Goal: Task Accomplishment & Management: Use online tool/utility

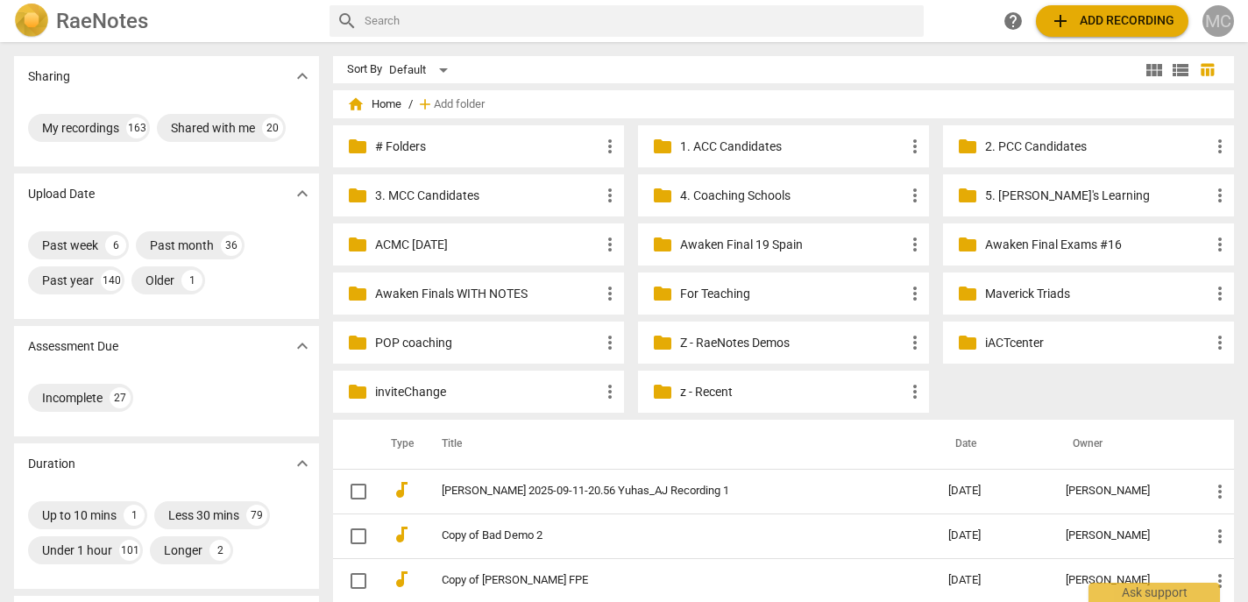
click at [1220, 15] on div "MC" at bounding box center [1218, 21] width 32 height 32
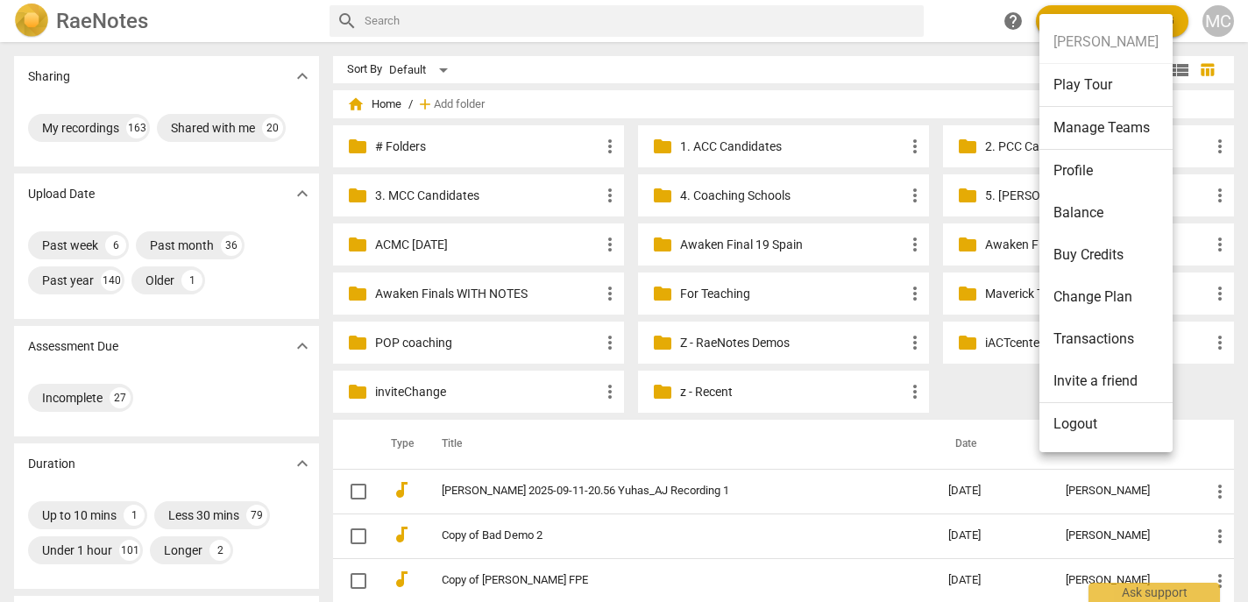
click at [1083, 421] on li "Logout" at bounding box center [1105, 424] width 133 height 42
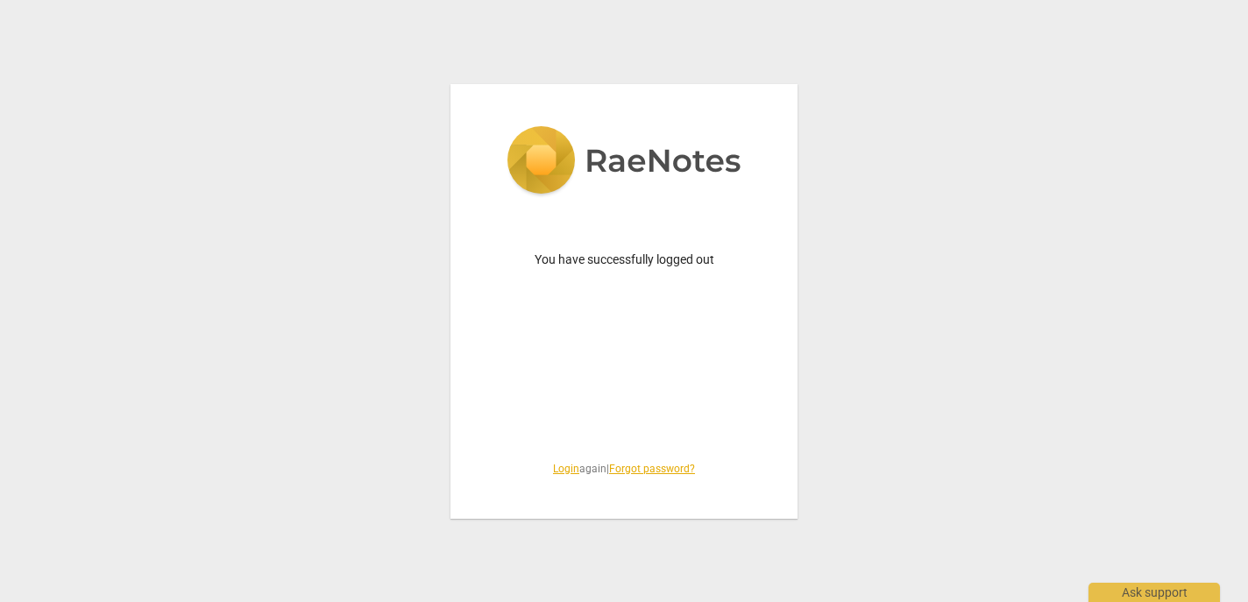
click at [554, 467] on link "Login" at bounding box center [566, 469] width 26 height 12
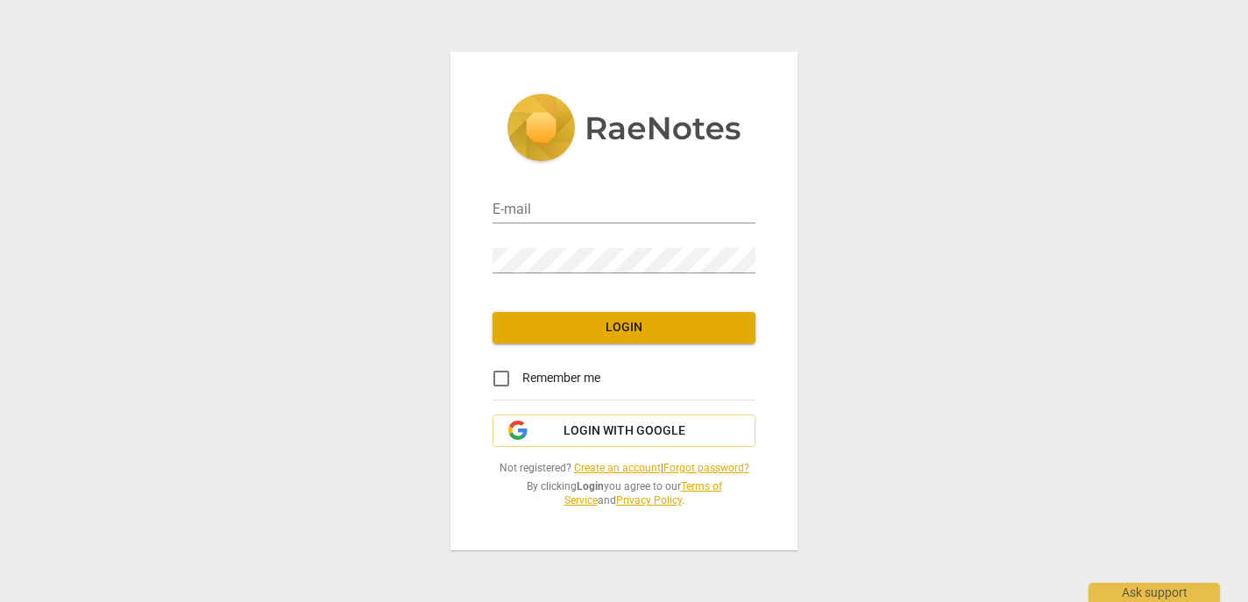
type input "[EMAIL_ADDRESS][DOMAIN_NAME]"
click at [554, 467] on span "Not registered? Create an account | Forgot password?" at bounding box center [623, 468] width 263 height 15
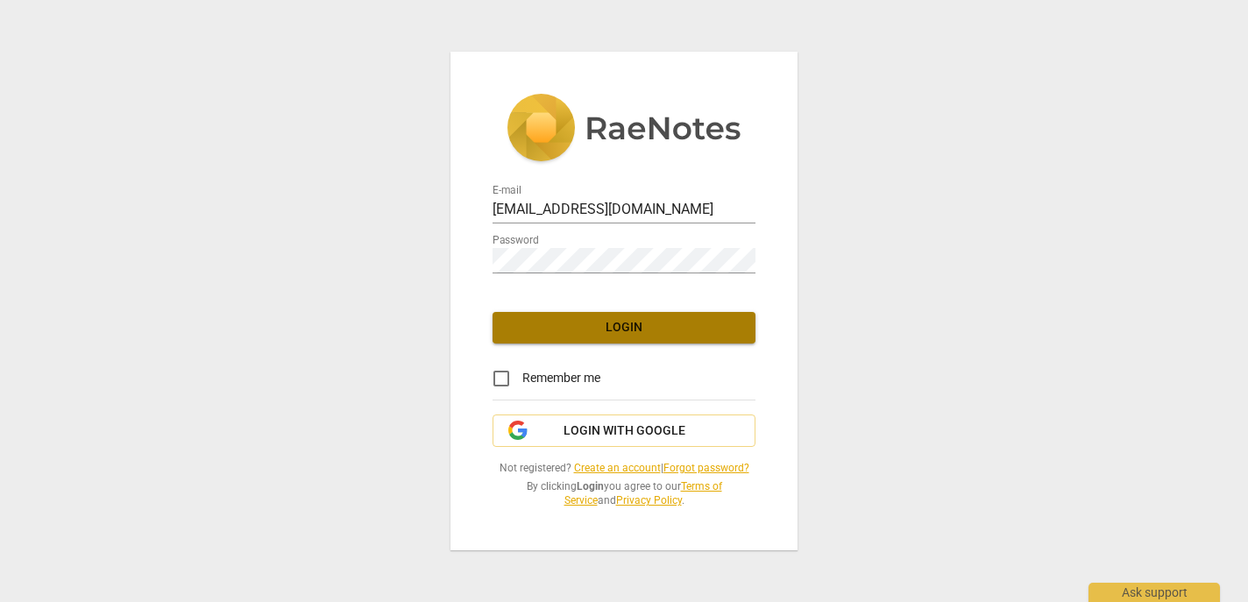
click at [633, 339] on button "Login" at bounding box center [623, 328] width 263 height 32
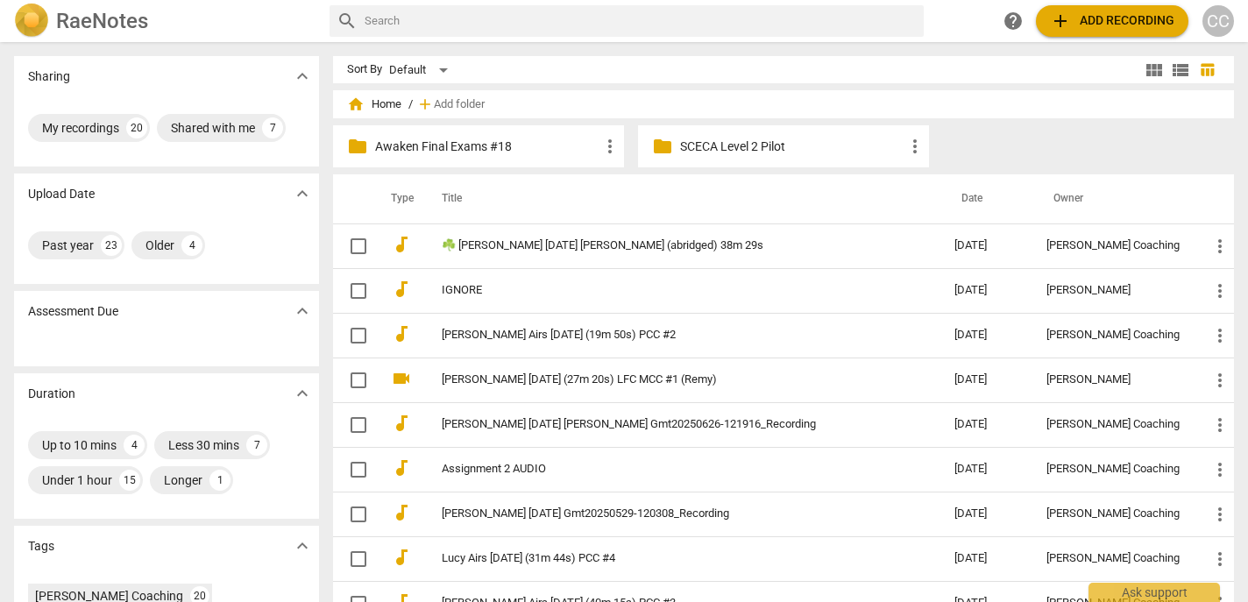
click at [449, 144] on p "Awaken Final Exams #18" at bounding box center [487, 147] width 224 height 18
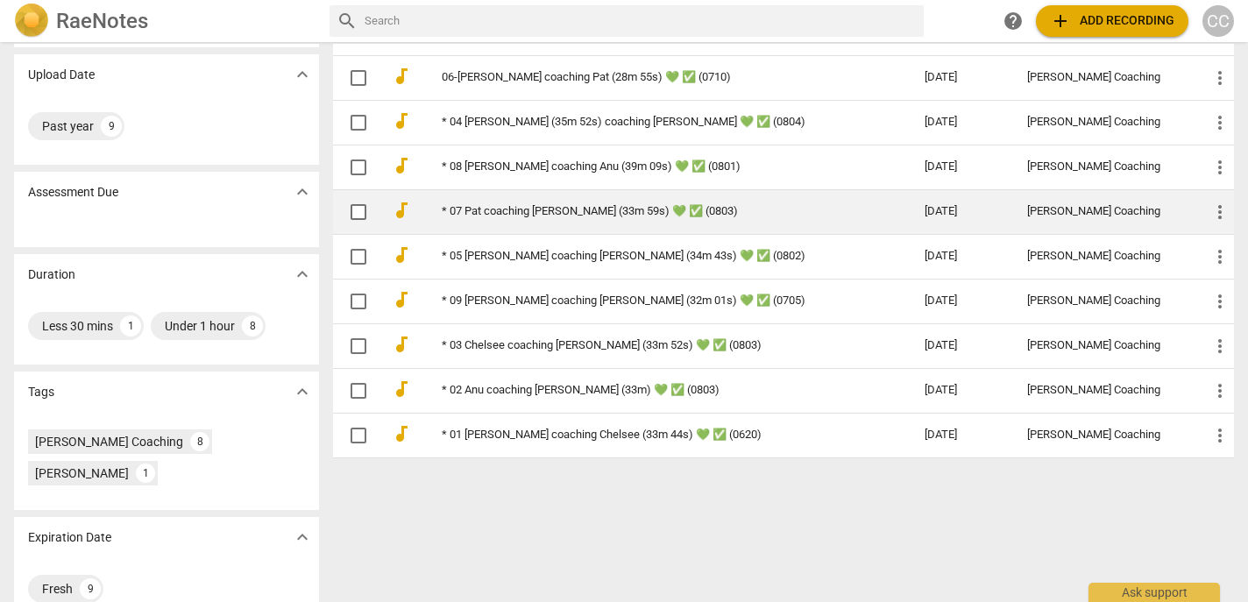
scroll to position [152, 0]
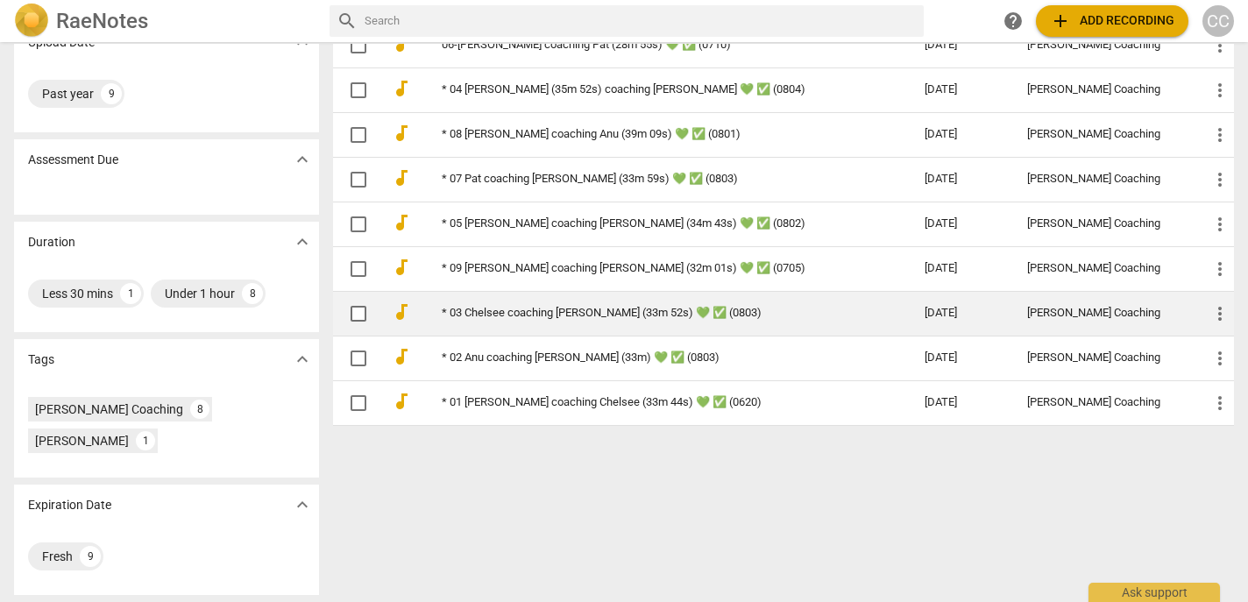
click at [541, 319] on link "* 03 Chelsee coaching [PERSON_NAME] (33m 52s) 💚 ✅ (0803)" at bounding box center [652, 313] width 420 height 13
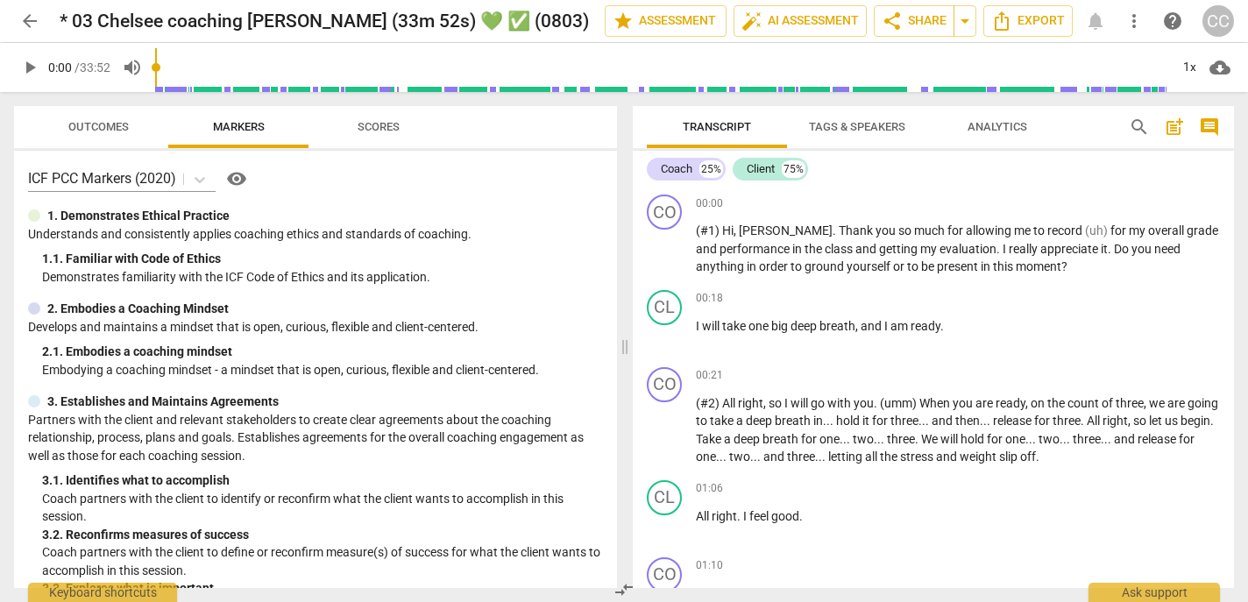
click at [628, 592] on span "compare_arrows" at bounding box center [623, 589] width 21 height 21
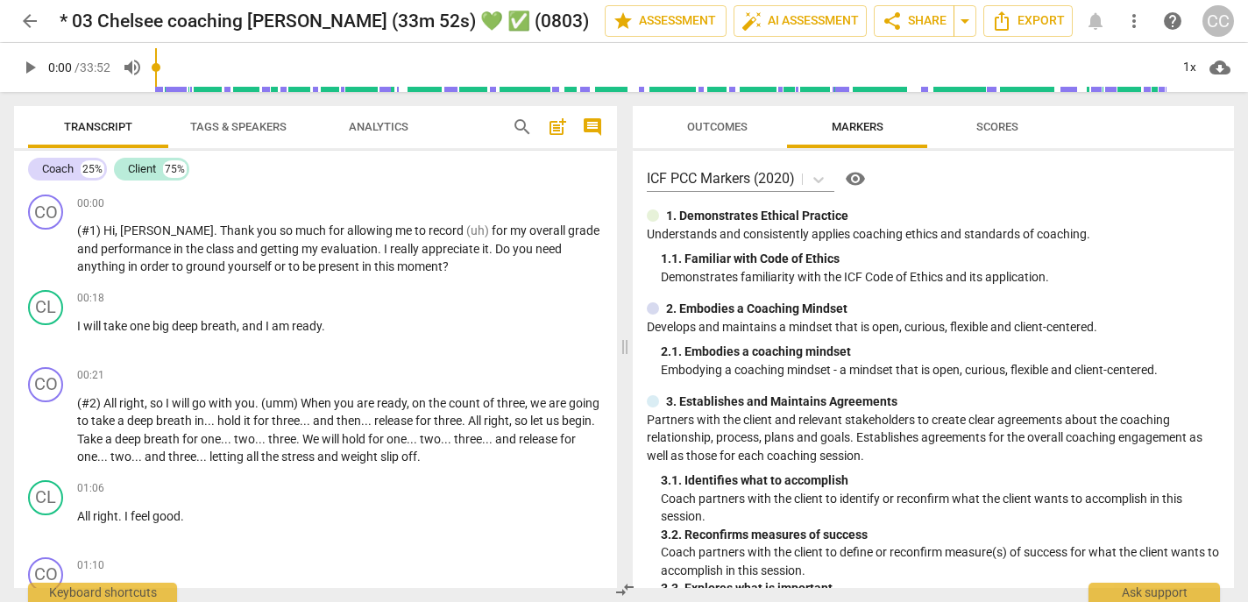
click at [588, 126] on span "comment" at bounding box center [592, 127] width 21 height 21
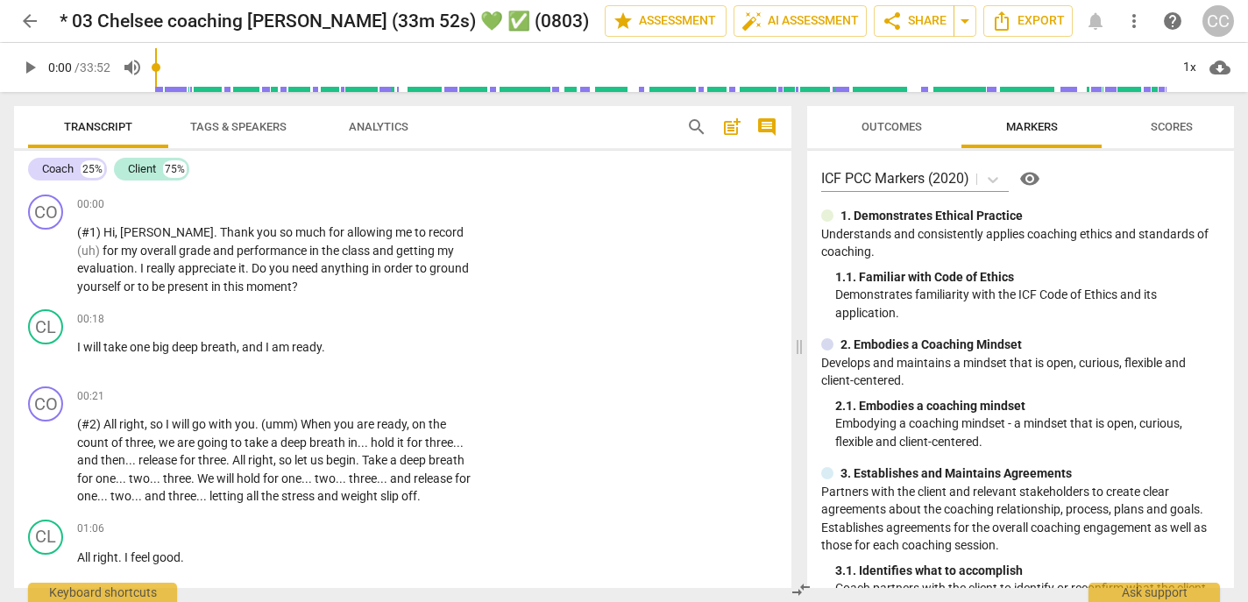
click at [766, 120] on span "comment" at bounding box center [766, 127] width 21 height 21
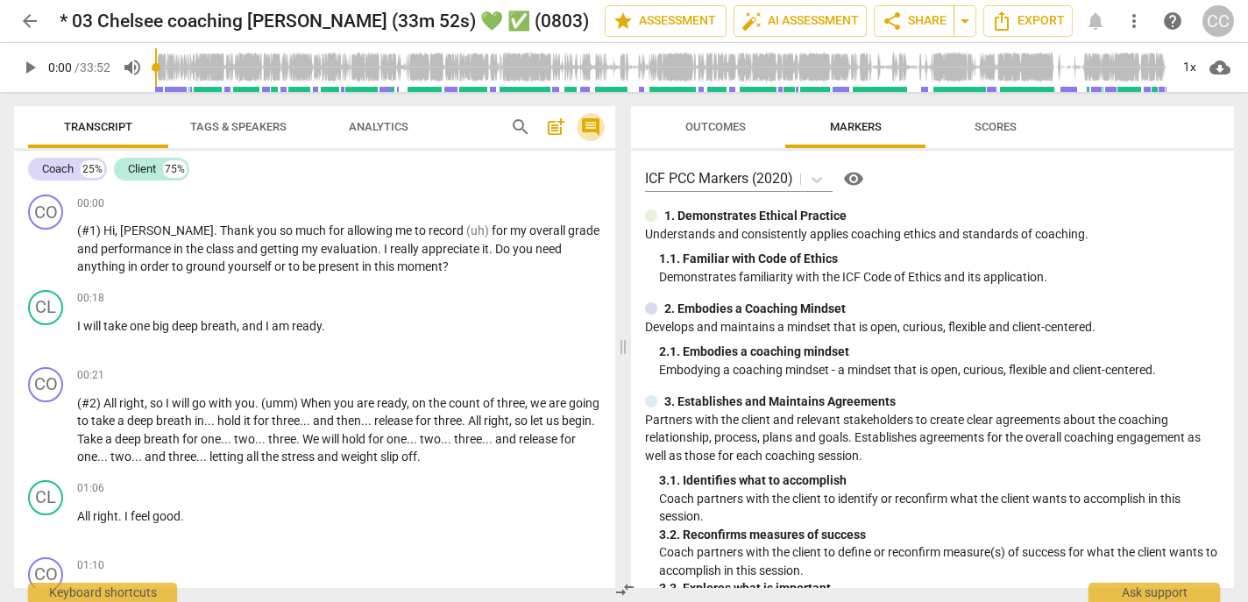
click at [589, 124] on span "comment" at bounding box center [590, 127] width 21 height 21
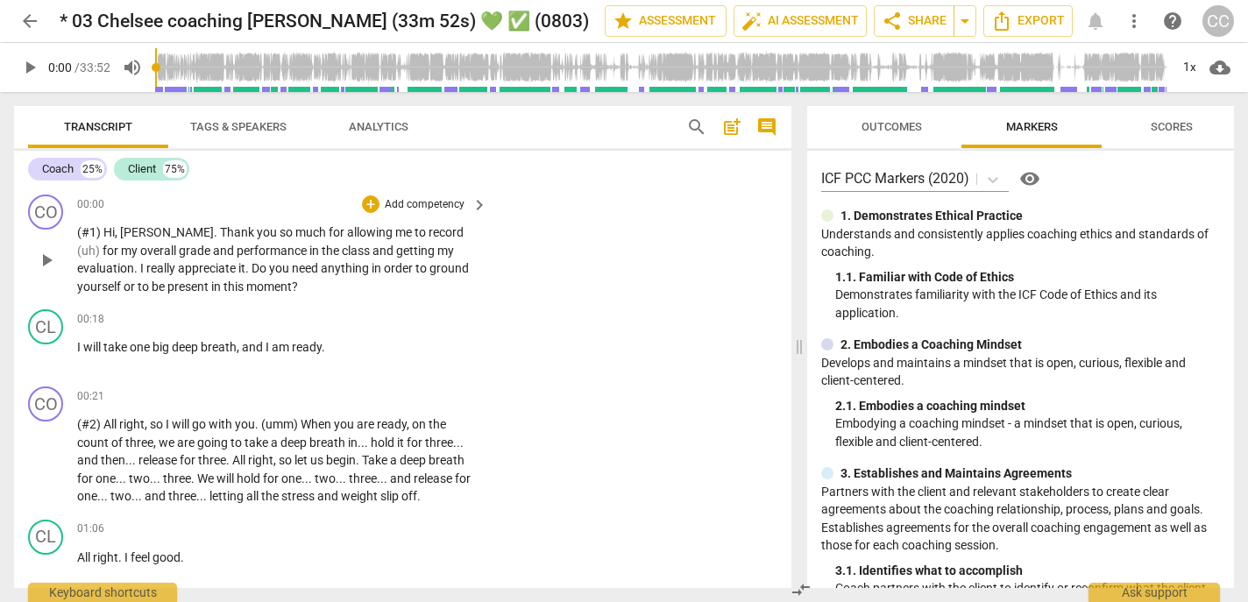
click at [404, 199] on p "Add competency" at bounding box center [424, 205] width 83 height 16
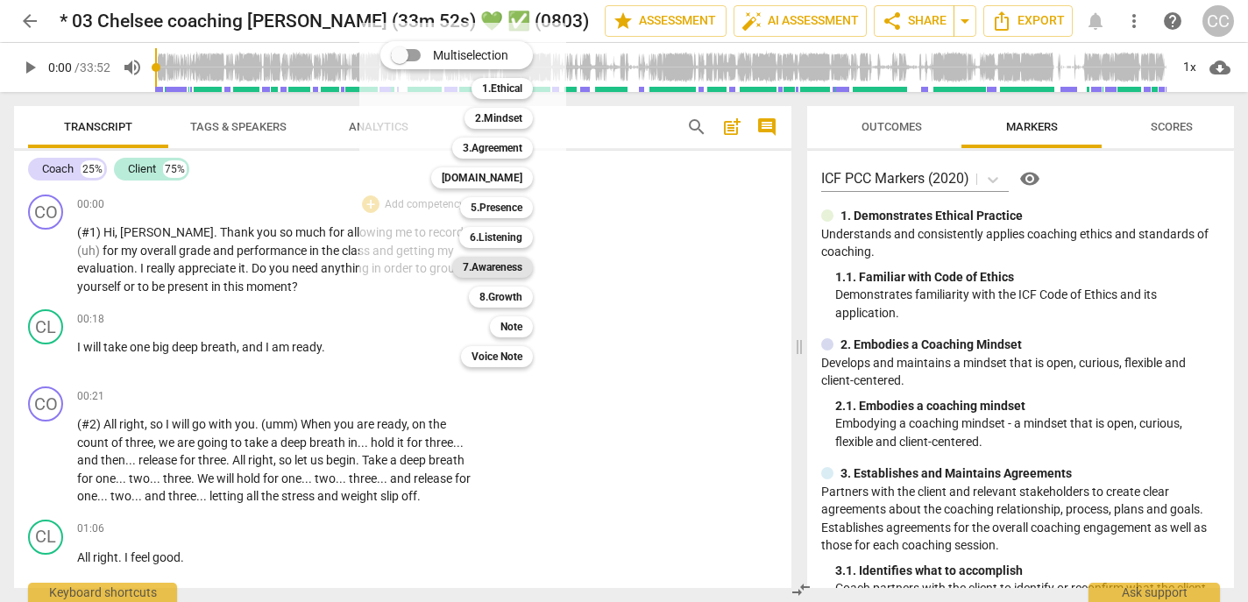
click at [489, 264] on b "7.Awareness" at bounding box center [493, 267] width 60 height 21
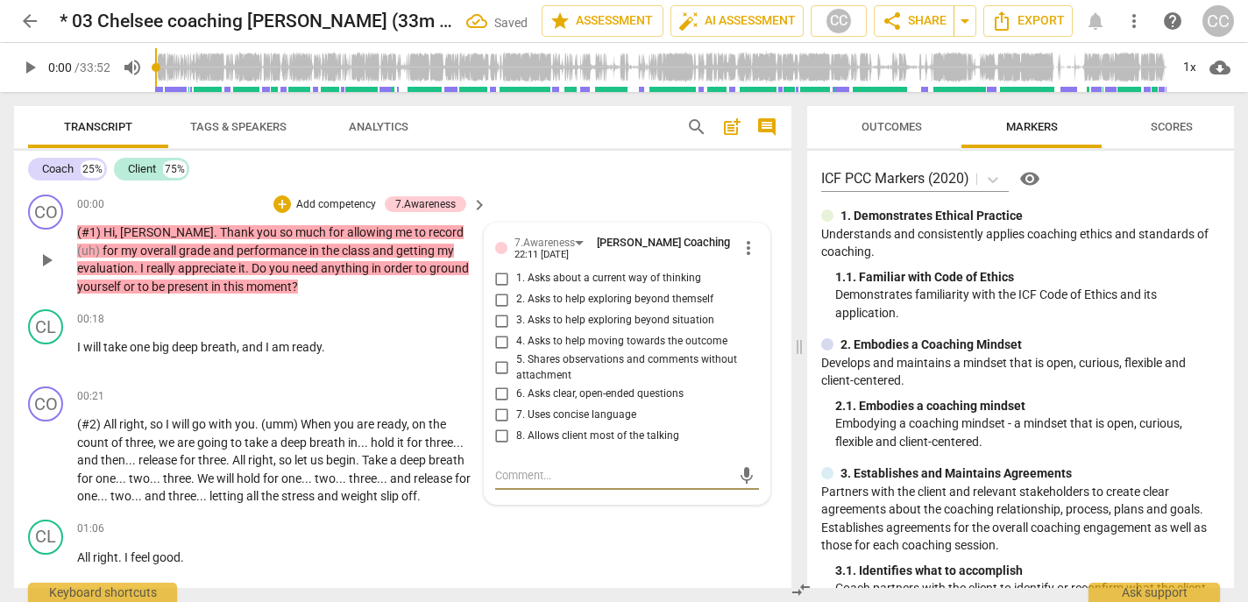
click at [552, 393] on span "6. Asks clear, open-ended questions" at bounding box center [599, 394] width 167 height 16
click at [516, 393] on input "6. Asks clear, open-ended questions" at bounding box center [502, 393] width 28 height 21
click at [552, 393] on span "6. Asks clear, open-ended questions" at bounding box center [599, 394] width 167 height 16
click at [516, 393] on input "6. Asks clear, open-ended questions" at bounding box center [502, 393] width 28 height 21
checkbox input "true"
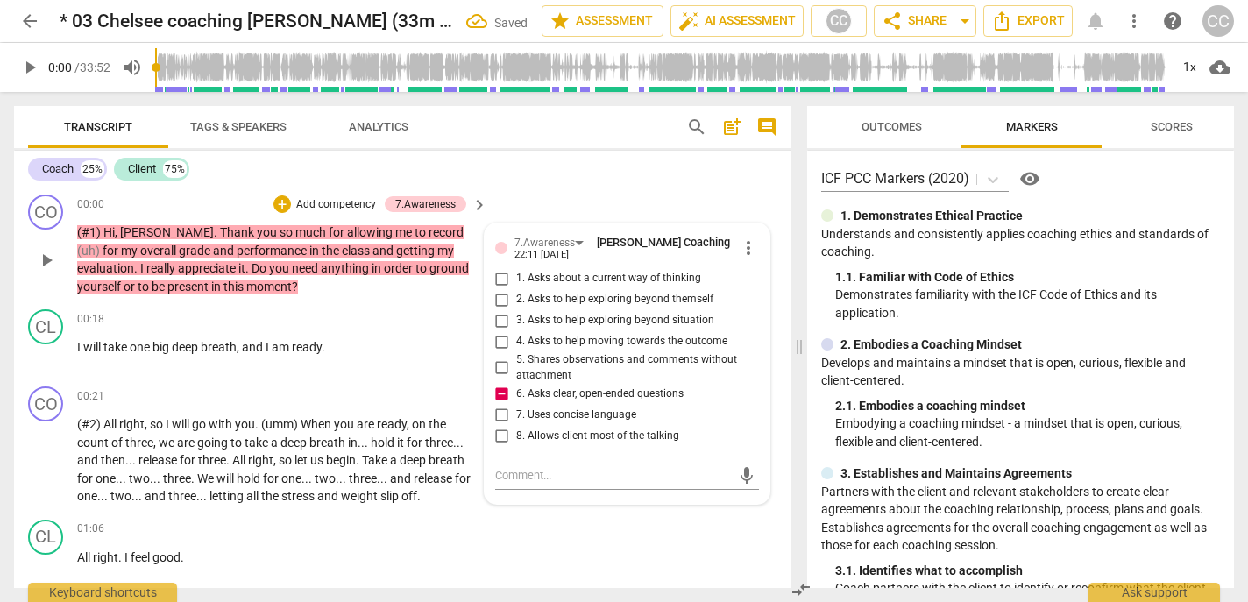
click at [538, 416] on span "7. Uses concise language" at bounding box center [576, 415] width 120 height 16
click at [516, 416] on input "7. Uses concise language" at bounding box center [502, 414] width 28 height 21
checkbox input "true"
click at [526, 275] on span "1. Asks about a current way of thinking" at bounding box center [608, 279] width 185 height 16
click at [516, 275] on input "1. Asks about a current way of thinking" at bounding box center [502, 278] width 28 height 21
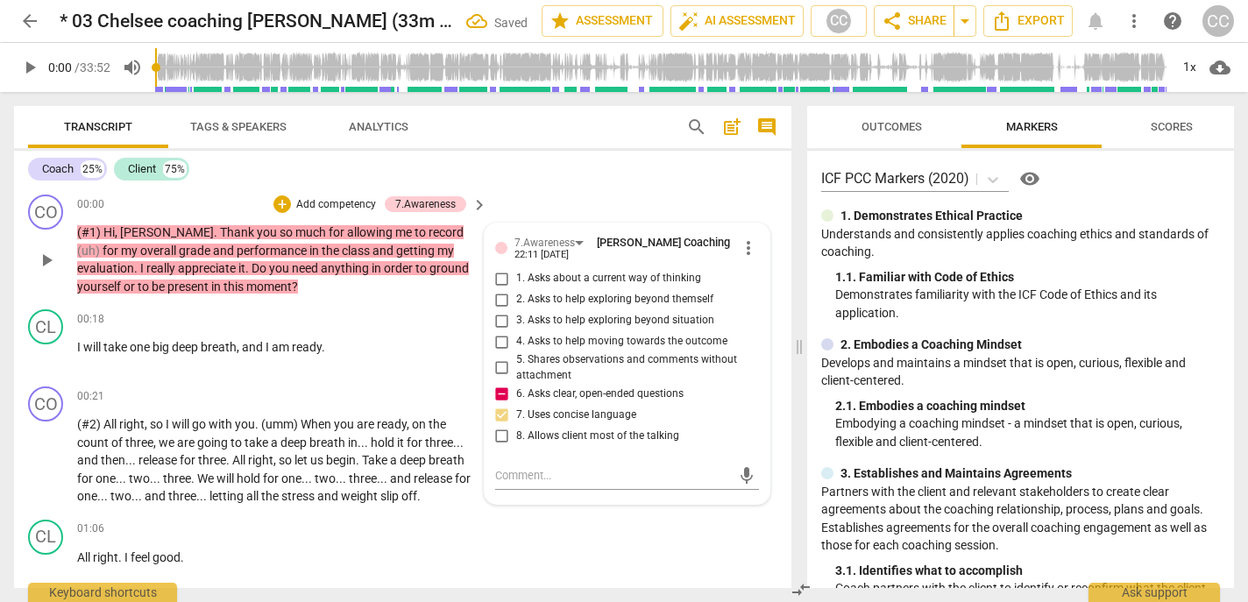
checkbox input "true"
click at [336, 203] on p "Add competency" at bounding box center [335, 205] width 83 height 16
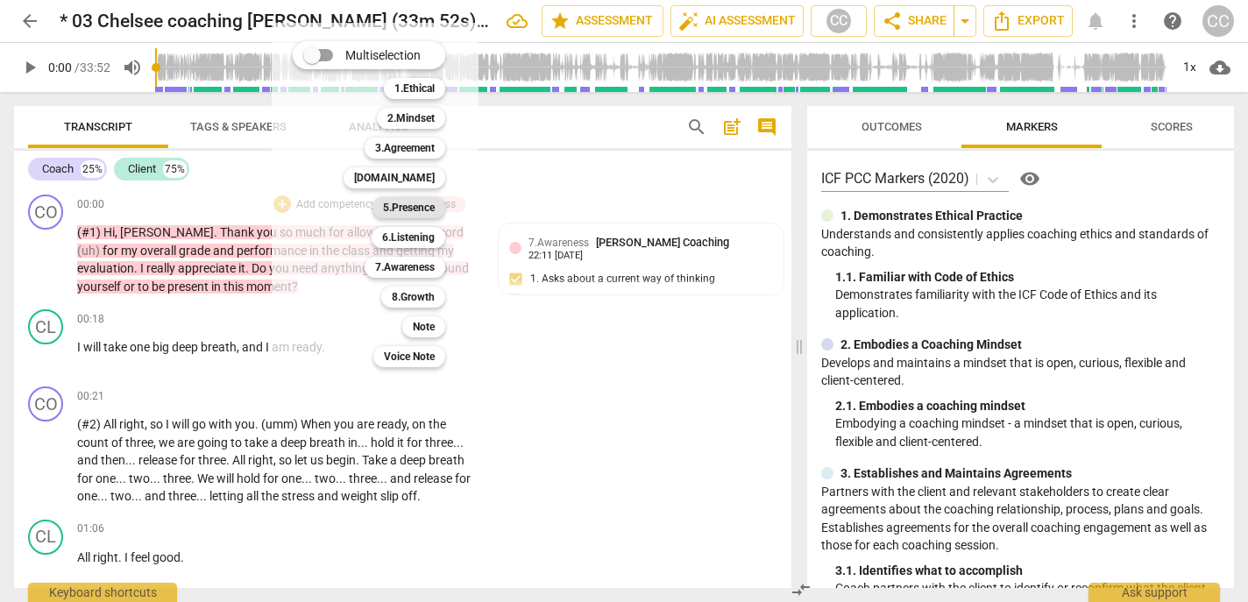
click at [407, 211] on b "5.Presence" at bounding box center [409, 207] width 52 height 21
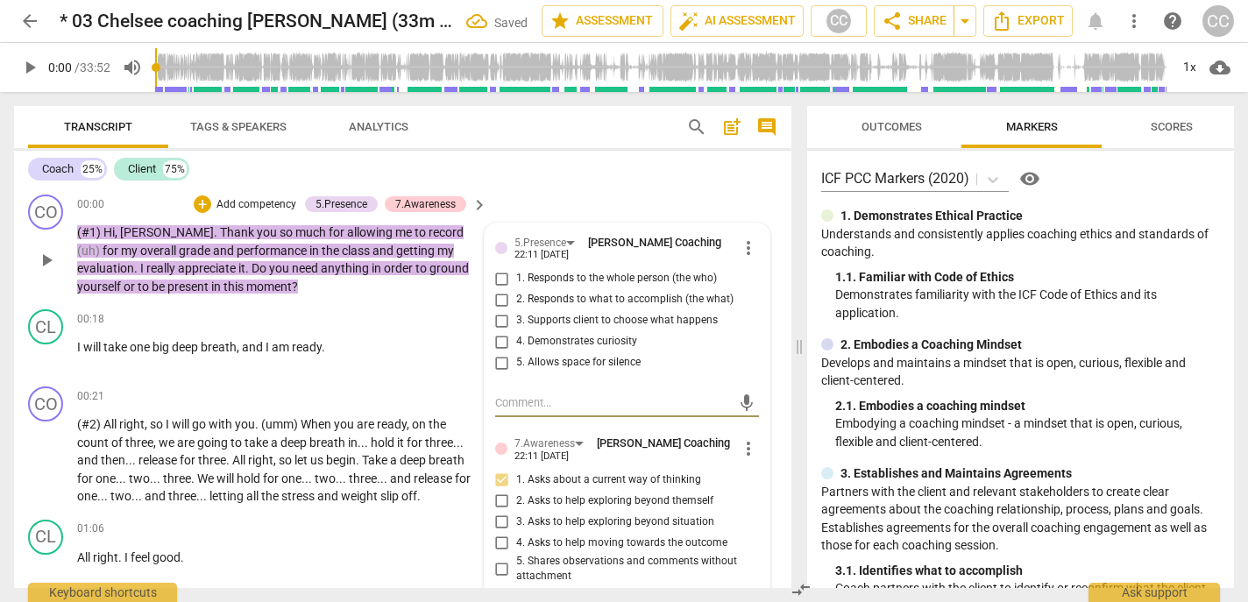
click at [535, 321] on span "3. Supports client to choose what happens" at bounding box center [617, 321] width 202 height 16
click at [516, 321] on input "3. Supports client to choose what happens" at bounding box center [502, 320] width 28 height 21
checkbox input "true"
click at [527, 348] on span "4. Demonstrates curiosity" at bounding box center [576, 342] width 121 height 16
click at [516, 348] on input "4. Demonstrates curiosity" at bounding box center [502, 341] width 28 height 21
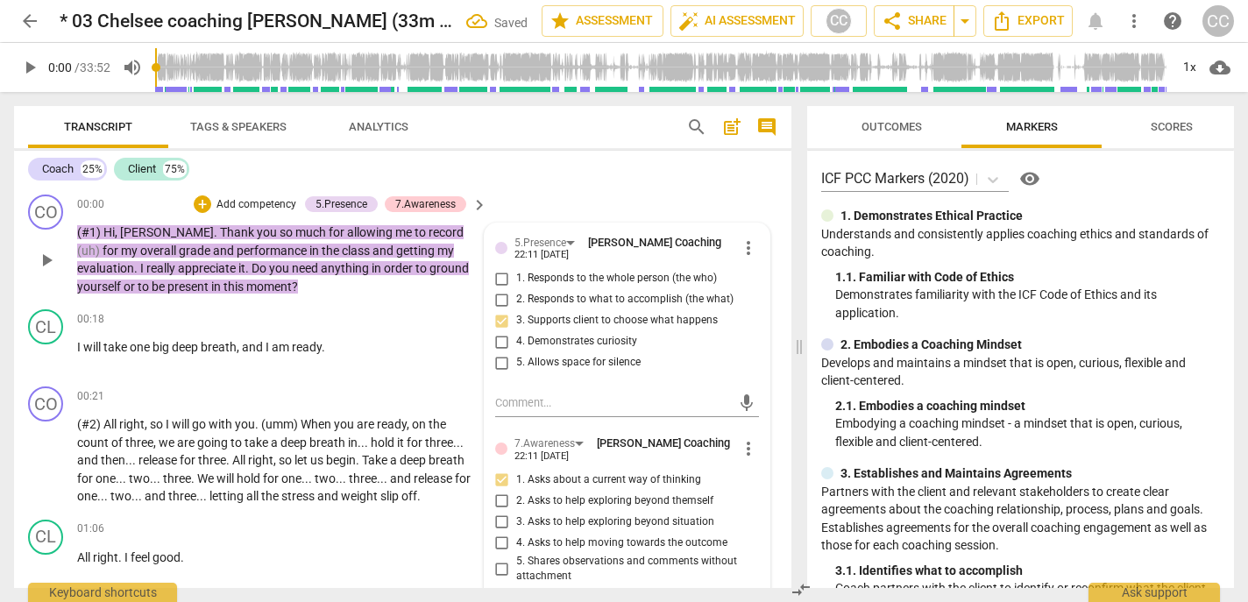
checkbox input "true"
click at [275, 206] on p "Add competency" at bounding box center [256, 205] width 83 height 16
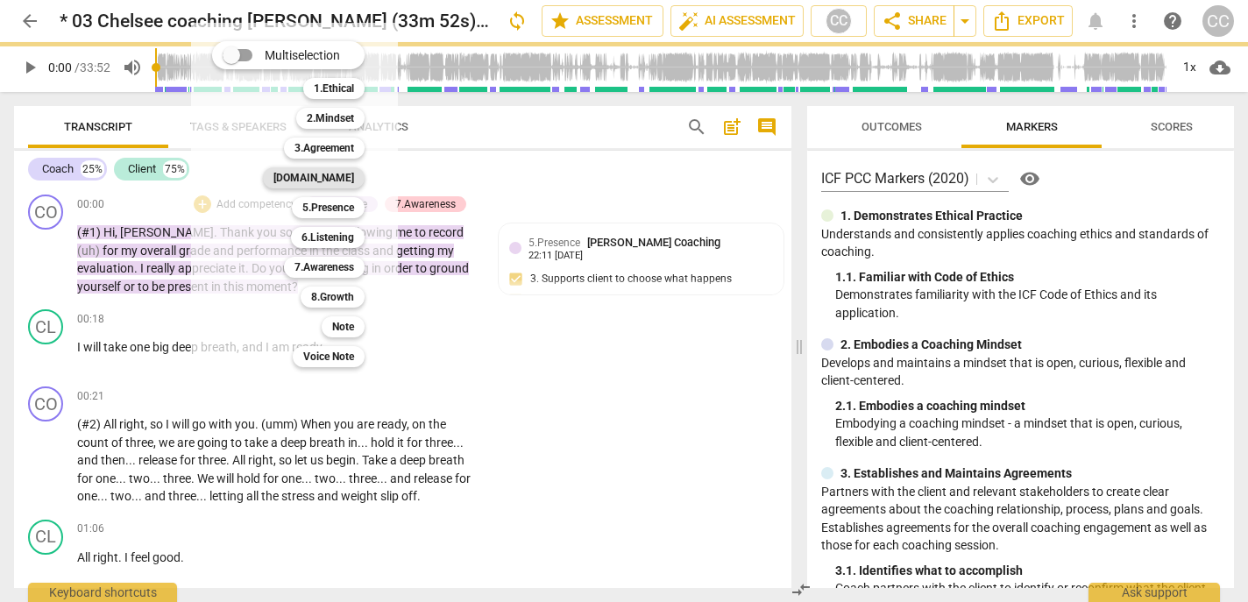
click at [336, 172] on b "[DOMAIN_NAME]" at bounding box center [313, 177] width 81 height 21
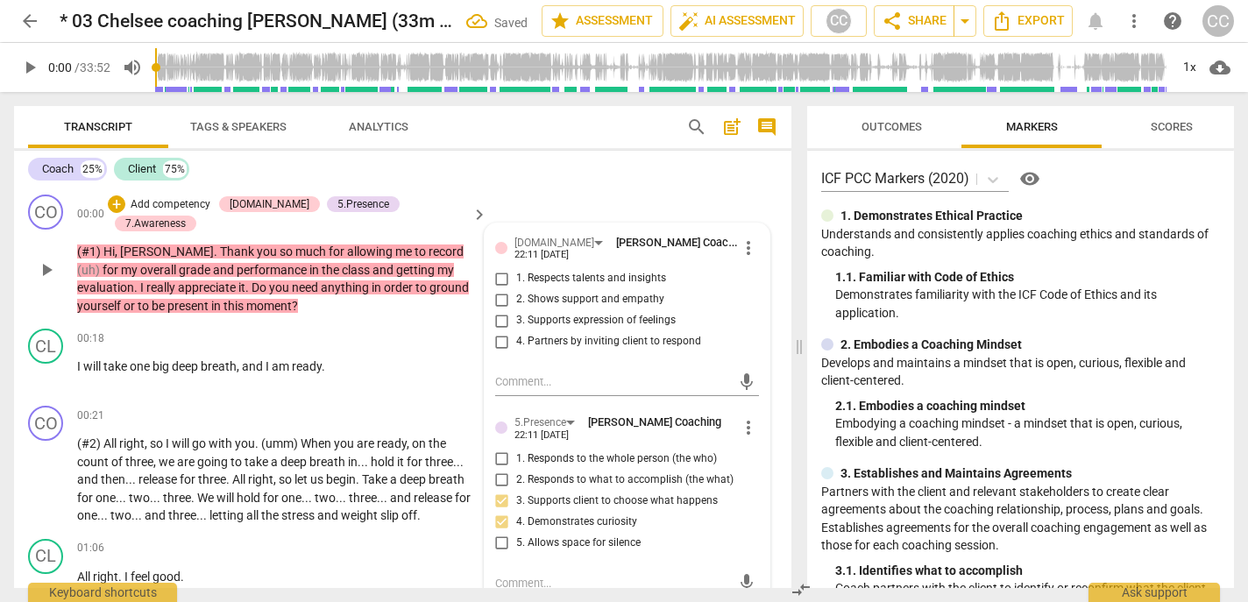
click at [541, 295] on span "2. Shows support and empathy" at bounding box center [590, 300] width 148 height 16
click at [516, 295] on input "2. Shows support and empathy" at bounding box center [502, 299] width 28 height 21
checkbox input "true"
click at [203, 209] on p "Add competency" at bounding box center [170, 205] width 83 height 16
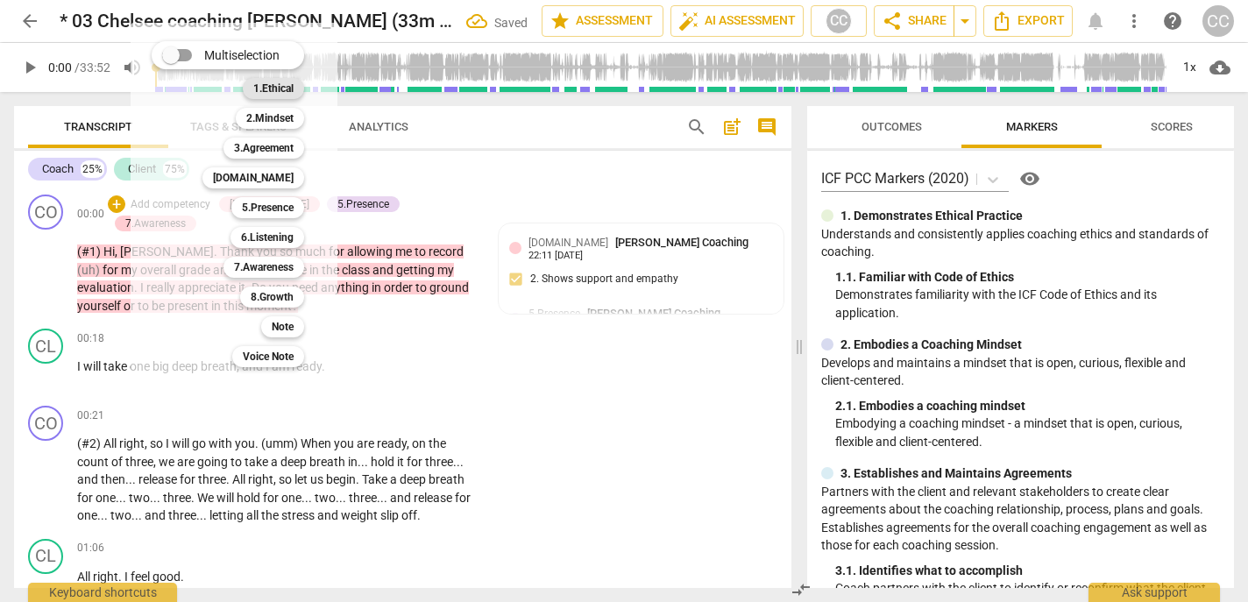
click at [274, 92] on b "1.Ethical" at bounding box center [273, 88] width 40 height 21
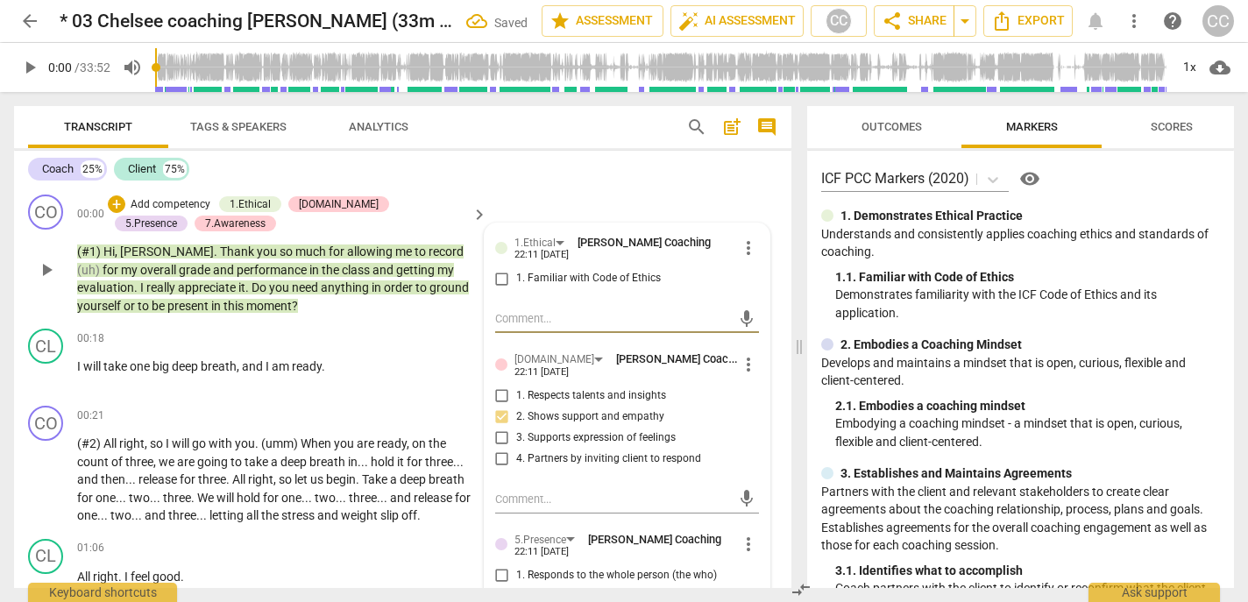
click at [540, 284] on span "1. Familiar with Code of Ethics" at bounding box center [588, 279] width 145 height 16
click at [516, 284] on input "1. Familiar with Code of Ethics" at bounding box center [502, 278] width 28 height 21
checkbox input "true"
click at [246, 461] on span "take" at bounding box center [257, 462] width 26 height 14
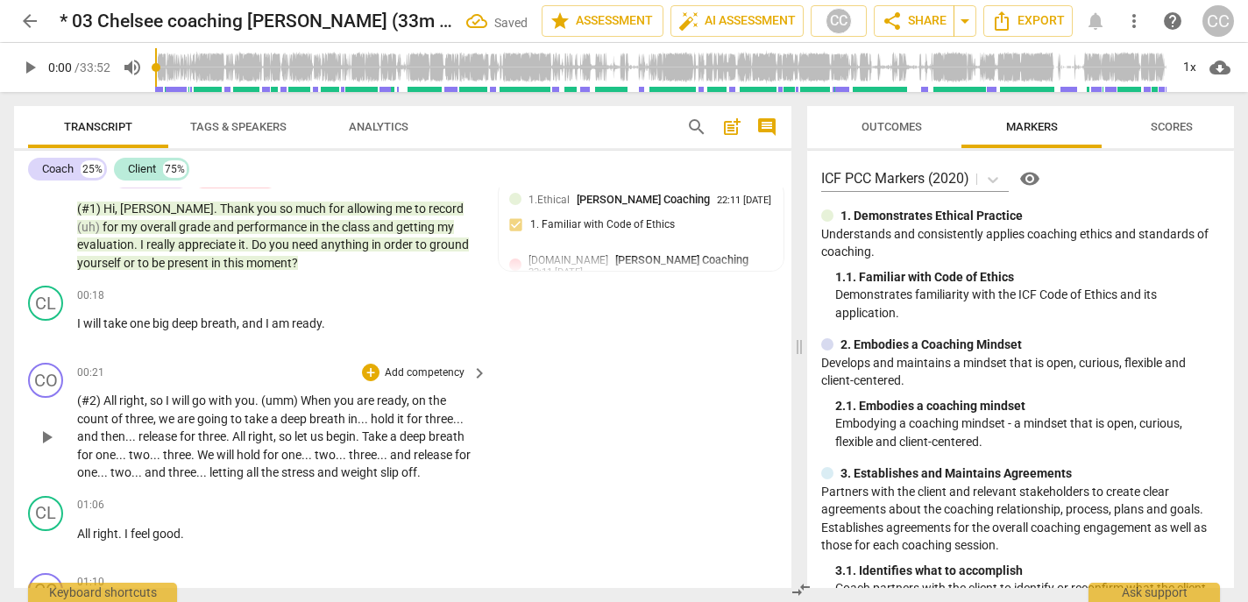
scroll to position [42, 0]
click at [416, 379] on p "Add competency" at bounding box center [424, 374] width 83 height 16
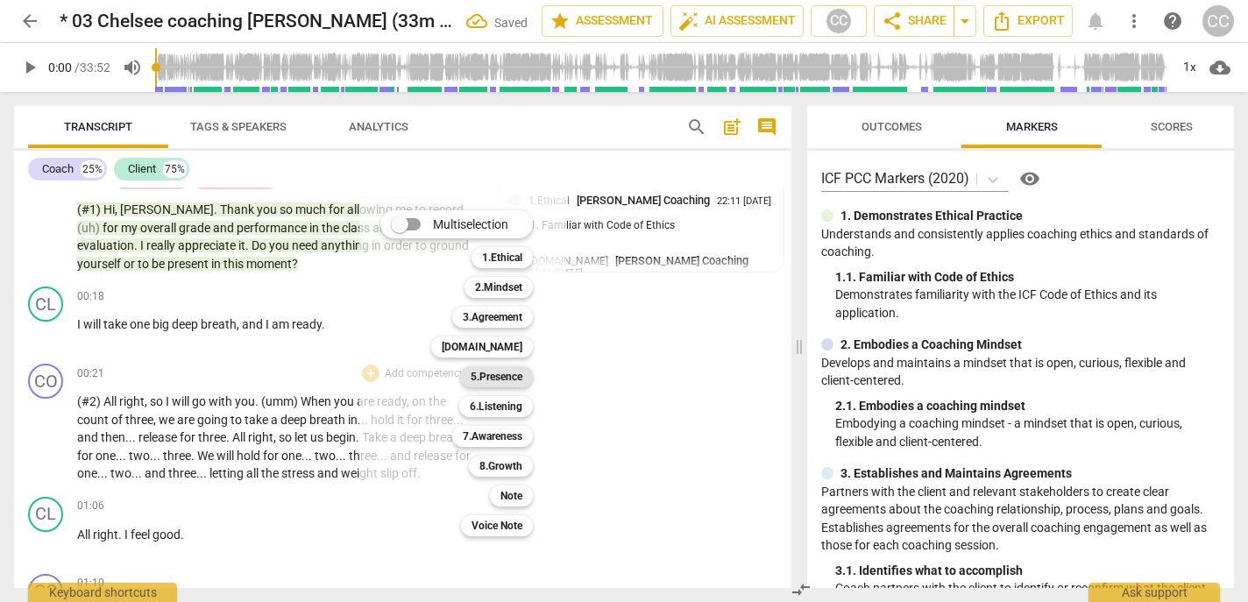
click at [504, 378] on b "5.Presence" at bounding box center [497, 376] width 52 height 21
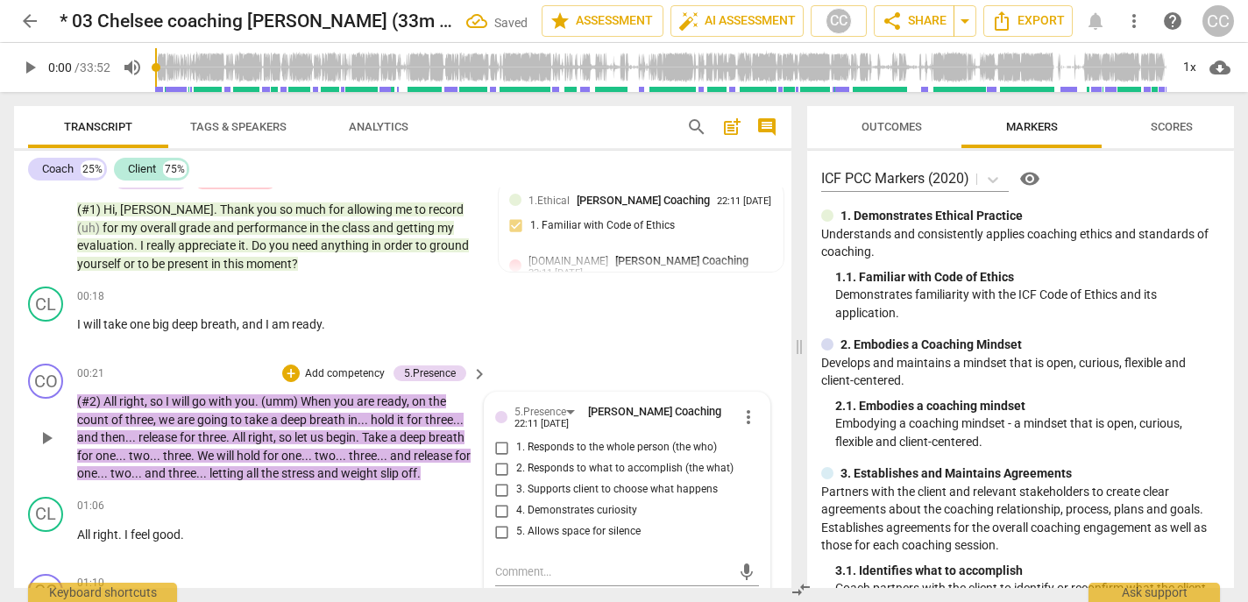
click at [576, 485] on span "3. Supports client to choose what happens" at bounding box center [617, 490] width 202 height 16
click at [516, 485] on input "3. Supports client to choose what happens" at bounding box center [502, 489] width 28 height 21
click at [576, 485] on span "3. Supports client to choose what happens" at bounding box center [617, 490] width 202 height 16
click at [516, 485] on input "3. Supports client to choose what happens" at bounding box center [502, 489] width 28 height 21
checkbox input "true"
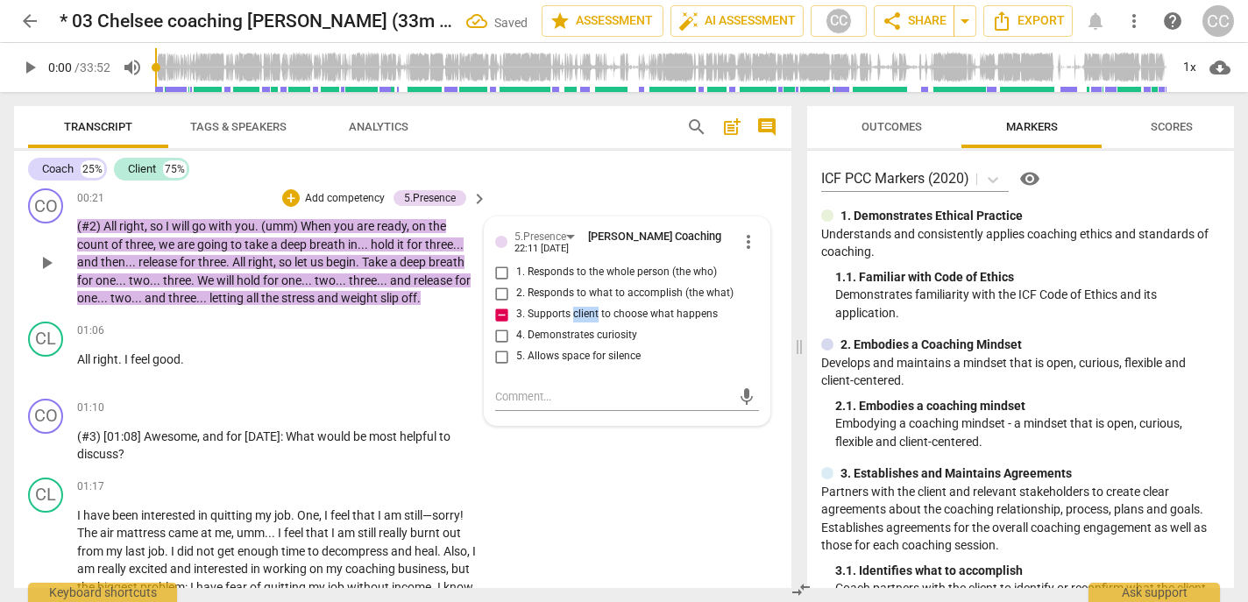
scroll to position [224, 0]
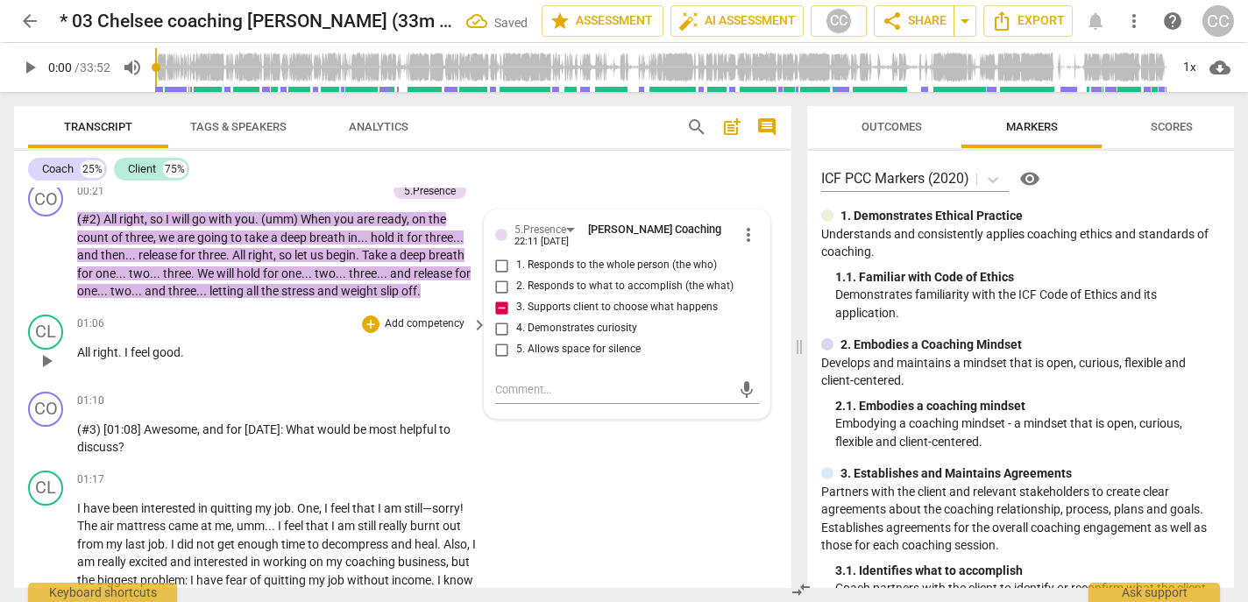
click at [185, 368] on div "01:06 + Add competency keyboard_arrow_right All right . I feel good ." at bounding box center [283, 346] width 412 height 63
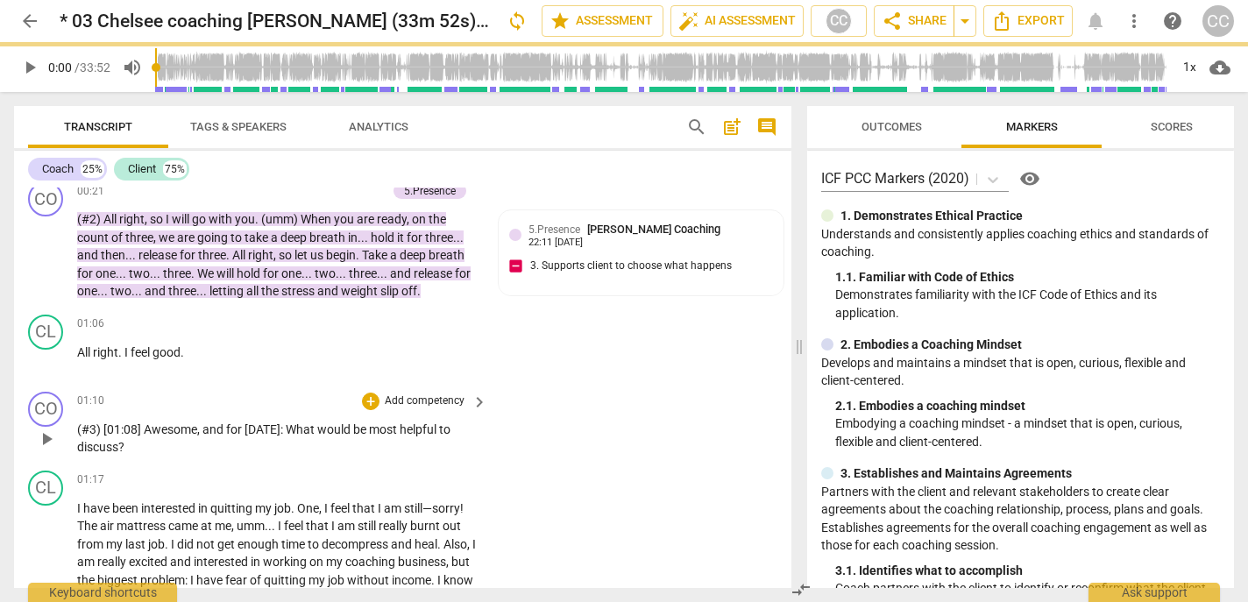
click at [238, 432] on span "for" at bounding box center [235, 429] width 18 height 14
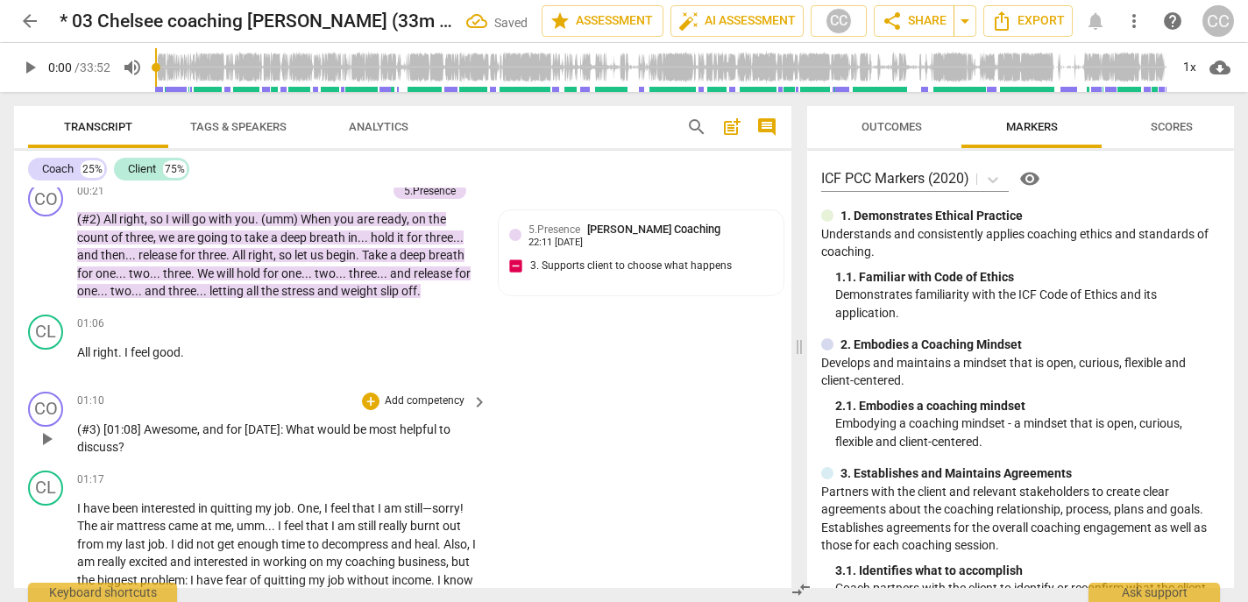
click at [407, 399] on p "Add competency" at bounding box center [424, 401] width 83 height 16
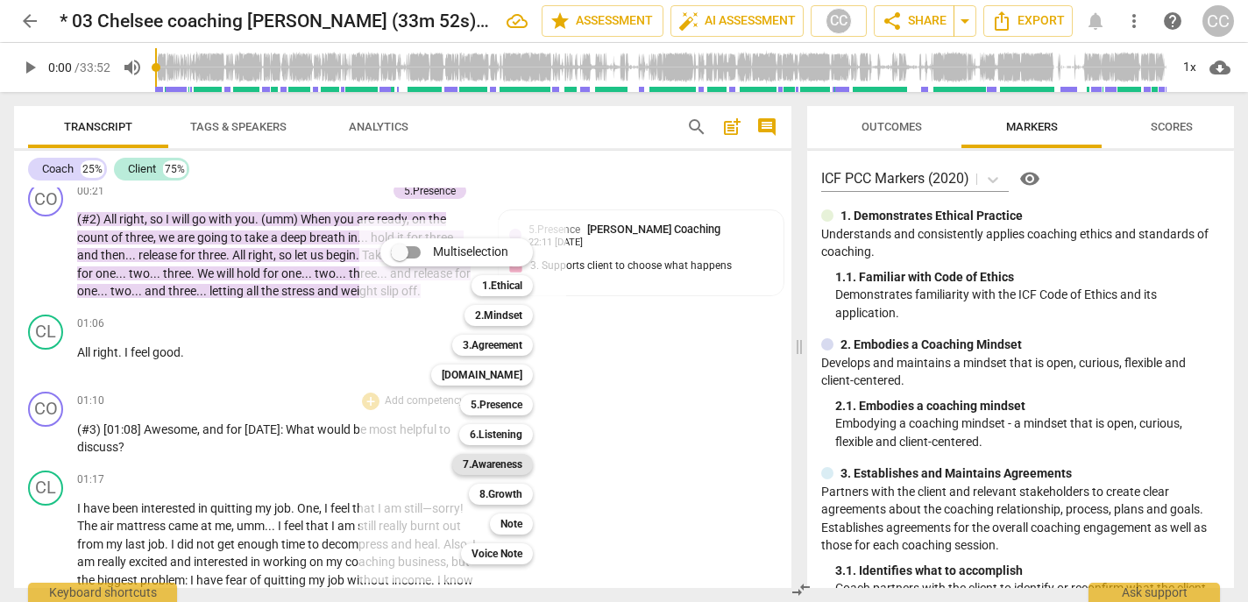
click at [494, 467] on b "7.Awareness" at bounding box center [493, 464] width 60 height 21
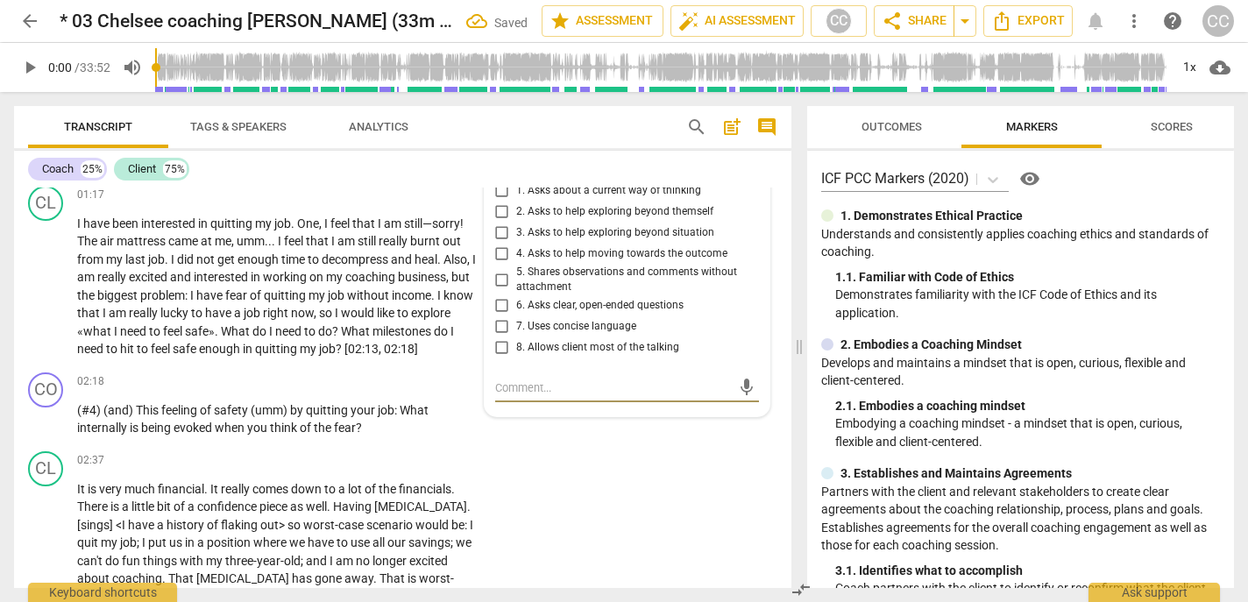
scroll to position [401, 0]
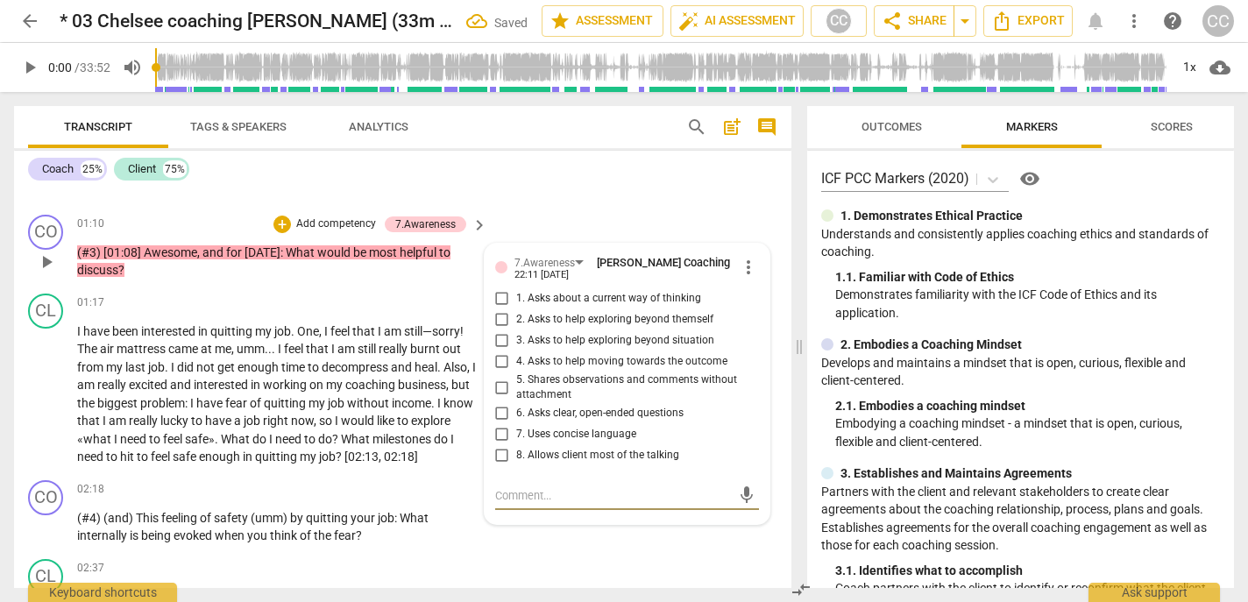
click at [553, 305] on span "1. Asks about a current way of thinking" at bounding box center [608, 299] width 185 height 16
click at [516, 305] on input "1. Asks about a current way of thinking" at bounding box center [502, 298] width 28 height 21
checkbox input "true"
click at [542, 406] on span "6. Asks clear, open-ended questions" at bounding box center [599, 414] width 167 height 16
click at [516, 406] on input "6. Asks clear, open-ended questions" at bounding box center [502, 413] width 28 height 21
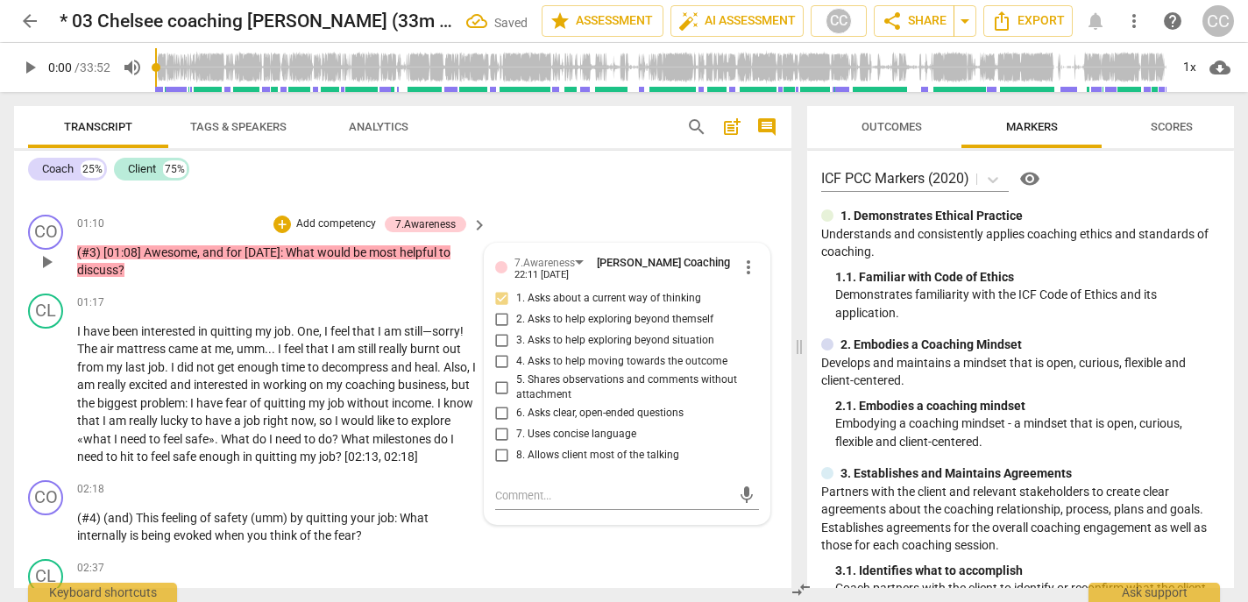
checkbox input "true"
click at [541, 428] on span "7. Uses concise language" at bounding box center [576, 435] width 120 height 16
click at [516, 428] on input "7. Uses concise language" at bounding box center [502, 434] width 28 height 21
checkbox input "true"
click at [324, 216] on div "+ Add competency" at bounding box center [325, 225] width 104 height 18
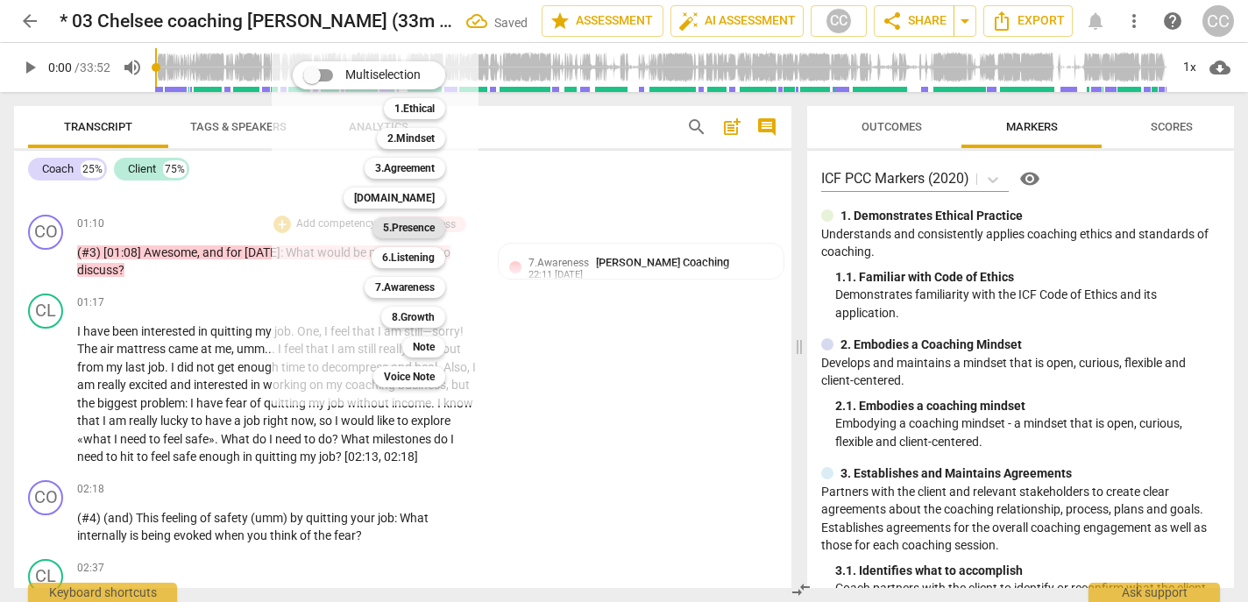
click at [408, 227] on b "5.Presence" at bounding box center [409, 227] width 52 height 21
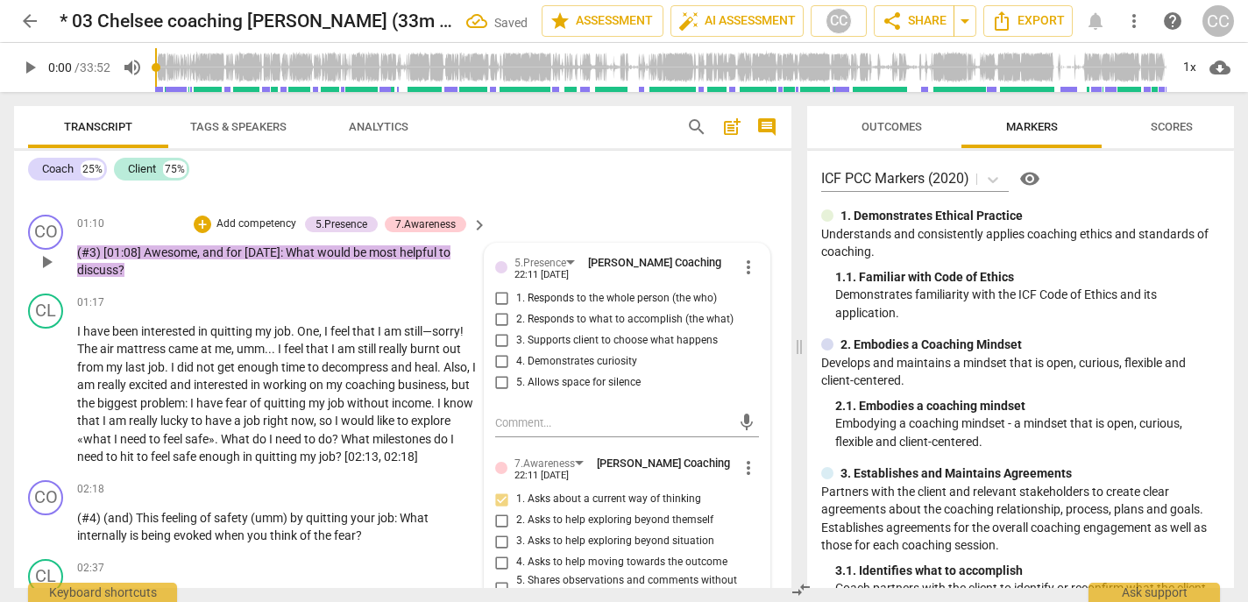
click at [567, 358] on span "4. Demonstrates curiosity" at bounding box center [576, 362] width 121 height 16
click at [516, 358] on input "4. Demonstrates curiosity" at bounding box center [502, 361] width 28 height 21
click at [253, 230] on p "Add competency" at bounding box center [256, 224] width 83 height 16
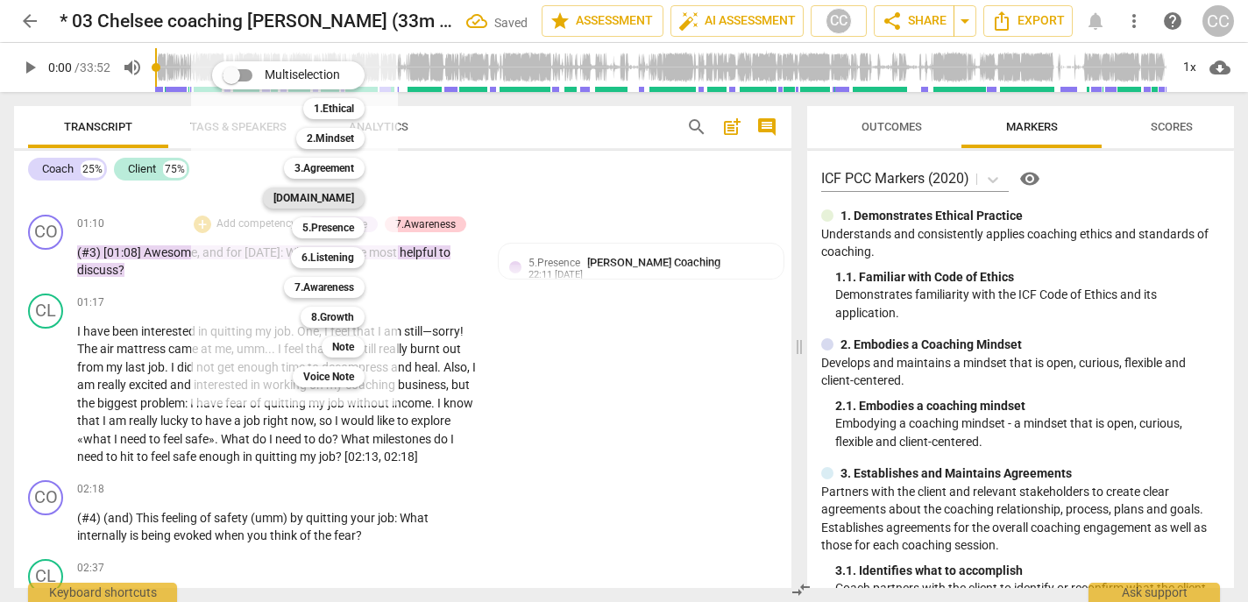
click at [331, 191] on b "[DOMAIN_NAME]" at bounding box center [313, 198] width 81 height 21
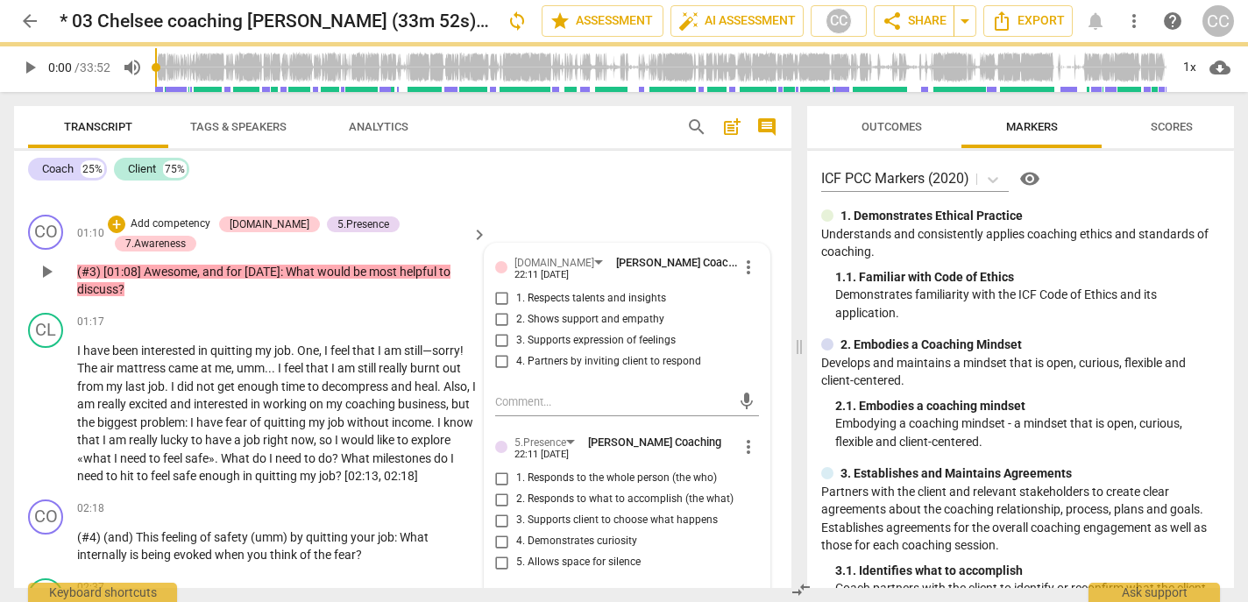
checkbox input "true"
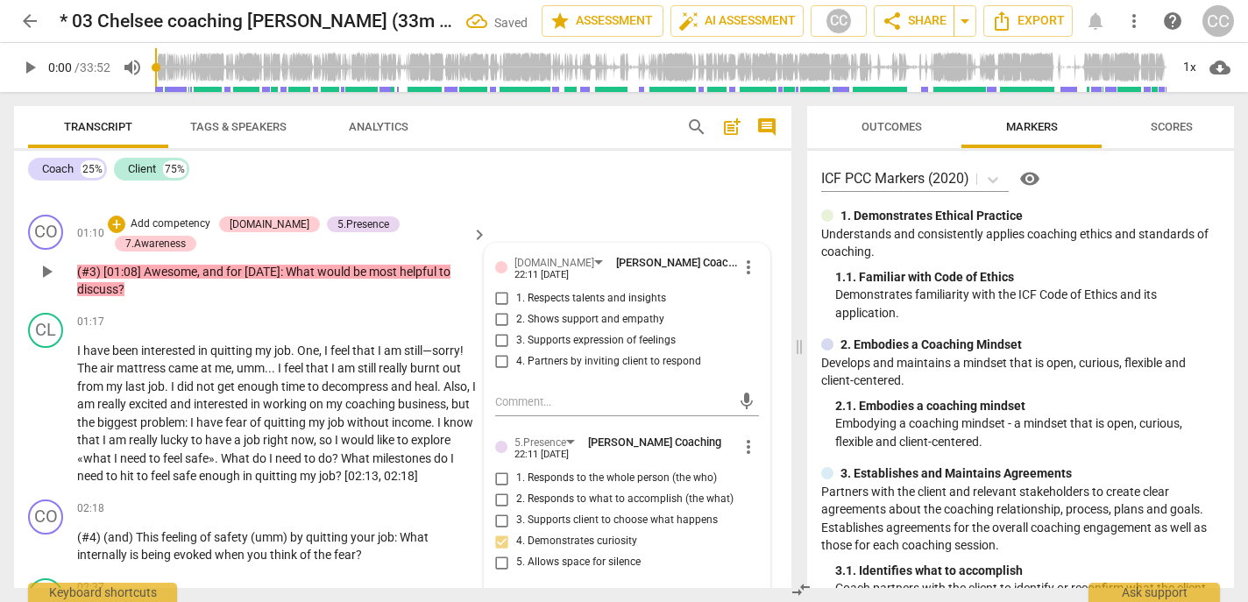
click at [557, 336] on span "3. Supports expression of feelings" at bounding box center [595, 341] width 159 height 16
click at [516, 336] on input "3. Supports expression of feelings" at bounding box center [502, 340] width 28 height 21
click at [557, 336] on span "3. Supports expression of feelings" at bounding box center [595, 341] width 159 height 16
click at [516, 336] on input "3. Supports expression of feelings" at bounding box center [502, 340] width 28 height 21
checkbox input "true"
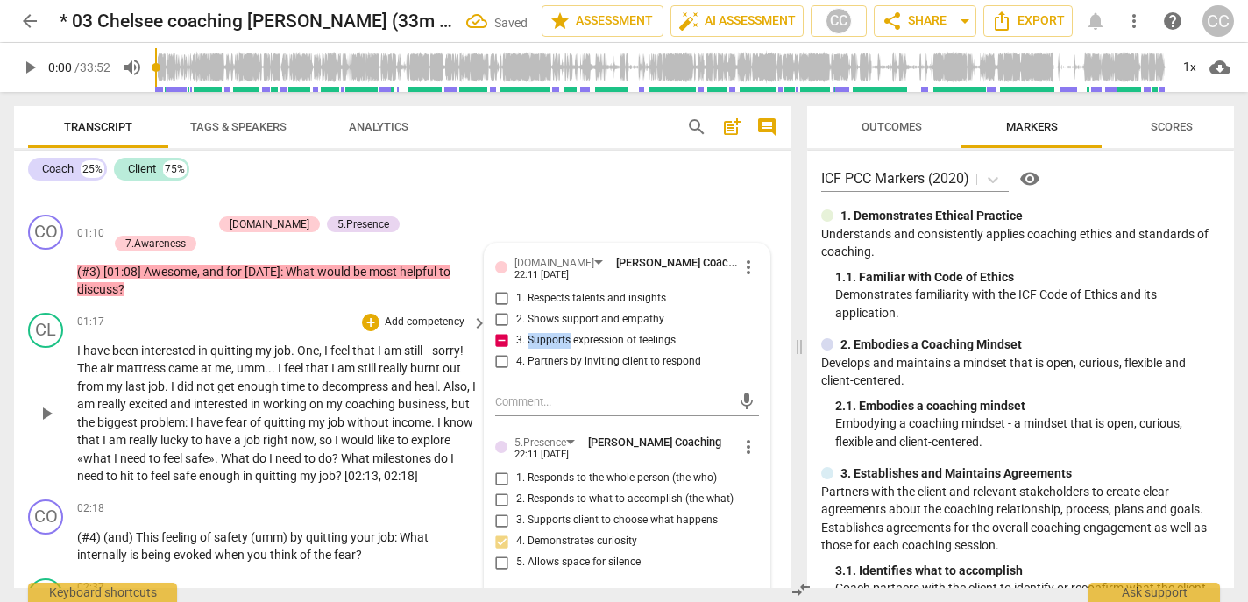
scroll to position [367, 0]
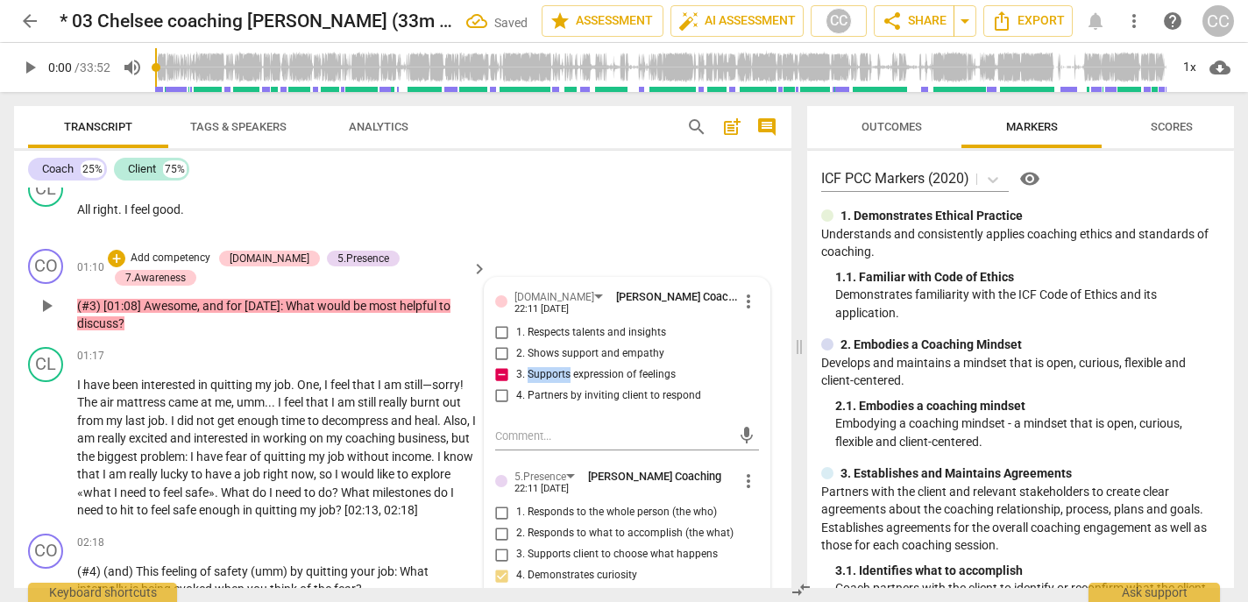
click at [199, 258] on p "Add competency" at bounding box center [170, 259] width 83 height 16
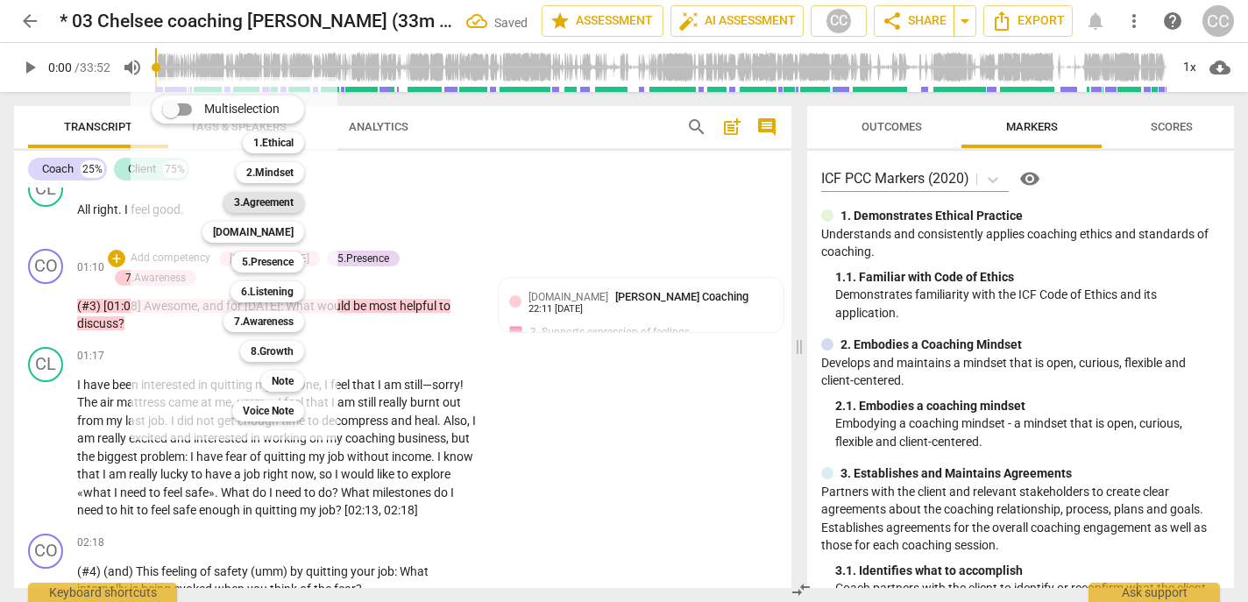
click at [258, 200] on b "3.Agreement" at bounding box center [264, 202] width 60 height 21
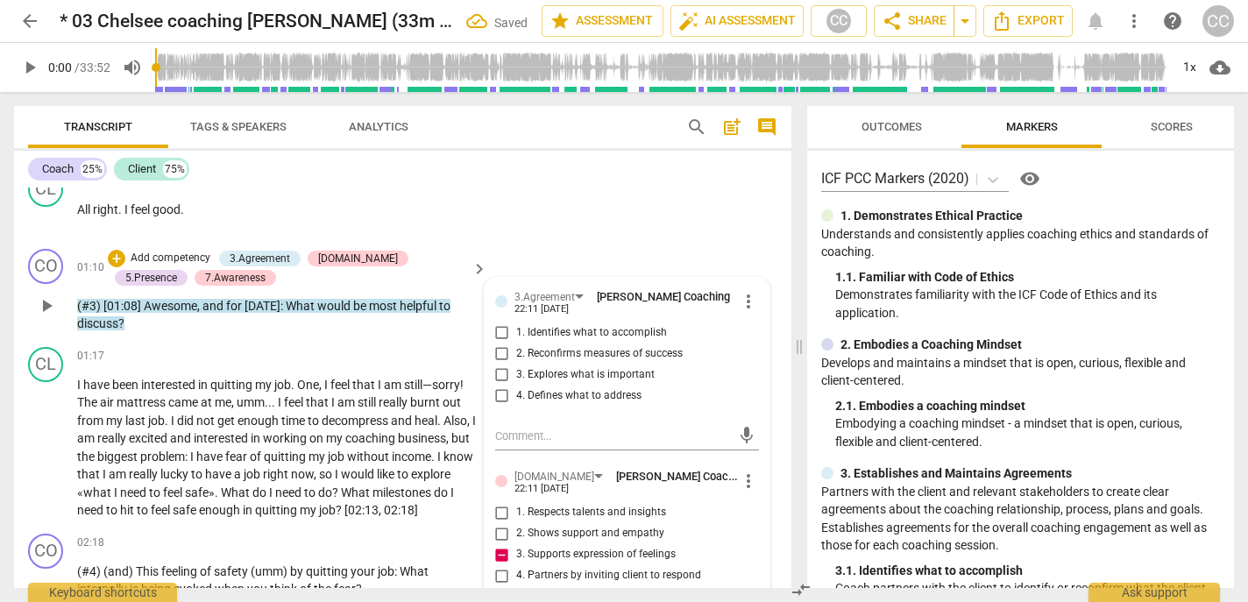
click at [513, 323] on label "1. Identifies what to accomplish" at bounding box center [620, 332] width 264 height 21
click at [513, 323] on input "1. Identifies what to accomplish" at bounding box center [502, 332] width 28 height 21
checkbox input "true"
click at [251, 407] on span "umm" at bounding box center [251, 402] width 28 height 14
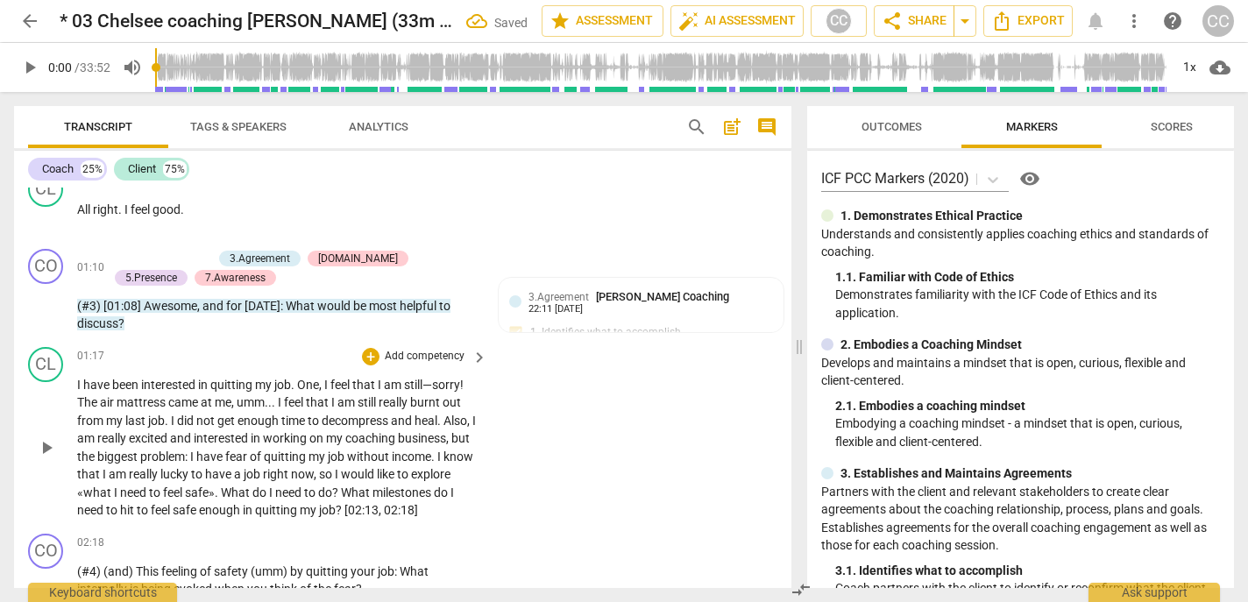
click at [438, 429] on p "I have been interested in quitting my job . One , I feel that I am still—sorry …" at bounding box center [277, 448] width 401 height 144
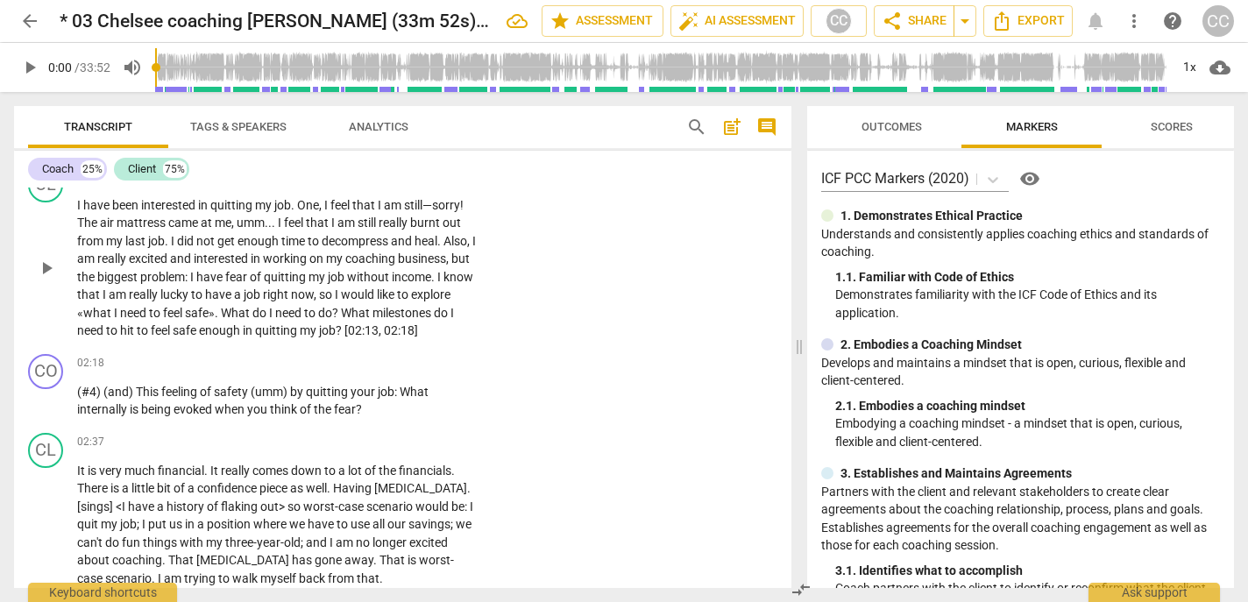
scroll to position [548, 0]
click at [415, 371] on p "Add competency" at bounding box center [424, 363] width 83 height 16
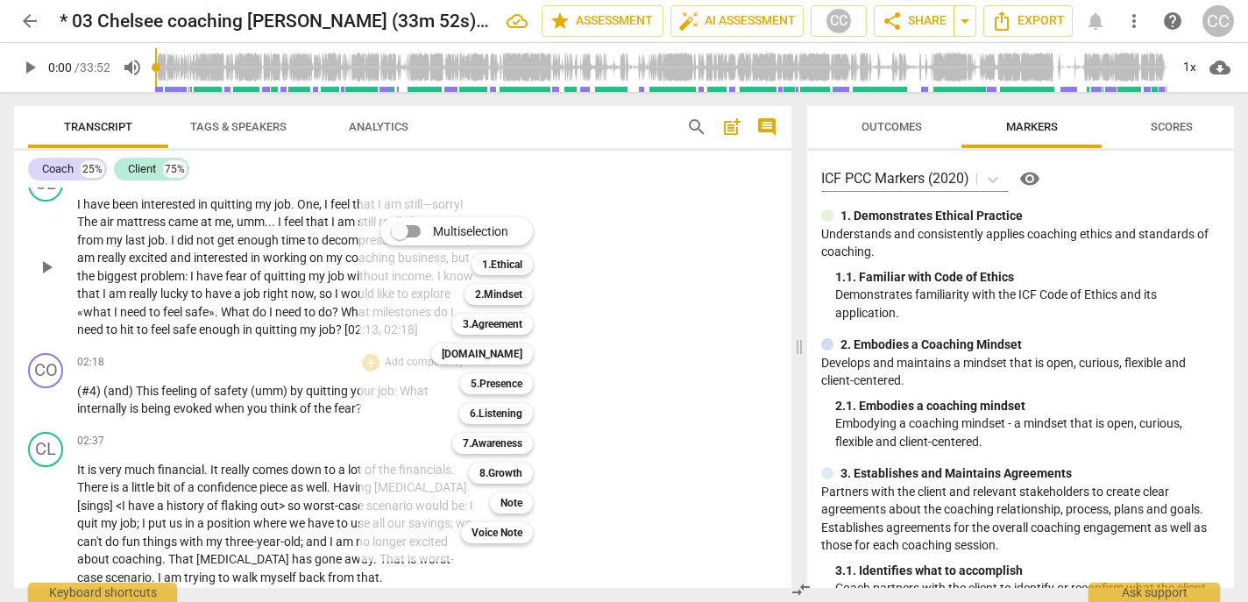
click at [623, 390] on div at bounding box center [624, 301] width 1248 height 602
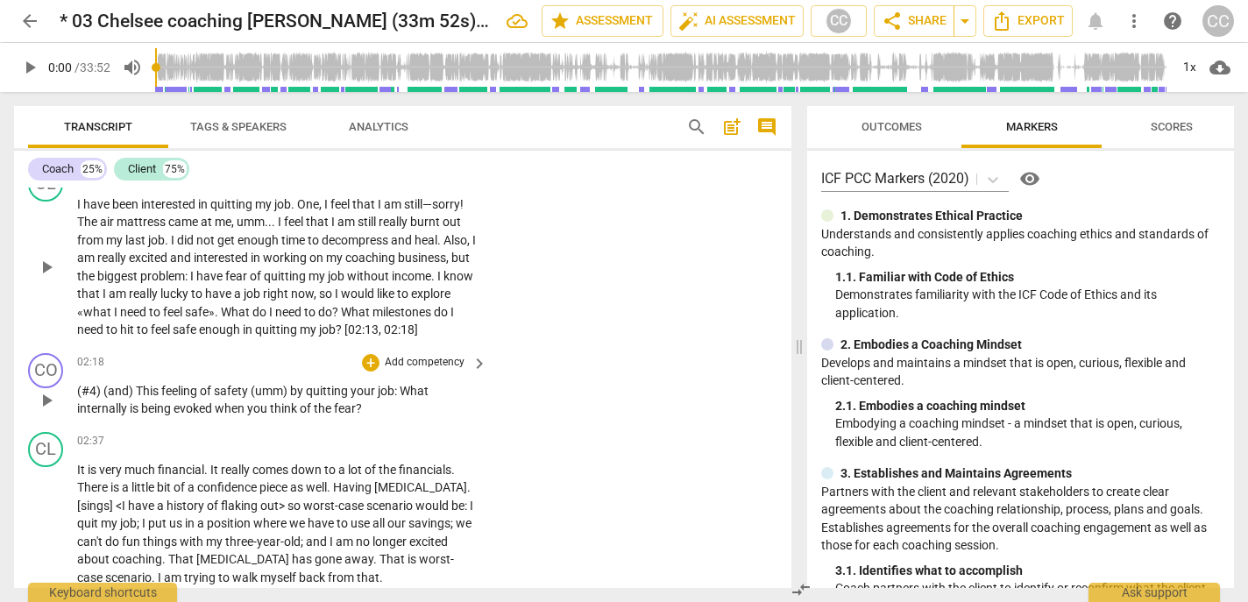
click at [413, 371] on p "Add competency" at bounding box center [424, 363] width 83 height 16
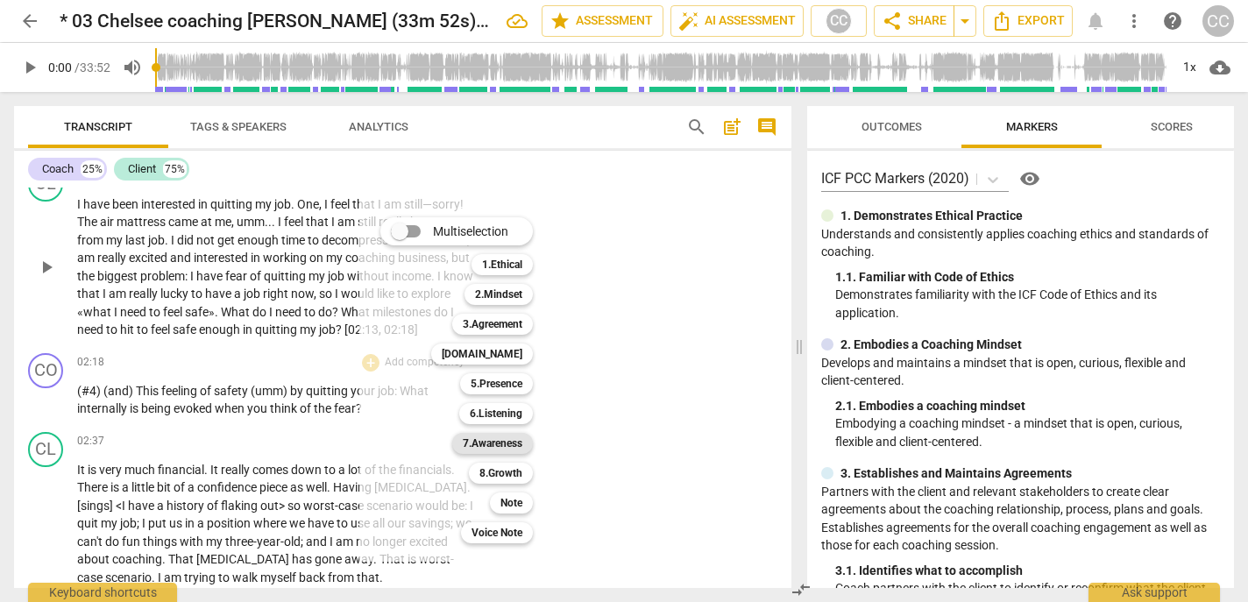
click at [494, 444] on b "7.Awareness" at bounding box center [493, 443] width 60 height 21
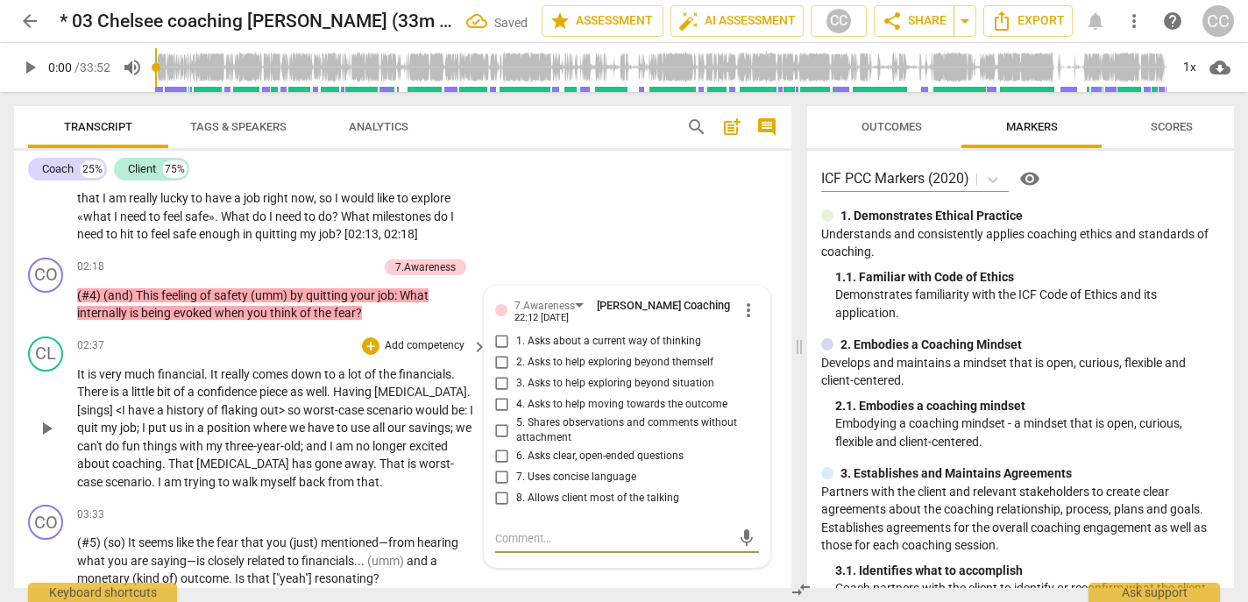
scroll to position [631, 0]
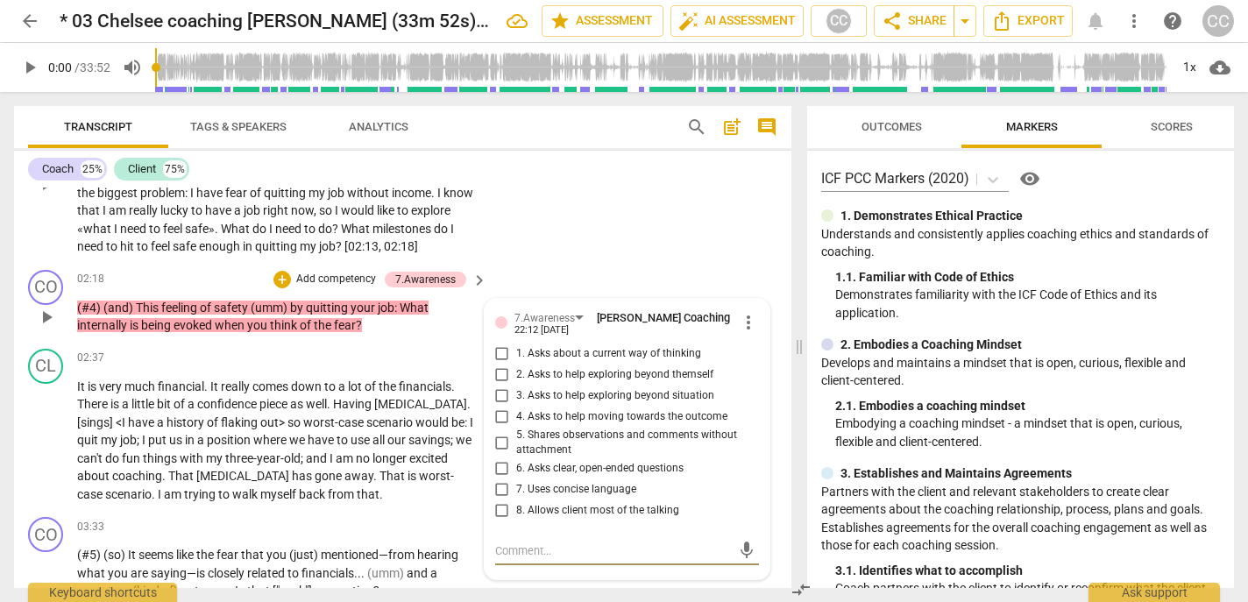
click at [572, 362] on span "1. Asks about a current way of thinking" at bounding box center [608, 354] width 185 height 16
click at [516, 364] on input "1. Asks about a current way of thinking" at bounding box center [502, 353] width 28 height 21
checkbox input "true"
click at [548, 477] on span "6. Asks clear, open-ended questions" at bounding box center [599, 469] width 167 height 16
click at [516, 479] on input "6. Asks clear, open-ended questions" at bounding box center [502, 468] width 28 height 21
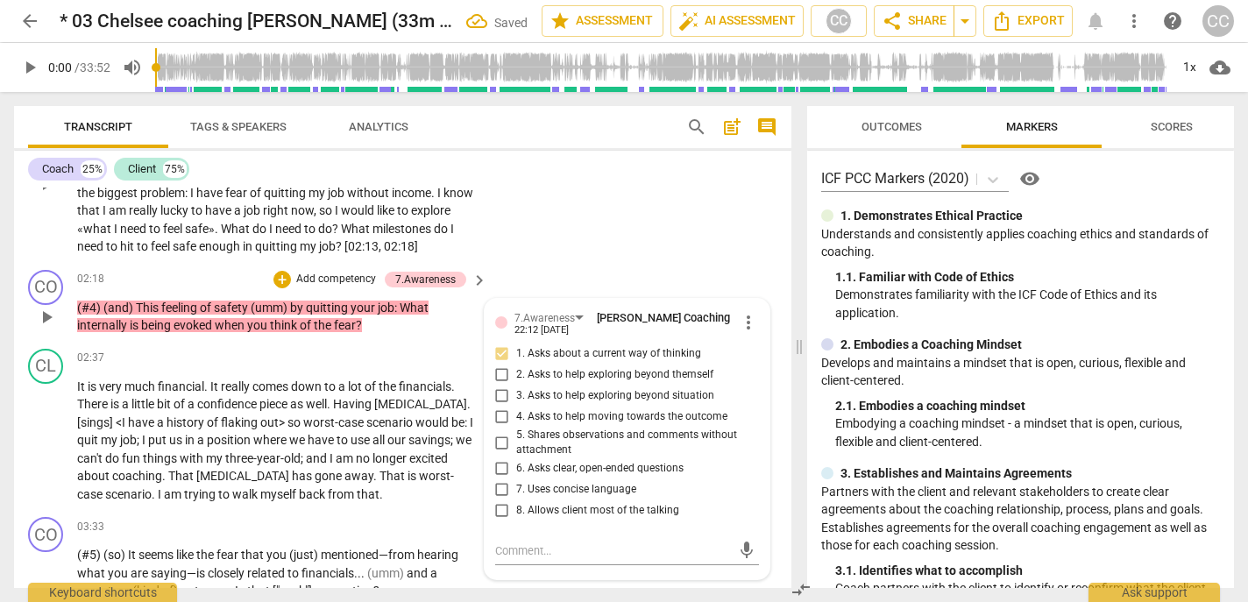
checkbox input "true"
click at [541, 498] on span "7. Uses concise language" at bounding box center [576, 490] width 120 height 16
click at [516, 500] on input "7. Uses concise language" at bounding box center [502, 489] width 28 height 21
checkbox input "true"
click at [533, 383] on span "2. Asks to help exploring beyond themself" at bounding box center [614, 375] width 197 height 16
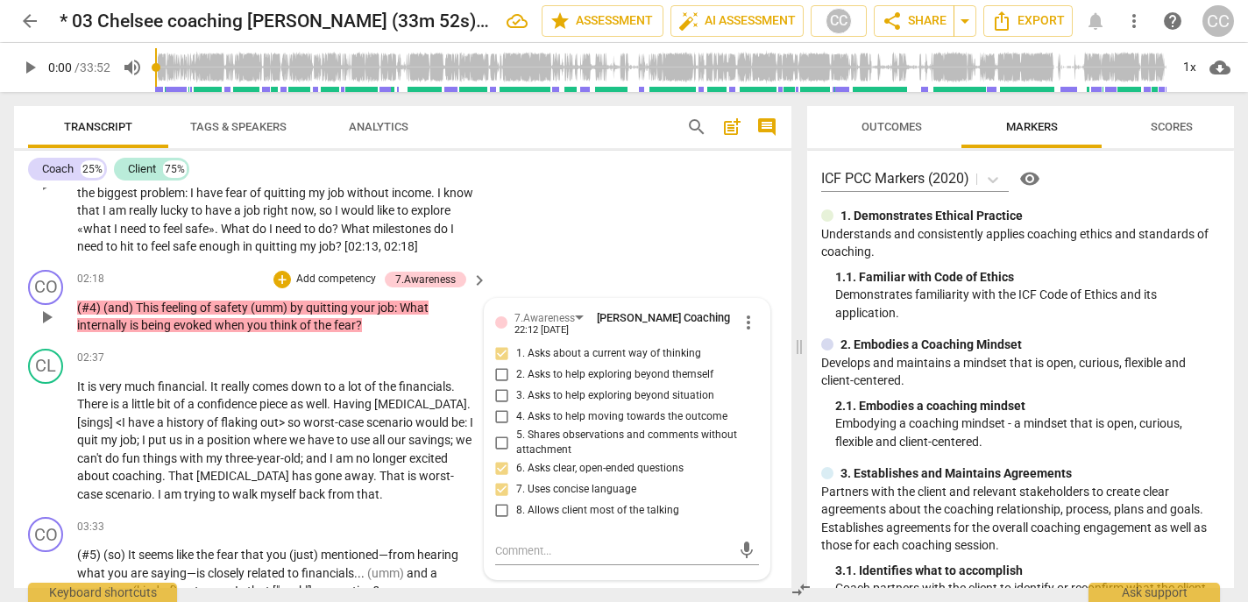
click at [516, 386] on input "2. Asks to help exploring beyond themself" at bounding box center [502, 374] width 28 height 21
checkbox input "true"
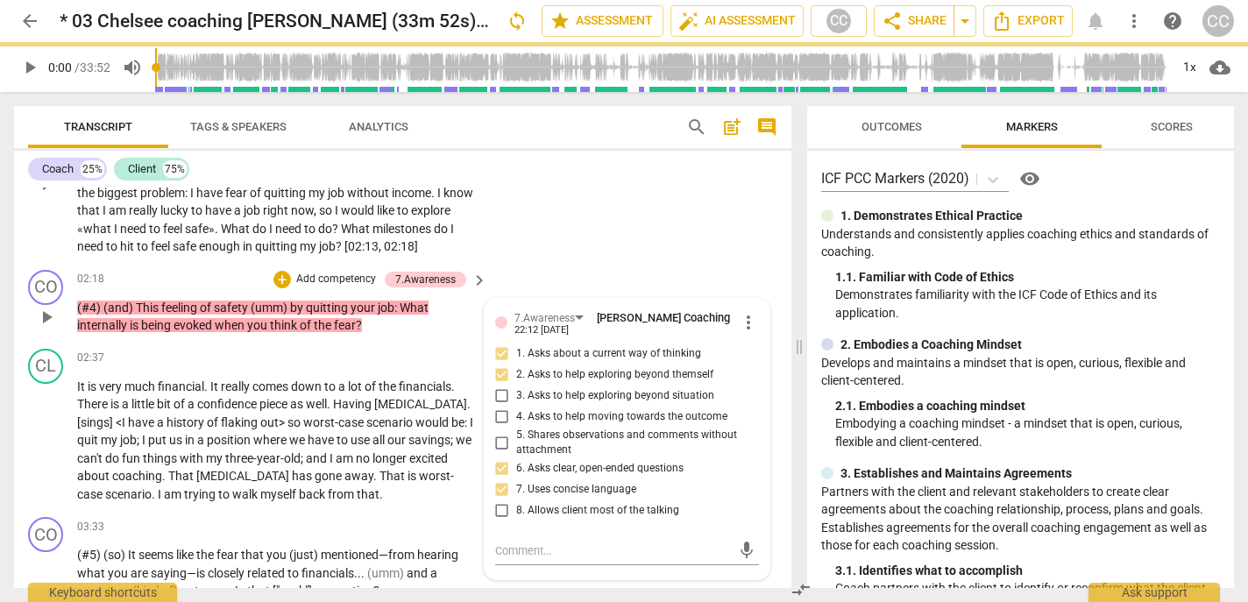
click at [313, 287] on p "Add competency" at bounding box center [335, 280] width 83 height 16
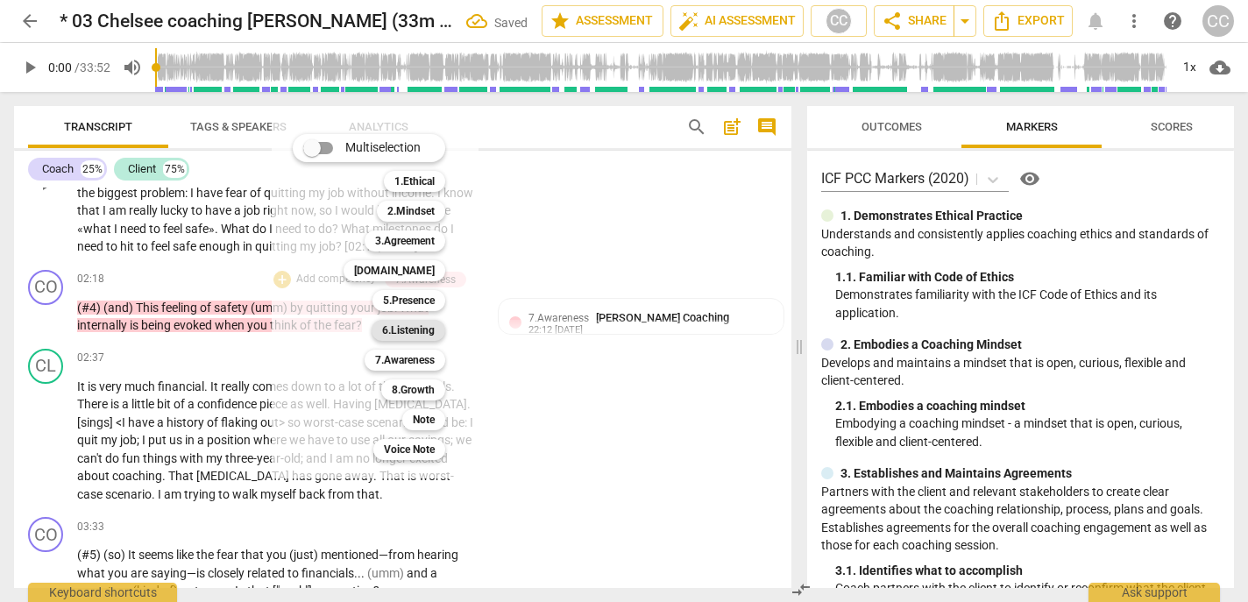
click at [406, 328] on b "6.Listening" at bounding box center [408, 330] width 53 height 21
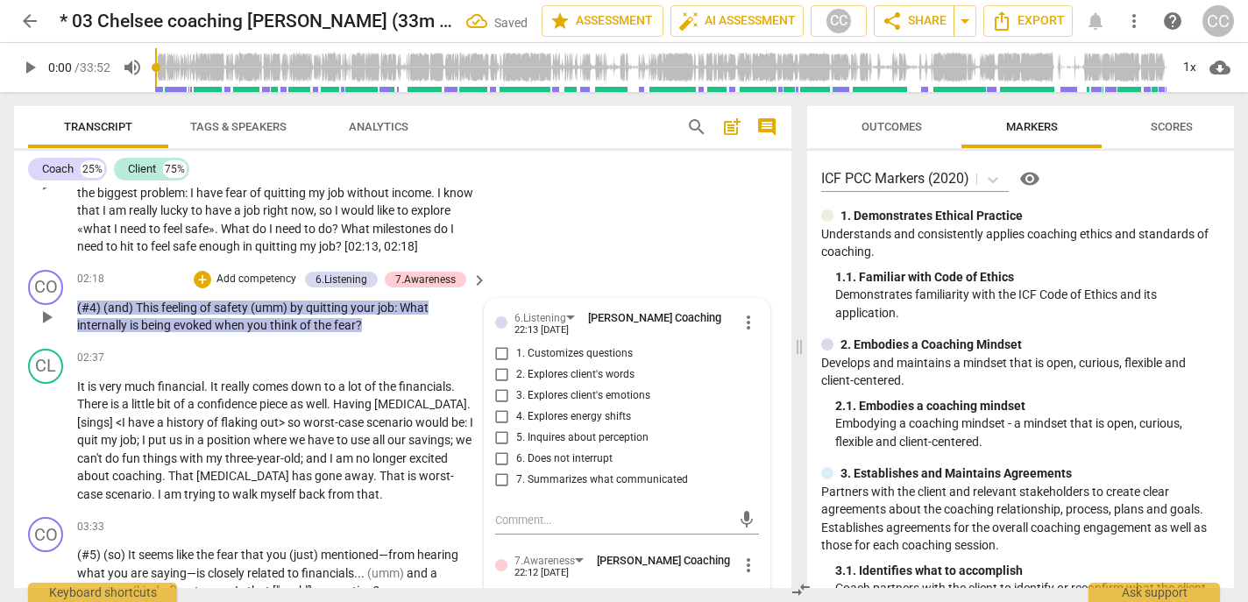
click at [561, 362] on span "1. Customizes questions" at bounding box center [574, 354] width 117 height 16
click at [516, 364] on input "1. Customizes questions" at bounding box center [502, 353] width 28 height 21
checkbox input "true"
click at [541, 488] on span "7. Summarizes what communicated" at bounding box center [602, 480] width 172 height 16
click at [516, 491] on input "7. Summarizes what communicated" at bounding box center [502, 480] width 28 height 21
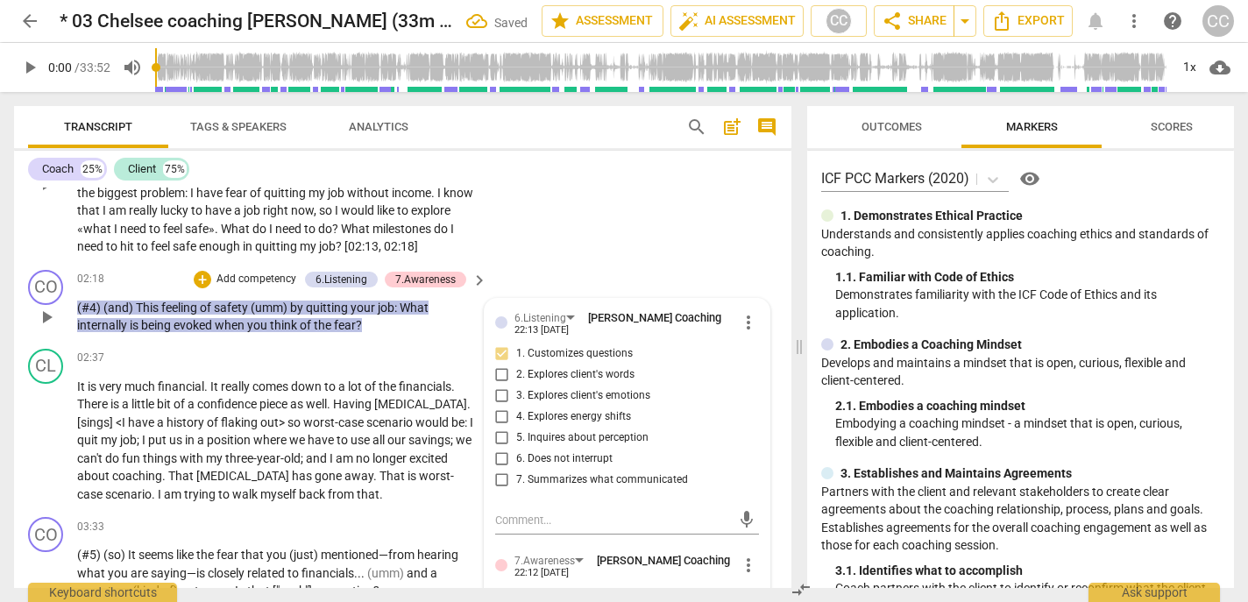
checkbox input "true"
click at [539, 404] on span "3. Explores client's emotions" at bounding box center [583, 396] width 134 height 16
click at [516, 407] on input "3. Explores client's emotions" at bounding box center [502, 396] width 28 height 21
checkbox input "true"
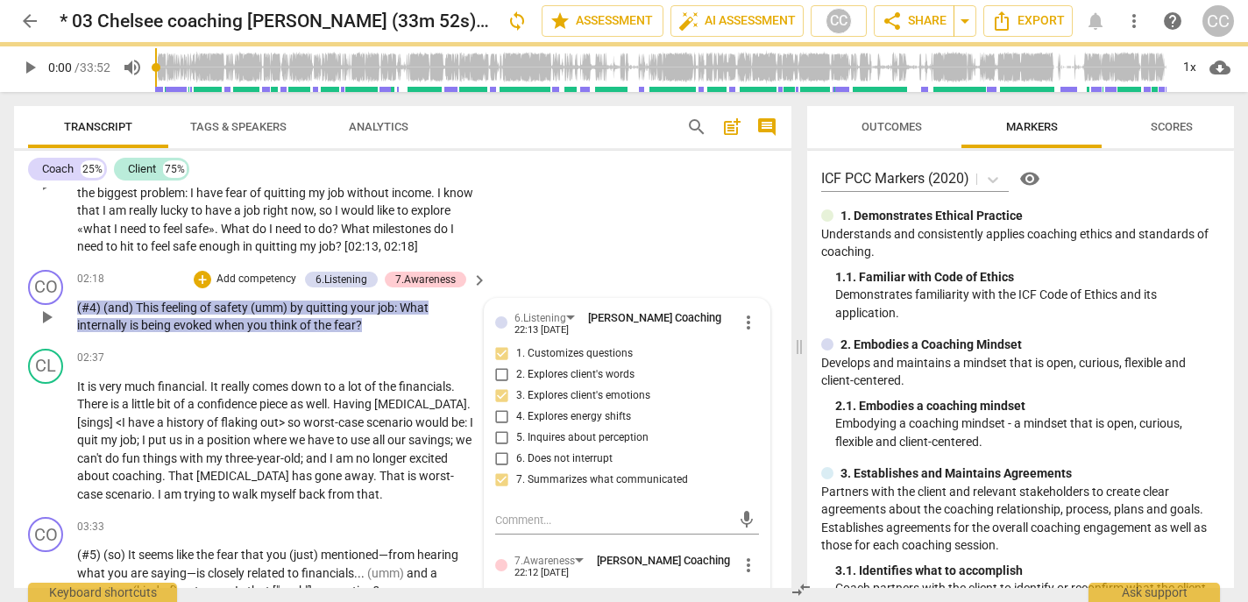
click at [540, 446] on span "5. Inquires about perception" at bounding box center [582, 438] width 132 height 16
click at [516, 449] on input "5. Inquires about perception" at bounding box center [502, 438] width 28 height 21
checkbox input "true"
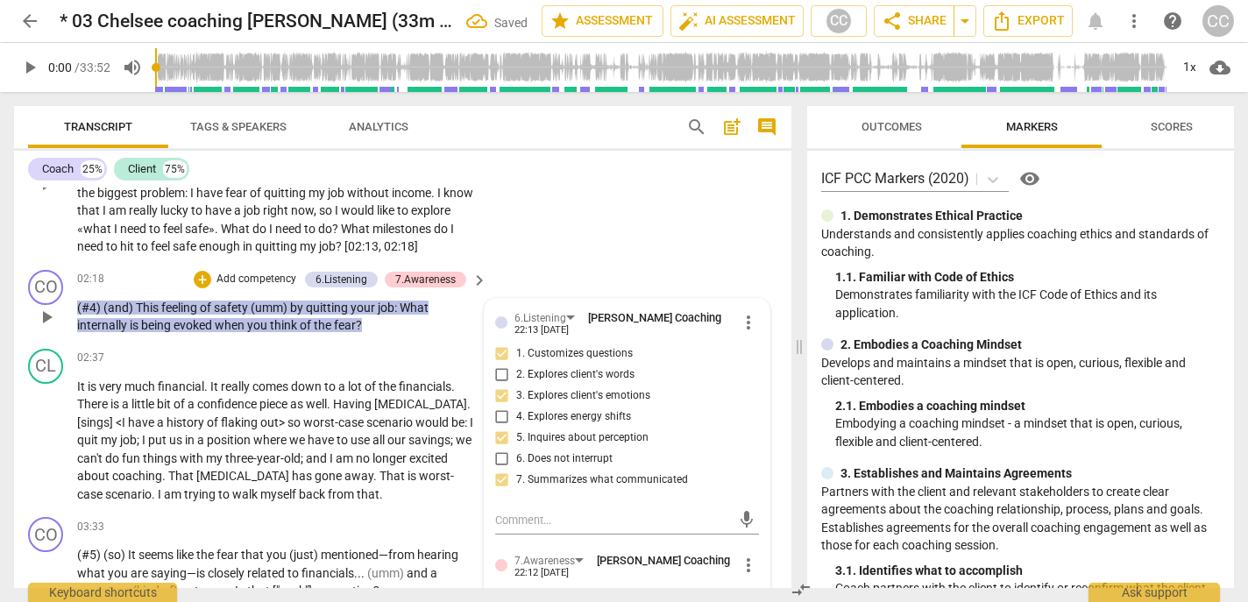
click at [239, 287] on p "Add competency" at bounding box center [256, 280] width 83 height 16
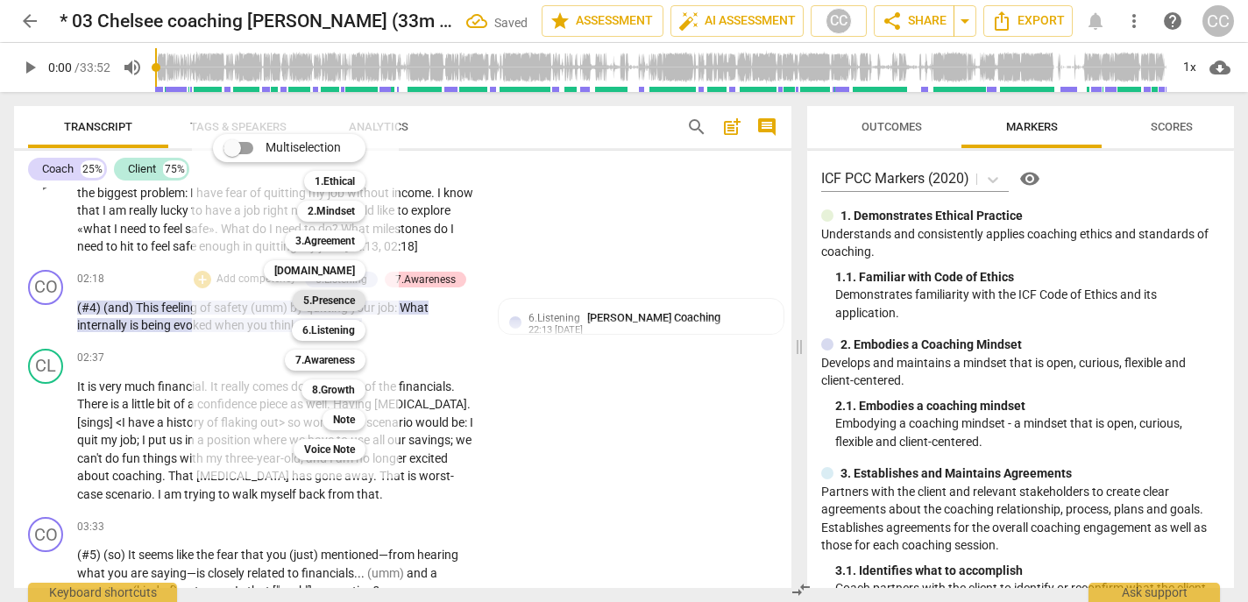
click at [317, 296] on b "5.Presence" at bounding box center [329, 300] width 52 height 21
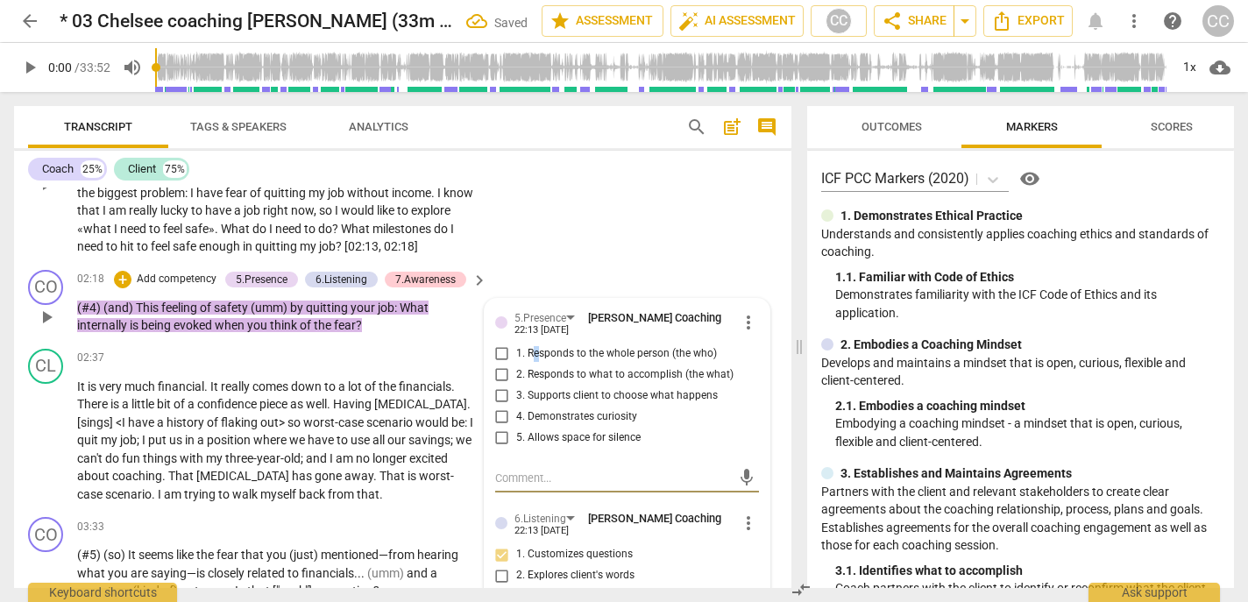
click at [533, 362] on span "1. Responds to the whole person (the who)" at bounding box center [616, 354] width 201 height 16
click at [538, 404] on span "3. Supports client to choose what happens" at bounding box center [617, 396] width 202 height 16
click at [516, 407] on input "3. Supports client to choose what happens" at bounding box center [502, 396] width 28 height 21
checkbox input "true"
click at [541, 425] on span "4. Demonstrates curiosity" at bounding box center [576, 417] width 121 height 16
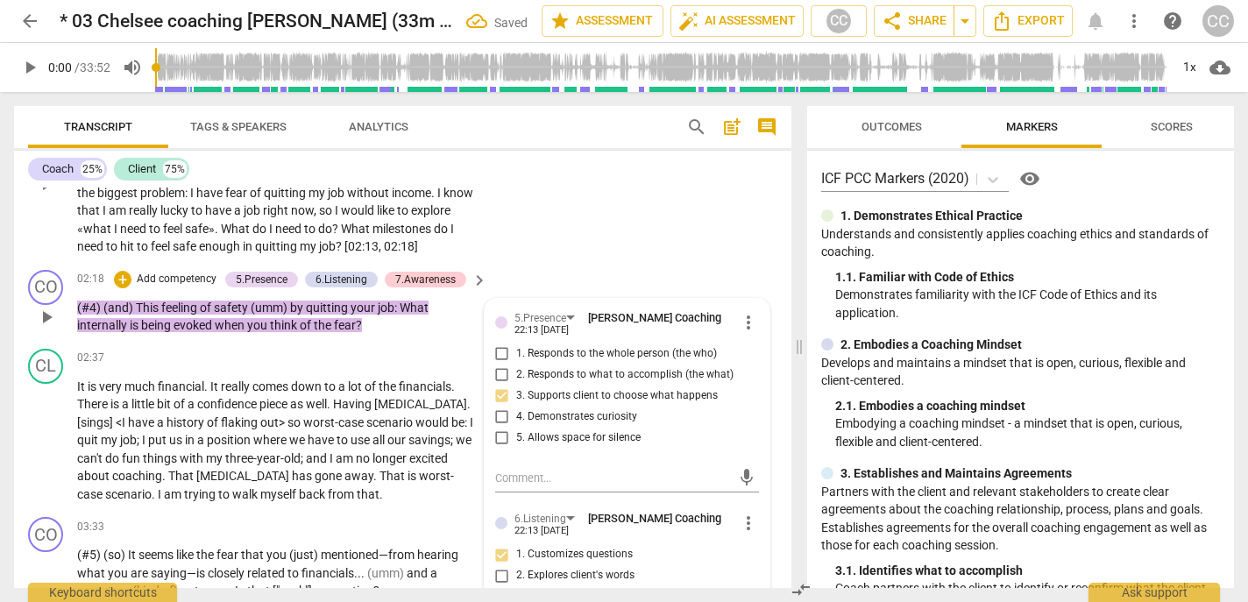
click at [516, 428] on input "4. Demonstrates curiosity" at bounding box center [502, 417] width 28 height 21
checkbox input "true"
click at [538, 404] on span "3. Supports client to choose what happens" at bounding box center [617, 396] width 202 height 16
click at [516, 407] on input "3. Supports client to choose what happens" at bounding box center [502, 396] width 28 height 21
click at [538, 404] on span "3. Supports client to choose what happens" at bounding box center [617, 396] width 202 height 16
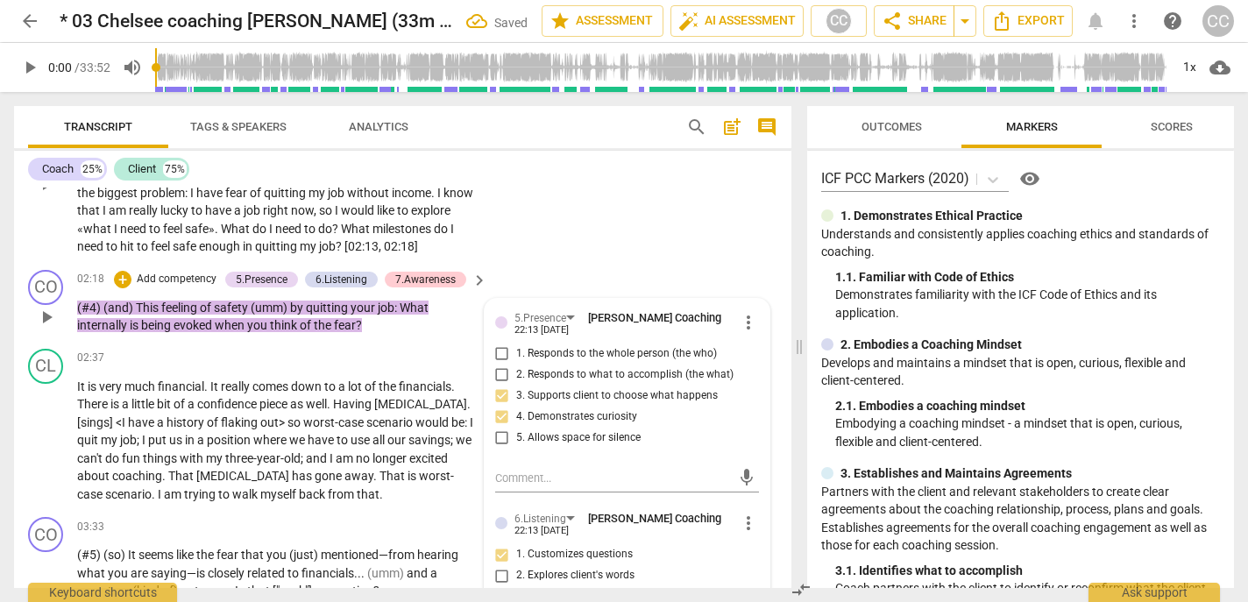
click at [516, 407] on input "3. Supports client to choose what happens" at bounding box center [502, 396] width 28 height 21
checkbox input "false"
click at [540, 362] on span "1. Responds to the whole person (the who)" at bounding box center [616, 354] width 201 height 16
click at [516, 364] on input "1. Responds to the whole person (the who)" at bounding box center [502, 353] width 28 height 21
checkbox input "true"
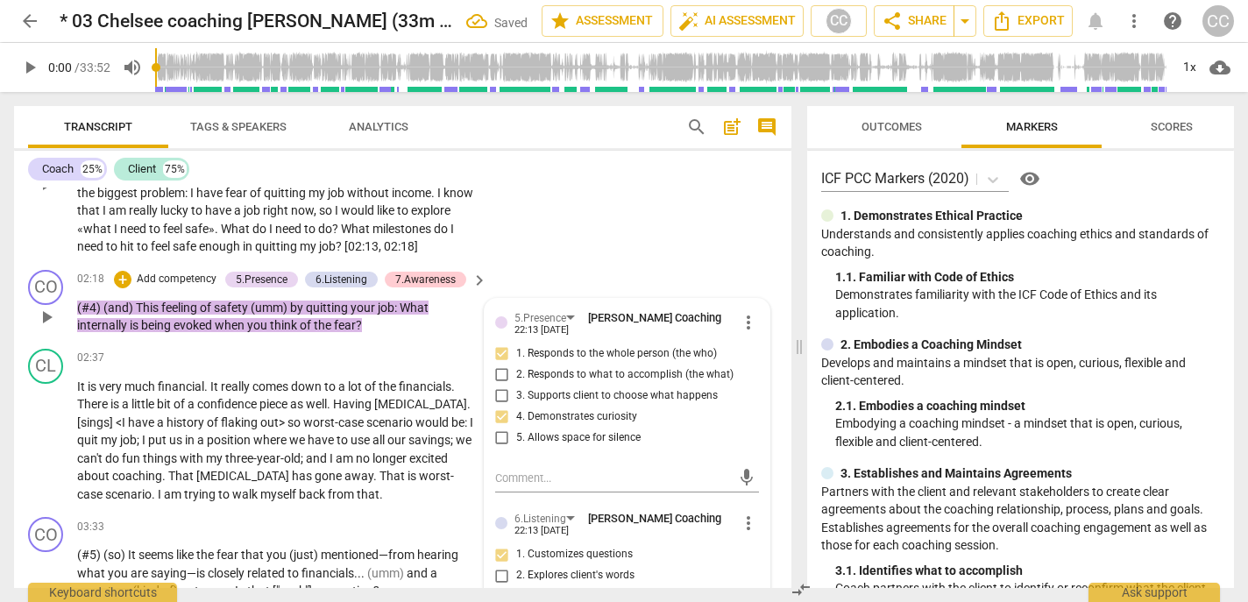
click at [197, 287] on p "Add competency" at bounding box center [176, 280] width 83 height 16
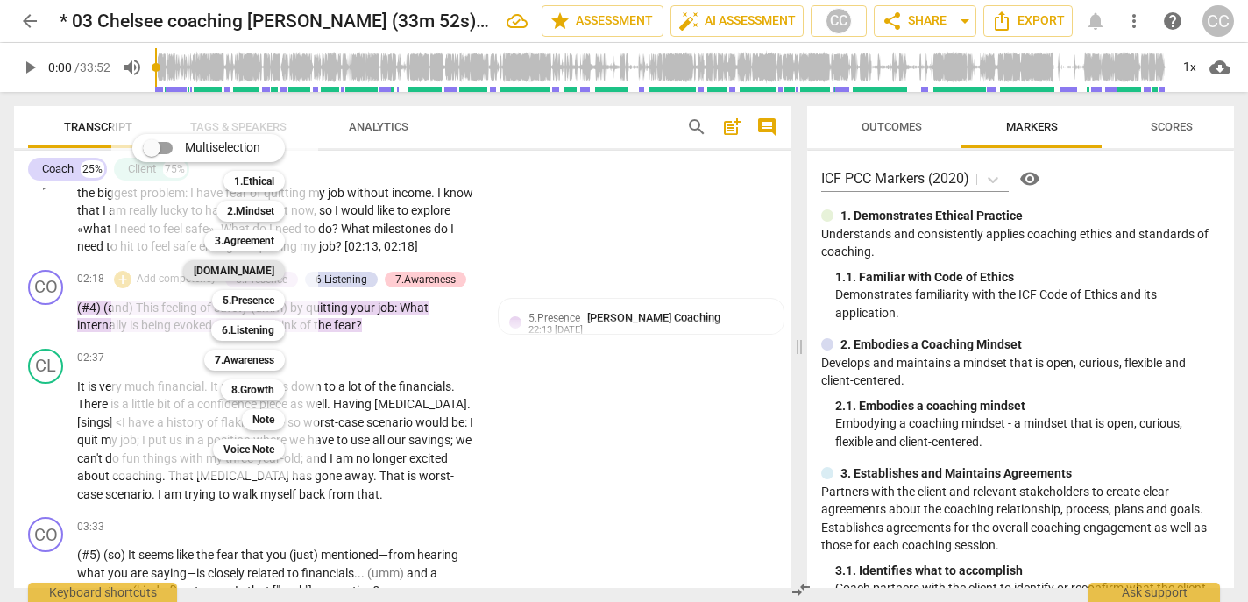
click at [267, 271] on b "[DOMAIN_NAME]" at bounding box center [234, 270] width 81 height 21
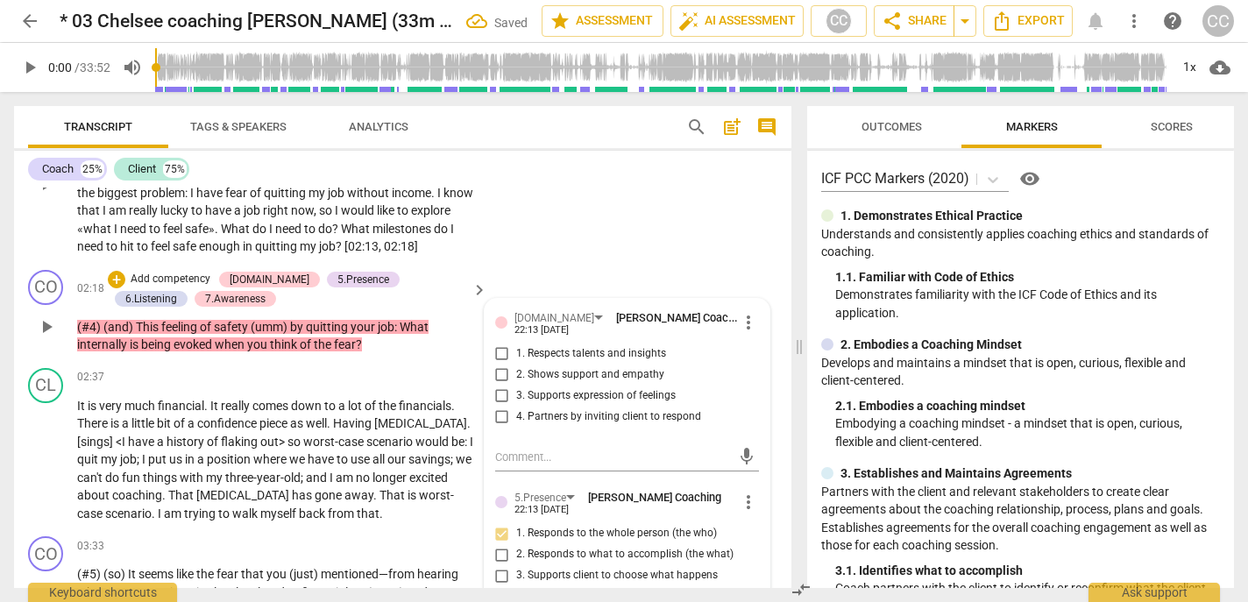
click at [559, 404] on span "3. Supports expression of feelings" at bounding box center [595, 396] width 159 height 16
click at [516, 405] on input "3. Supports expression of feelings" at bounding box center [502, 396] width 28 height 21
checkbox input "true"
click at [182, 287] on p "Add competency" at bounding box center [170, 280] width 83 height 16
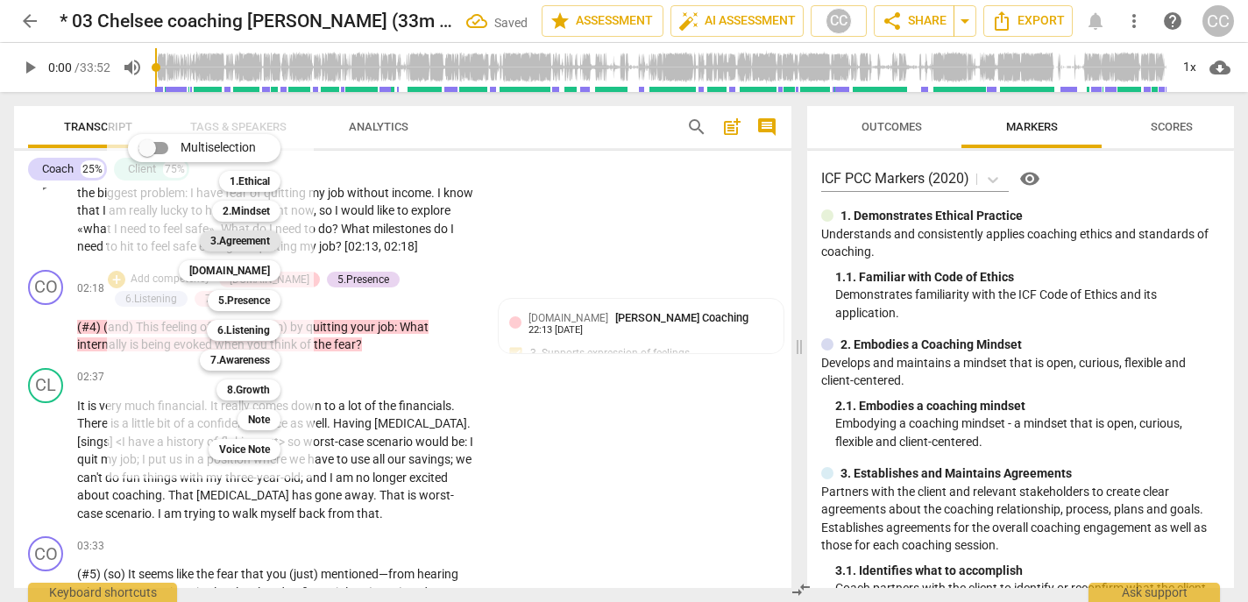
click at [250, 247] on b "3.Agreement" at bounding box center [240, 240] width 60 height 21
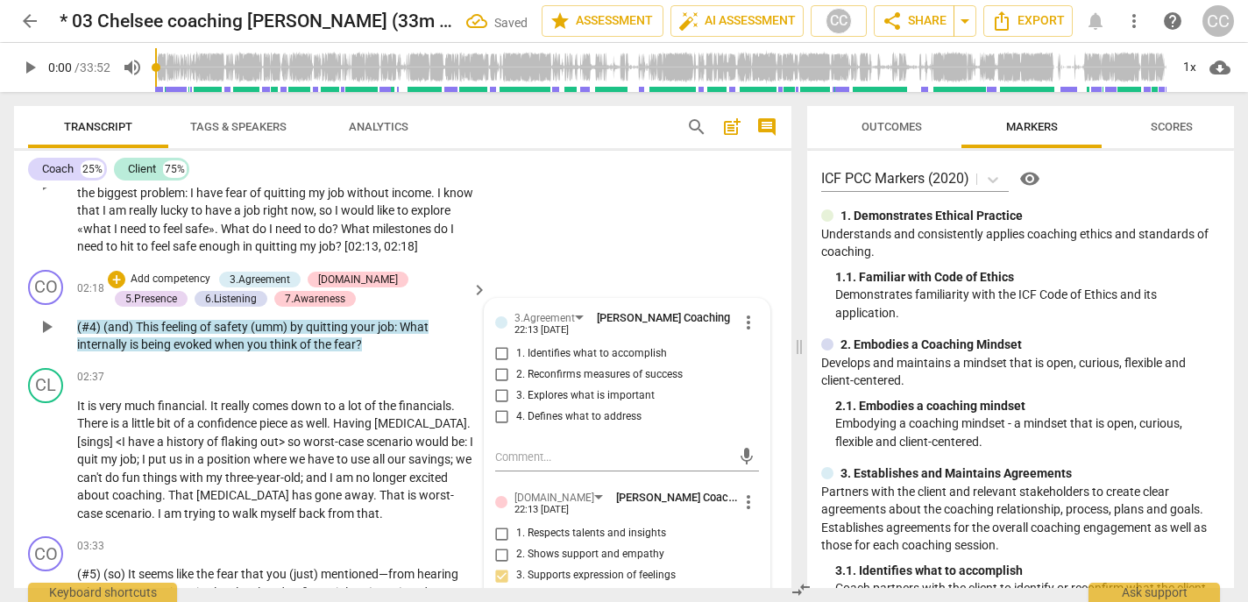
click at [531, 362] on span "1. Identifies what to accomplish" at bounding box center [591, 354] width 151 height 16
click at [516, 364] on input "1. Identifies what to accomplish" at bounding box center [502, 353] width 28 height 21
checkbox input "true"
click at [541, 404] on span "3. Explores what is important" at bounding box center [585, 396] width 138 height 16
click at [516, 407] on input "3. Explores what is important" at bounding box center [502, 396] width 28 height 21
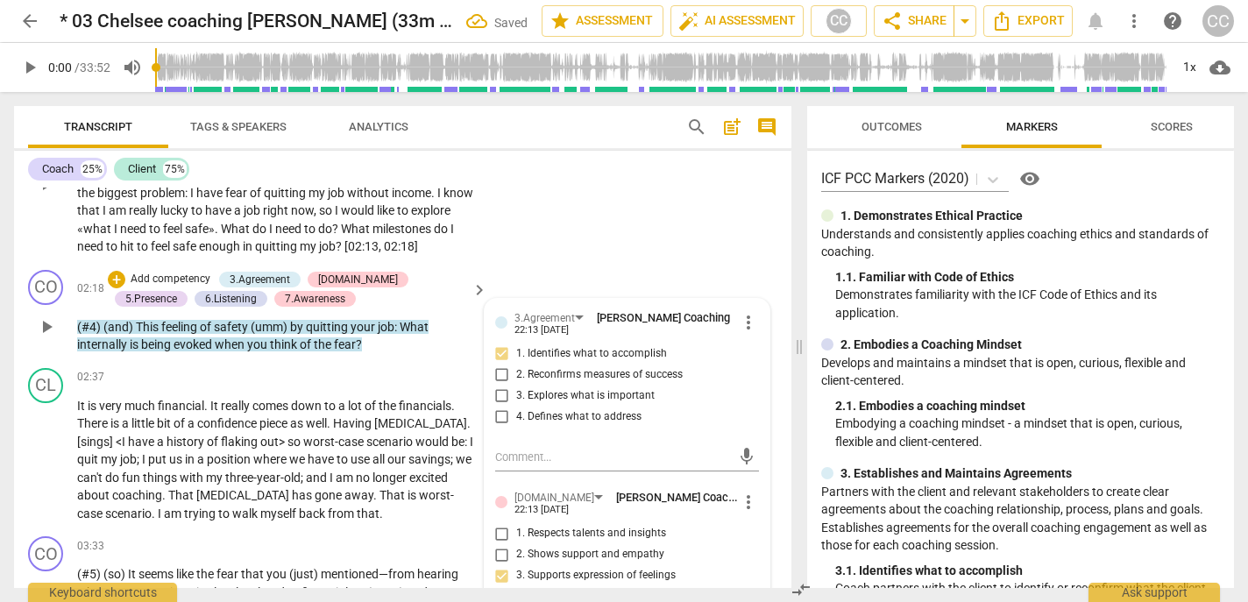
checkbox input "true"
click at [309, 449] on span "worst-case" at bounding box center [334, 442] width 63 height 14
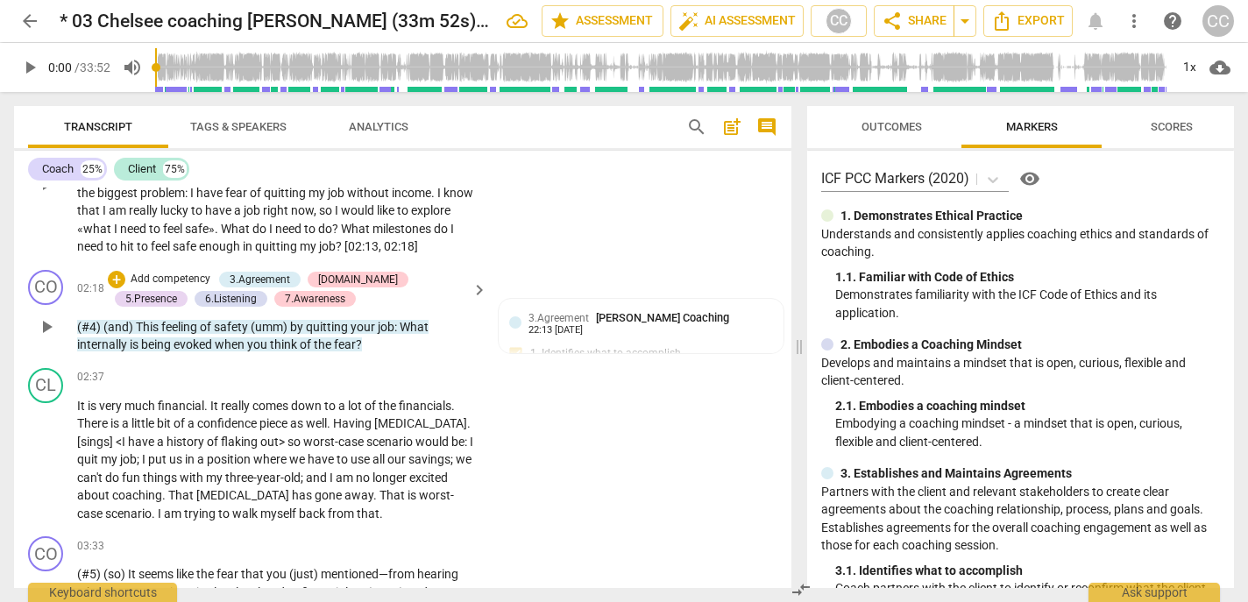
click at [183, 287] on p "Add competency" at bounding box center [170, 280] width 83 height 16
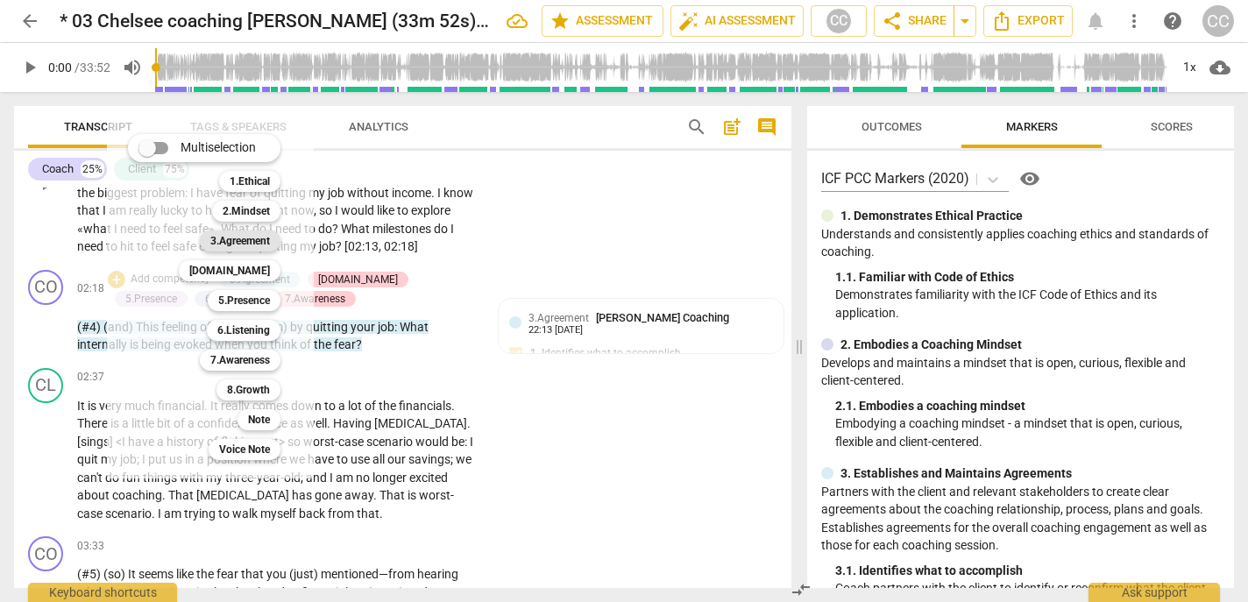
click at [245, 250] on b "3.Agreement" at bounding box center [240, 240] width 60 height 21
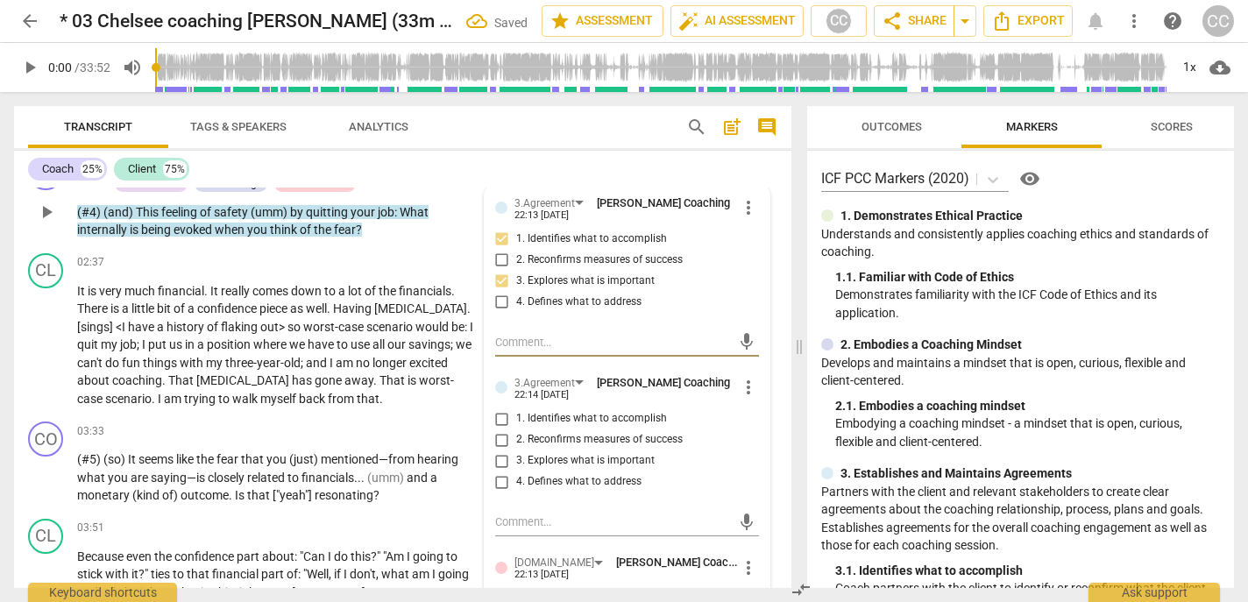
scroll to position [775, 0]
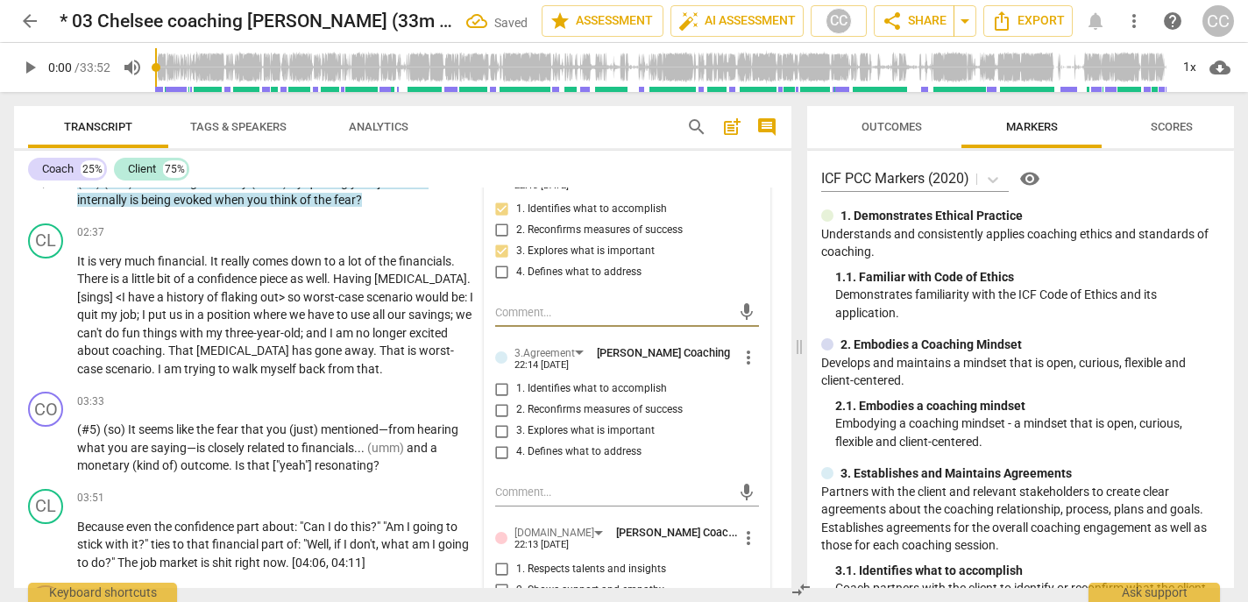
click at [550, 397] on span "1. Identifies what to accomplish" at bounding box center [591, 389] width 151 height 16
click at [516, 400] on input "1. Identifies what to accomplish" at bounding box center [502, 389] width 28 height 21
click at [550, 397] on span "1. Identifies what to accomplish" at bounding box center [591, 389] width 151 height 16
click at [516, 400] on input "1. Identifies what to accomplish" at bounding box center [502, 389] width 28 height 21
checkbox input "true"
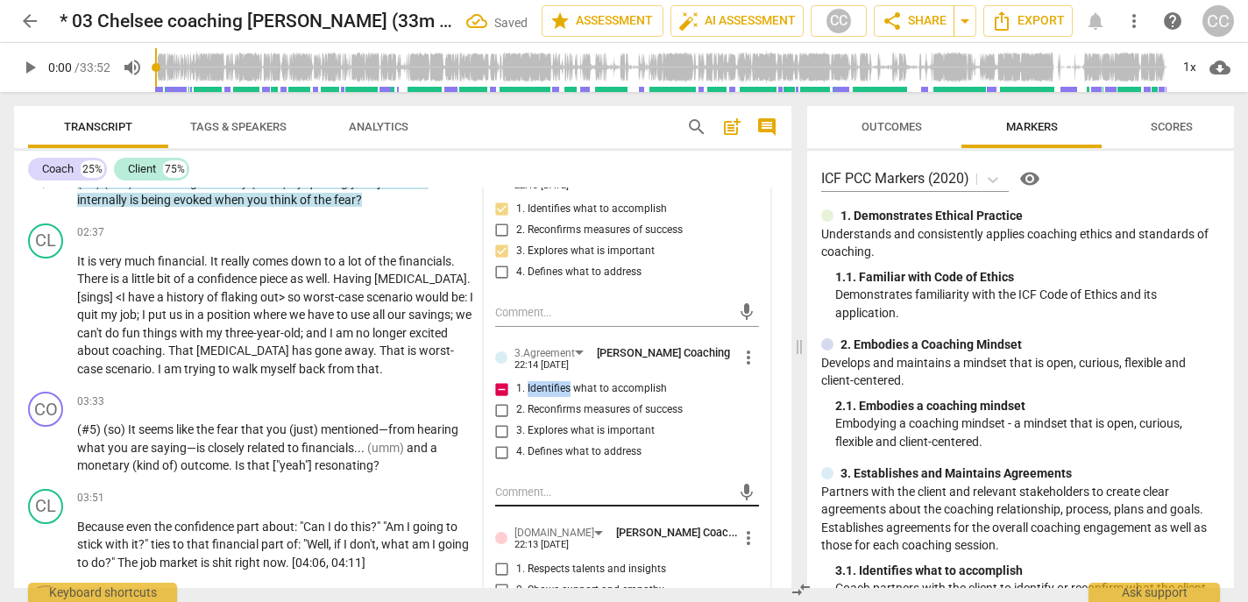
click at [565, 500] on textarea at bounding box center [613, 492] width 236 height 17
type textarea "Y"
type textarea "Yo"
type textarea "You"
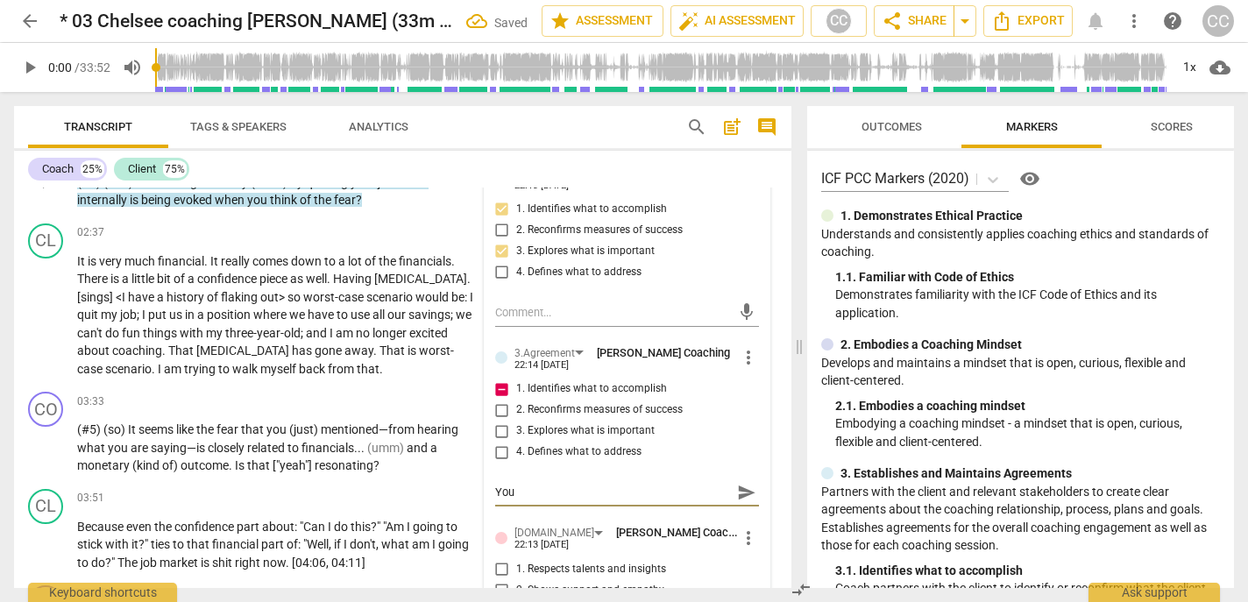
type textarea "You"
type textarea "You m"
type textarea "You ma"
type textarea "You may"
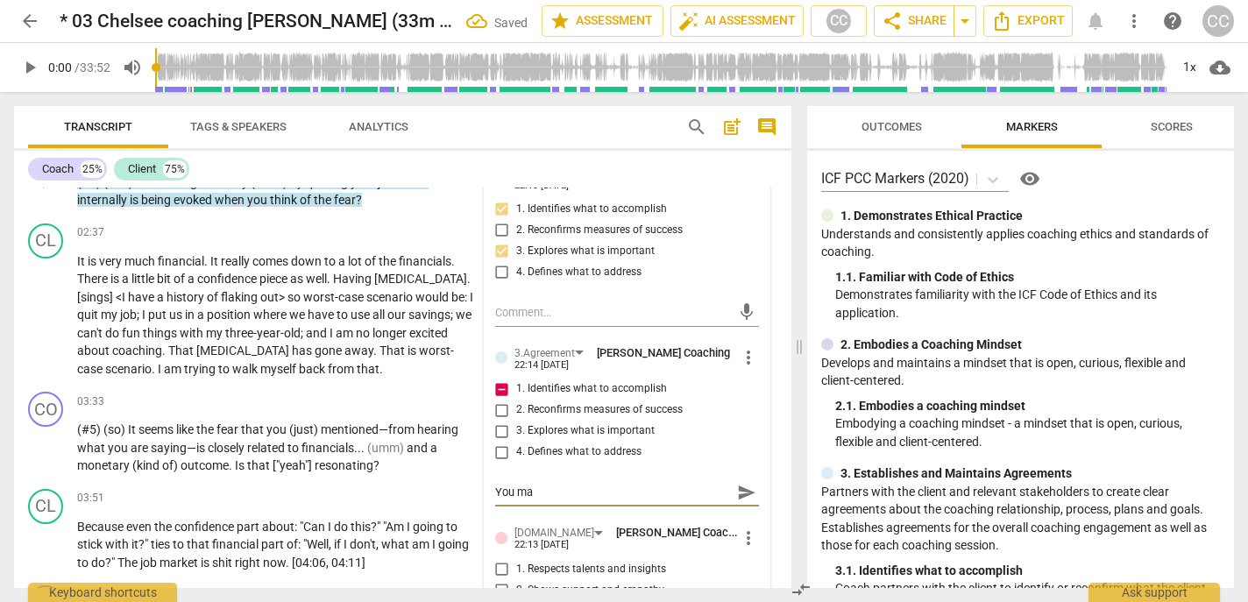
type textarea "You may"
type textarea "You may w"
type textarea "You may wan"
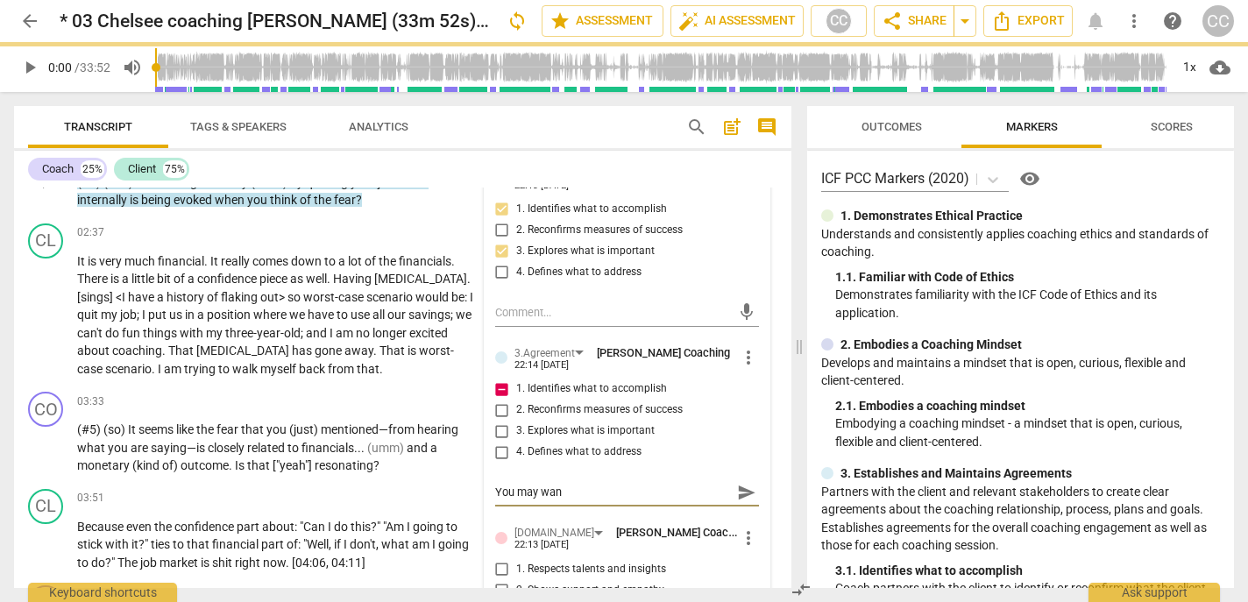
type textarea "You may want"
type textarea "You may want t"
type textarea "You may want to"
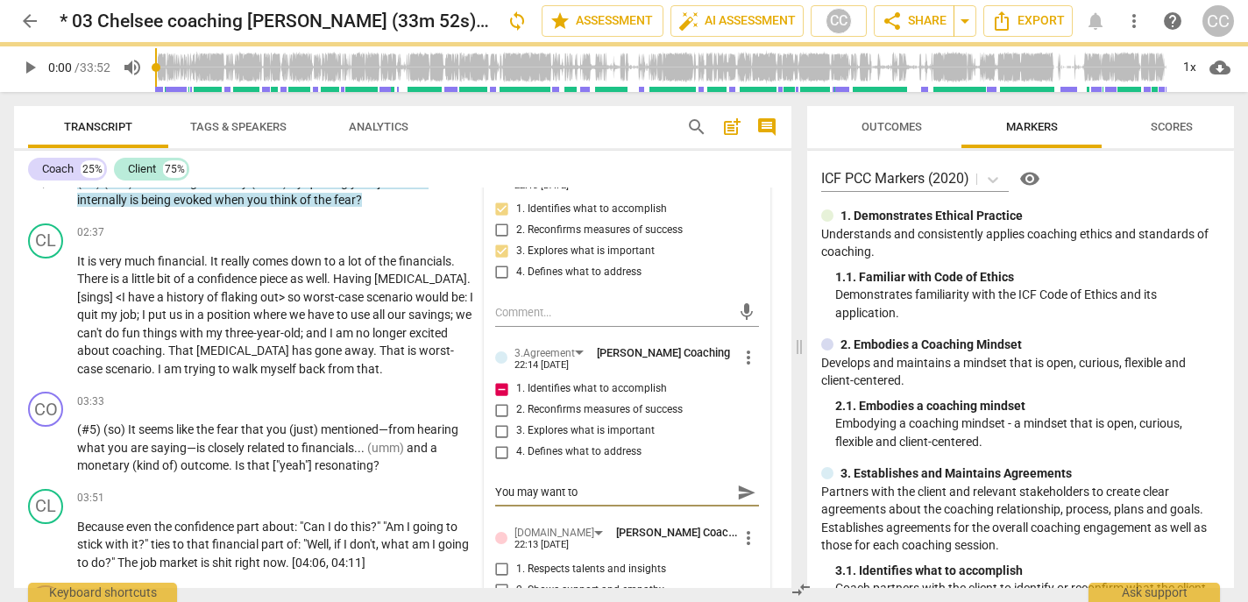
type textarea "You may want to"
type textarea "You may want to s"
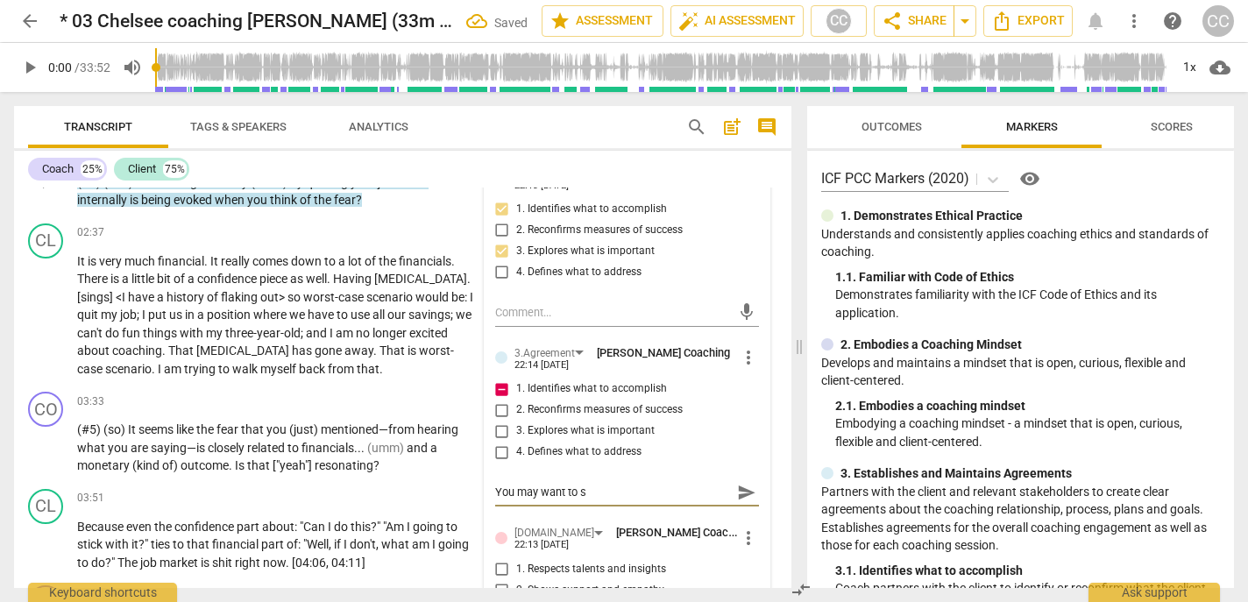
type textarea "You may want to sp"
type textarea "You may want to spe"
type textarea "You may want to spen"
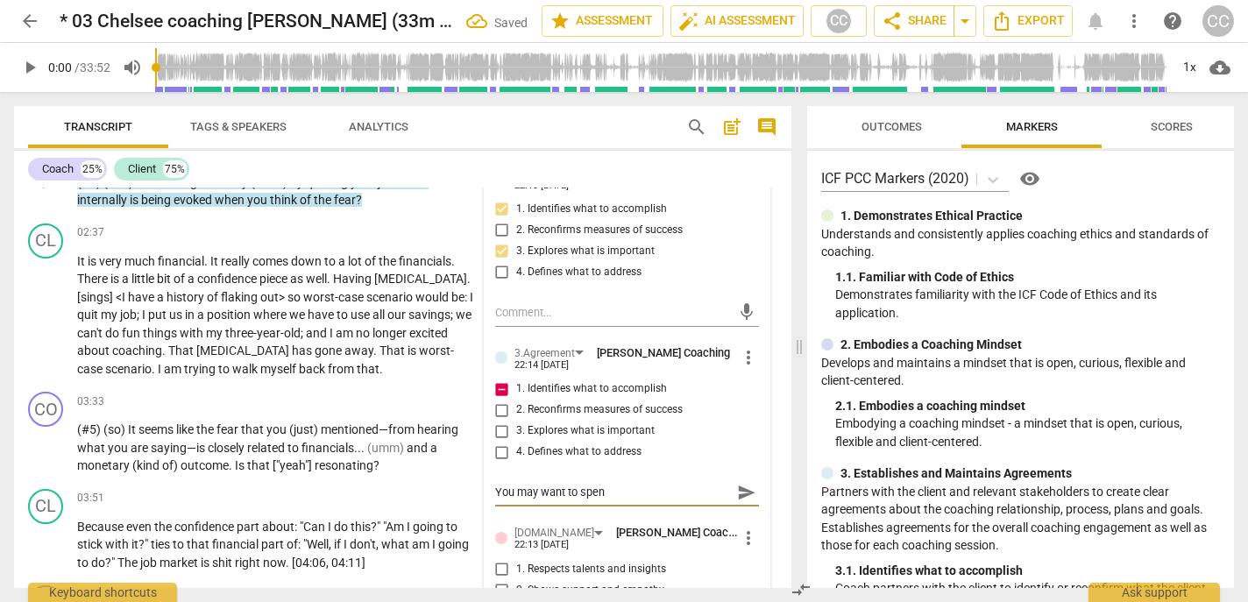
type textarea "You may want to spend"
type textarea "You may want to spend a"
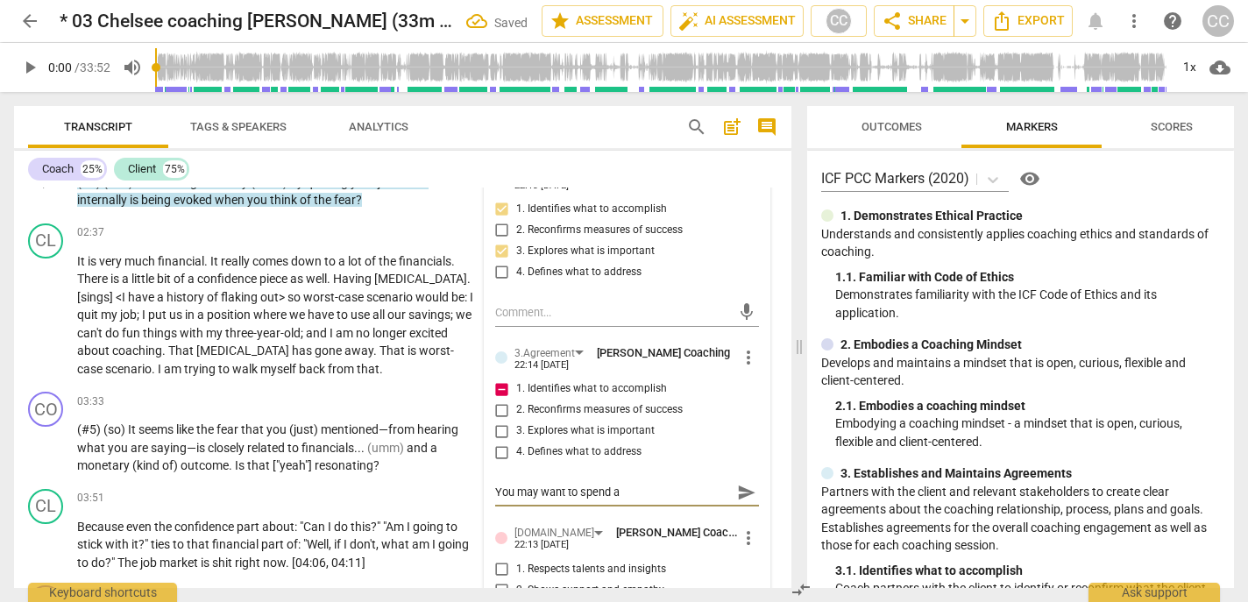
type textarea "You may want to spend a l"
type textarea "You may want to spend a li"
type textarea "You may want to spend a lit"
type textarea "You may want to spend a litt"
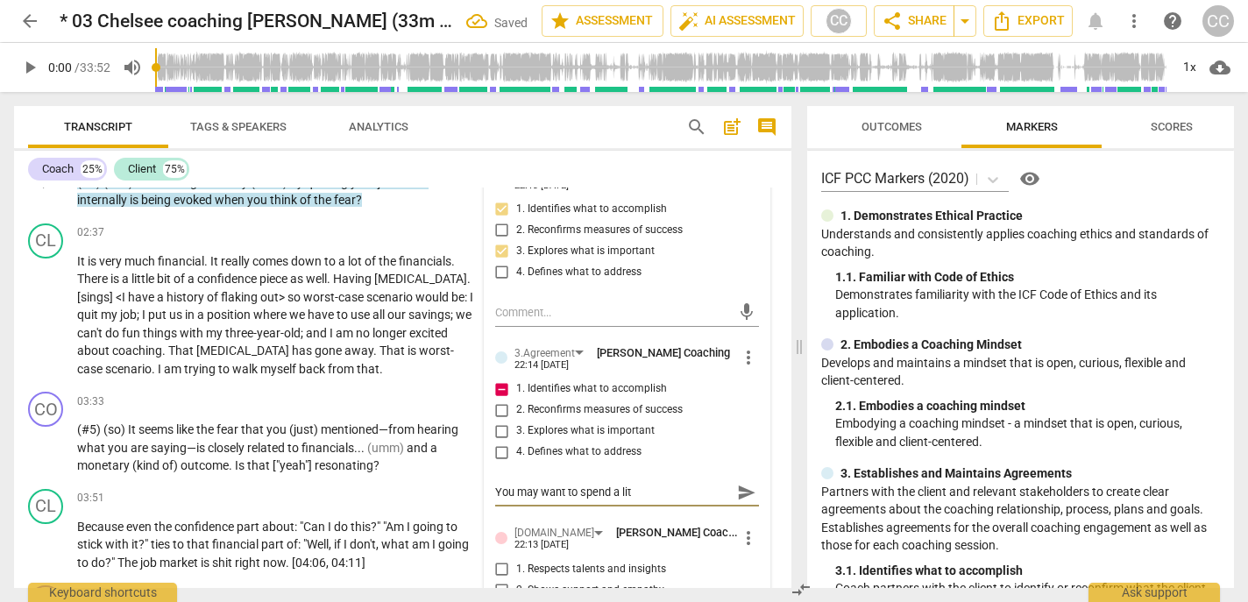
type textarea "You may want to spend a litt"
type textarea "You may want to spend a littl"
type textarea "You may want to spend a little"
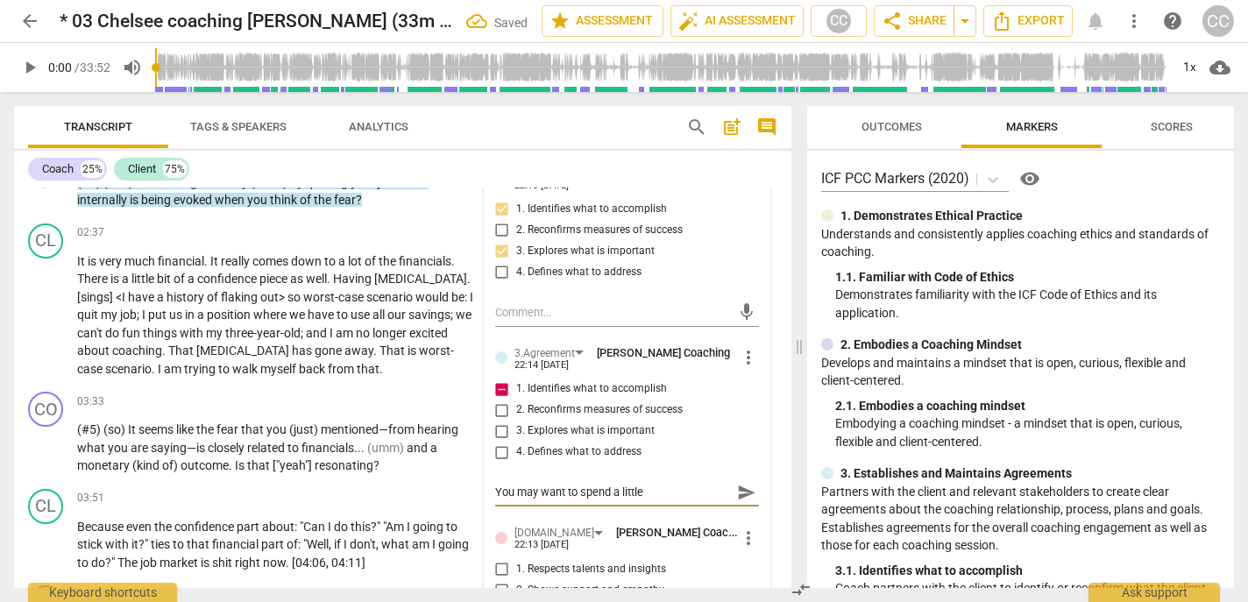
type textarea "You may want to spend a little"
type textarea "You may want to spend a little m"
type textarea "You may want to spend a little mo"
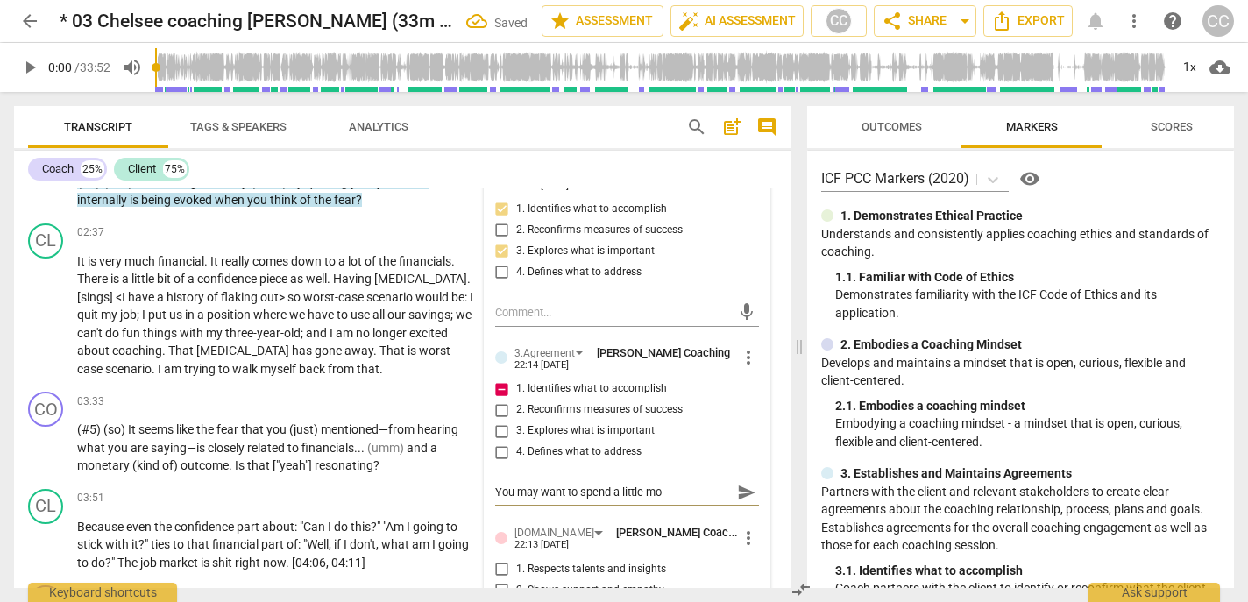
type textarea "You may want to spend a little mor"
type textarea "You may want to spend a little more"
type textarea "You may want to spend a little more t"
type textarea "You may want to spend a little more ti"
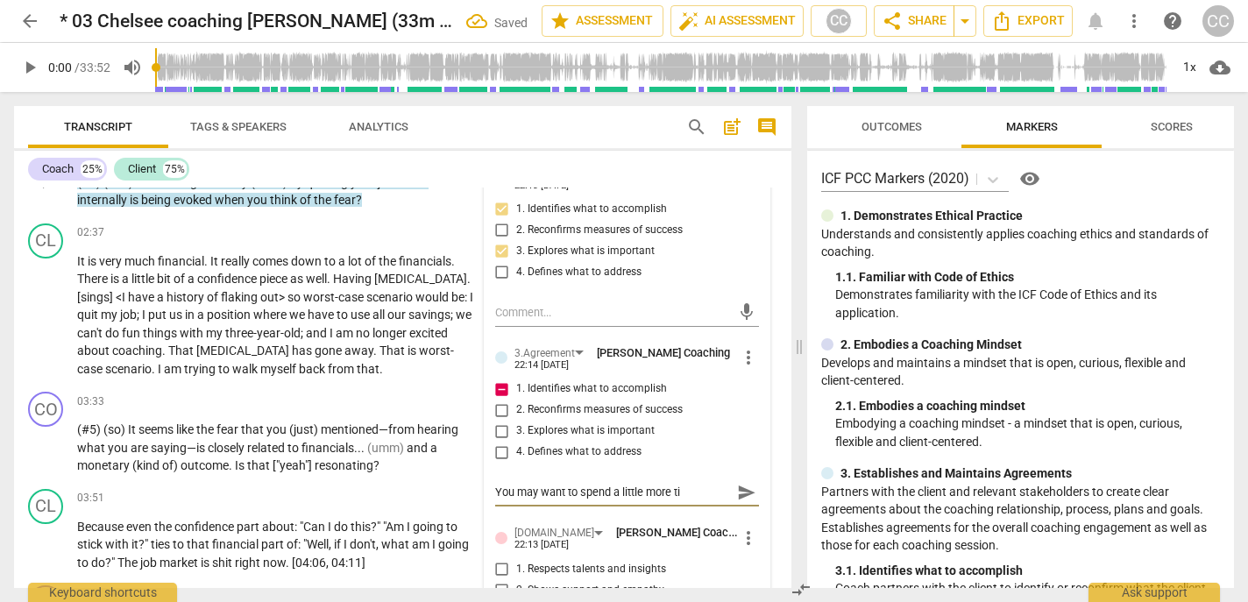
type textarea "You may want to spend a little more [PERSON_NAME]"
type textarea "You may want to spend a little more time"
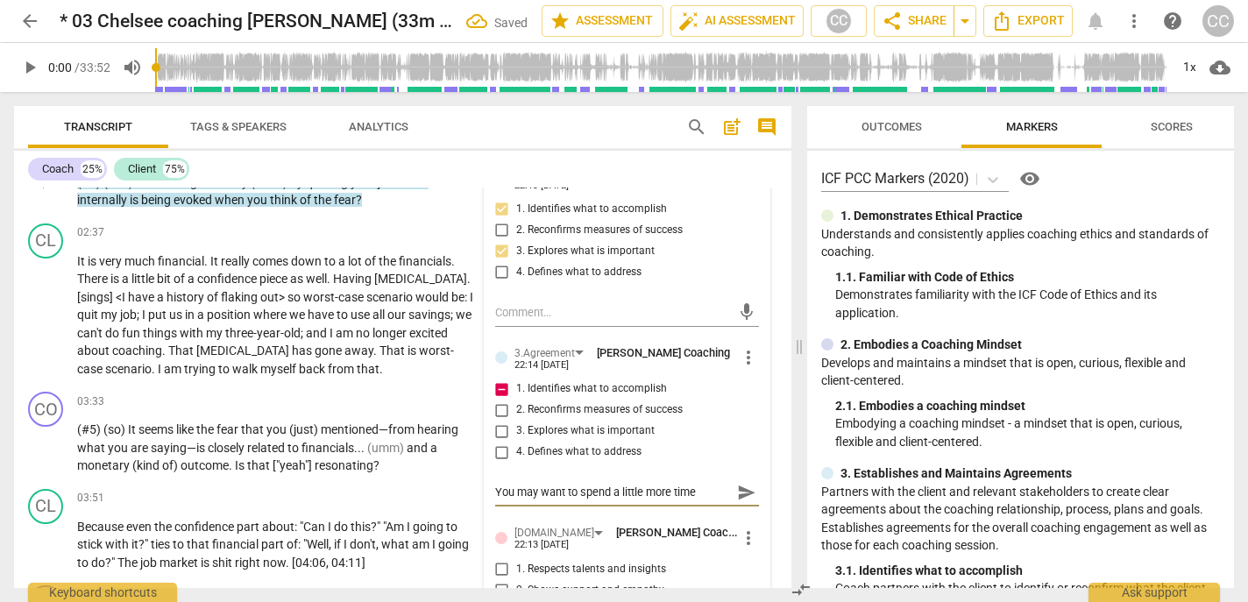
type textarea "You may want to spend a little more time"
type textarea "You may want to spend a little more time c"
type textarea "You may want to spend a little more time cl"
type textarea "You may want to spend a little more time cla"
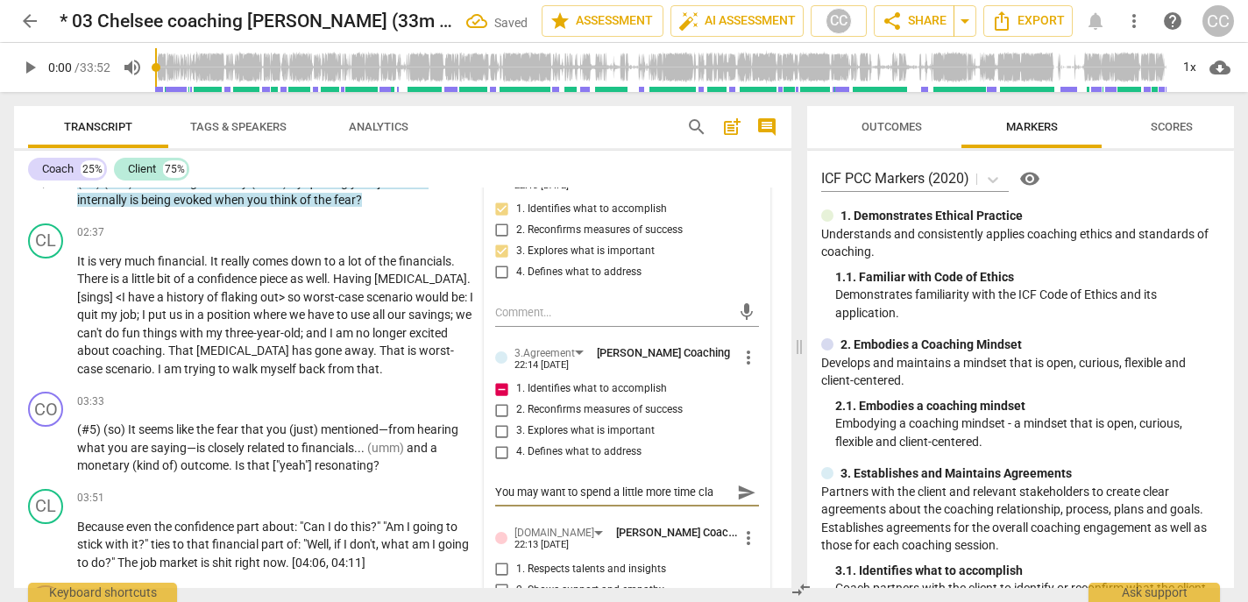
type textarea "You may want to spend a little more time clar"
type textarea "You may want to spend a little more time clari"
type textarea "You may want to spend a little more time clarif"
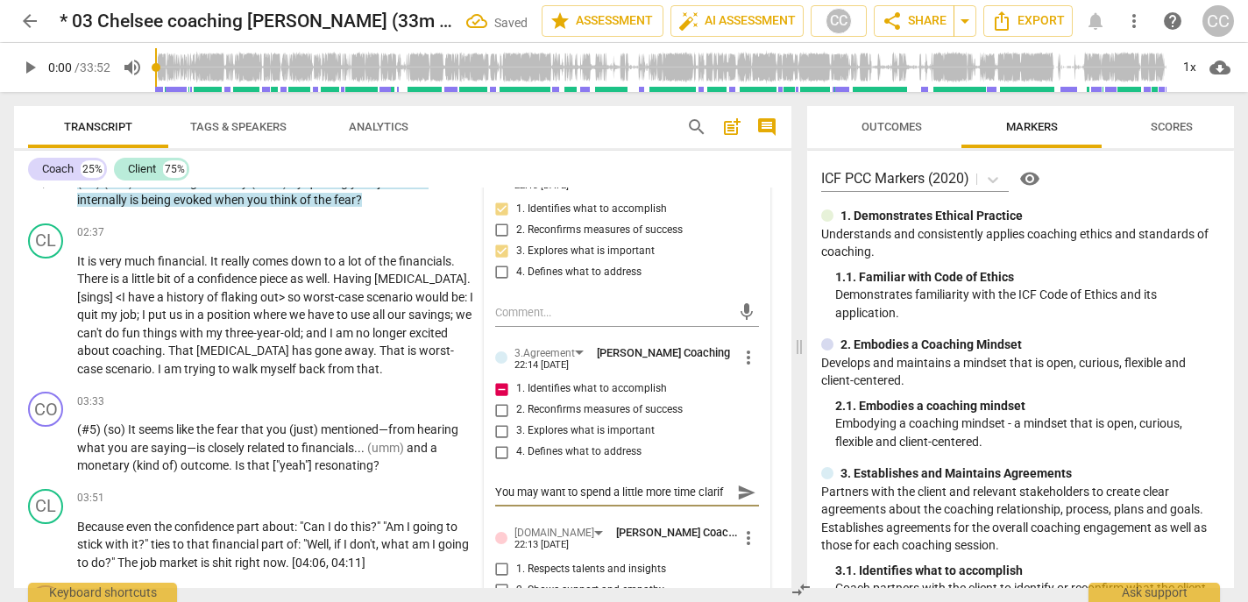
type textarea "You may want to spend a little more time clarify"
type textarea "You may want to spend a little more time clarifyi"
type textarea "You may want to spend a little more time clarifyin"
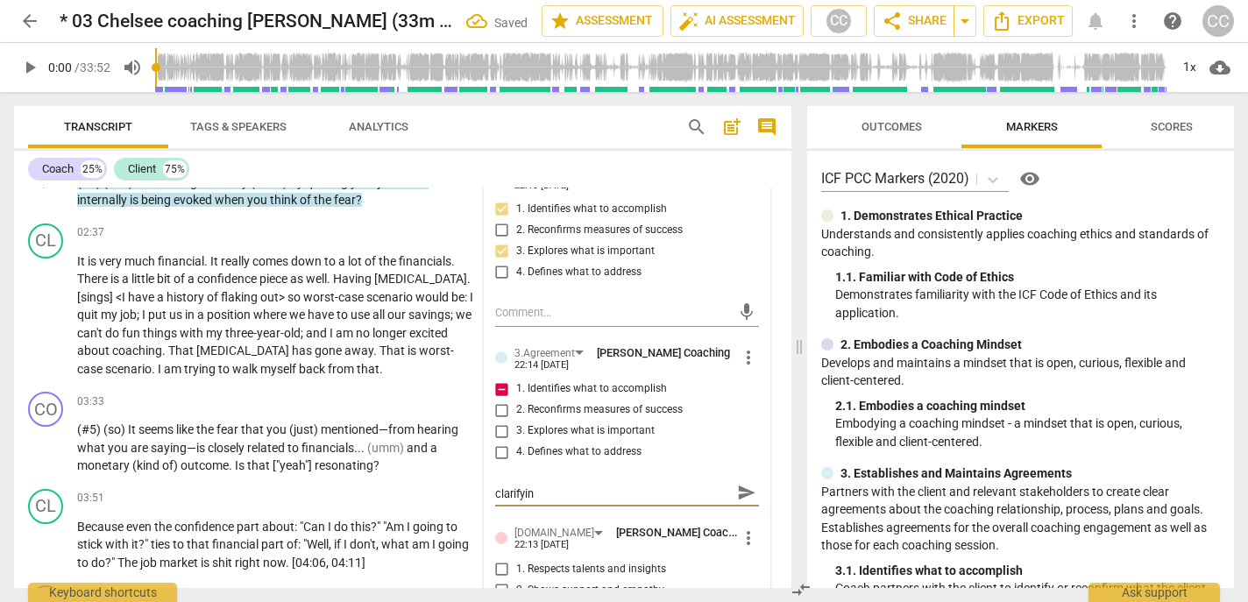
type textarea "You may want to spend a little more time clarifying"
type textarea "You may want to spend a little more time clarifying t"
type textarea "You may want to spend a little more time clarifying th"
type textarea "You may want to spend a little more time clarifying the"
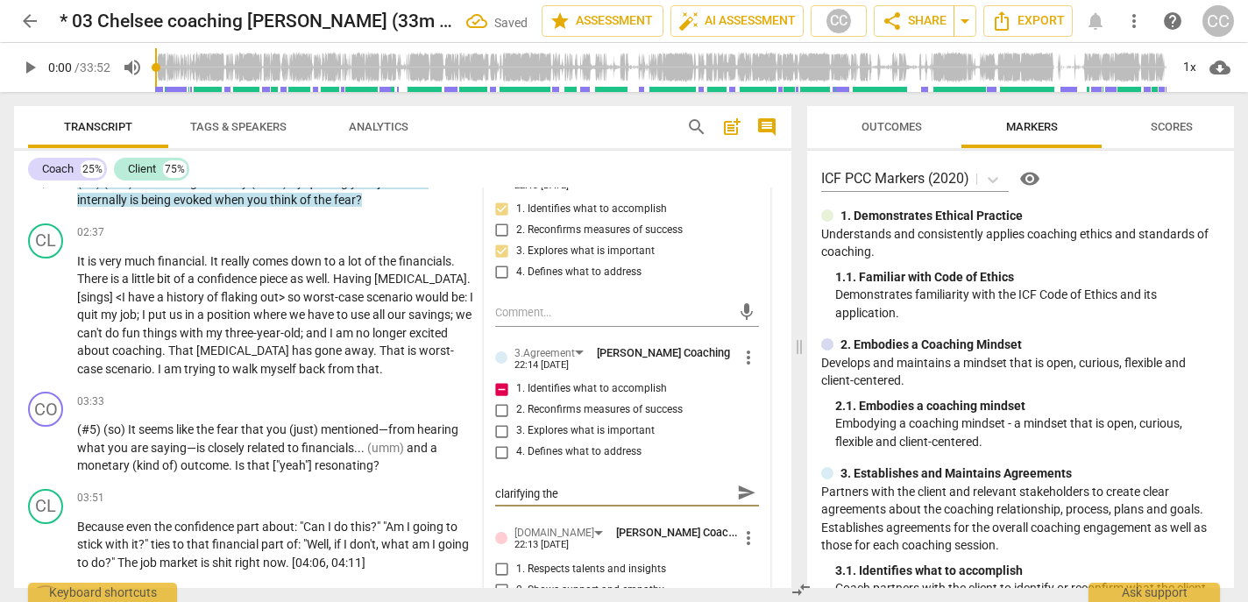
scroll to position [0, 0]
type textarea "You may want to spend a little more time clarifying the"
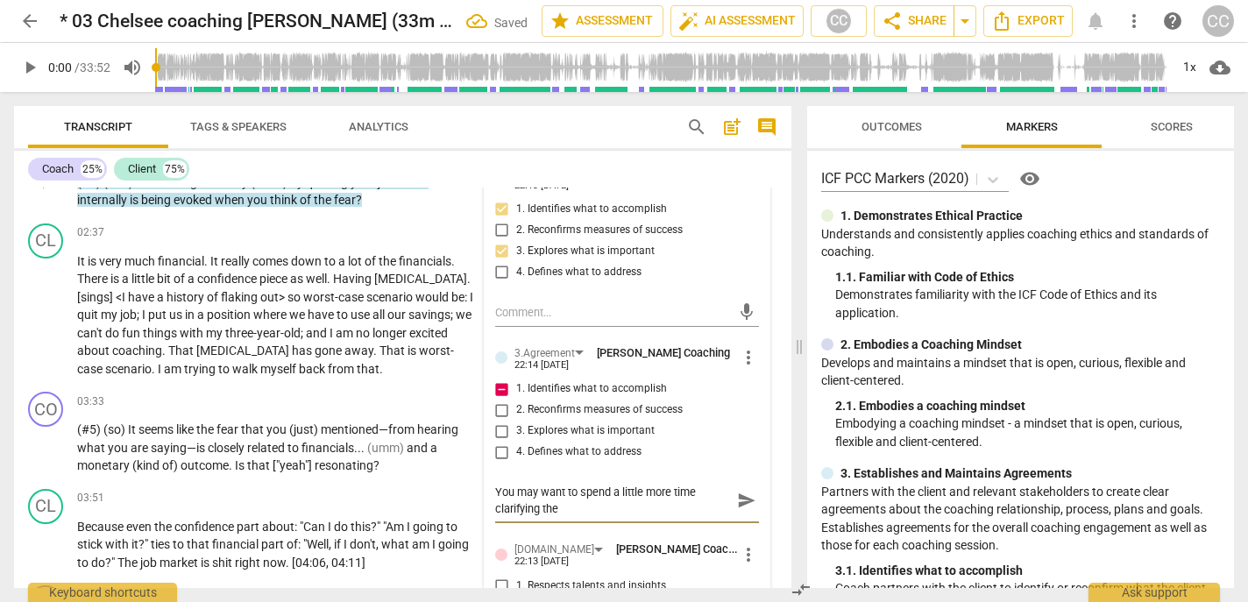
type textarea "You may want to spend a little more time clarifying the e"
type textarea "You may want to spend a little more time clarifying the ex"
type textarea "You may want to spend a little more time clarifying the exa"
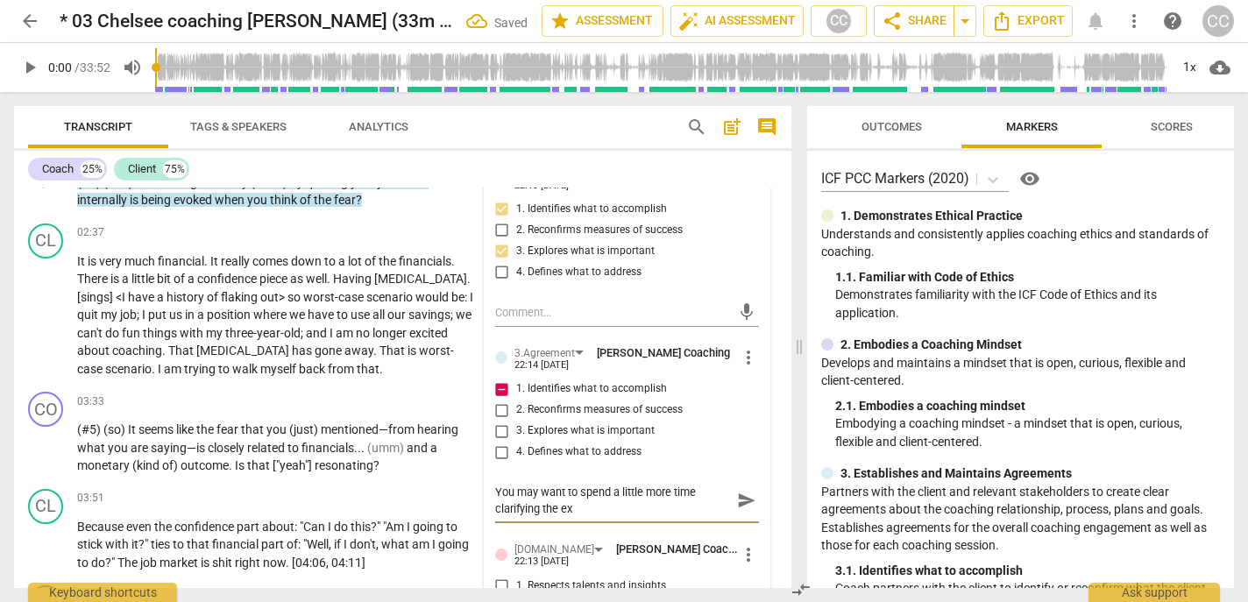
type textarea "You may want to spend a little more time clarifying the exa"
type textarea "You may want to spend a little more time clarifying the exac"
type textarea "You may want to spend a little more time clarifying the exact"
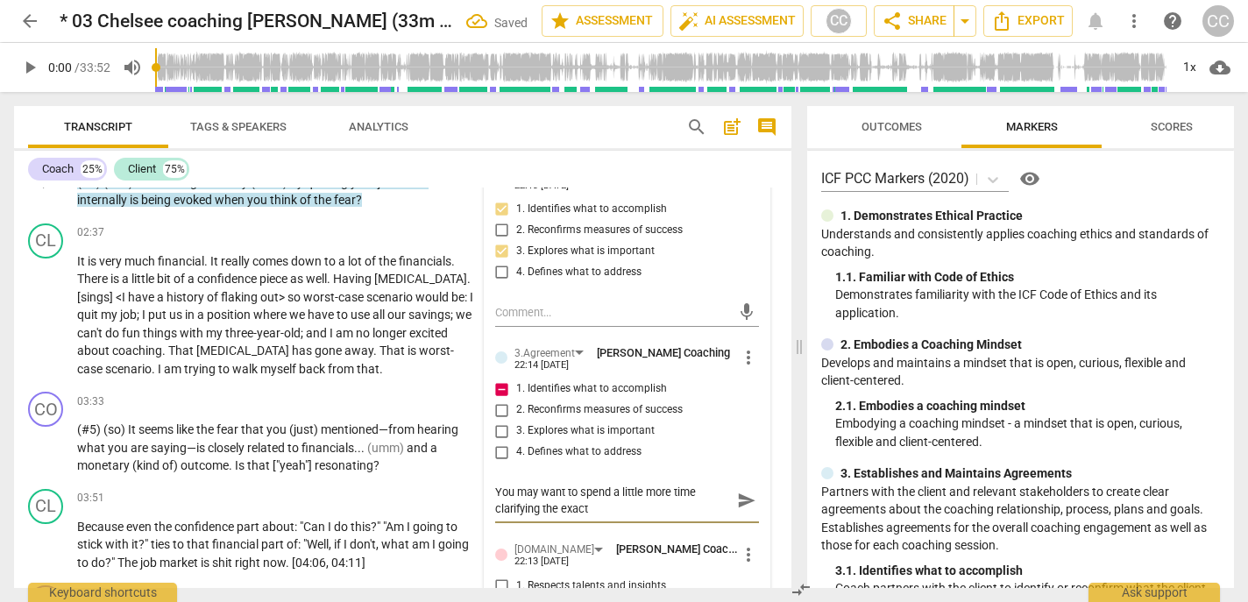
type textarea "You may want to spend a little more time clarifying the exact"
type textarea "You may want to spend a little more time clarifying the exact t"
type textarea "You may want to spend a little more time clarifying the exact th"
type textarea "You may want to spend a little more time clarifying the exact thi"
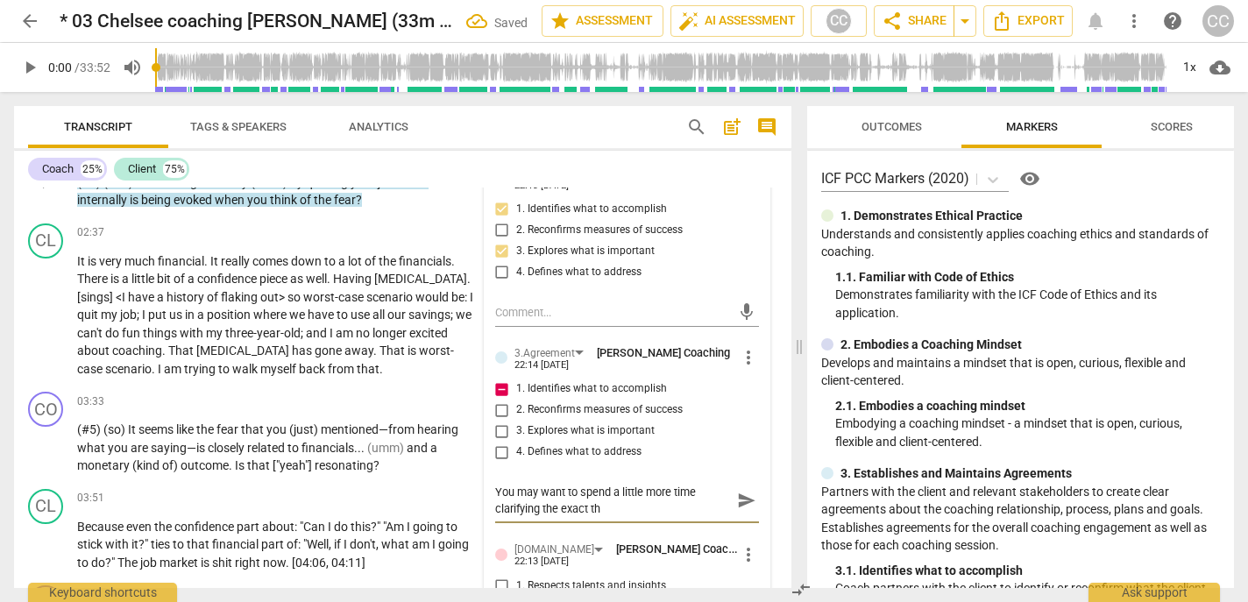
type textarea "You may want to spend a little more time clarifying the exact thi"
type textarea "You may want to spend a little more time clarifying the exact thin"
type textarea "You may want to spend a little more time clarifying the exact thing"
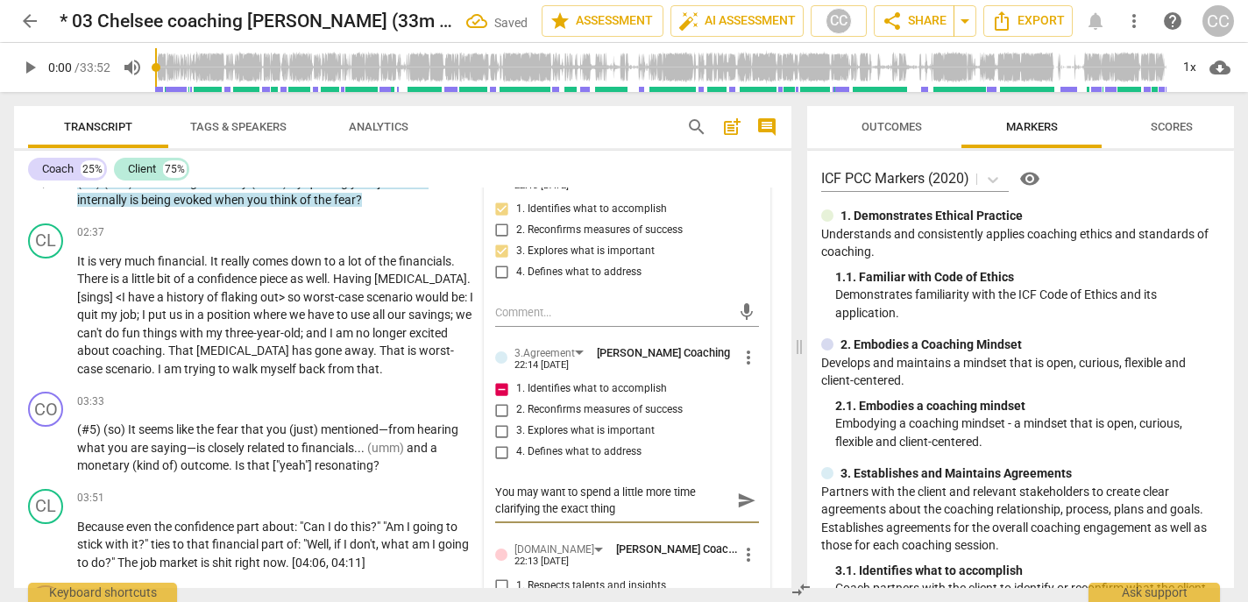
type textarea "You may want to spend a little more time clarifying the exact thing"
type textarea "You may want to spend a little more time clarifying the exact thing s"
type textarea "You may want to spend a little more time clarifying the exact thing sh"
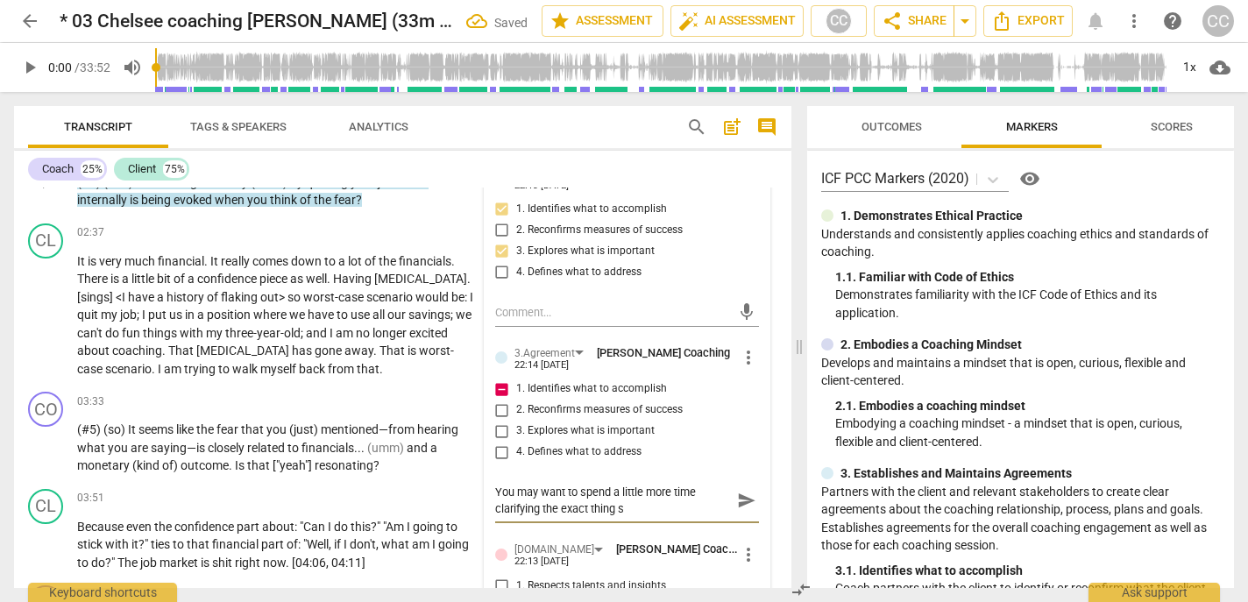
type textarea "You may want to spend a little more time clarifying the exact thing sh"
type textarea "You may want to spend a little more time clarifying the exact thing she"
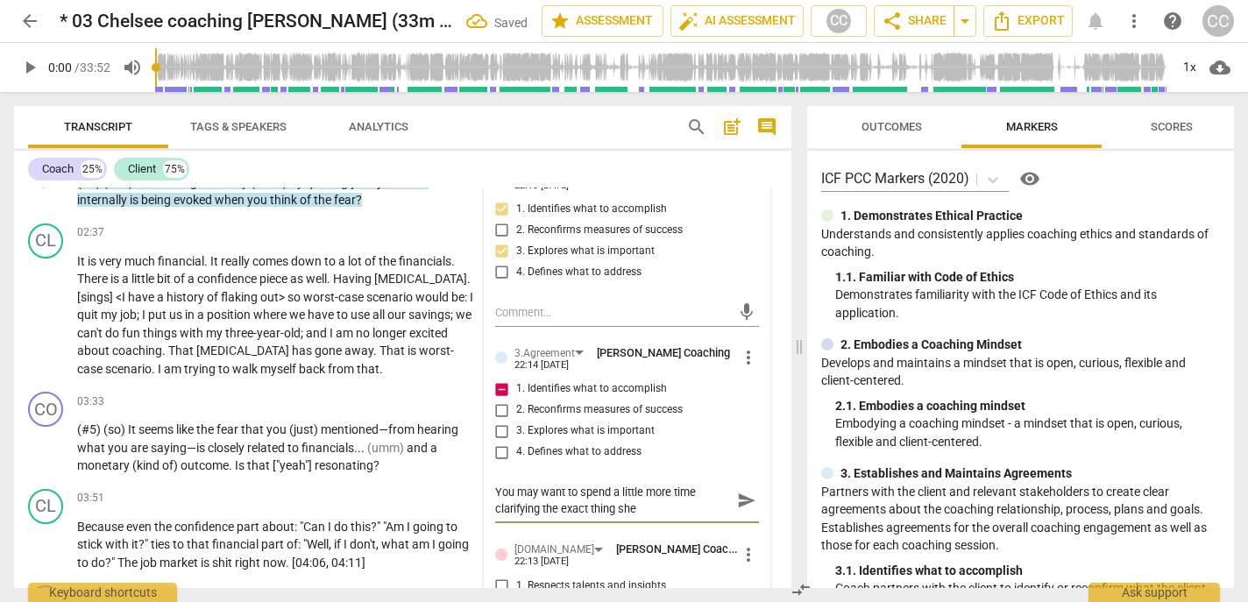
type textarea "You may want to spend a little more time clarifying the exact thing she w"
type textarea "You may want to spend a little more time clarifying the exact thing she wa"
type textarea "You may want to spend a little more time clarifying the exact thing she wan"
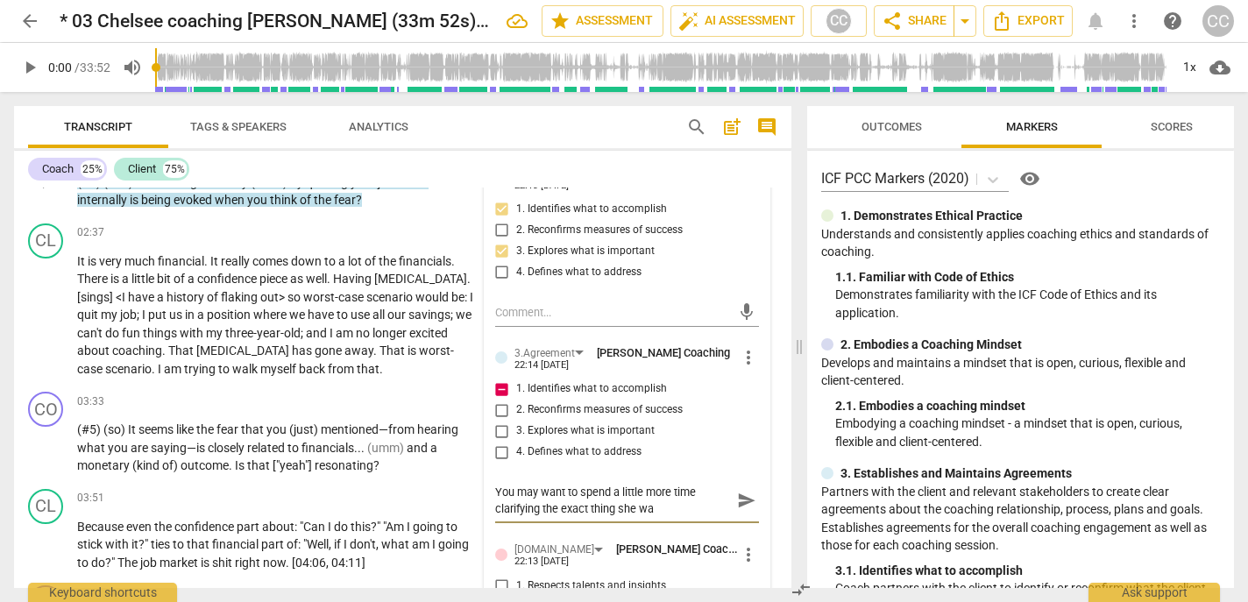
type textarea "You may want to spend a little more time clarifying the exact thing she wan"
type textarea "You may want to spend a little more time clarifying the exact thing she want"
type textarea "You may want to spend a little more time clarifying the exact thing she wants"
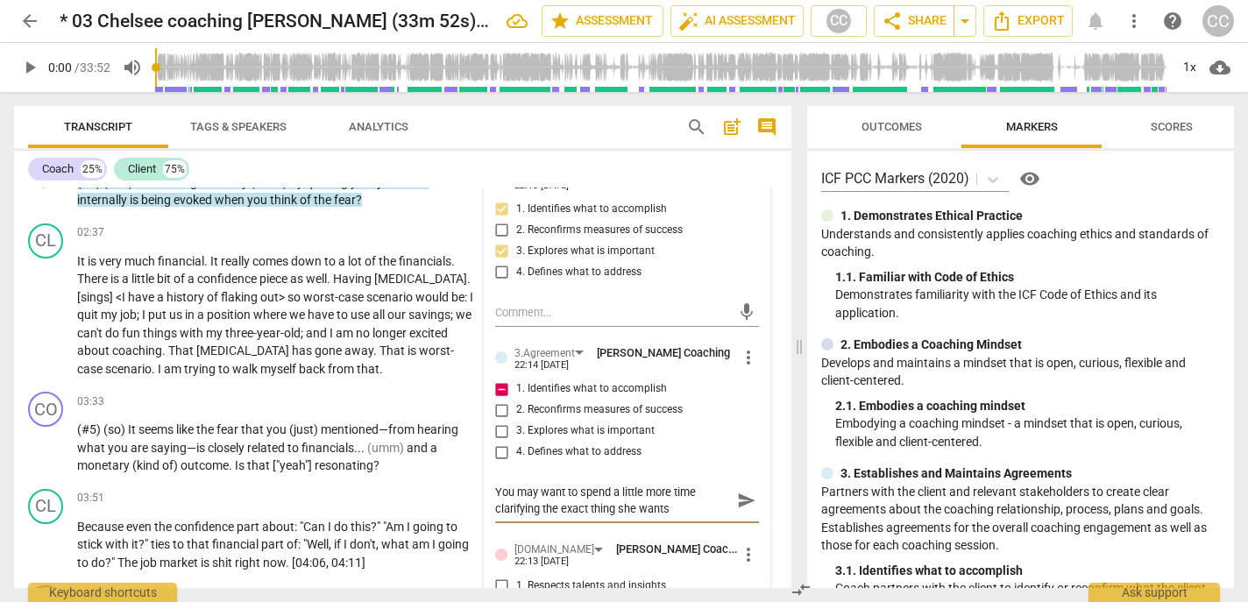
type textarea "You may want to spend a little more time clarifying the exact thing she wants"
type textarea "You may want to spend a little more time clarifying the exact thing she wants b"
type textarea "You may want to spend a little more time clarifying the exact thing she wants be"
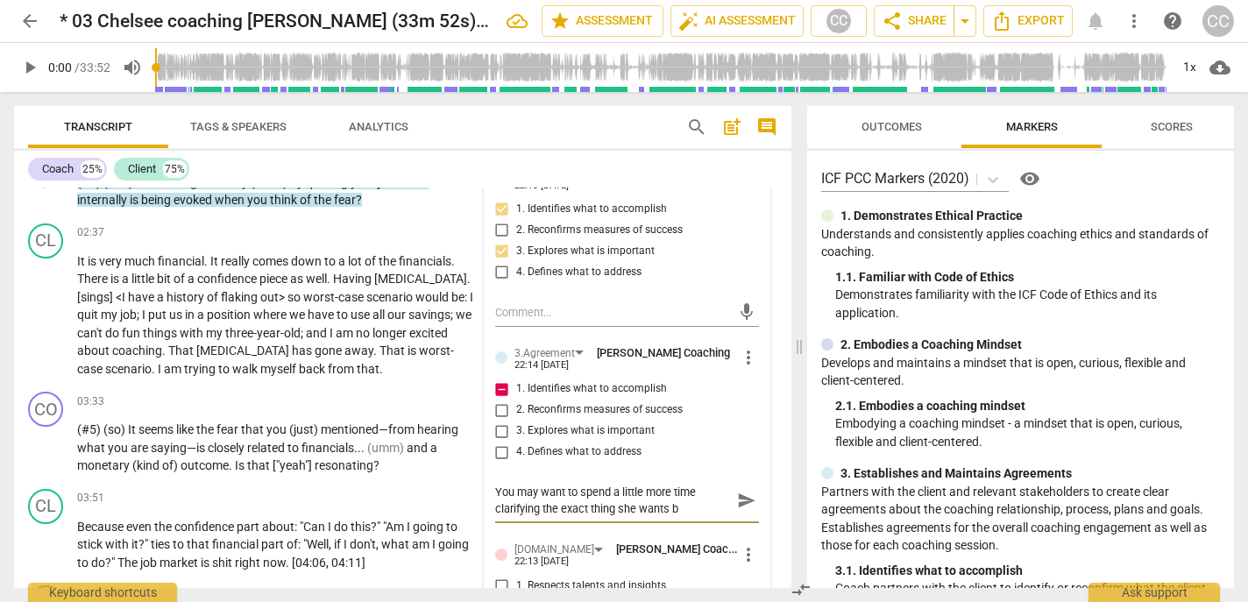
type textarea "You may want to spend a little more time clarifying the exact thing she wants be"
type textarea "You may want to spend a little more time clarifying the exact thing she wants […"
type textarea "You may want to spend a little more time clarifying the exact thing she wants b…"
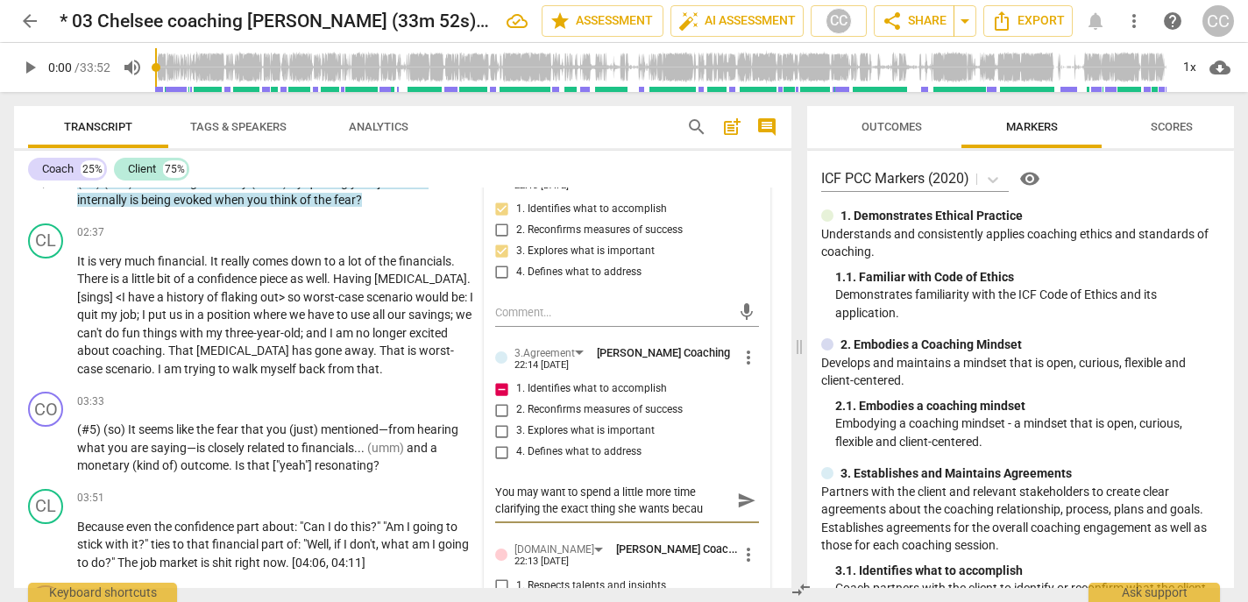
type textarea "You may want to spend a little more time clarifying the exact thing she wants b…"
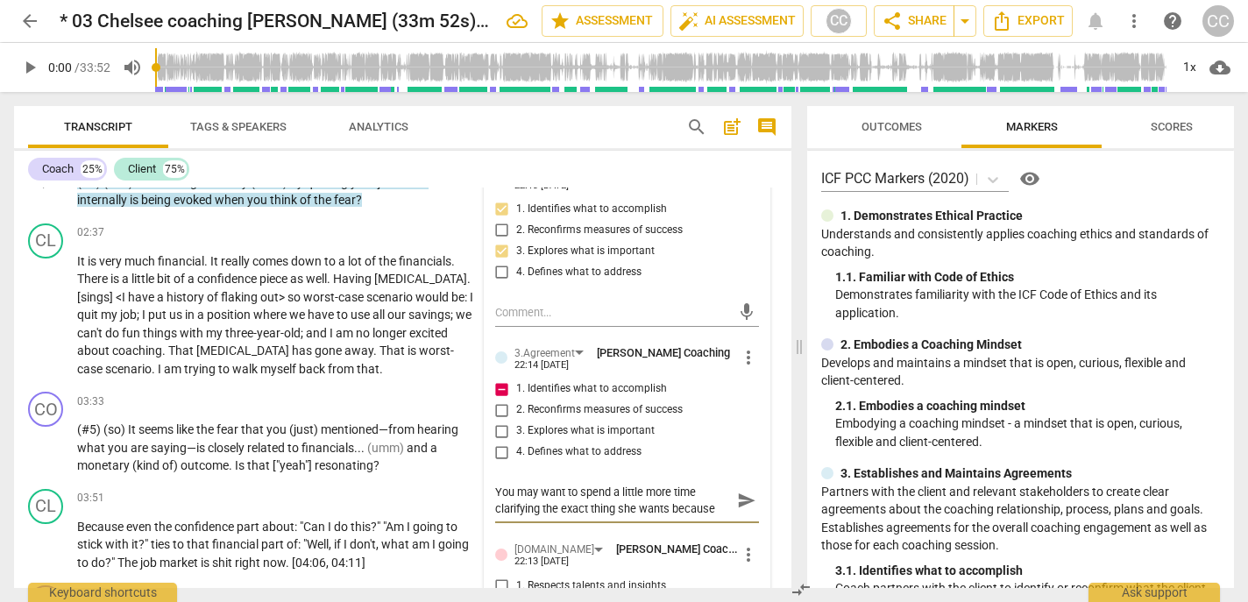
type textarea "You may want to spend a little more time clarifying the exact thing she wants b…"
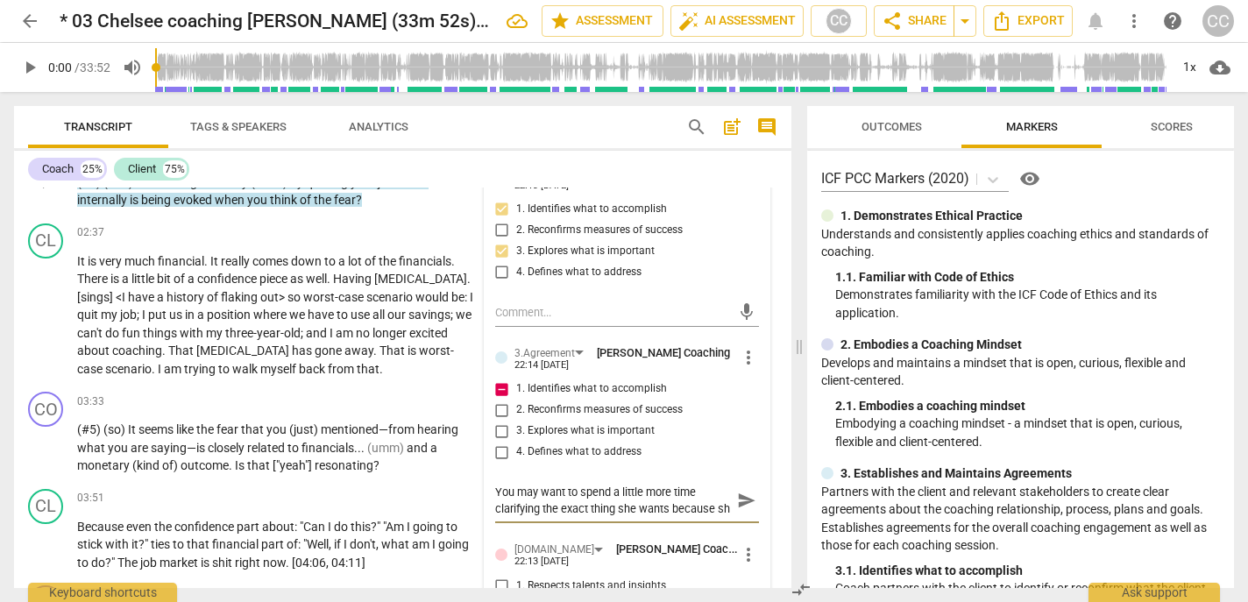
type textarea "You may want to spend a little more time clarifying the exact thing she wants b…"
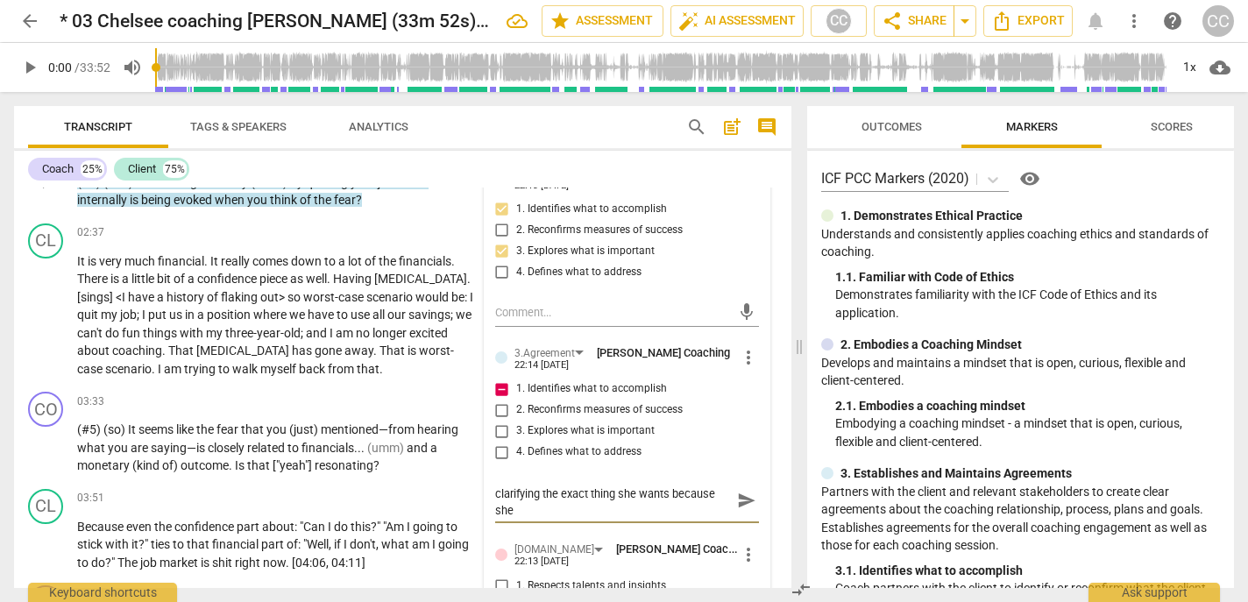
type textarea "You may want to spend a little more time clarifying the exact thing she wants b…"
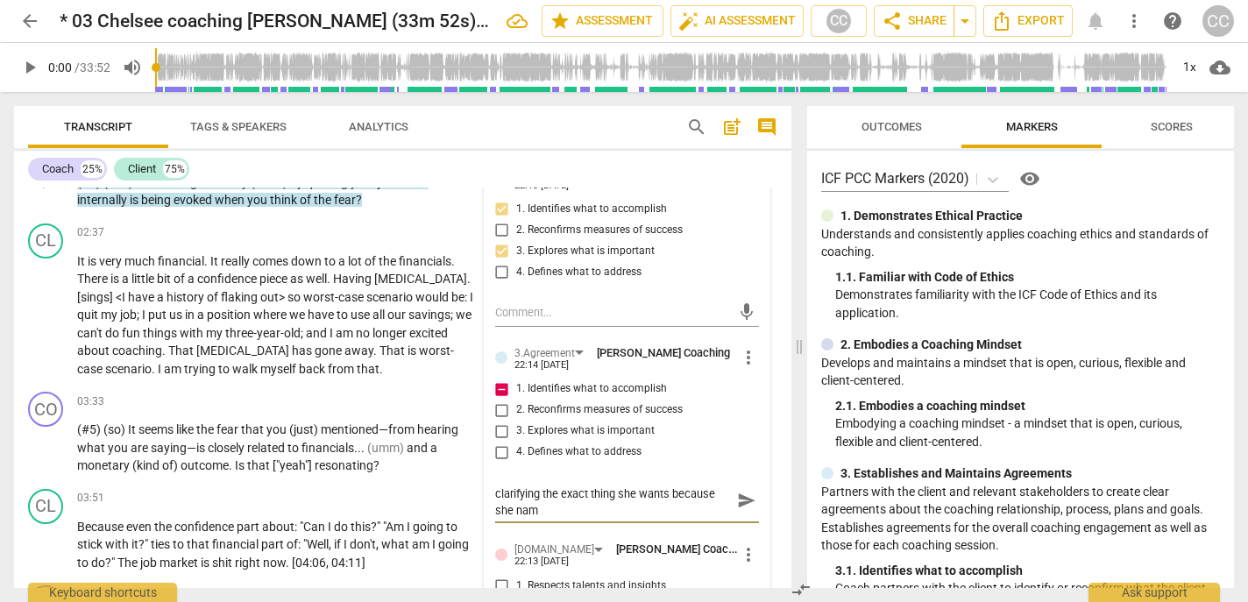
type textarea "You may want to spend a little more time clarifying the exact thing she wants b…"
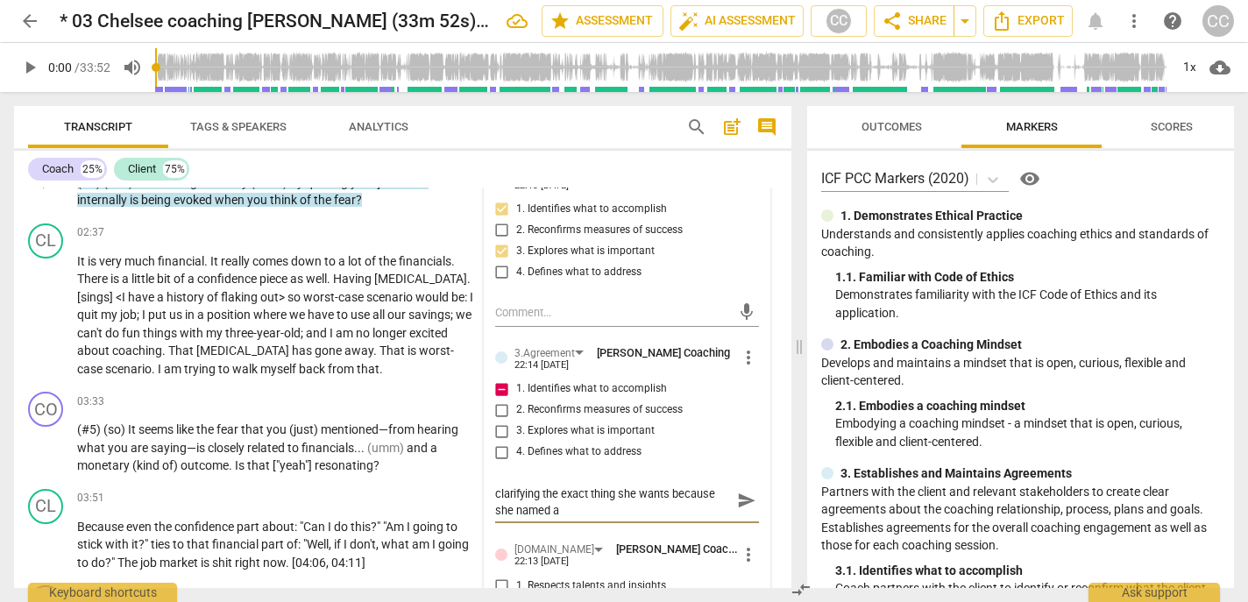
type textarea "You may want to spend a little more time clarifying the exact thing she wants b…"
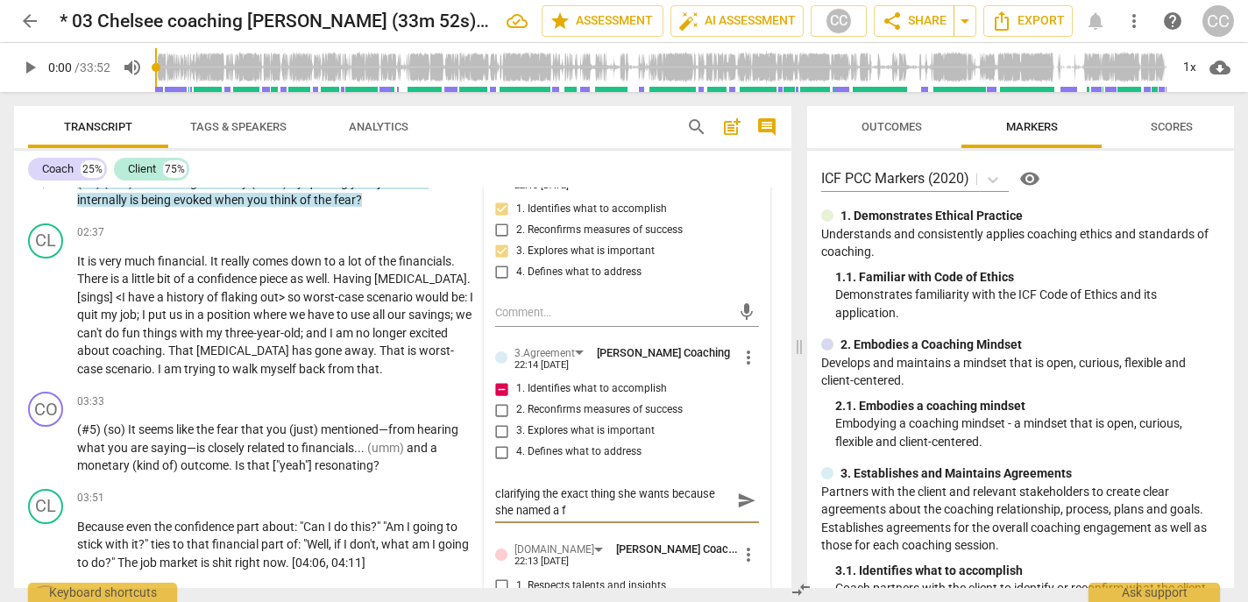
type textarea "You may want to spend a little more time clarifying the exact thing she wants b…"
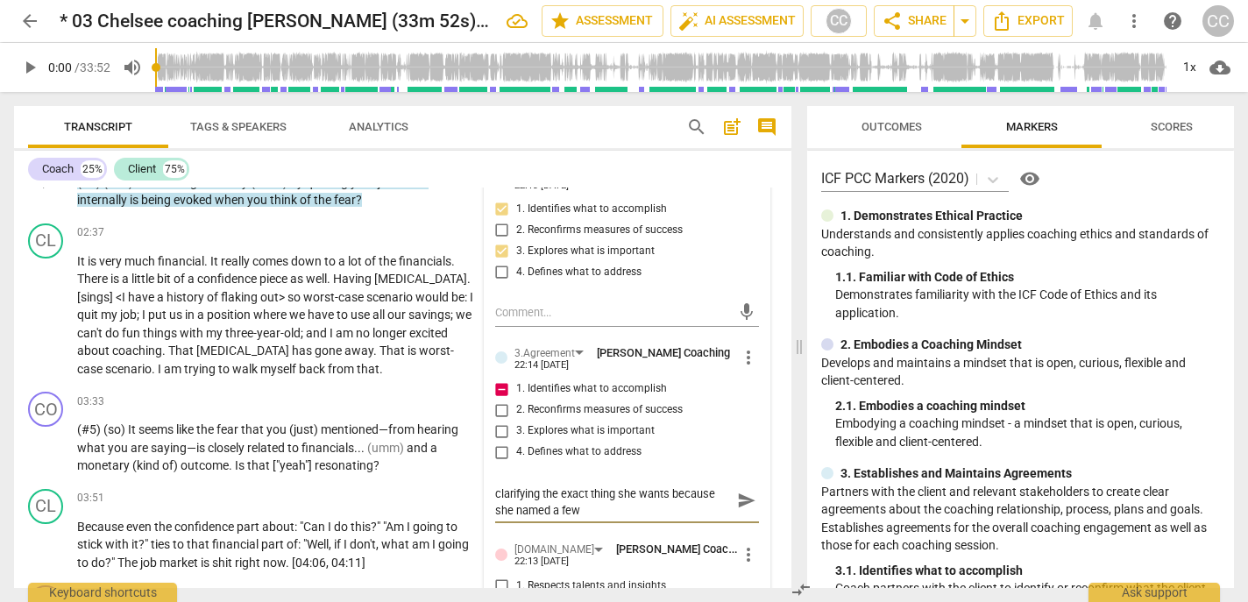
type textarea "You may want to spend a little more time clarifying the exact thing she wants b…"
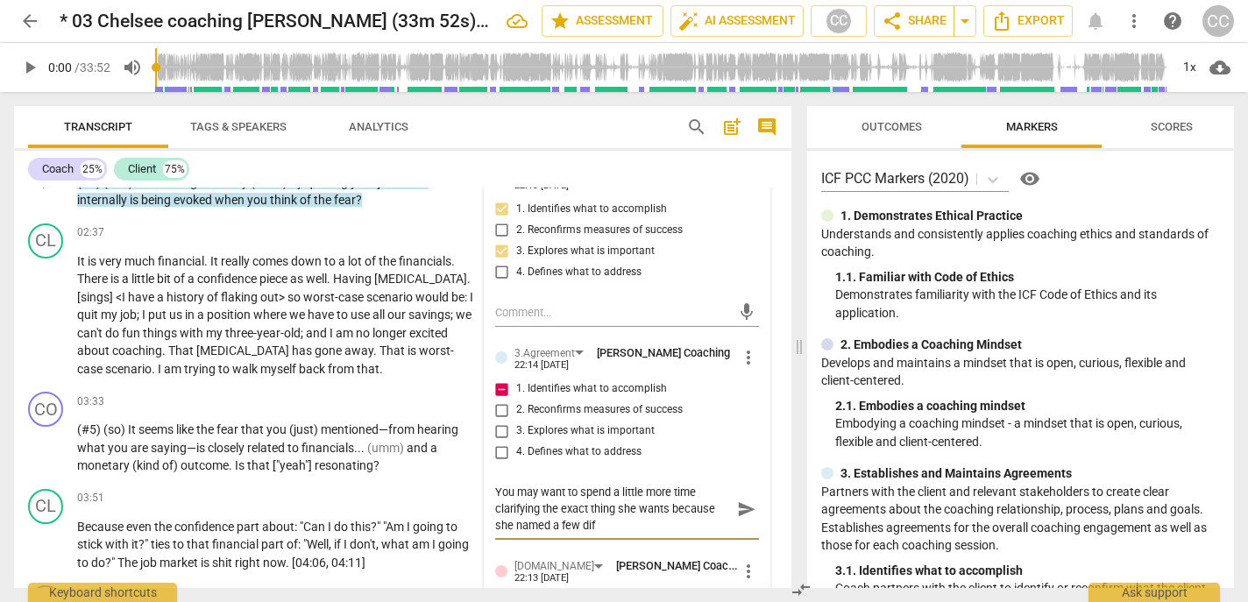
type textarea "You may want to spend a little more time clarifying the exact thing she wants b…"
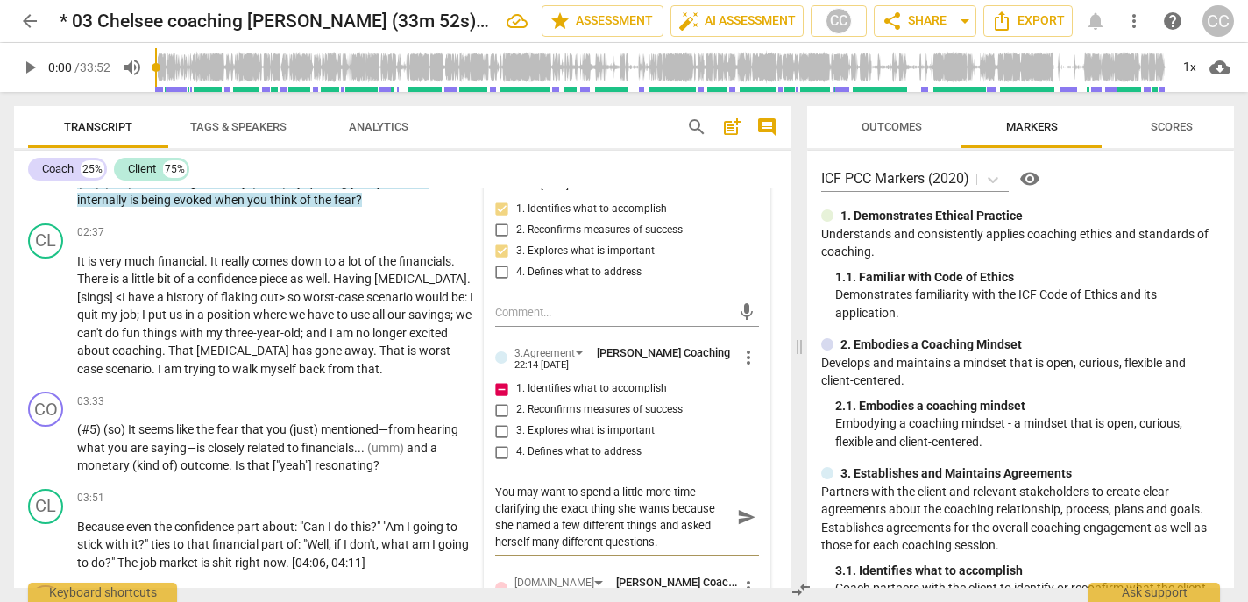
click at [737, 527] on span "send" at bounding box center [746, 516] width 19 height 19
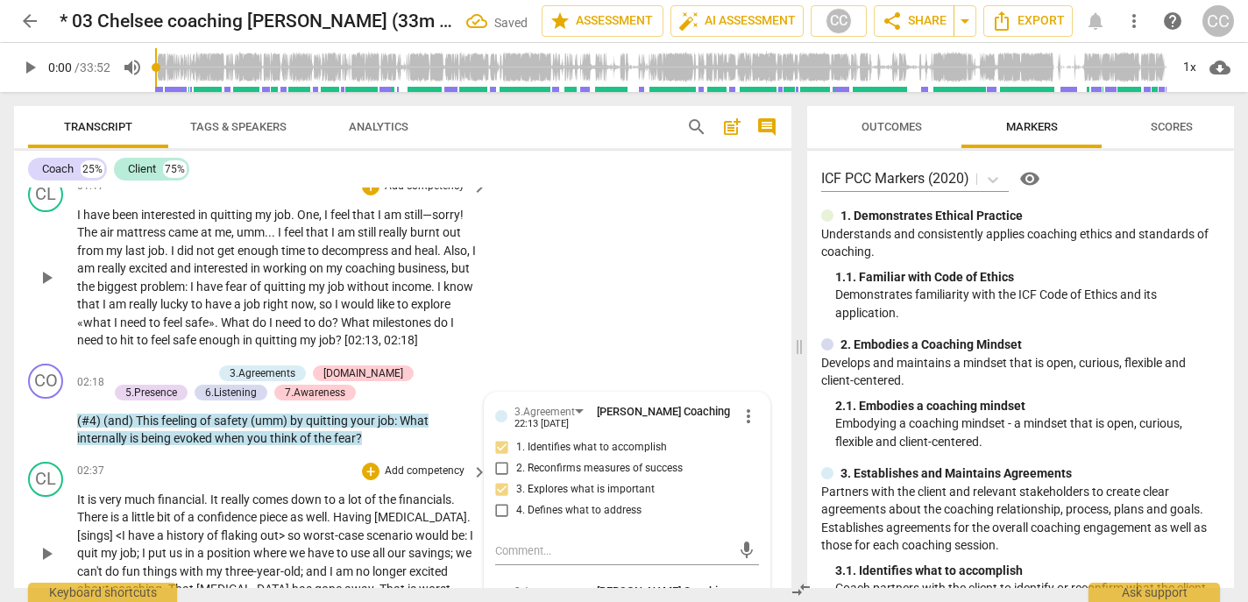
scroll to position [535, 0]
click at [324, 508] on span "down" at bounding box center [307, 501] width 33 height 14
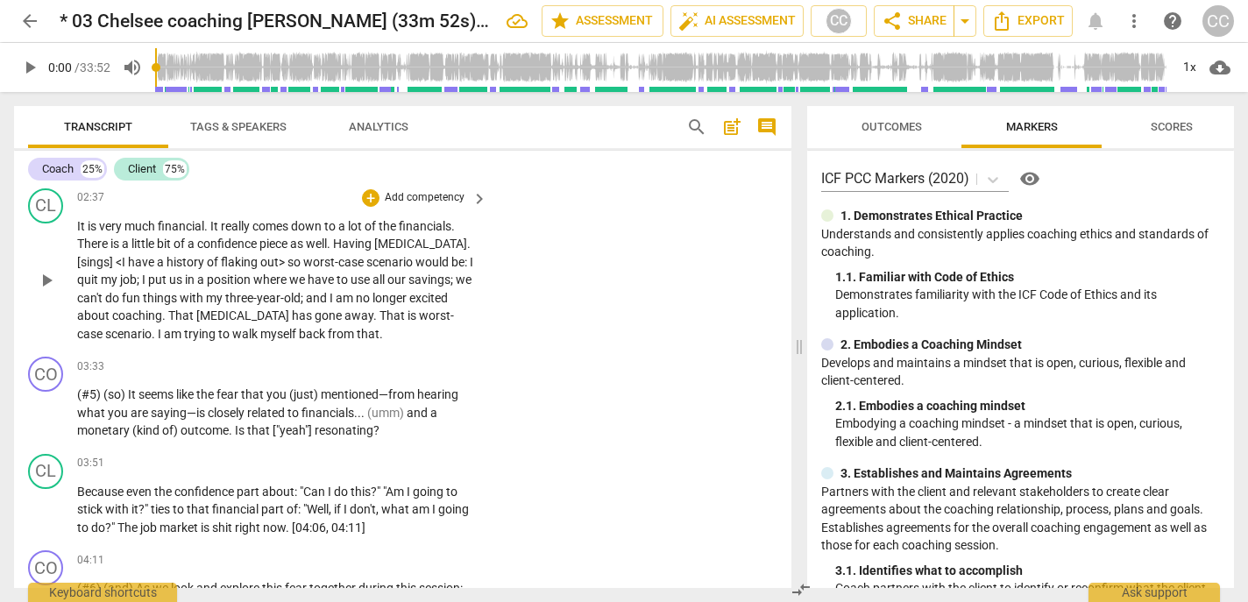
scroll to position [803, 0]
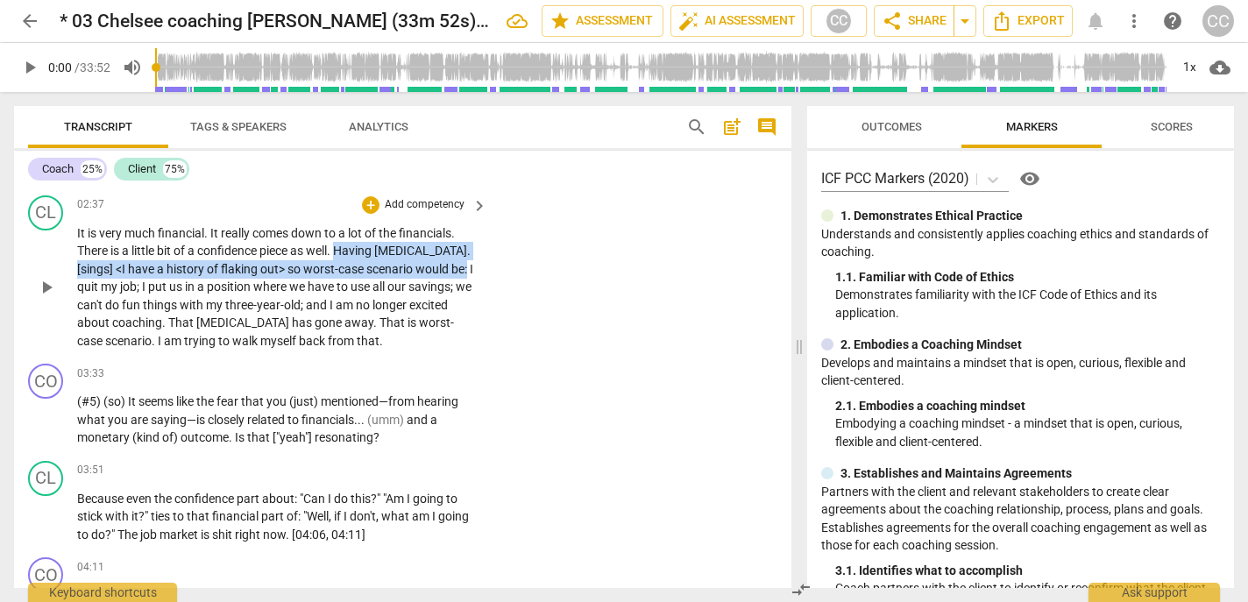
drag, startPoint x: 342, startPoint y: 268, endPoint x: 418, endPoint y: 287, distance: 78.4
click at [418, 287] on p "It is very much financial . It really comes down to a lot of the financials . T…" at bounding box center [277, 287] width 401 height 126
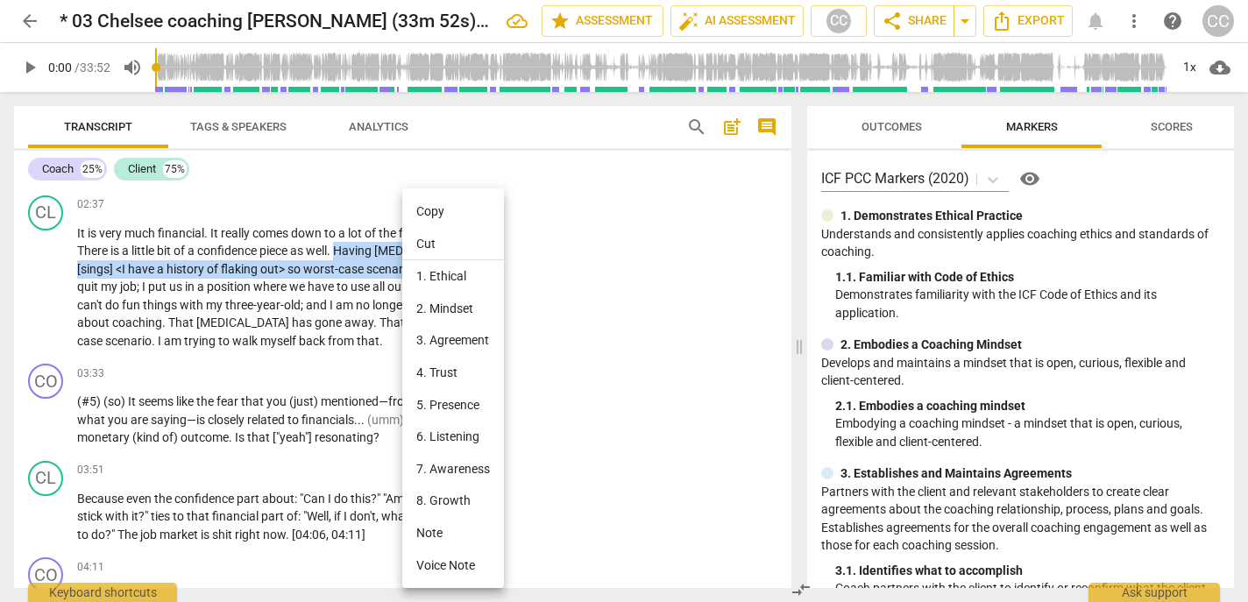
click at [463, 442] on li "6. Listening" at bounding box center [453, 437] width 102 height 32
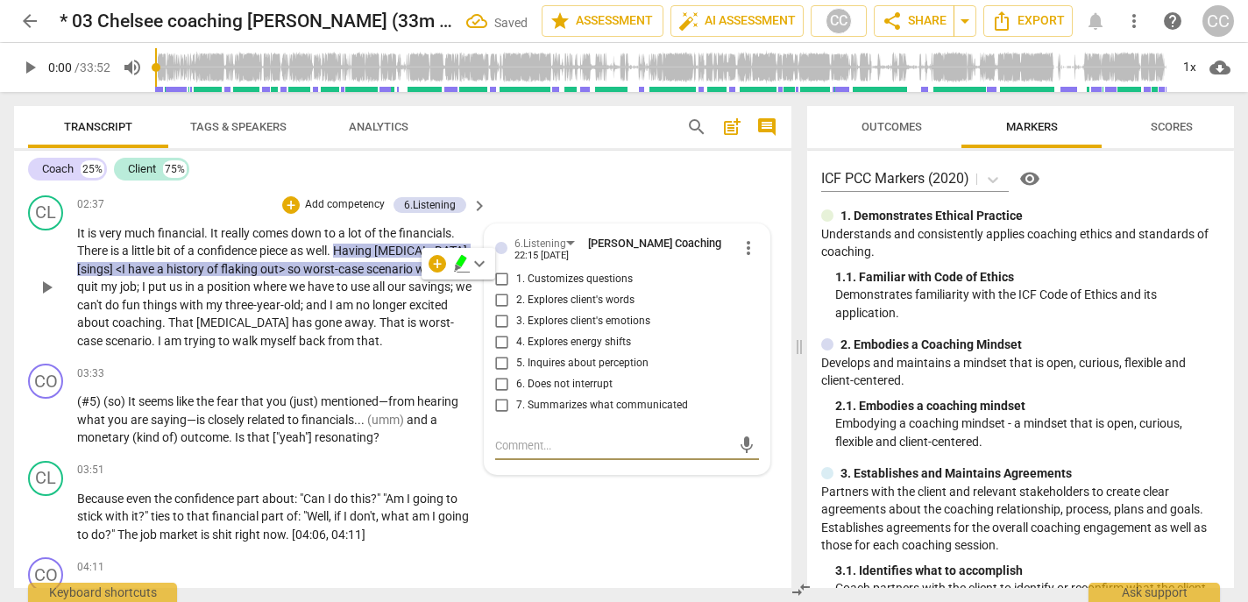
click at [563, 350] on span "4. Explores energy shifts" at bounding box center [573, 343] width 115 height 16
click at [516, 353] on input "4. Explores energy shifts" at bounding box center [502, 342] width 28 height 21
click at [563, 350] on span "4. Explores energy shifts" at bounding box center [573, 343] width 115 height 16
click at [516, 353] on input "4. Explores energy shifts" at bounding box center [502, 342] width 28 height 21
click at [306, 312] on span "and" at bounding box center [318, 305] width 24 height 14
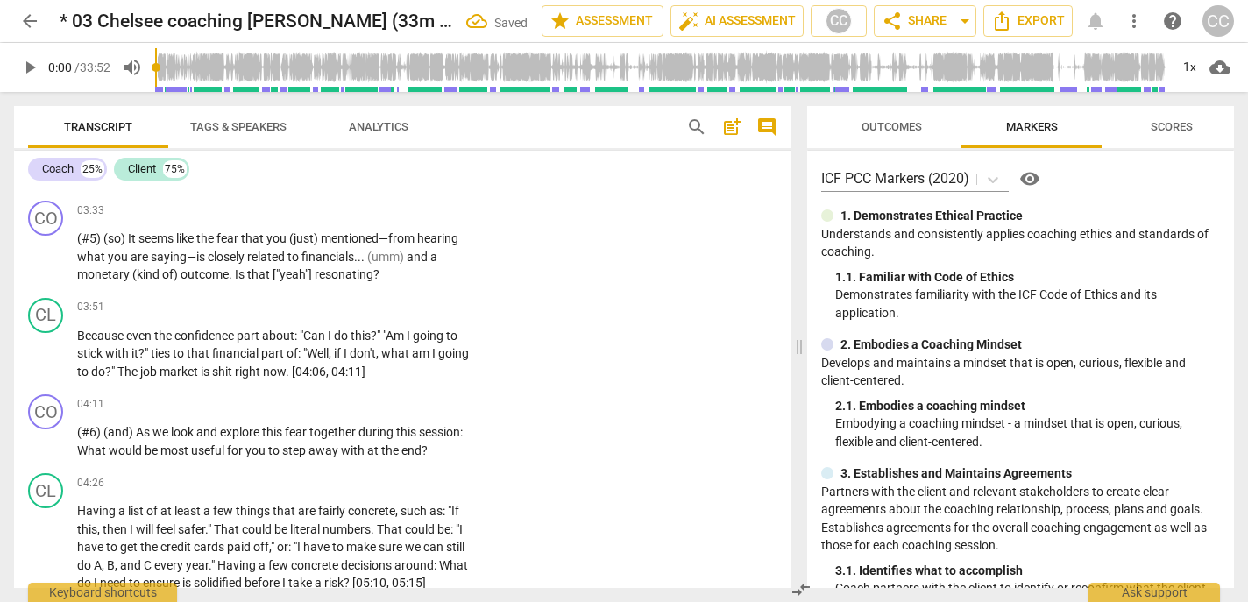
scroll to position [971, 0]
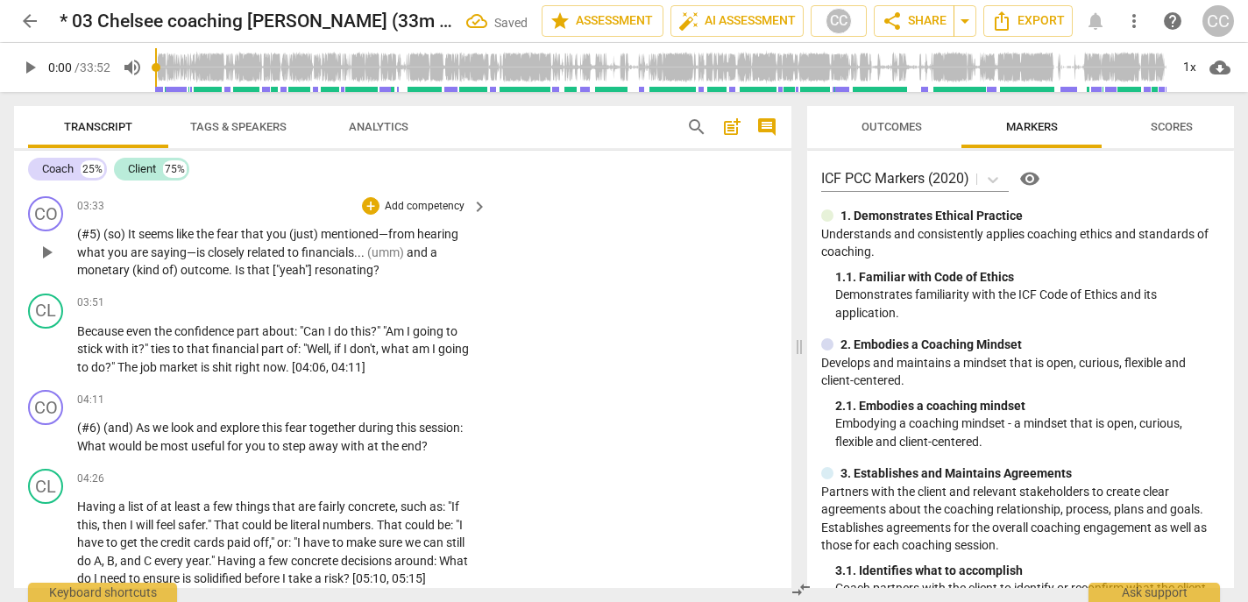
click at [321, 261] on p "(#5) (so) It seems like the fear that you (just) mentioned—from hearing what yo…" at bounding box center [277, 252] width 401 height 54
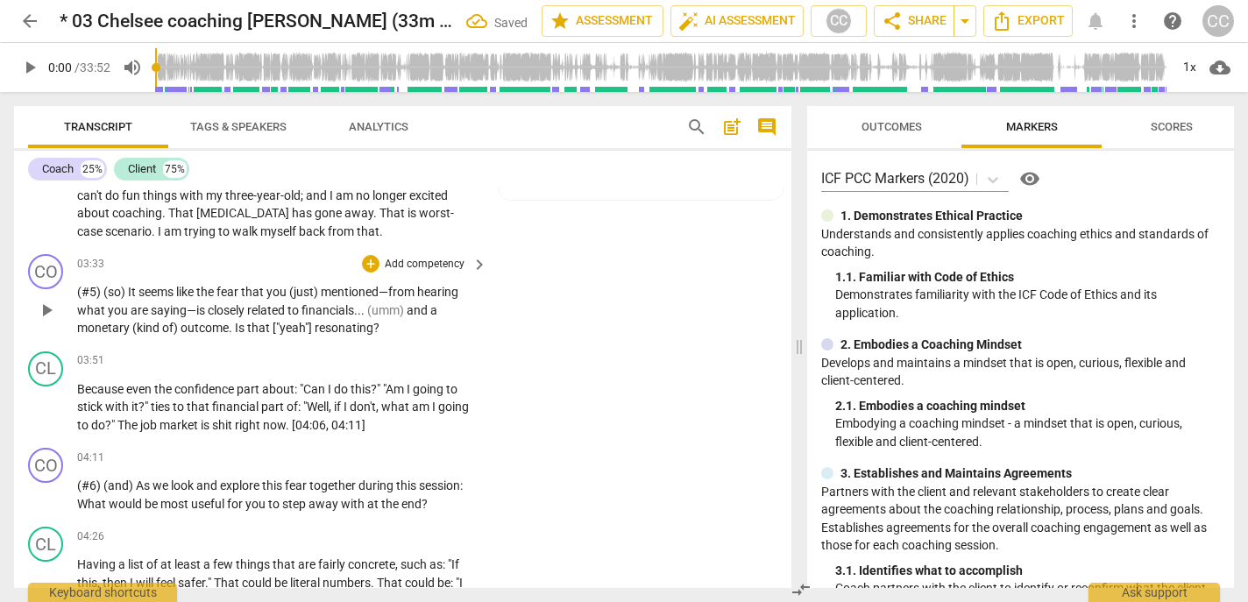
click at [403, 272] on p "Add competency" at bounding box center [424, 265] width 83 height 16
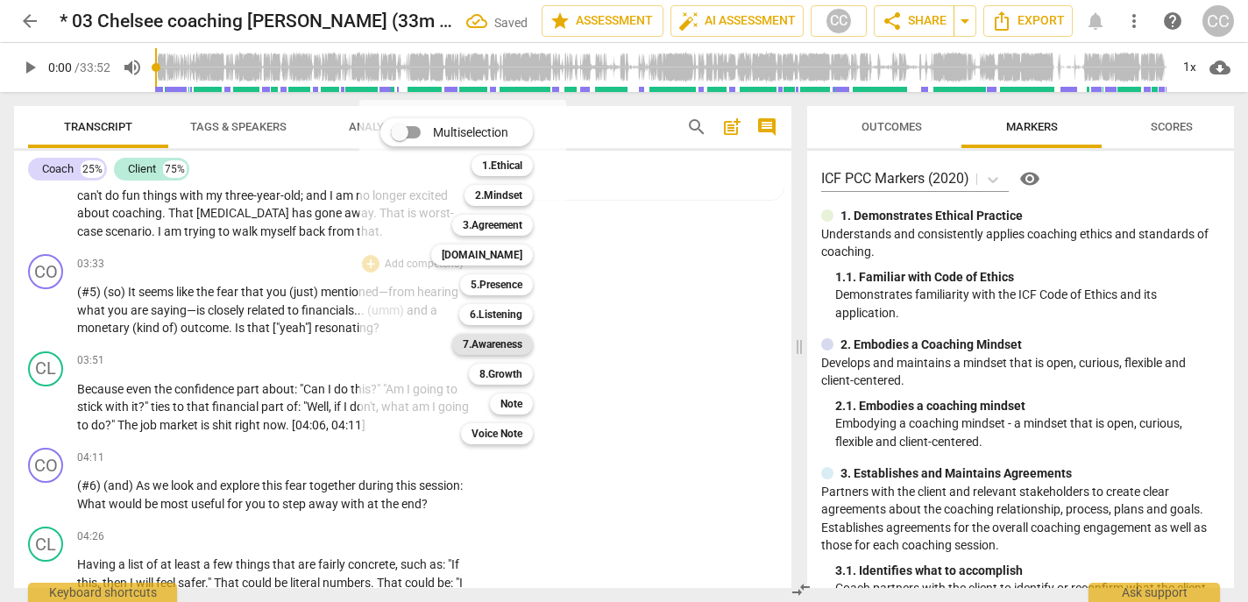
click at [494, 342] on b "7.Awareness" at bounding box center [493, 344] width 60 height 21
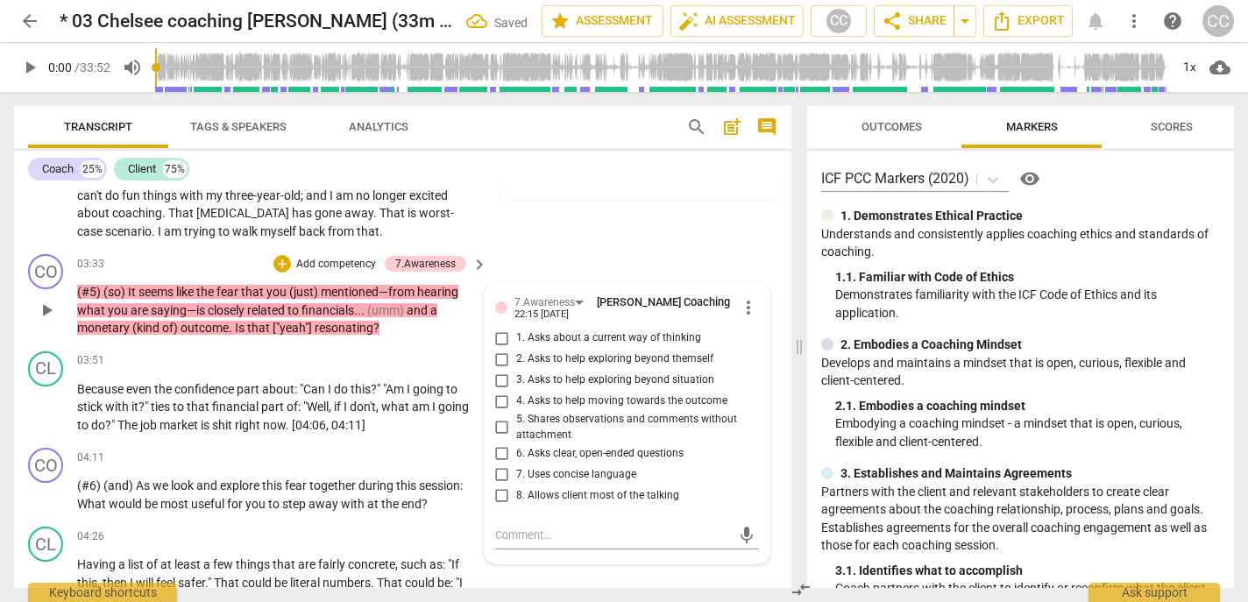
click at [562, 483] on span "7. Uses concise language" at bounding box center [576, 475] width 120 height 16
click at [516, 485] on input "7. Uses concise language" at bounding box center [502, 474] width 28 height 21
click at [559, 462] on span "6. Asks clear, open-ended questions" at bounding box center [599, 454] width 167 height 16
click at [516, 464] on input "6. Asks clear, open-ended questions" at bounding box center [502, 452] width 28 height 21
click at [559, 462] on span "6. Asks clear, open-ended questions" at bounding box center [599, 454] width 167 height 16
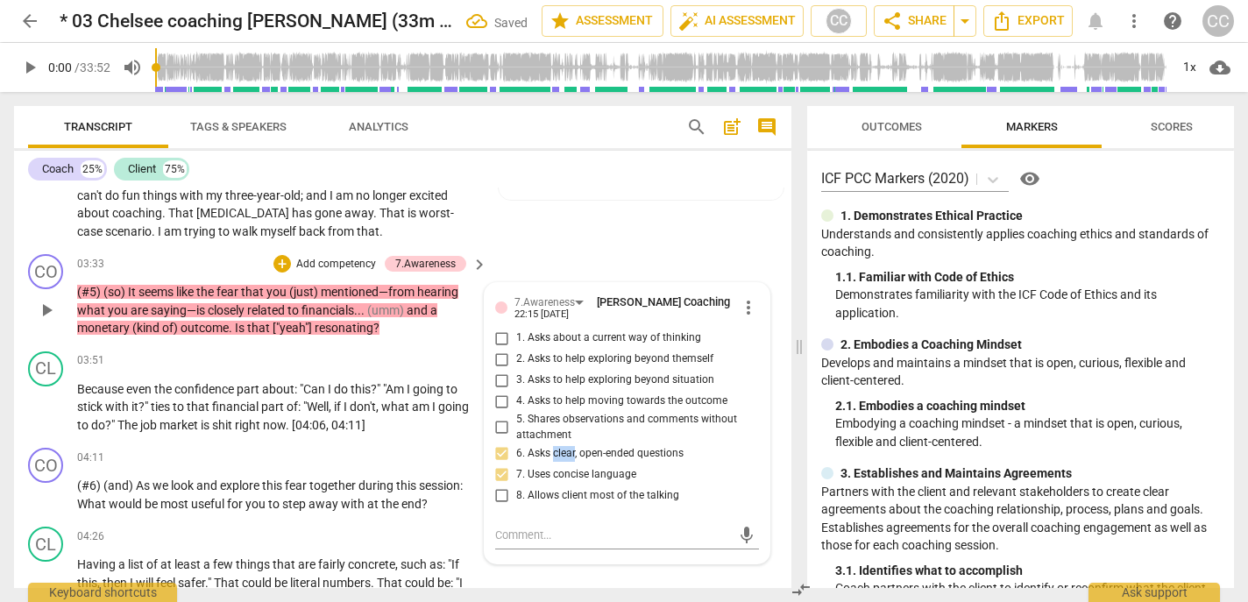
click at [516, 464] on input "6. Asks clear, open-ended questions" at bounding box center [502, 452] width 28 height 21
click at [538, 346] on span "1. Asks about a current way of thinking" at bounding box center [608, 338] width 185 height 16
click at [516, 349] on input "1. Asks about a current way of thinking" at bounding box center [502, 338] width 28 height 21
click at [320, 272] on p "Add competency" at bounding box center [335, 265] width 83 height 16
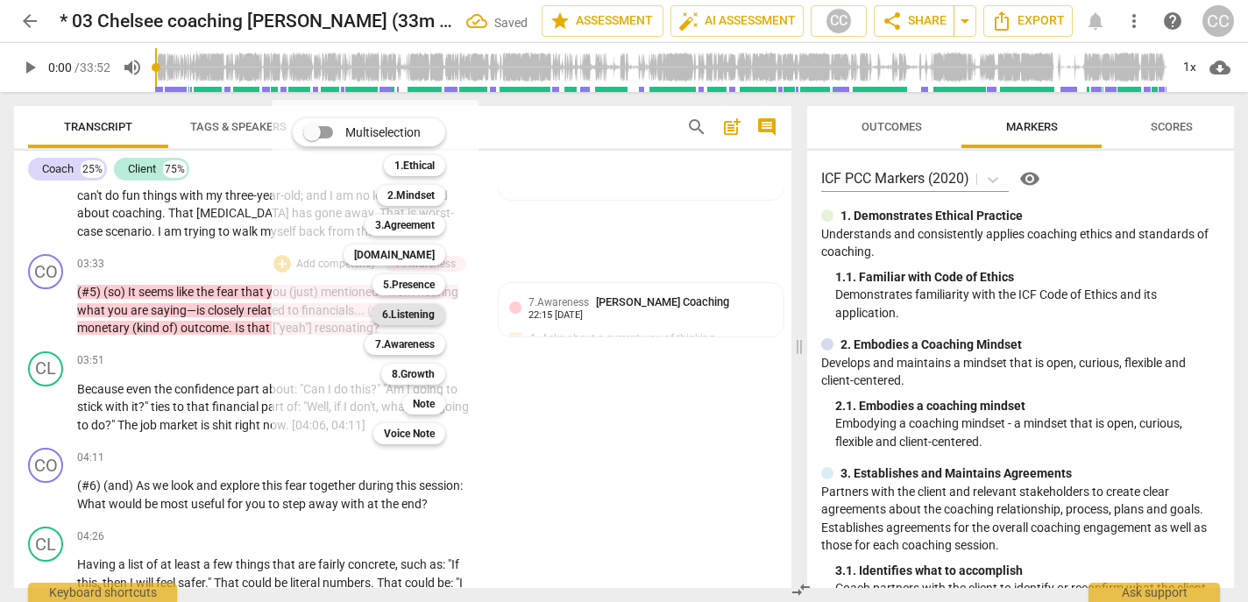
click at [398, 310] on b "6.Listening" at bounding box center [408, 314] width 53 height 21
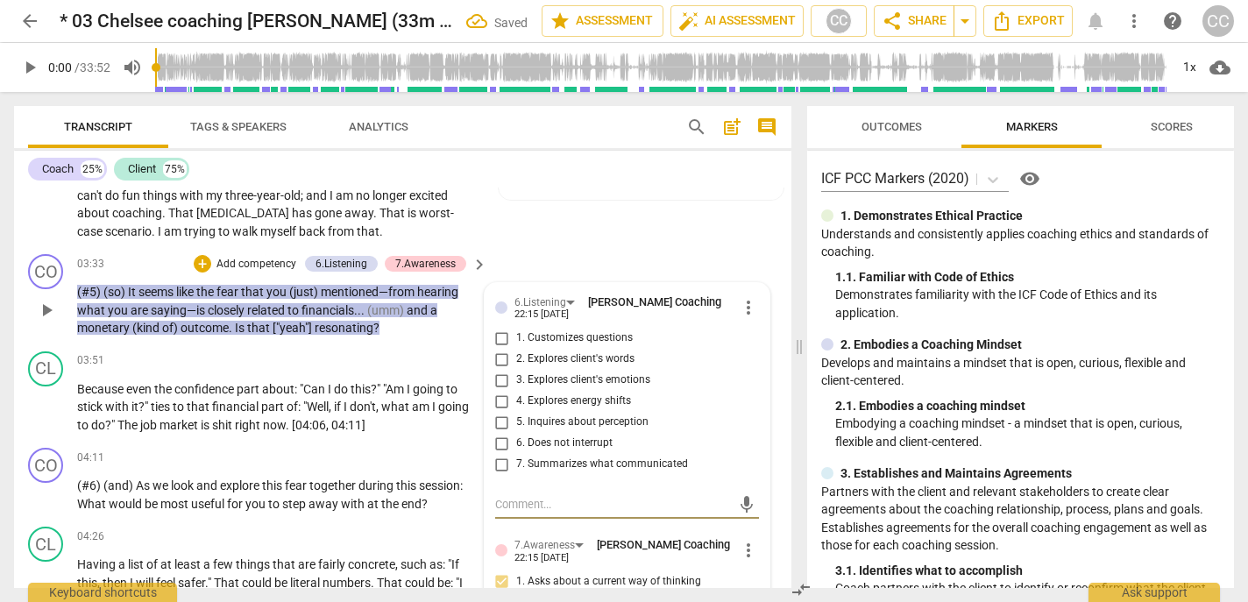
click at [554, 346] on span "1. Customizes questions" at bounding box center [574, 338] width 117 height 16
click at [516, 349] on input "1. Customizes questions" at bounding box center [502, 338] width 28 height 21
click at [553, 388] on span "3. Explores client's emotions" at bounding box center [583, 380] width 134 height 16
click at [516, 391] on input "3. Explores client's emotions" at bounding box center [502, 380] width 28 height 21
click at [553, 430] on span "5. Inquires about perception" at bounding box center [582, 422] width 132 height 16
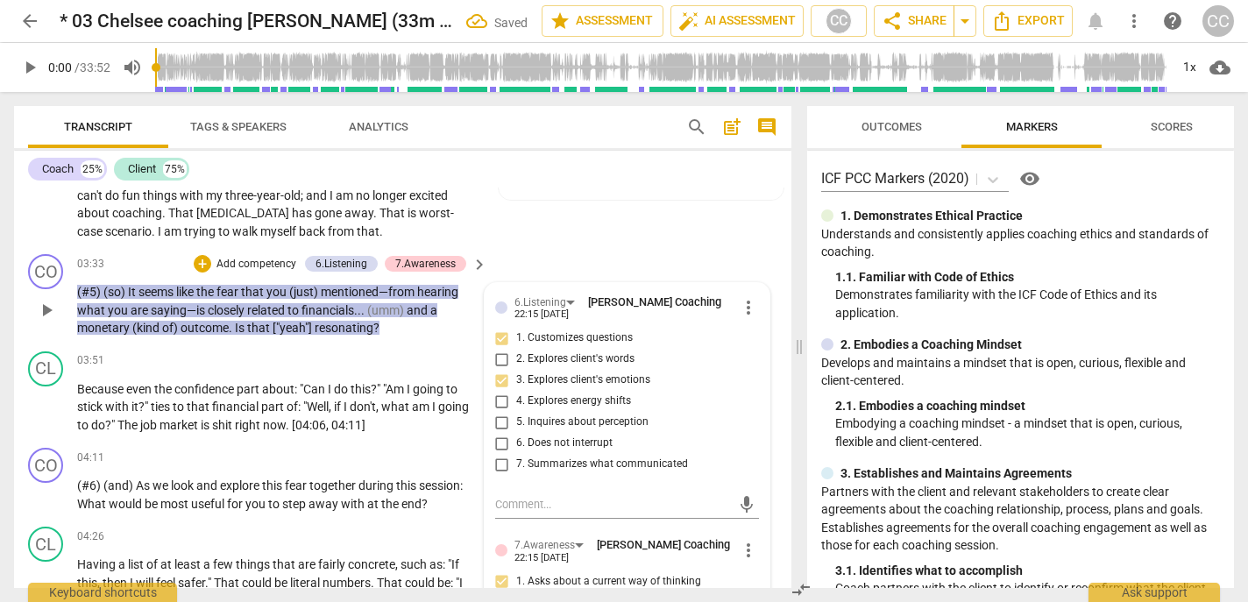
click at [516, 433] on input "5. Inquires about perception" at bounding box center [502, 422] width 28 height 21
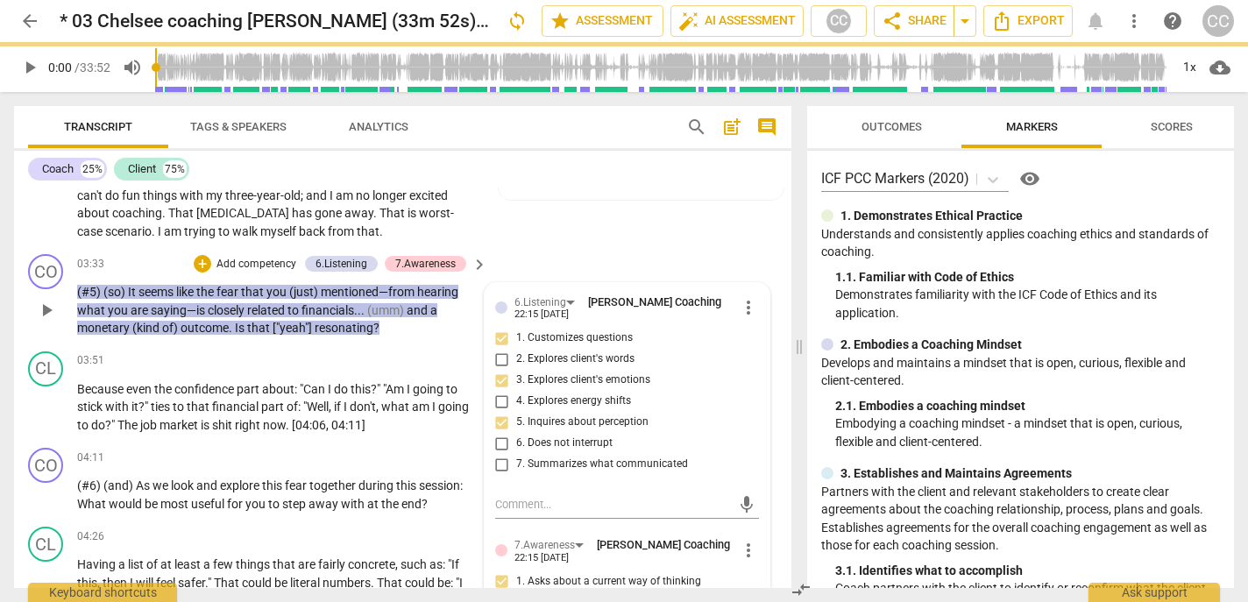
click at [547, 388] on span "3. Explores client's emotions" at bounding box center [583, 380] width 134 height 16
click at [516, 391] on input "3. Explores client's emotions" at bounding box center [502, 380] width 28 height 21
click at [547, 388] on span "3. Explores client's emotions" at bounding box center [583, 380] width 134 height 16
click at [516, 391] on input "3. Explores client's emotions" at bounding box center [502, 380] width 28 height 21
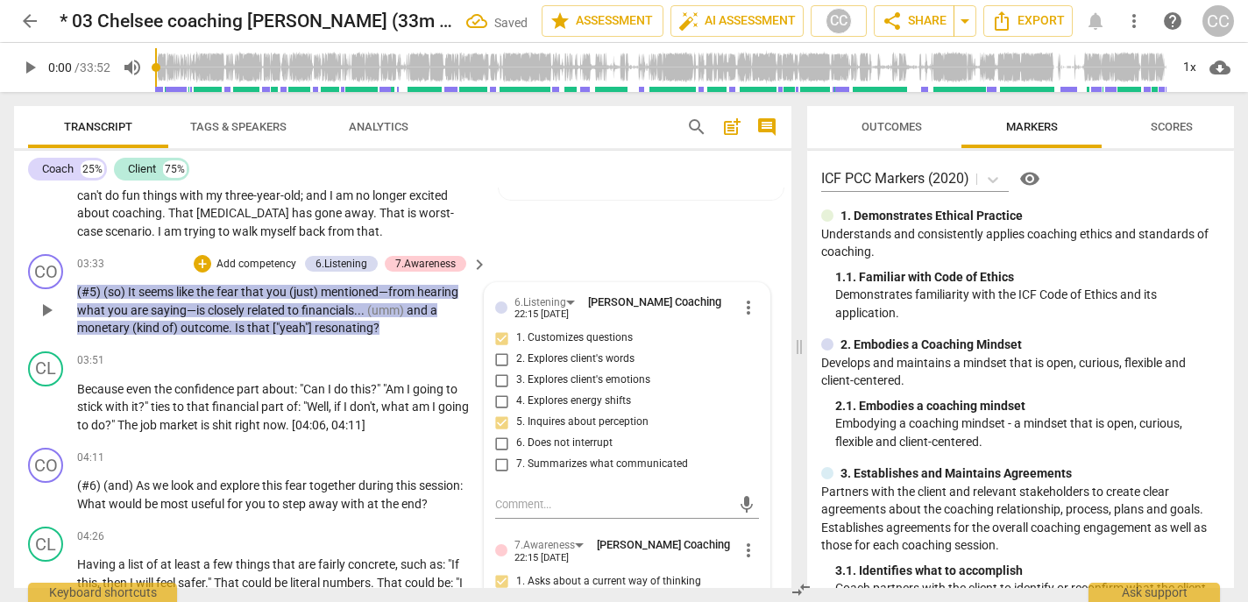
click at [545, 430] on span "5. Inquires about perception" at bounding box center [582, 422] width 132 height 16
click at [516, 433] on input "5. Inquires about perception" at bounding box center [502, 422] width 28 height 21
click at [549, 430] on span "5. Inquires about perception" at bounding box center [582, 422] width 132 height 16
click at [516, 433] on input "5. Inquires about perception" at bounding box center [502, 422] width 28 height 21
click at [544, 451] on span "6. Does not interrupt" at bounding box center [564, 443] width 96 height 16
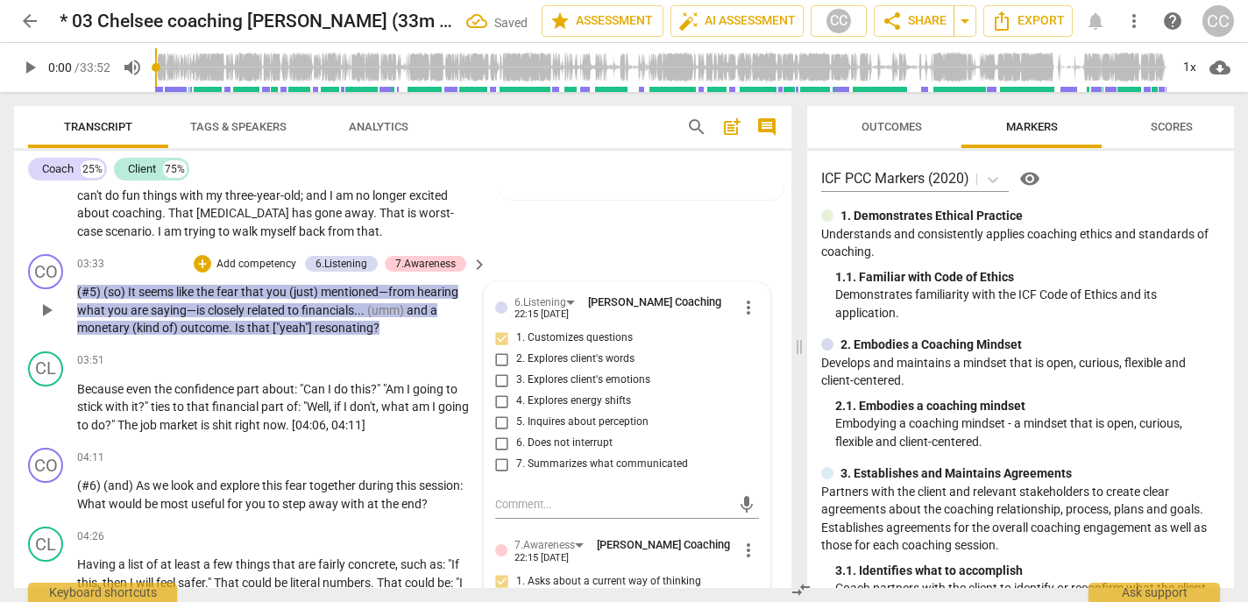
click at [516, 453] on input "6. Does not interrupt" at bounding box center [502, 443] width 28 height 21
click at [540, 472] on span "7. Summarizes what communicated" at bounding box center [602, 464] width 172 height 16
click at [516, 475] on input "7. Summarizes what communicated" at bounding box center [502, 464] width 28 height 21
click at [535, 451] on span "6. Does not interrupt" at bounding box center [564, 443] width 96 height 16
click at [516, 454] on input "6. Does not interrupt" at bounding box center [502, 443] width 28 height 21
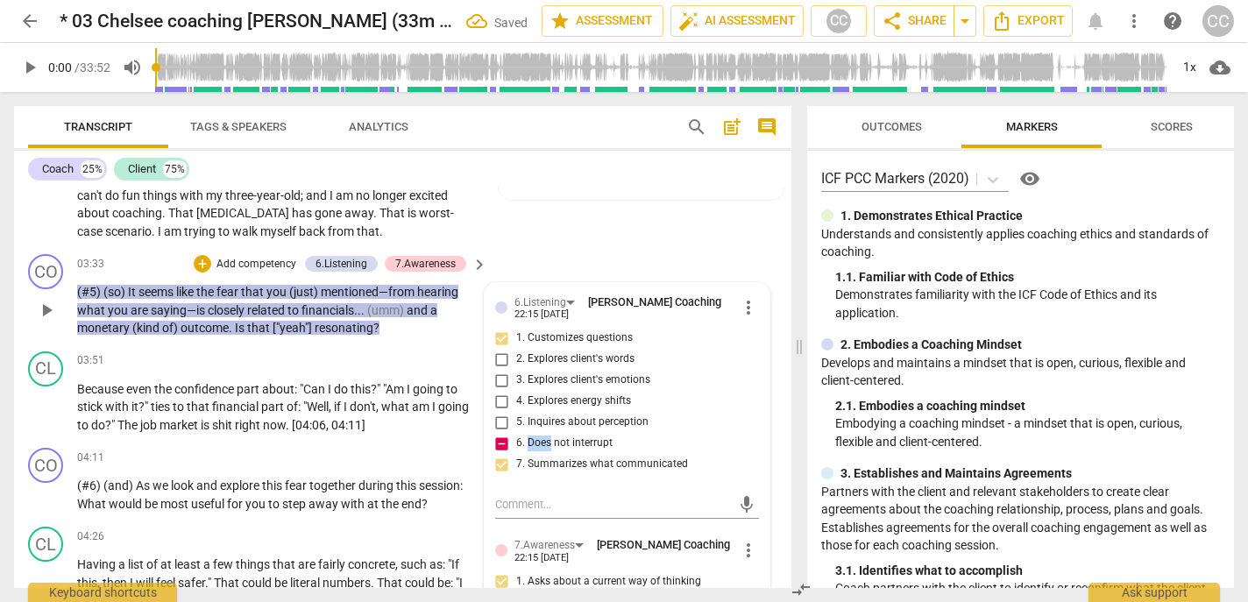
click at [535, 451] on span "6. Does not interrupt" at bounding box center [564, 443] width 96 height 16
click at [516, 454] on input "6. Does not interrupt" at bounding box center [502, 443] width 28 height 21
click at [256, 272] on p "Add competency" at bounding box center [256, 265] width 83 height 16
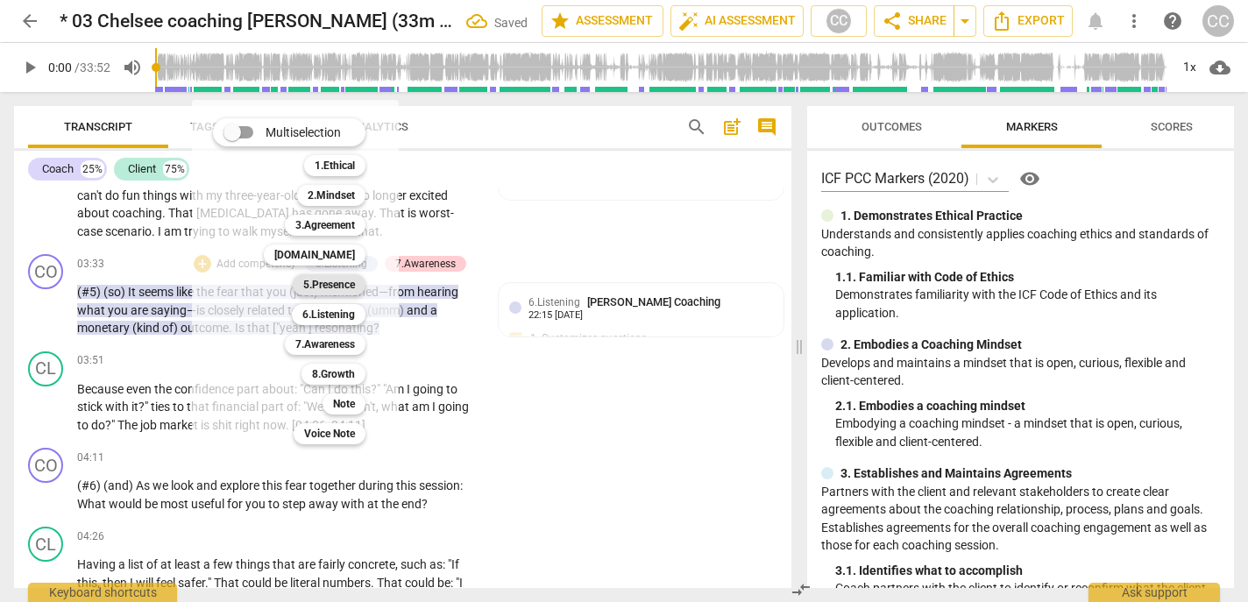
click at [332, 291] on b "5.Presence" at bounding box center [329, 284] width 52 height 21
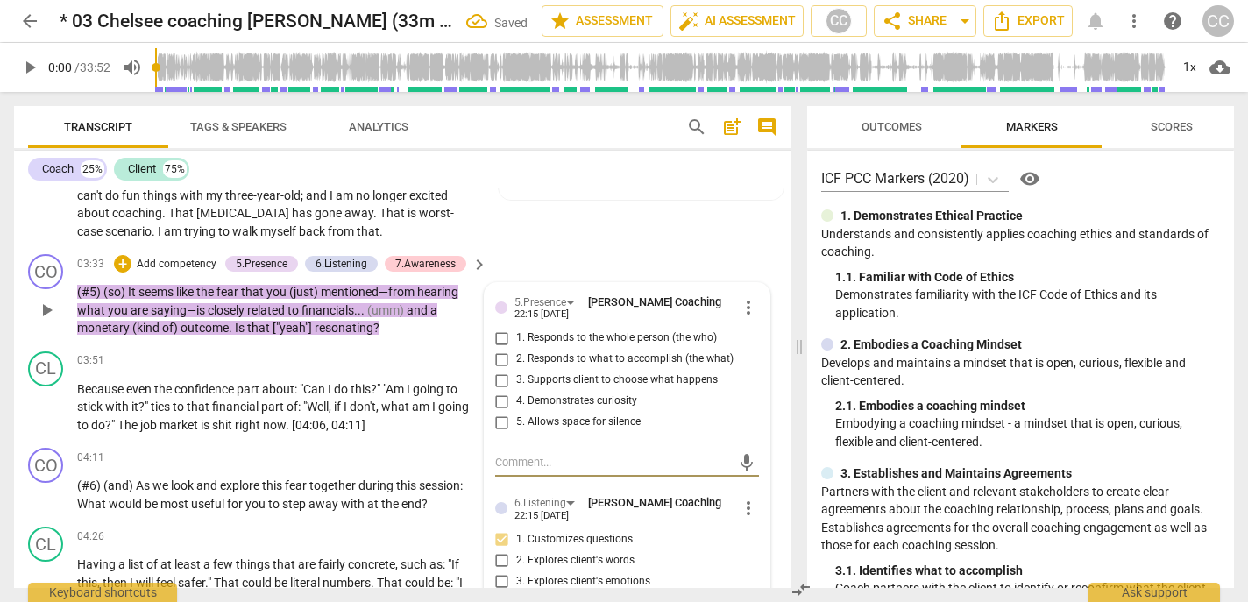
click at [550, 346] on span "1. Responds to the whole person (the who)" at bounding box center [616, 338] width 201 height 16
click at [516, 349] on input "1. Responds to the whole person (the who)" at bounding box center [502, 338] width 28 height 21
click at [550, 367] on span "2. Responds to what to accomplish (the what)" at bounding box center [624, 359] width 217 height 16
click at [516, 369] on input "2. Responds to what to accomplish (the what)" at bounding box center [502, 359] width 28 height 21
click at [551, 409] on span "4. Demonstrates curiosity" at bounding box center [576, 401] width 121 height 16
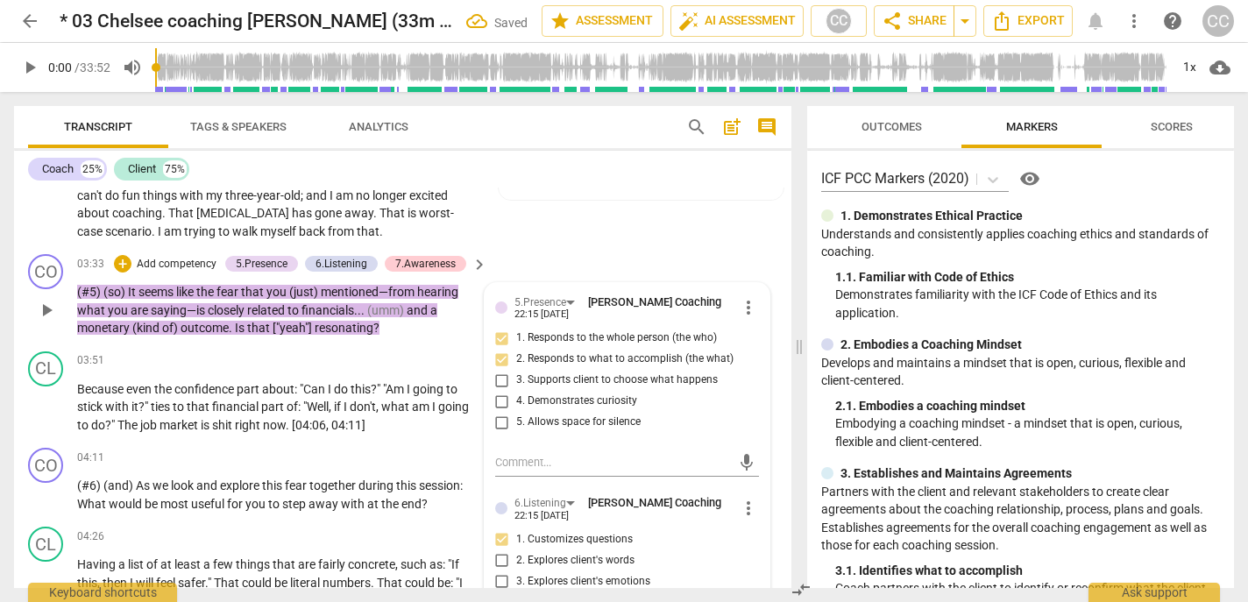
click at [516, 412] on input "4. Demonstrates curiosity" at bounding box center [502, 401] width 28 height 21
click at [186, 272] on p "Add competency" at bounding box center [176, 265] width 83 height 16
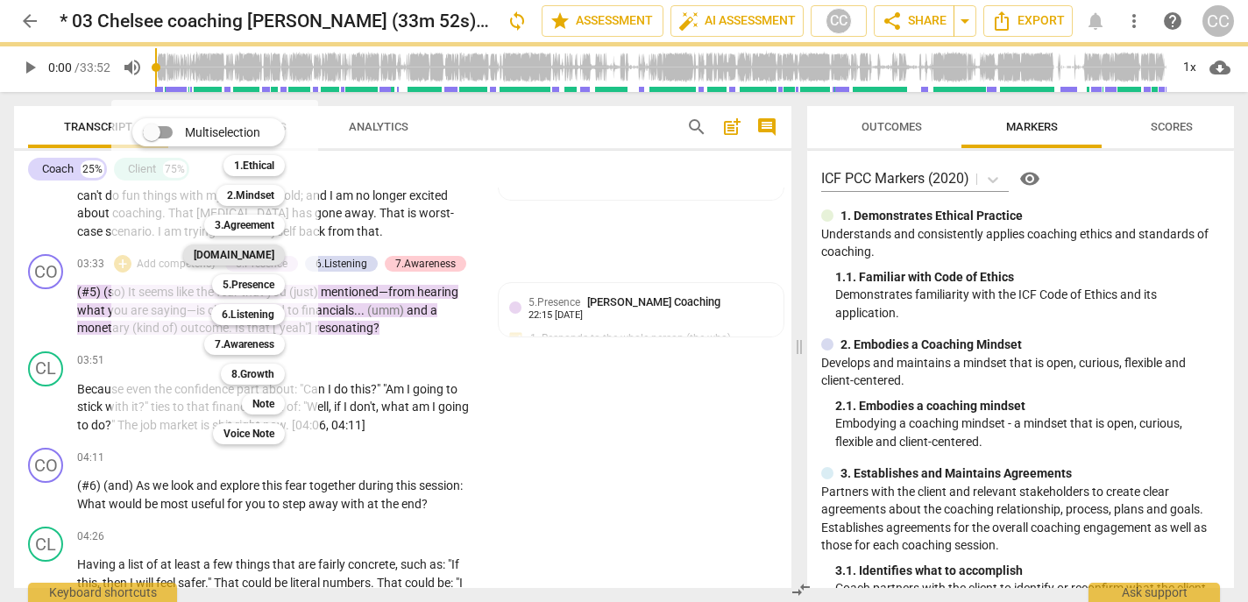
click at [260, 257] on b "[DOMAIN_NAME]" at bounding box center [234, 254] width 81 height 21
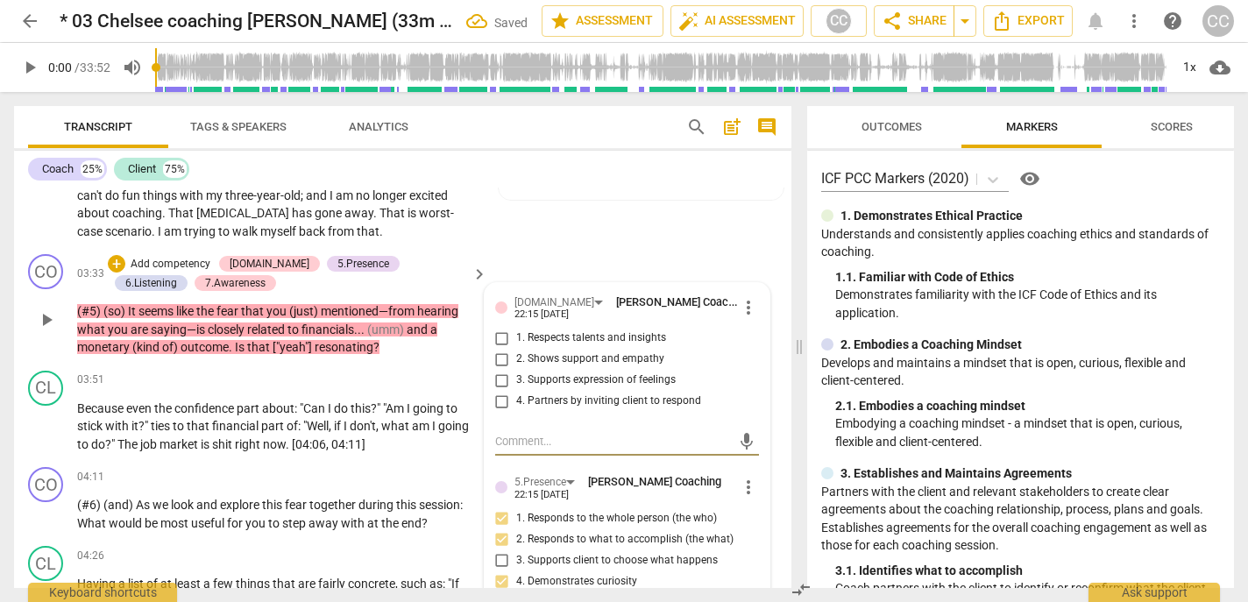
click at [561, 388] on span "3. Supports expression of feelings" at bounding box center [595, 380] width 159 height 16
click at [516, 391] on input "3. Supports expression of feelings" at bounding box center [502, 380] width 28 height 21
click at [551, 409] on span "4. Partners by inviting client to respond" at bounding box center [608, 401] width 185 height 16
click at [516, 412] on input "4. Partners by inviting client to respond" at bounding box center [502, 401] width 28 height 21
click at [548, 367] on span "2. Shows support and empathy" at bounding box center [590, 359] width 148 height 16
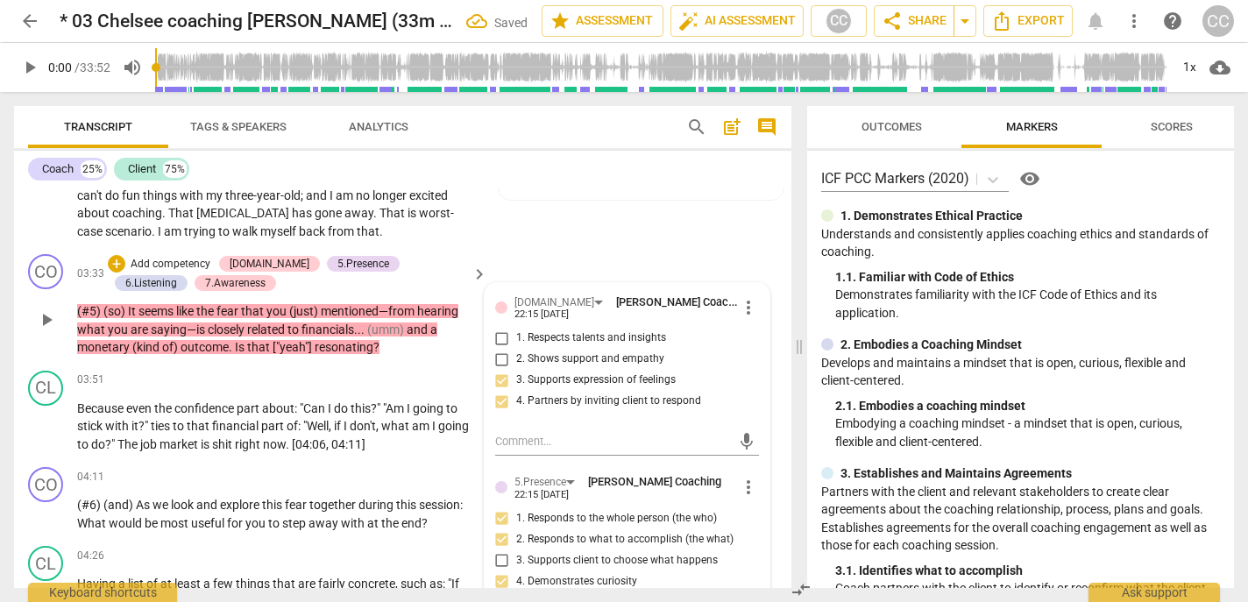
click at [516, 370] on input "2. Shows support and empathy" at bounding box center [502, 359] width 28 height 21
click at [256, 453] on p "Because even the confidence part about : "Can I do this ? " "Am I going to stic…" at bounding box center [277, 427] width 401 height 54
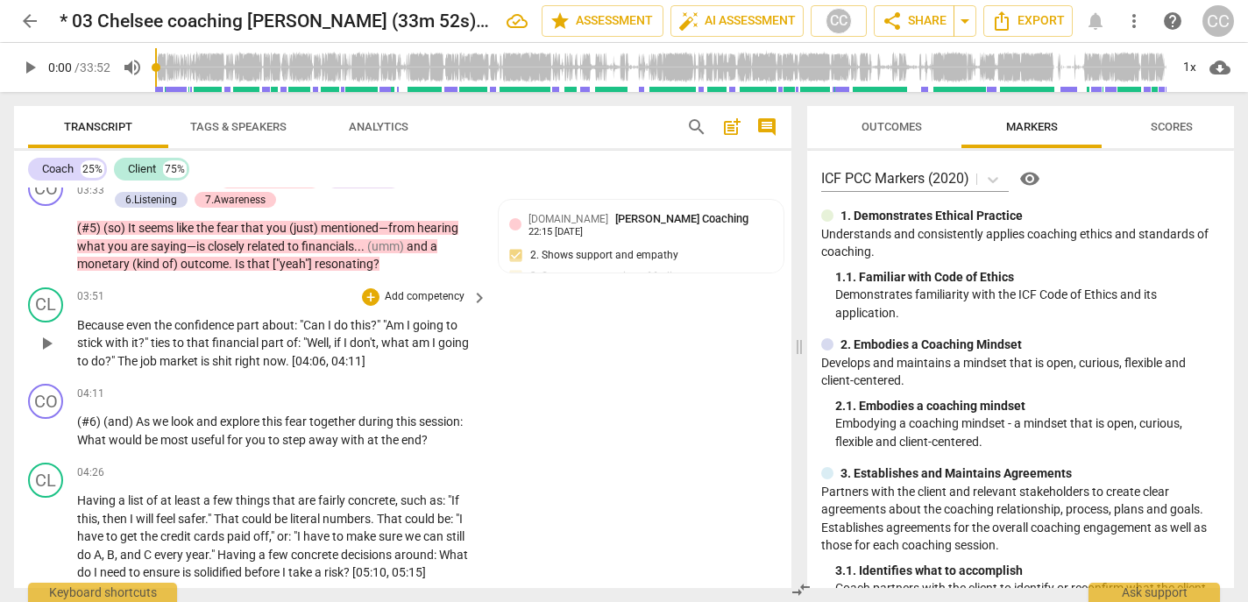
scroll to position [997, 0]
click at [406, 401] on p "Add competency" at bounding box center [424, 394] width 83 height 16
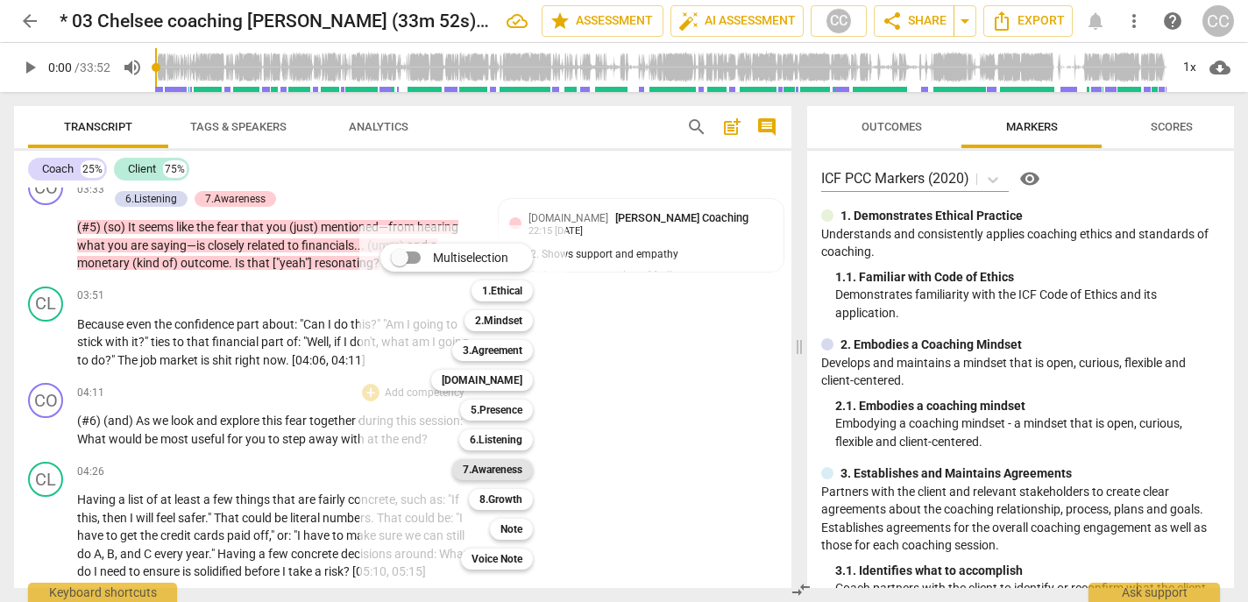
click at [496, 459] on b "7.Awareness" at bounding box center [493, 469] width 60 height 21
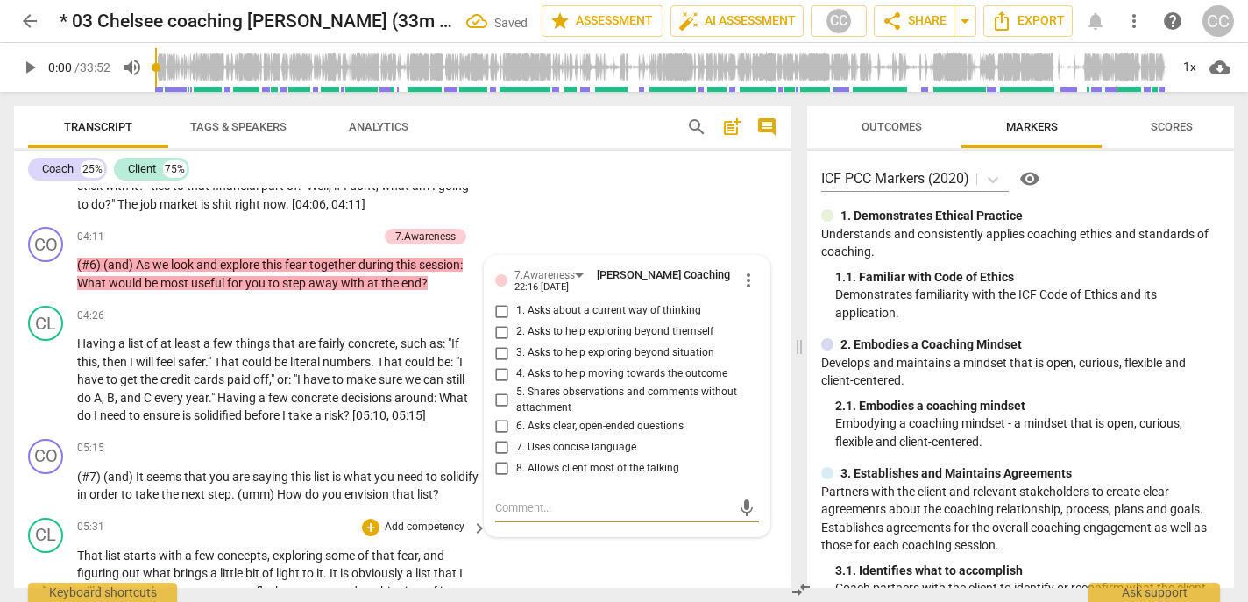
scroll to position [1134, 0]
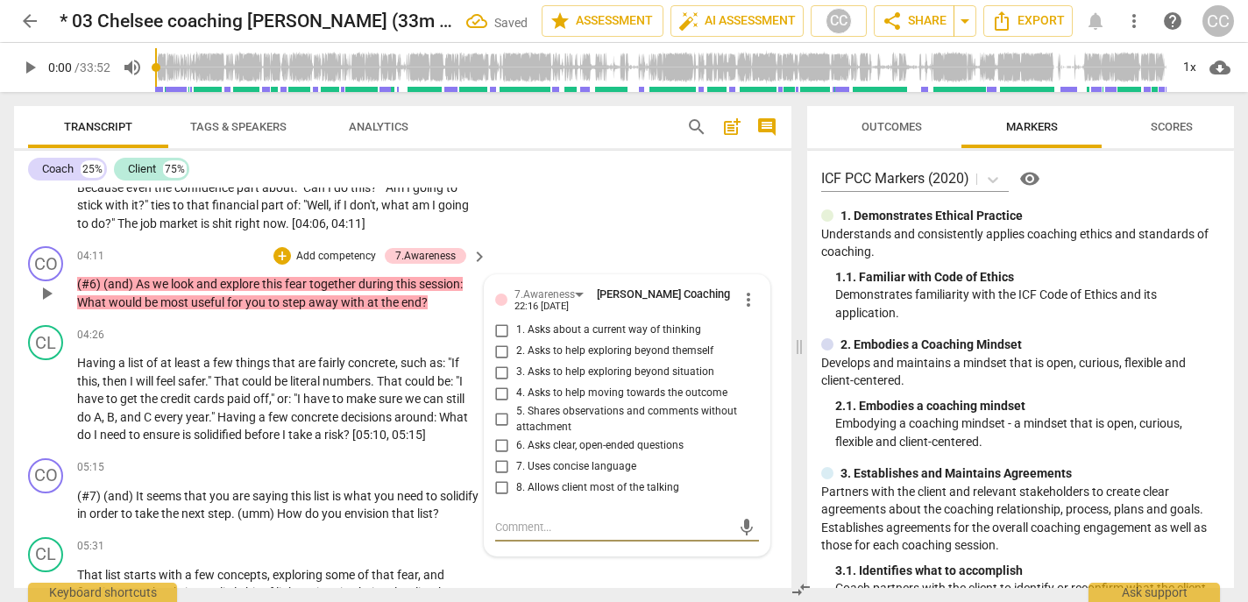
click at [541, 454] on span "6. Asks clear, open-ended questions" at bounding box center [599, 446] width 167 height 16
click at [516, 456] on input "6. Asks clear, open-ended questions" at bounding box center [502, 445] width 28 height 21
click at [534, 475] on span "7. Uses concise language" at bounding box center [576, 467] width 120 height 16
click at [516, 477] on input "7. Uses concise language" at bounding box center [502, 466] width 28 height 21
click at [534, 401] on span "4. Asks to help moving towards the outcome" at bounding box center [621, 394] width 211 height 16
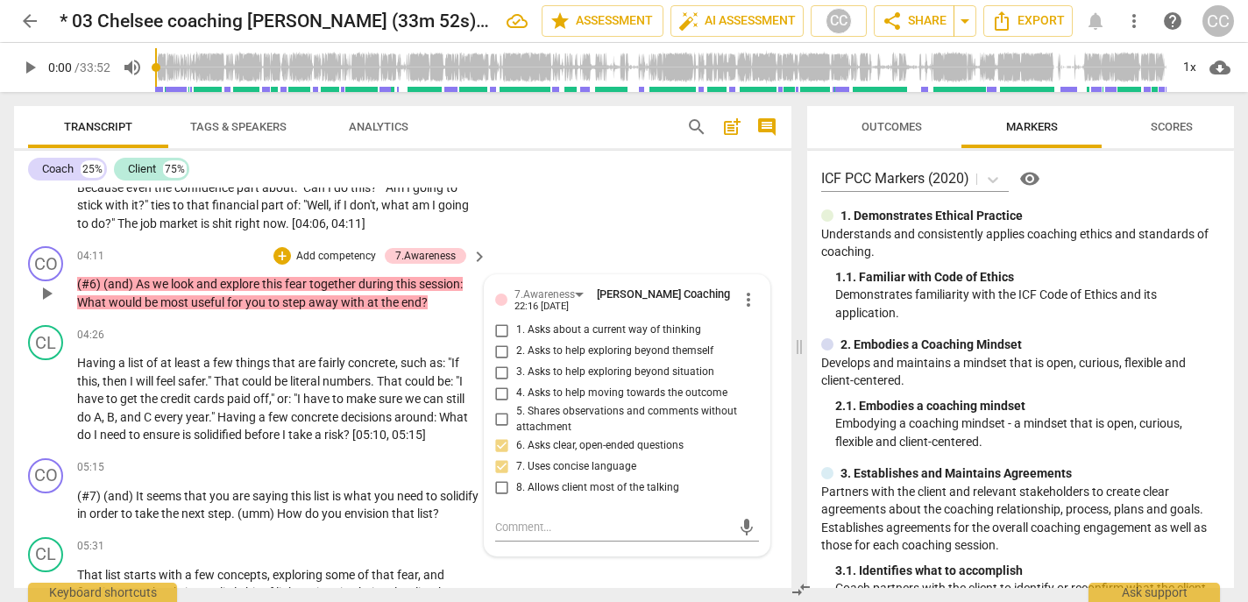
click at [516, 404] on input "4. Asks to help moving towards the outcome" at bounding box center [502, 393] width 28 height 21
click at [343, 265] on p "Add competency" at bounding box center [335, 257] width 83 height 16
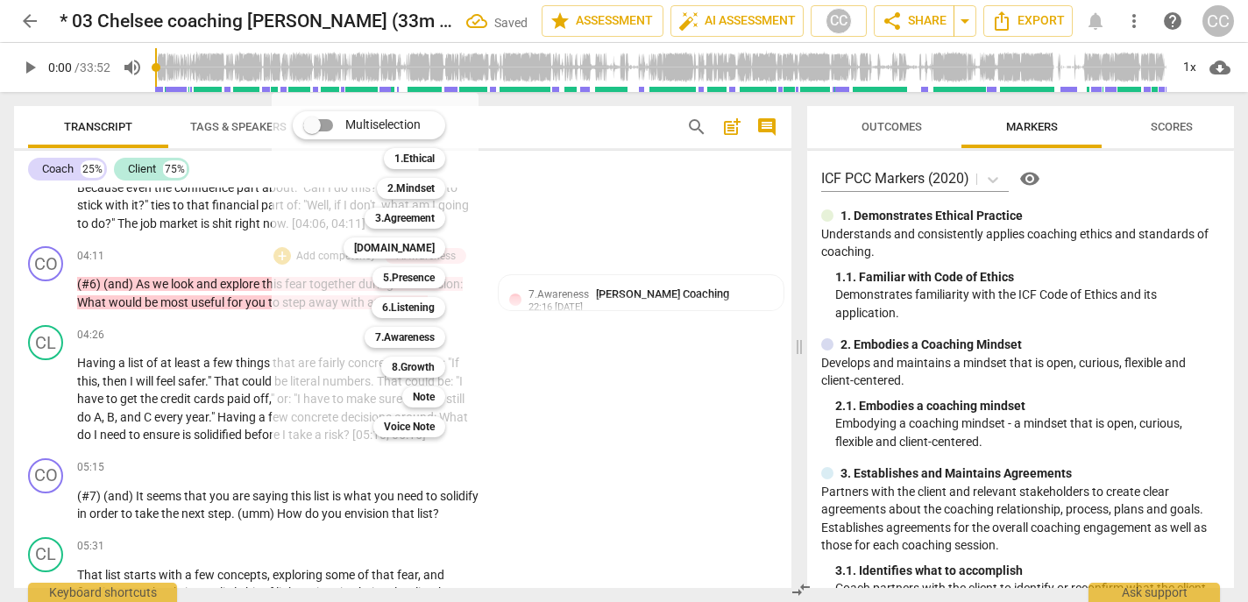
click at [561, 314] on div at bounding box center [624, 301] width 1248 height 602
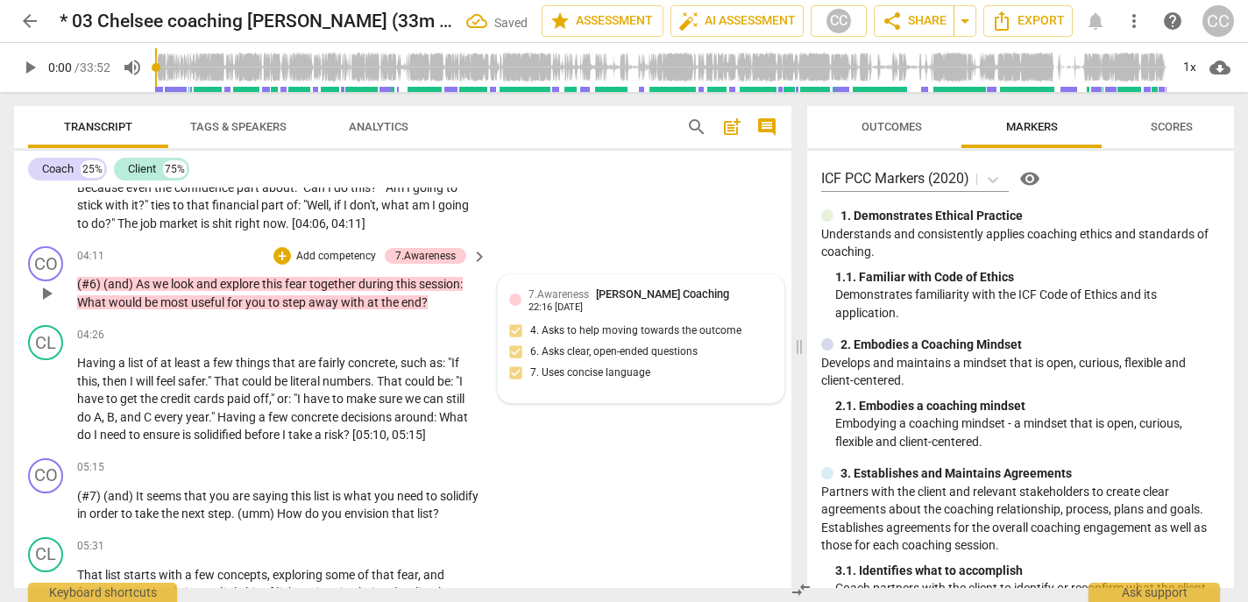
click at [577, 322] on div "7.Awareness [PERSON_NAME] Coaching 22:16 [DATE] 4. Asks to help moving towards …" at bounding box center [641, 339] width 264 height 106
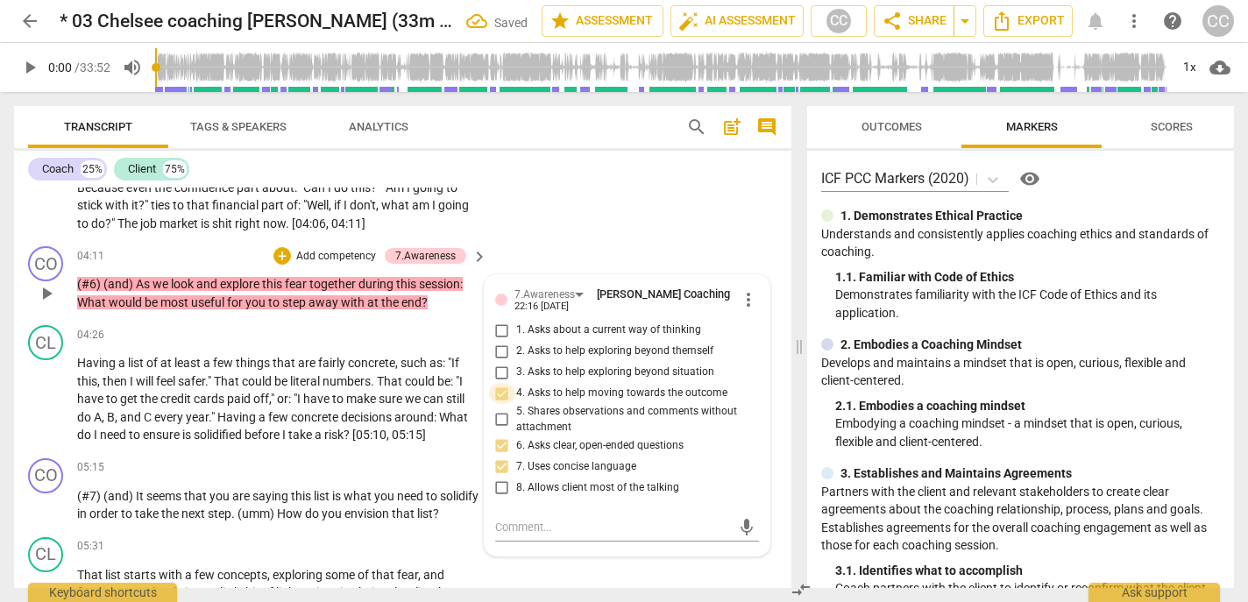
click at [509, 404] on input "4. Asks to help moving towards the outcome" at bounding box center [502, 393] width 28 height 21
click at [532, 338] on span "1. Asks about a current way of thinking" at bounding box center [608, 330] width 185 height 16
click at [516, 341] on input "1. Asks about a current way of thinking" at bounding box center [502, 330] width 28 height 21
click at [336, 265] on p "Add competency" at bounding box center [335, 257] width 83 height 16
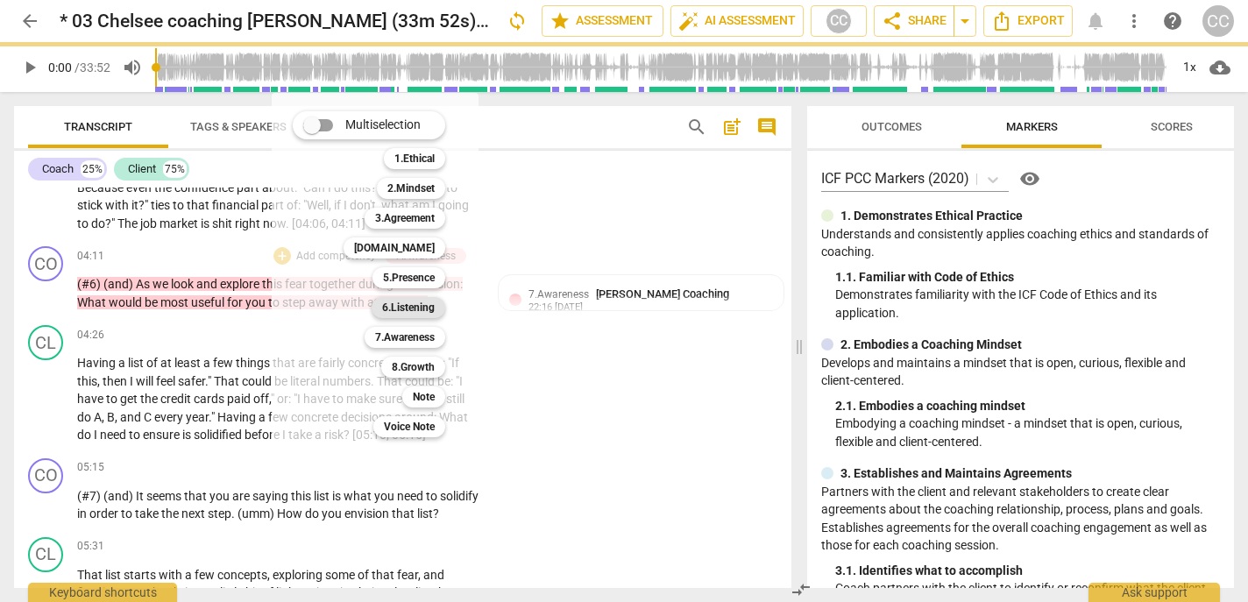
click at [395, 300] on b "6.Listening" at bounding box center [408, 307] width 53 height 21
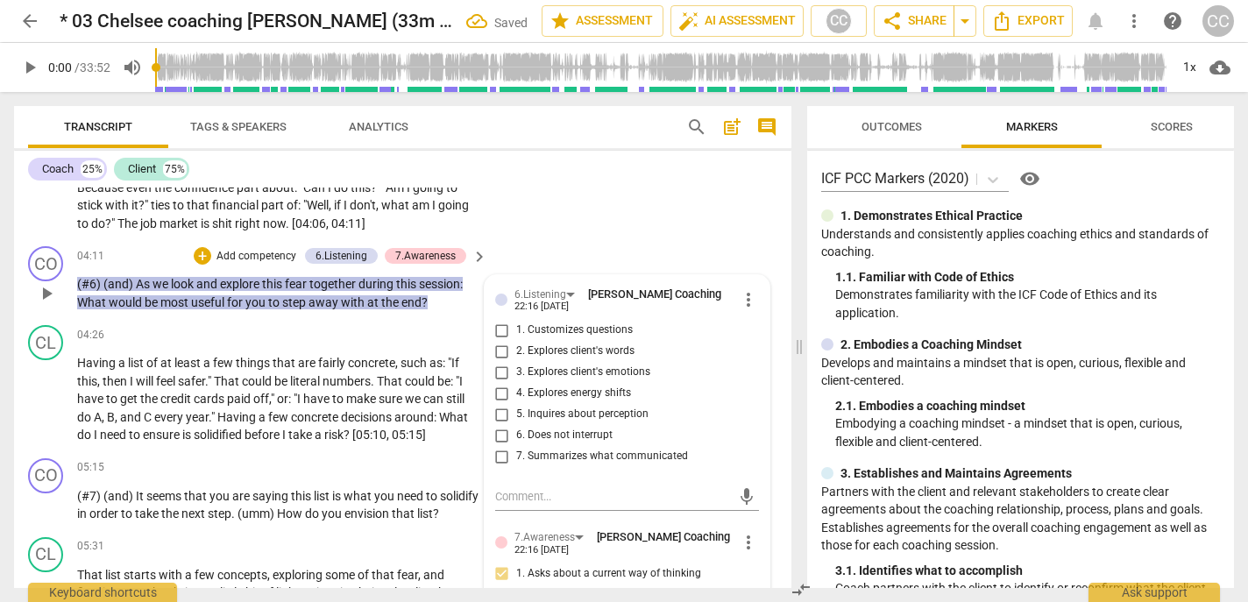
click at [544, 338] on span "1. Customizes questions" at bounding box center [574, 330] width 117 height 16
click at [516, 341] on input "1. Customizes questions" at bounding box center [502, 330] width 28 height 21
click at [543, 464] on span "7. Summarizes what communicated" at bounding box center [602, 457] width 172 height 16
click at [516, 467] on input "7. Summarizes what communicated" at bounding box center [502, 456] width 28 height 21
click at [522, 464] on span "7. Summarizes what communicated" at bounding box center [602, 457] width 172 height 16
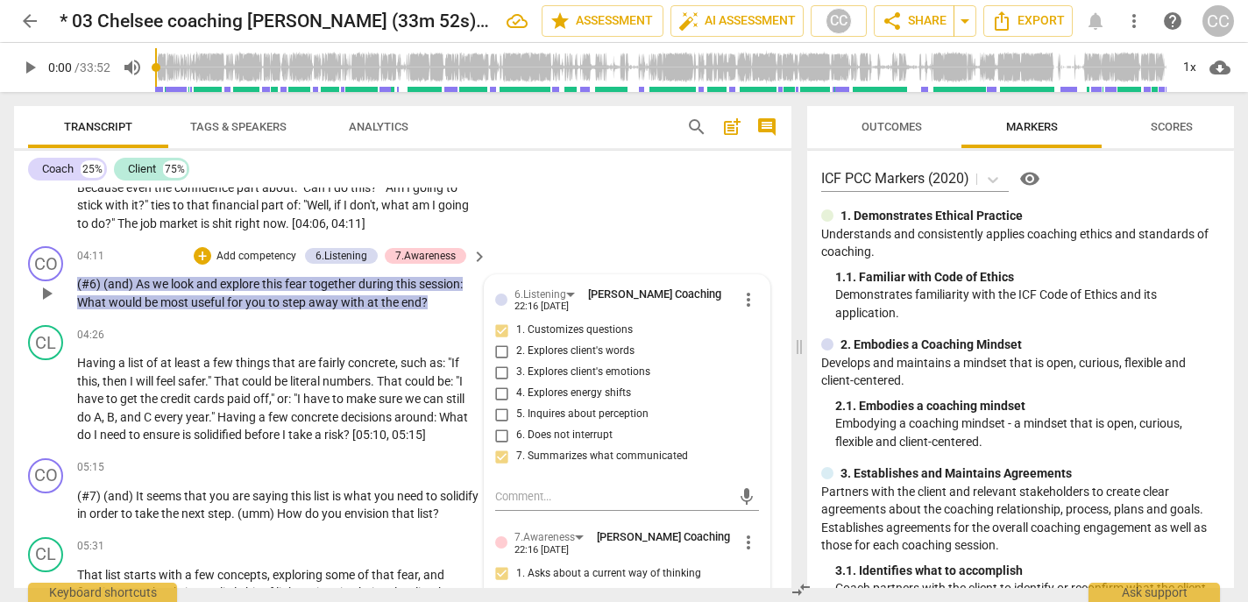
click at [516, 467] on input "7. Summarizes what communicated" at bounding box center [502, 456] width 28 height 21
click at [522, 464] on span "7. Summarizes what communicated" at bounding box center [602, 457] width 172 height 16
click at [516, 467] on input "7. Summarizes what communicated" at bounding box center [502, 456] width 28 height 21
click at [541, 464] on span "7. Summarizes what communicated" at bounding box center [602, 457] width 172 height 16
click at [516, 467] on input "7. Summarizes what communicated" at bounding box center [502, 456] width 28 height 21
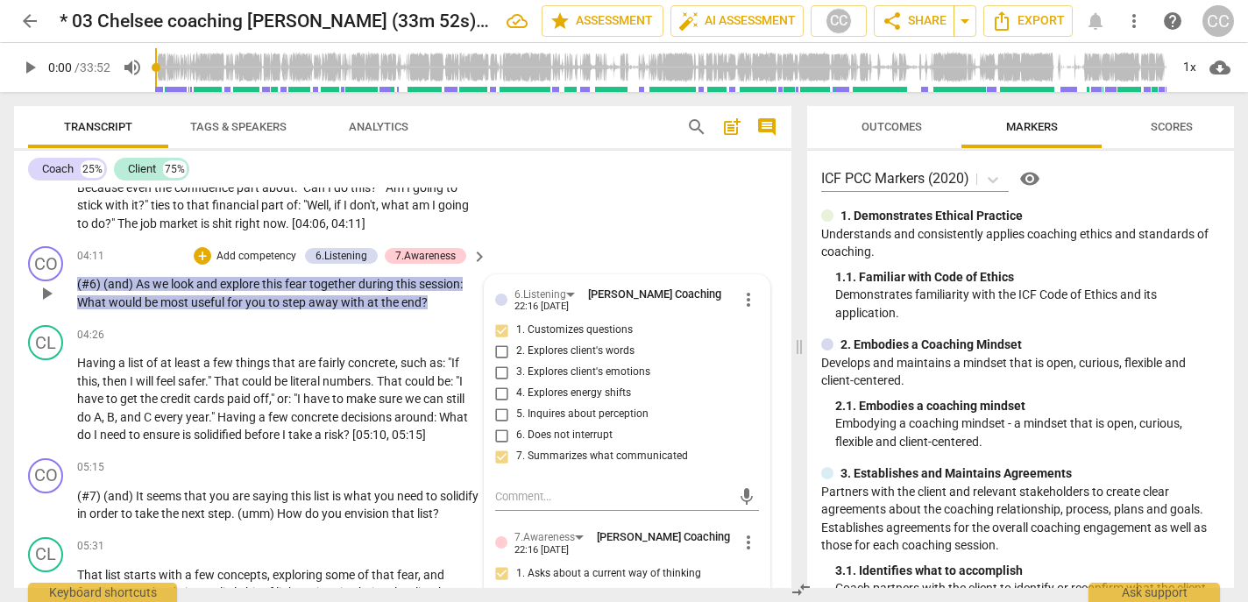
click at [257, 265] on p "Add competency" at bounding box center [256, 257] width 83 height 16
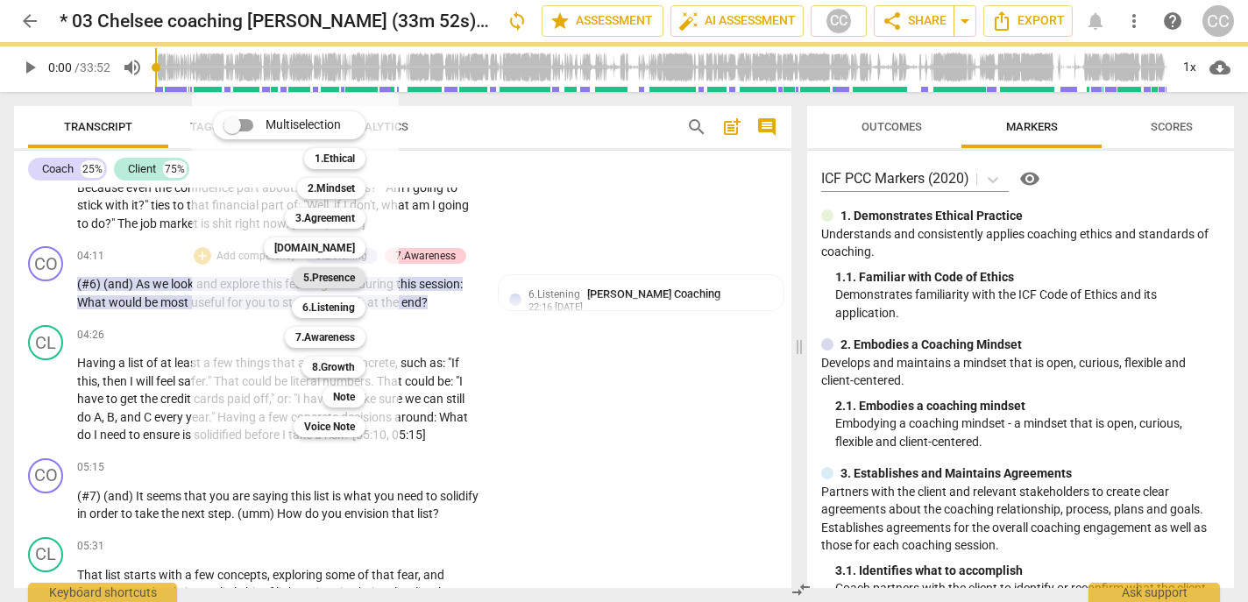
click at [313, 273] on b "5.Presence" at bounding box center [329, 277] width 52 height 21
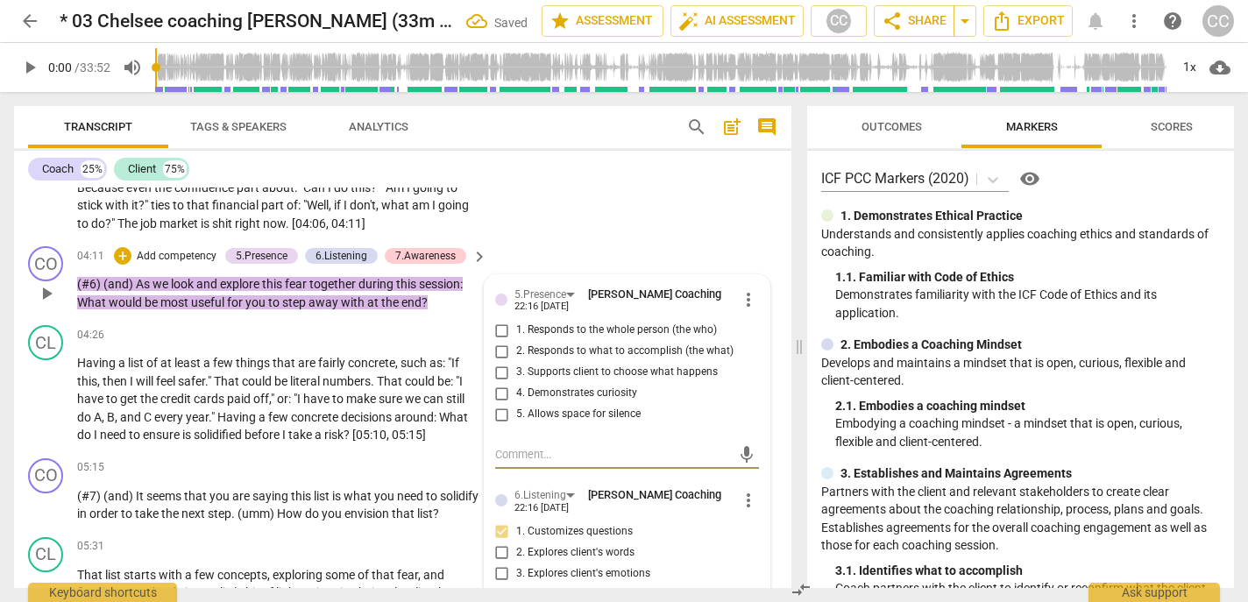
click at [563, 359] on span "2. Responds to what to accomplish (the what)" at bounding box center [624, 351] width 217 height 16
click at [516, 362] on input "2. Responds to what to accomplish (the what)" at bounding box center [502, 351] width 28 height 21
click at [553, 401] on span "4. Demonstrates curiosity" at bounding box center [576, 394] width 121 height 16
click at [516, 404] on input "4. Demonstrates curiosity" at bounding box center [502, 393] width 28 height 21
click at [208, 265] on p "Add competency" at bounding box center [176, 257] width 83 height 16
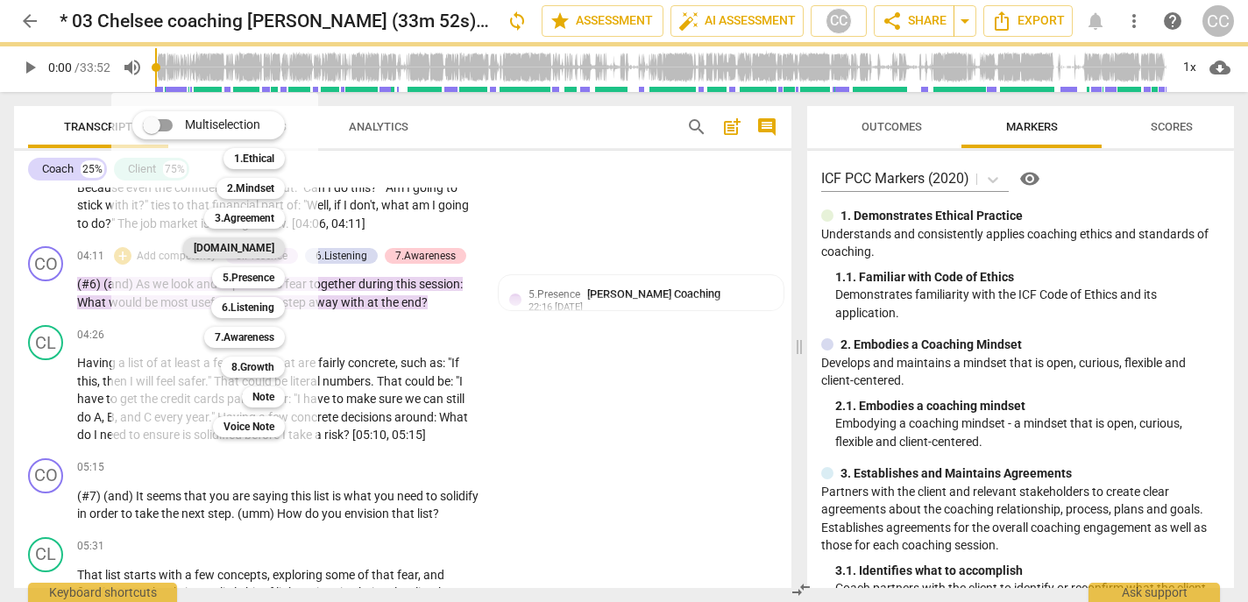
click at [265, 250] on b "[DOMAIN_NAME]" at bounding box center [234, 247] width 81 height 21
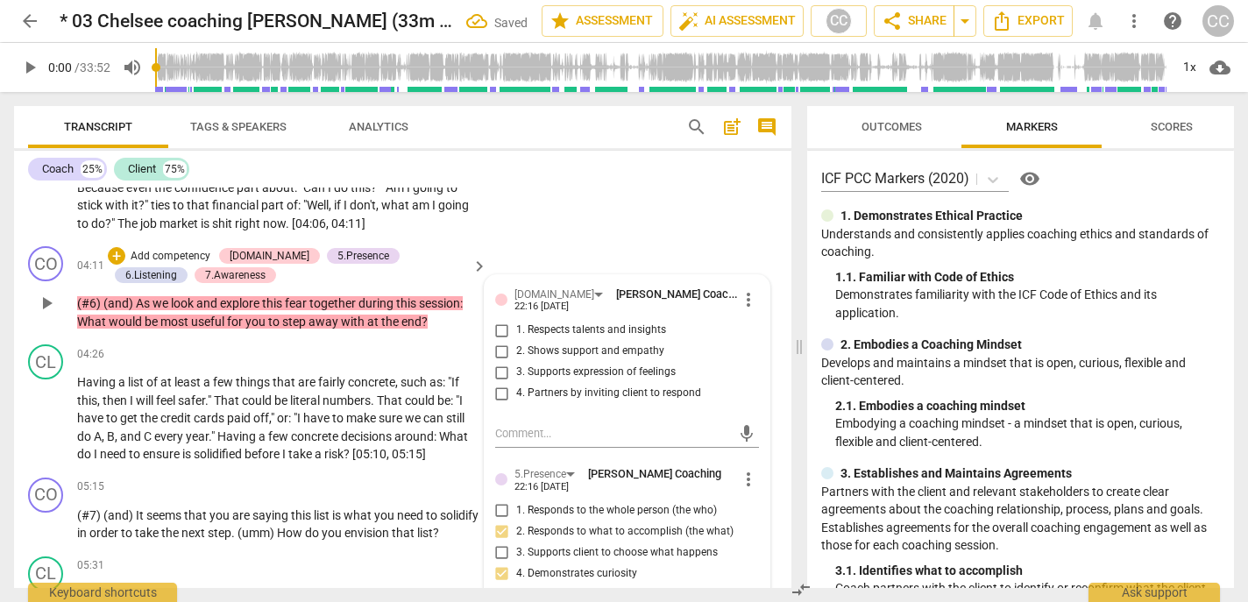
click at [557, 380] on span "3. Supports expression of feelings" at bounding box center [595, 372] width 159 height 16
click at [516, 383] on input "3. Supports expression of feelings" at bounding box center [502, 372] width 28 height 21
click at [188, 265] on p "Add competency" at bounding box center [170, 257] width 83 height 16
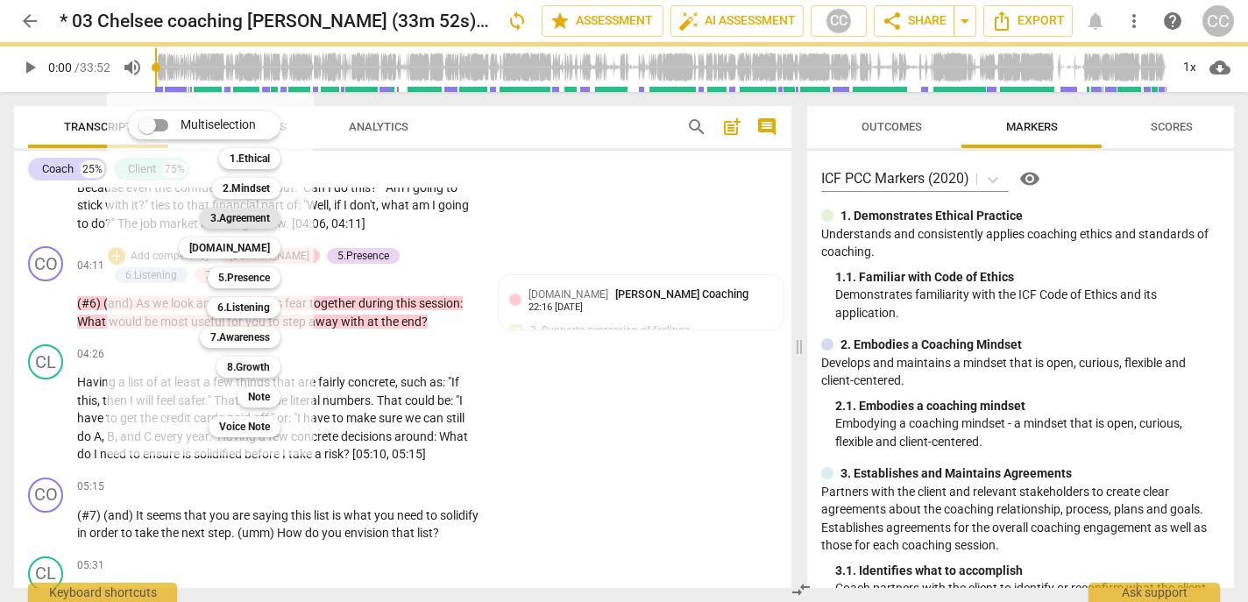
click at [257, 218] on b "3.Agreement" at bounding box center [240, 218] width 60 height 21
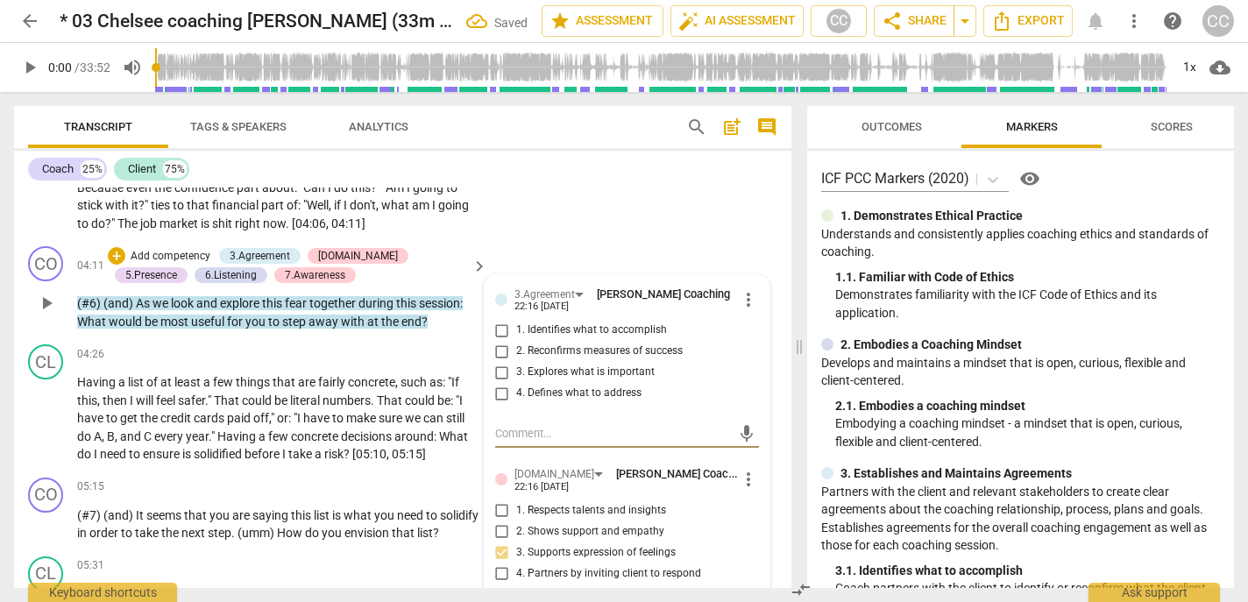
click at [541, 339] on label "1. Identifies what to accomplish" at bounding box center [620, 330] width 264 height 21
click at [516, 339] on input "1. Identifies what to accomplish" at bounding box center [502, 330] width 28 height 21
click at [569, 442] on textarea at bounding box center [613, 433] width 236 height 17
click at [742, 443] on span "send" at bounding box center [746, 433] width 19 height 19
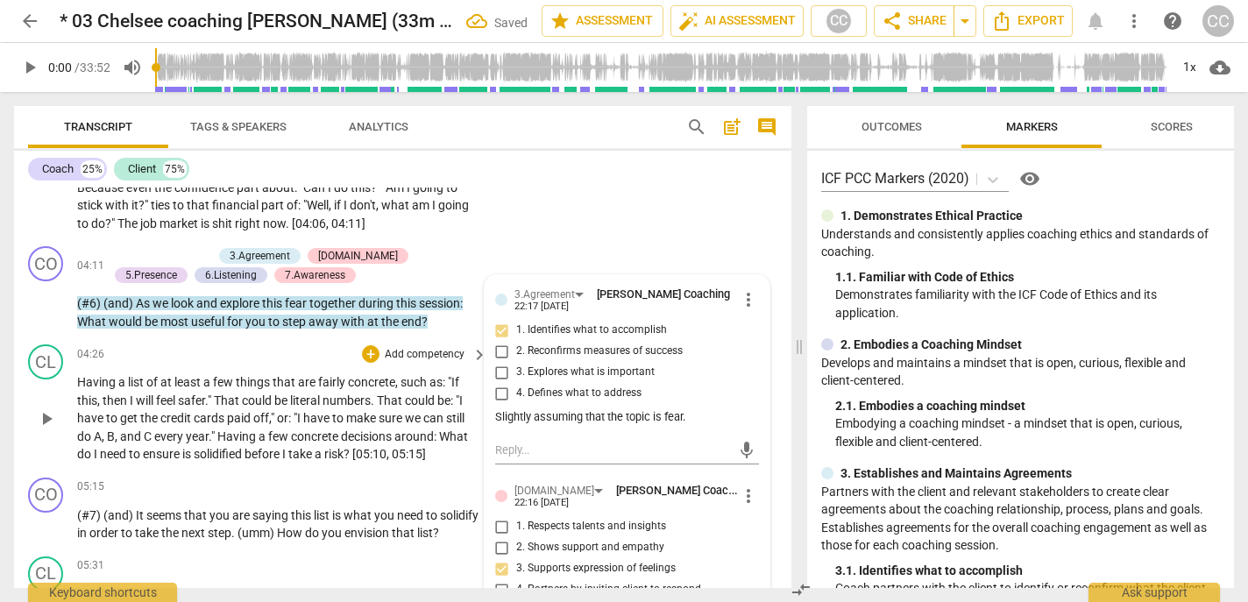
click at [244, 425] on span "paid" at bounding box center [240, 418] width 26 height 14
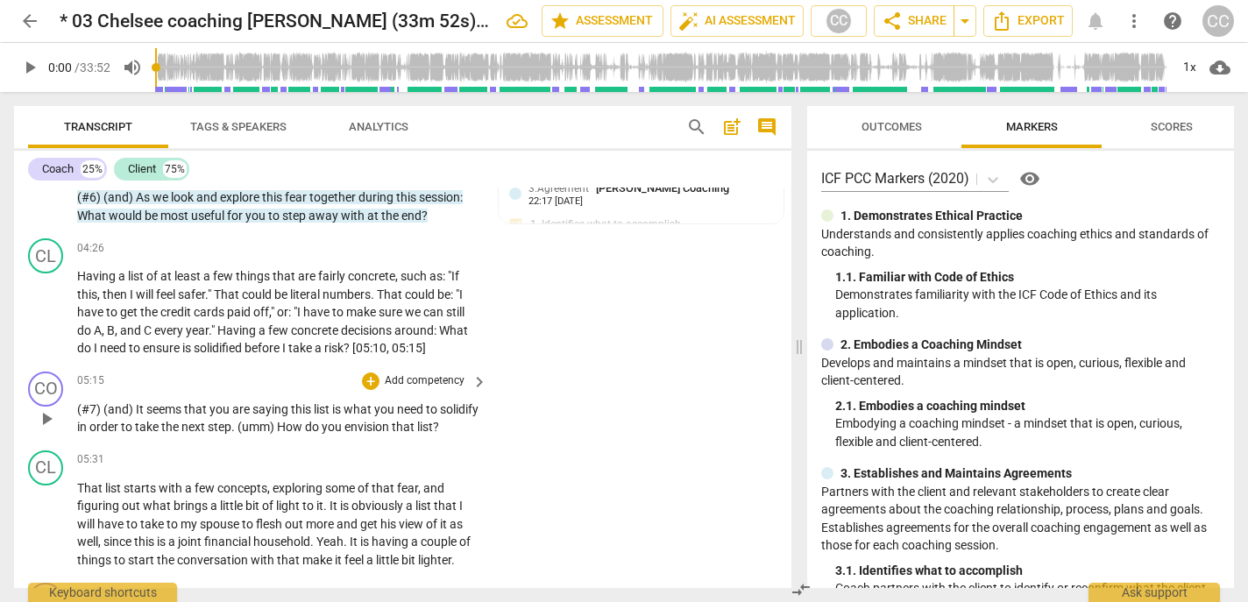
scroll to position [1238, 0]
click at [412, 391] on p "Add competency" at bounding box center [424, 383] width 83 height 16
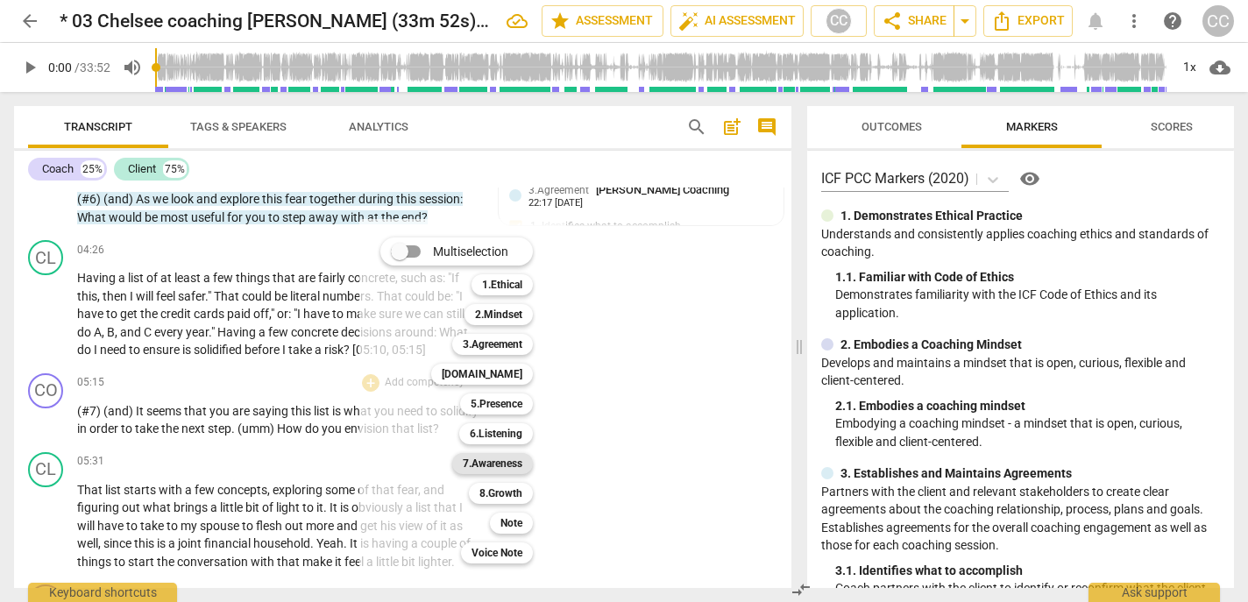
click at [486, 462] on b "7.Awareness" at bounding box center [493, 463] width 60 height 21
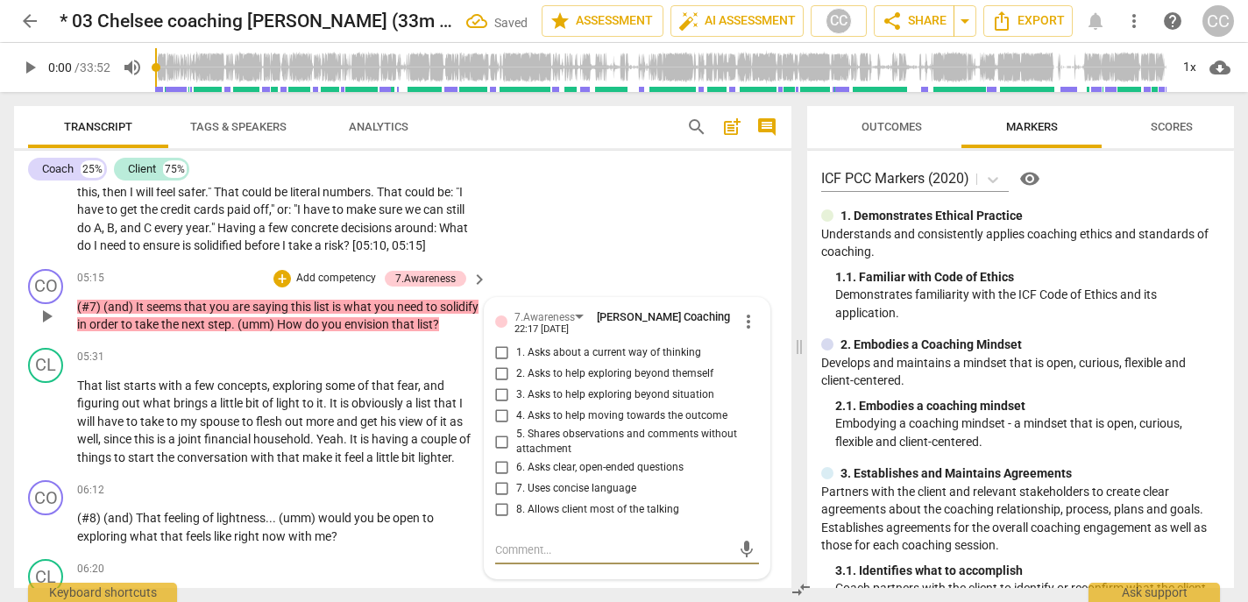
scroll to position [1343, 0]
click at [542, 423] on span "4. Asks to help moving towards the outcome" at bounding box center [621, 415] width 211 height 16
click at [516, 426] on input "4. Asks to help moving towards the outcome" at bounding box center [502, 415] width 28 height 21
click at [533, 475] on span "6. Asks clear, open-ended questions" at bounding box center [599, 467] width 167 height 16
click at [516, 478] on input "6. Asks clear, open-ended questions" at bounding box center [502, 466] width 28 height 21
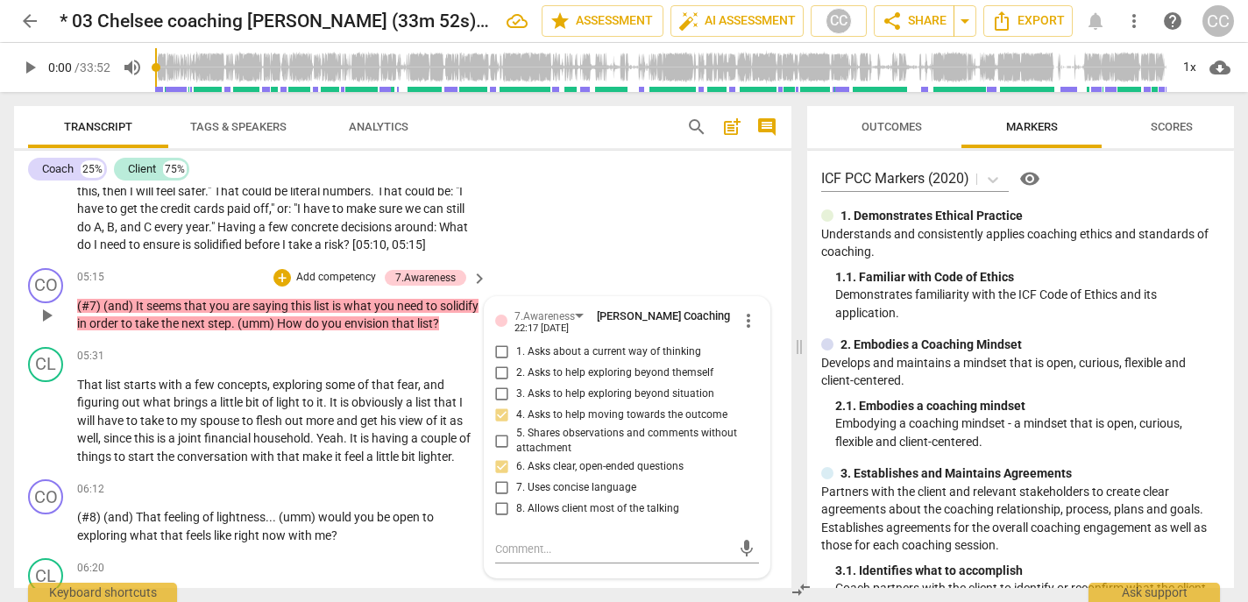
click at [537, 496] on span "7. Uses concise language" at bounding box center [576, 488] width 120 height 16
click at [516, 499] on input "7. Uses concise language" at bounding box center [502, 488] width 28 height 21
click at [332, 286] on p "Add competency" at bounding box center [335, 278] width 83 height 16
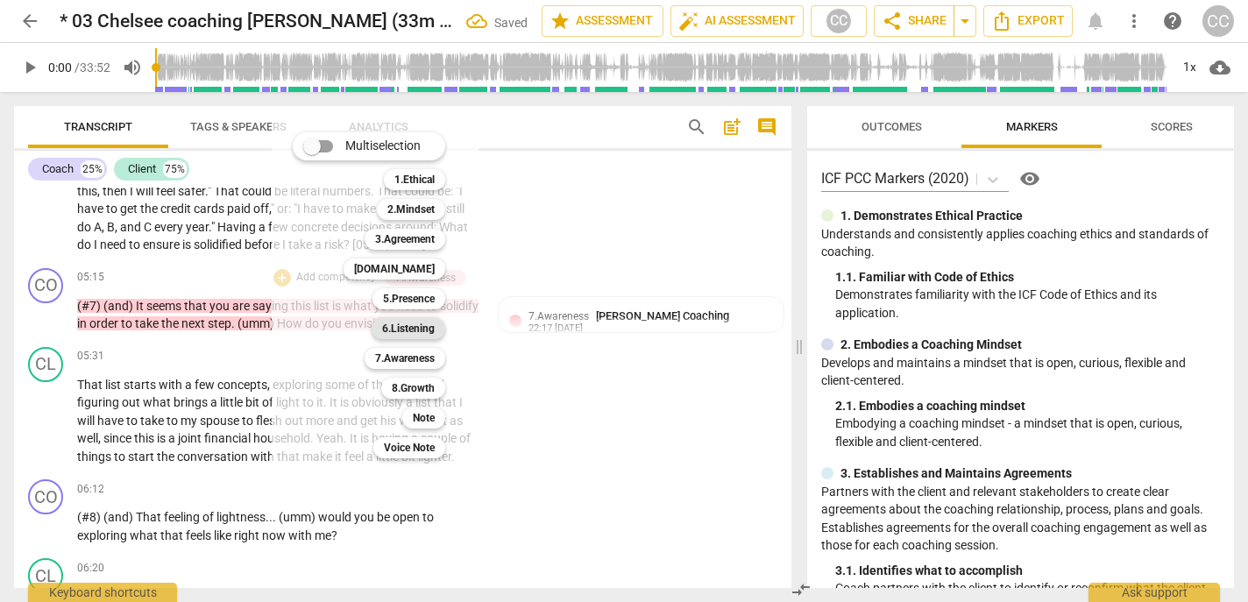
click at [391, 319] on b "6.Listening" at bounding box center [408, 328] width 53 height 21
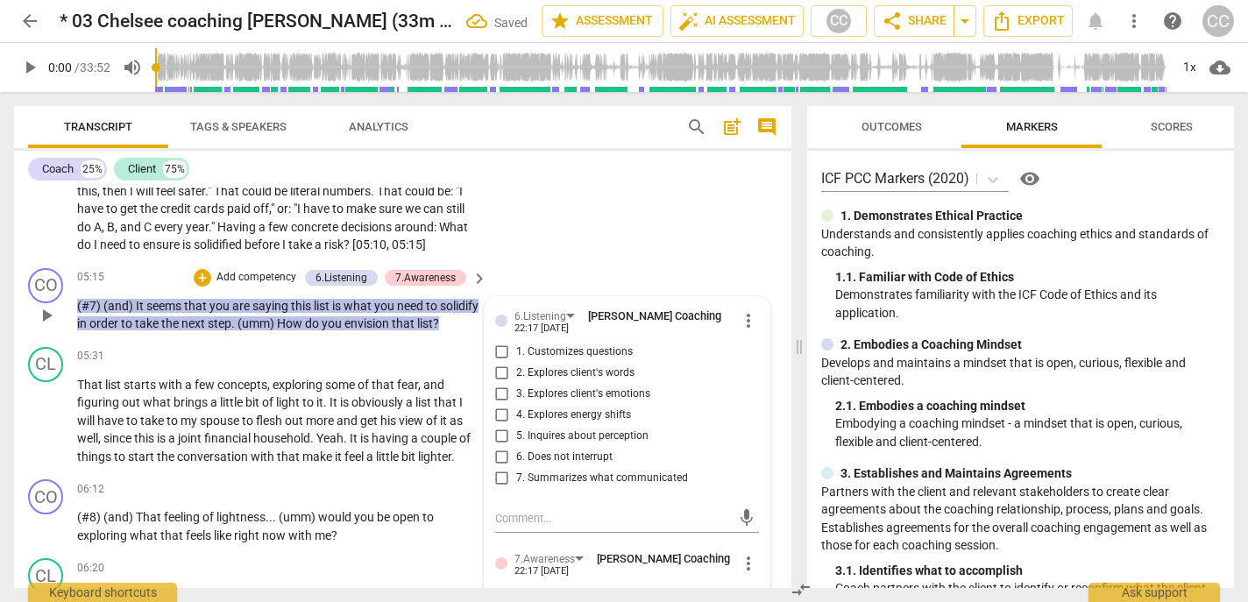
click at [558, 486] on span "7. Summarizes what communicated" at bounding box center [602, 479] width 172 height 16
click at [516, 489] on input "7. Summarizes what communicated" at bounding box center [502, 478] width 28 height 21
click at [535, 360] on span "1. Customizes questions" at bounding box center [574, 352] width 117 height 16
click at [516, 363] on input "1. Customizes questions" at bounding box center [502, 352] width 28 height 21
click at [542, 444] on span "5. Inquires about perception" at bounding box center [582, 436] width 132 height 16
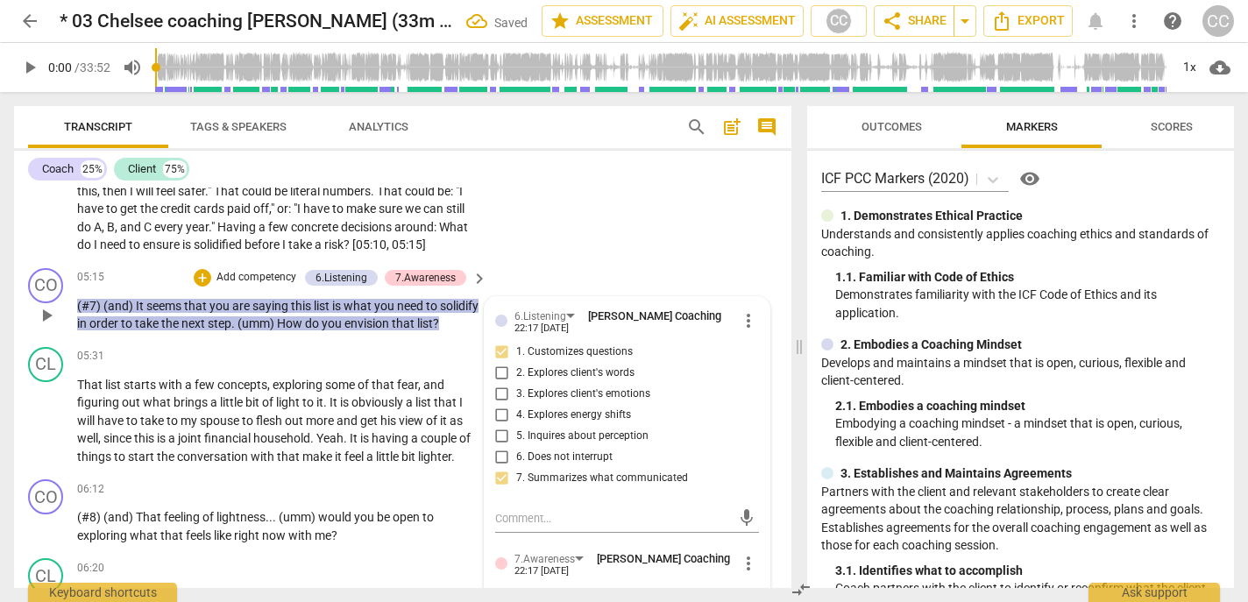
click at [516, 445] on input "5. Inquires about perception" at bounding box center [502, 436] width 28 height 21
click at [263, 286] on p "Add competency" at bounding box center [256, 278] width 83 height 16
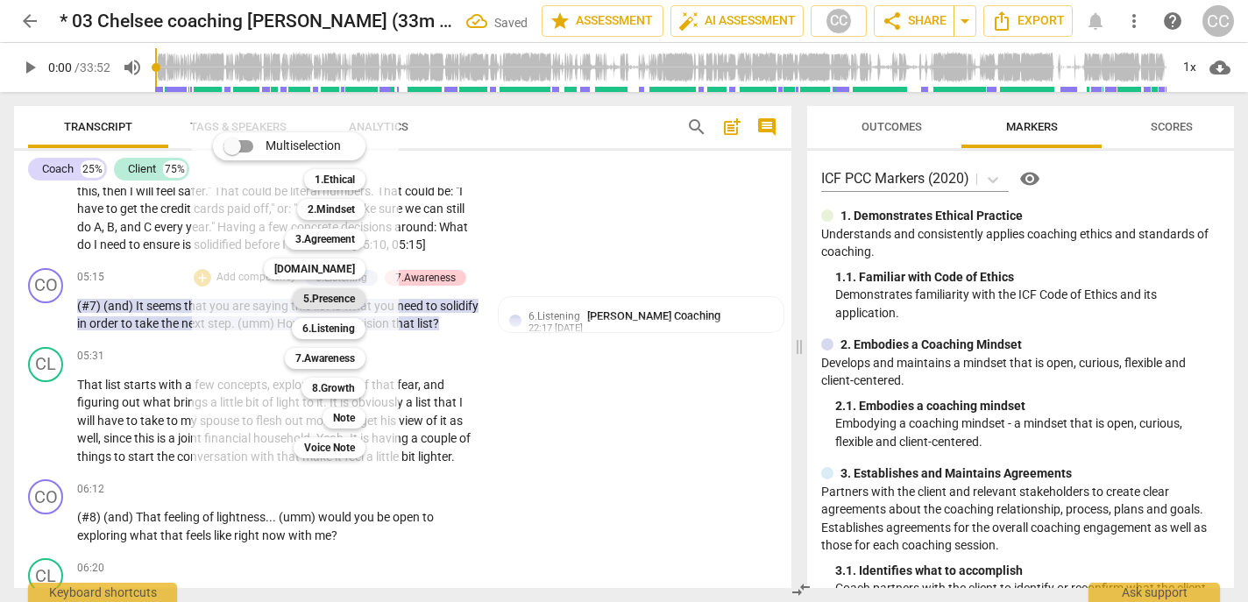
click at [330, 295] on b "5.Presence" at bounding box center [329, 298] width 52 height 21
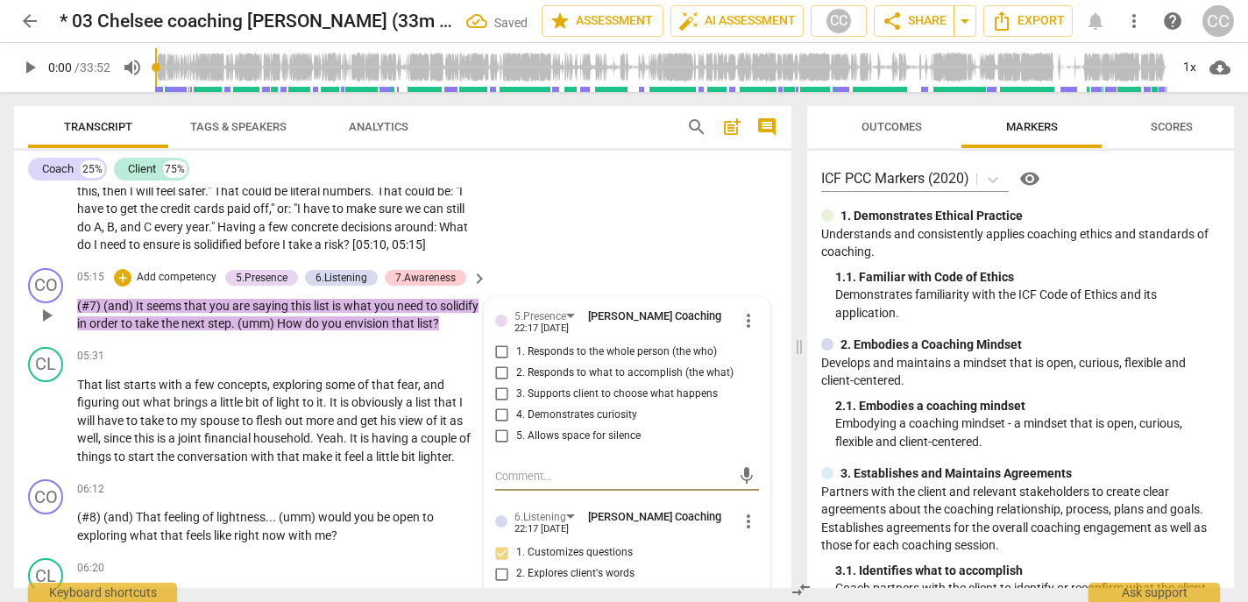
click at [536, 381] on span "2. Responds to what to accomplish (the what)" at bounding box center [624, 373] width 217 height 16
click at [516, 384] on input "2. Responds to what to accomplish (the what)" at bounding box center [502, 373] width 28 height 21
click at [542, 423] on span "4. Demonstrates curiosity" at bounding box center [576, 415] width 121 height 16
click at [516, 426] on input "4. Demonstrates curiosity" at bounding box center [502, 415] width 28 height 21
click at [194, 286] on p "Add competency" at bounding box center [176, 278] width 83 height 16
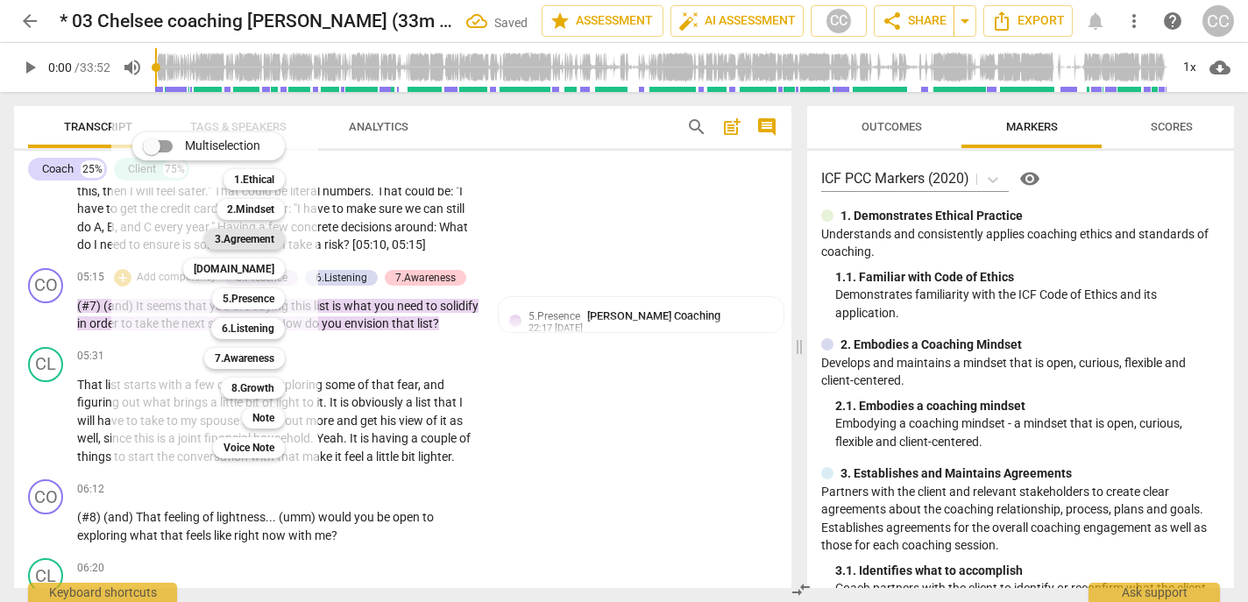
click at [251, 240] on b "3.Agreement" at bounding box center [245, 239] width 60 height 21
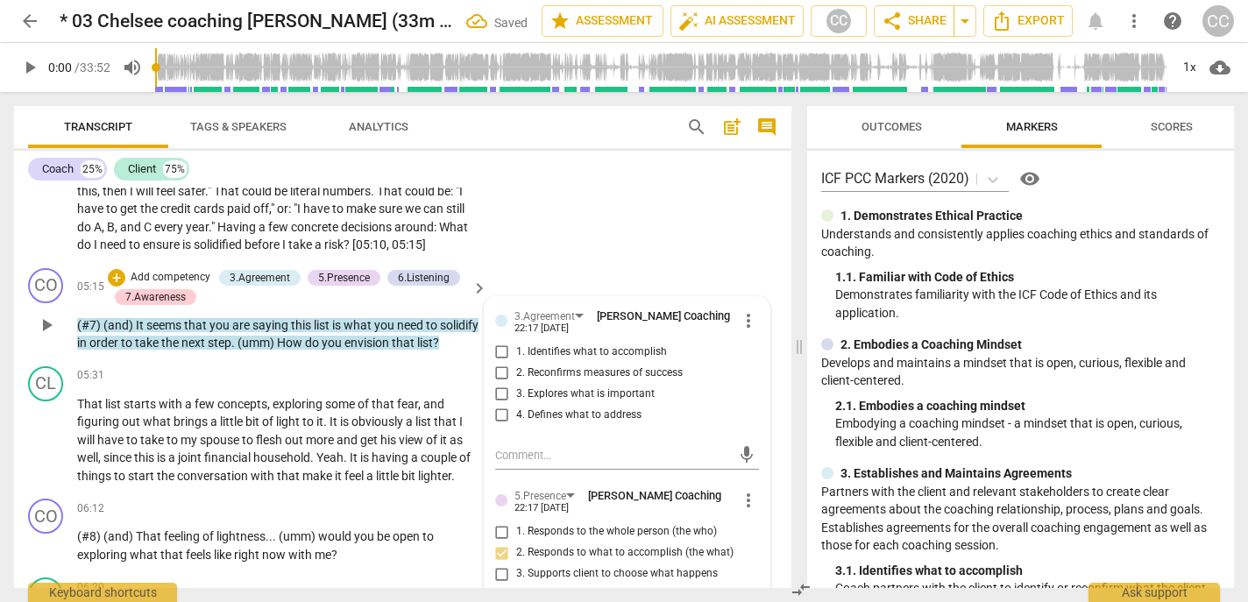
click at [555, 360] on span "1. Identifies what to accomplish" at bounding box center [591, 352] width 151 height 16
click at [516, 363] on input "1. Identifies what to accomplish" at bounding box center [502, 352] width 28 height 21
click at [561, 464] on textarea at bounding box center [613, 455] width 236 height 17
click at [738, 464] on span "send" at bounding box center [746, 454] width 19 height 19
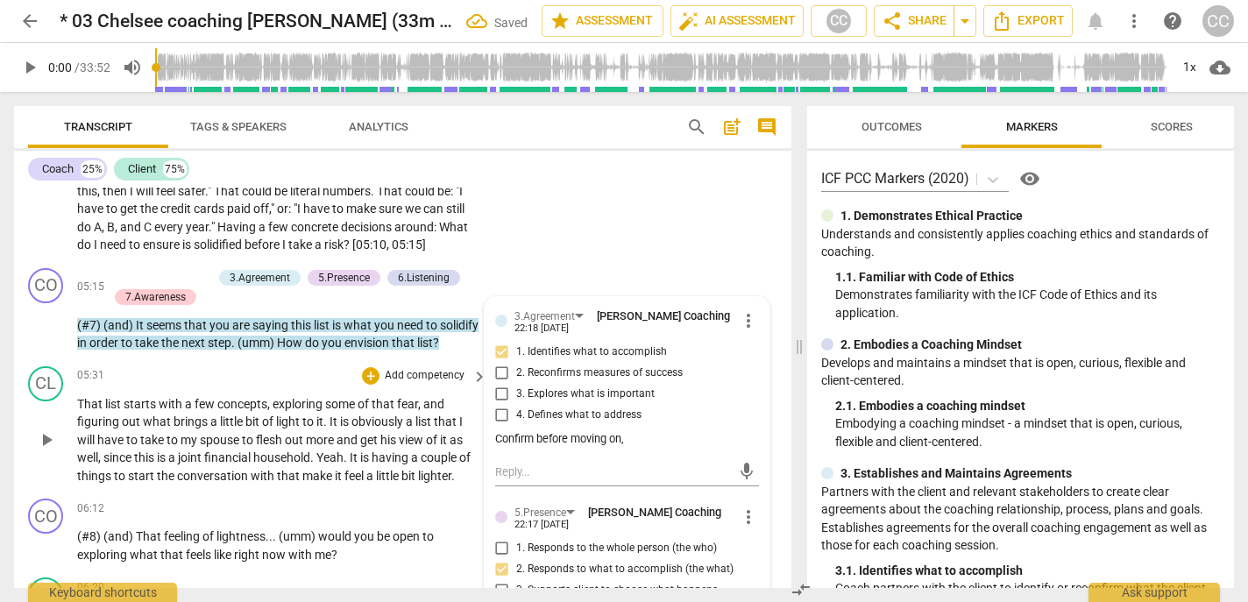
click at [295, 464] on p "That list starts with a few concepts , exploring some of that fear , and figuri…" at bounding box center [277, 440] width 401 height 90
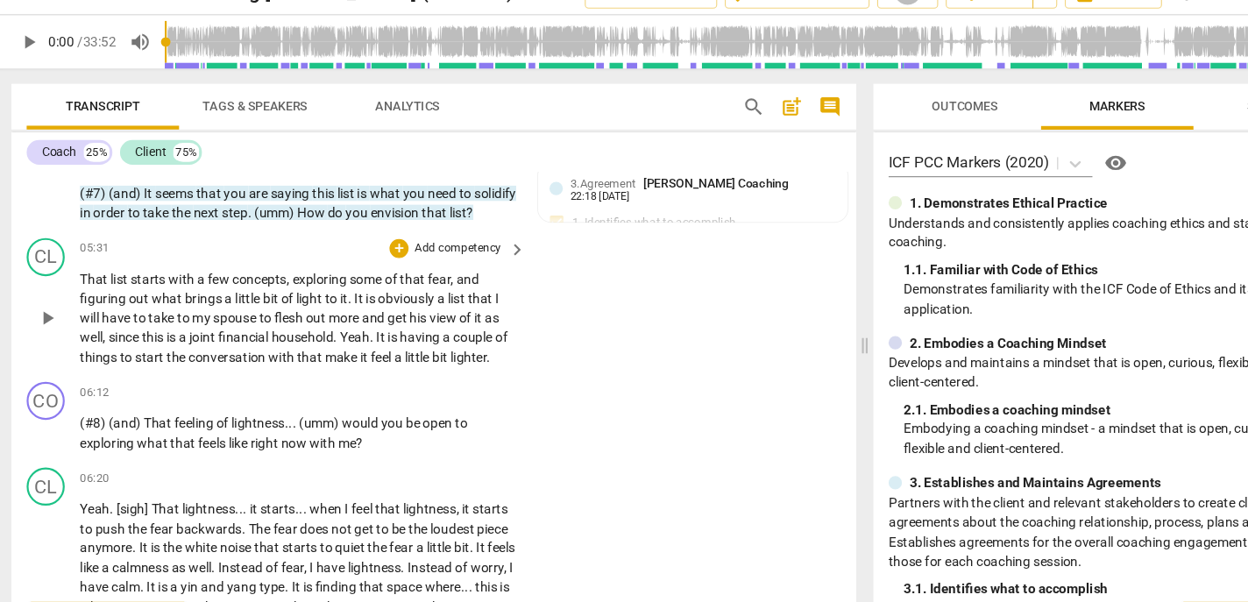
scroll to position [1472, 0]
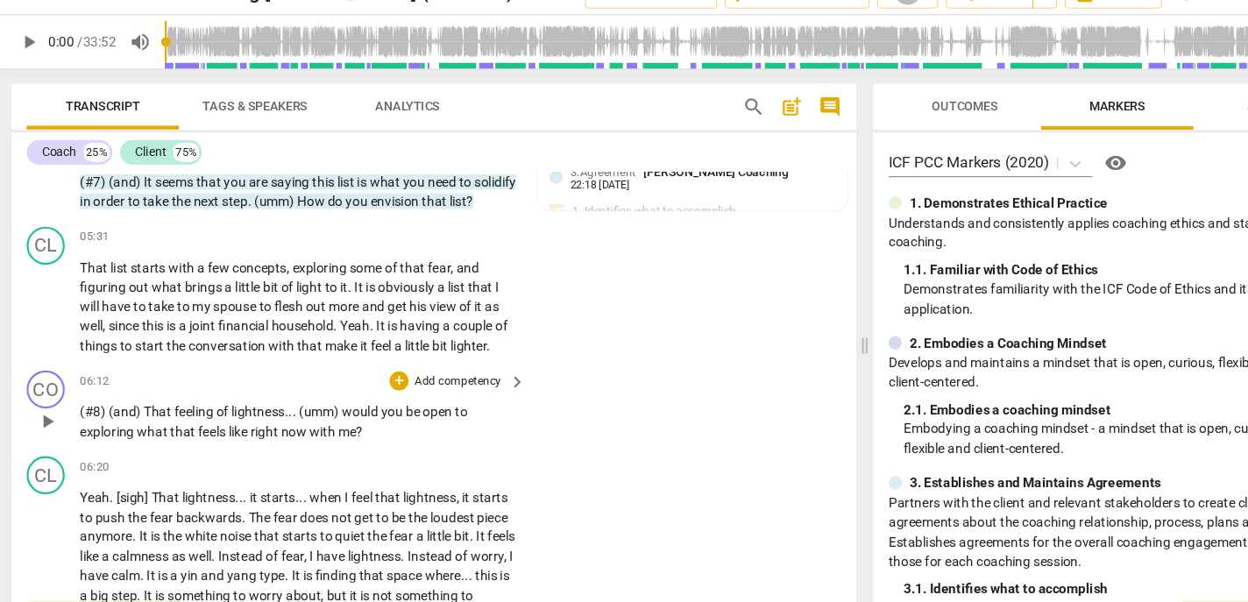
click at [415, 388] on p "Add competency" at bounding box center [424, 380] width 83 height 16
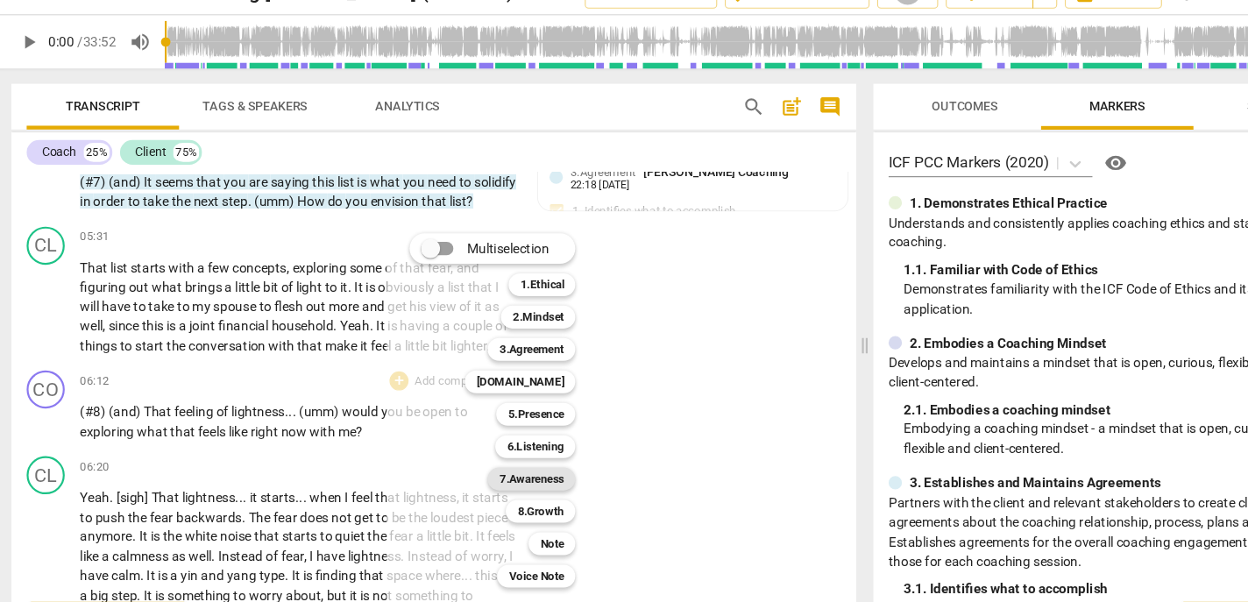
click at [482, 467] on b "7.Awareness" at bounding box center [493, 469] width 60 height 21
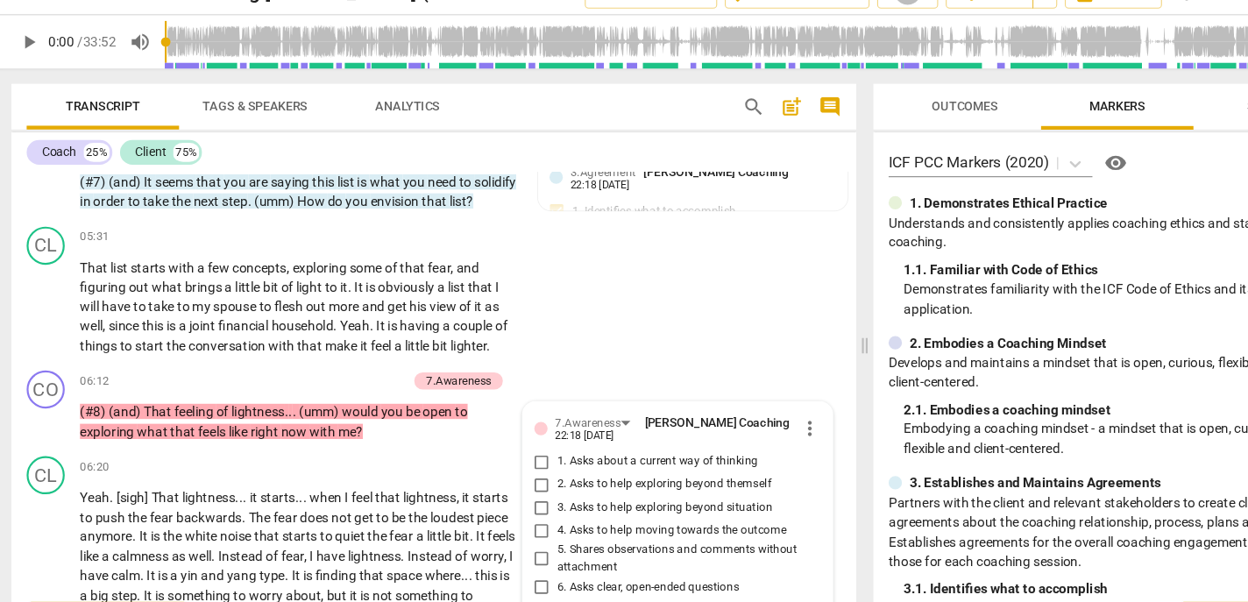
scroll to position [1771, 0]
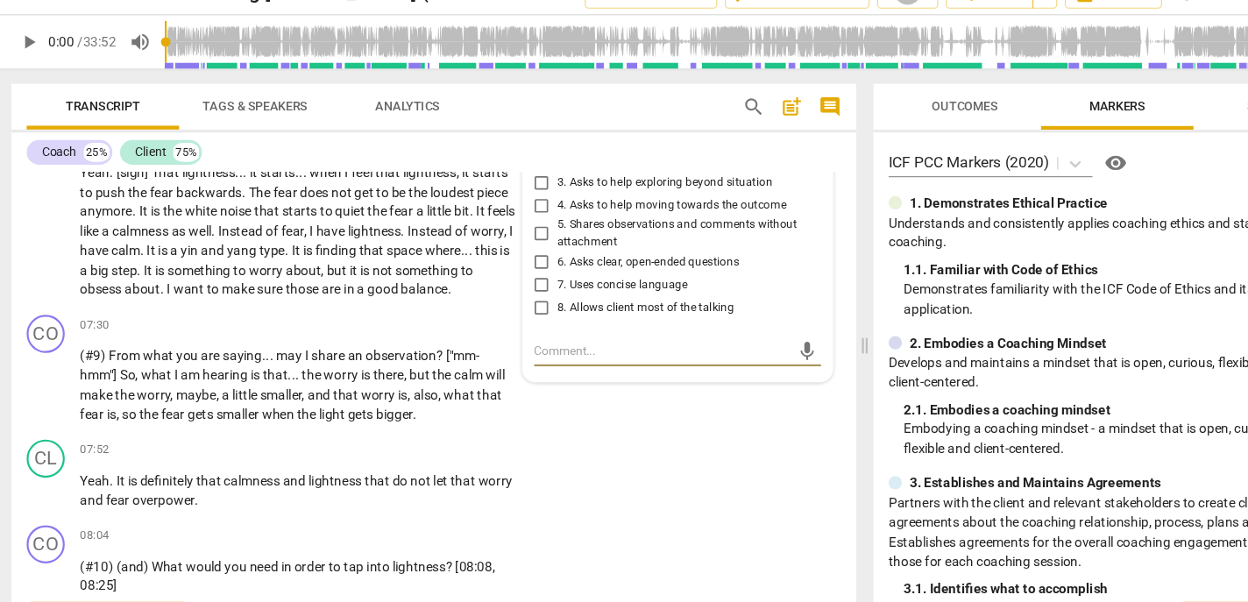
click at [537, 279] on span "6. Asks clear, open-ended questions" at bounding box center [599, 271] width 167 height 16
click at [516, 280] on input "6. Asks clear, open-ended questions" at bounding box center [502, 269] width 28 height 21
click at [531, 322] on label "8. Allows client most of the talking" at bounding box center [620, 311] width 264 height 21
click at [516, 322] on input "8. Allows client most of the talking" at bounding box center [502, 311] width 28 height 21
click at [542, 300] on span "7. Uses concise language" at bounding box center [576, 292] width 120 height 16
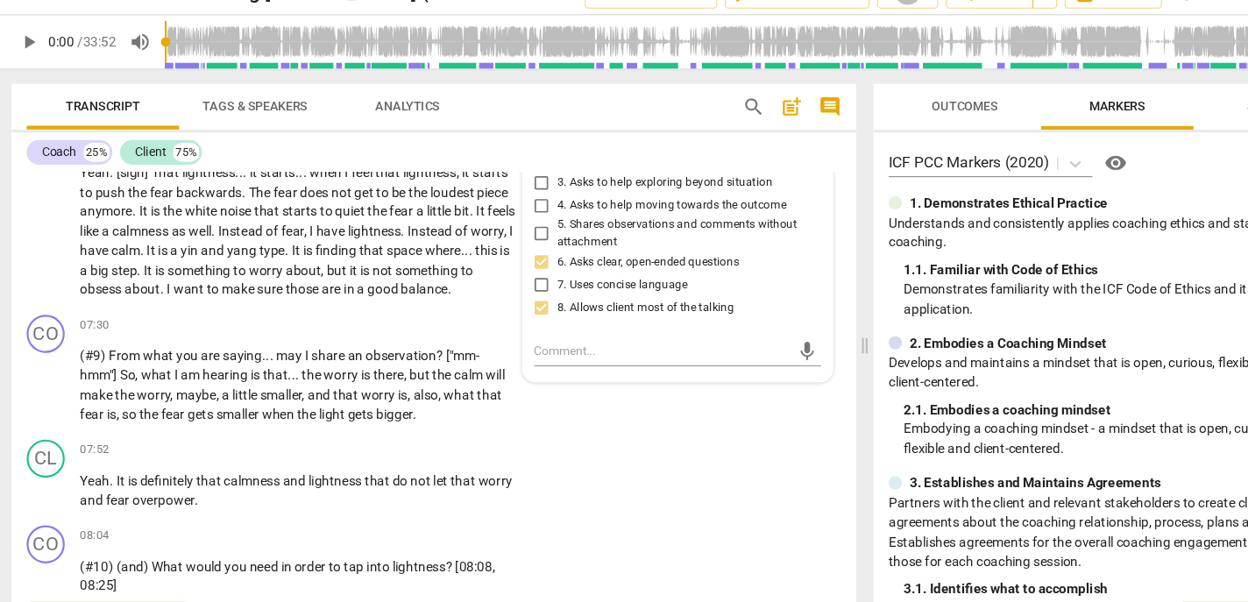
click at [516, 301] on input "7. Uses concise language" at bounding box center [502, 290] width 28 height 21
click at [542, 279] on span "6. Asks clear, open-ended questions" at bounding box center [599, 271] width 167 height 16
click at [516, 280] on input "6. Asks clear, open-ended questions" at bounding box center [502, 269] width 28 height 21
click at [542, 279] on span "6. Asks clear, open-ended questions" at bounding box center [599, 271] width 167 height 16
click at [516, 280] on input "6. Asks clear, open-ended questions" at bounding box center [502, 269] width 28 height 21
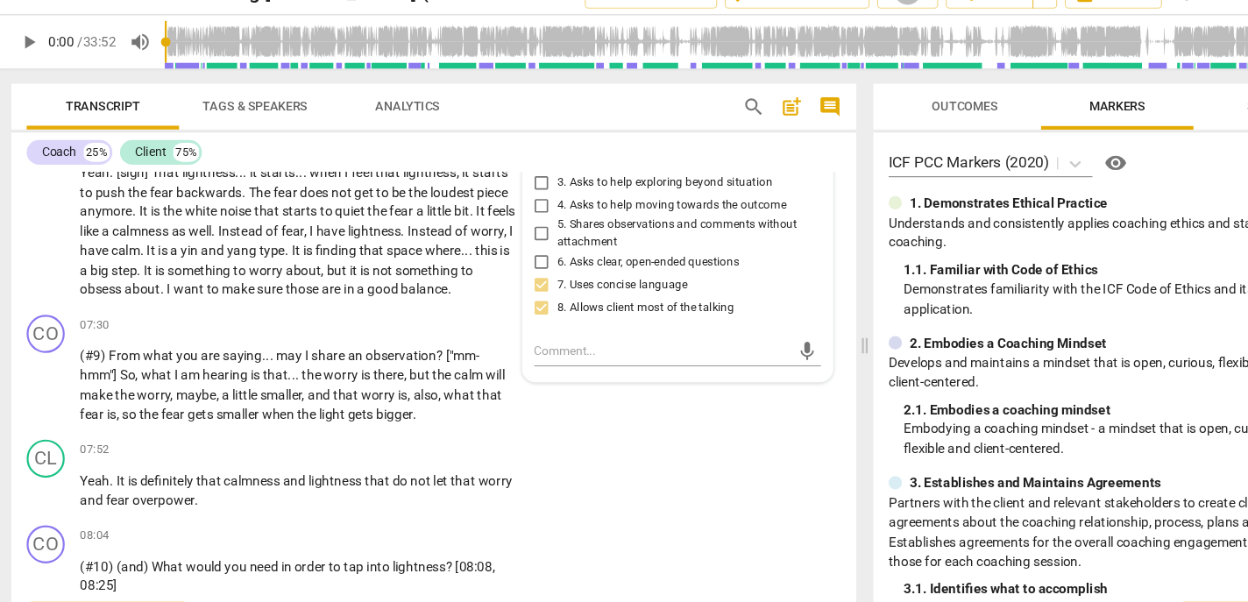
click at [539, 279] on span "6. Asks clear, open-ended questions" at bounding box center [599, 271] width 167 height 16
click at [516, 280] on input "6. Asks clear, open-ended questions" at bounding box center [502, 269] width 28 height 21
click at [539, 279] on span "6. Asks clear, open-ended questions" at bounding box center [599, 271] width 167 height 16
click at [516, 280] on input "6. Asks clear, open-ended questions" at bounding box center [502, 269] width 28 height 21
click at [539, 321] on span "8. Allows client most of the talking" at bounding box center [597, 313] width 163 height 16
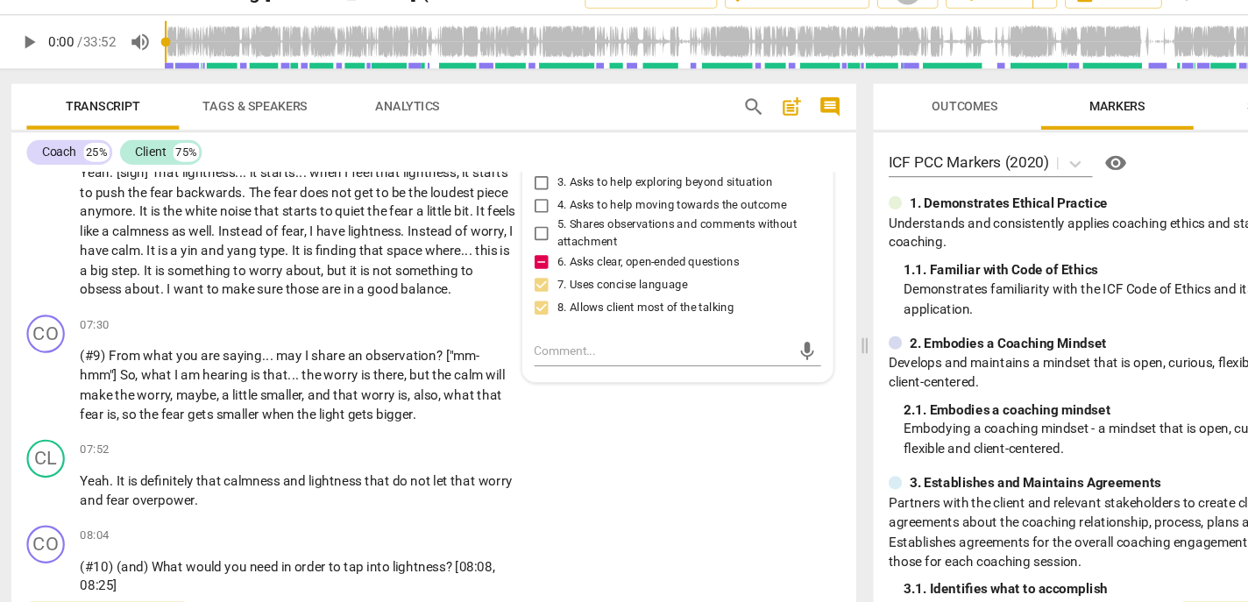
click at [516, 322] on input "8. Allows client most of the talking" at bounding box center [502, 311] width 28 height 21
click at [539, 321] on span "8. Allows client most of the talking" at bounding box center [597, 313] width 163 height 16
click at [516, 322] on input "8. Allows client most of the talking" at bounding box center [502, 311] width 28 height 21
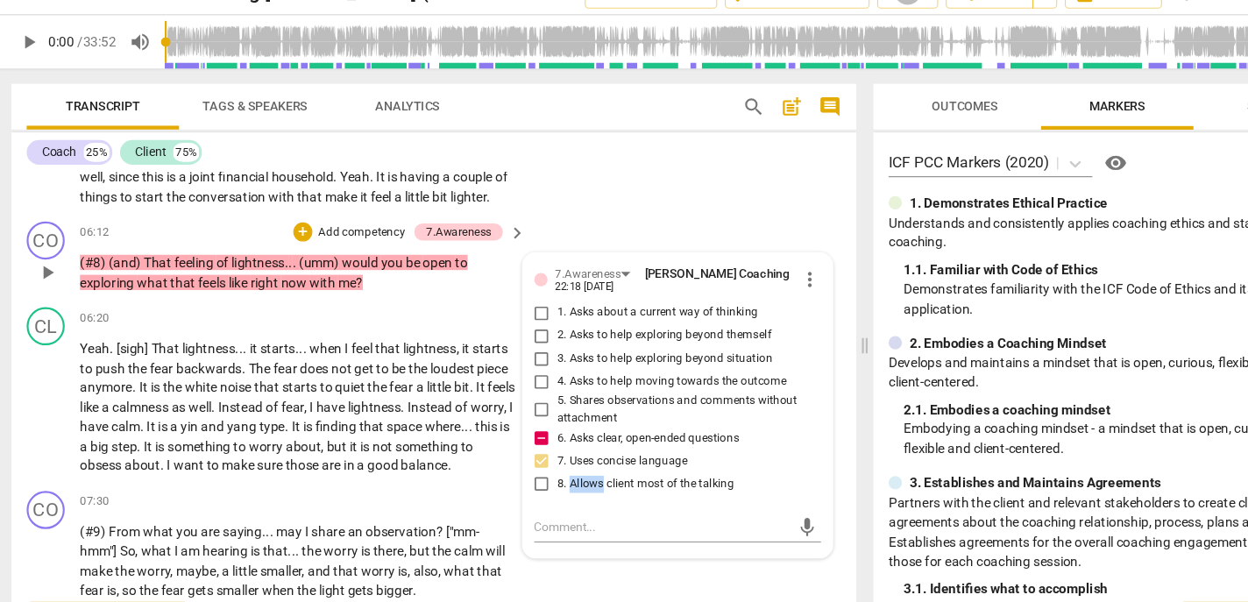
scroll to position [1609, 0]
click at [537, 346] on span "2. Asks to help exploring beyond themself" at bounding box center [614, 338] width 197 height 16
click at [516, 349] on input "2. Asks to help exploring beyond themself" at bounding box center [502, 338] width 28 height 21
click at [534, 325] on span "1. Asks about a current way of thinking" at bounding box center [608, 317] width 185 height 16
click at [516, 328] on input "1. Asks about a current way of thinking" at bounding box center [502, 317] width 28 height 21
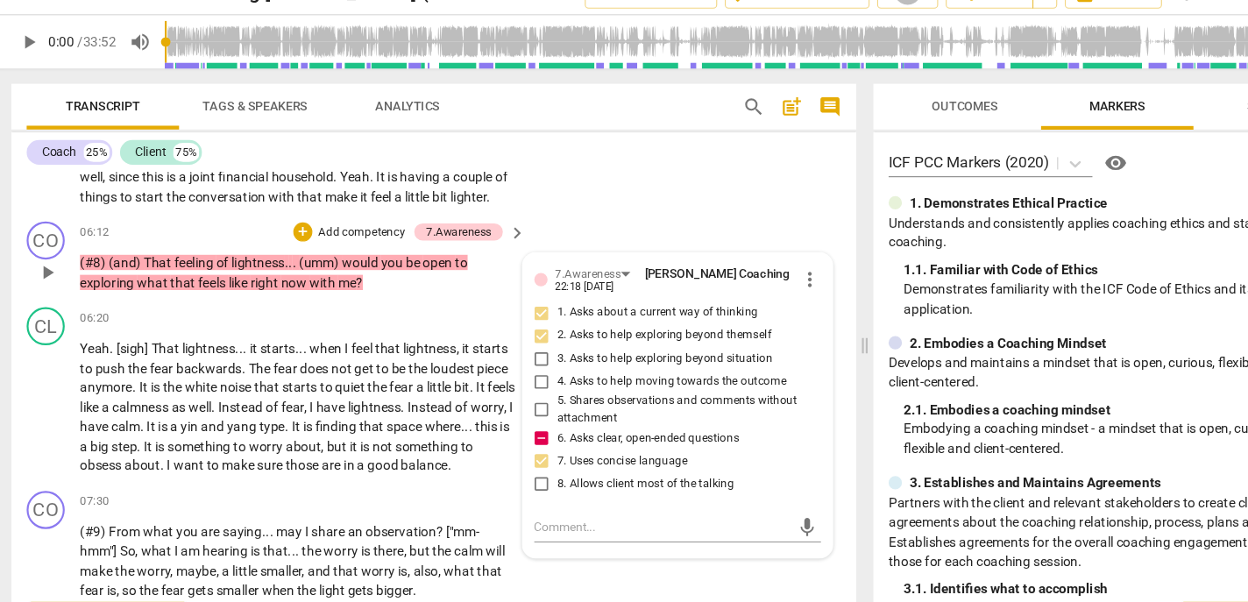
click at [316, 251] on div "+ Add competency" at bounding box center [325, 243] width 104 height 18
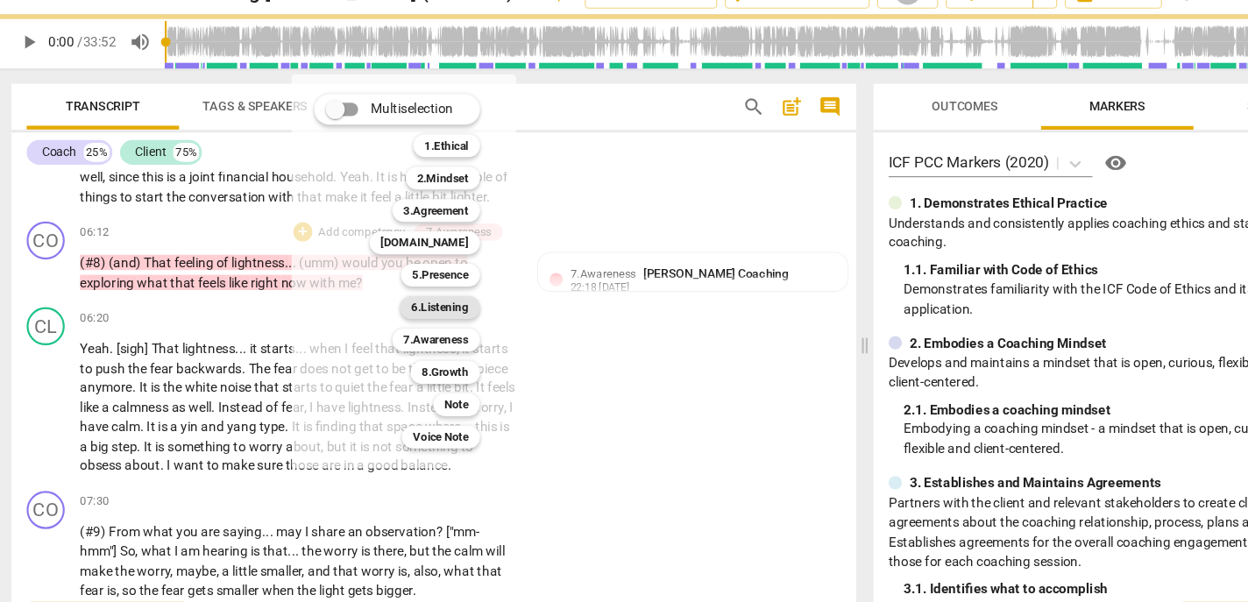
click at [400, 306] on b "6.Listening" at bounding box center [408, 311] width 53 height 21
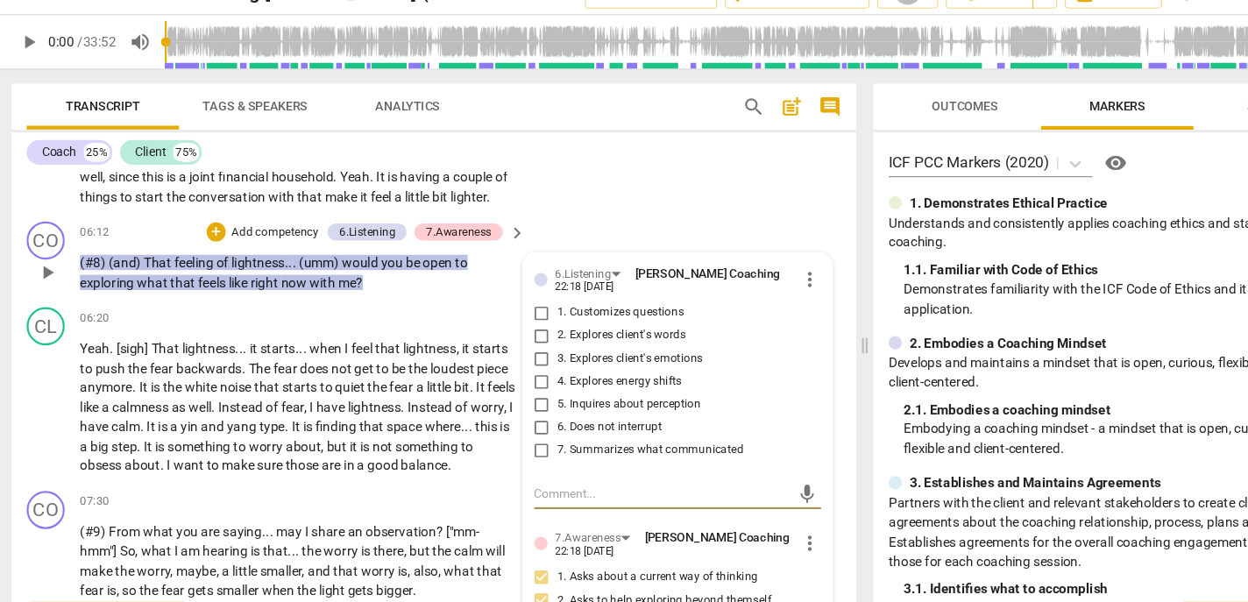
click at [575, 325] on span "1. Customizes questions" at bounding box center [574, 317] width 117 height 16
click at [516, 328] on input "1. Customizes questions" at bounding box center [502, 317] width 28 height 21
click at [546, 346] on span "2. Explores client's words" at bounding box center [575, 338] width 118 height 16
click at [516, 349] on input "2. Explores client's words" at bounding box center [502, 338] width 28 height 21
click at [542, 367] on span "3. Explores client's emotions" at bounding box center [583, 359] width 134 height 16
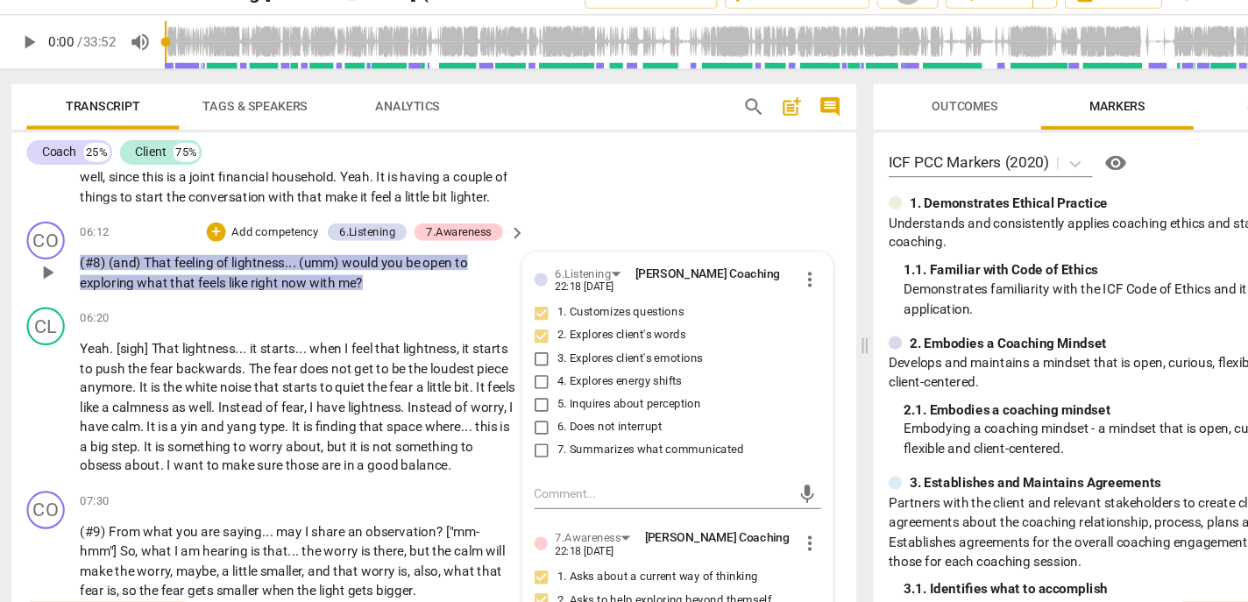
click at [516, 370] on input "3. Explores client's emotions" at bounding box center [502, 359] width 28 height 21
click at [548, 346] on span "2. Explores client's words" at bounding box center [575, 338] width 118 height 16
click at [516, 349] on input "2. Explores client's words" at bounding box center [502, 338] width 28 height 21
click at [548, 346] on span "2. Explores client's words" at bounding box center [575, 338] width 118 height 16
click at [516, 349] on input "2. Explores client's words" at bounding box center [502, 338] width 28 height 21
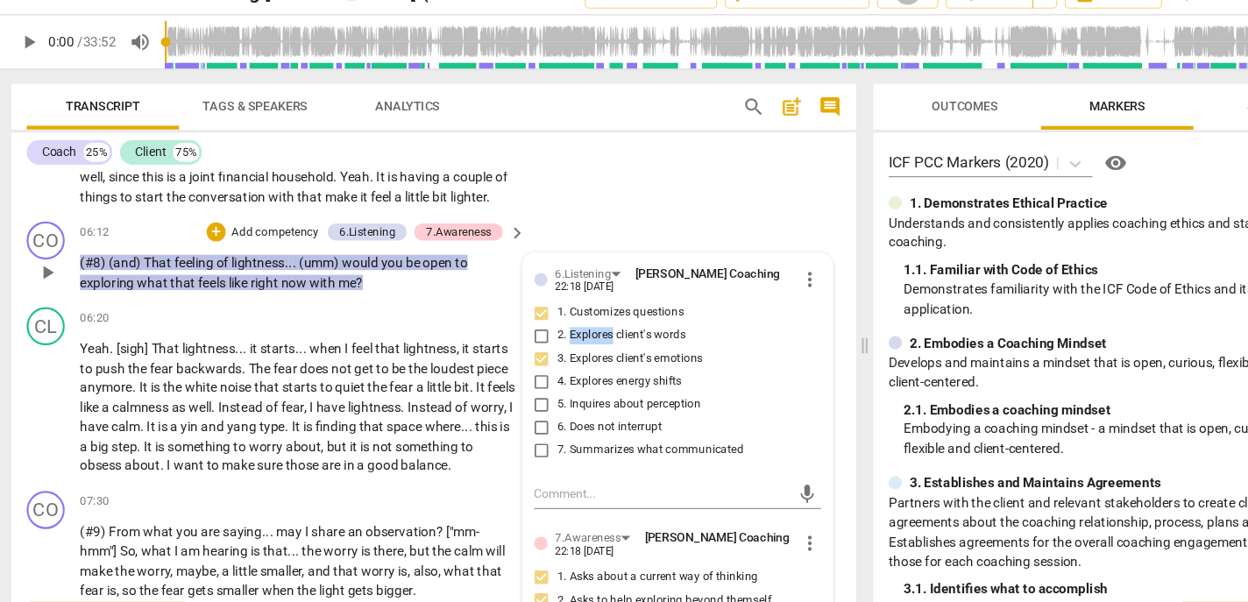
click at [246, 251] on p "Add competency" at bounding box center [256, 244] width 83 height 16
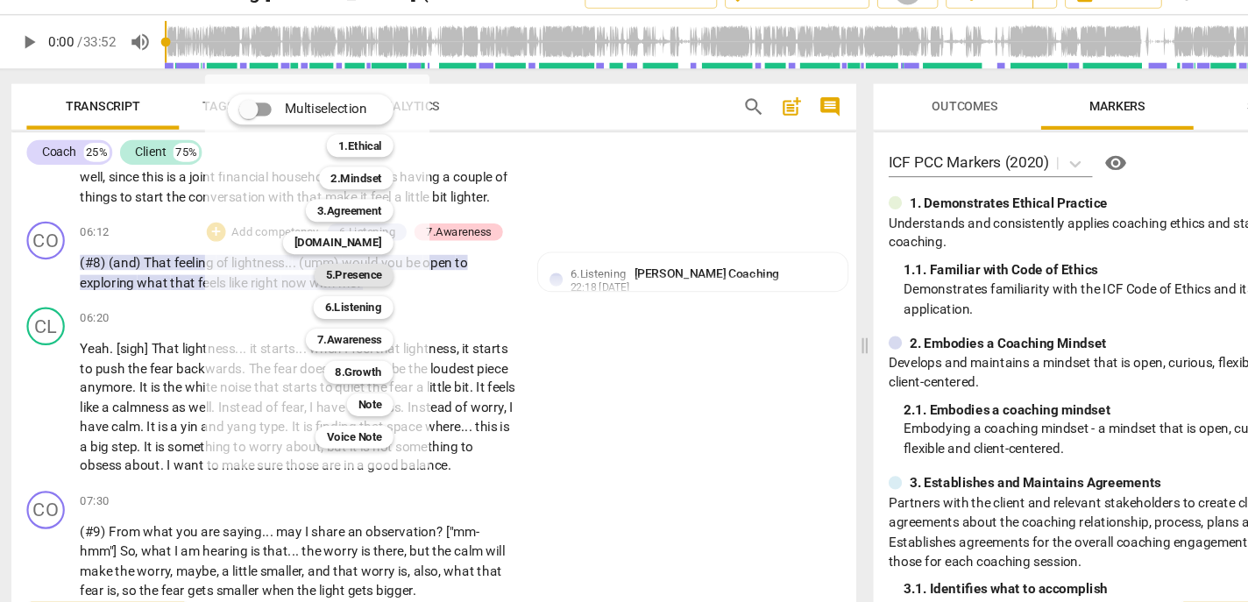
click at [324, 281] on b "5.Presence" at bounding box center [329, 282] width 52 height 21
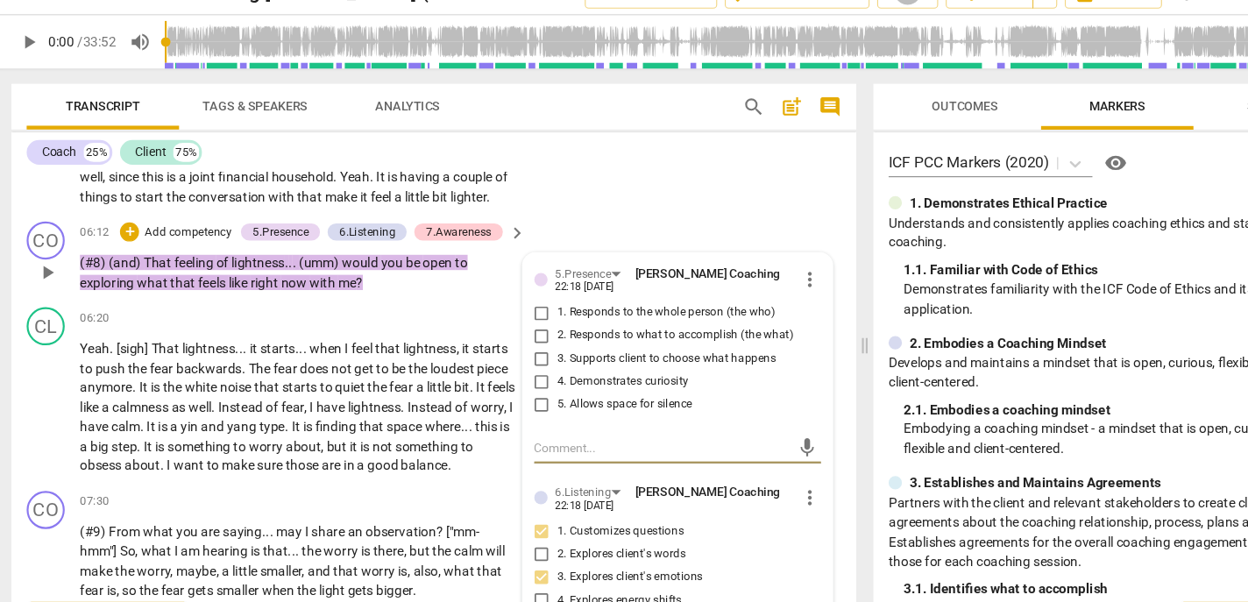
click at [536, 325] on span "1. Responds to the whole person (the who)" at bounding box center [616, 317] width 201 height 16
click at [516, 328] on input "1. Responds to the whole person (the who)" at bounding box center [502, 317] width 28 height 21
click at [534, 346] on span "2. Responds to what to accomplish (the what)" at bounding box center [624, 338] width 217 height 16
click at [516, 349] on input "2. Responds to what to accomplish (the what)" at bounding box center [502, 338] width 28 height 21
click at [536, 367] on span "3. Supports client to choose what happens" at bounding box center [617, 359] width 202 height 16
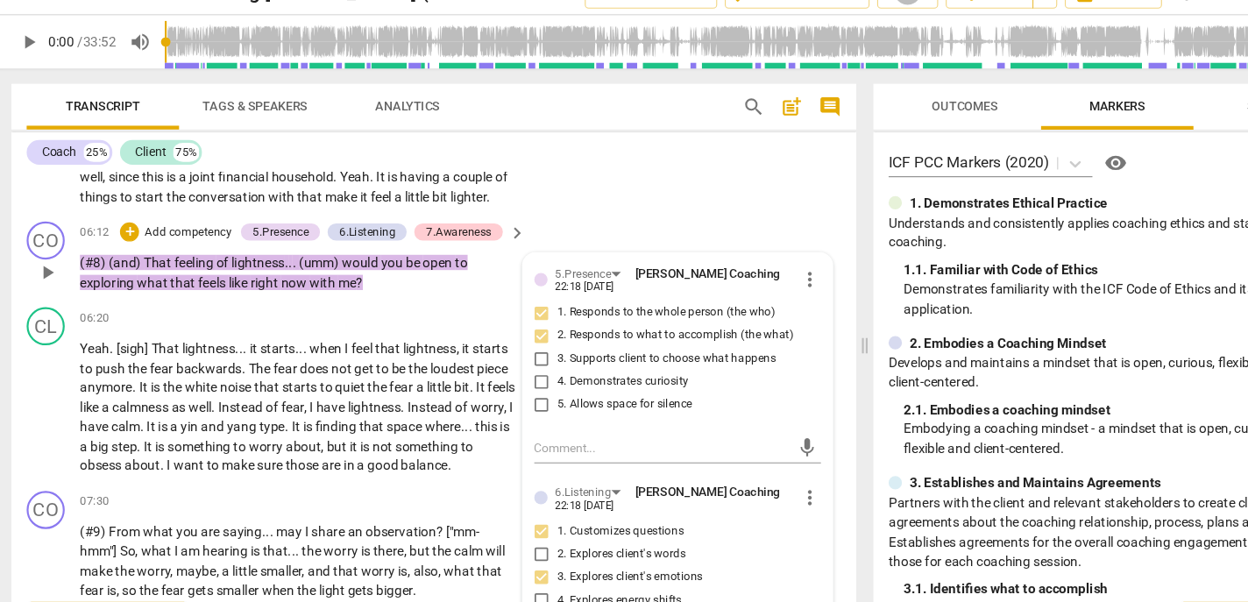
click at [516, 370] on input "3. Supports client to choose what happens" at bounding box center [502, 359] width 28 height 21
click at [541, 388] on span "4. Demonstrates curiosity" at bounding box center [576, 380] width 121 height 16
click at [516, 391] on input "4. Demonstrates curiosity" at bounding box center [502, 380] width 28 height 21
click at [205, 251] on p "Add competency" at bounding box center [176, 244] width 83 height 16
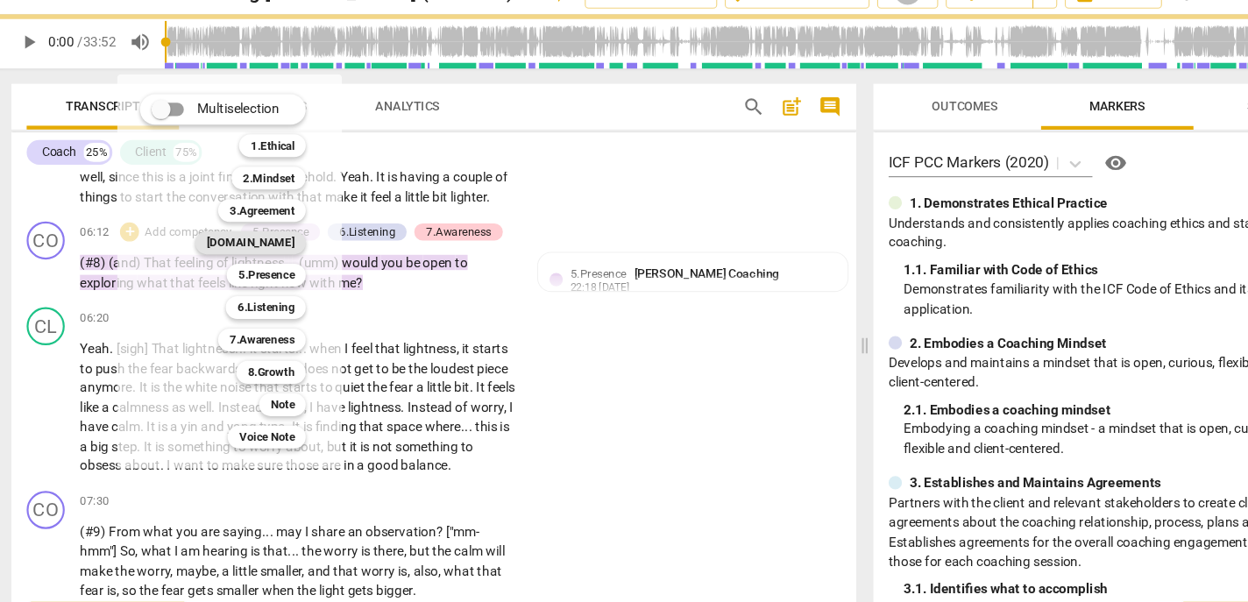
click at [266, 257] on b "[DOMAIN_NAME]" at bounding box center [234, 252] width 81 height 21
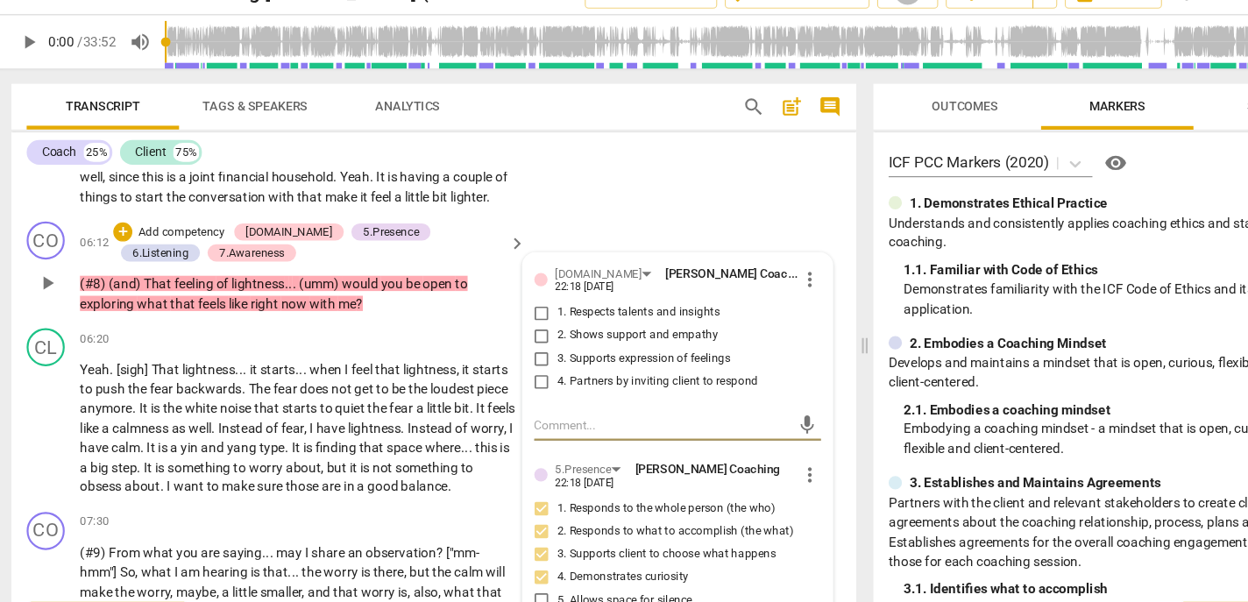
click at [542, 346] on span "2. Shows support and empathy" at bounding box center [590, 338] width 148 height 16
click at [516, 349] on input "2. Shows support and empathy" at bounding box center [502, 338] width 28 height 21
click at [539, 367] on span "3. Supports expression of feelings" at bounding box center [595, 359] width 159 height 16
click at [516, 370] on input "3. Supports expression of feelings" at bounding box center [502, 359] width 28 height 21
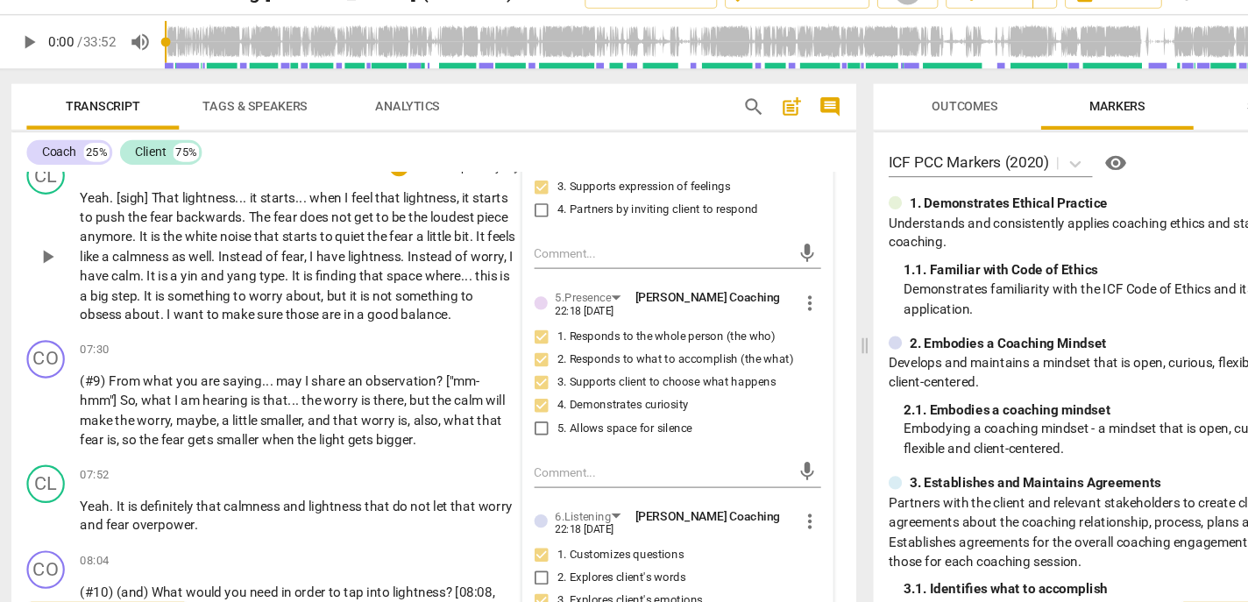
scroll to position [1768, 0]
click at [265, 326] on p "Yeah . [sigh] That lightness . . . it starts . . . when I feel that lightness ,…" at bounding box center [277, 264] width 401 height 126
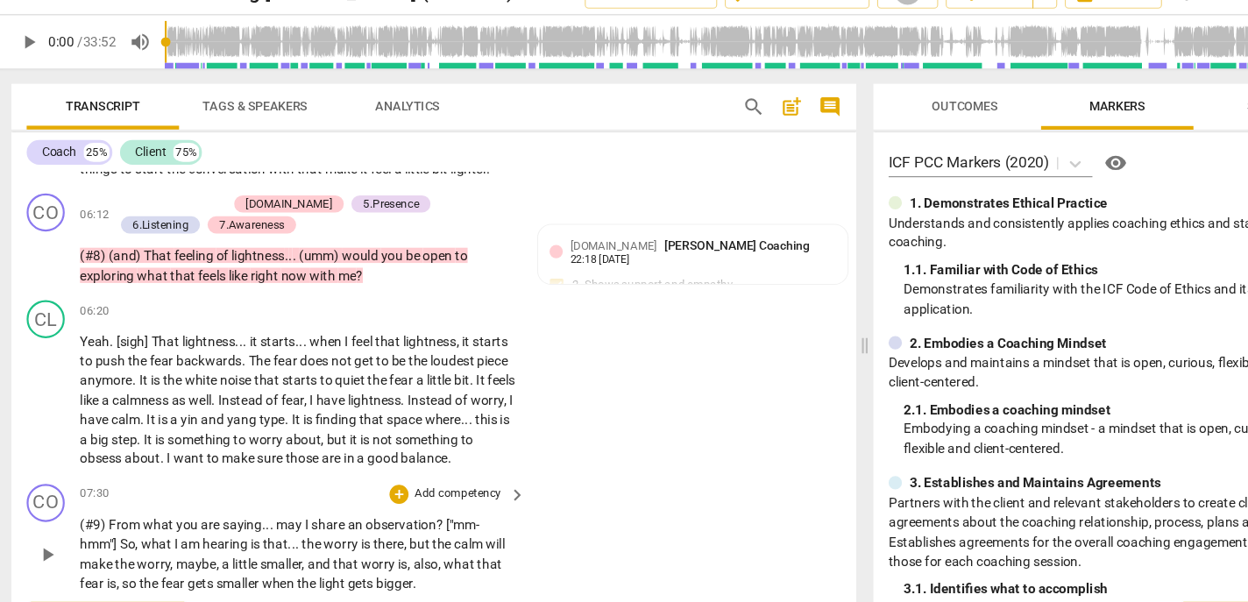
scroll to position [1631, 0]
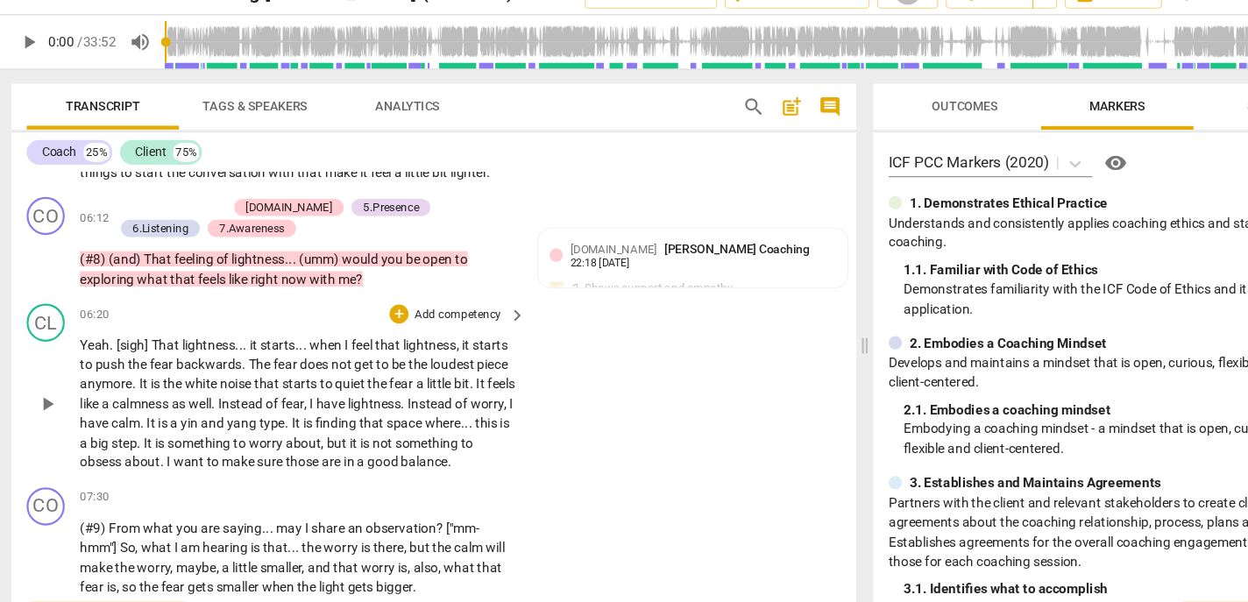
click at [336, 463] on p "Yeah . [sigh] That lightness . . . it starts . . . when I feel that lightness ,…" at bounding box center [277, 400] width 401 height 126
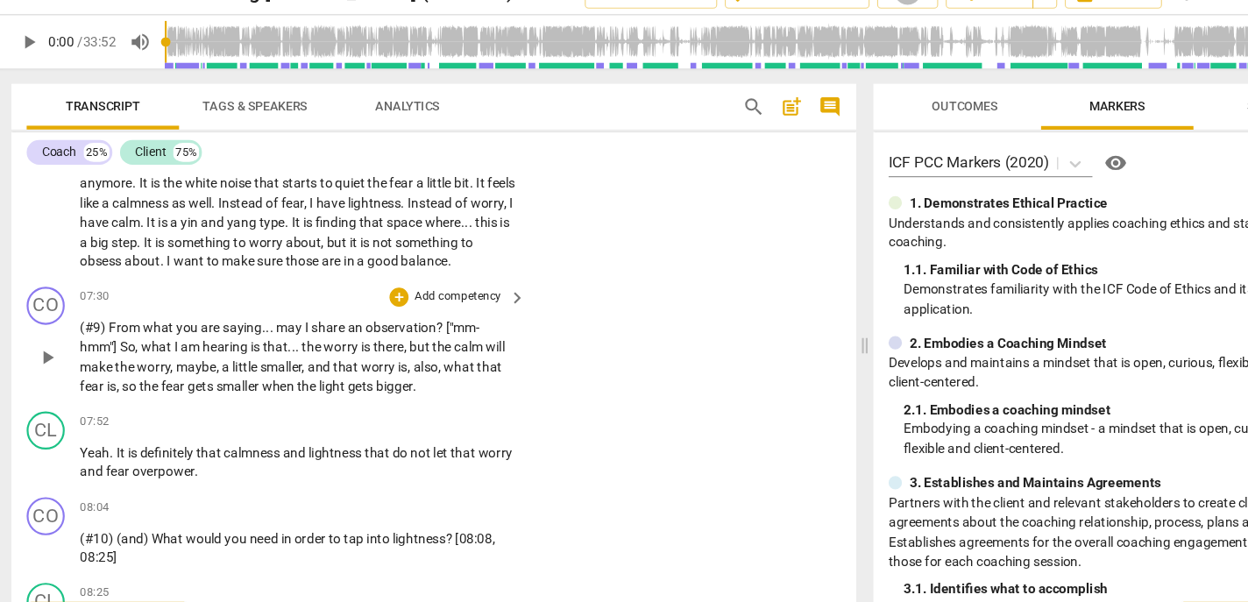
scroll to position [1815, 0]
click at [413, 311] on p "Add competency" at bounding box center [424, 303] width 83 height 16
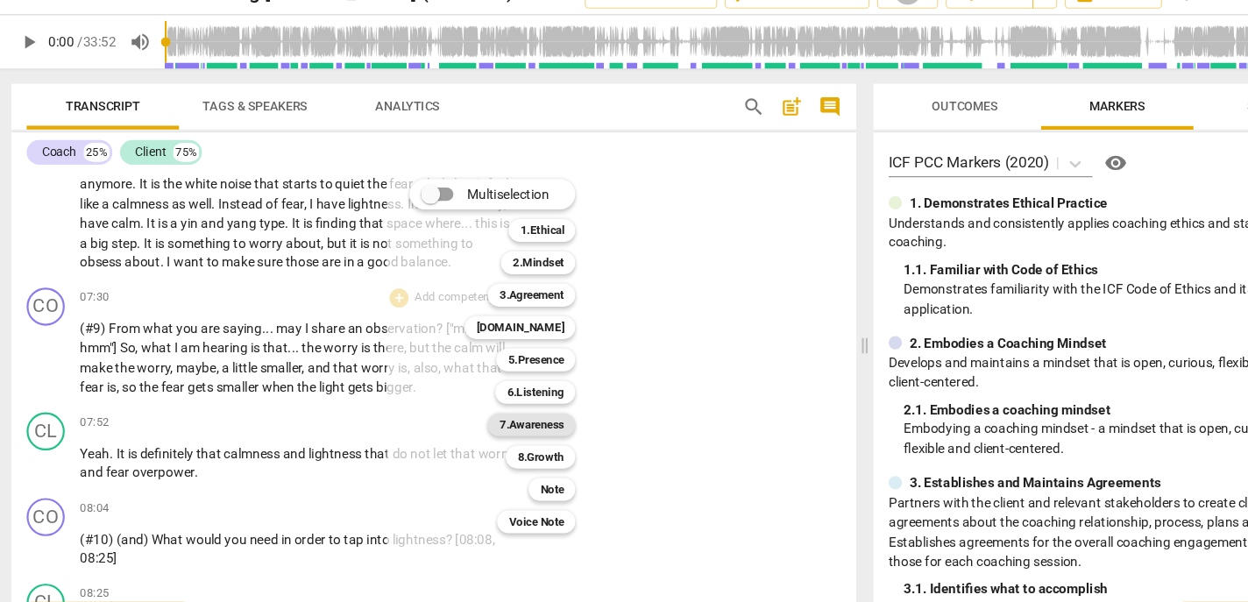
click at [483, 415] on b "7.Awareness" at bounding box center [493, 419] width 60 height 21
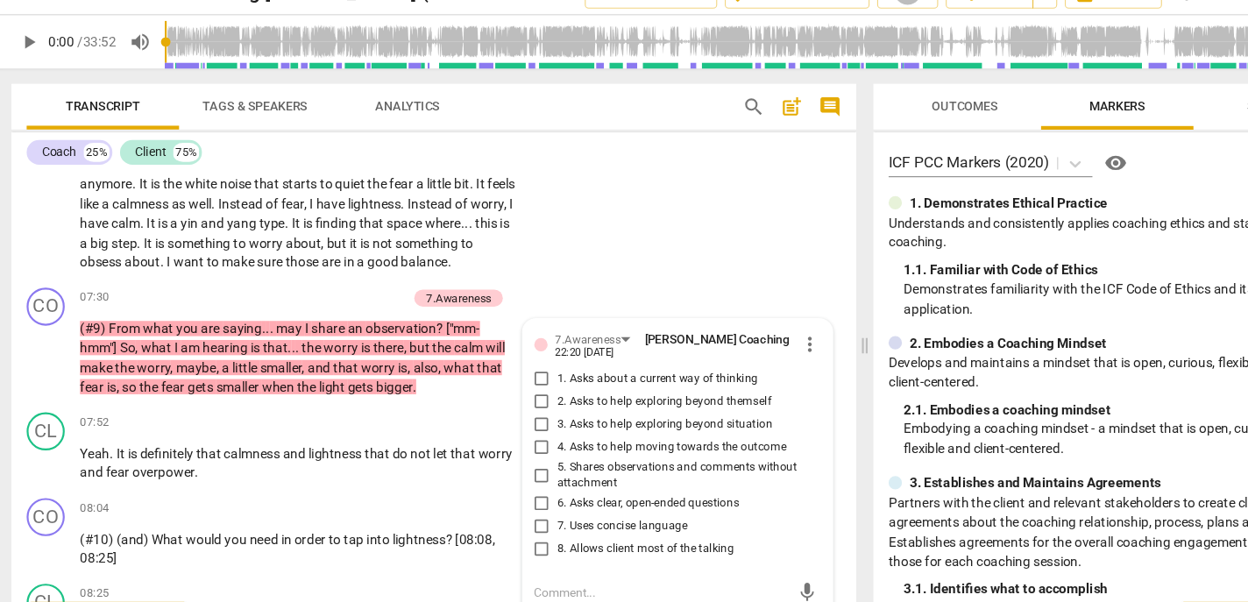
scroll to position [2056, 0]
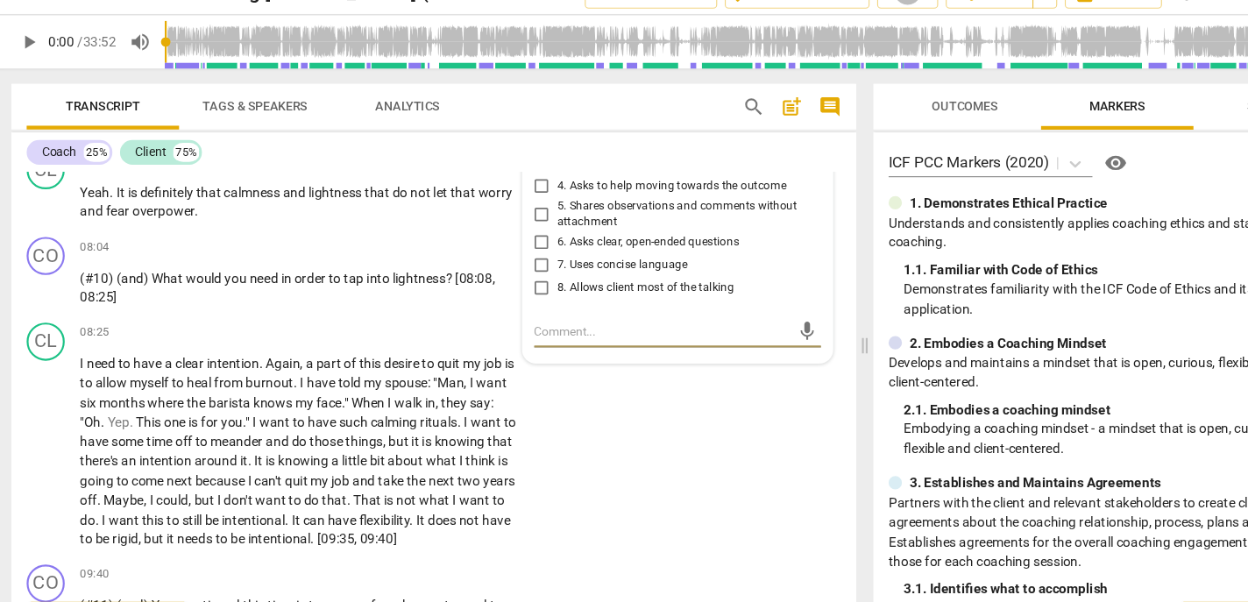
click at [527, 242] on span "5. Shares observations and comments without attachment" at bounding box center [634, 226] width 236 height 31
click at [516, 237] on input "5. Shares observations and comments without attachment" at bounding box center [502, 226] width 28 height 21
click at [533, 260] on span "6. Asks clear, open-ended questions" at bounding box center [599, 252] width 167 height 16
click at [516, 263] on input "6. Asks clear, open-ended questions" at bounding box center [502, 252] width 28 height 21
click at [533, 260] on span "6. Asks clear, open-ended questions" at bounding box center [599, 252] width 167 height 16
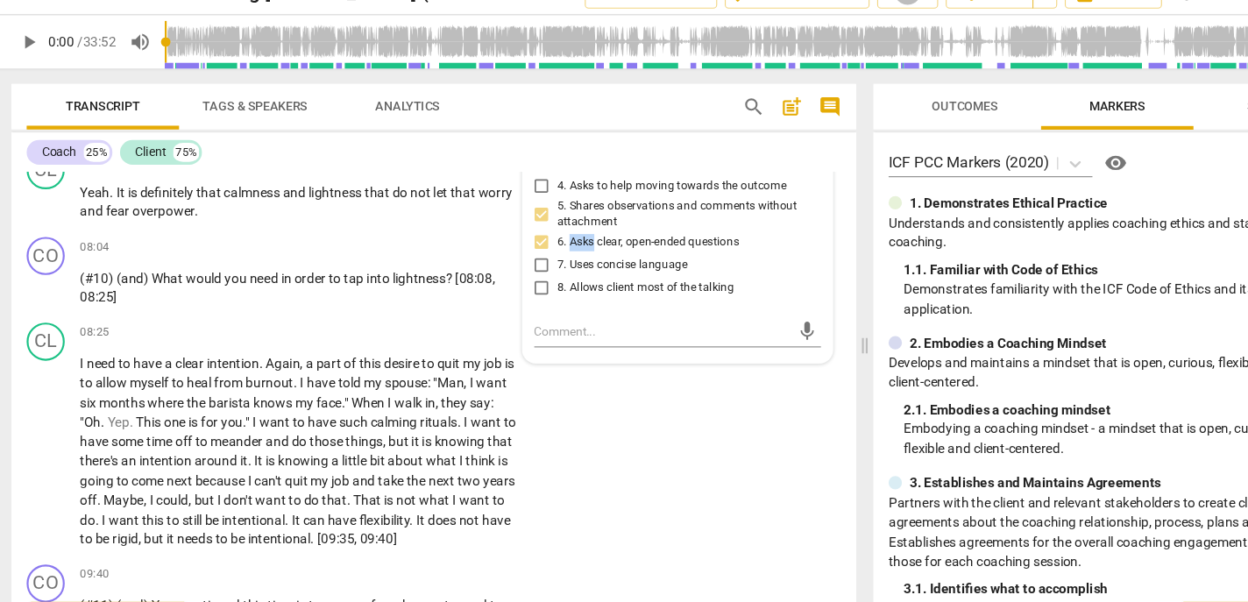
click at [516, 263] on input "6. Asks clear, open-ended questions" at bounding box center [502, 252] width 28 height 21
click at [541, 260] on span "6. Asks clear, open-ended questions" at bounding box center [599, 252] width 167 height 16
click at [516, 263] on input "6. Asks clear, open-ended questions" at bounding box center [502, 252] width 28 height 21
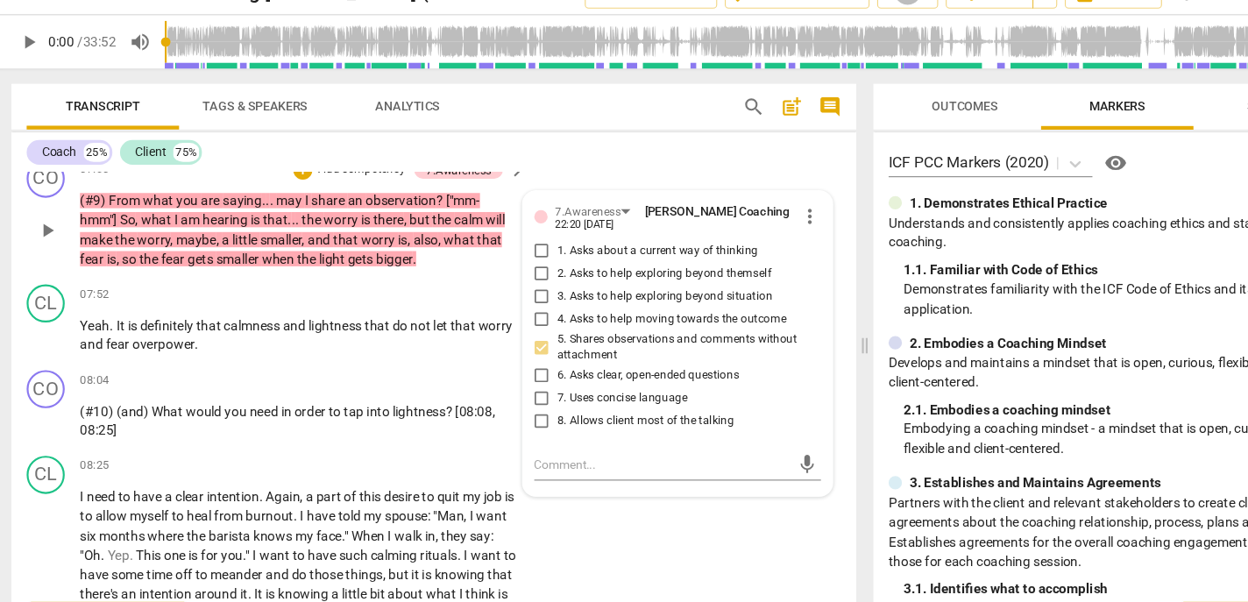
scroll to position [1928, 0]
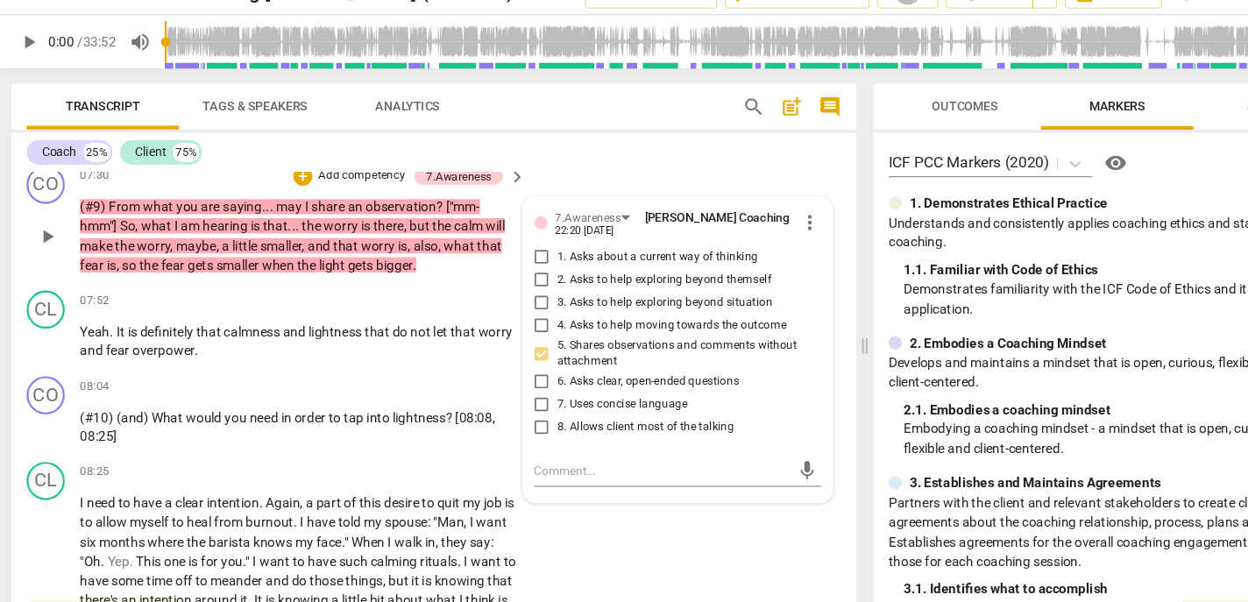
click at [523, 370] on span "5. Shares observations and comments without attachment" at bounding box center [634, 354] width 236 height 31
click at [516, 364] on input "5. Shares observations and comments without attachment" at bounding box center [502, 353] width 28 height 21
click at [529, 370] on span "5. Shares observations and comments without attachment" at bounding box center [634, 354] width 236 height 31
click at [516, 364] on input "5. Shares observations and comments without attachment" at bounding box center [502, 353] width 28 height 21
click at [544, 273] on span "1. Asks about a current way of thinking" at bounding box center [608, 266] width 185 height 16
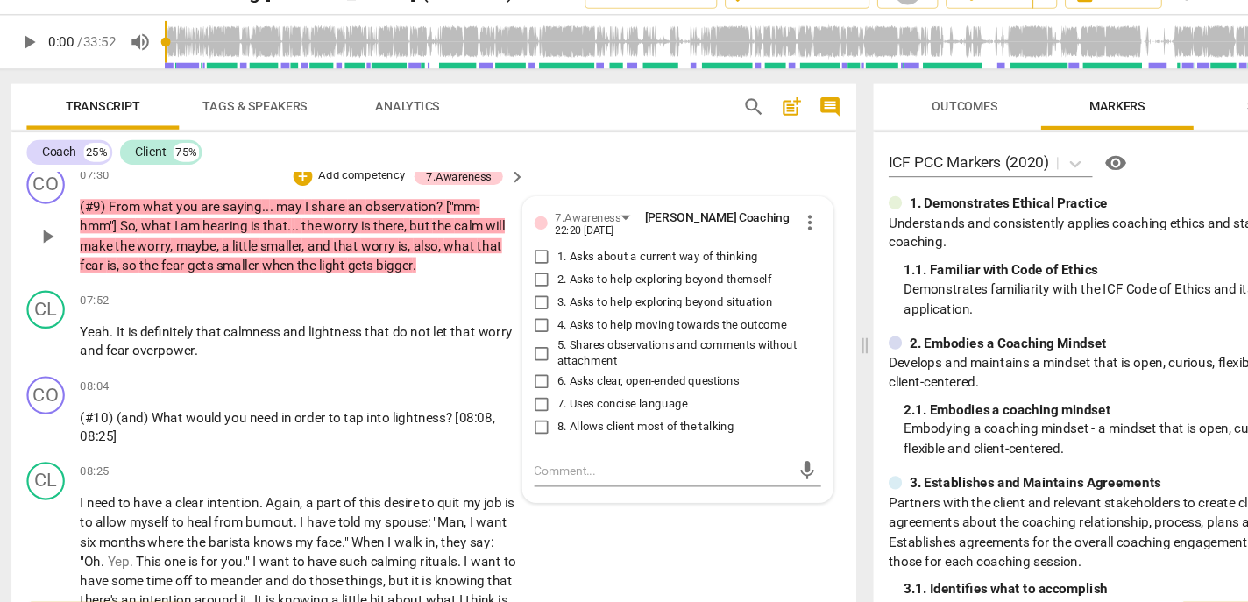
click at [516, 276] on input "1. Asks about a current way of thinking" at bounding box center [502, 265] width 28 height 21
click at [551, 388] on span "6. Asks clear, open-ended questions" at bounding box center [599, 380] width 167 height 16
click at [516, 391] on input "6. Asks clear, open-ended questions" at bounding box center [502, 380] width 28 height 21
click at [541, 388] on span "6. Asks clear, open-ended questions" at bounding box center [599, 380] width 167 height 16
click at [516, 391] on input "6. Asks clear, open-ended questions" at bounding box center [502, 380] width 28 height 21
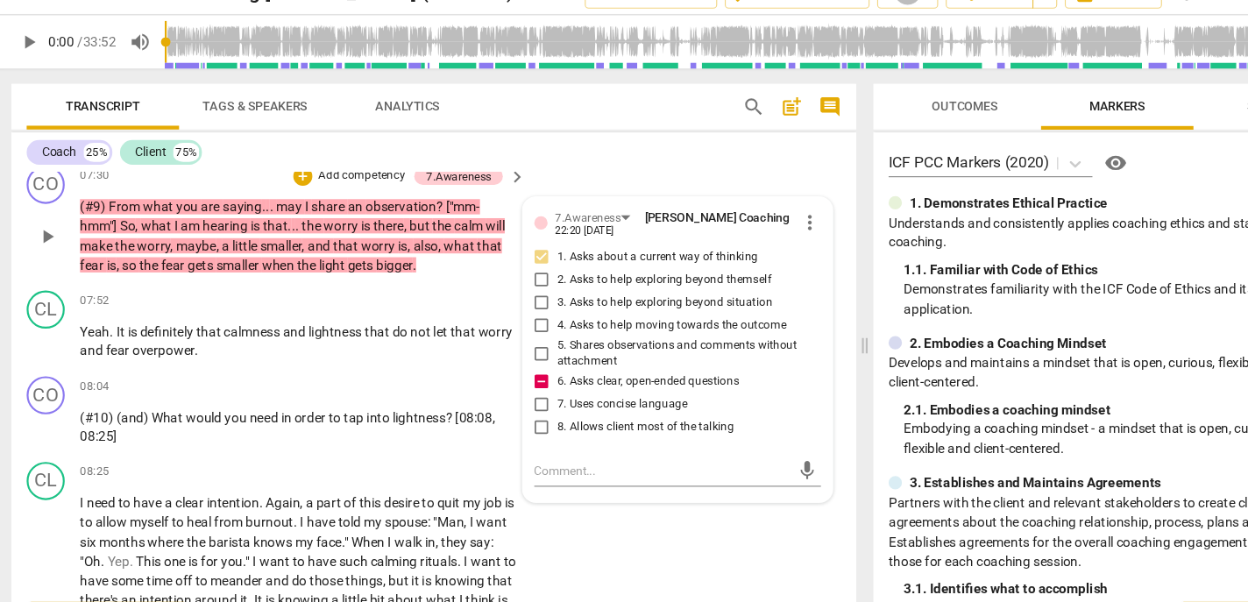
click at [541, 409] on span "7. Uses concise language" at bounding box center [576, 401] width 120 height 16
click at [516, 412] on input "7. Uses concise language" at bounding box center [502, 401] width 28 height 21
click at [326, 361] on p "Yeah . It is definitely that calmness and lightness that do not let that worry …" at bounding box center [277, 343] width 401 height 36
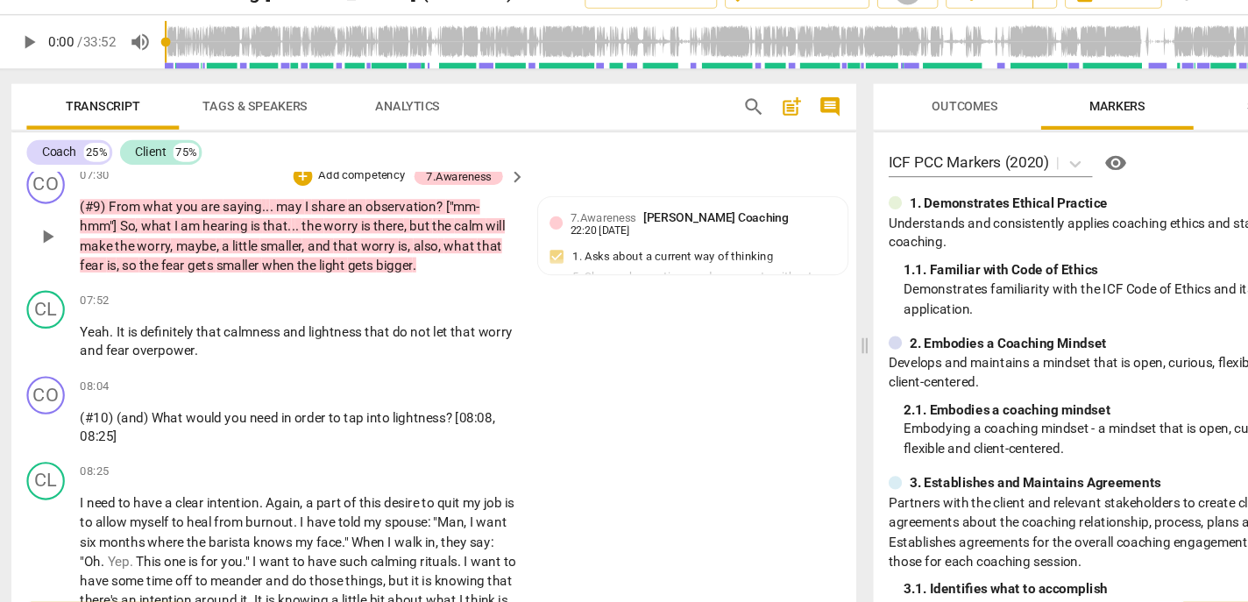
click at [333, 199] on p "Add competency" at bounding box center [335, 191] width 83 height 16
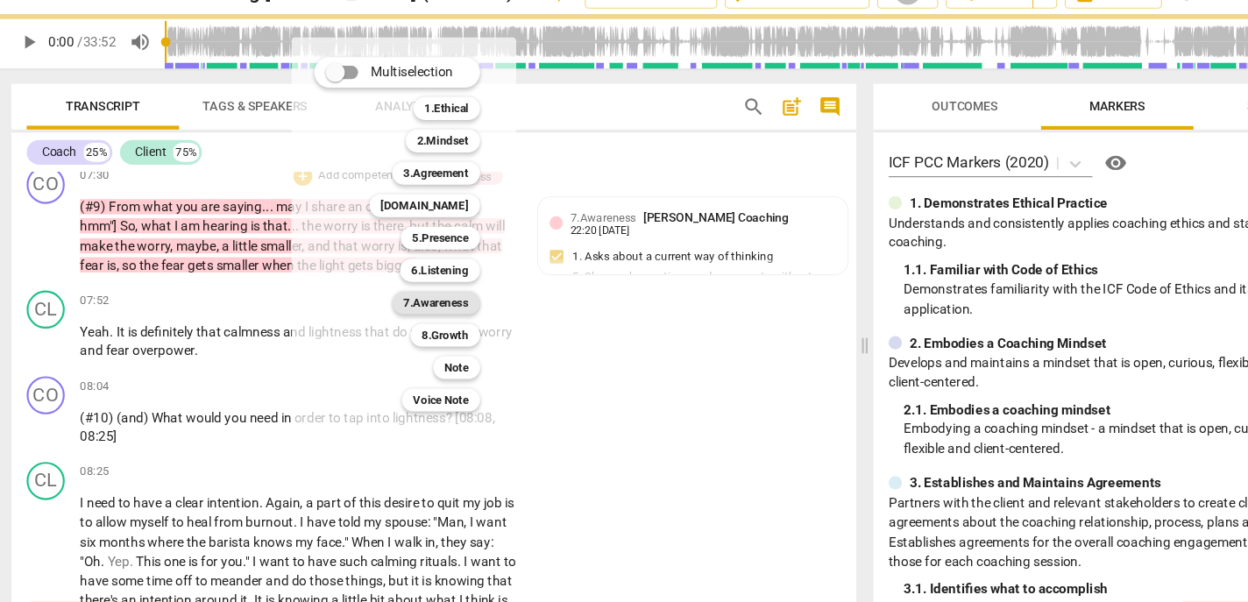
click at [404, 303] on b "7.Awareness" at bounding box center [405, 307] width 60 height 21
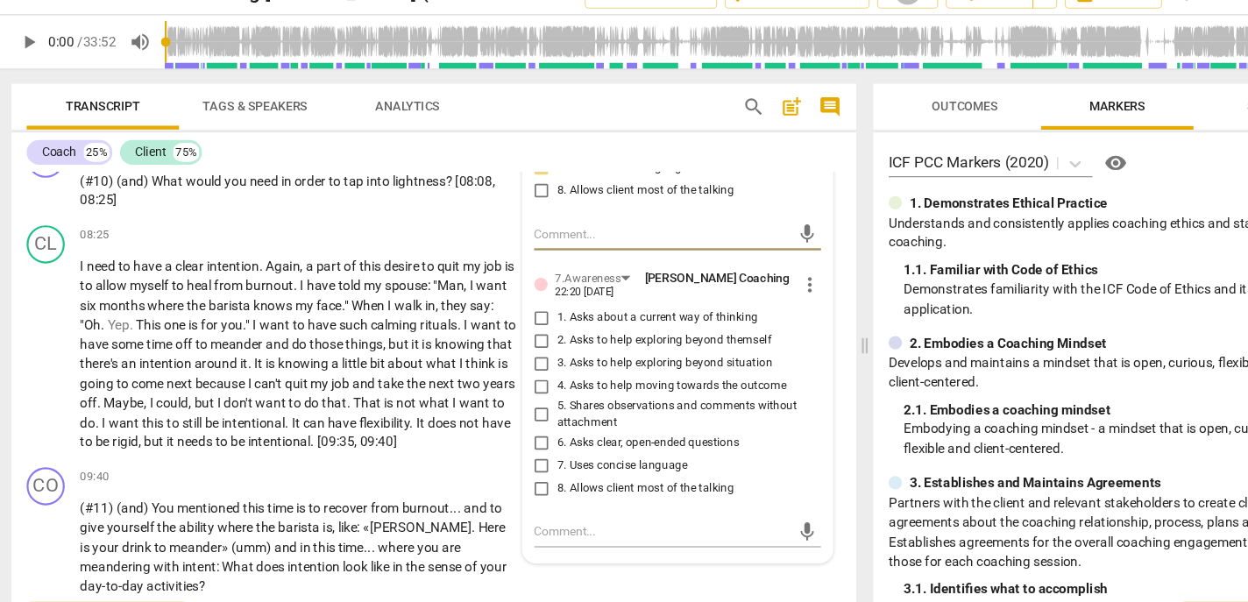
click at [535, 426] on span "5. Shares observations and comments without attachment" at bounding box center [634, 410] width 236 height 31
click at [516, 421] on input "5. Shares observations and comments without attachment" at bounding box center [502, 410] width 28 height 21
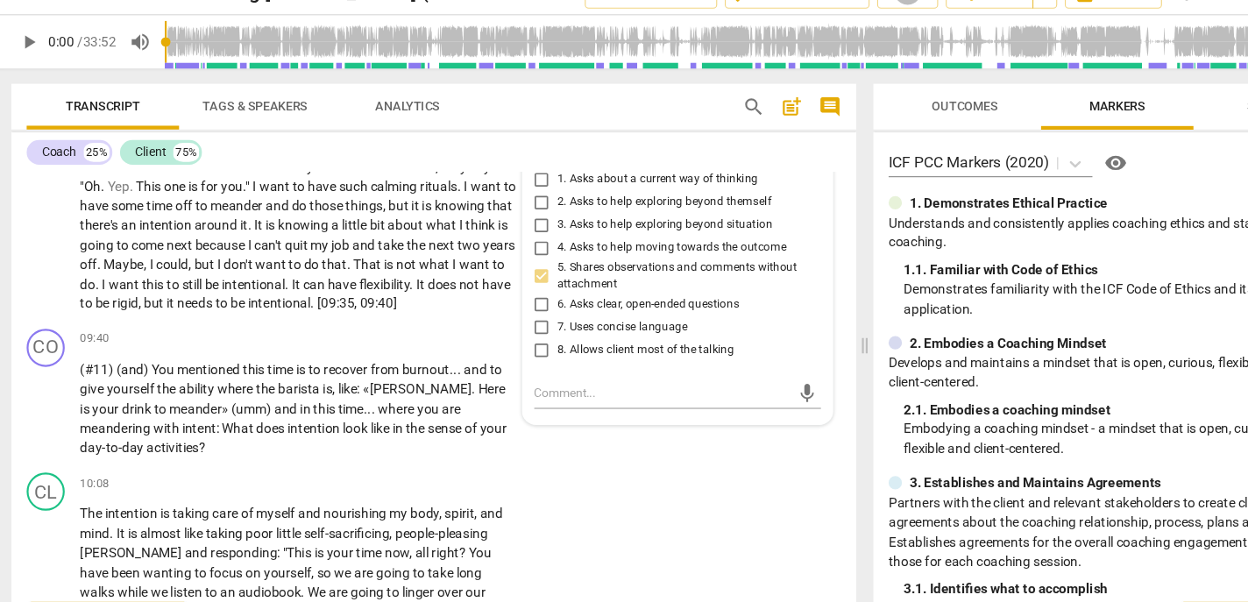
scroll to position [2311, 0]
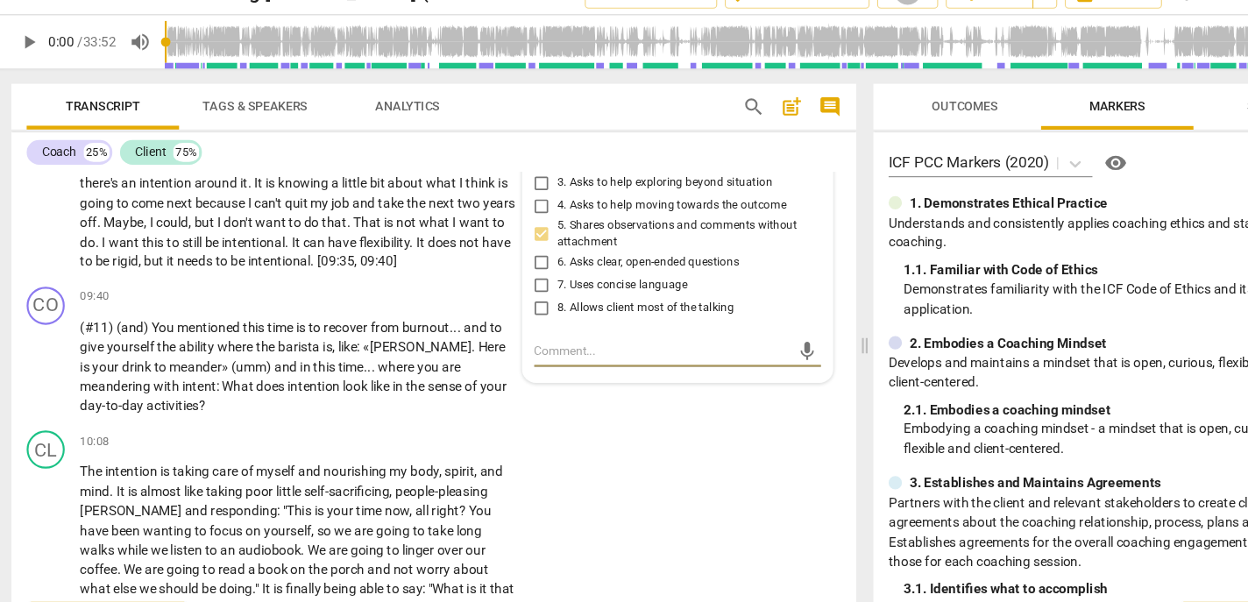
click at [538, 360] on textarea at bounding box center [613, 351] width 236 height 17
click at [740, 366] on div "Mostly. (Listen for the tone) Mostly. (Listen for the tone) send" at bounding box center [627, 352] width 264 height 28
click at [737, 362] on span "send" at bounding box center [746, 352] width 19 height 19
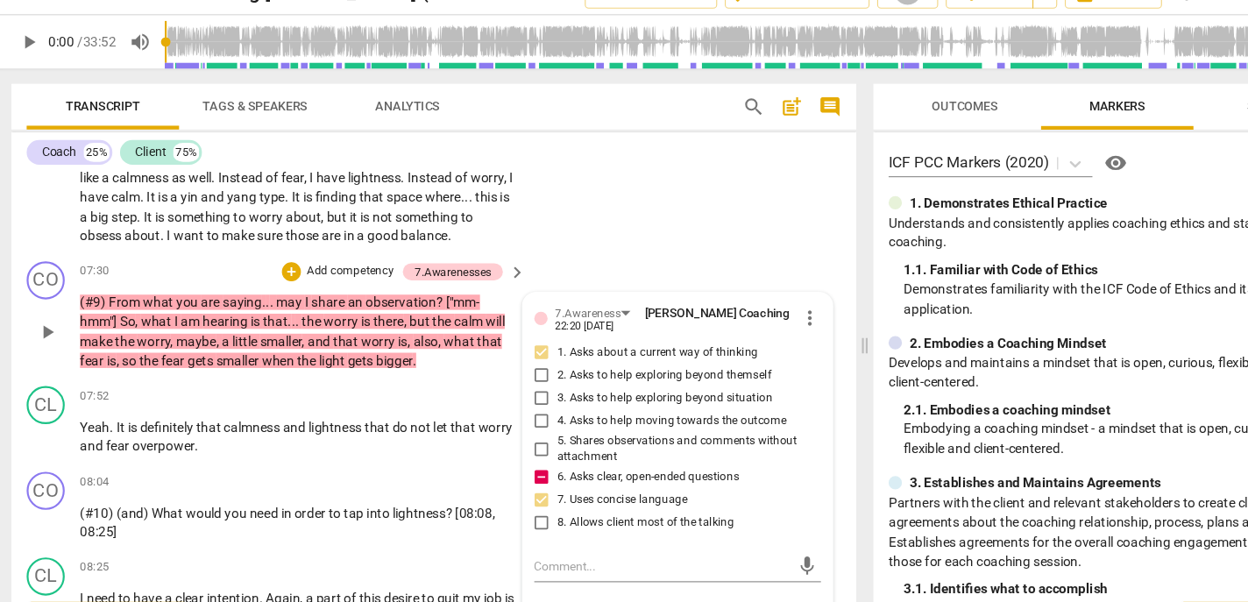
scroll to position [1828, 0]
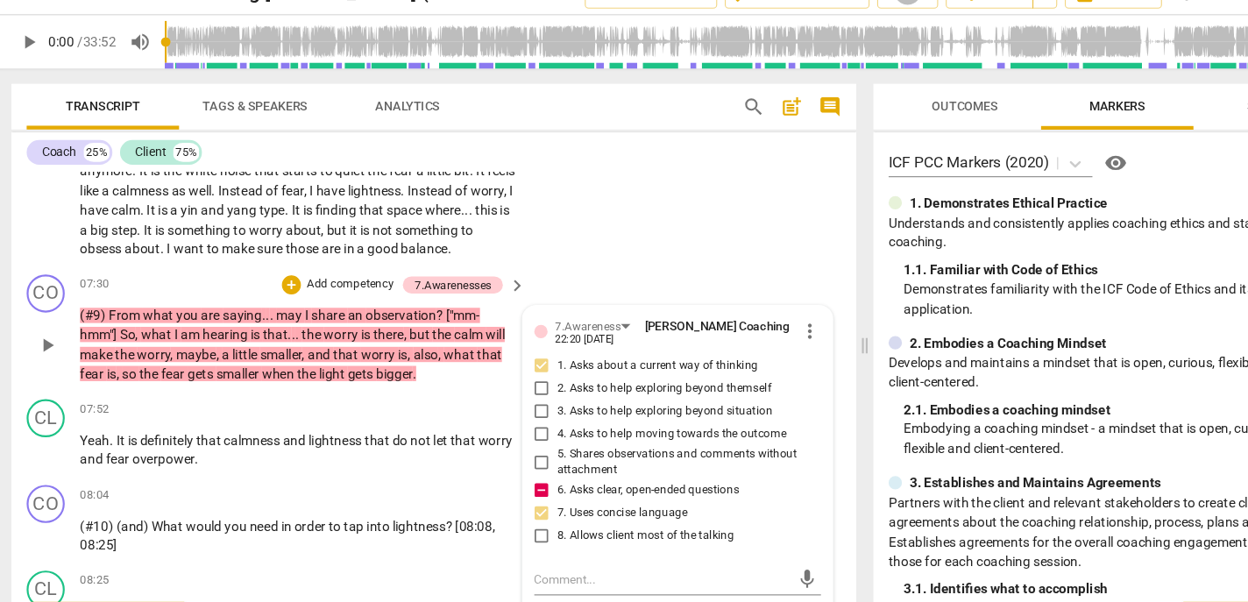
click at [313, 299] on p "Add competency" at bounding box center [325, 291] width 83 height 16
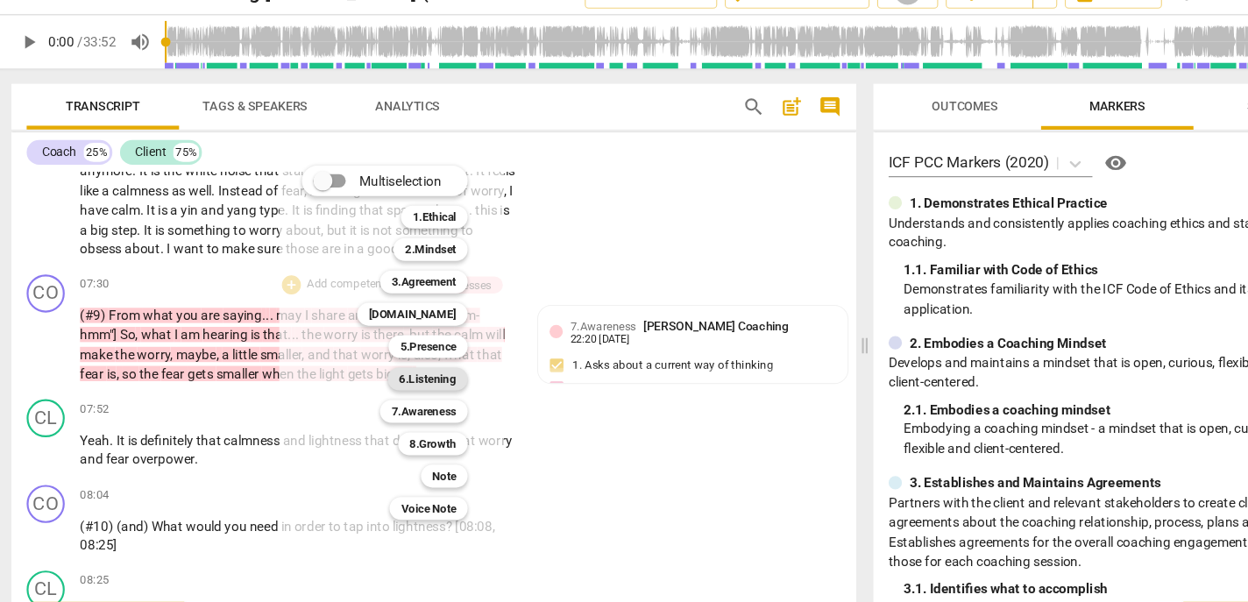
click at [371, 372] on div "6.Listening" at bounding box center [397, 377] width 74 height 21
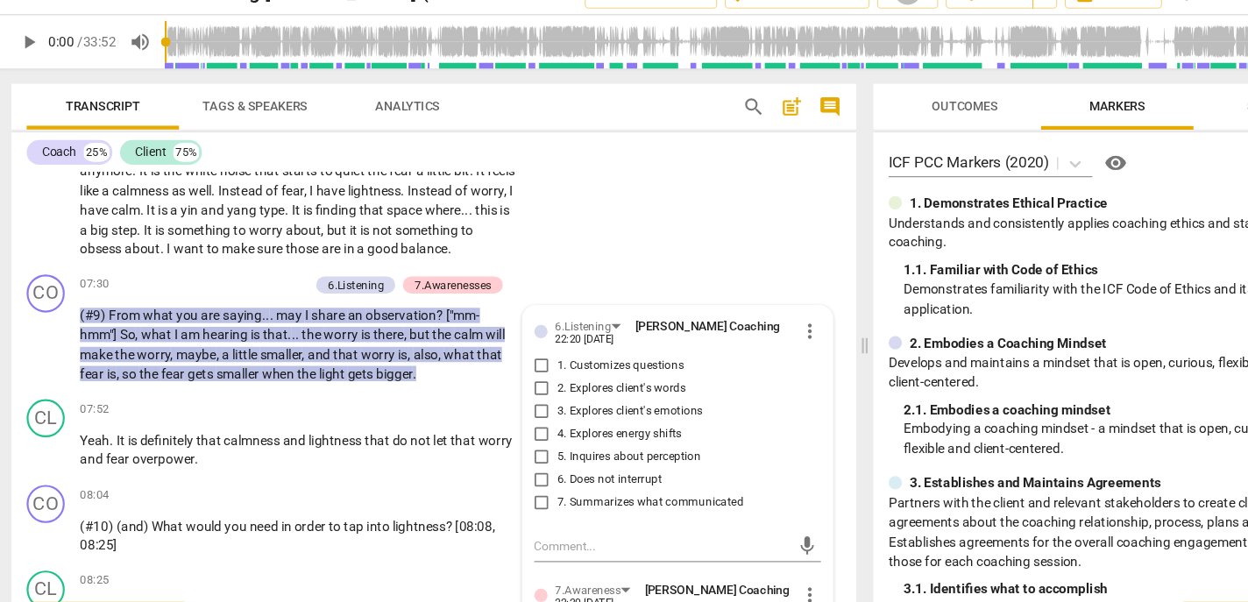
scroll to position [1831, 0]
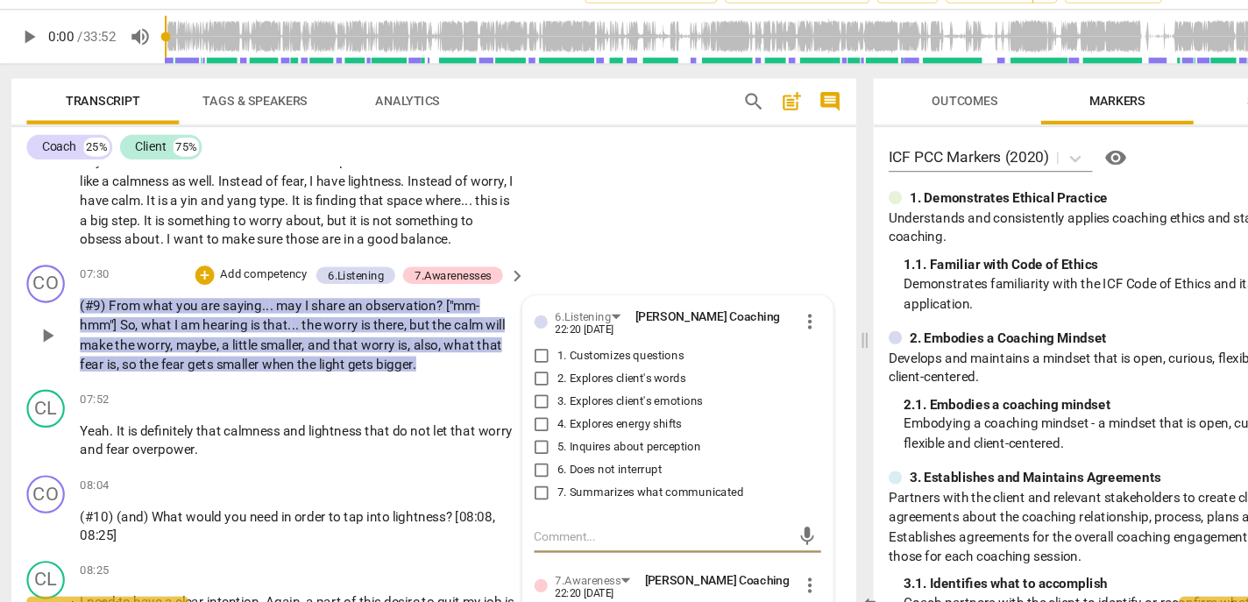
click at [550, 496] on span "7. Summarizes what communicated" at bounding box center [602, 488] width 172 height 16
click at [516, 499] on input "7. Summarizes what communicated" at bounding box center [502, 488] width 28 height 21
click at [570, 370] on span "1. Customizes questions" at bounding box center [574, 362] width 117 height 16
click at [516, 372] on input "1. Customizes questions" at bounding box center [502, 361] width 28 height 21
click at [258, 295] on p "Add competency" at bounding box center [245, 288] width 83 height 16
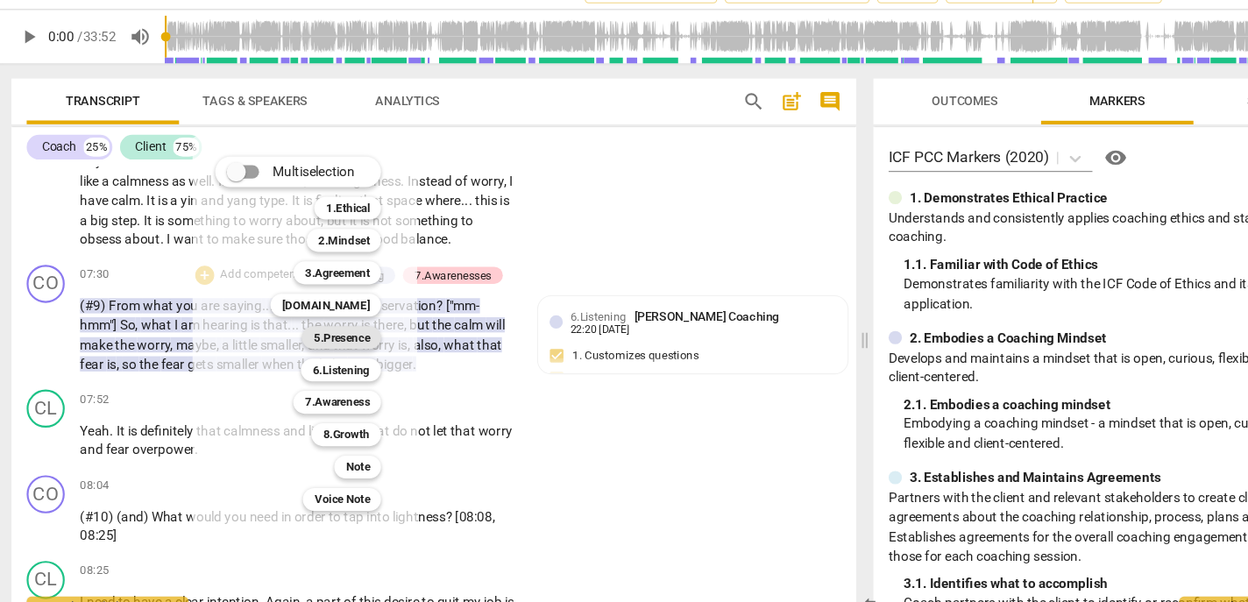
click at [320, 346] on b "5.Presence" at bounding box center [318, 344] width 52 height 21
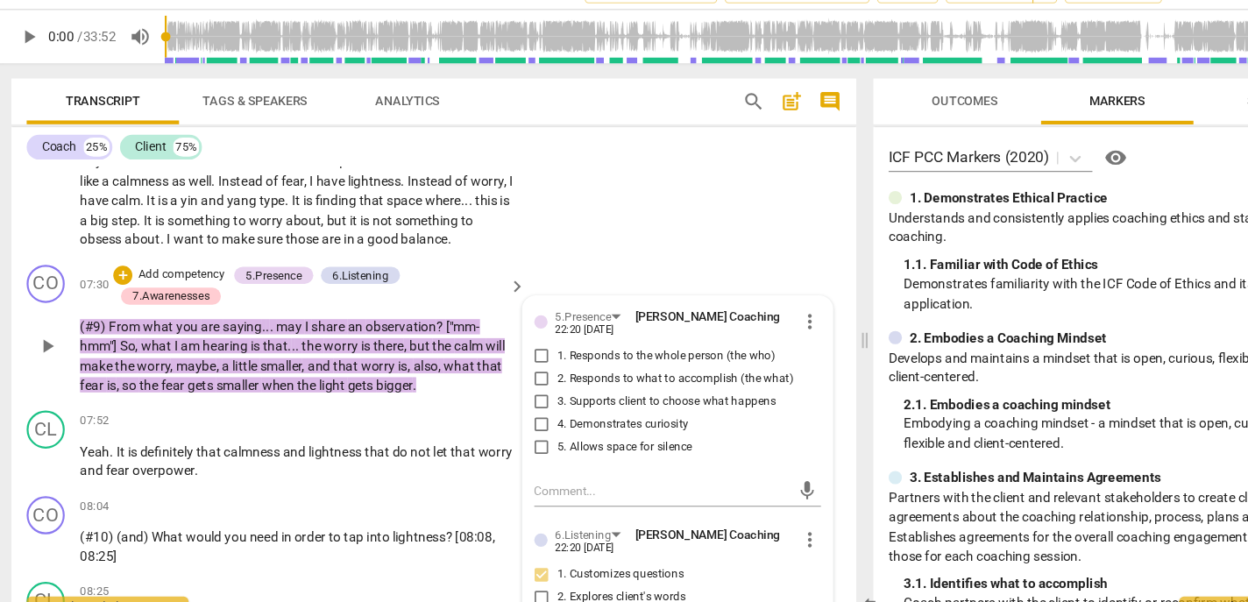
click at [532, 370] on span "1. Responds to the whole person (the who)" at bounding box center [616, 362] width 201 height 16
click at [516, 372] on input "1. Responds to the whole person (the who)" at bounding box center [502, 361] width 28 height 21
click at [536, 391] on span "2. Responds to what to accomplish (the what)" at bounding box center [624, 383] width 217 height 16
click at [516, 393] on input "2. Responds to what to accomplish (the what)" at bounding box center [502, 382] width 28 height 21
click at [538, 433] on span "4. Demonstrates curiosity" at bounding box center [576, 425] width 121 height 16
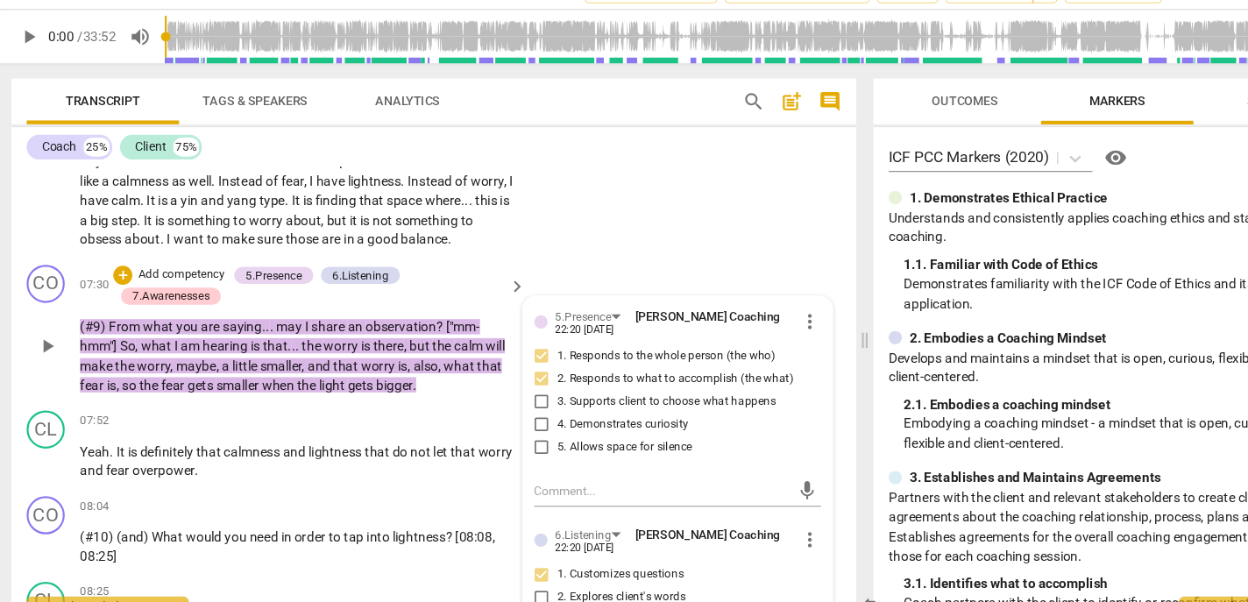
click at [516, 435] on input "4. Demonstrates curiosity" at bounding box center [502, 424] width 28 height 21
click at [539, 412] on span "3. Supports client to choose what happens" at bounding box center [617, 404] width 202 height 16
click at [516, 414] on input "3. Supports client to choose what happens" at bounding box center [502, 403] width 28 height 21
click at [192, 295] on p "Add competency" at bounding box center [170, 288] width 83 height 16
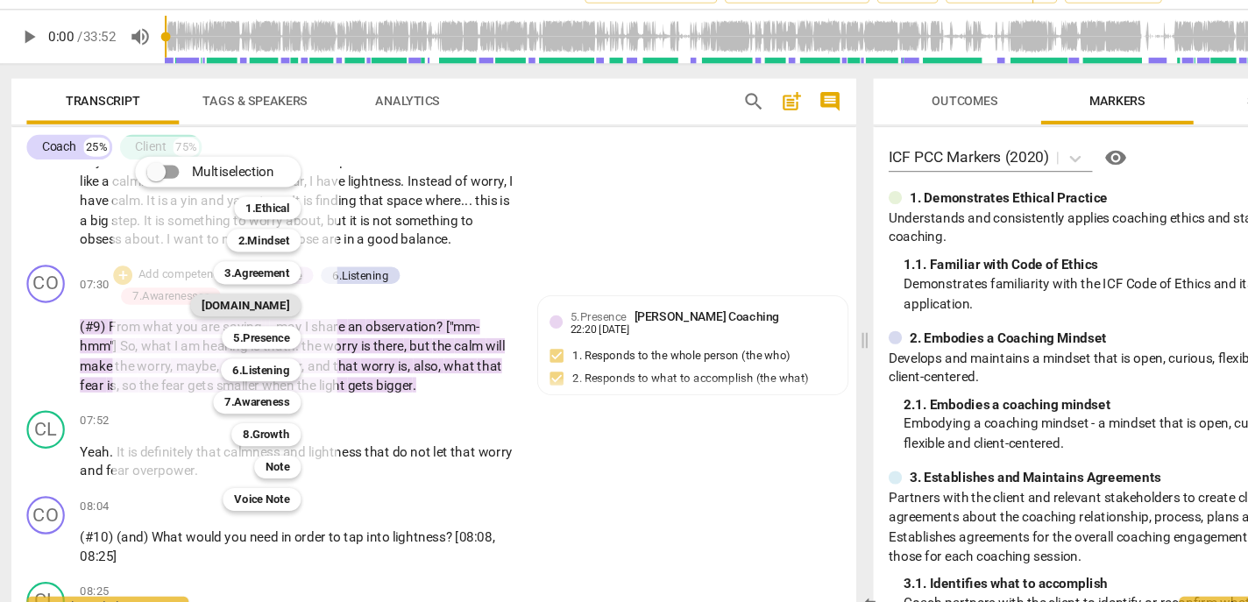
click at [251, 311] on b "[DOMAIN_NAME]" at bounding box center [229, 314] width 81 height 21
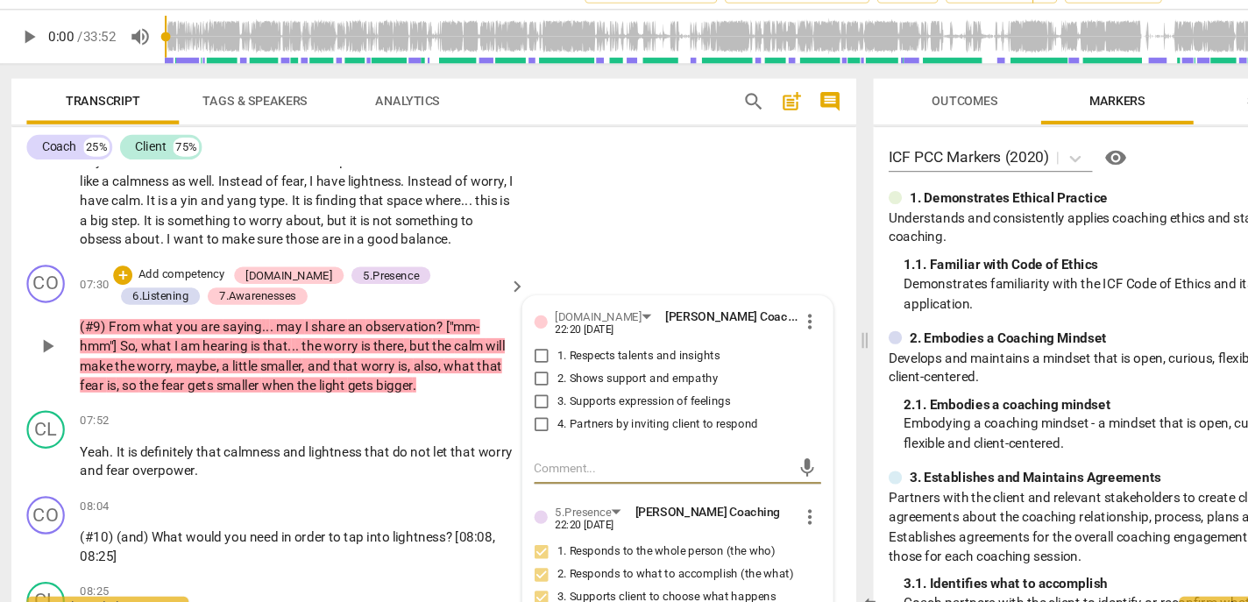
click at [552, 412] on span "3. Supports expression of feelings" at bounding box center [595, 404] width 159 height 16
click at [516, 414] on input "3. Supports expression of feelings" at bounding box center [502, 403] width 28 height 21
click at [288, 208] on span "," at bounding box center [285, 201] width 5 height 14
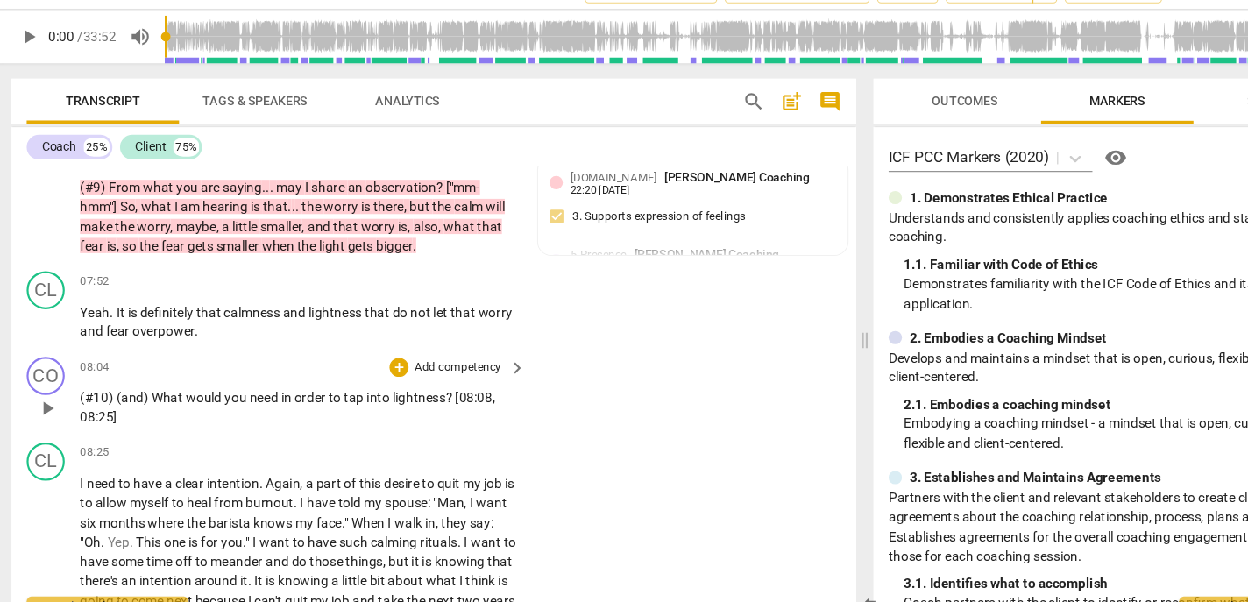
scroll to position [1961, 0]
click at [419, 379] on p "Add competency" at bounding box center [424, 371] width 83 height 16
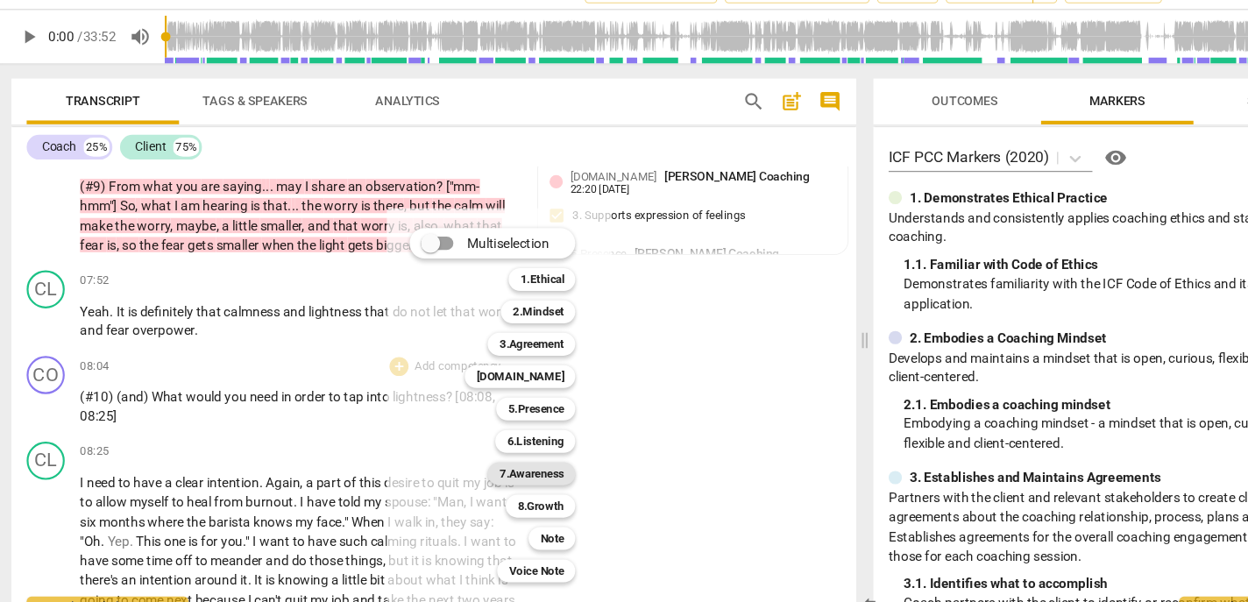
click at [489, 470] on b "7.Awareness" at bounding box center [493, 469] width 60 height 21
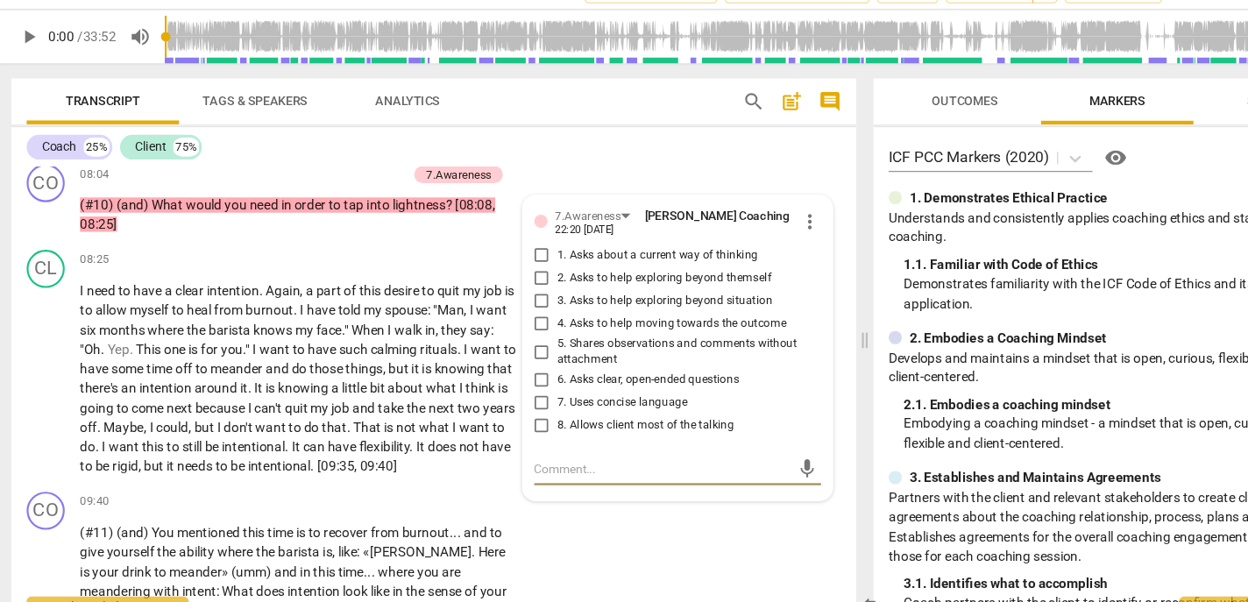
scroll to position [2134, 0]
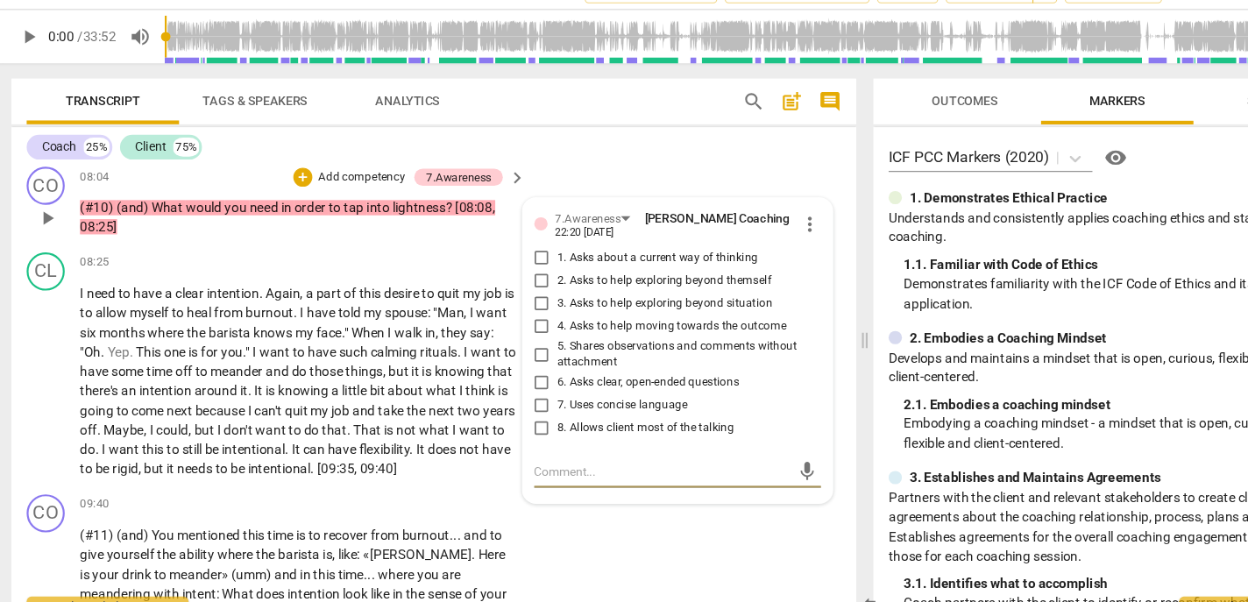
click at [541, 343] on span "4. Asks to help moving towards the outcome" at bounding box center [621, 335] width 211 height 16
click at [516, 345] on input "4. Asks to help moving towards the outcome" at bounding box center [502, 334] width 28 height 21
click at [543, 301] on span "2. Asks to help exploring beyond themself" at bounding box center [614, 293] width 197 height 16
click at [516, 303] on input "2. Asks to help exploring beyond themself" at bounding box center [502, 292] width 28 height 21
click at [533, 394] on span "6. Asks clear, open-ended questions" at bounding box center [599, 387] width 167 height 16
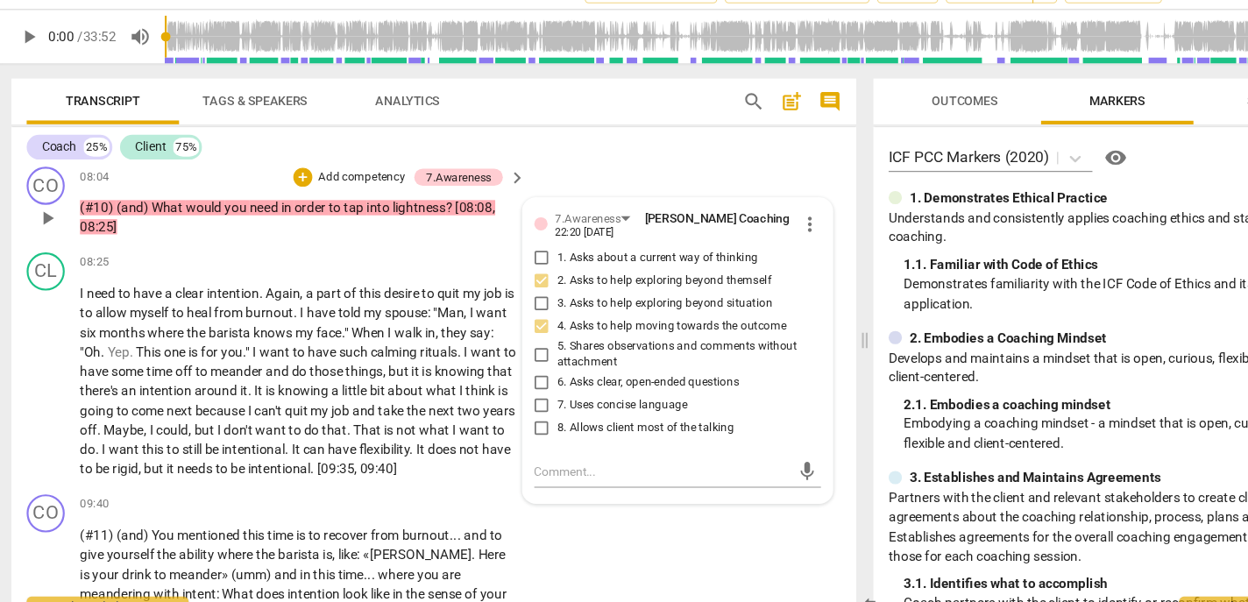
click at [516, 397] on input "6. Asks clear, open-ended questions" at bounding box center [502, 386] width 28 height 21
click at [531, 418] on label "7. Uses concise language" at bounding box center [620, 407] width 264 height 21
click at [516, 418] on input "7. Uses concise language" at bounding box center [502, 407] width 28 height 21
click at [315, 205] on p "Add competency" at bounding box center [335, 197] width 83 height 16
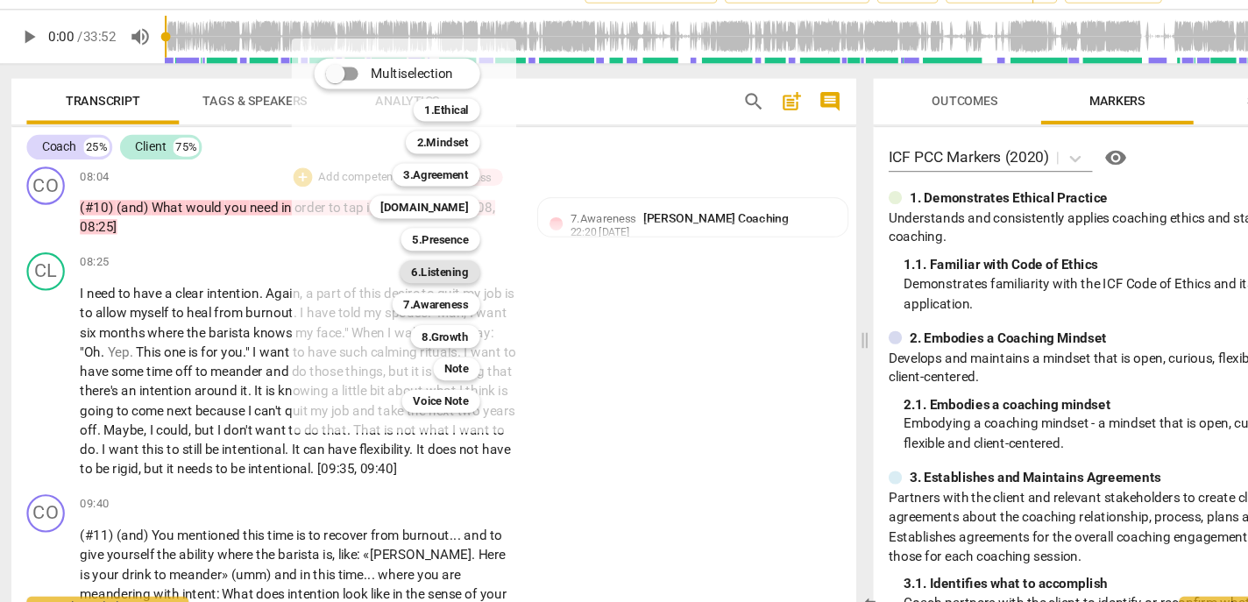
click at [409, 286] on b "6.Listening" at bounding box center [408, 283] width 53 height 21
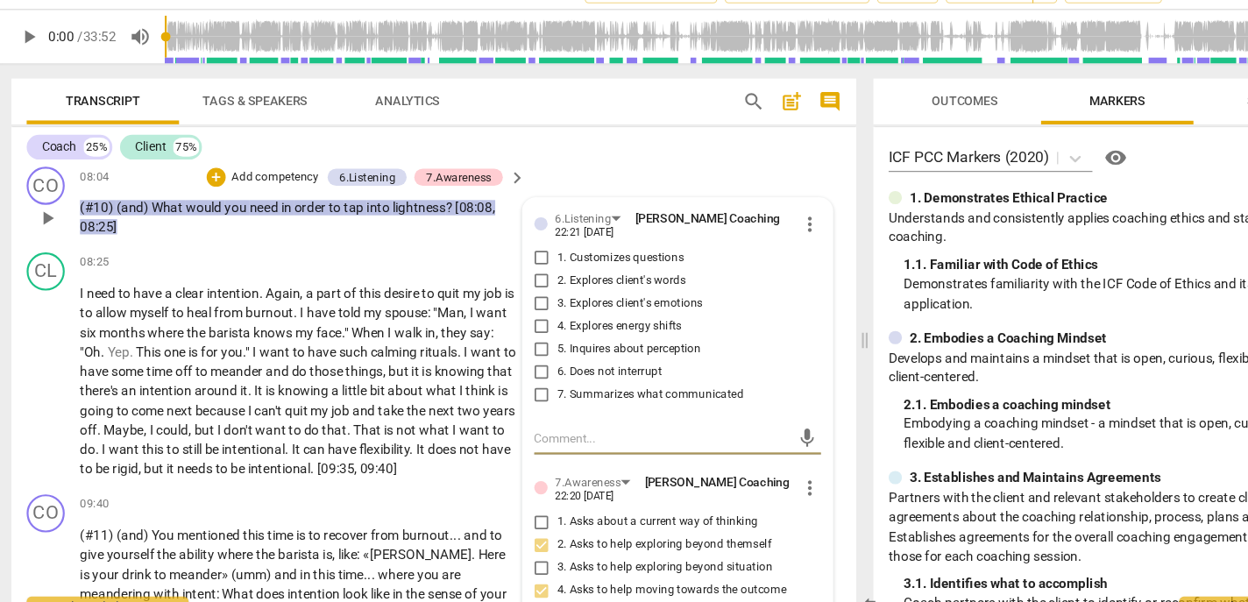
click at [531, 280] on span "1. Customizes questions" at bounding box center [574, 272] width 117 height 16
click at [516, 282] on input "1. Customizes questions" at bounding box center [502, 271] width 28 height 21
click at [538, 322] on span "3. Explores client's emotions" at bounding box center [583, 314] width 134 height 16
click at [516, 324] on input "3. Explores client's emotions" at bounding box center [502, 313] width 28 height 21
click at [265, 205] on p "Add competency" at bounding box center [256, 197] width 83 height 16
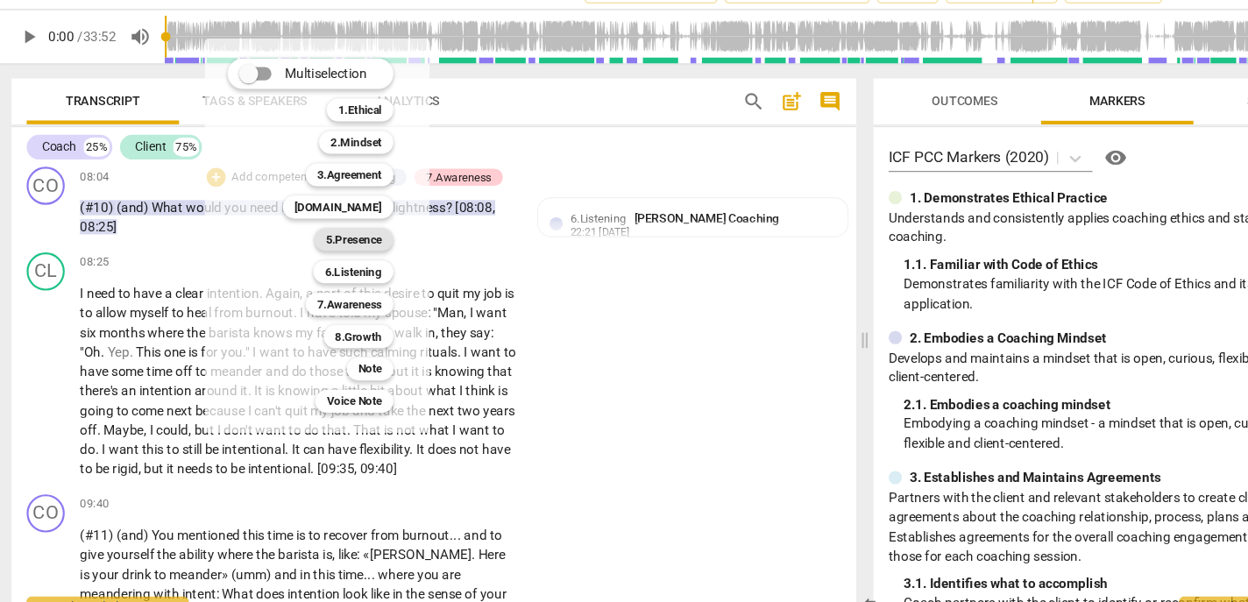
click at [324, 251] on b "5.Presence" at bounding box center [329, 254] width 52 height 21
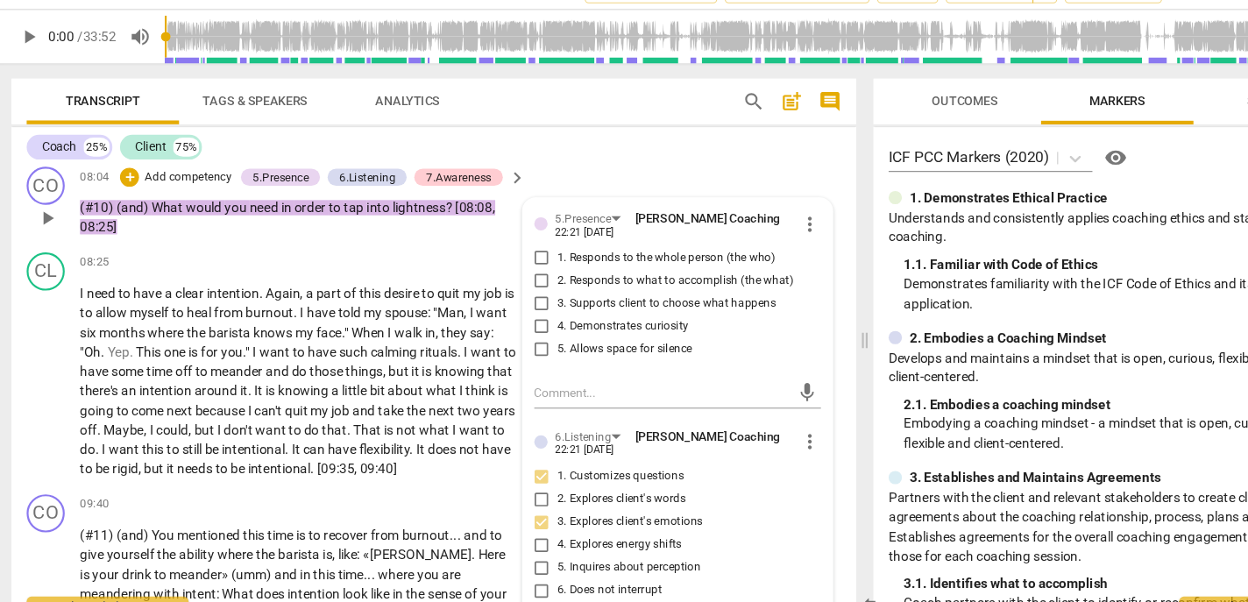
click at [556, 301] on span "2. Responds to what to accomplish (the what)" at bounding box center [624, 293] width 217 height 16
click at [516, 303] on input "2. Responds to what to accomplish (the what)" at bounding box center [502, 292] width 28 height 21
click at [538, 343] on span "4. Demonstrates curiosity" at bounding box center [576, 335] width 121 height 16
click at [516, 345] on input "4. Demonstrates curiosity" at bounding box center [502, 334] width 28 height 21
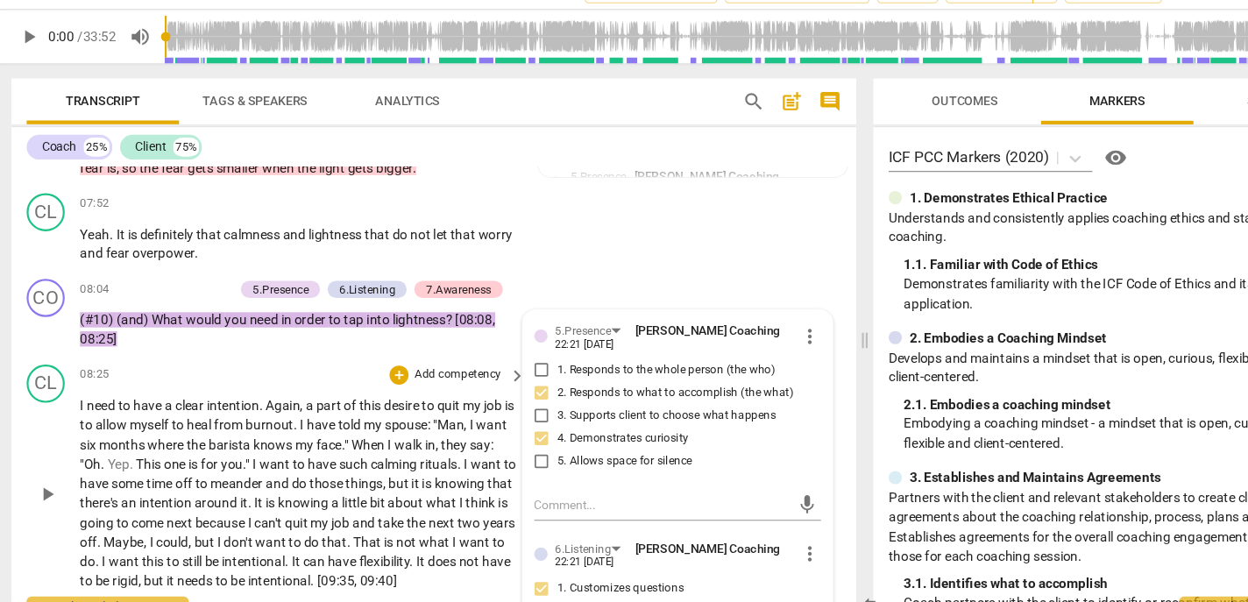
scroll to position [2031, 0]
click at [188, 308] on p "Add competency" at bounding box center [176, 301] width 83 height 16
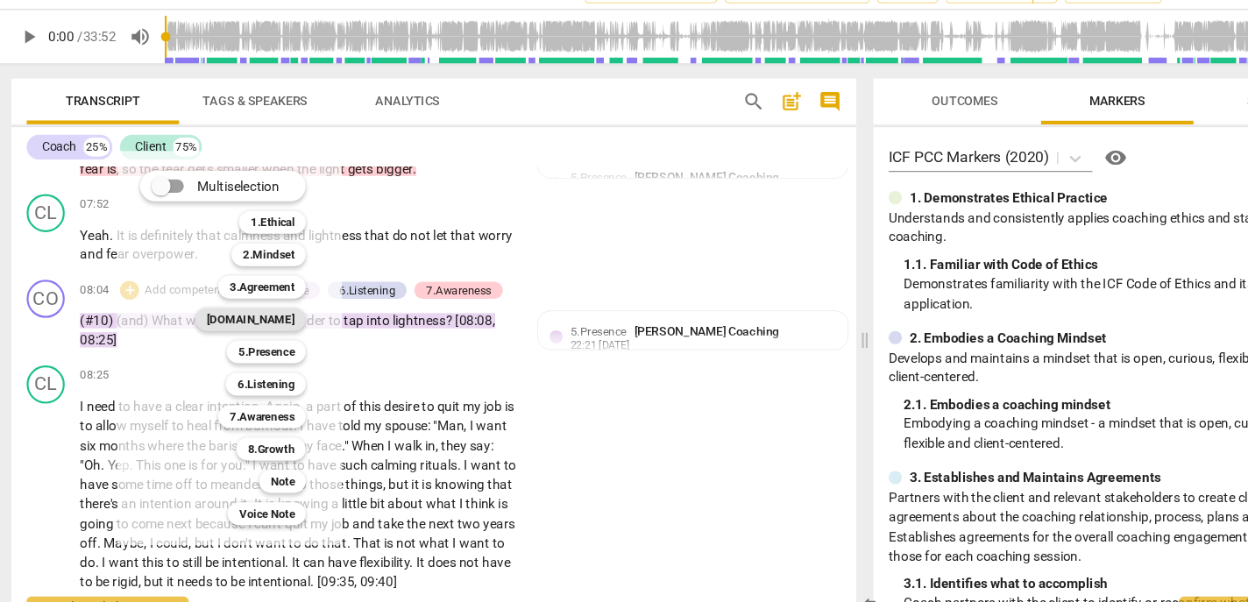
click at [259, 332] on b "[DOMAIN_NAME]" at bounding box center [234, 327] width 81 height 21
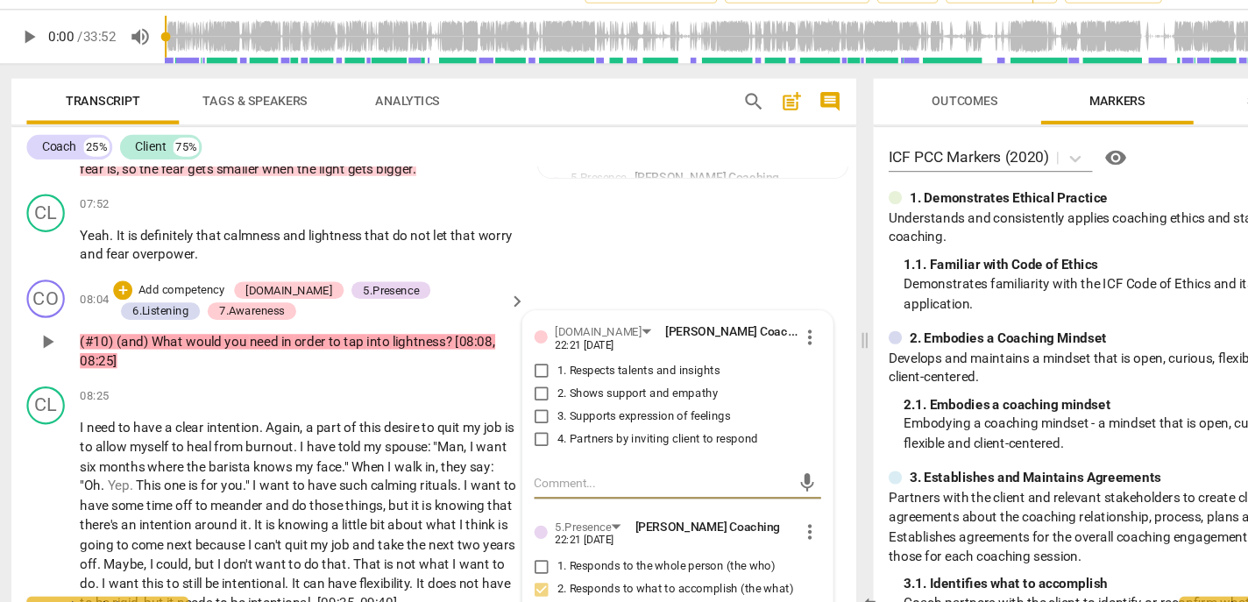
click at [561, 425] on span "3. Supports expression of feelings" at bounding box center [595, 417] width 159 height 16
click at [516, 428] on input "3. Supports expression of feelings" at bounding box center [502, 417] width 28 height 21
click at [183, 308] on p "Add competency" at bounding box center [170, 301] width 83 height 16
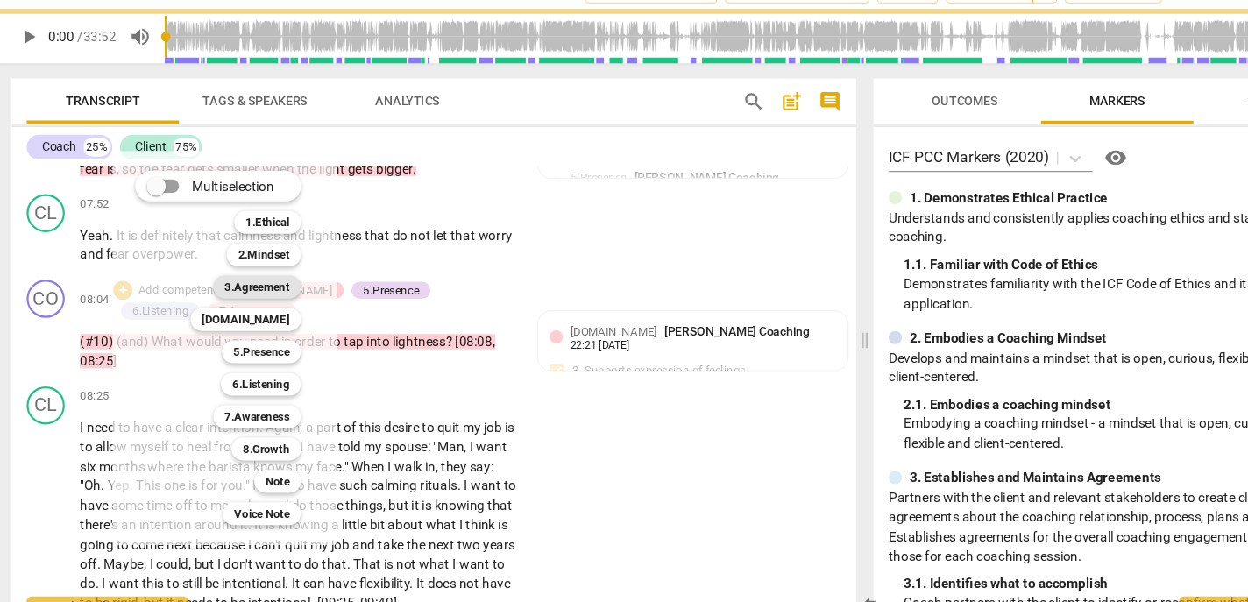
click at [237, 304] on b "3.Agreement" at bounding box center [240, 297] width 60 height 21
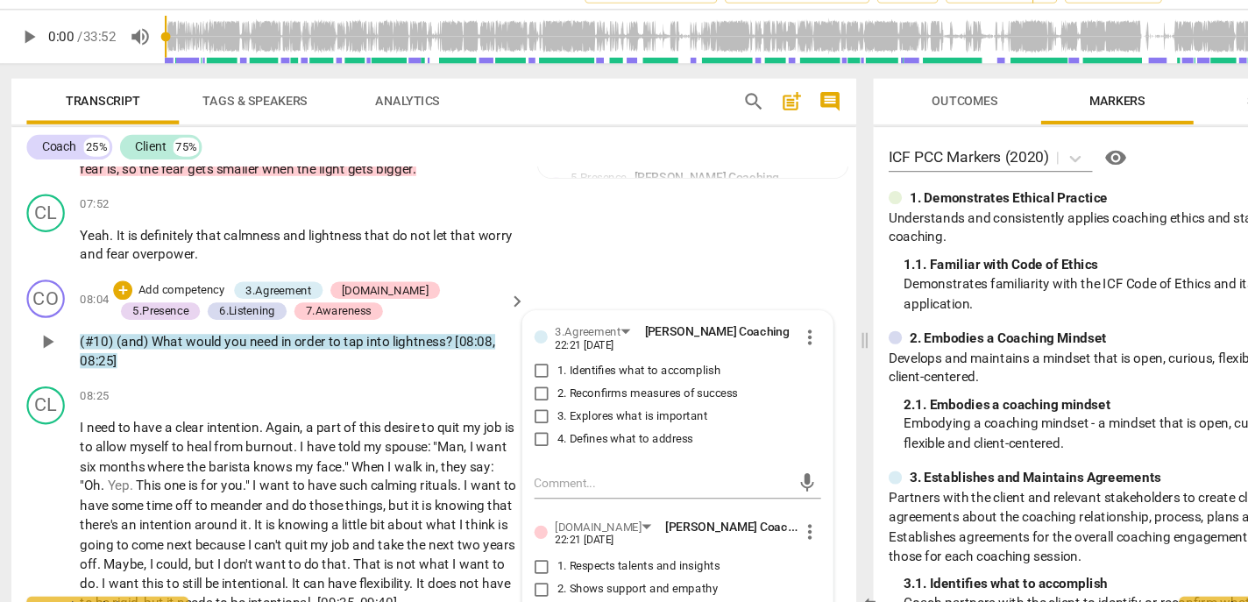
click at [547, 446] on span "4. Defines what to address" at bounding box center [578, 438] width 125 height 16
click at [516, 449] on input "4. Defines what to address" at bounding box center [502, 438] width 28 height 21
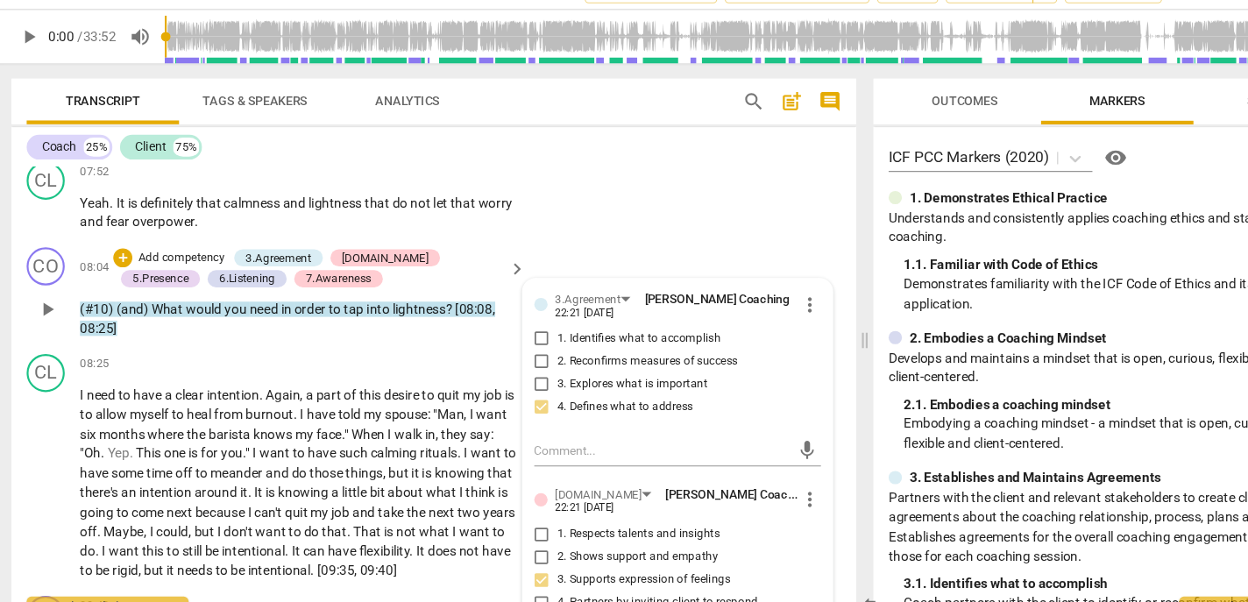
scroll to position [2065, 0]
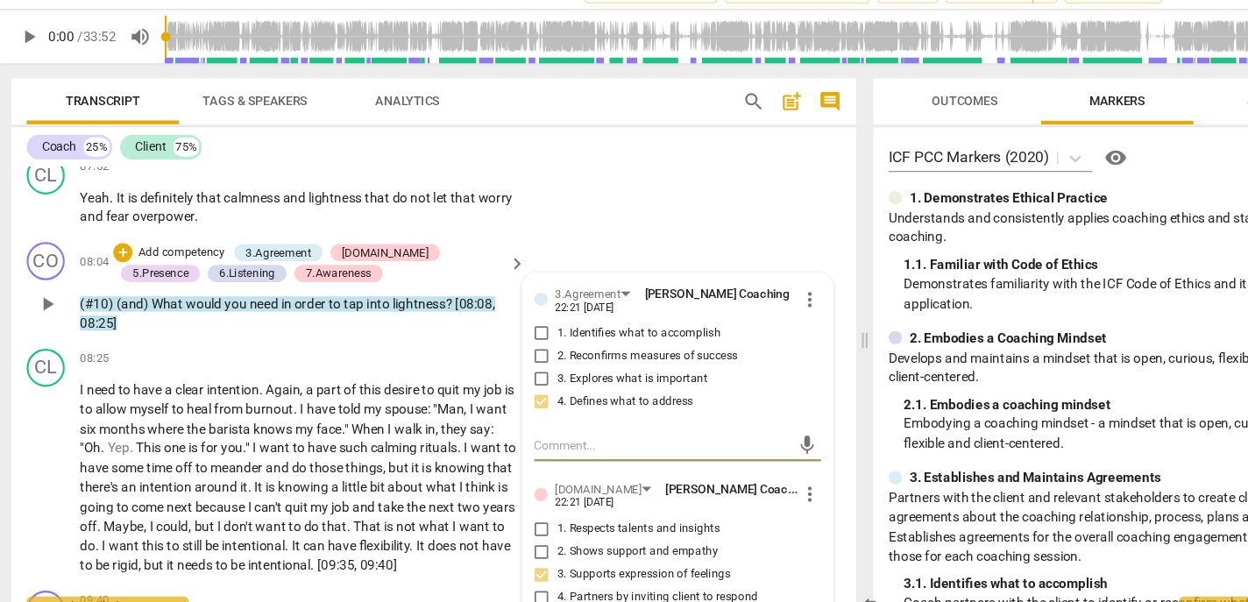
click at [568, 452] on textarea at bounding box center [613, 443] width 236 height 17
click at [737, 453] on span "send" at bounding box center [746, 443] width 19 height 19
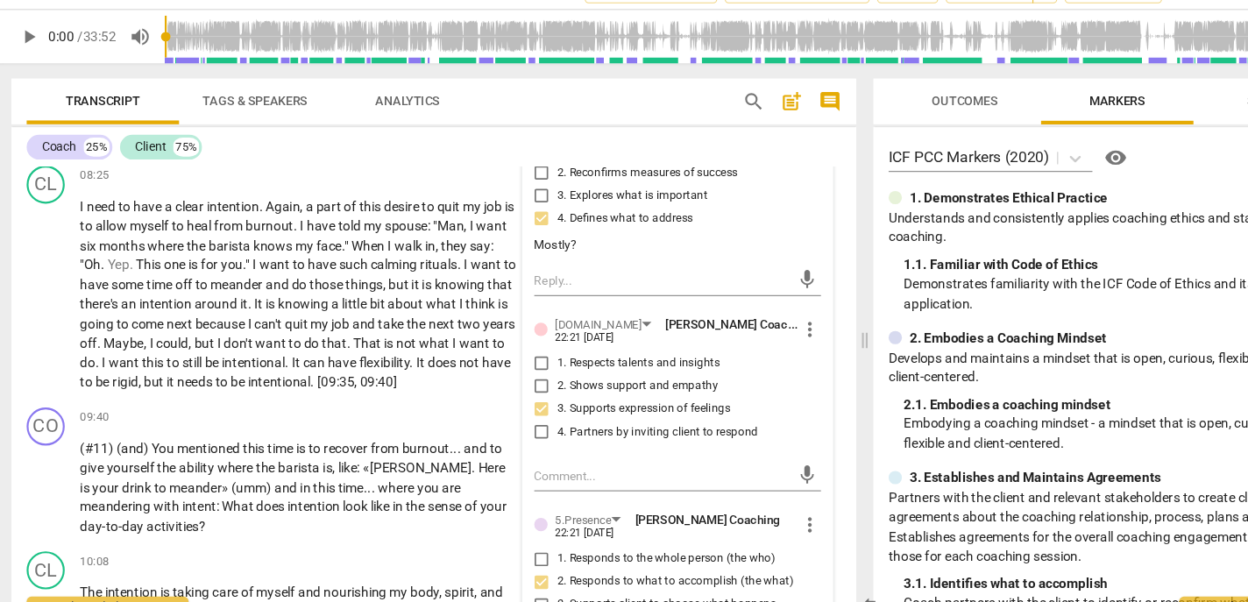
scroll to position [2236, 0]
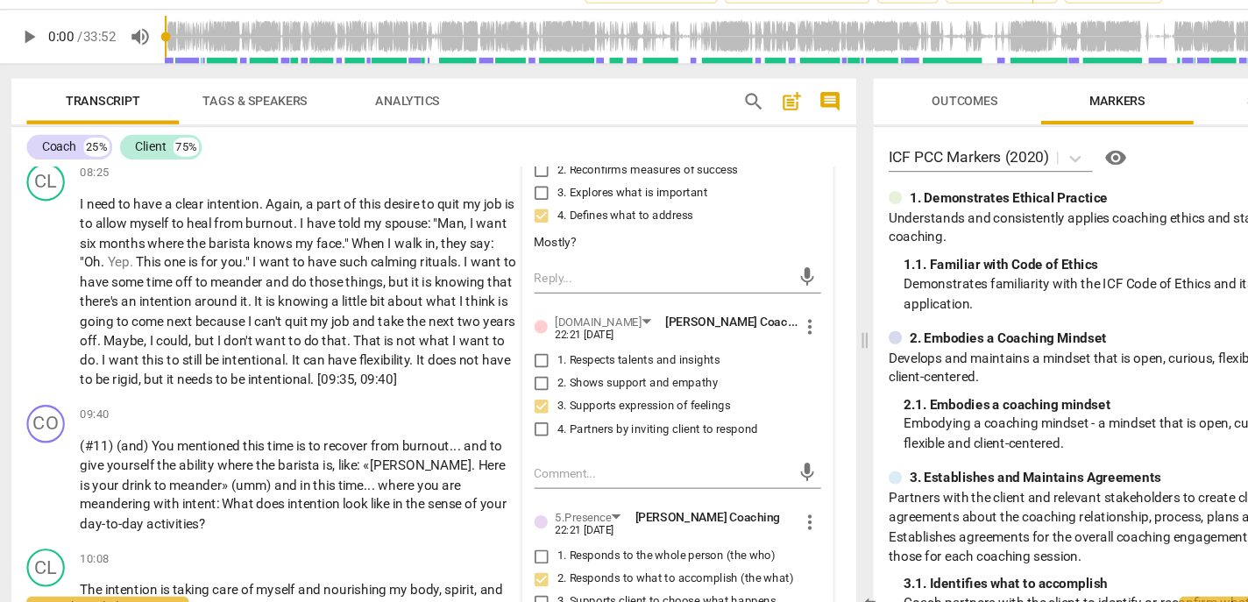
click at [183, 336] on span "next" at bounding box center [170, 329] width 26 height 14
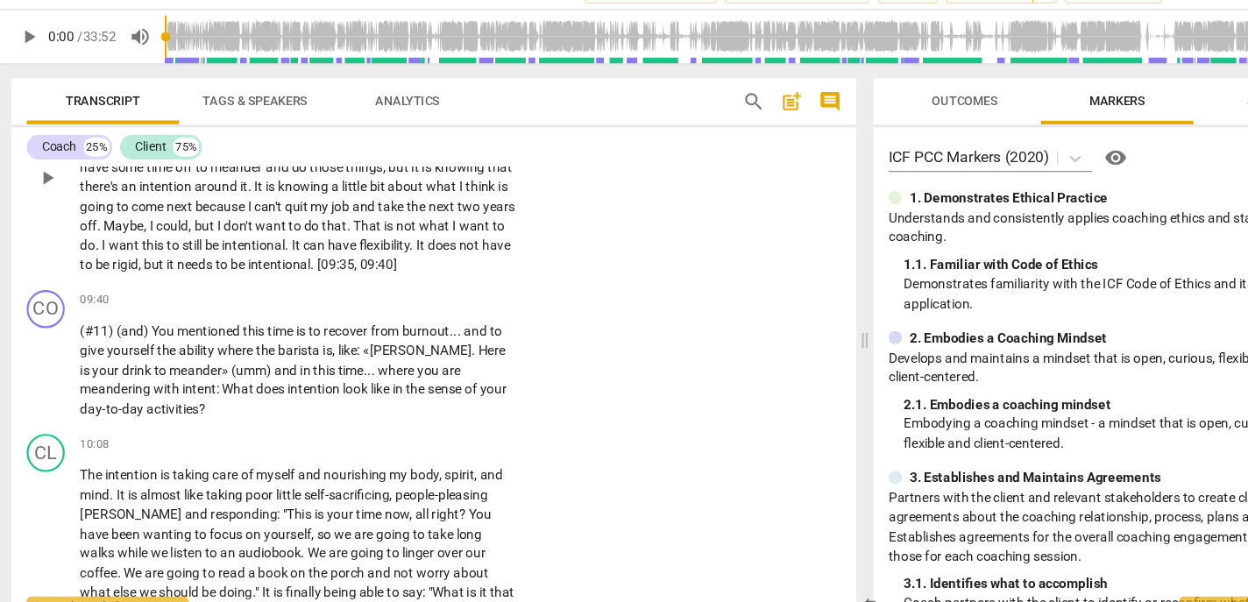
scroll to position [2343, 0]
click at [406, 317] on p "Add competency" at bounding box center [424, 309] width 83 height 16
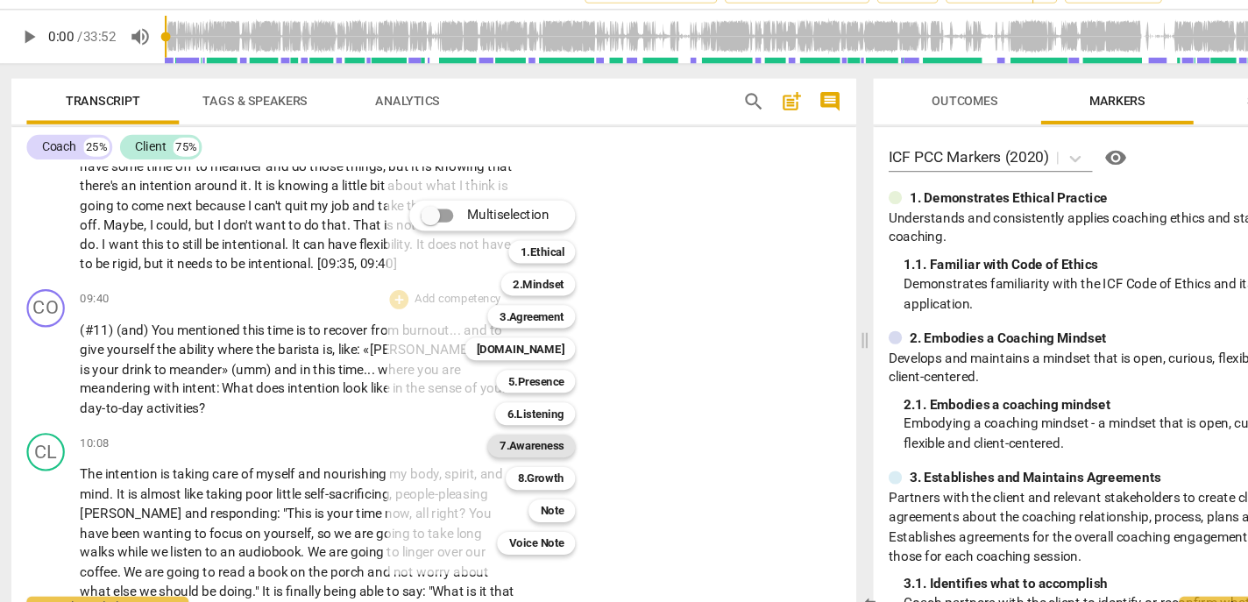
click at [492, 443] on b "7.Awareness" at bounding box center [493, 444] width 60 height 21
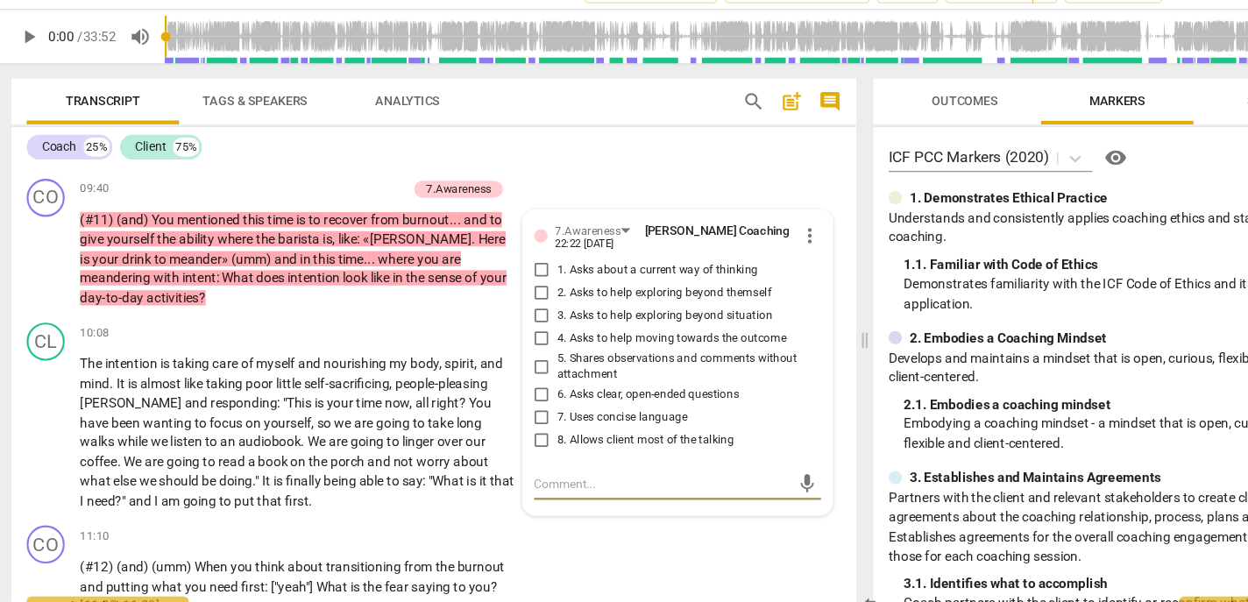
scroll to position [2445, 0]
click at [541, 404] on span "6. Asks clear, open-ended questions" at bounding box center [599, 396] width 167 height 16
click at [516, 407] on input "6. Asks clear, open-ended questions" at bounding box center [502, 396] width 28 height 21
click at [527, 425] on span "7. Uses concise language" at bounding box center [576, 417] width 120 height 16
click at [516, 428] on input "7. Uses concise language" at bounding box center [502, 417] width 28 height 21
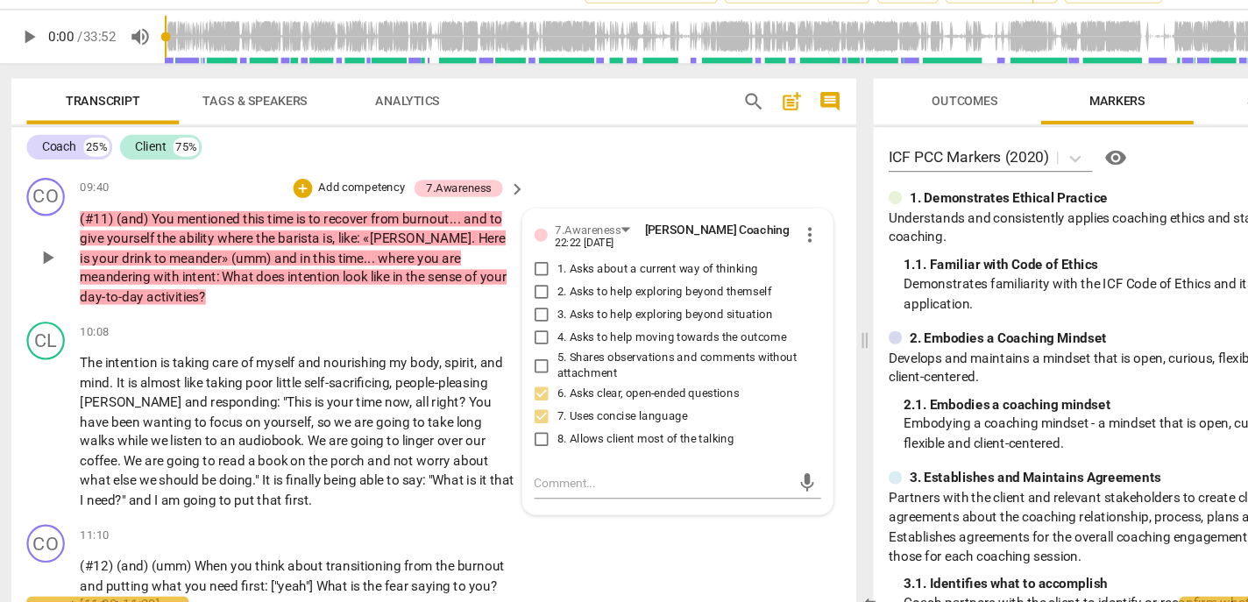
click at [539, 331] on span "3. Asks to help exploring beyond situation" at bounding box center [615, 323] width 198 height 16
click at [516, 334] on input "3. Asks to help exploring beyond situation" at bounding box center [502, 323] width 28 height 21
click at [534, 386] on span "5. Shares observations and comments without attachment" at bounding box center [634, 370] width 236 height 31
click at [516, 380] on input "5. Shares observations and comments without attachment" at bounding box center [502, 369] width 28 height 21
click at [327, 215] on p "Add competency" at bounding box center [335, 207] width 83 height 16
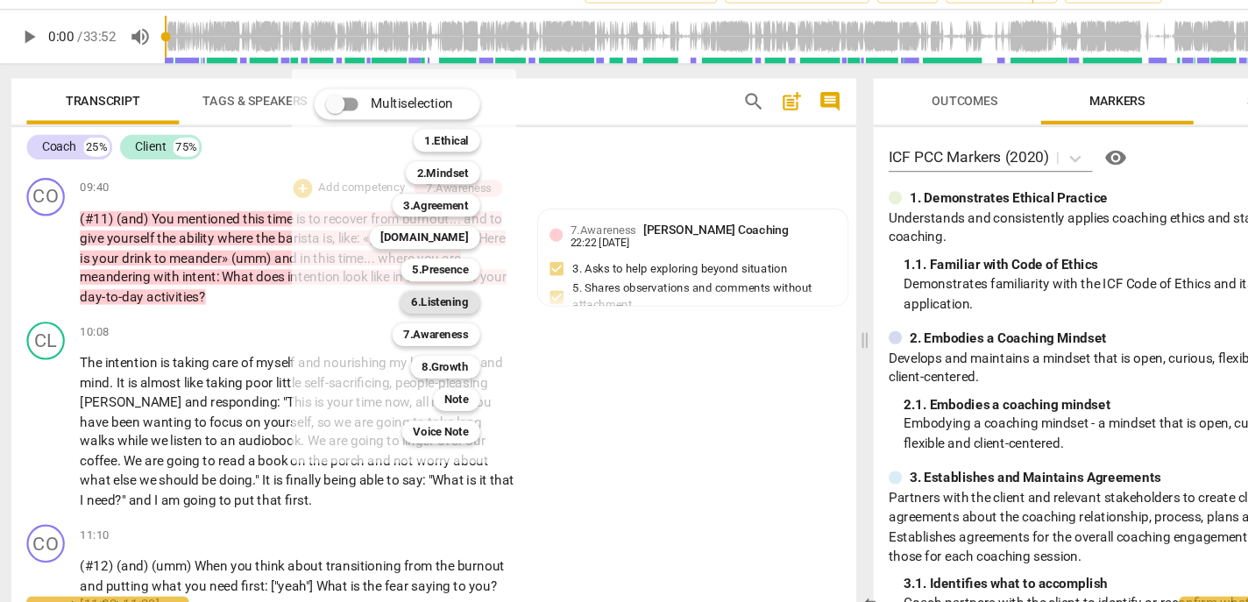
click at [410, 307] on b "6.Listening" at bounding box center [408, 311] width 53 height 21
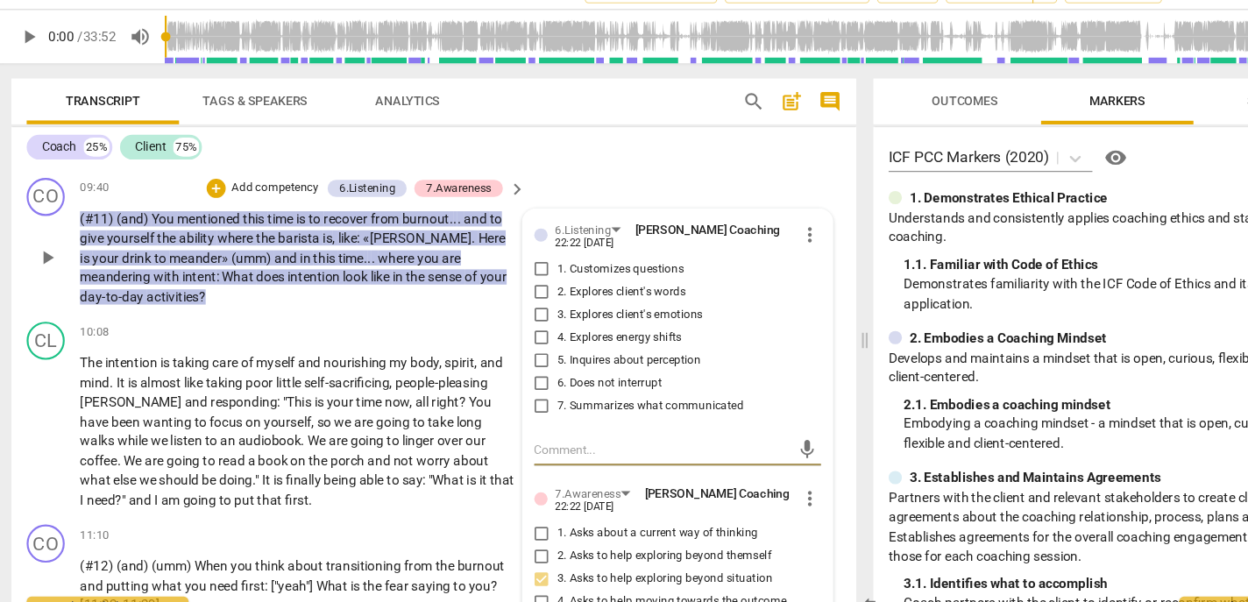
click at [538, 415] on span "7. Summarizes what communicated" at bounding box center [602, 408] width 172 height 16
click at [516, 418] on input "7. Summarizes what communicated" at bounding box center [502, 407] width 28 height 21
click at [548, 289] on span "1. Customizes questions" at bounding box center [574, 281] width 117 height 16
click at [516, 292] on input "1. Customizes questions" at bounding box center [502, 281] width 28 height 21
click at [540, 310] on span "2. Explores client's words" at bounding box center [575, 302] width 118 height 16
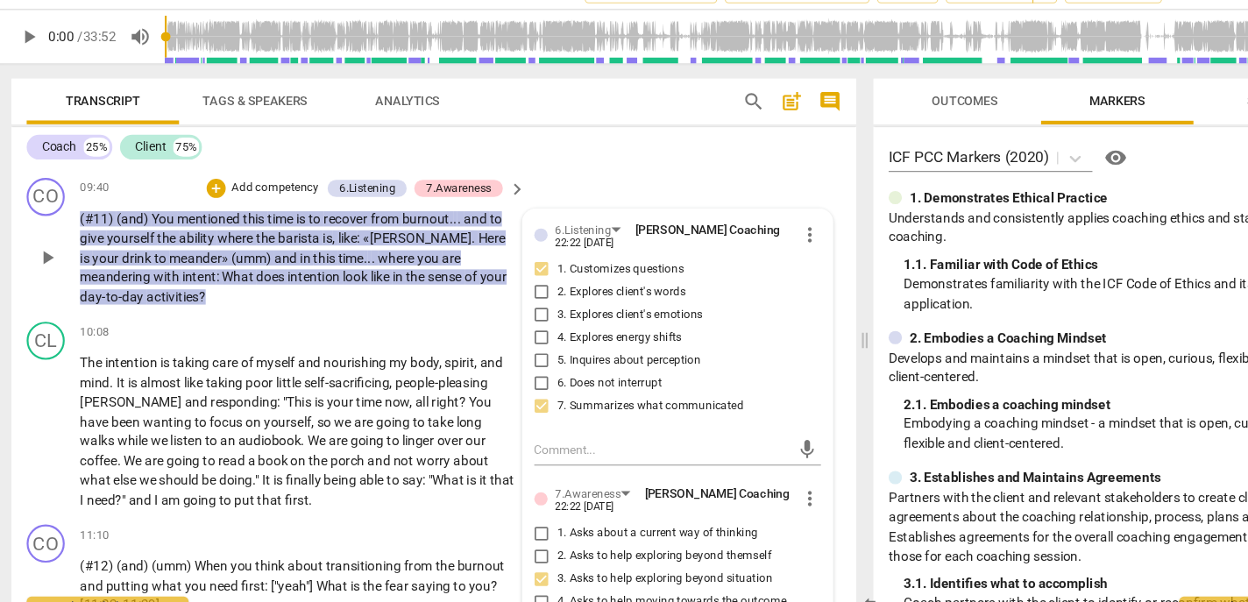
click at [516, 313] on input "2. Explores client's words" at bounding box center [502, 302] width 28 height 21
click at [251, 215] on p "Add competency" at bounding box center [256, 207] width 83 height 16
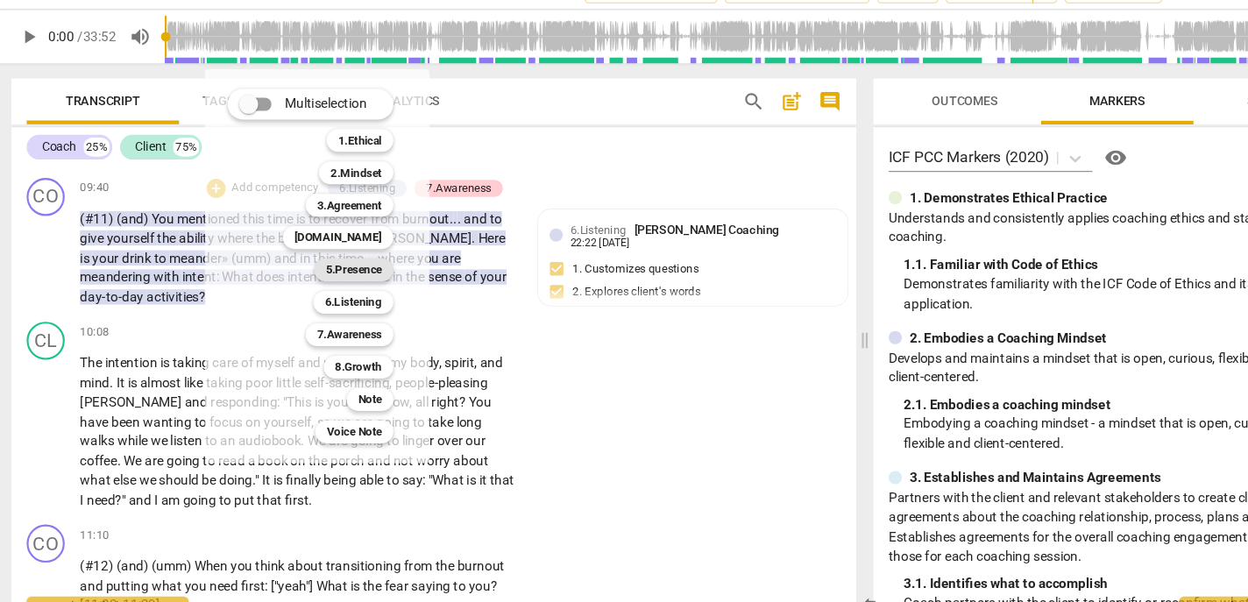
click at [340, 282] on b "5.Presence" at bounding box center [329, 282] width 52 height 21
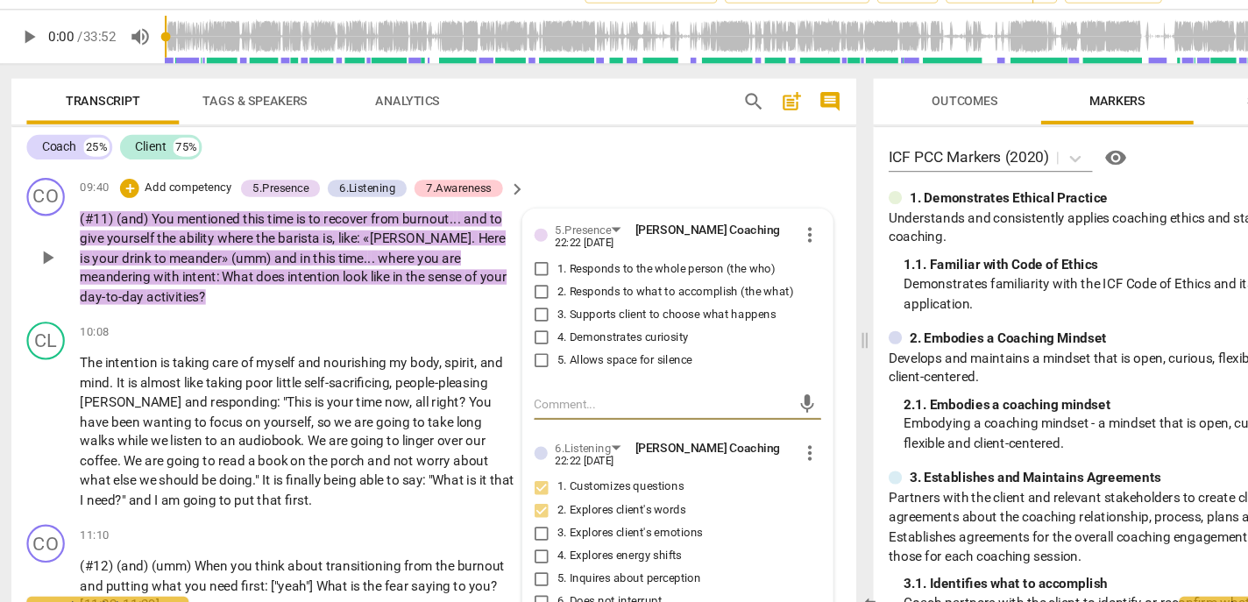
click at [545, 289] on span "1. Responds to the whole person (the who)" at bounding box center [616, 281] width 201 height 16
click at [516, 292] on input "1. Responds to the whole person (the who)" at bounding box center [502, 281] width 28 height 21
click at [542, 310] on span "2. Responds to what to accomplish (the what)" at bounding box center [624, 302] width 217 height 16
click at [516, 313] on input "2. Responds to what to accomplish (the what)" at bounding box center [502, 302] width 28 height 21
click at [541, 331] on span "3. Supports client to choose what happens" at bounding box center [617, 323] width 202 height 16
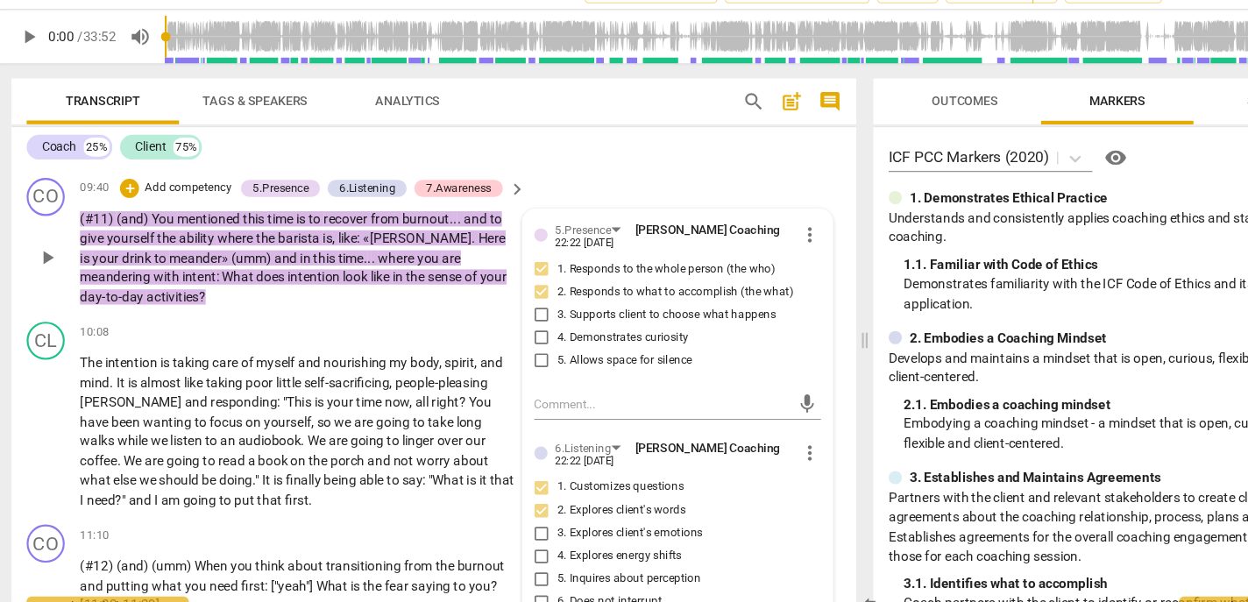
click at [516, 334] on input "3. Supports client to choose what happens" at bounding box center [502, 323] width 28 height 21
click at [541, 331] on span "3. Supports client to choose what happens" at bounding box center [617, 323] width 202 height 16
click at [516, 334] on input "3. Supports client to choose what happens" at bounding box center [502, 323] width 28 height 21
click at [541, 331] on span "3. Supports client to choose what happens" at bounding box center [617, 323] width 202 height 16
click at [516, 334] on input "3. Supports client to choose what happens" at bounding box center [502, 323] width 28 height 21
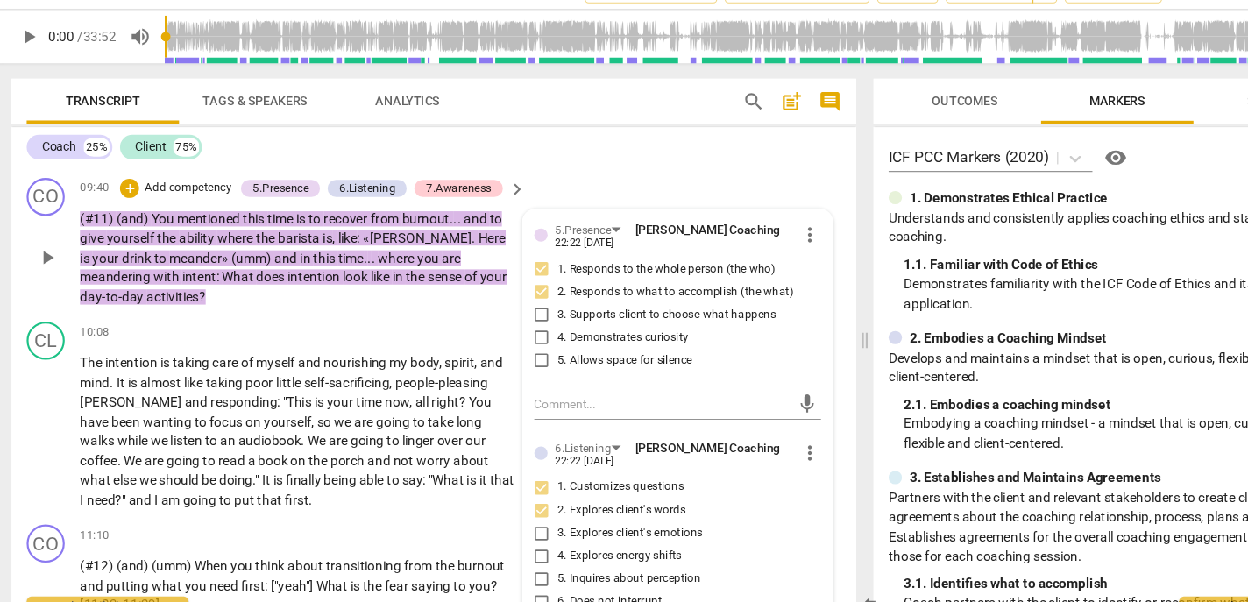
click at [540, 352] on span "4. Demonstrates curiosity" at bounding box center [576, 344] width 121 height 16
click at [516, 355] on input "4. Demonstrates curiosity" at bounding box center [502, 344] width 28 height 21
click at [188, 215] on p "Add competency" at bounding box center [176, 207] width 83 height 16
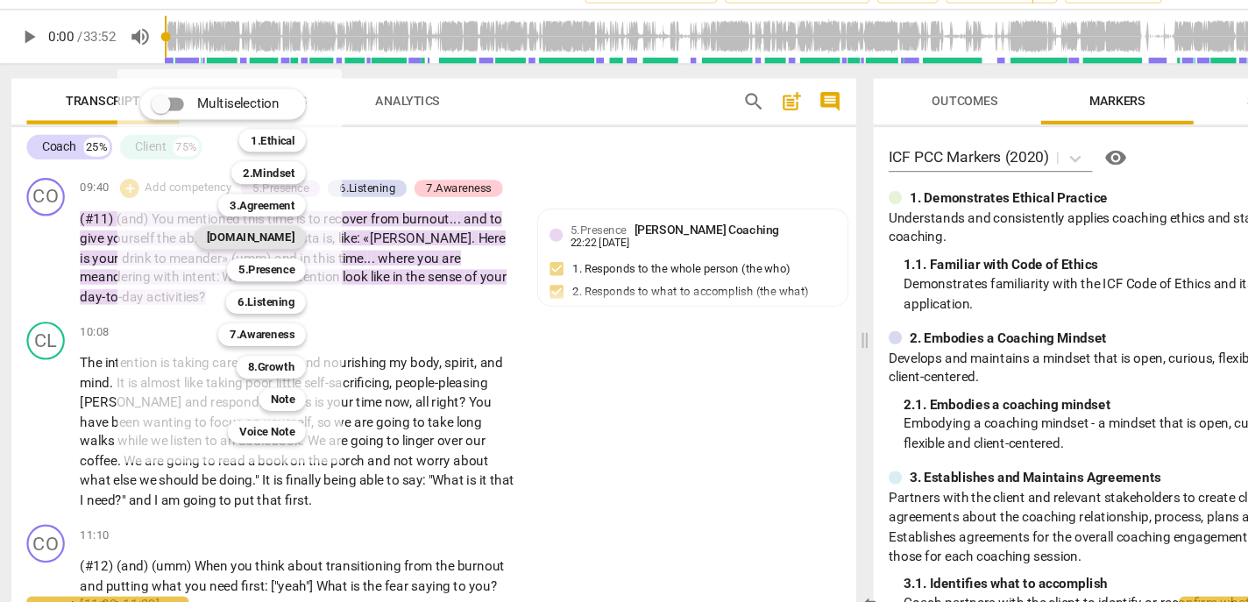
click at [246, 251] on b "[DOMAIN_NAME]" at bounding box center [234, 252] width 81 height 21
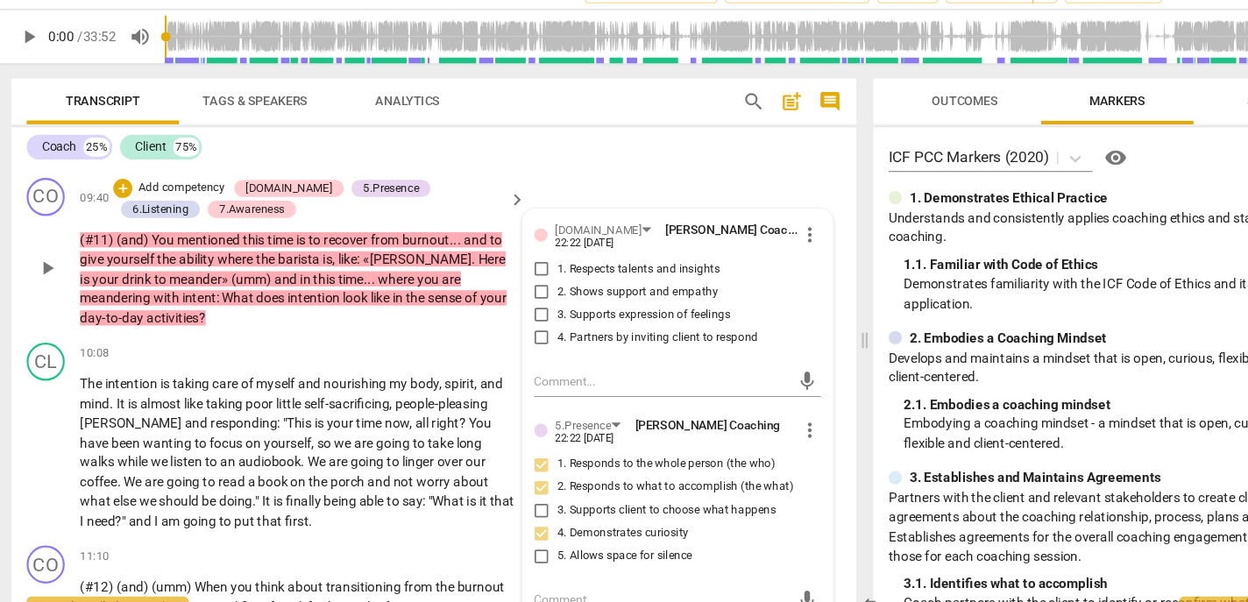
click at [538, 331] on span "3. Supports expression of feelings" at bounding box center [595, 323] width 159 height 16
click at [516, 334] on input "3. Supports expression of feelings" at bounding box center [502, 323] width 28 height 21
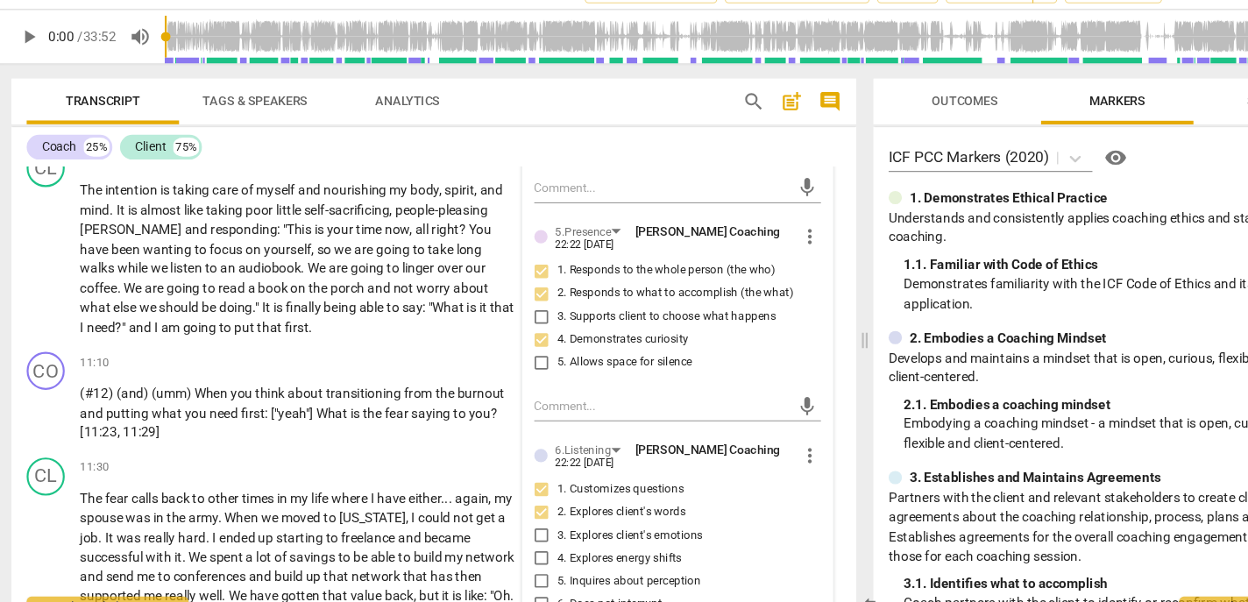
scroll to position [2636, 0]
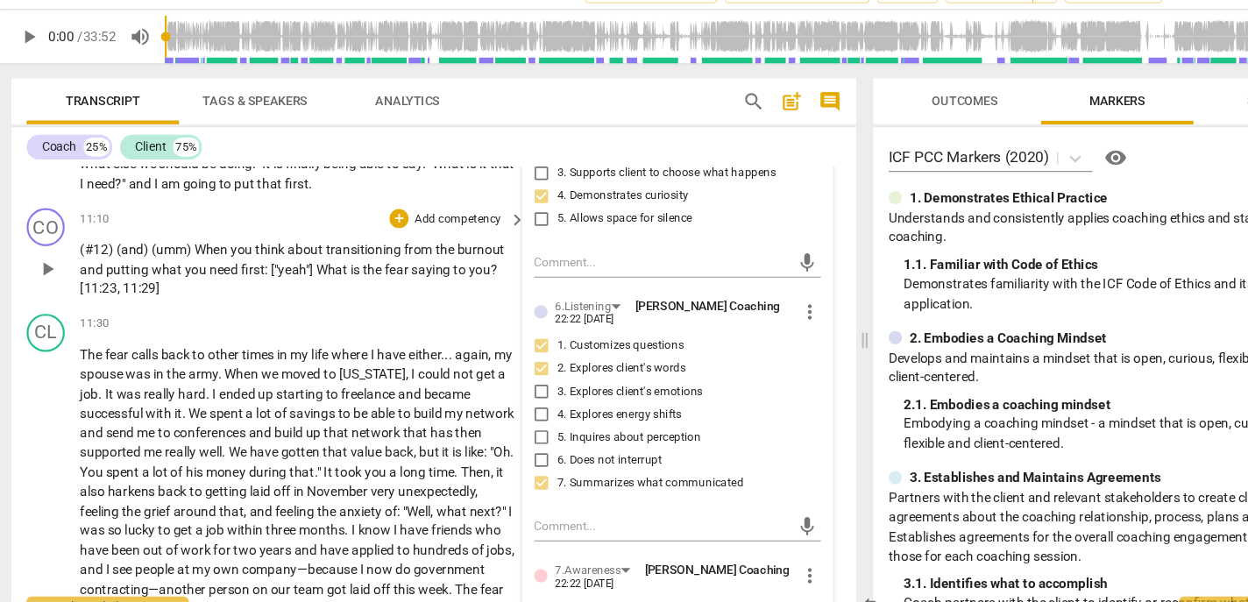
click at [301, 288] on span "What" at bounding box center [310, 281] width 32 height 14
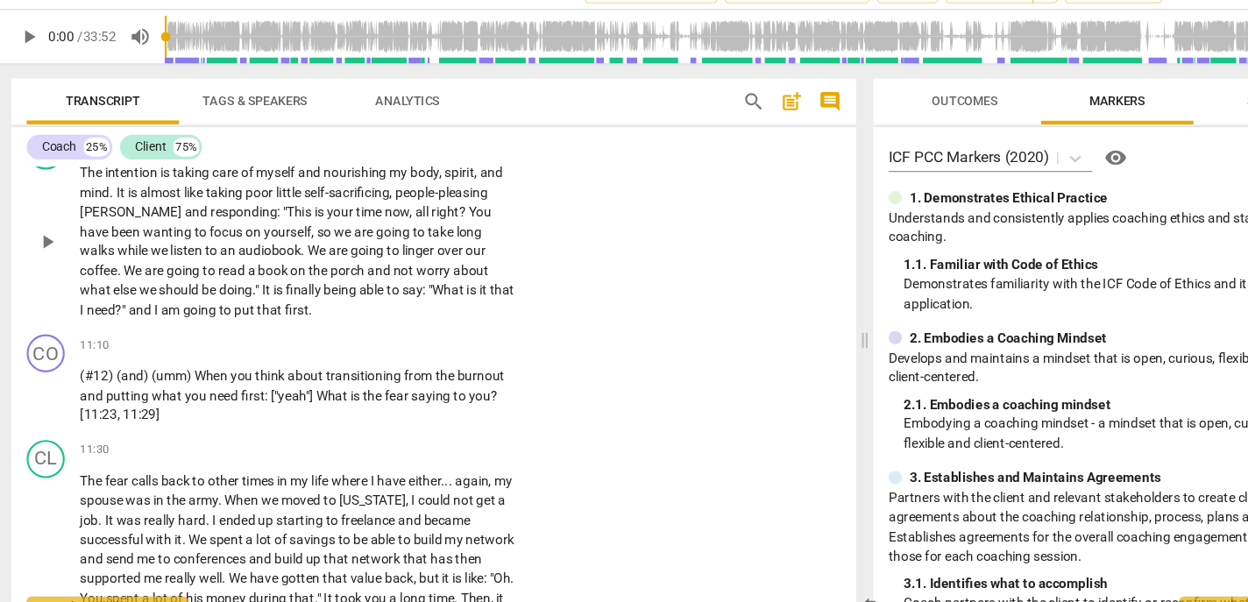
scroll to position [2629, 0]
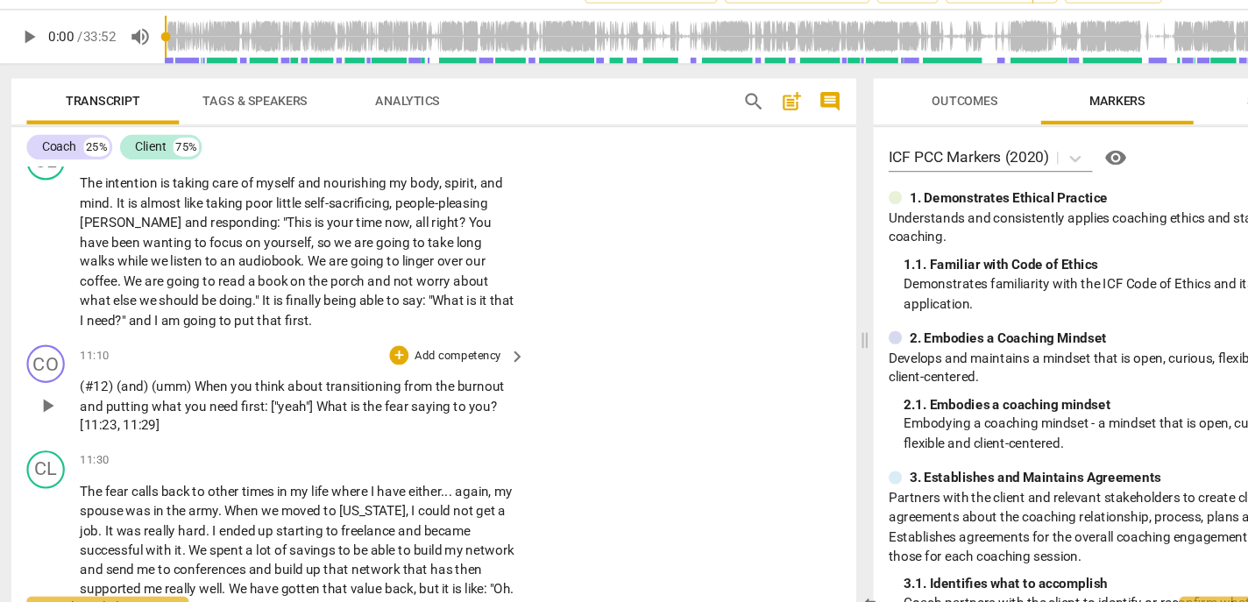
click at [420, 370] on p "Add competency" at bounding box center [424, 362] width 83 height 16
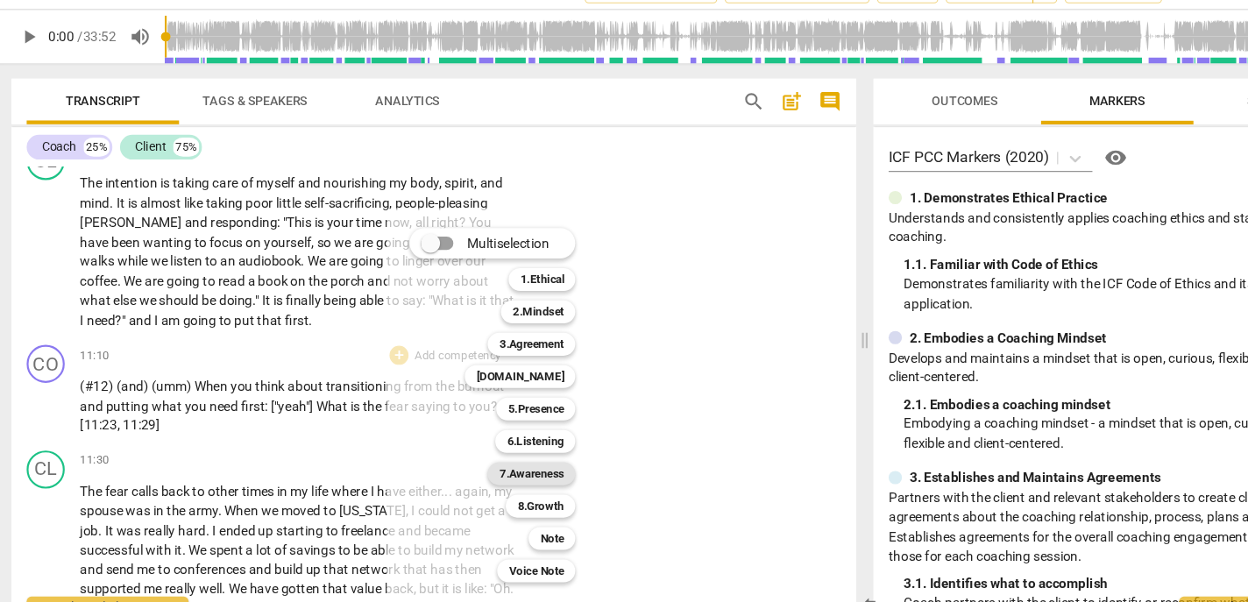
click at [509, 465] on b "7.Awareness" at bounding box center [493, 469] width 60 height 21
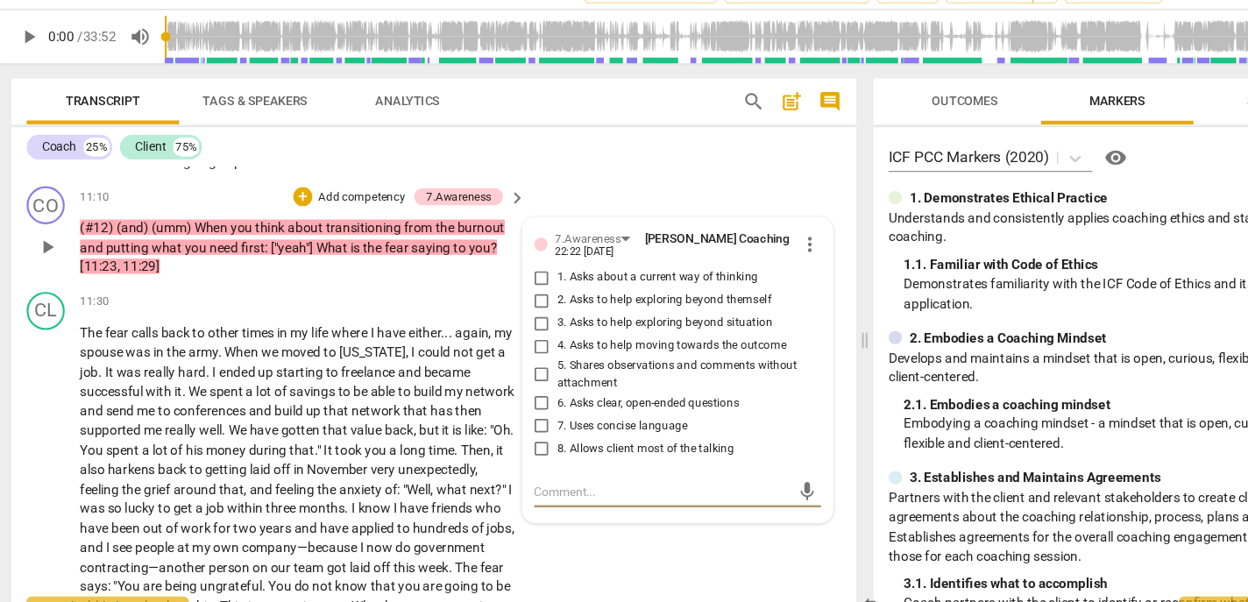
scroll to position [2773, 0]
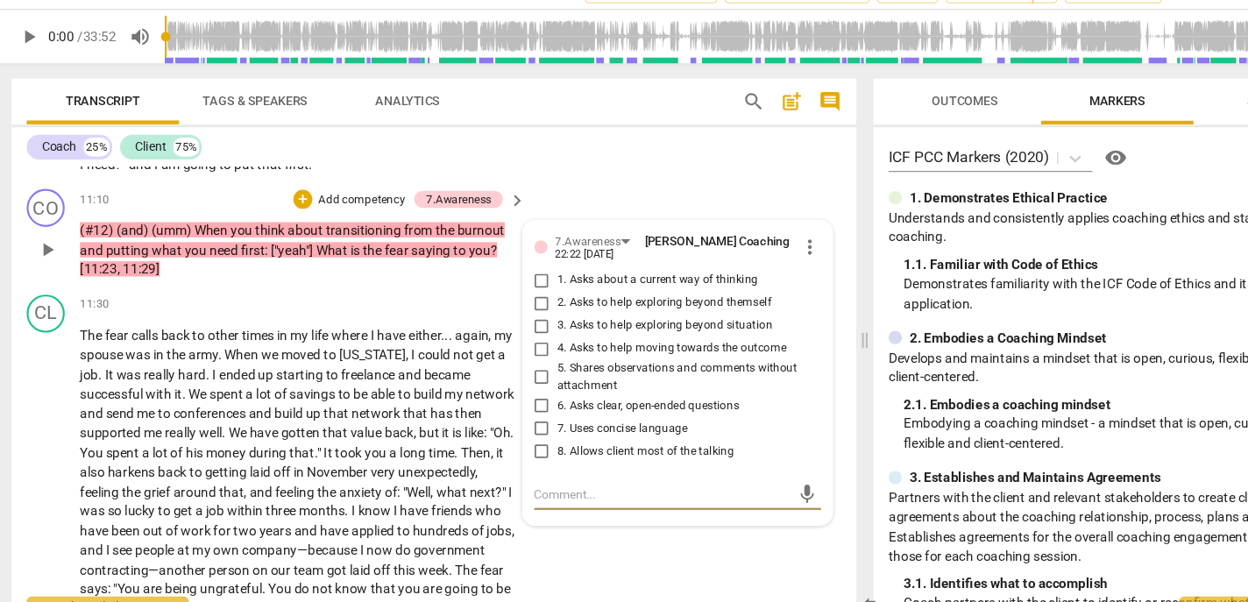
click at [537, 321] on span "2. Asks to help exploring beyond themself" at bounding box center [614, 313] width 197 height 16
click at [516, 323] on input "2. Asks to help exploring beyond themself" at bounding box center [502, 312] width 28 height 21
click at [539, 415] on span "6. Asks clear, open-ended questions" at bounding box center [599, 408] width 167 height 16
click at [516, 417] on input "6. Asks clear, open-ended questions" at bounding box center [502, 406] width 28 height 21
click at [530, 436] on span "7. Uses concise language" at bounding box center [576, 429] width 120 height 16
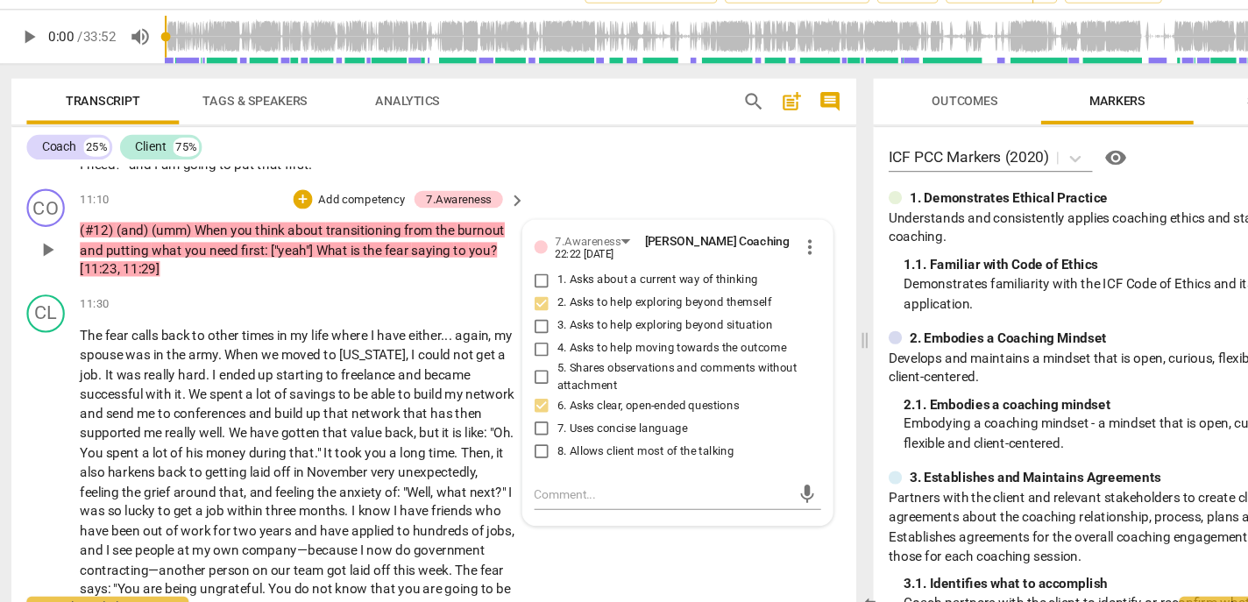
click at [516, 438] on input "7. Uses concise language" at bounding box center [502, 427] width 28 height 21
click at [327, 226] on p "Add competency" at bounding box center [335, 218] width 83 height 16
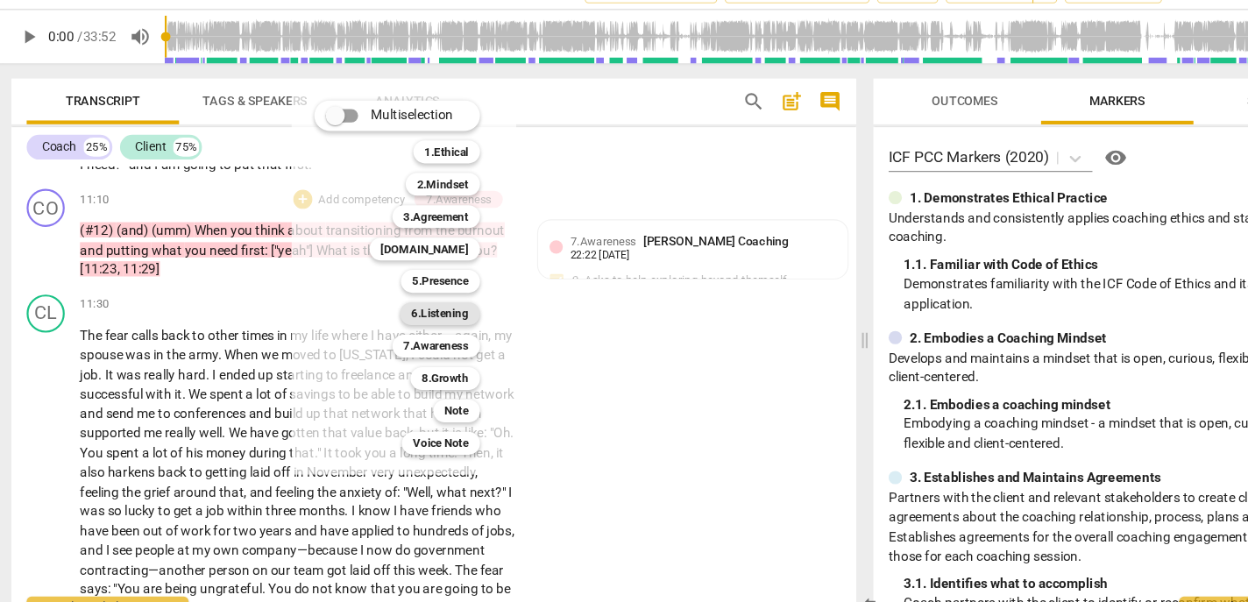
click at [407, 320] on b "6.Listening" at bounding box center [408, 322] width 53 height 21
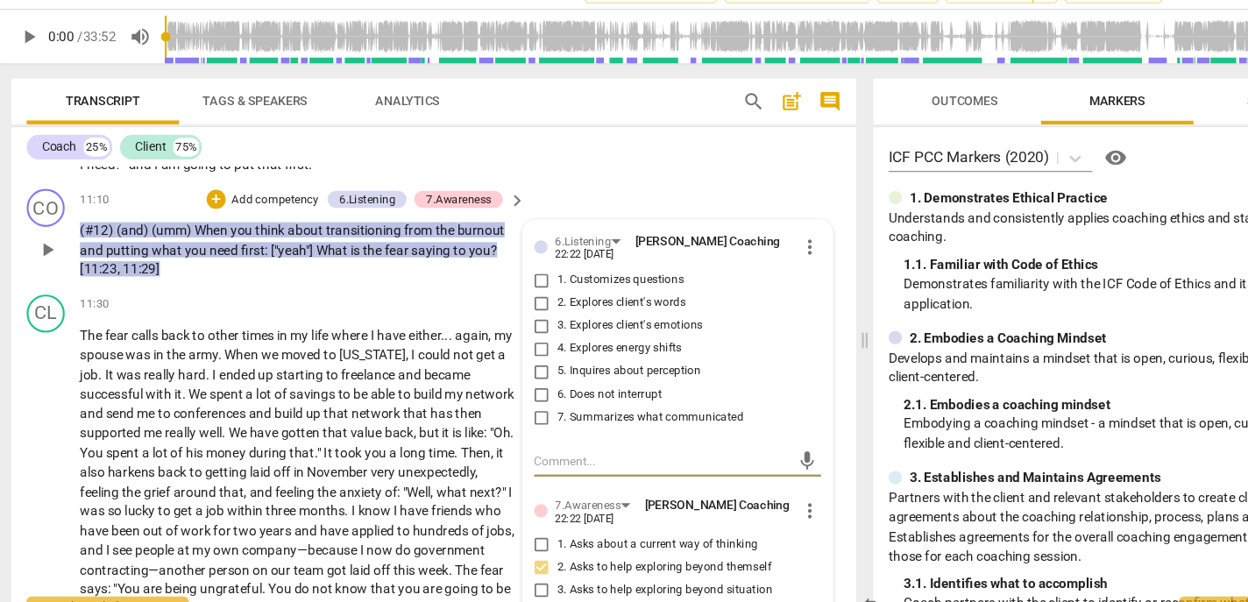
click at [545, 300] on span "1. Customizes questions" at bounding box center [574, 292] width 117 height 16
click at [516, 302] on input "1. Customizes questions" at bounding box center [502, 291] width 28 height 21
click at [545, 321] on span "2. Explores client's words" at bounding box center [575, 313] width 118 height 16
click at [516, 323] on input "2. Explores client's words" at bounding box center [502, 312] width 28 height 21
click at [541, 321] on span "2. Explores client's words" at bounding box center [575, 313] width 118 height 16
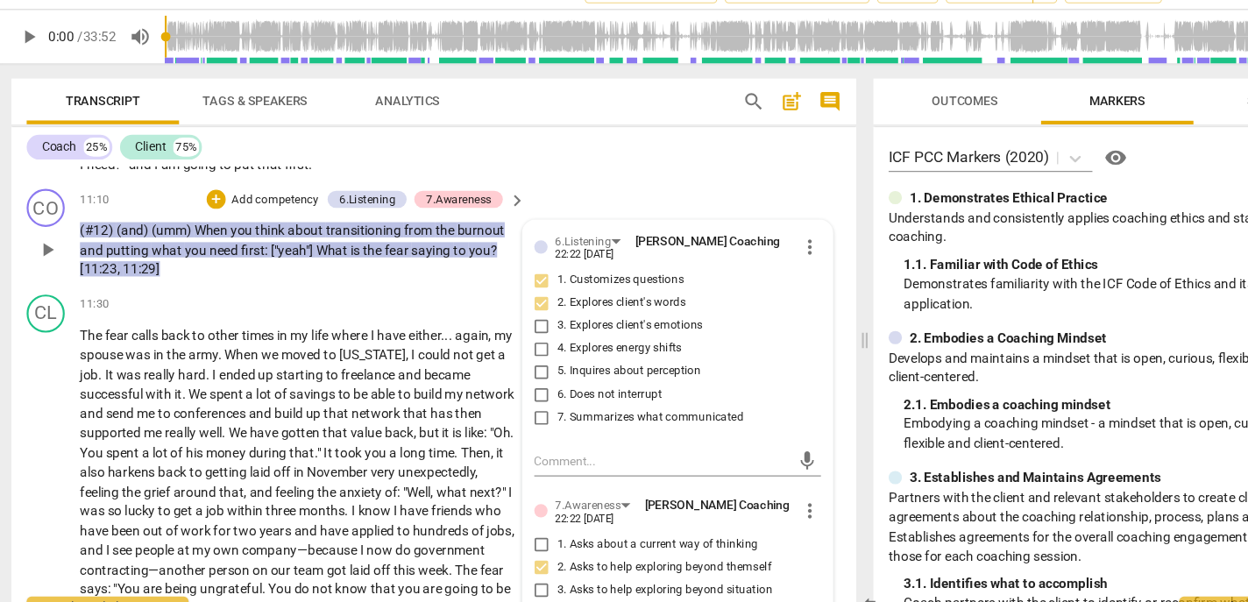
click at [516, 323] on input "2. Explores client's words" at bounding box center [502, 312] width 28 height 21
click at [541, 321] on span "2. Explores client's words" at bounding box center [575, 313] width 118 height 16
click at [516, 323] on input "2. Explores client's words" at bounding box center [502, 312] width 28 height 21
click at [536, 384] on span "5. Inquires about perception" at bounding box center [582, 376] width 132 height 16
click at [516, 386] on input "5. Inquires about perception" at bounding box center [502, 375] width 28 height 21
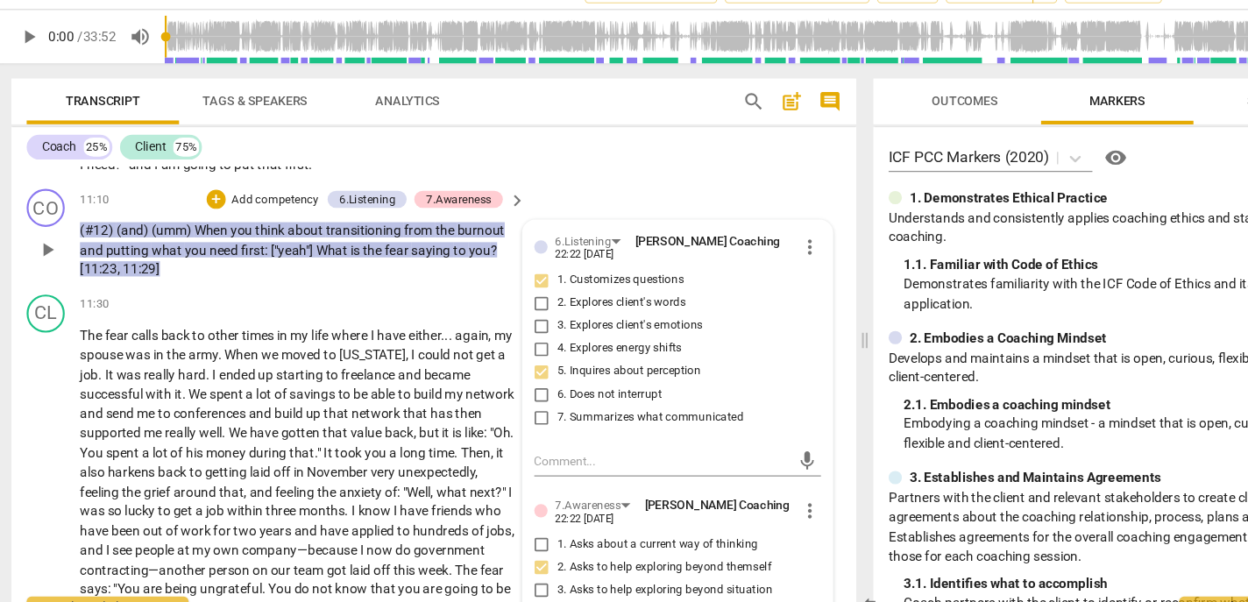
click at [544, 342] on span "3. Explores client's emotions" at bounding box center [583, 334] width 134 height 16
click at [516, 344] on input "3. Explores client's emotions" at bounding box center [502, 333] width 28 height 21
click at [541, 384] on span "5. Inquires about perception" at bounding box center [582, 376] width 132 height 16
click at [516, 386] on input "5. Inquires about perception" at bounding box center [502, 375] width 28 height 21
click at [541, 384] on span "5. Inquires about perception" at bounding box center [582, 376] width 132 height 16
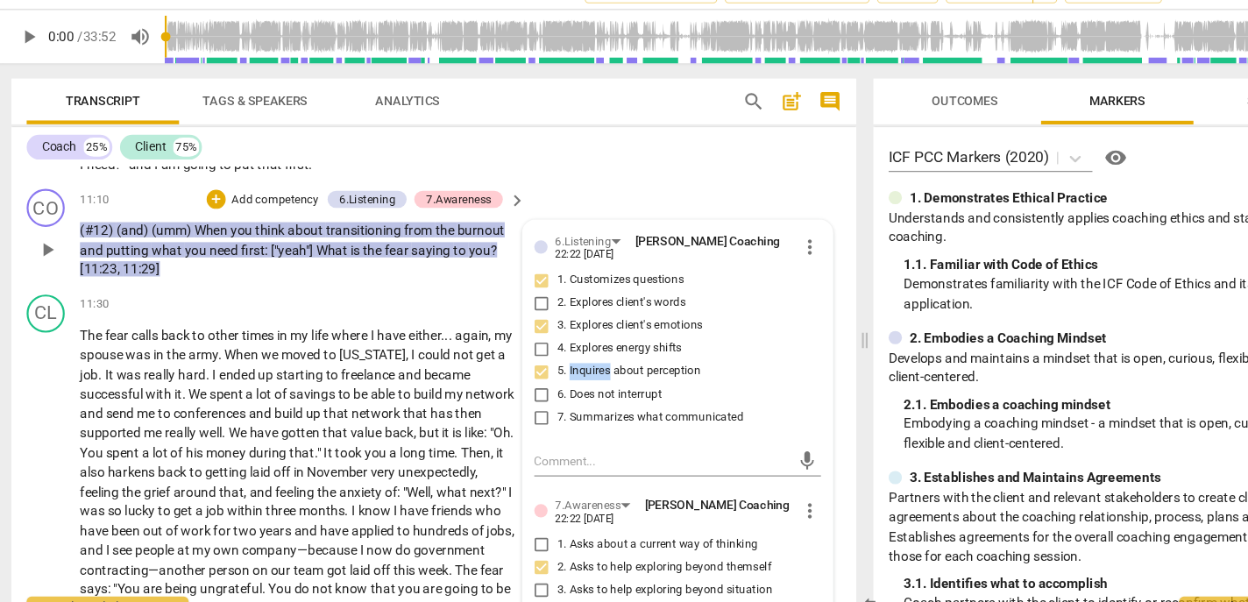
click at [516, 386] on input "5. Inquires about perception" at bounding box center [502, 375] width 28 height 21
click at [541, 426] on span "7. Summarizes what communicated" at bounding box center [602, 418] width 172 height 16
click at [516, 428] on input "7. Summarizes what communicated" at bounding box center [502, 417] width 28 height 21
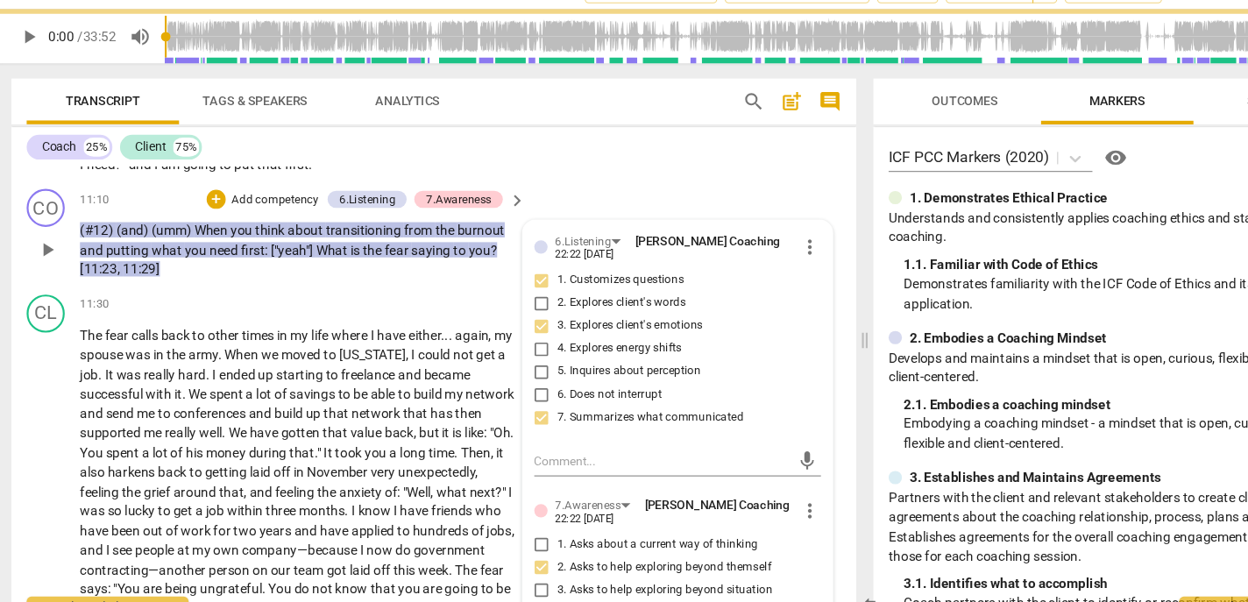
click at [251, 226] on p "Add competency" at bounding box center [256, 218] width 83 height 16
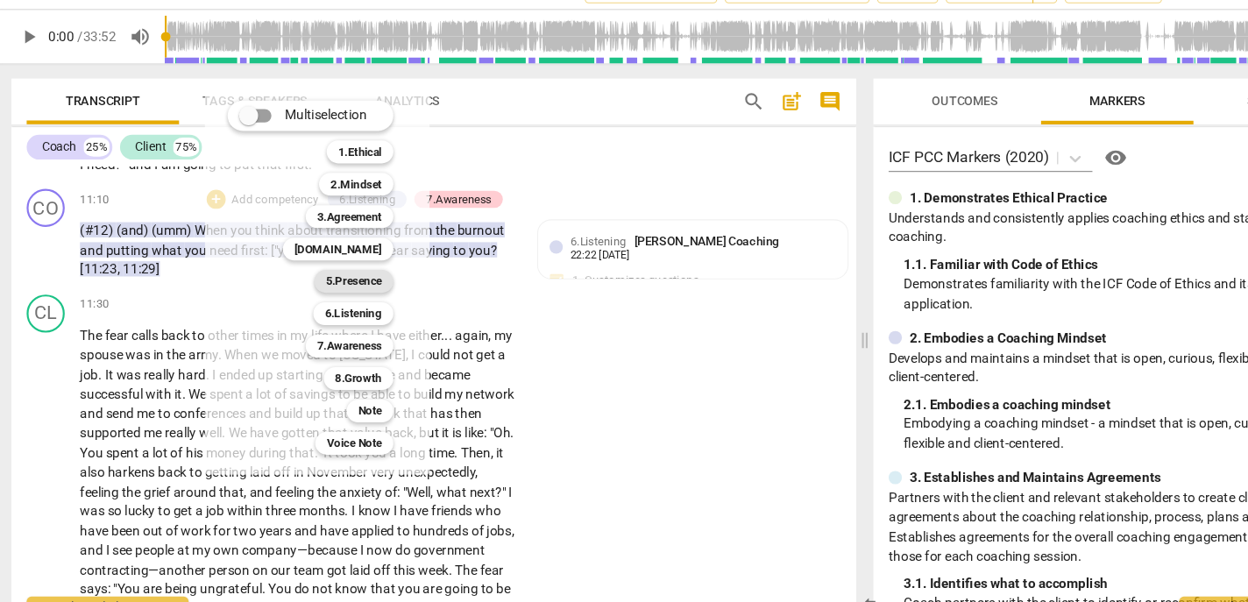
click at [315, 286] on b "5.Presence" at bounding box center [329, 292] width 52 height 21
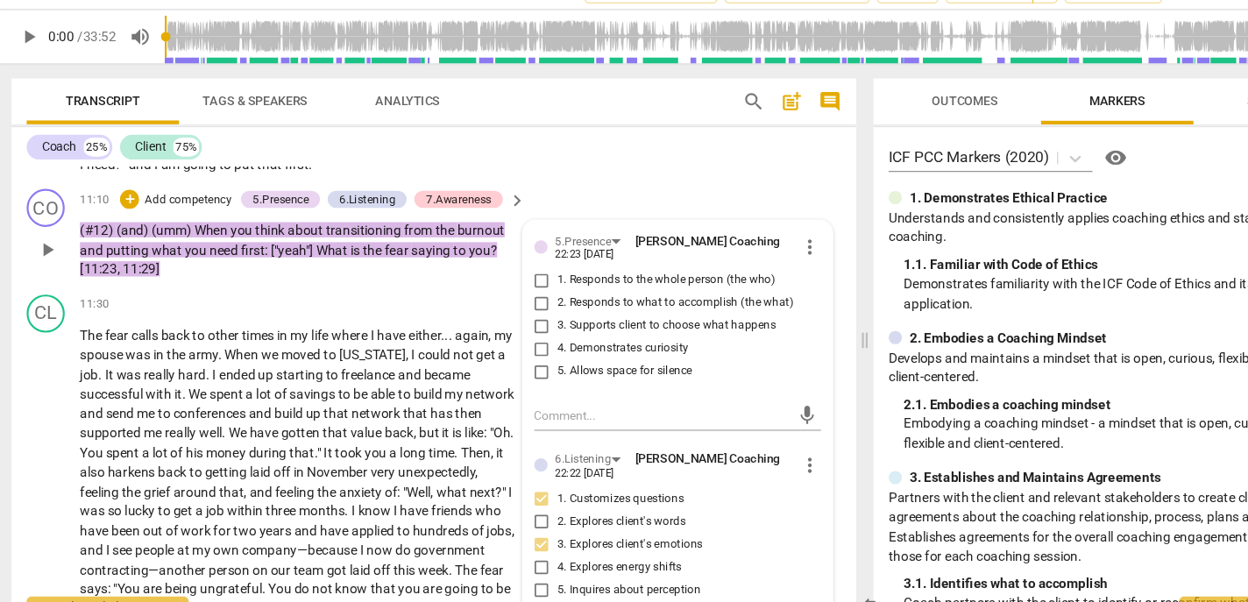
click at [542, 300] on span "1. Responds to the whole person (the who)" at bounding box center [616, 292] width 201 height 16
click at [516, 302] on input "1. Responds to the whole person (the who)" at bounding box center [502, 291] width 28 height 21
click at [548, 342] on span "3. Supports client to choose what happens" at bounding box center [617, 334] width 202 height 16
click at [516, 344] on input "3. Supports client to choose what happens" at bounding box center [502, 333] width 28 height 21
click at [541, 342] on span "3. Supports client to choose what happens" at bounding box center [617, 334] width 202 height 16
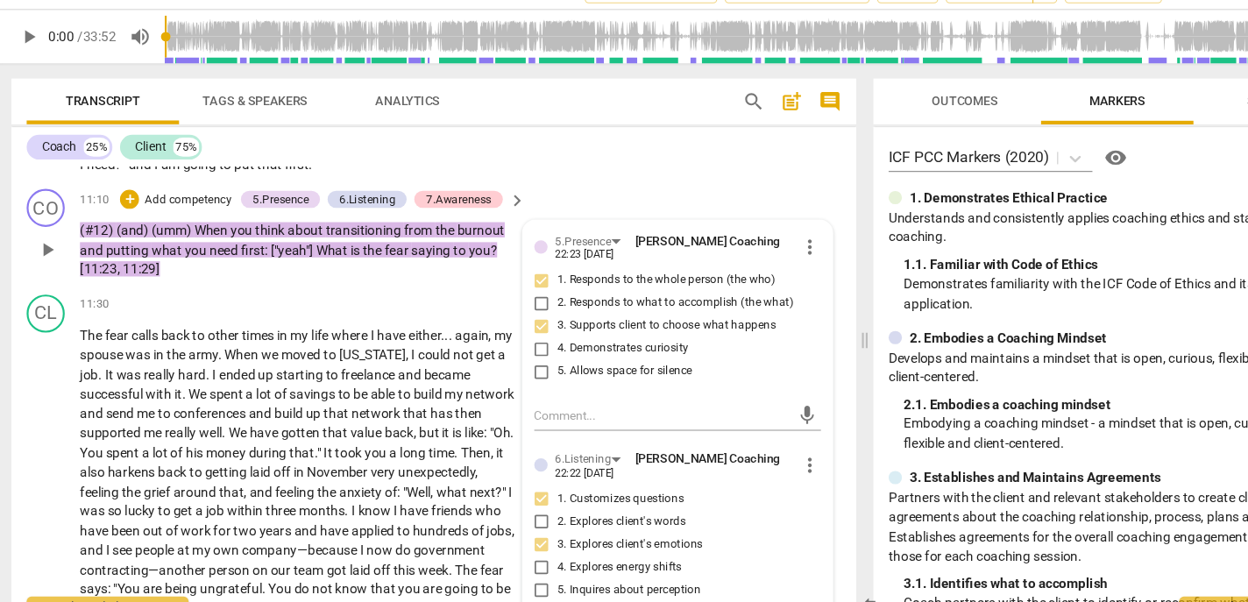
click at [516, 344] on input "3. Supports client to choose what happens" at bounding box center [502, 333] width 28 height 21
click at [541, 342] on span "3. Supports client to choose what happens" at bounding box center [617, 334] width 202 height 16
click at [516, 344] on input "3. Supports client to choose what happens" at bounding box center [502, 333] width 28 height 21
click at [538, 363] on span "4. Demonstrates curiosity" at bounding box center [576, 355] width 121 height 16
click at [516, 365] on input "4. Demonstrates curiosity" at bounding box center [502, 354] width 28 height 21
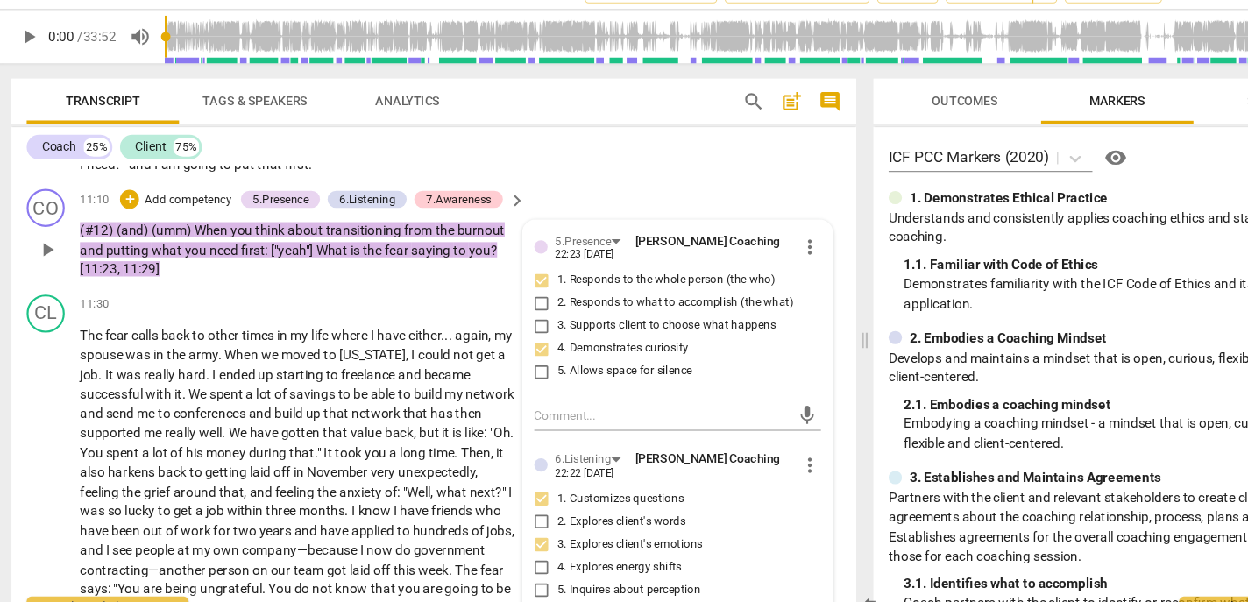
click at [191, 226] on p "Add competency" at bounding box center [176, 218] width 83 height 16
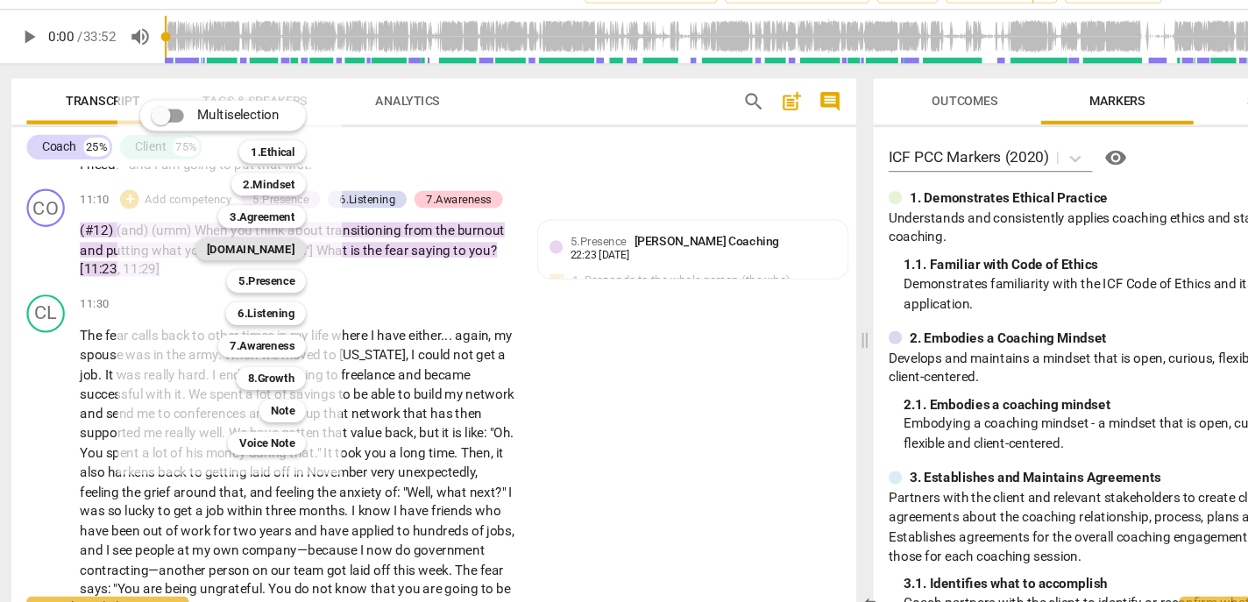
click at [249, 258] on b "[DOMAIN_NAME]" at bounding box center [234, 262] width 81 height 21
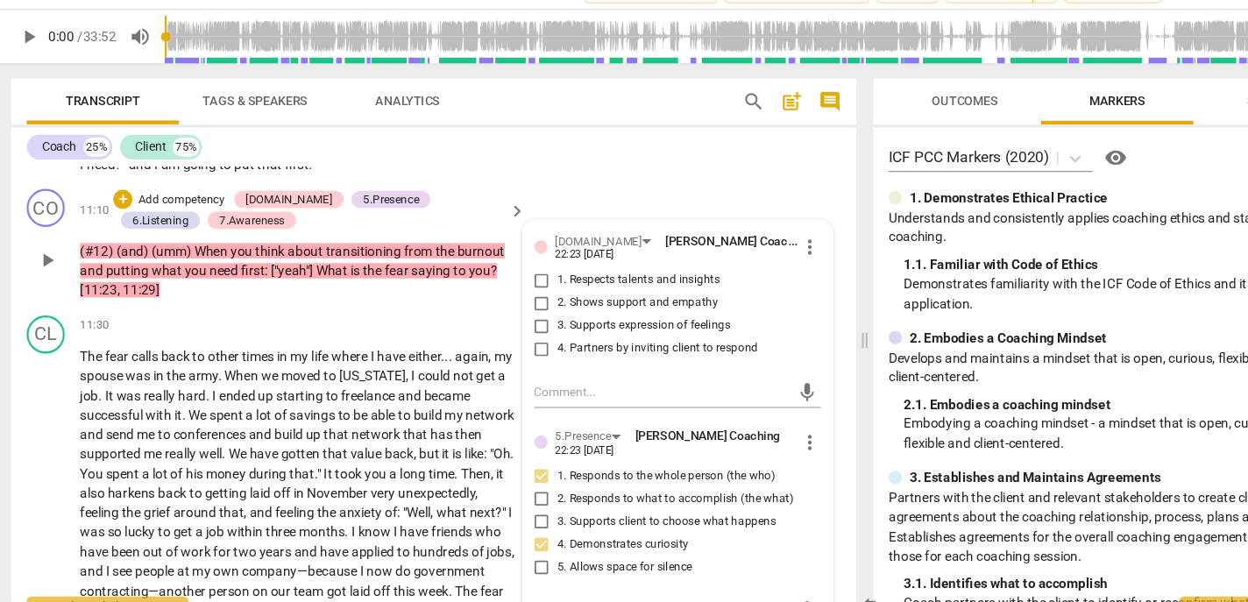
click at [548, 321] on span "2. Shows support and empathy" at bounding box center [590, 313] width 148 height 16
click at [516, 323] on input "2. Shows support and empathy" at bounding box center [502, 312] width 28 height 21
click at [543, 342] on span "3. Supports expression of feelings" at bounding box center [595, 334] width 159 height 16
click at [516, 344] on input "3. Supports expression of feelings" at bounding box center [502, 333] width 28 height 21
click at [244, 459] on p "The fear calls back to other times in my life where I have either . . . again ,…" at bounding box center [277, 496] width 401 height 287
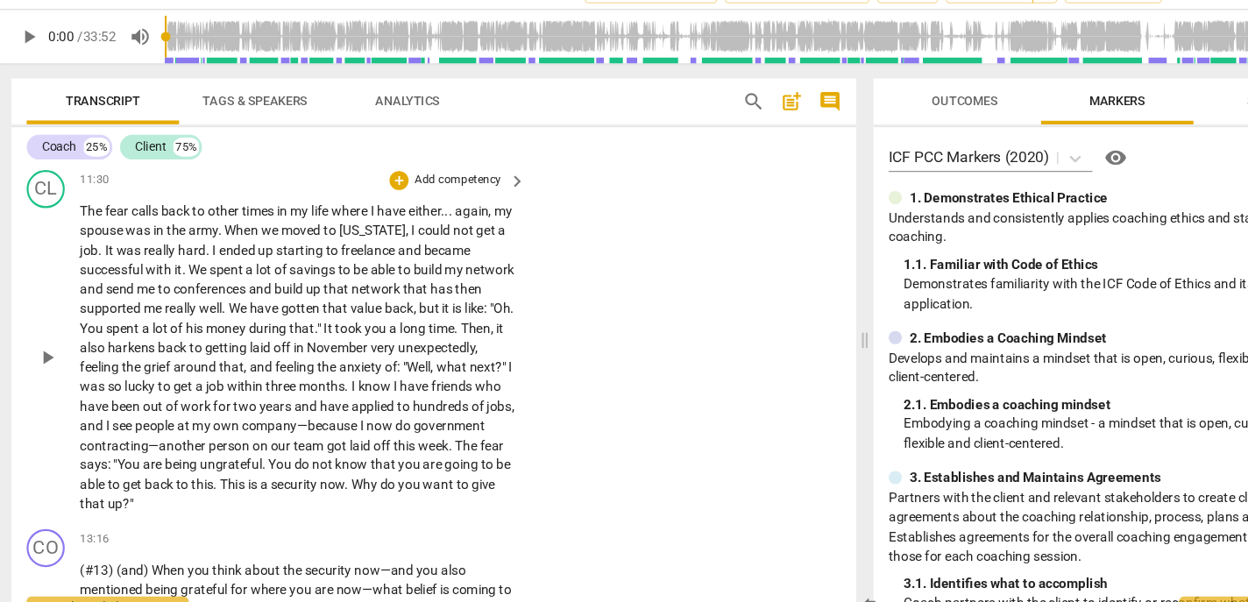
scroll to position [2909, 0]
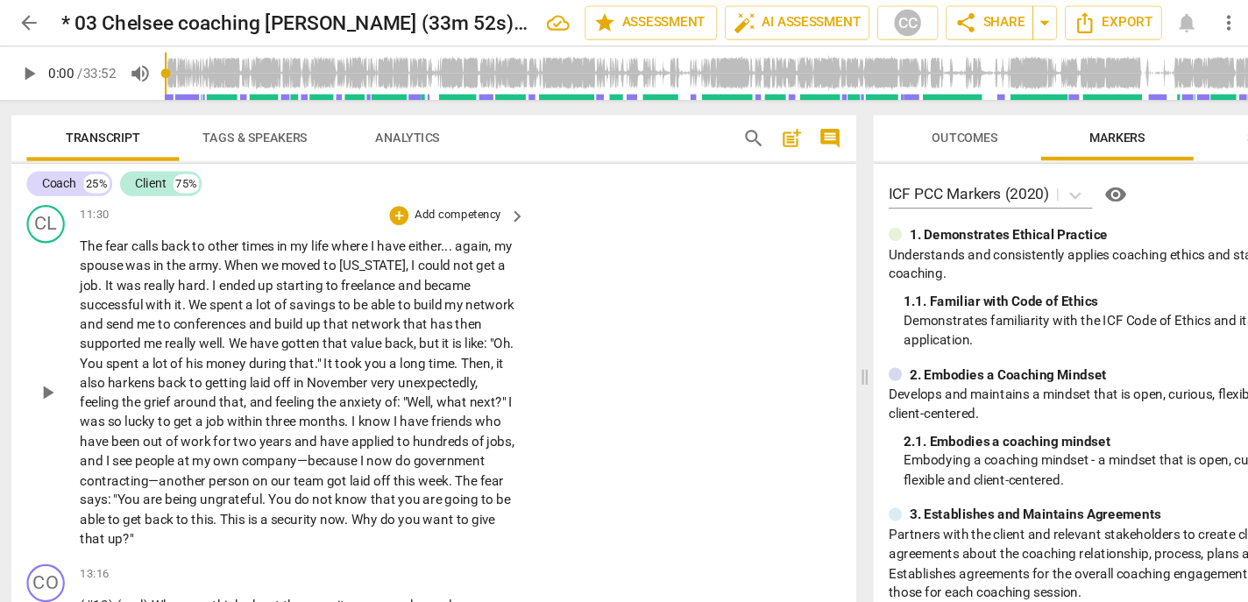
click at [174, 341] on span "of" at bounding box center [167, 334] width 14 height 14
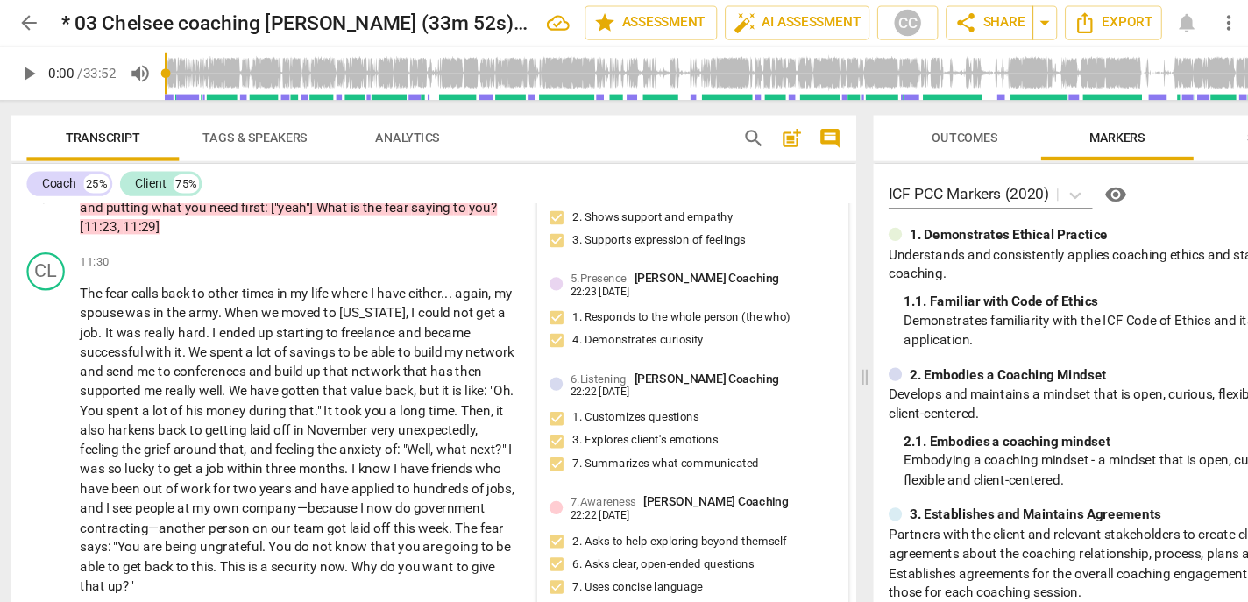
scroll to position [2864, 0]
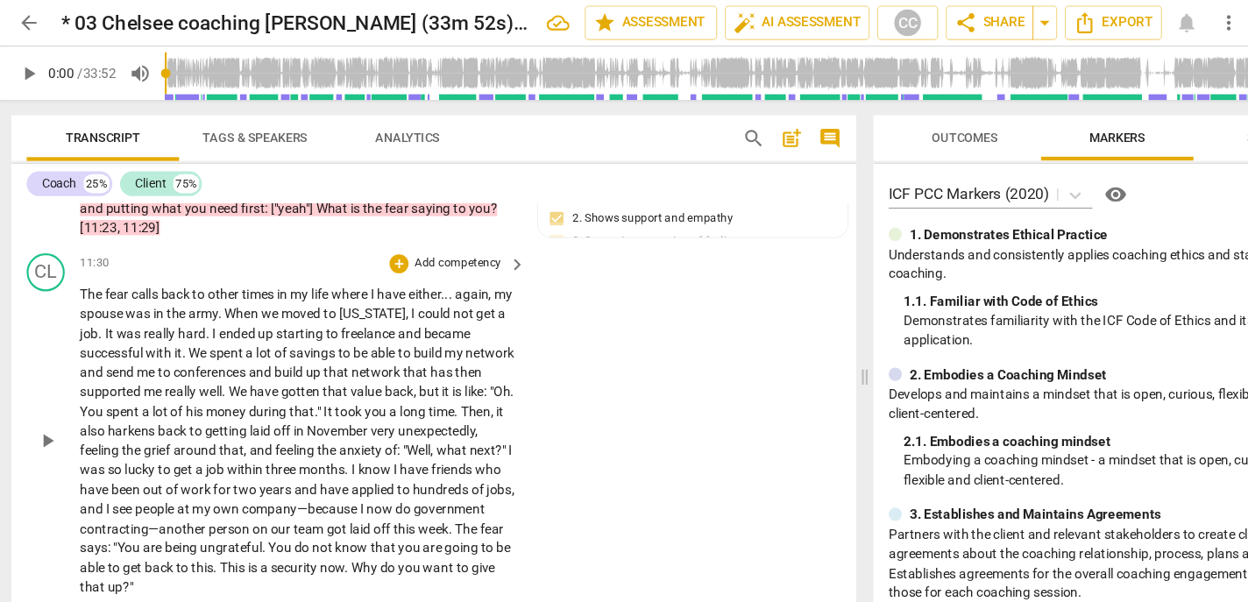
click at [204, 295] on span "army" at bounding box center [190, 288] width 27 height 14
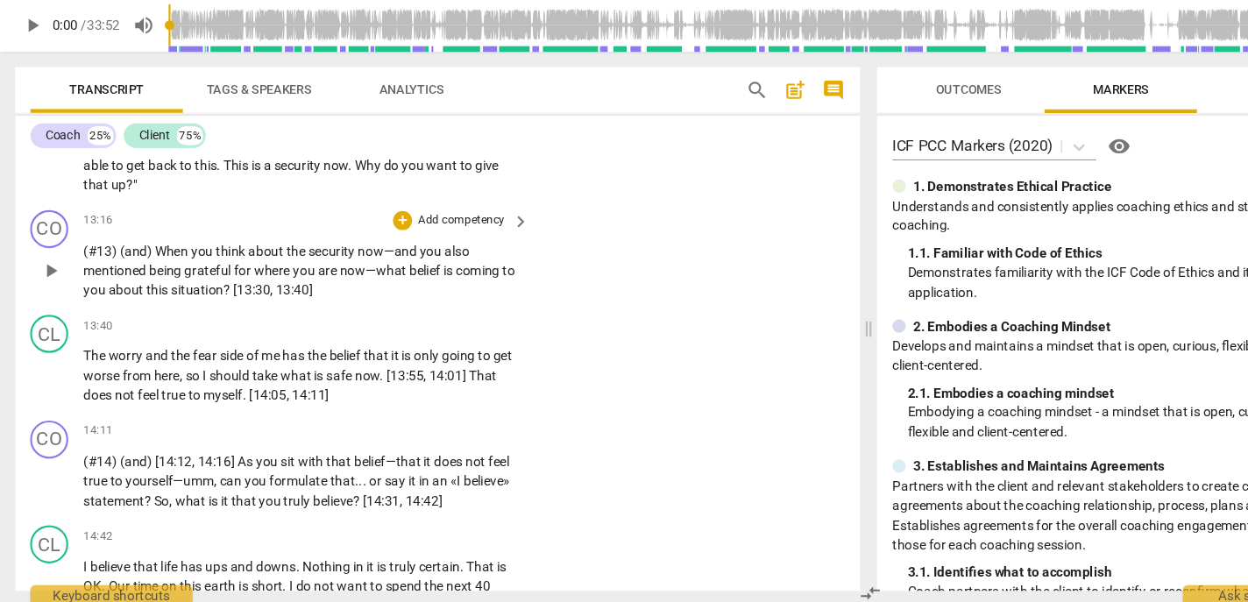
scroll to position [3195, 0]
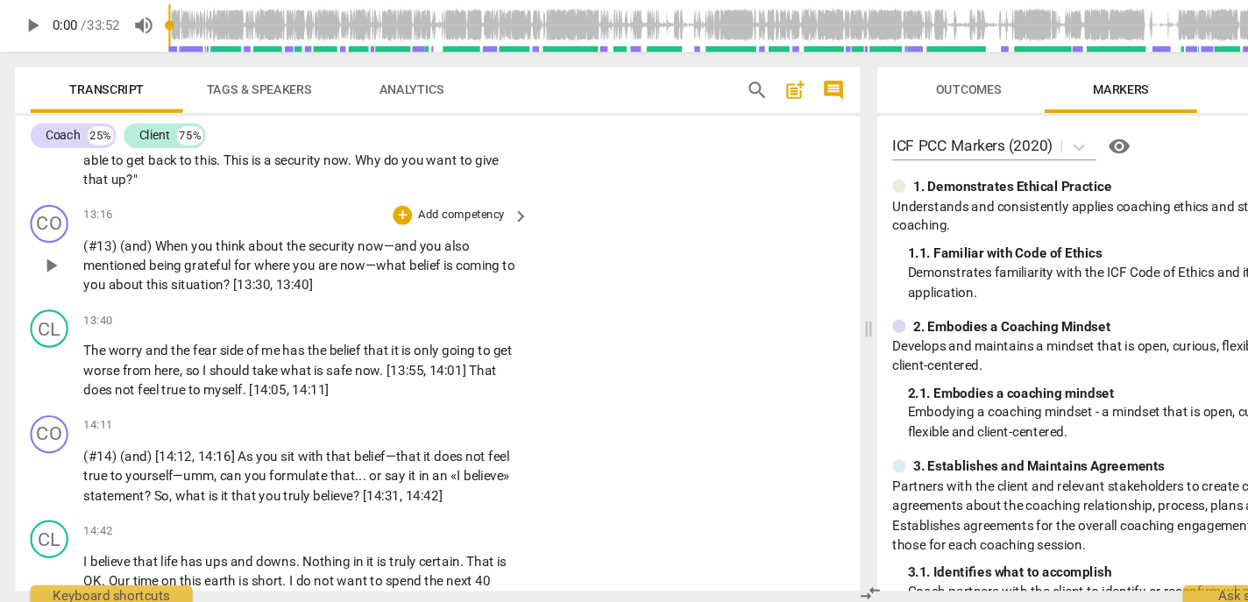
click at [416, 251] on p "Add competency" at bounding box center [424, 243] width 83 height 16
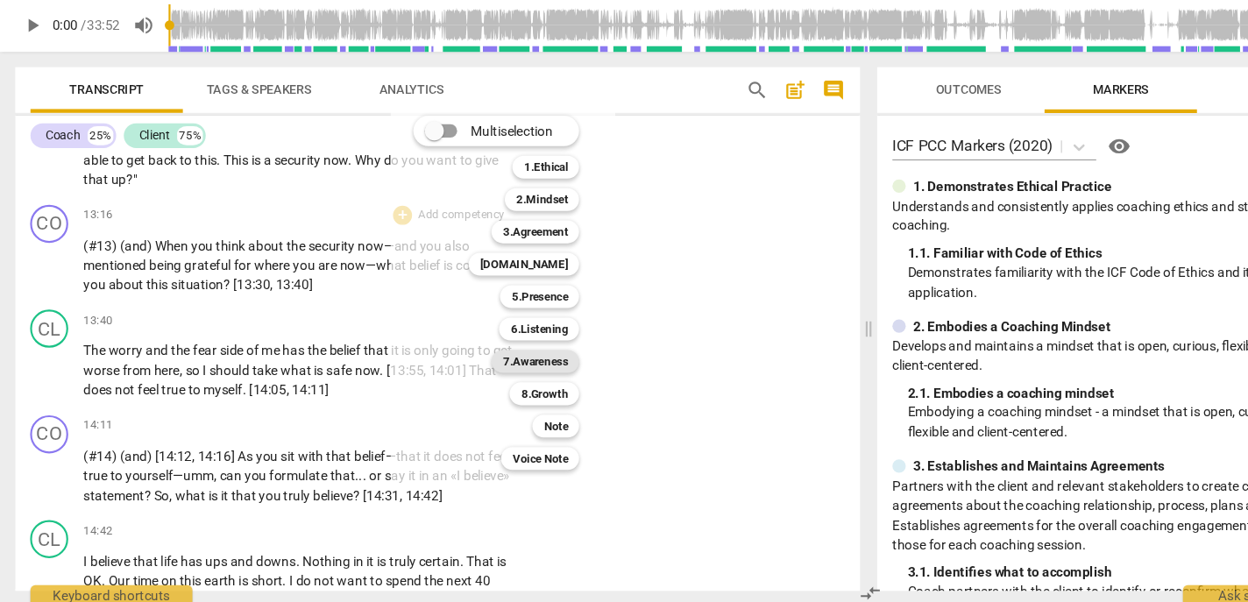
click at [485, 375] on b "7.Awareness" at bounding box center [493, 376] width 60 height 21
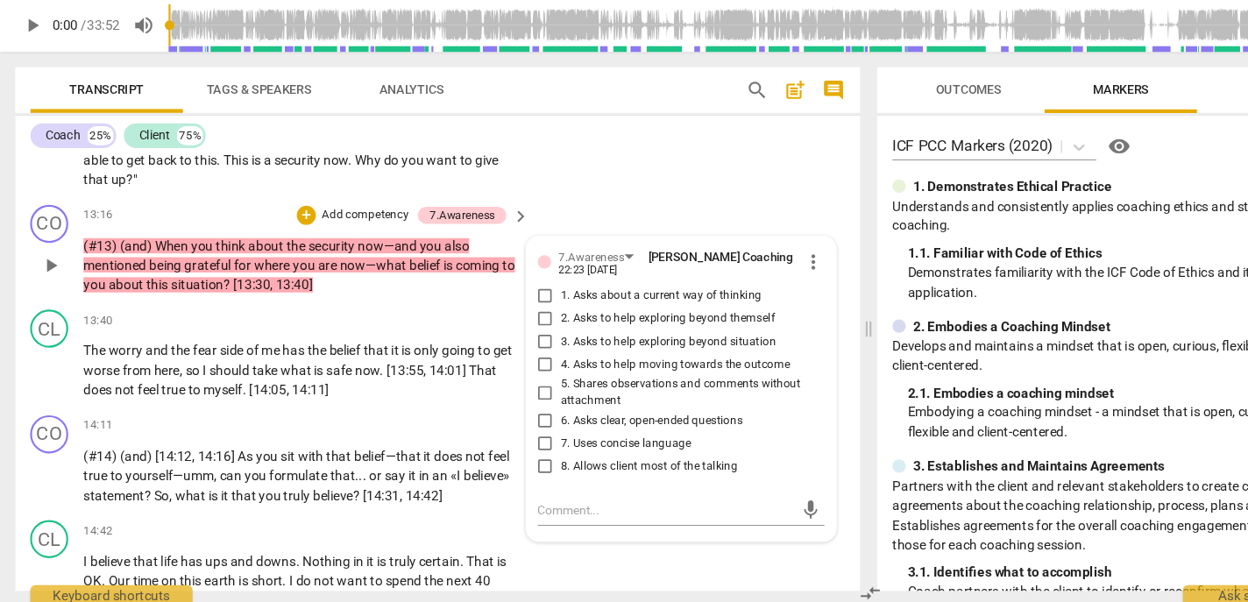
scroll to position [3199, 0]
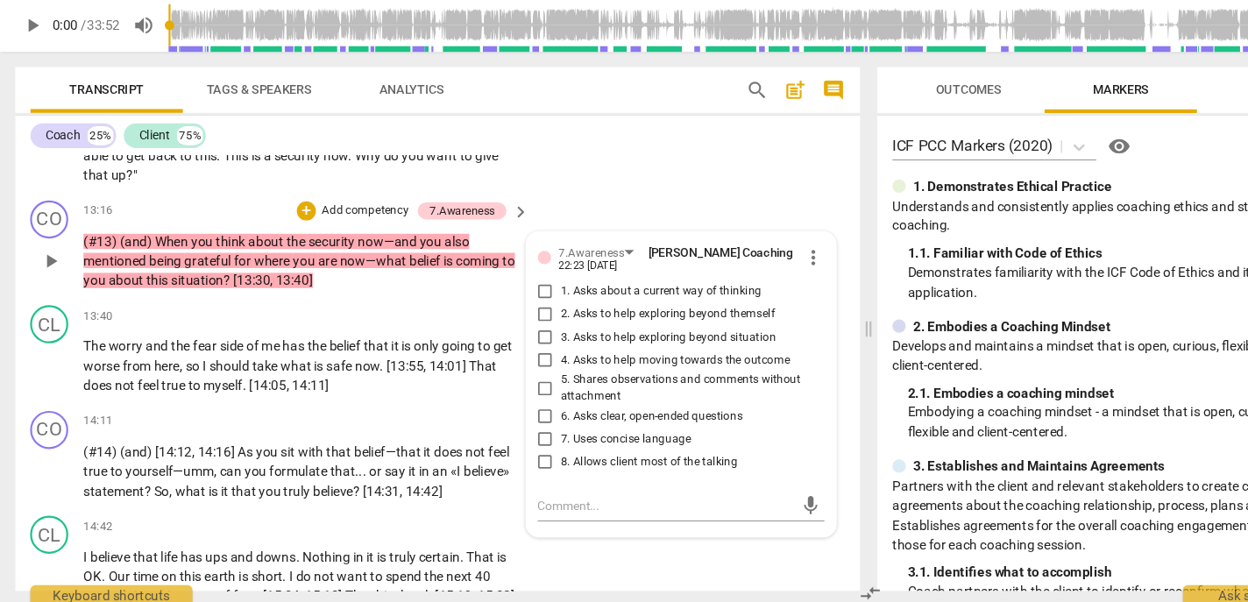
click at [541, 435] on span "6. Asks clear, open-ended questions" at bounding box center [599, 428] width 167 height 16
click at [516, 438] on input "6. Asks clear, open-ended questions" at bounding box center [502, 427] width 28 height 21
click at [536, 456] on span "7. Uses concise language" at bounding box center [576, 449] width 120 height 16
click at [516, 459] on input "7. Uses concise language" at bounding box center [502, 448] width 28 height 21
click at [544, 342] on span "2. Asks to help exploring beyond themself" at bounding box center [614, 334] width 197 height 16
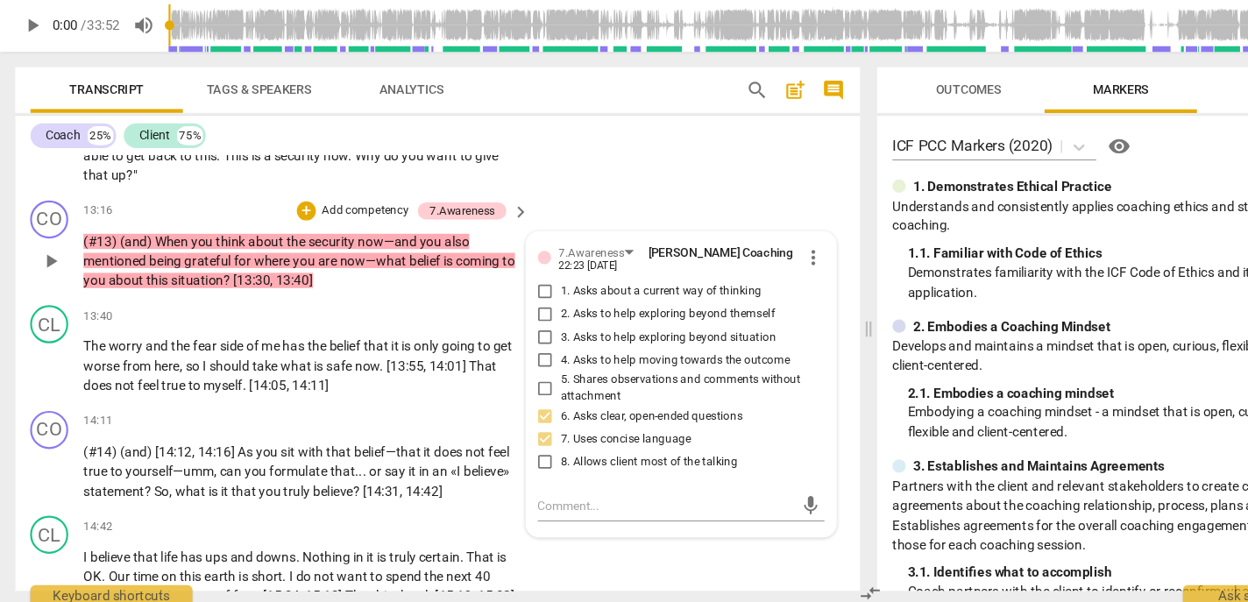
click at [516, 344] on input "2. Asks to help exploring beyond themself" at bounding box center [502, 333] width 28 height 21
click at [538, 363] on span "3. Asks to help exploring beyond situation" at bounding box center [615, 355] width 198 height 16
click at [516, 365] on input "3. Asks to help exploring beyond situation" at bounding box center [502, 354] width 28 height 21
click at [338, 246] on p "Add competency" at bounding box center [335, 238] width 83 height 16
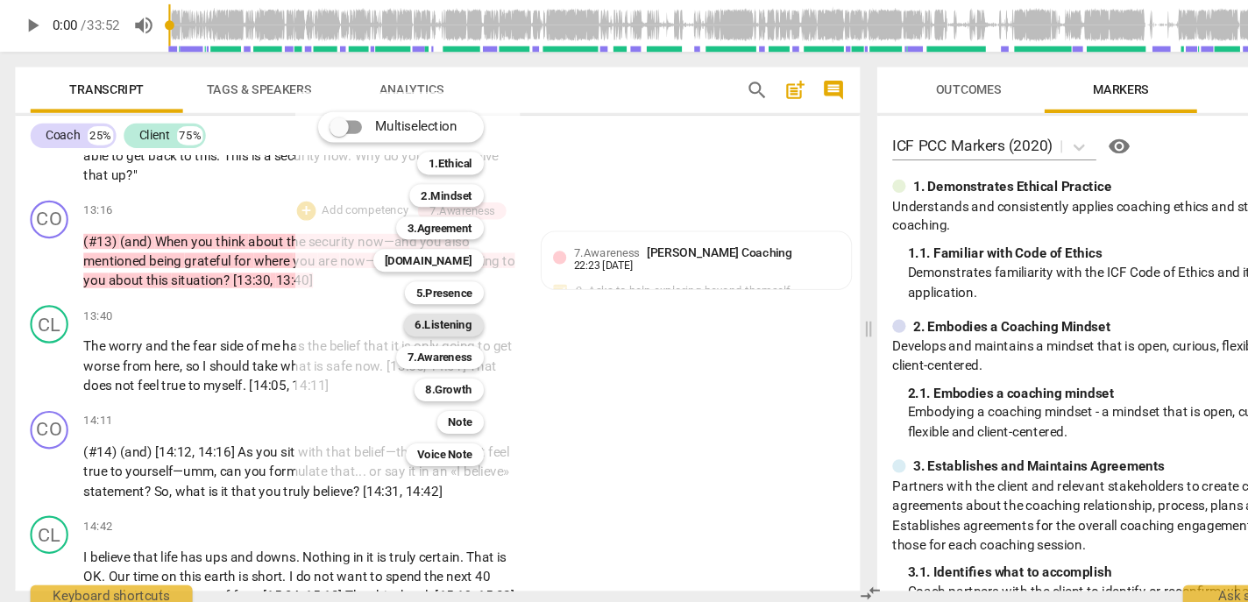
click at [392, 343] on b "6.Listening" at bounding box center [408, 343] width 53 height 21
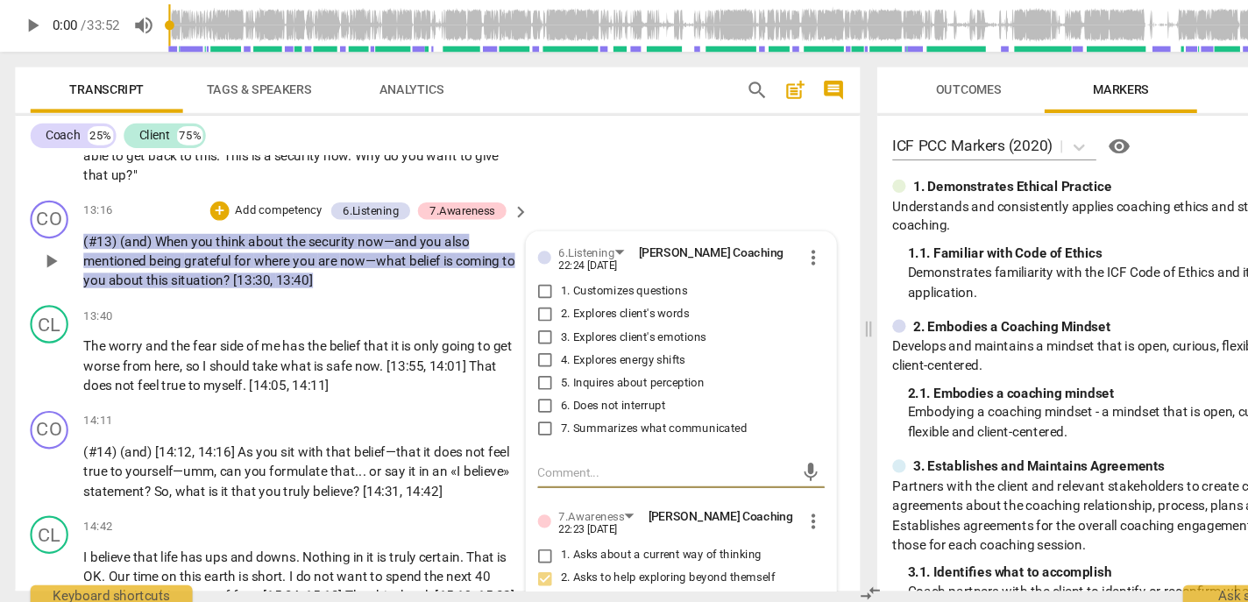
click at [530, 321] on span "1. Customizes questions" at bounding box center [574, 313] width 117 height 16
click at [516, 323] on input "1. Customizes questions" at bounding box center [502, 312] width 28 height 21
click at [534, 405] on span "5. Inquires about perception" at bounding box center [582, 397] width 132 height 16
click at [516, 407] on input "5. Inquires about perception" at bounding box center [502, 396] width 28 height 21
click at [534, 447] on span "7. Summarizes what communicated" at bounding box center [602, 439] width 172 height 16
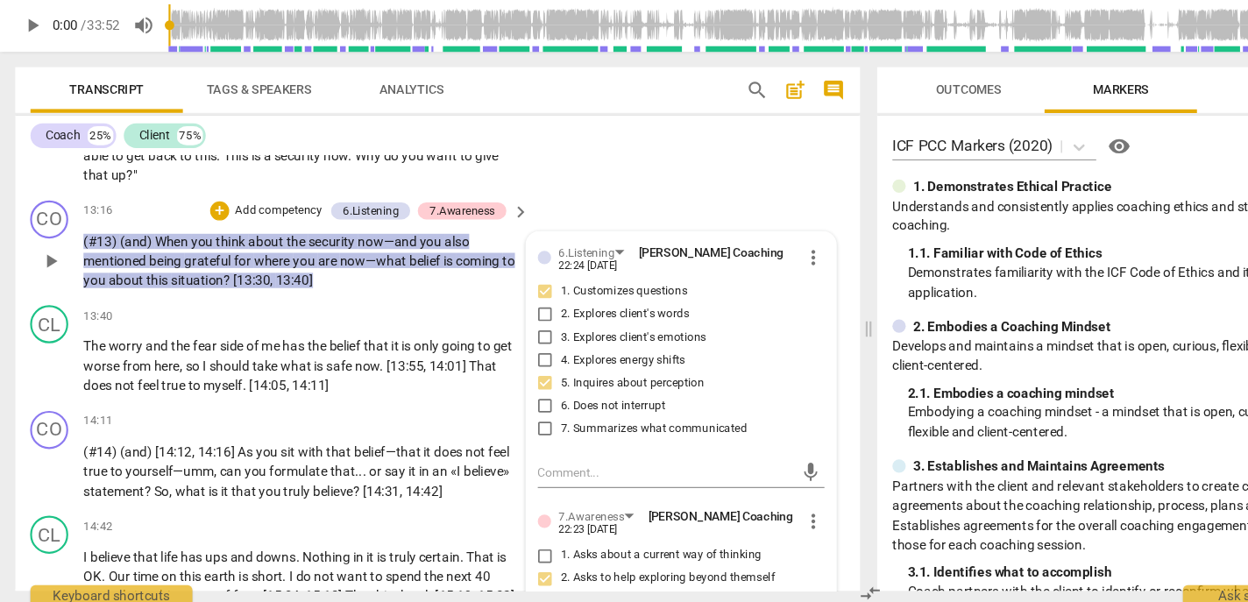
click at [516, 449] on input "7. Summarizes what communicated" at bounding box center [502, 438] width 28 height 21
click at [260, 246] on p "Add competency" at bounding box center [256, 238] width 83 height 16
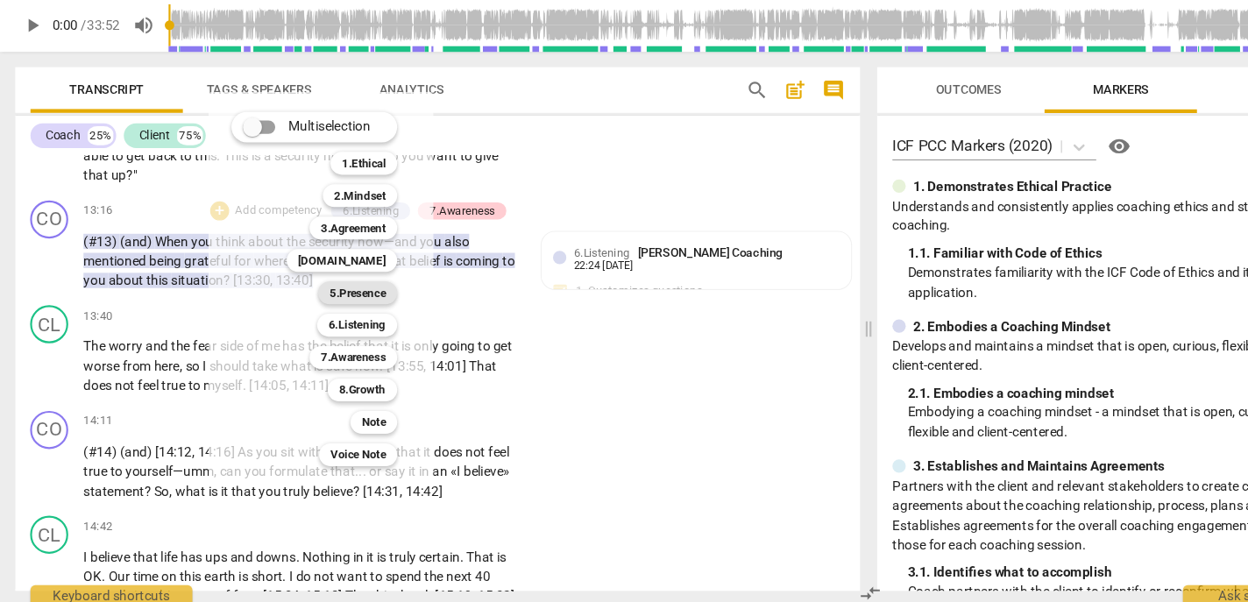
click at [344, 315] on b "5.Presence" at bounding box center [329, 313] width 52 height 21
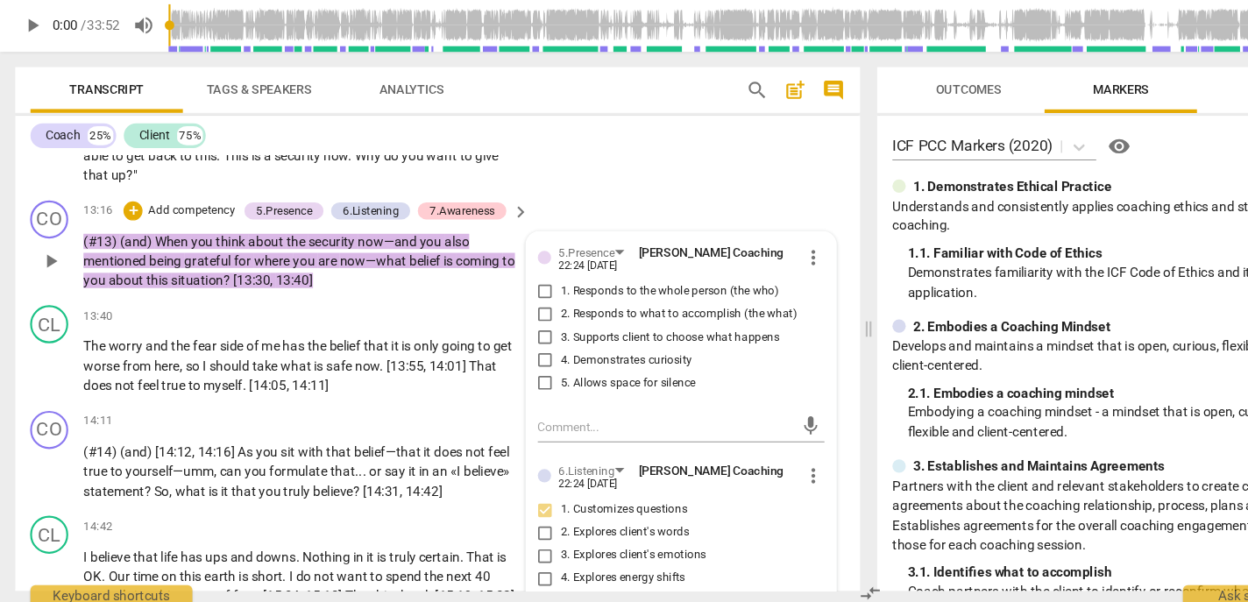
click at [538, 321] on span "1. Responds to the whole person (the who)" at bounding box center [616, 313] width 201 height 16
click at [516, 323] on input "1. Responds to the whole person (the who)" at bounding box center [502, 312] width 28 height 21
click at [534, 384] on span "4. Demonstrates curiosity" at bounding box center [576, 376] width 121 height 16
click at [516, 386] on input "4. Demonstrates curiosity" at bounding box center [502, 375] width 28 height 21
click at [190, 246] on p "Add competency" at bounding box center [176, 238] width 83 height 16
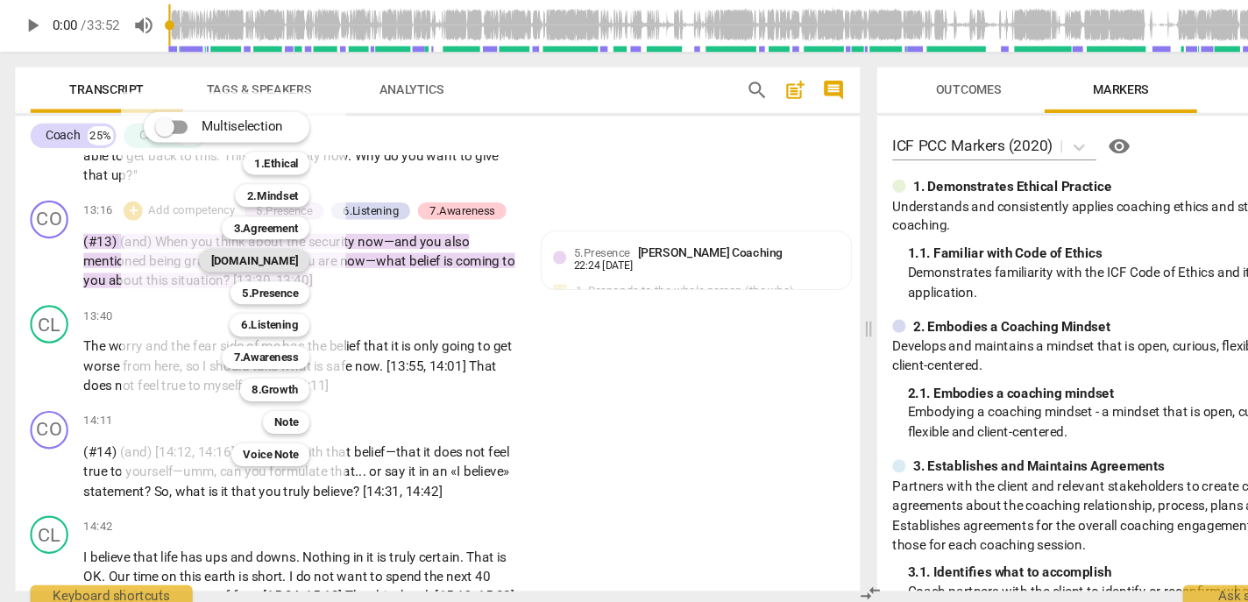
click at [261, 283] on b "[DOMAIN_NAME]" at bounding box center [234, 283] width 81 height 21
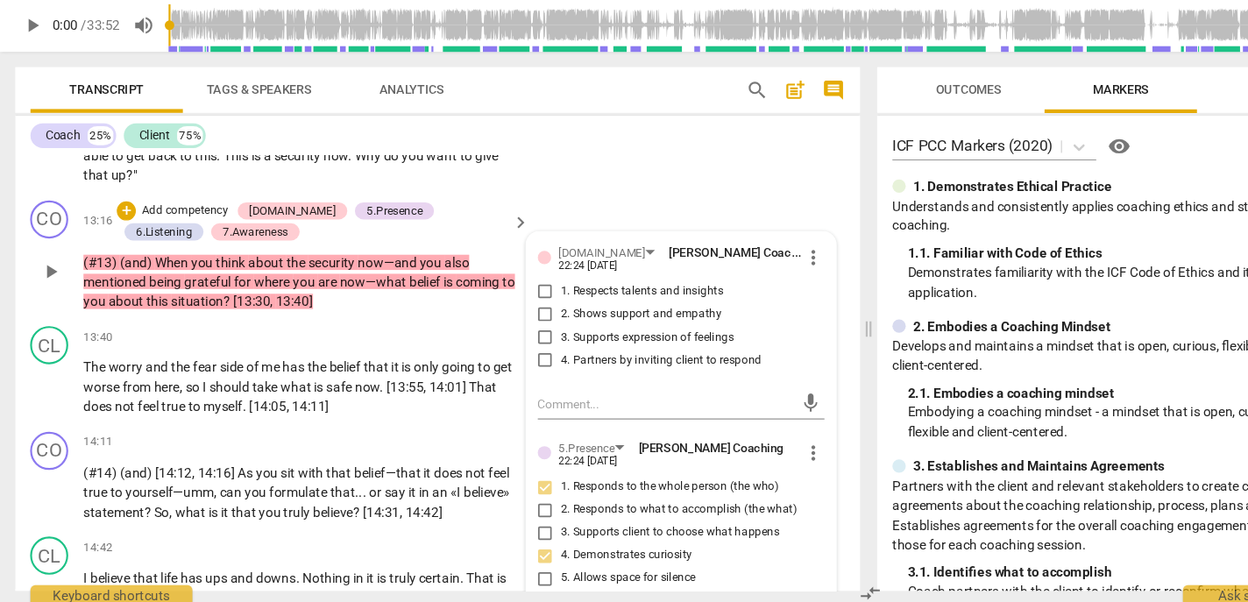
click at [566, 363] on span "3. Supports expression of feelings" at bounding box center [595, 355] width 159 height 16
click at [516, 365] on input "3. Supports expression of feelings" at bounding box center [502, 354] width 28 height 21
click at [247, 389] on span "me" at bounding box center [250, 382] width 19 height 14
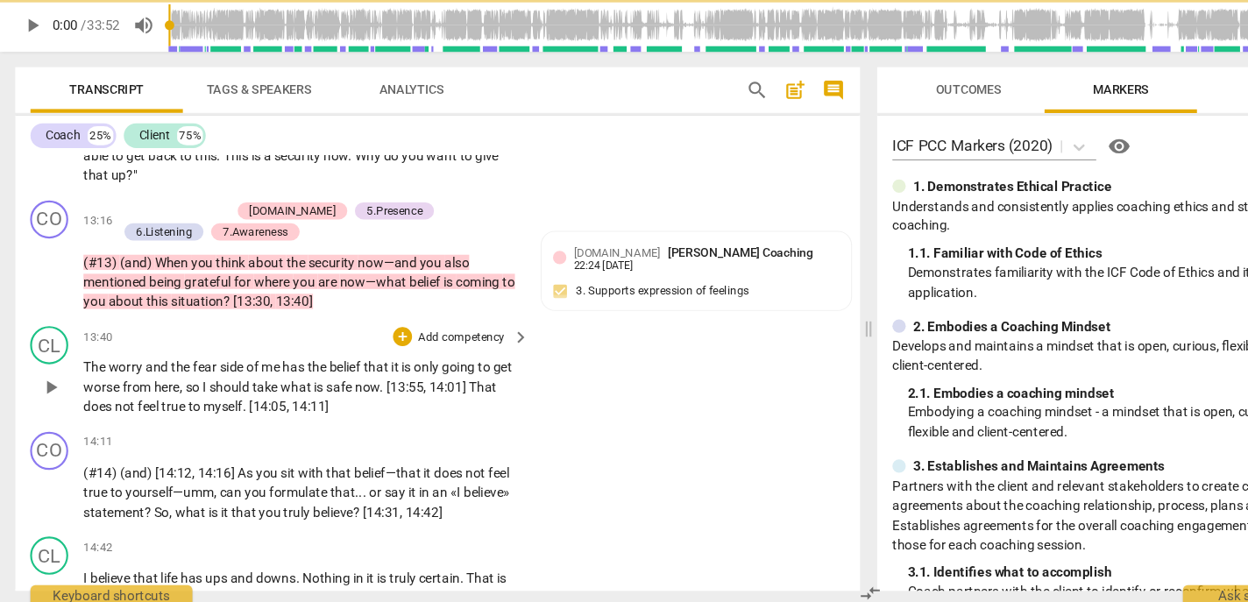
scroll to position [3315, 0]
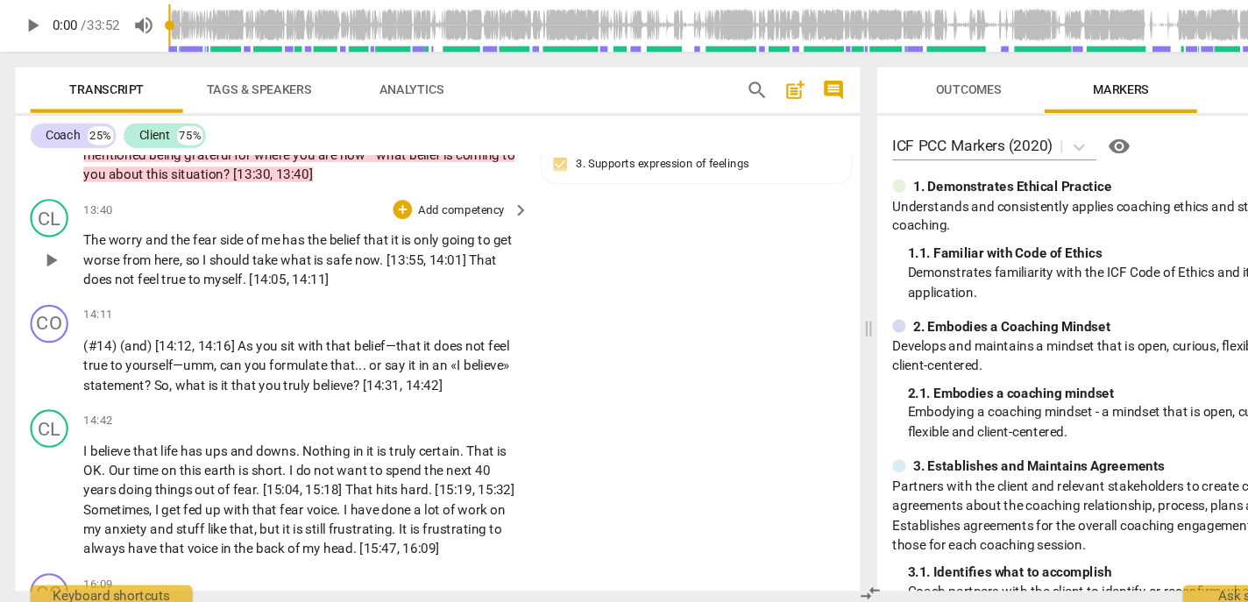
click at [414, 246] on p "Add competency" at bounding box center [424, 238] width 83 height 16
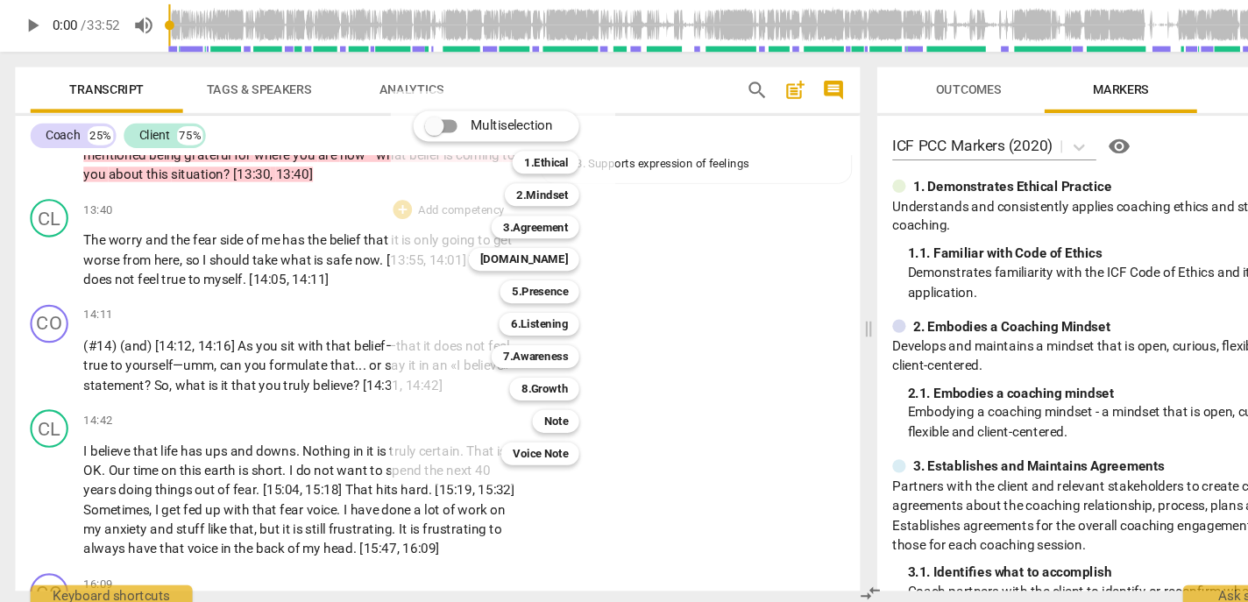
click at [220, 349] on div at bounding box center [624, 301] width 1248 height 602
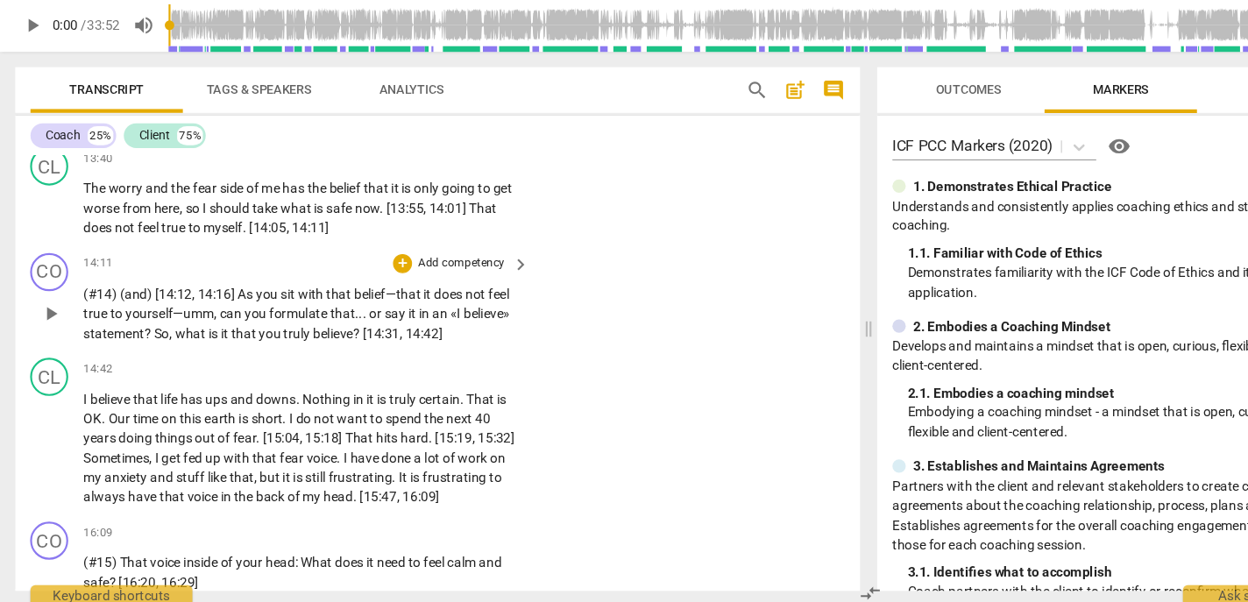
scroll to position [3379, 0]
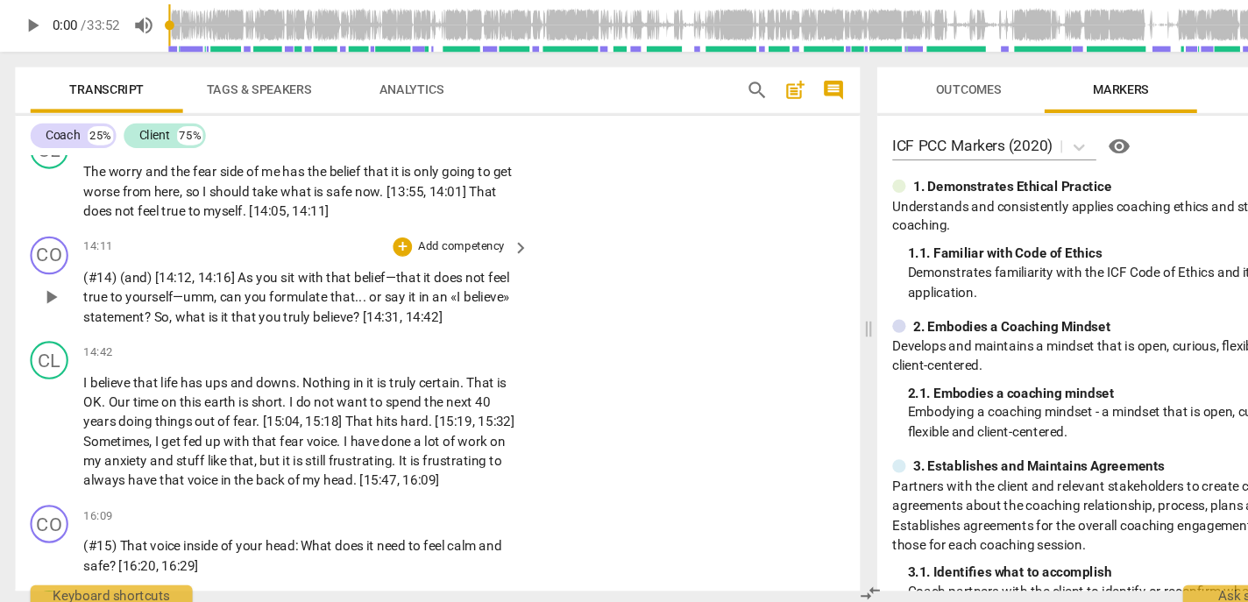
click at [414, 280] on p "Add competency" at bounding box center [424, 272] width 83 height 16
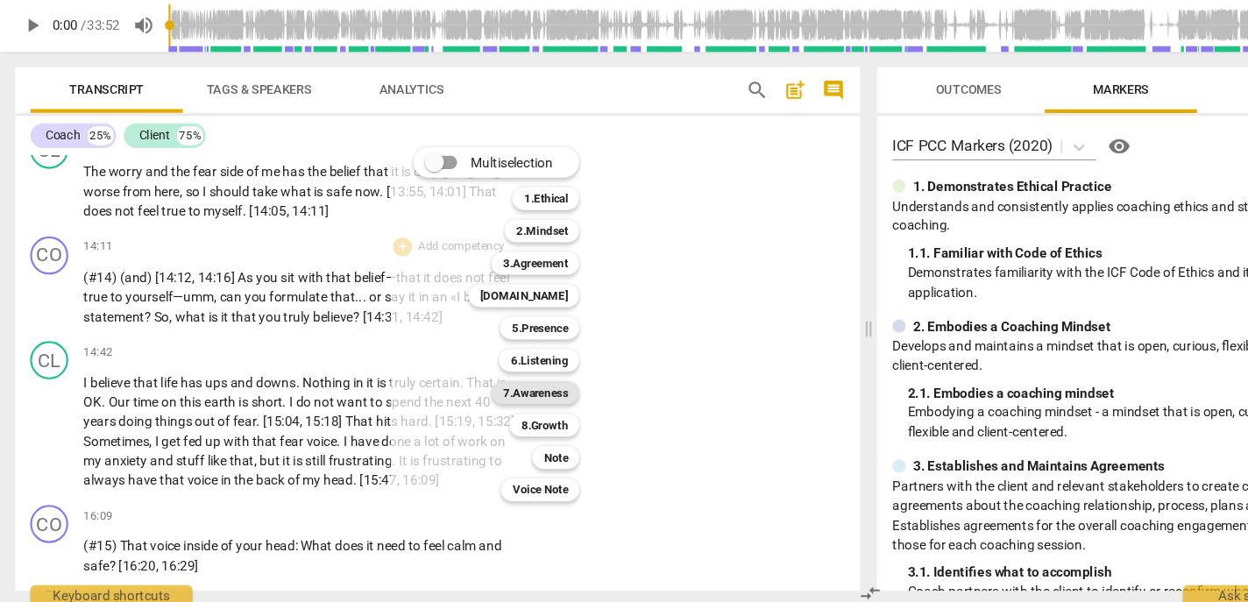
click at [484, 408] on b "7.Awareness" at bounding box center [493, 405] width 60 height 21
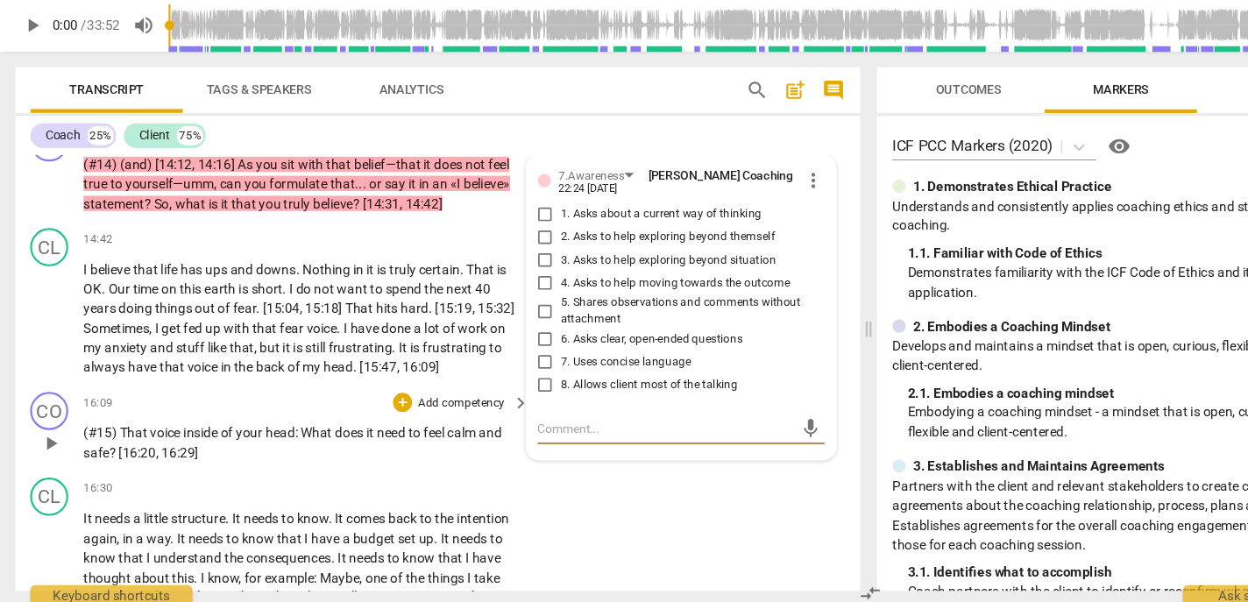
scroll to position [3481, 0]
click at [548, 366] on span "6. Asks clear, open-ended questions" at bounding box center [599, 358] width 167 height 16
click at [516, 369] on input "6. Asks clear, open-ended questions" at bounding box center [502, 358] width 28 height 21
click at [541, 387] on span "7. Uses concise language" at bounding box center [576, 380] width 120 height 16
click at [516, 390] on input "7. Uses concise language" at bounding box center [502, 379] width 28 height 21
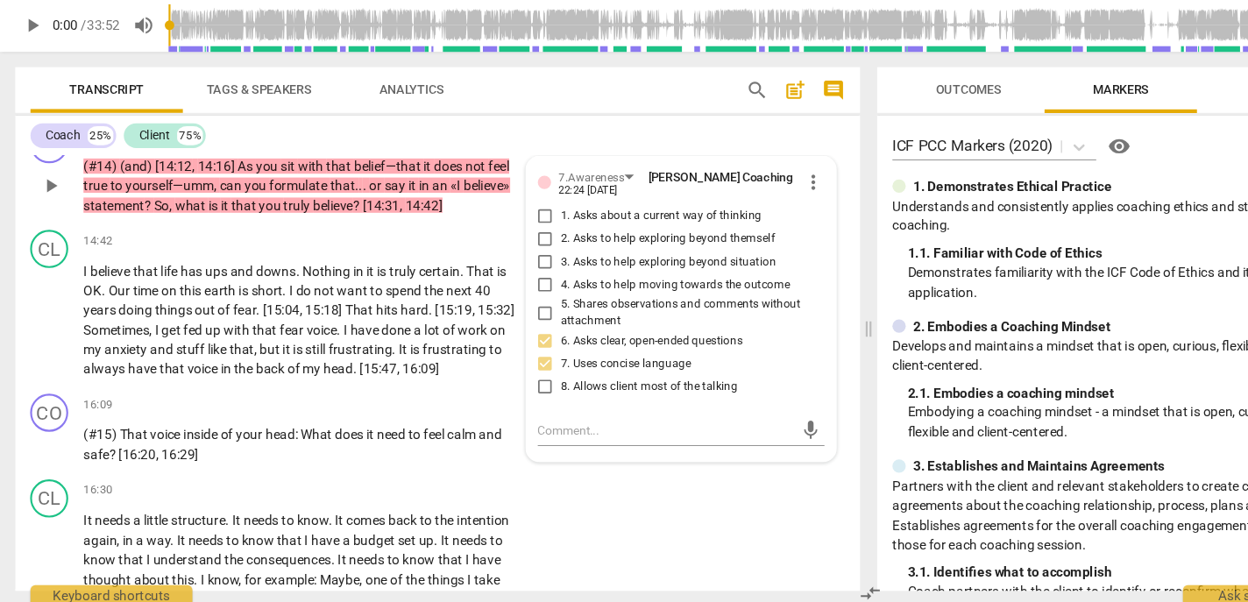
click at [545, 272] on span "2. Asks to help exploring beyond themself" at bounding box center [614, 265] width 197 height 16
click at [516, 275] on input "2. Asks to help exploring beyond themself" at bounding box center [502, 264] width 28 height 21
click at [541, 366] on span "6. Asks clear, open-ended questions" at bounding box center [599, 358] width 167 height 16
click at [516, 369] on input "6. Asks clear, open-ended questions" at bounding box center [502, 358] width 28 height 21
click at [353, 177] on p "Add competency" at bounding box center [335, 169] width 83 height 16
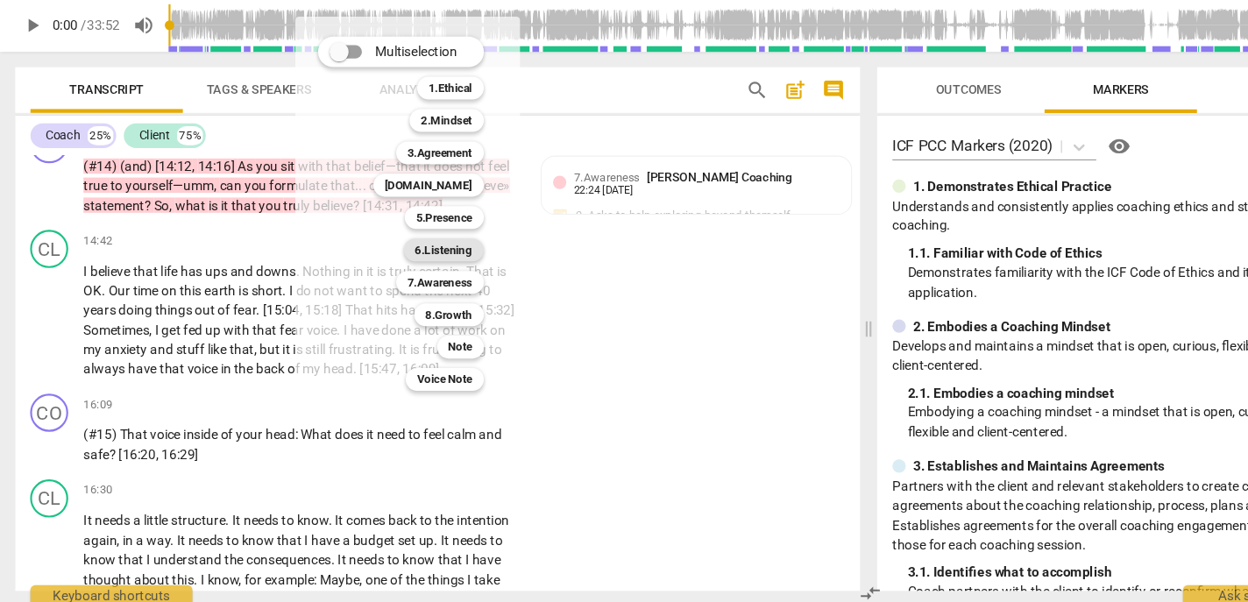
click at [417, 273] on b "6.Listening" at bounding box center [408, 274] width 53 height 21
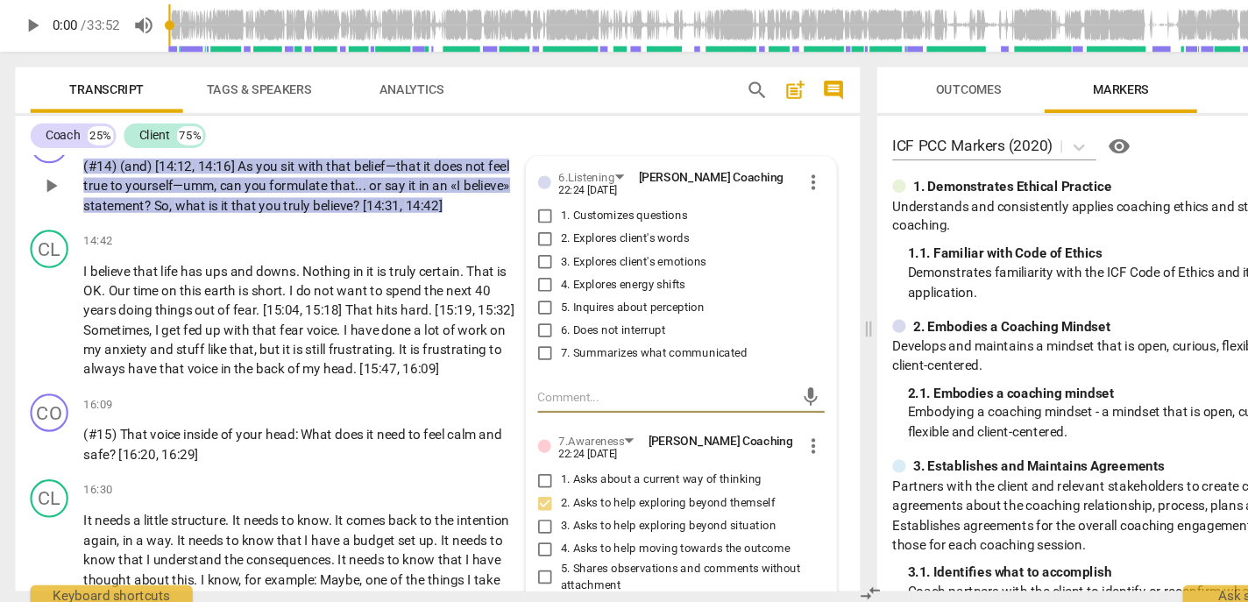
click at [542, 251] on span "1. Customizes questions" at bounding box center [574, 244] width 117 height 16
click at [516, 254] on input "1. Customizes questions" at bounding box center [502, 243] width 28 height 21
click at [547, 336] on span "5. Inquires about perception" at bounding box center [582, 328] width 132 height 16
click at [516, 338] on input "5. Inquires about perception" at bounding box center [502, 327] width 28 height 21
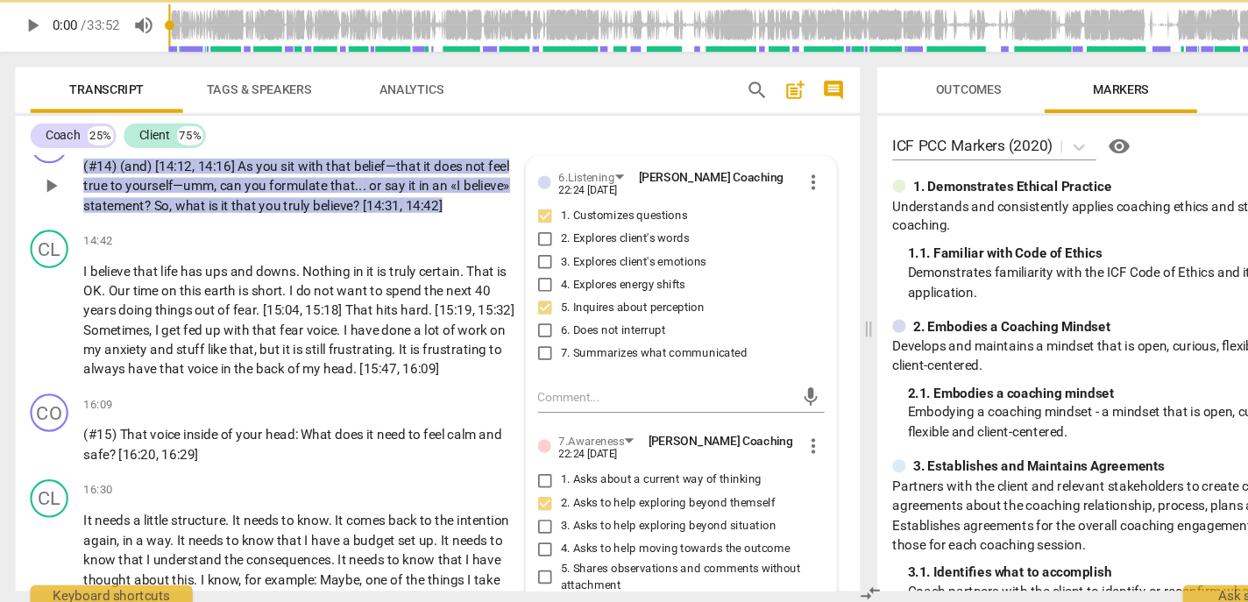
click at [544, 378] on span "7. Summarizes what communicated" at bounding box center [602, 370] width 172 height 16
click at [516, 380] on input "7. Summarizes what communicated" at bounding box center [502, 369] width 28 height 21
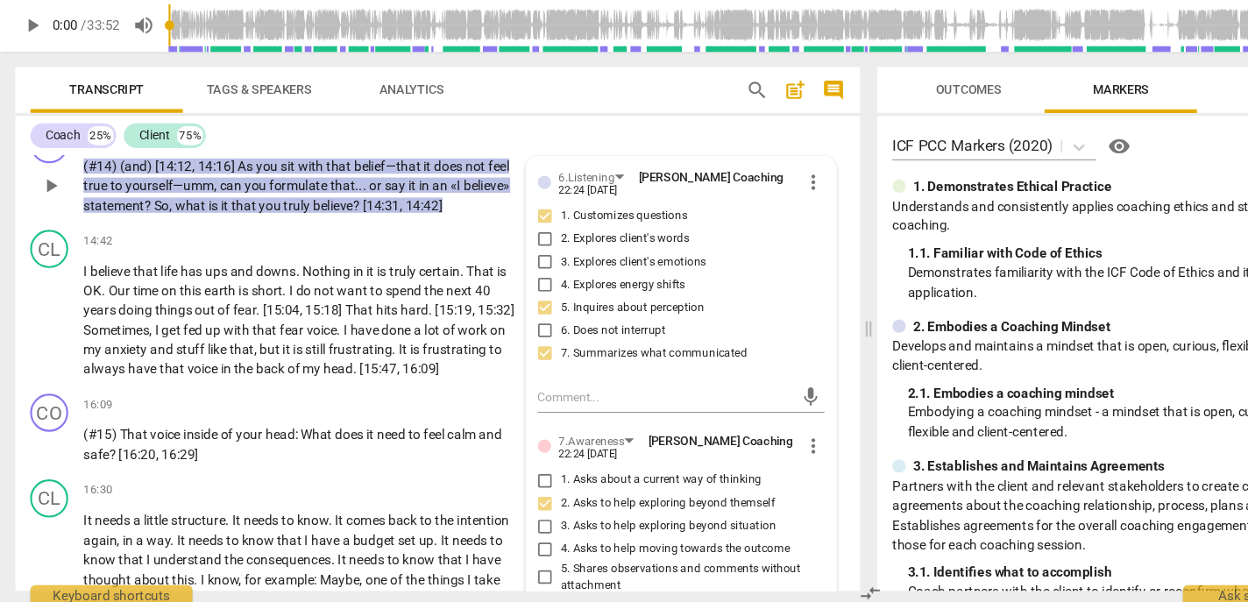
click at [248, 177] on p "Add competency" at bounding box center [256, 169] width 83 height 16
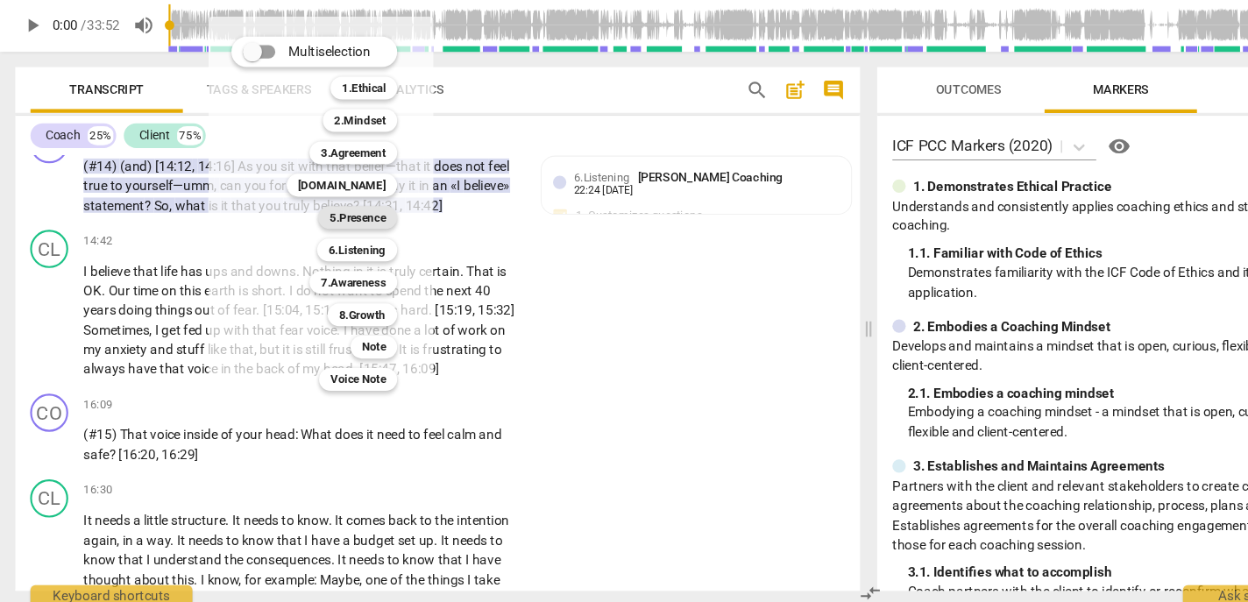
click at [330, 242] on b "5.Presence" at bounding box center [329, 244] width 52 height 21
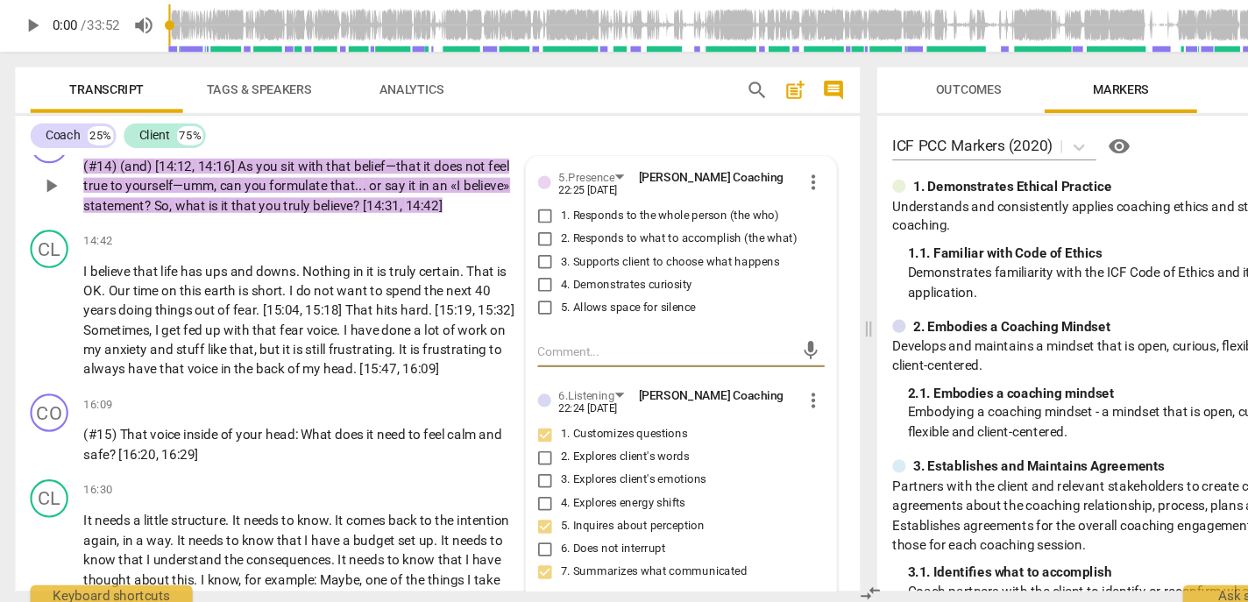
click at [538, 251] on span "1. Responds to the whole person (the who)" at bounding box center [616, 244] width 201 height 16
click at [516, 254] on input "1. Responds to the whole person (the who)" at bounding box center [502, 243] width 28 height 21
click at [542, 315] on span "4. Demonstrates curiosity" at bounding box center [576, 307] width 121 height 16
click at [516, 317] on input "4. Demonstrates curiosity" at bounding box center [502, 306] width 28 height 21
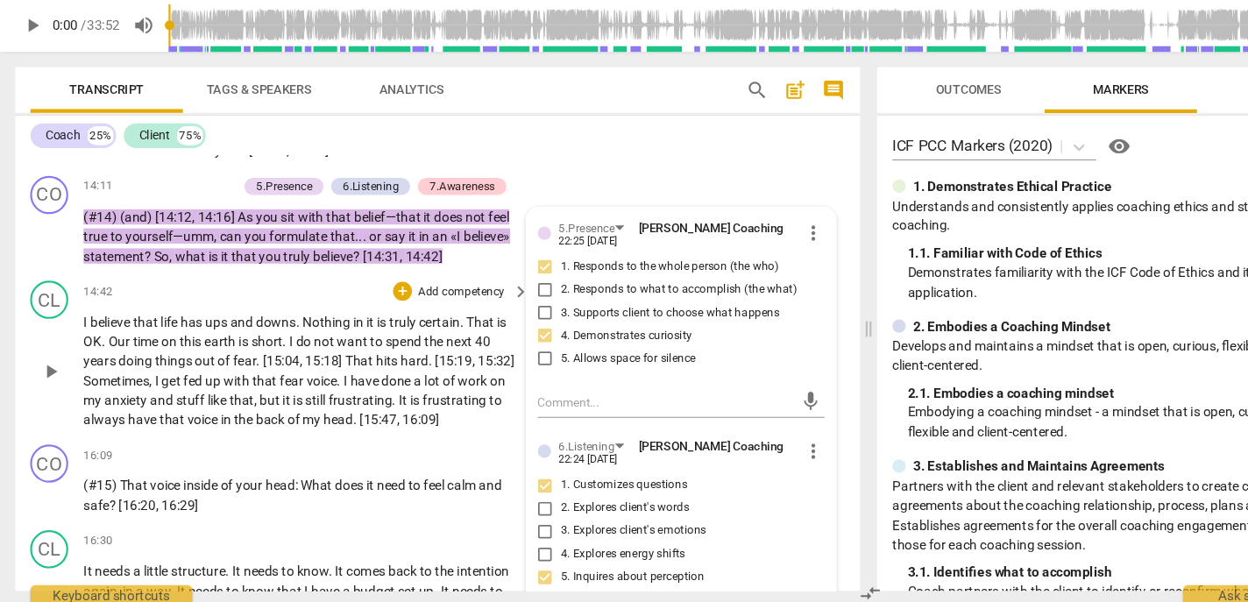
scroll to position [3415, 0]
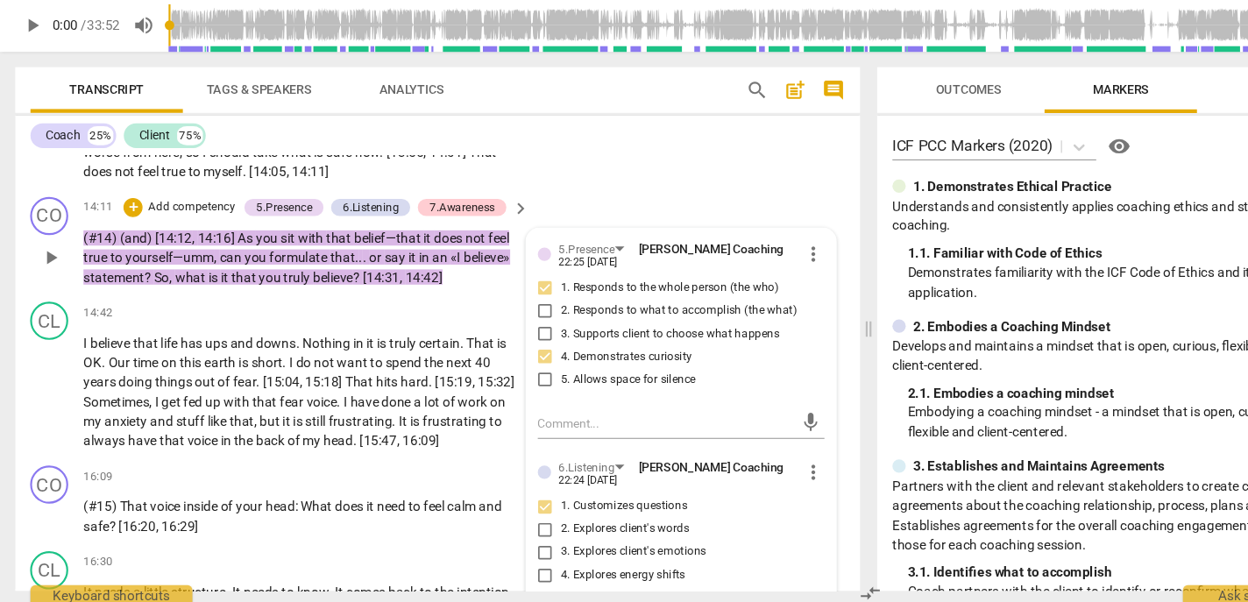
click at [191, 243] on p "Add competency" at bounding box center [176, 235] width 83 height 16
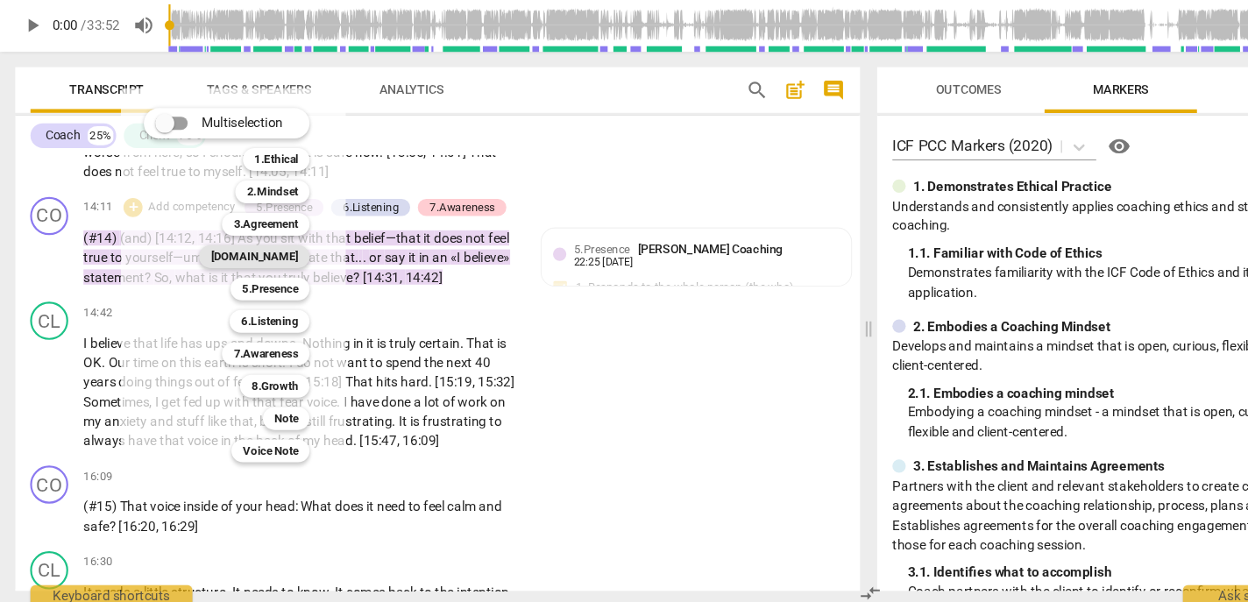
click at [263, 277] on b "[DOMAIN_NAME]" at bounding box center [234, 280] width 81 height 21
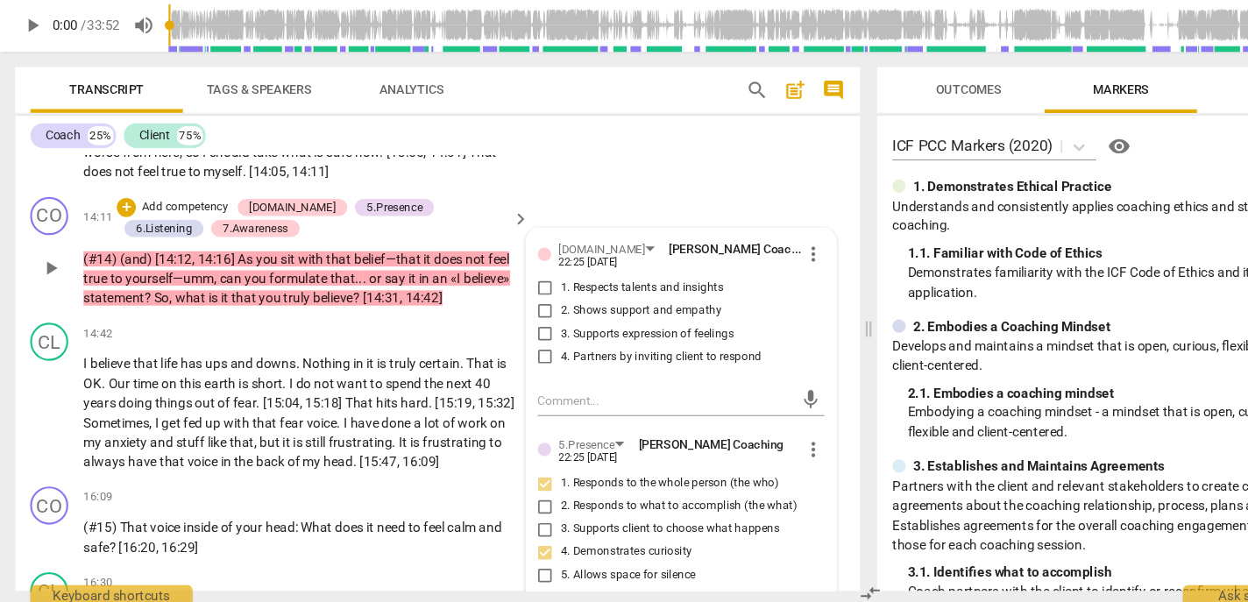
click at [543, 362] on label "3. Supports expression of feelings" at bounding box center [620, 351] width 264 height 21
click at [516, 362] on input "3. Supports expression of feelings" at bounding box center [502, 351] width 28 height 21
click at [373, 404] on span "spend" at bounding box center [373, 397] width 36 height 14
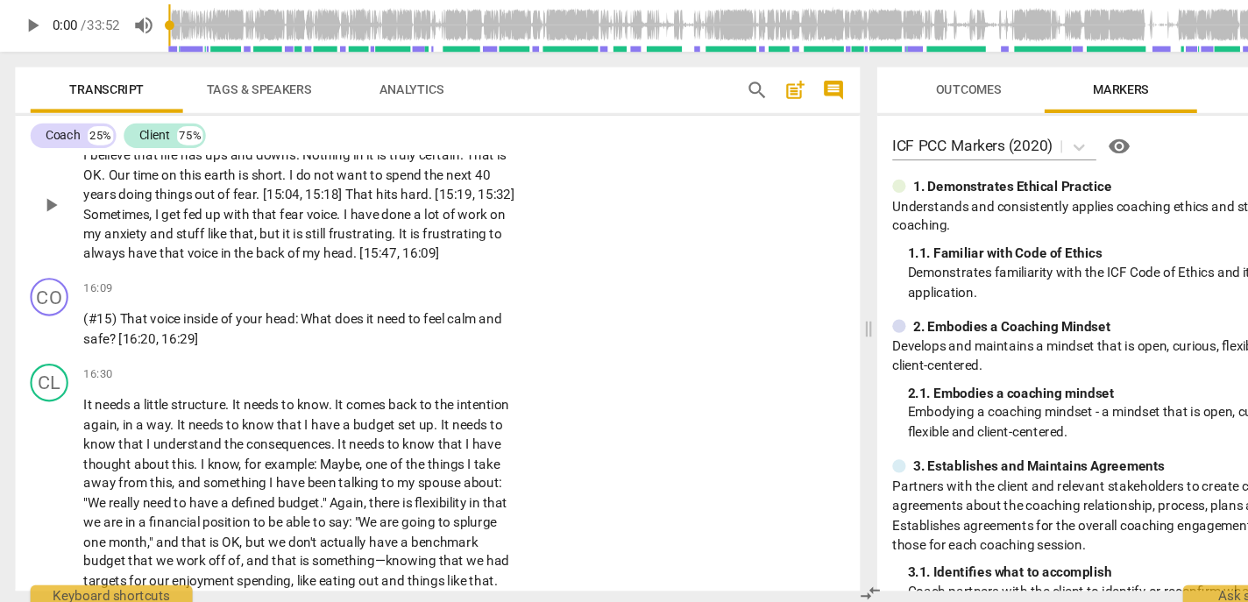
scroll to position [3612, 0]
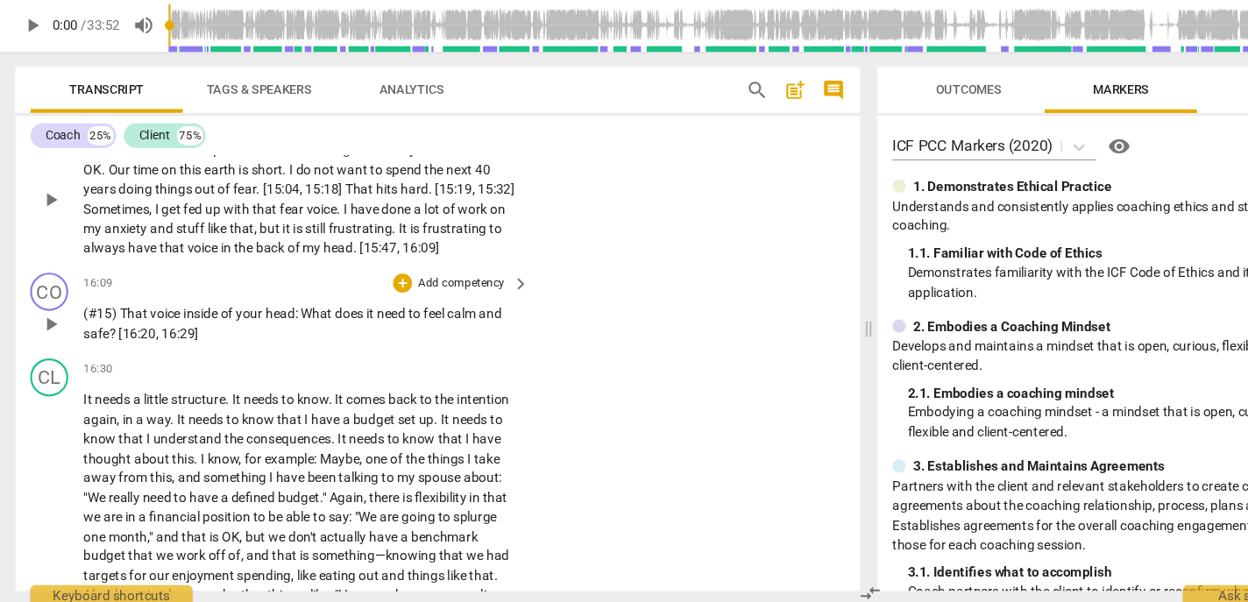
click at [420, 314] on p "Add competency" at bounding box center [424, 306] width 83 height 16
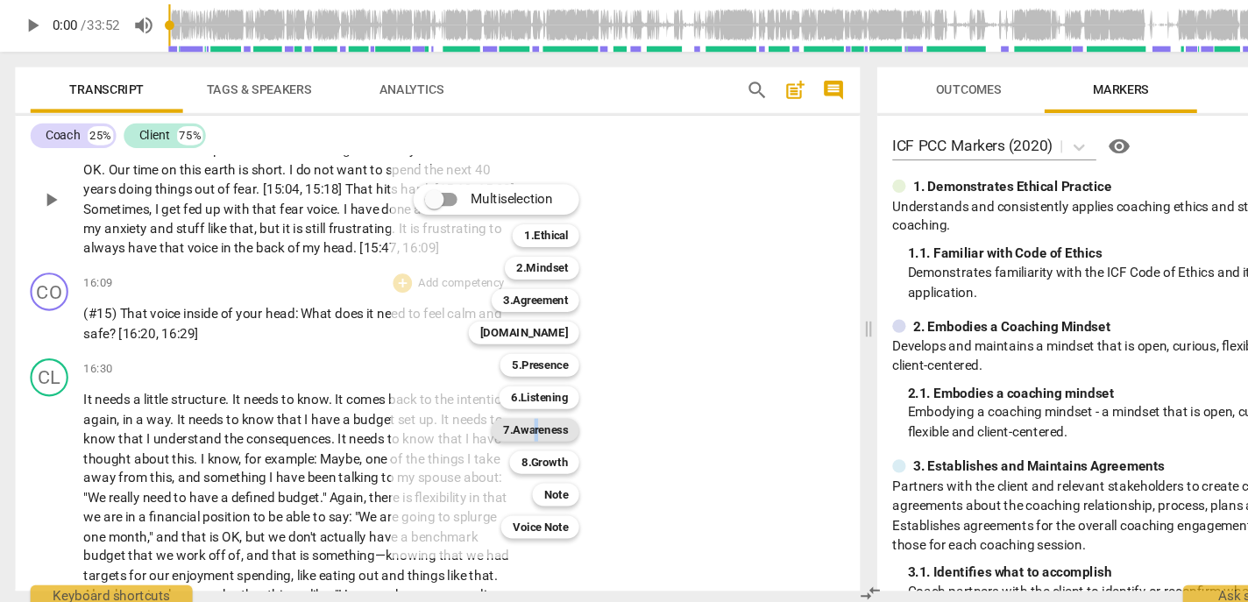
click at [494, 433] on b "7.Awareness" at bounding box center [493, 439] width 60 height 21
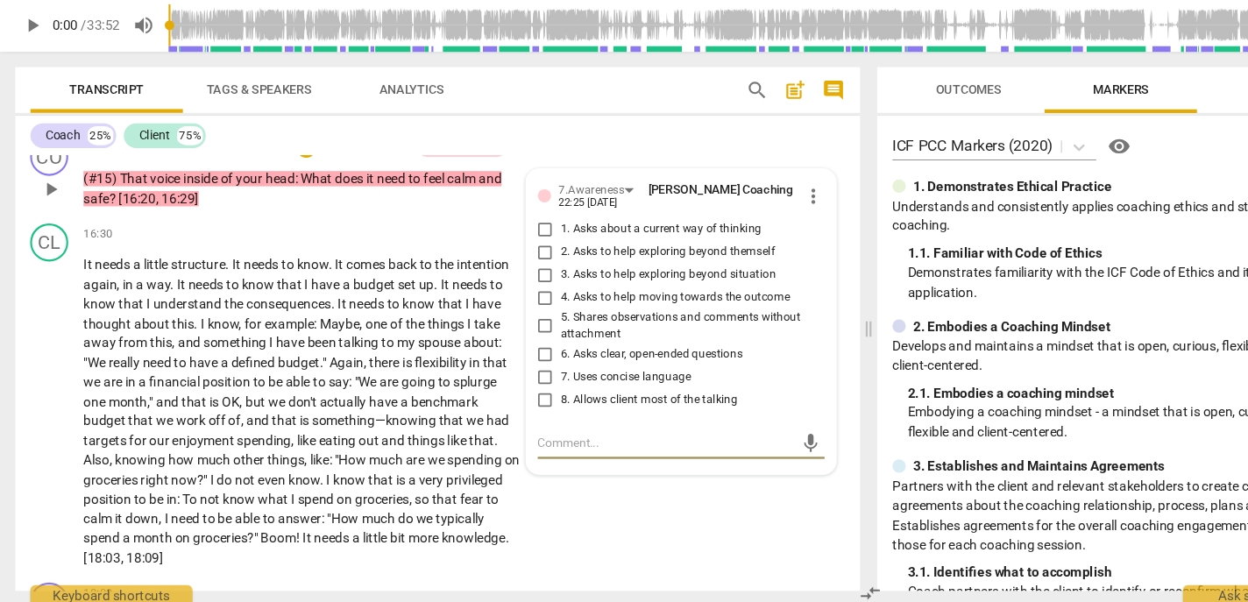
scroll to position [3736, 0]
click at [561, 284] on span "2. Asks to help exploring beyond themself" at bounding box center [614, 276] width 197 height 16
click at [516, 287] on input "2. Asks to help exploring beyond themself" at bounding box center [502, 275] width 28 height 21
click at [548, 379] on span "6. Asks clear, open-ended questions" at bounding box center [599, 371] width 167 height 16
click at [516, 380] on input "6. Asks clear, open-ended questions" at bounding box center [502, 369] width 28 height 21
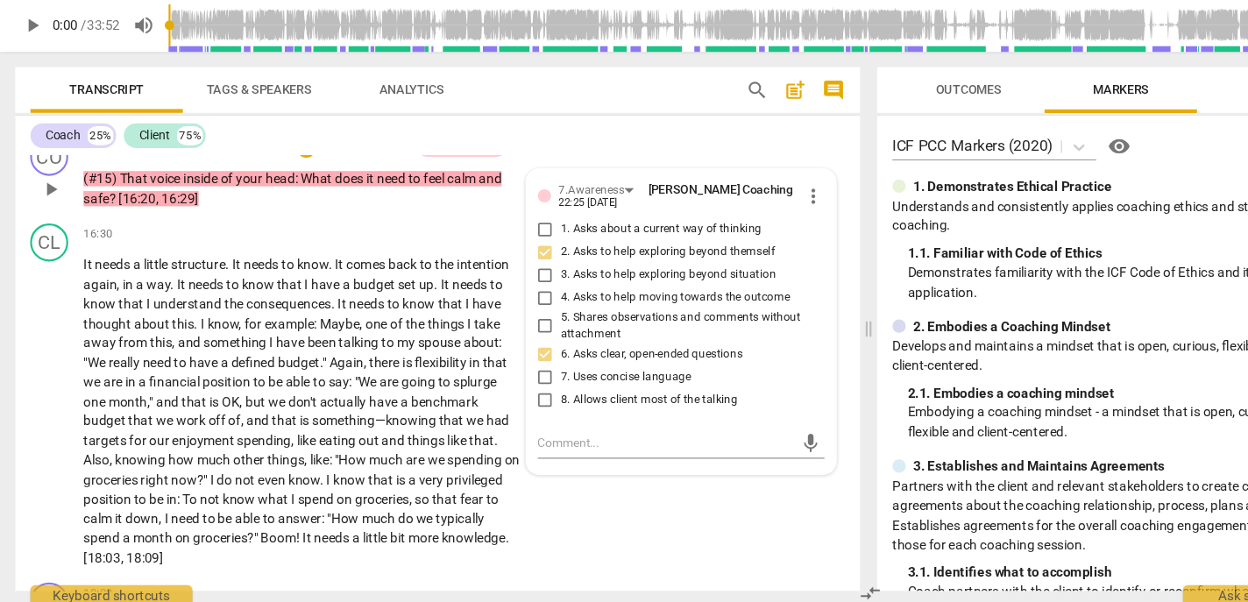
click at [543, 400] on span "7. Uses concise language" at bounding box center [576, 392] width 120 height 16
click at [516, 401] on input "7. Uses concise language" at bounding box center [502, 390] width 28 height 21
click at [541, 460] on textarea at bounding box center [613, 451] width 236 height 17
click at [737, 462] on span "send" at bounding box center [746, 451] width 19 height 19
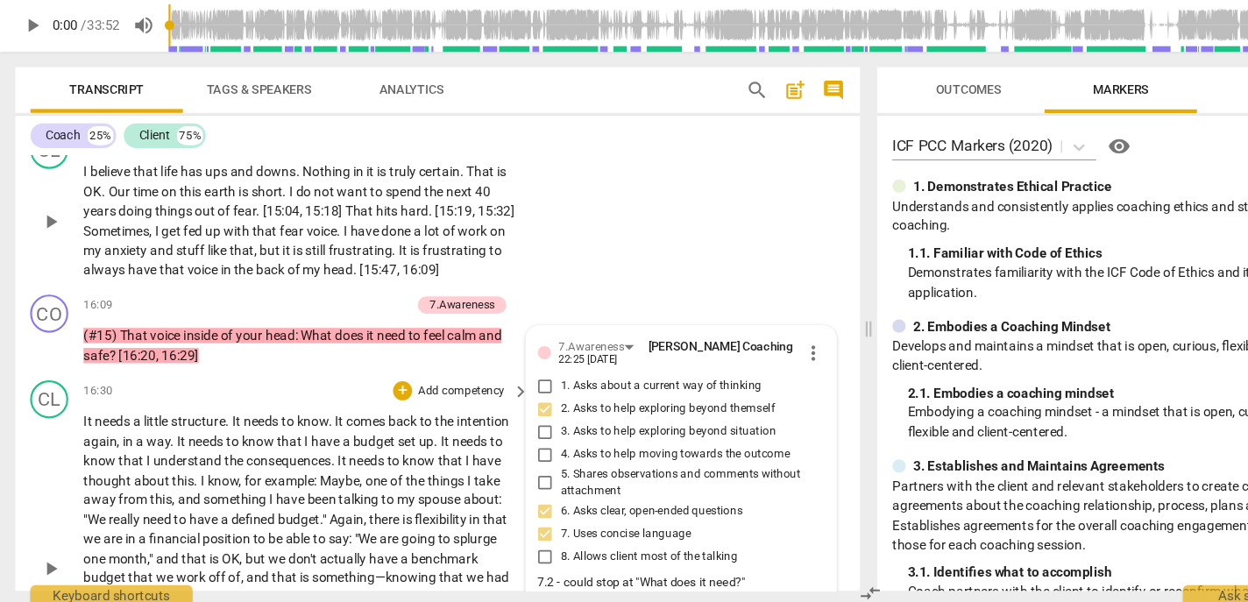
scroll to position [3592, 0]
click at [327, 333] on p "Add competency" at bounding box center [335, 325] width 83 height 16
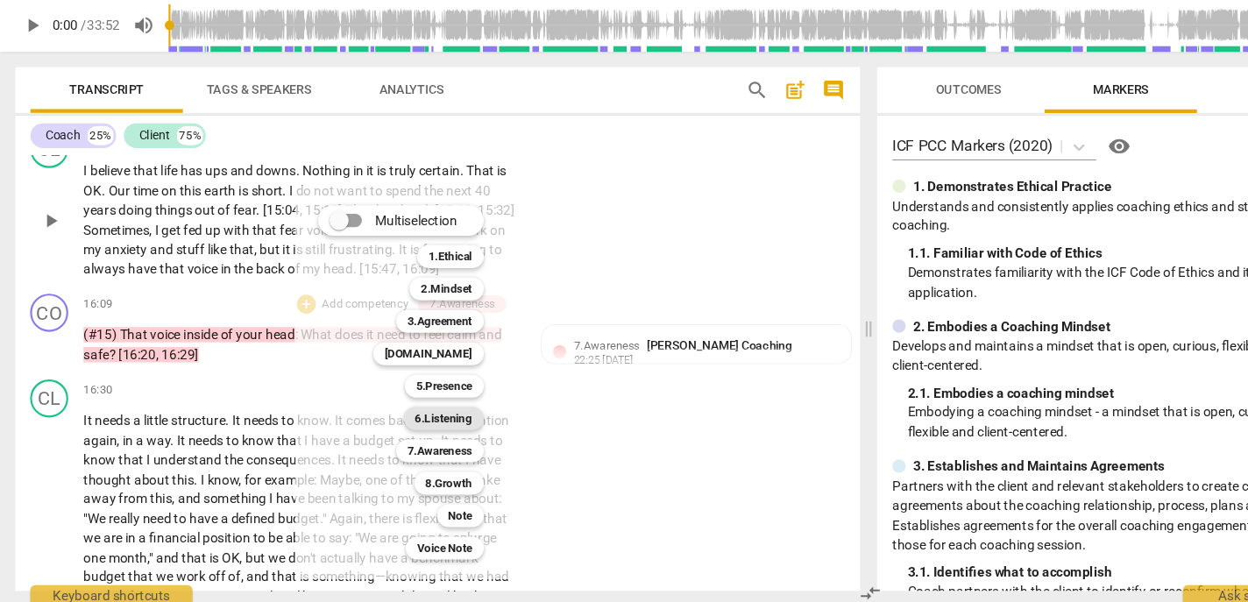
click at [429, 428] on b "6.Listening" at bounding box center [408, 429] width 53 height 21
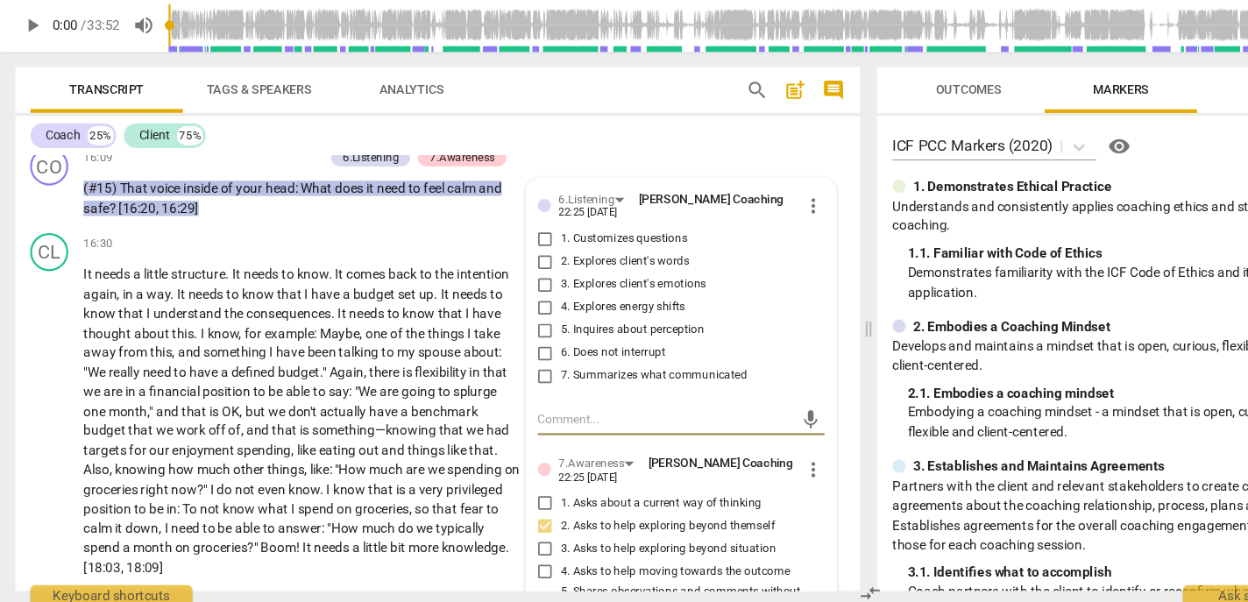
scroll to position [3727, 0]
click at [556, 398] on span "7. Summarizes what communicated" at bounding box center [602, 390] width 172 height 16
click at [516, 400] on input "7. Summarizes what communicated" at bounding box center [502, 389] width 28 height 21
click at [521, 272] on span "1. Customizes questions" at bounding box center [574, 264] width 117 height 16
click at [516, 274] on input "1. Customizes questions" at bounding box center [502, 263] width 28 height 21
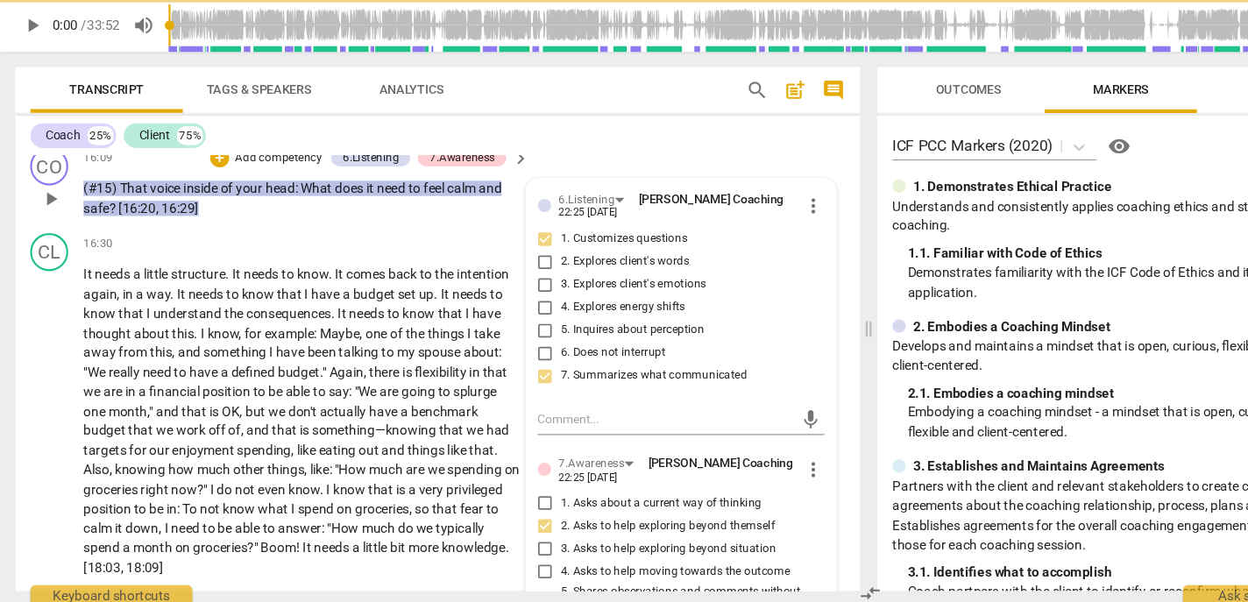
click at [534, 314] on span "3. Explores client's emotions" at bounding box center [583, 306] width 134 height 16
click at [516, 316] on input "3. Explores client's emotions" at bounding box center [502, 305] width 28 height 21
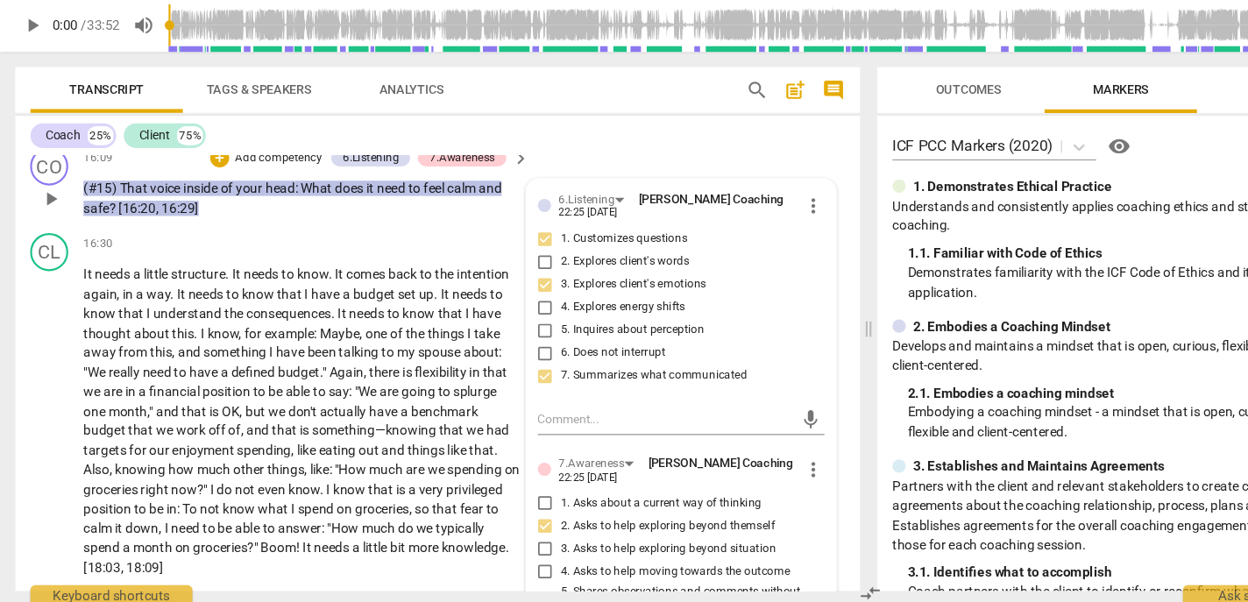
click at [543, 356] on span "5. Inquires about perception" at bounding box center [582, 348] width 132 height 16
click at [516, 358] on input "5. Inquires about perception" at bounding box center [502, 347] width 28 height 21
click at [243, 198] on p "Add competency" at bounding box center [256, 190] width 83 height 16
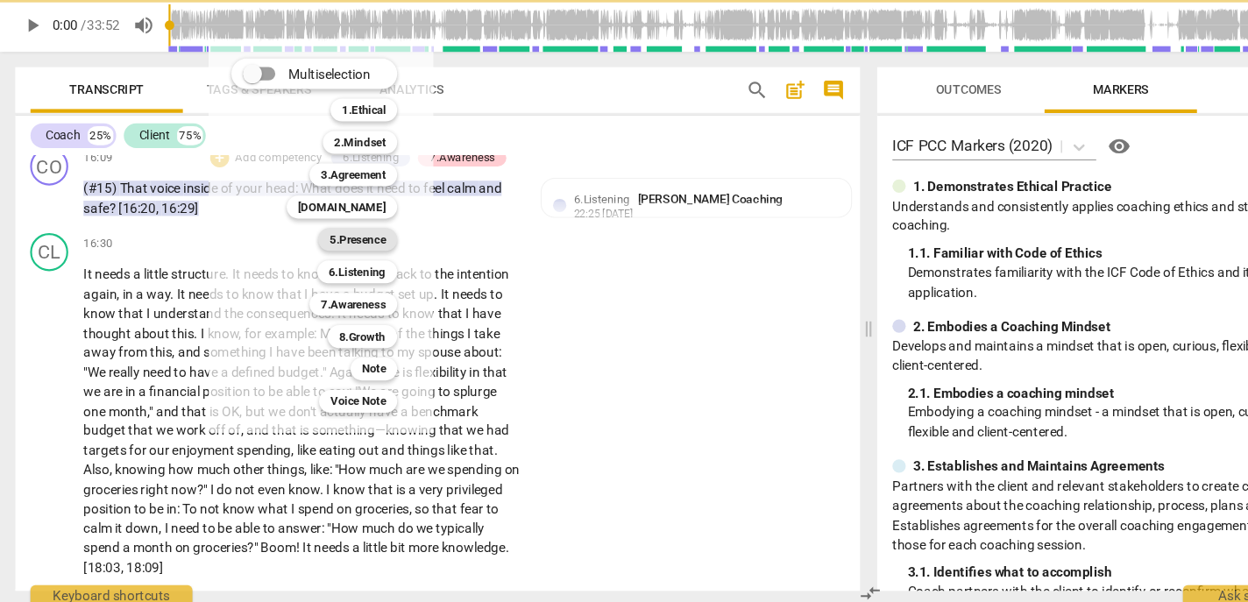
click at [329, 265] on b "5.Presence" at bounding box center [329, 264] width 52 height 21
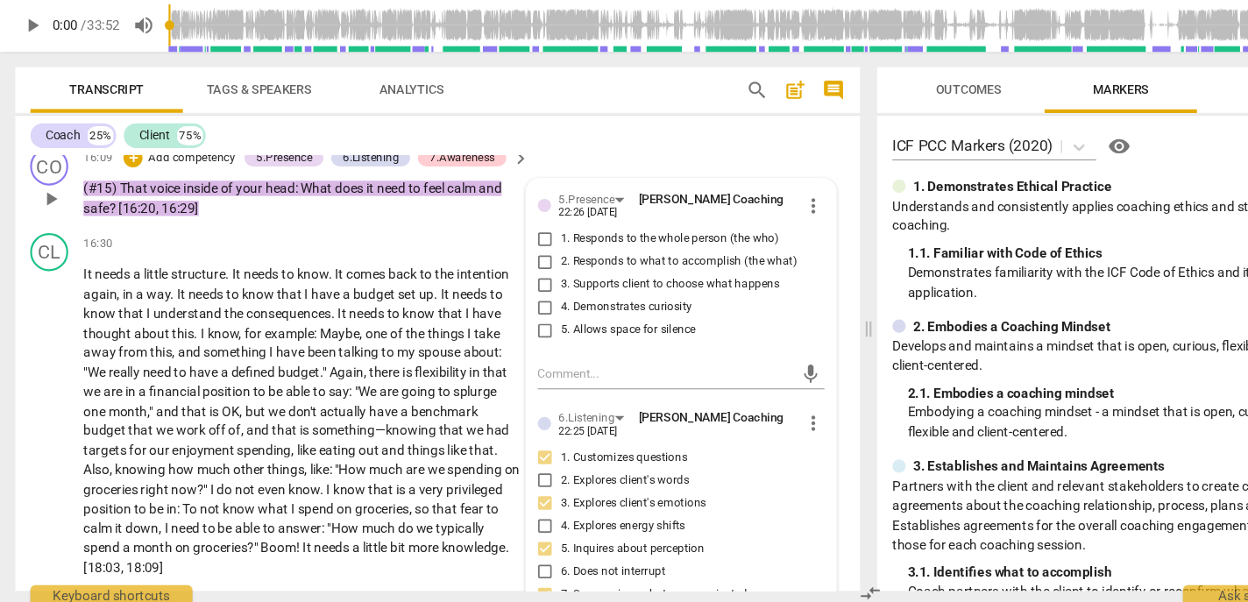
click at [557, 272] on span "1. Responds to the whole person (the who)" at bounding box center [616, 264] width 201 height 16
click at [516, 274] on input "1. Responds to the whole person (the who)" at bounding box center [502, 263] width 28 height 21
click at [542, 314] on span "3. Supports client to choose what happens" at bounding box center [617, 306] width 202 height 16
click at [516, 316] on input "3. Supports client to choose what happens" at bounding box center [502, 305] width 28 height 21
click at [542, 335] on span "4. Demonstrates curiosity" at bounding box center [576, 327] width 121 height 16
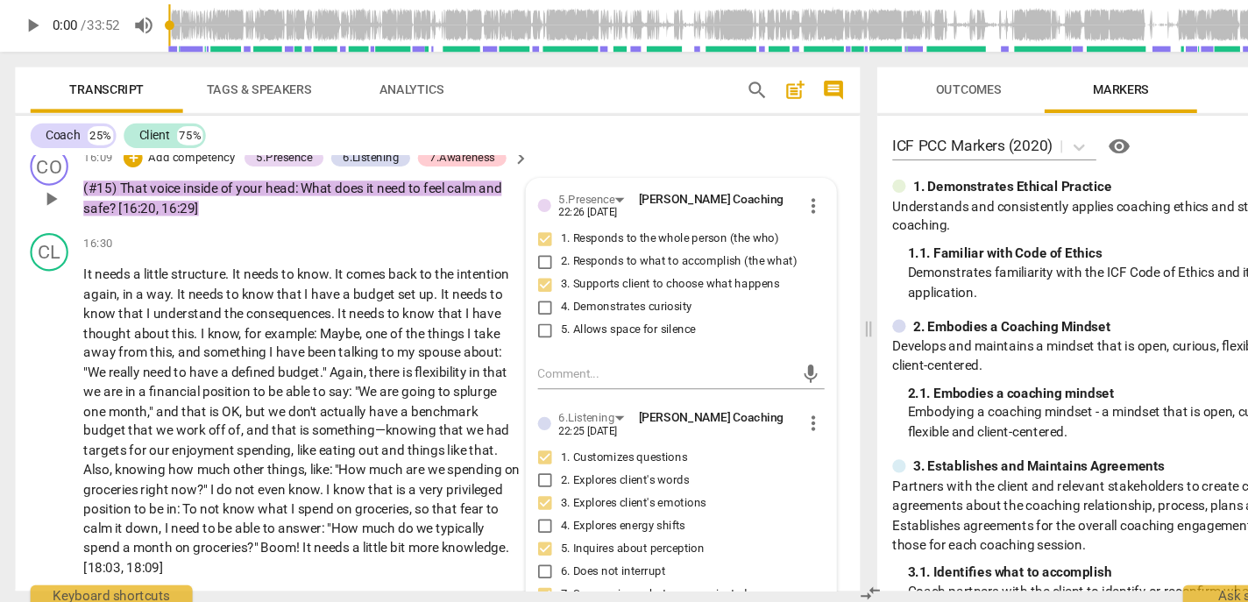
click at [516, 337] on input "4. Demonstrates curiosity" at bounding box center [502, 326] width 28 height 21
click at [545, 314] on span "3. Supports client to choose what happens" at bounding box center [617, 306] width 202 height 16
click at [516, 316] on input "3. Supports client to choose what happens" at bounding box center [502, 305] width 28 height 21
click at [545, 314] on span "3. Supports client to choose what happens" at bounding box center [617, 306] width 202 height 16
click at [516, 316] on input "3. Supports client to choose what happens" at bounding box center [502, 305] width 28 height 21
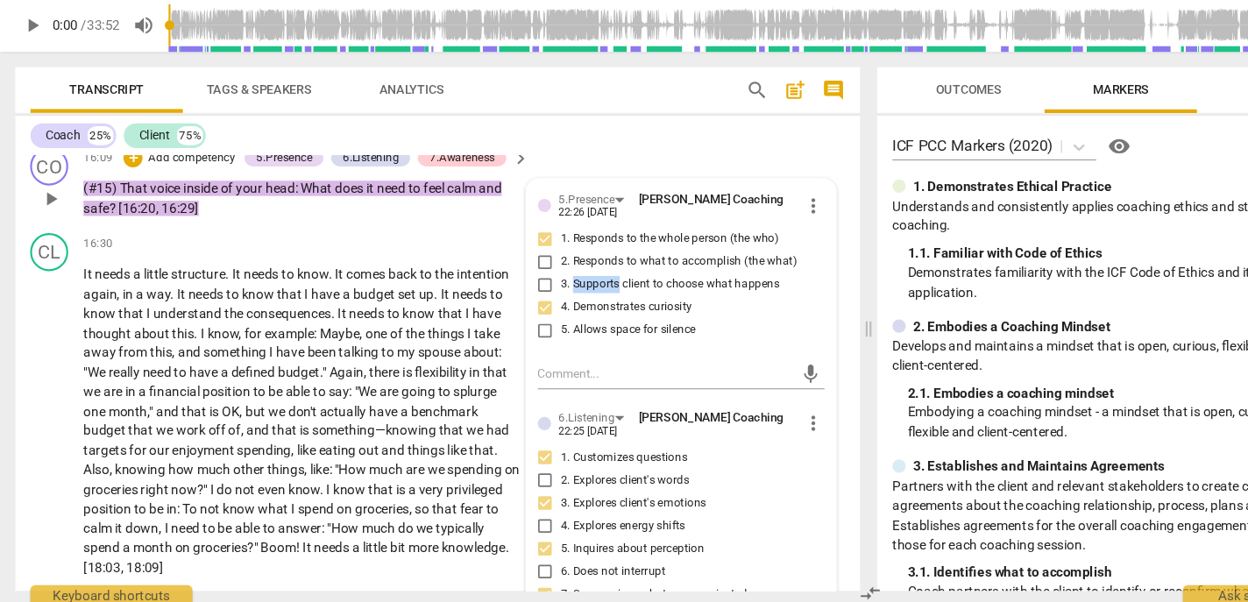
click at [192, 198] on p "Add competency" at bounding box center [176, 190] width 83 height 16
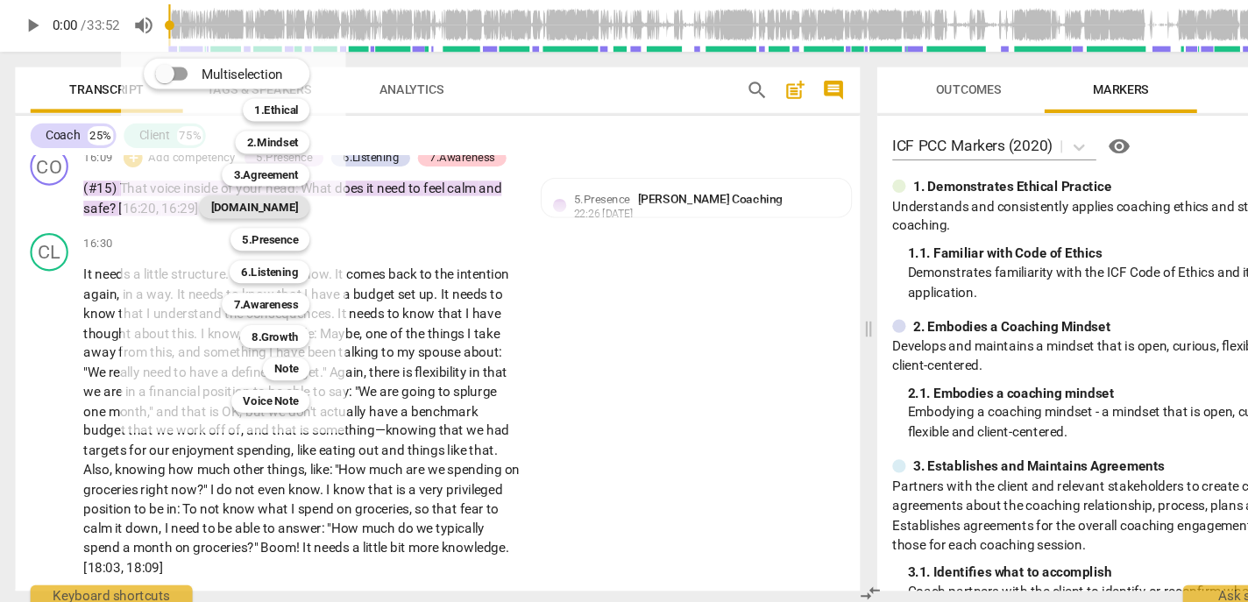
click at [254, 230] on b "[DOMAIN_NAME]" at bounding box center [234, 234] width 81 height 21
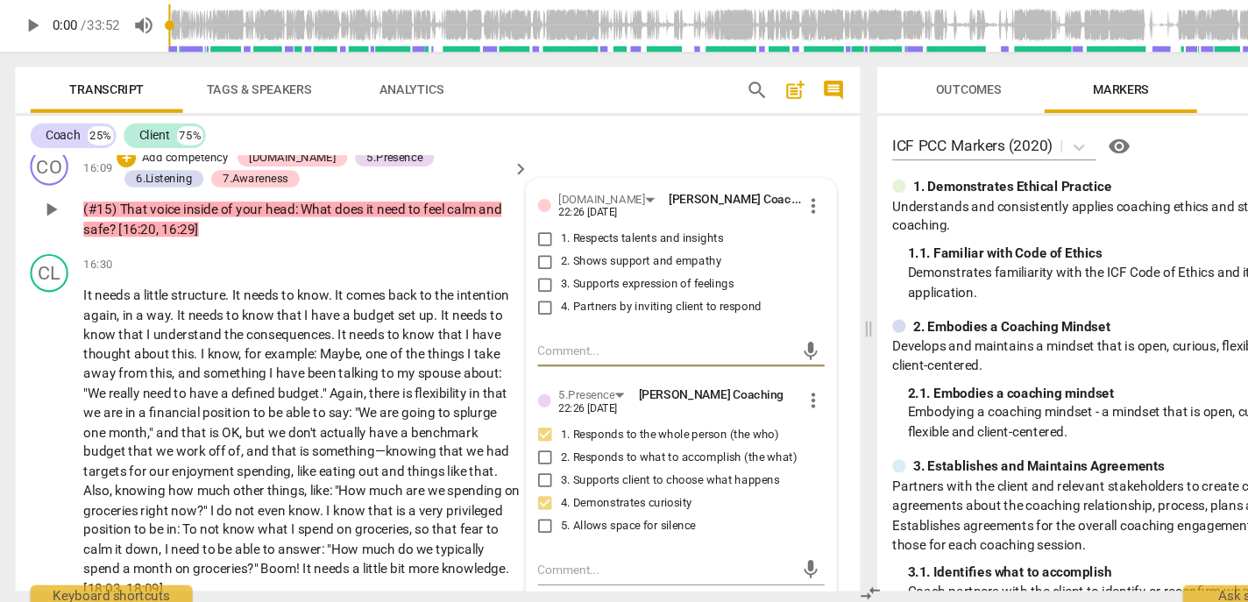
click at [552, 314] on span "3. Supports expression of feelings" at bounding box center [595, 306] width 159 height 16
click at [516, 316] on input "3. Supports expression of feelings" at bounding box center [502, 305] width 28 height 21
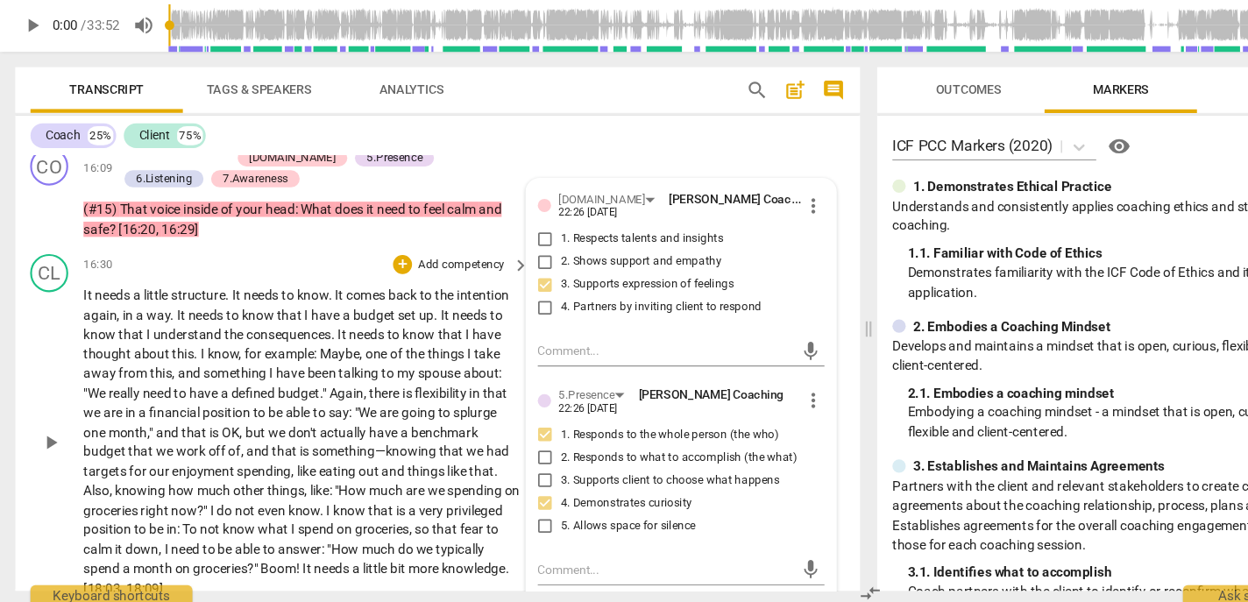
click at [342, 341] on span "budget" at bounding box center [345, 334] width 41 height 14
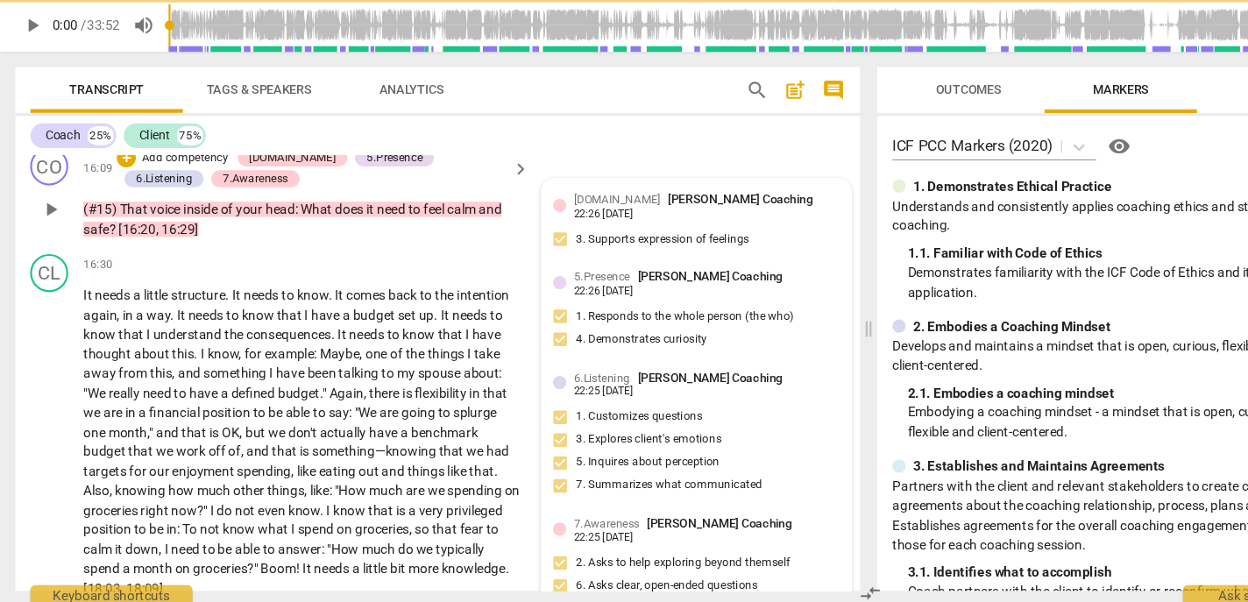
click at [583, 283] on div "[DOMAIN_NAME] [PERSON_NAME] Coaching 22:26 [DATE] 3. Supports expression of fee…" at bounding box center [641, 251] width 264 height 64
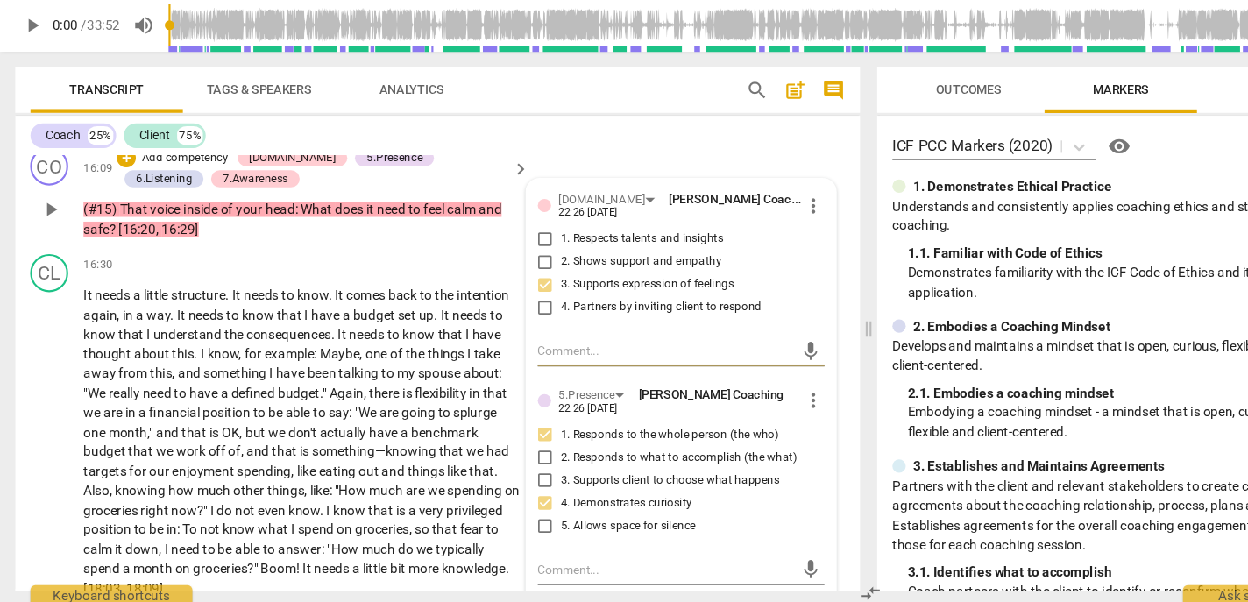
click at [557, 293] on span "2. Shows support and empathy" at bounding box center [590, 285] width 148 height 16
click at [516, 295] on input "2. Shows support and empathy" at bounding box center [502, 284] width 28 height 21
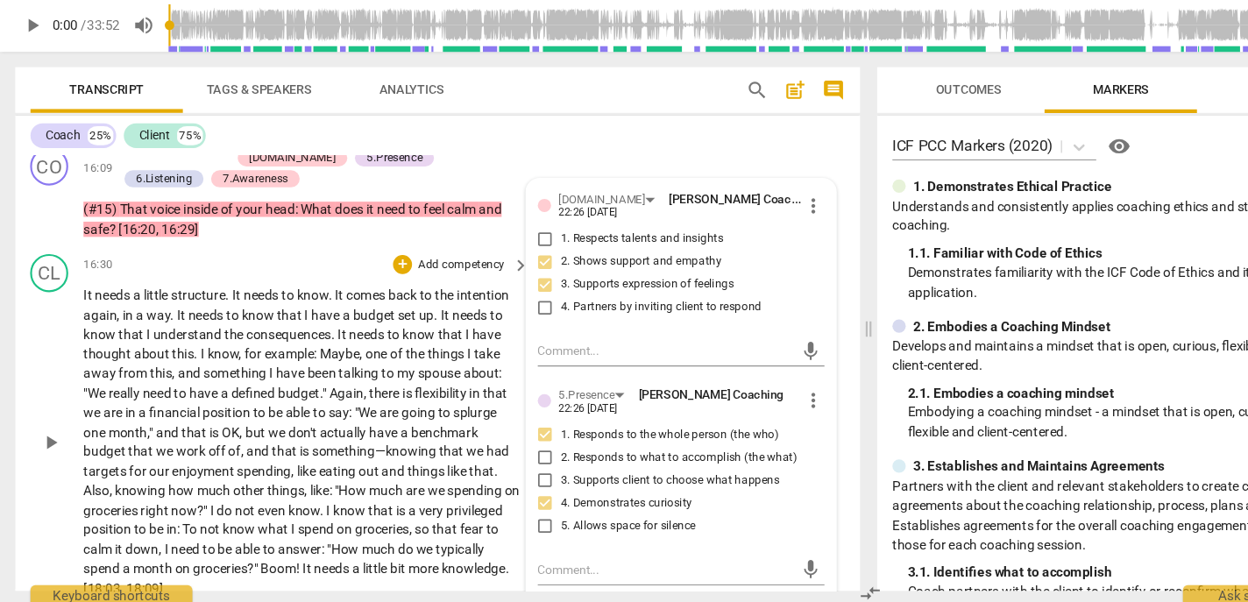
click at [357, 322] on span "comes" at bounding box center [338, 315] width 39 height 14
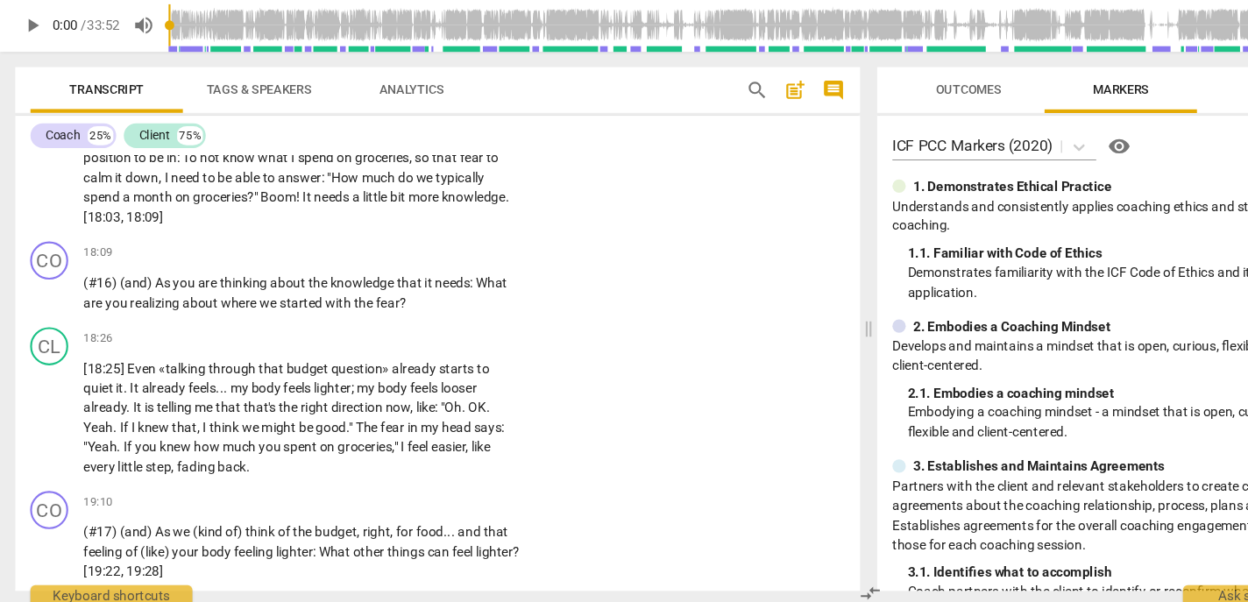
scroll to position [4072, 0]
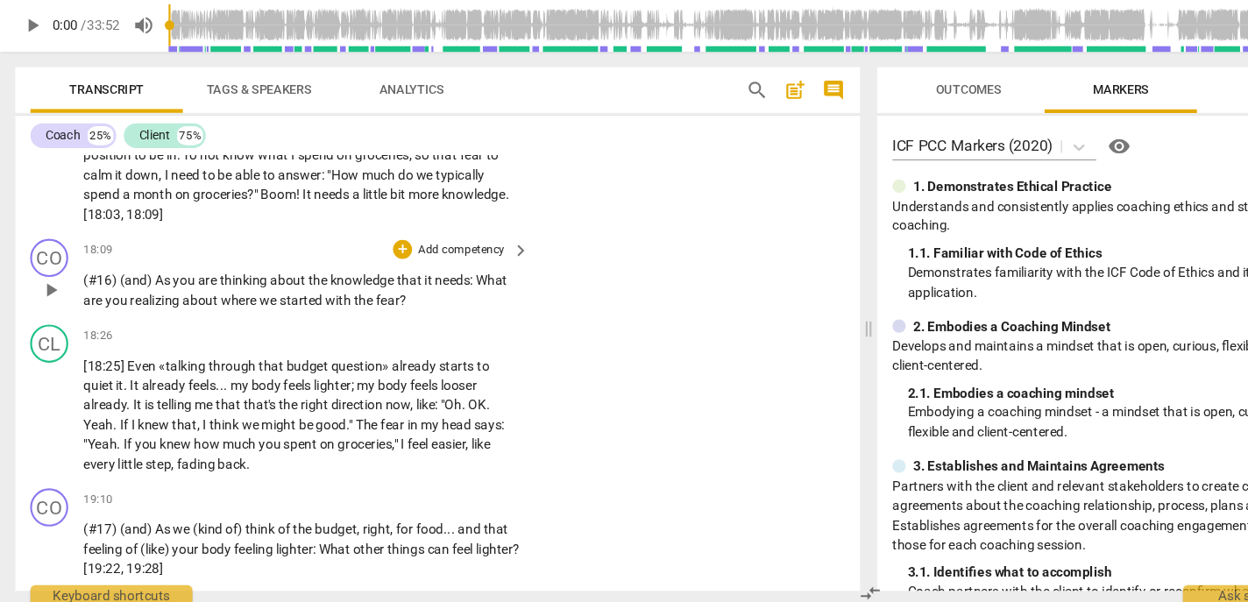
click at [420, 282] on p "Add competency" at bounding box center [424, 274] width 83 height 16
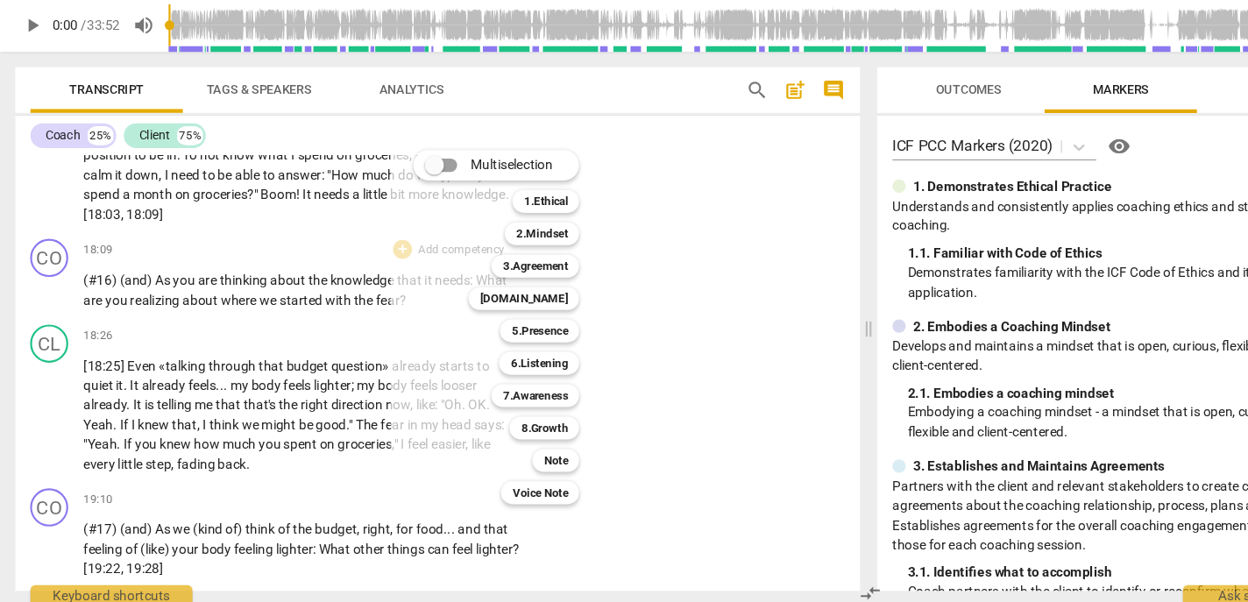
click at [266, 403] on div at bounding box center [624, 301] width 1248 height 602
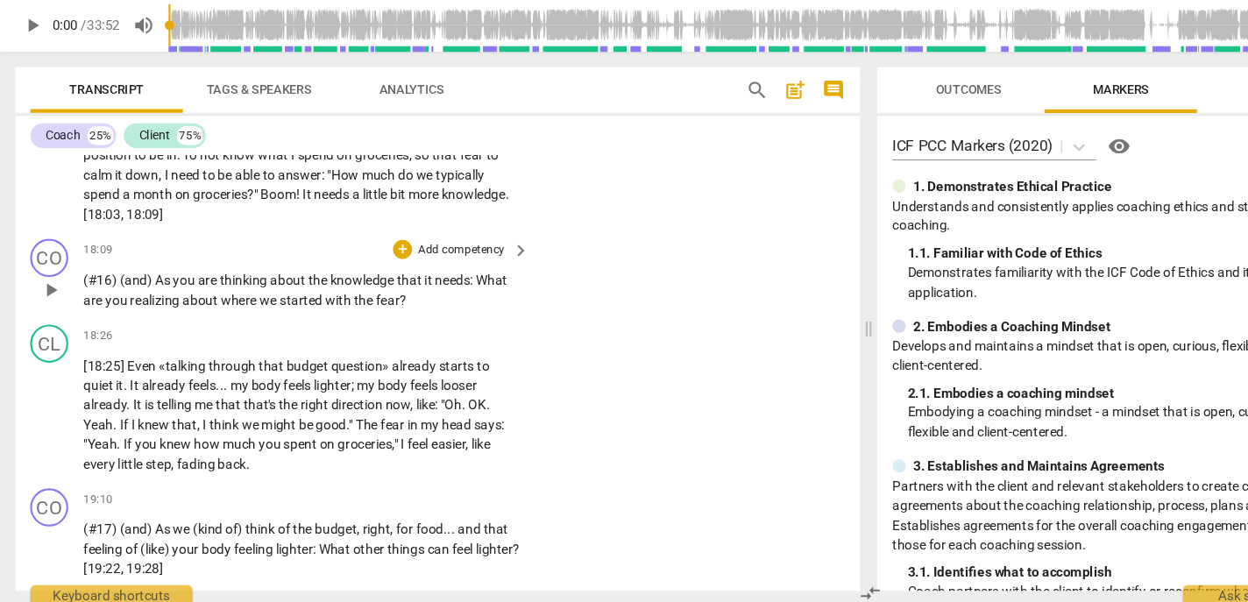
click at [400, 282] on p "Add competency" at bounding box center [424, 274] width 83 height 16
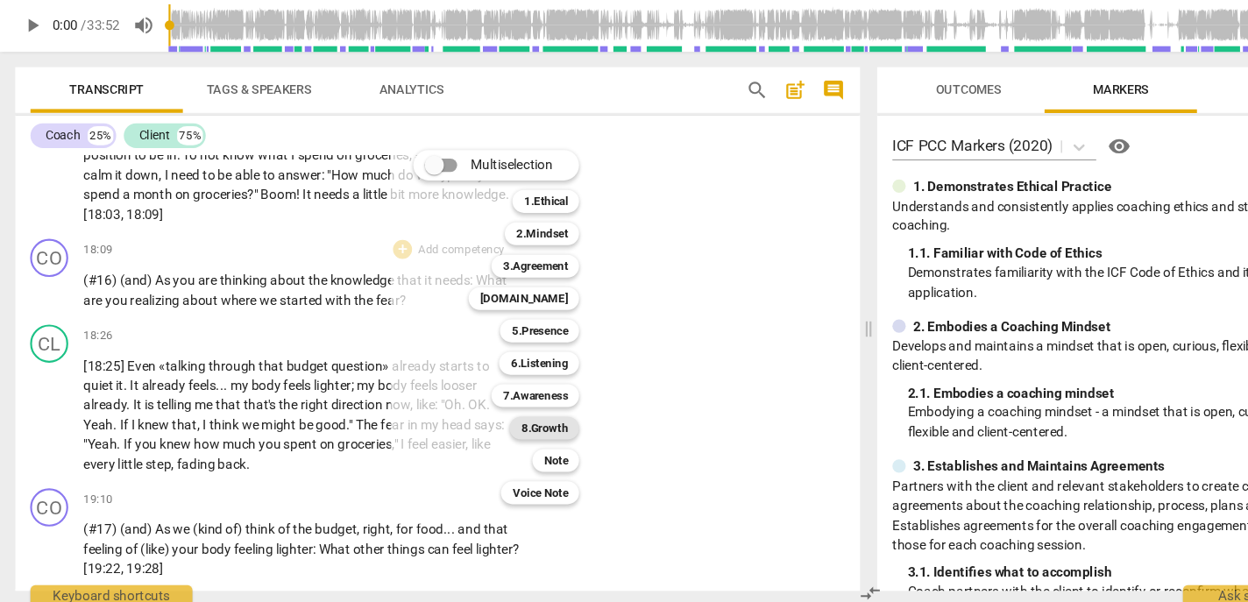
click at [498, 437] on b "8.Growth" at bounding box center [500, 438] width 43 height 21
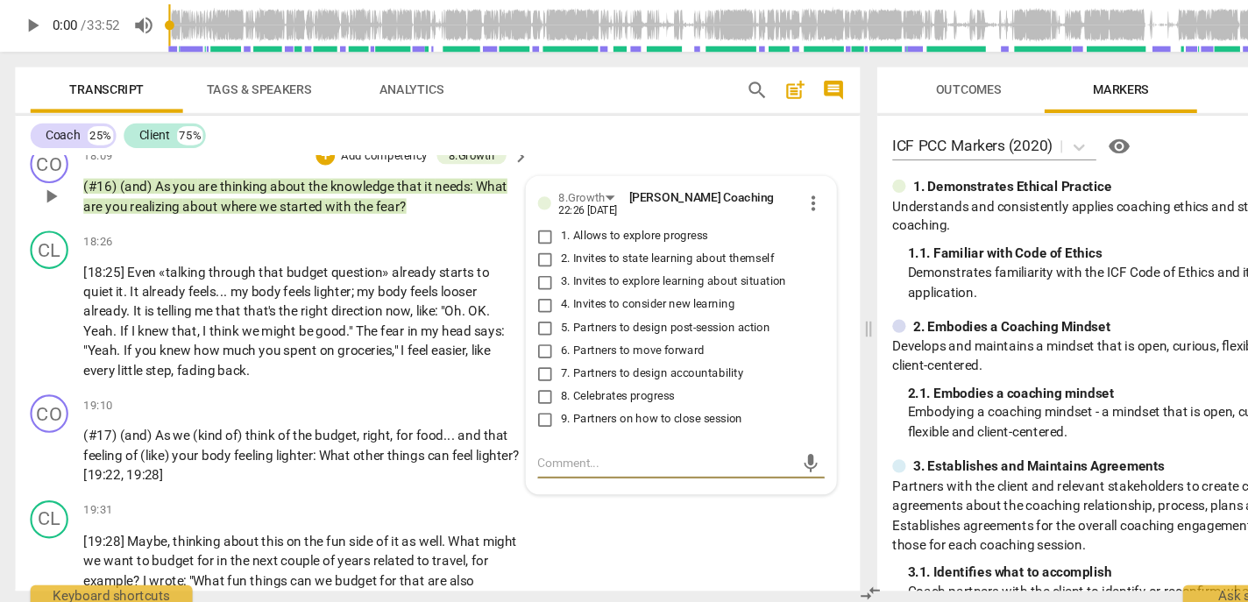
scroll to position [4154, 0]
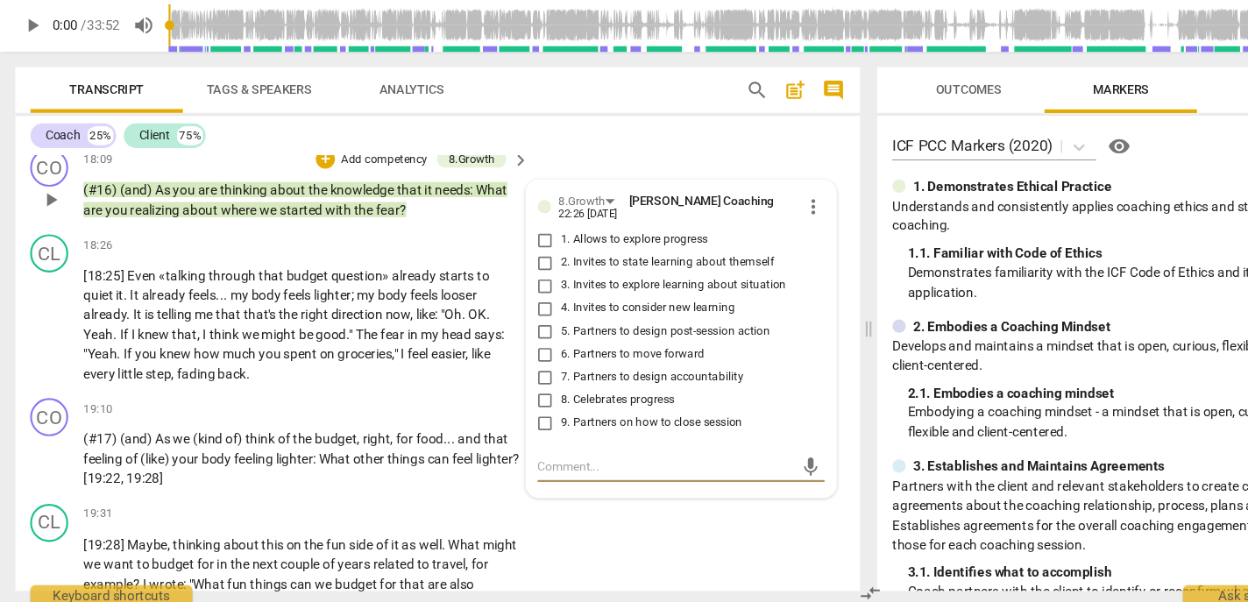
click at [549, 315] on span "3. Invites to explore learning about situation" at bounding box center [620, 308] width 208 height 16
click at [516, 318] on input "3. Invites to explore learning about situation" at bounding box center [502, 307] width 28 height 21
click at [550, 294] on span "2. Invites to state learning about themself" at bounding box center [614, 287] width 196 height 16
click at [516, 297] on input "2. Invites to state learning about themself" at bounding box center [502, 286] width 28 height 21
click at [541, 315] on span "3. Invites to explore learning about situation" at bounding box center [620, 308] width 208 height 16
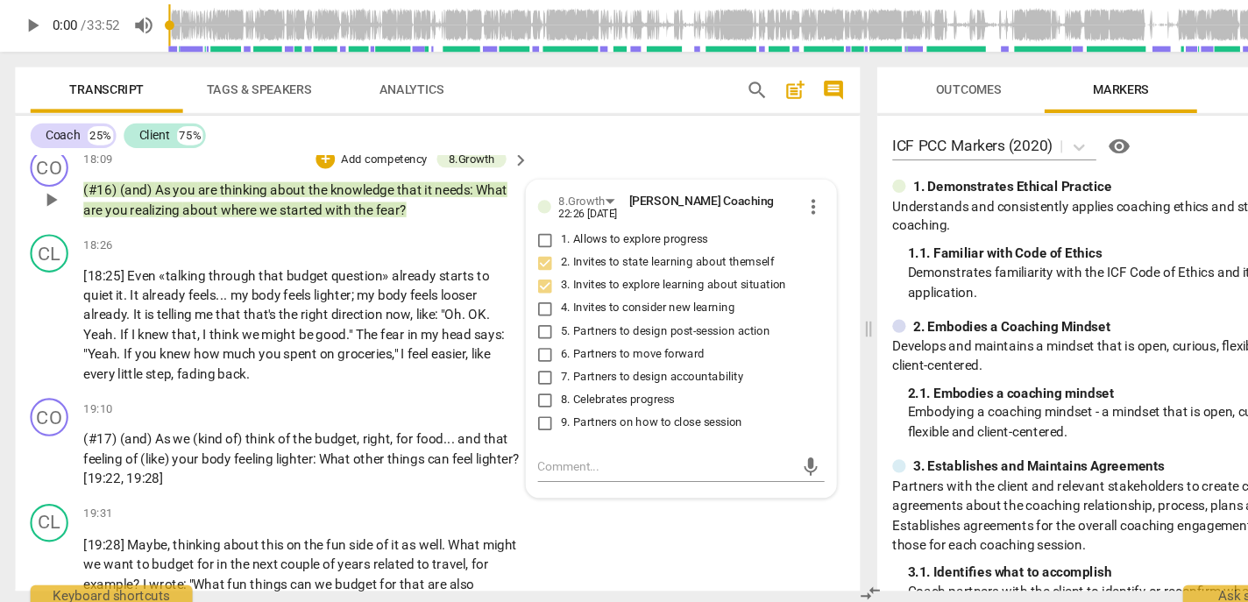
click at [516, 318] on input "3. Invites to explore learning about situation" at bounding box center [502, 307] width 28 height 21
click at [541, 315] on span "3. Invites to explore learning about situation" at bounding box center [620, 308] width 208 height 16
click at [516, 318] on input "3. Invites to explore learning about situation" at bounding box center [502, 307] width 28 height 21
click at [337, 200] on p "Add competency" at bounding box center [353, 192] width 83 height 16
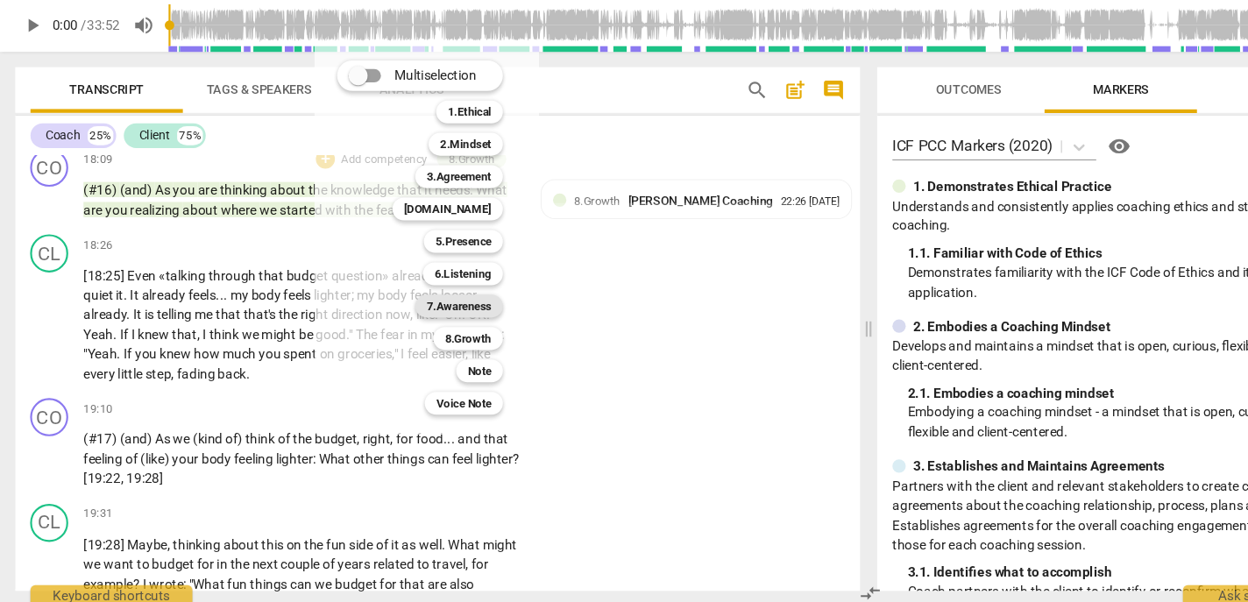
click at [420, 323] on b "7.Awareness" at bounding box center [423, 325] width 60 height 21
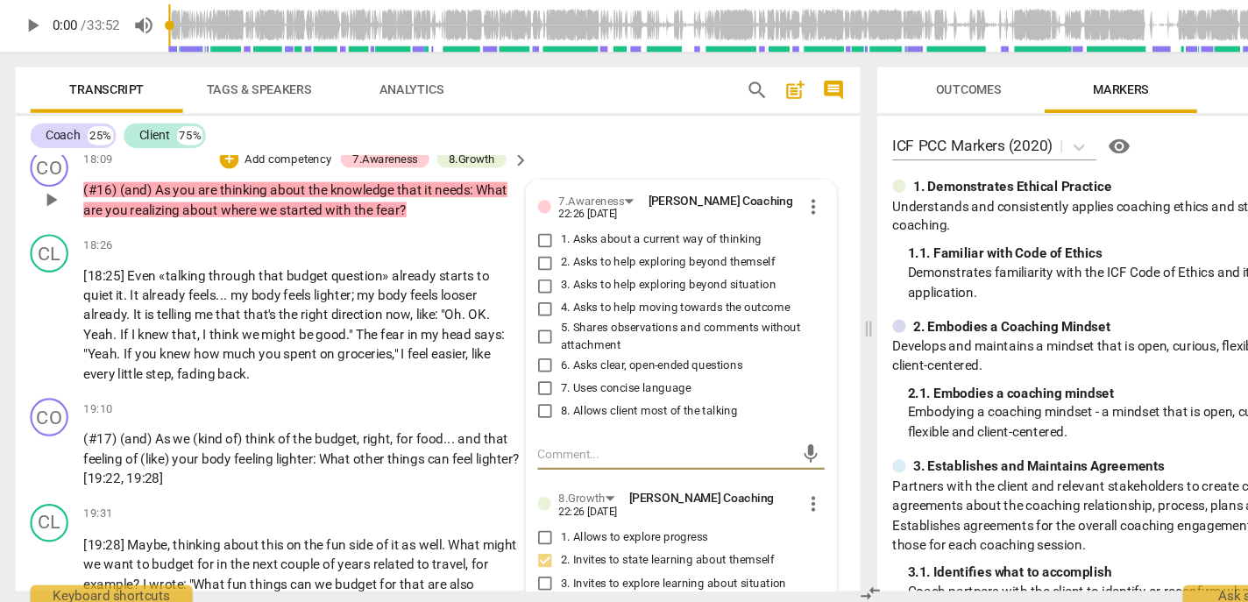
click at [556, 297] on label "2. Asks to help exploring beyond themself" at bounding box center [620, 286] width 264 height 21
click at [516, 297] on input "2. Asks to help exploring beyond themself" at bounding box center [502, 286] width 28 height 21
click at [540, 389] on span "6. Asks clear, open-ended questions" at bounding box center [599, 381] width 167 height 16
click at [516, 391] on input "6. Asks clear, open-ended questions" at bounding box center [502, 380] width 28 height 21
click at [534, 410] on span "7. Uses concise language" at bounding box center [576, 402] width 120 height 16
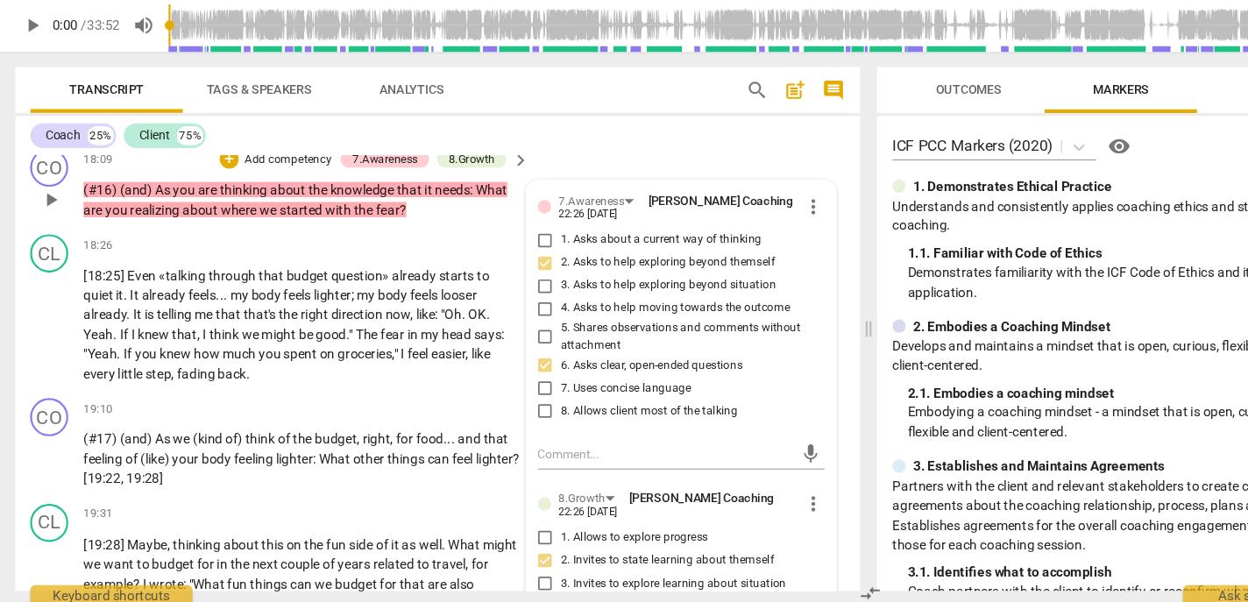
click at [516, 412] on input "7. Uses concise language" at bounding box center [502, 401] width 28 height 21
click at [280, 200] on p "Add competency" at bounding box center [264, 192] width 83 height 16
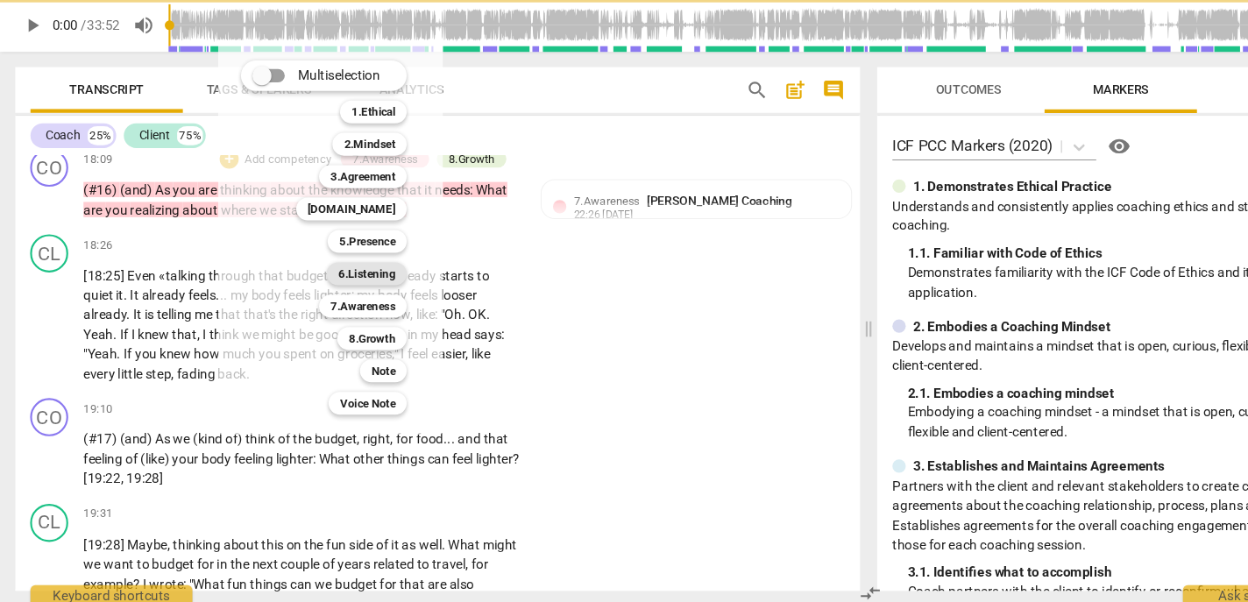
click at [332, 293] on b "6.Listening" at bounding box center [337, 296] width 53 height 21
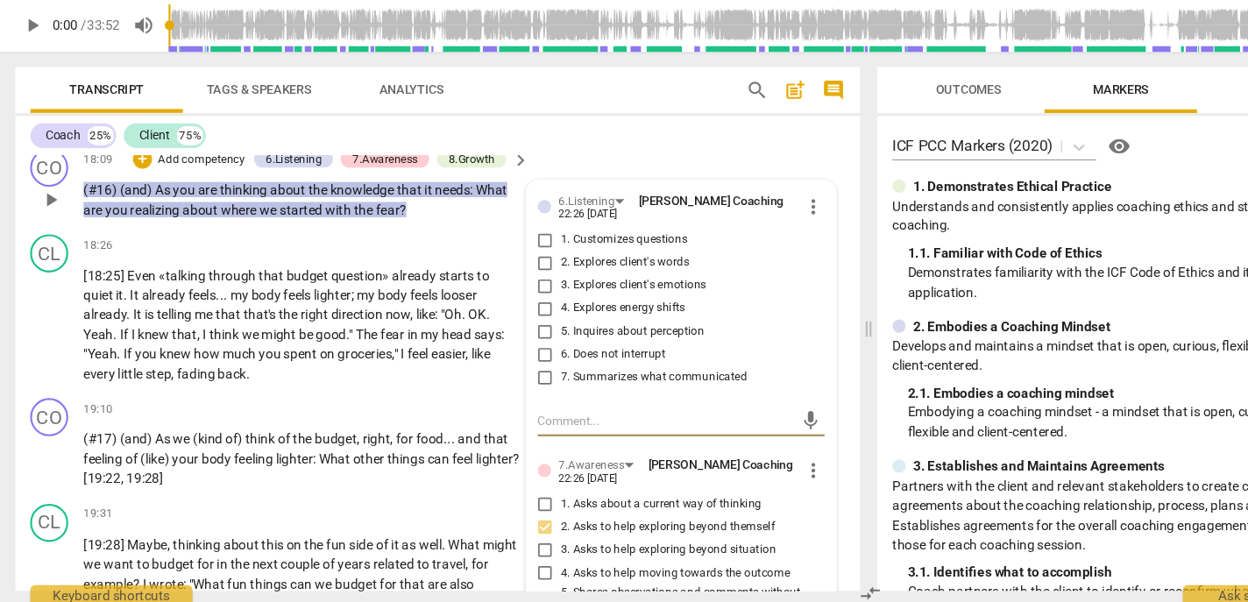
click at [562, 273] on span "1. Customizes questions" at bounding box center [574, 266] width 117 height 16
click at [516, 276] on input "1. Customizes questions" at bounding box center [502, 265] width 28 height 21
click at [541, 400] on span "7. Summarizes what communicated" at bounding box center [602, 392] width 172 height 16
click at [516, 402] on input "7. Summarizes what communicated" at bounding box center [502, 391] width 28 height 21
click at [179, 200] on p "Add competency" at bounding box center [185, 192] width 83 height 16
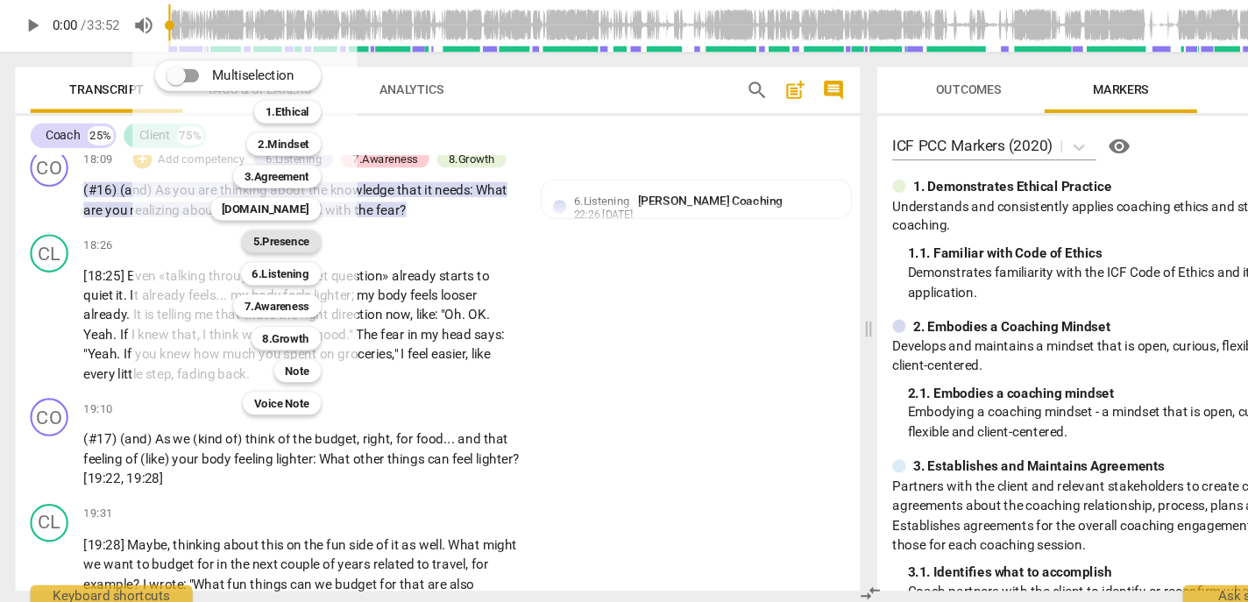
click at [253, 268] on b "5.Presence" at bounding box center [259, 266] width 52 height 21
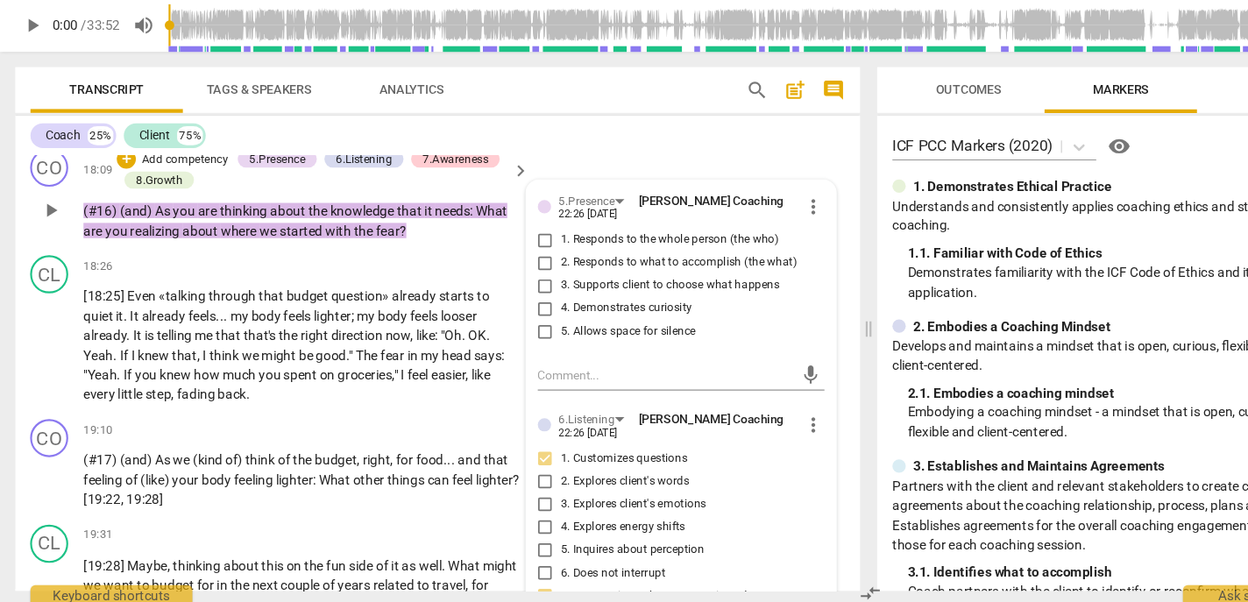
click at [553, 273] on span "1. Responds to the whole person (the who)" at bounding box center [616, 266] width 201 height 16
click at [516, 276] on input "1. Responds to the whole person (the who)" at bounding box center [502, 265] width 28 height 21
click at [546, 336] on span "4. Demonstrates curiosity" at bounding box center [576, 329] width 121 height 16
click at [516, 339] on input "4. Demonstrates curiosity" at bounding box center [502, 328] width 28 height 21
click at [182, 200] on p "Add competency" at bounding box center [170, 192] width 83 height 16
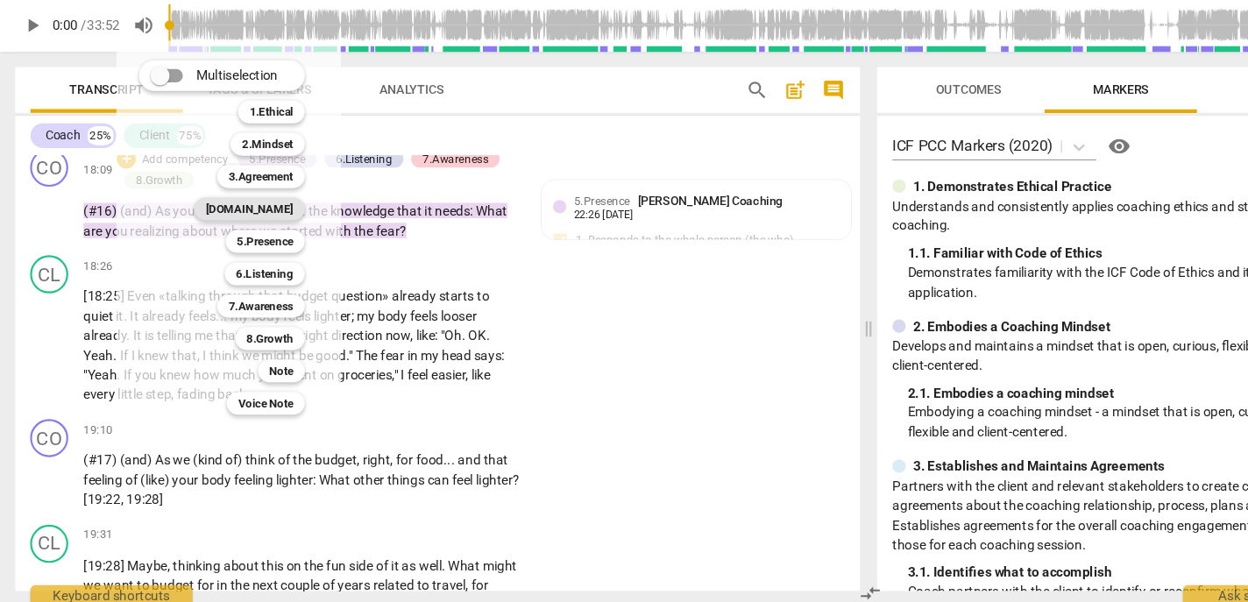
click at [246, 228] on b "[DOMAIN_NAME]" at bounding box center [229, 236] width 81 height 21
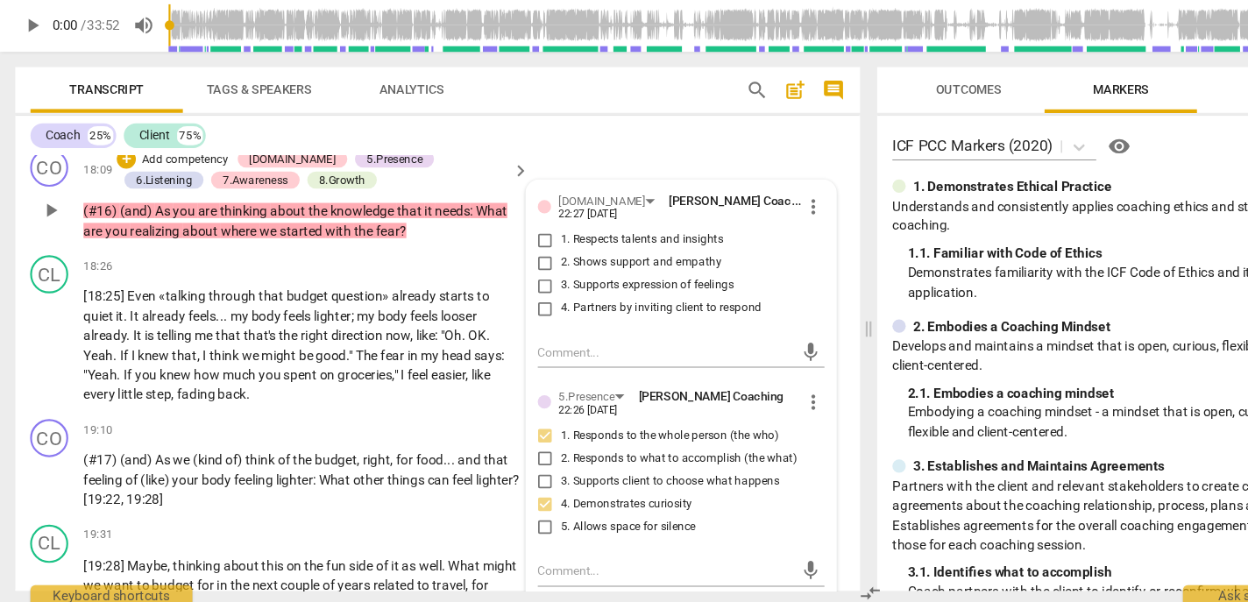
click at [545, 294] on span "2. Shows support and empathy" at bounding box center [590, 287] width 148 height 16
click at [516, 297] on input "2. Shows support and empathy" at bounding box center [502, 286] width 28 height 21
click at [542, 318] on label "3. Supports expression of feelings" at bounding box center [620, 307] width 264 height 21
click at [516, 318] on input "3. Supports expression of feelings" at bounding box center [502, 307] width 28 height 21
click at [536, 294] on span "2. Shows support and empathy" at bounding box center [590, 287] width 148 height 16
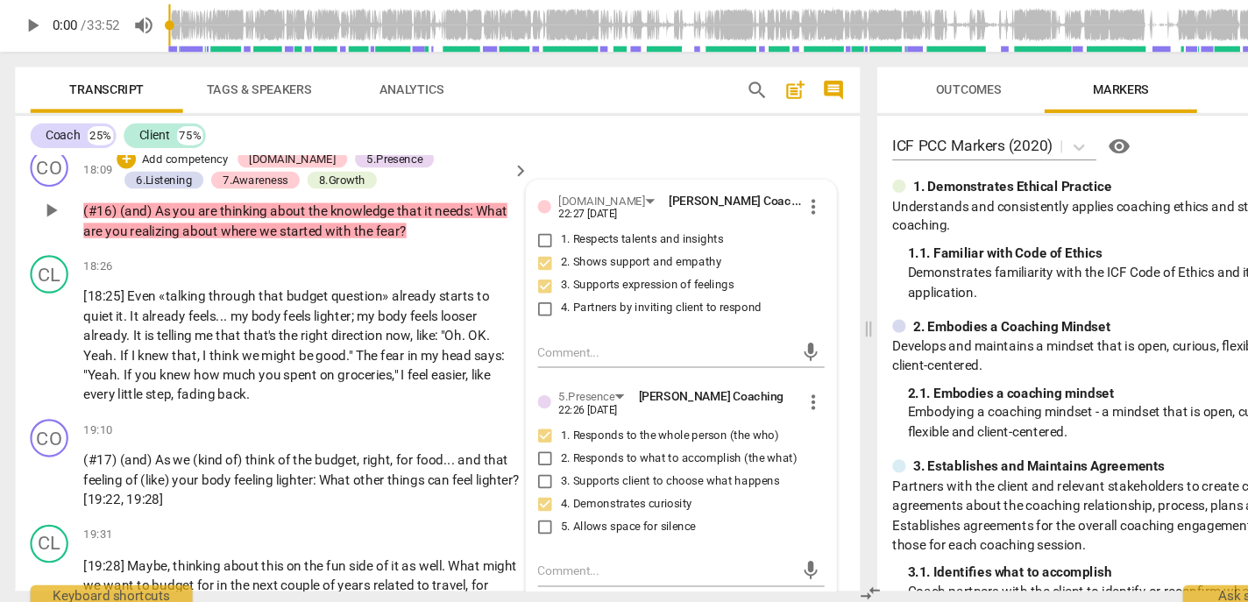
click at [516, 297] on input "2. Shows support and empathy" at bounding box center [502, 286] width 28 height 21
click at [536, 294] on span "2. Shows support and empathy" at bounding box center [590, 287] width 148 height 16
click at [516, 297] on input "2. Shows support and empathy" at bounding box center [502, 286] width 28 height 21
click at [343, 343] on span "my" at bounding box center [338, 336] width 19 height 14
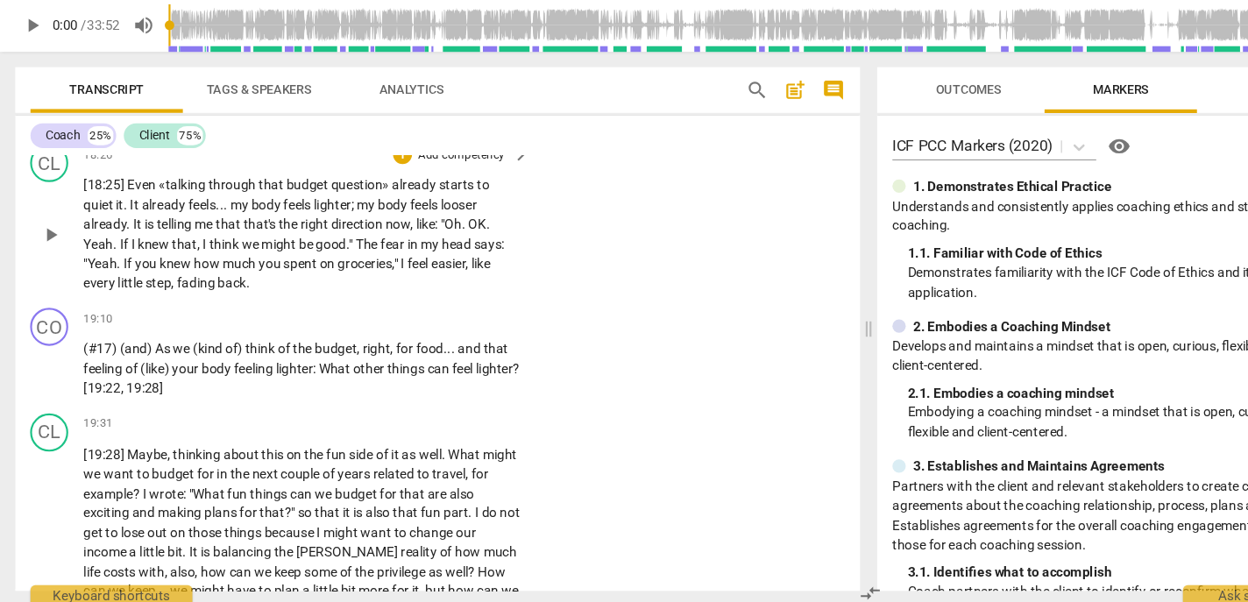
scroll to position [4259, 0]
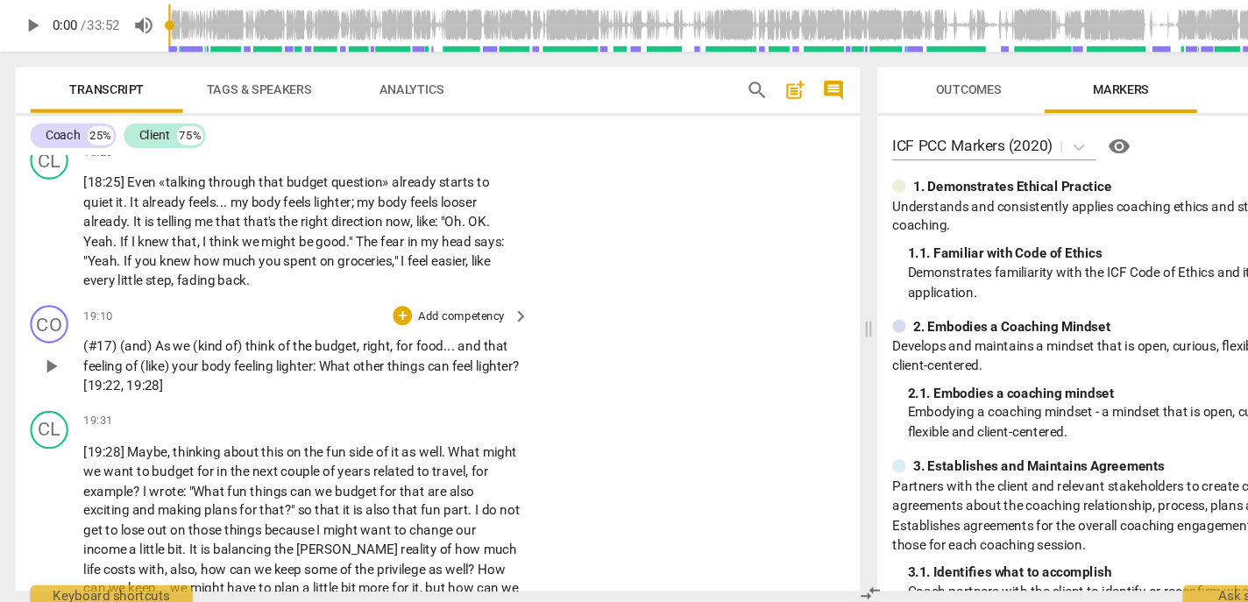
click at [357, 408] on p "(#17) (and) As we (kind of) think of the budget , right , for food . . . and th…" at bounding box center [277, 381] width 401 height 54
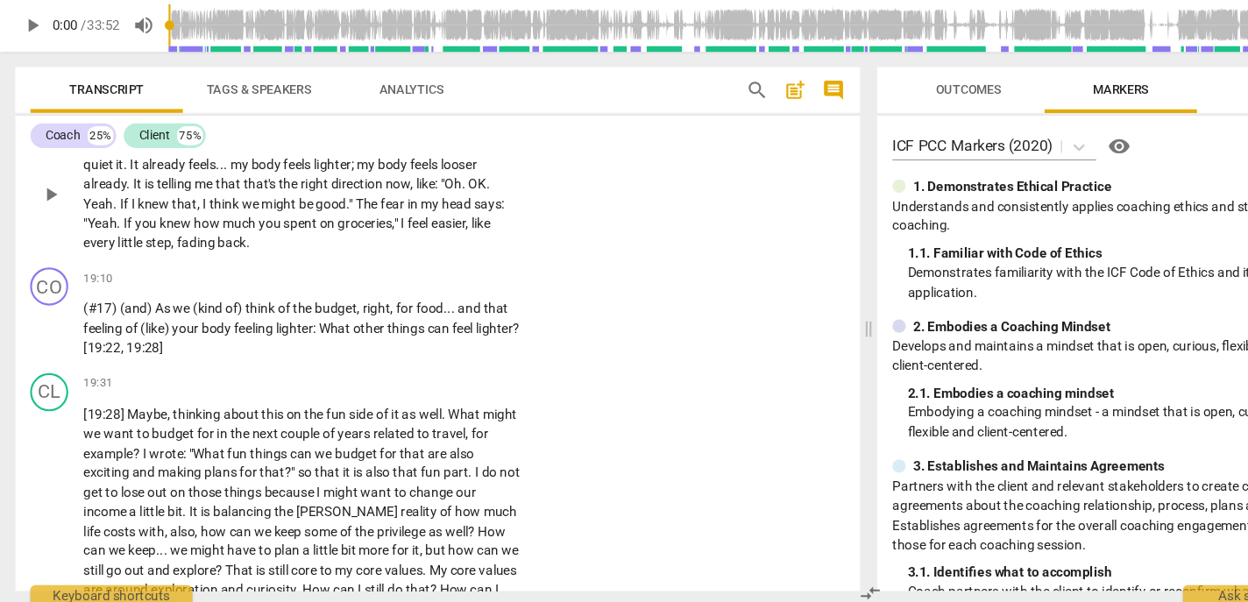
scroll to position [4295, 0]
click at [414, 308] on p "Add competency" at bounding box center [424, 300] width 83 height 16
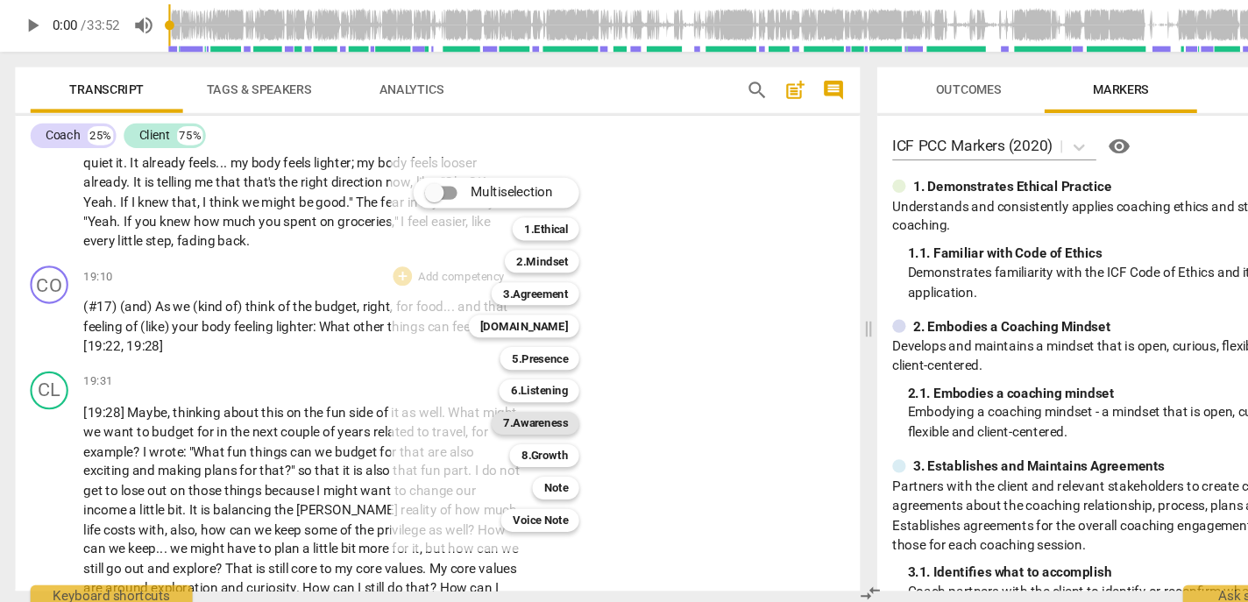
click at [492, 433] on b "7.Awareness" at bounding box center [493, 433] width 60 height 21
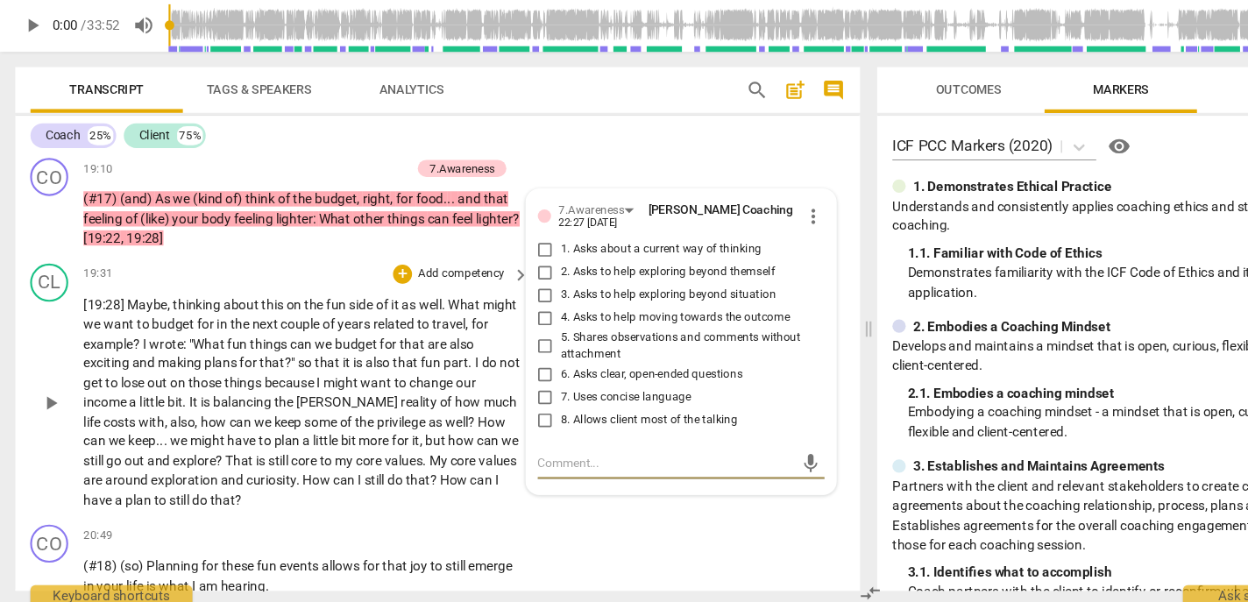
scroll to position [4391, 0]
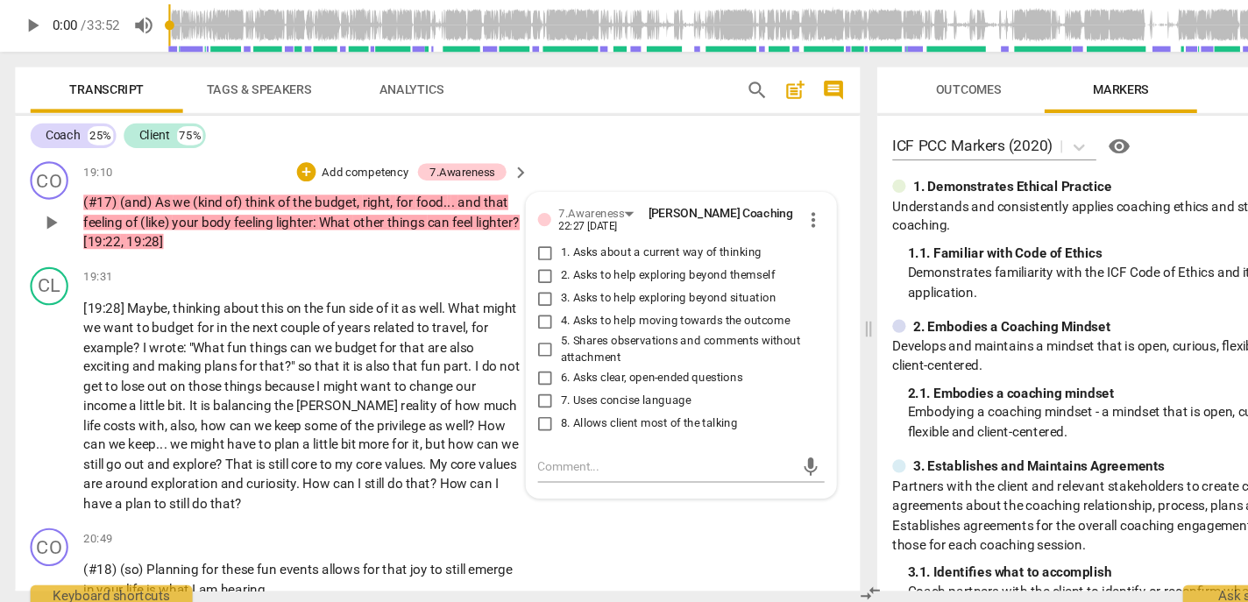
click at [530, 381] on span "5. Shares observations and comments without attachment" at bounding box center [634, 365] width 236 height 31
click at [516, 377] on input "5. Shares observations and comments without attachment" at bounding box center [502, 366] width 28 height 21
click at [530, 381] on span "5. Shares observations and comments without attachment" at bounding box center [634, 365] width 236 height 31
click at [516, 377] on input "5. Shares observations and comments without attachment" at bounding box center [502, 366] width 28 height 21
click at [548, 400] on span "6. Asks clear, open-ended questions" at bounding box center [599, 393] width 167 height 16
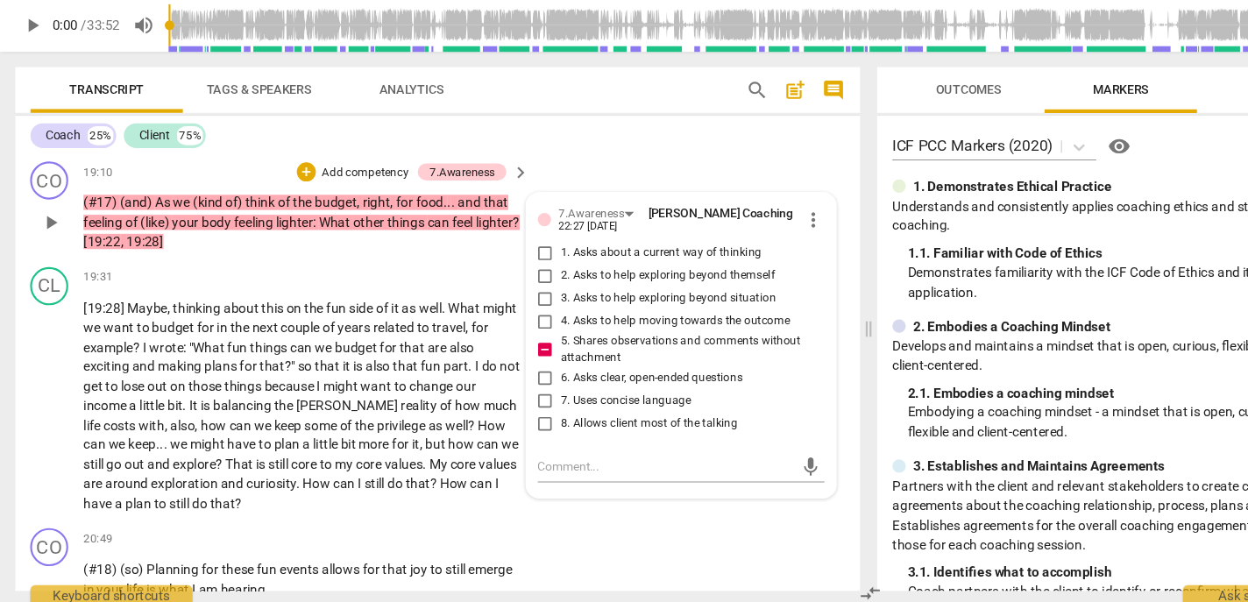
click at [516, 402] on input "6. Asks clear, open-ended questions" at bounding box center [502, 391] width 28 height 21
click at [542, 423] on label "7. Uses concise language" at bounding box center [620, 412] width 264 height 21
click at [516, 423] on input "7. Uses concise language" at bounding box center [502, 412] width 28 height 21
click at [542, 327] on span "3. Asks to help exploring beyond situation" at bounding box center [615, 319] width 198 height 16
click at [516, 329] on input "3. Asks to help exploring beyond situation" at bounding box center [502, 318] width 28 height 21
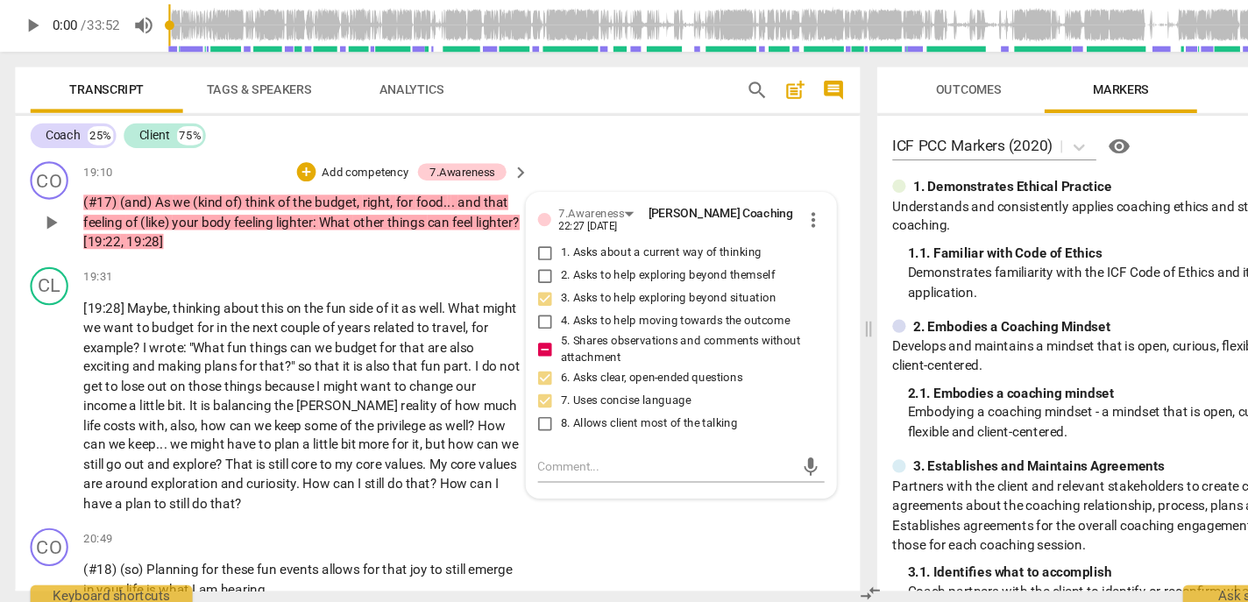
click at [537, 327] on span "3. Asks to help exploring beyond situation" at bounding box center [615, 319] width 198 height 16
click at [516, 329] on input "3. Asks to help exploring beyond situation" at bounding box center [502, 318] width 28 height 21
click at [537, 327] on span "3. Asks to help exploring beyond situation" at bounding box center [615, 319] width 198 height 16
click at [516, 329] on input "3. Asks to help exploring beyond situation" at bounding box center [502, 318] width 28 height 21
click at [540, 348] on span "4. Asks to help moving towards the outcome" at bounding box center [621, 340] width 211 height 16
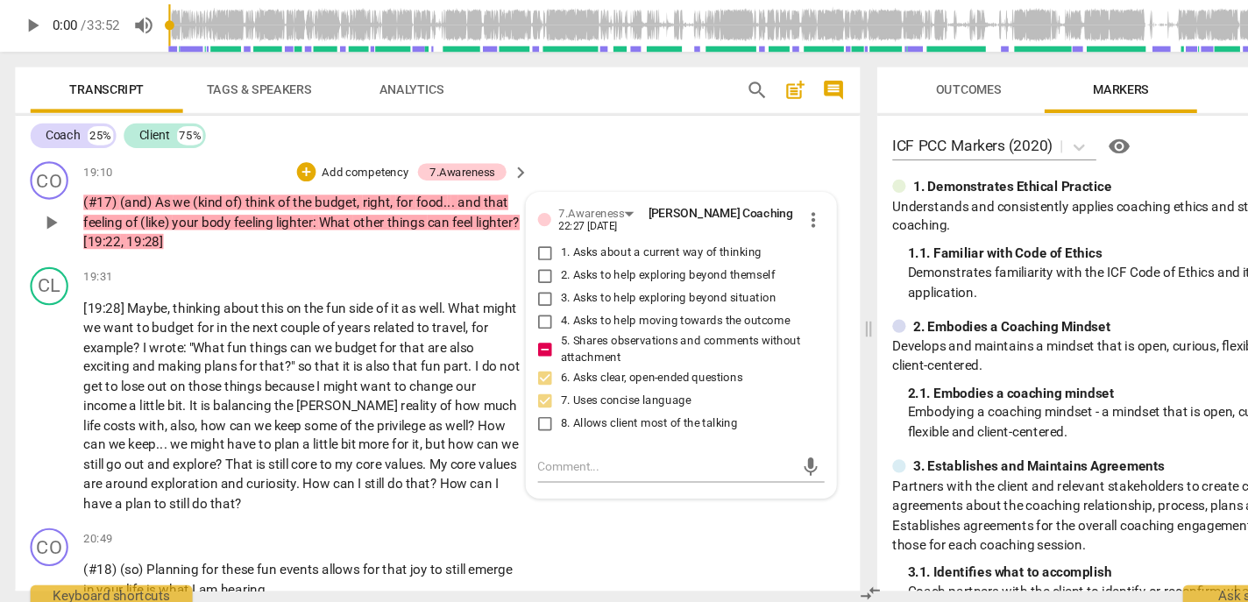
click at [516, 350] on input "4. Asks to help moving towards the outcome" at bounding box center [502, 339] width 28 height 21
click at [537, 348] on span "4. Asks to help moving towards the outcome" at bounding box center [621, 340] width 211 height 16
click at [516, 350] on input "4. Asks to help moving towards the outcome" at bounding box center [502, 339] width 28 height 21
click at [537, 348] on span "4. Asks to help moving towards the outcome" at bounding box center [621, 340] width 211 height 16
click at [516, 350] on input "4. Asks to help moving towards the outcome" at bounding box center [502, 339] width 28 height 21
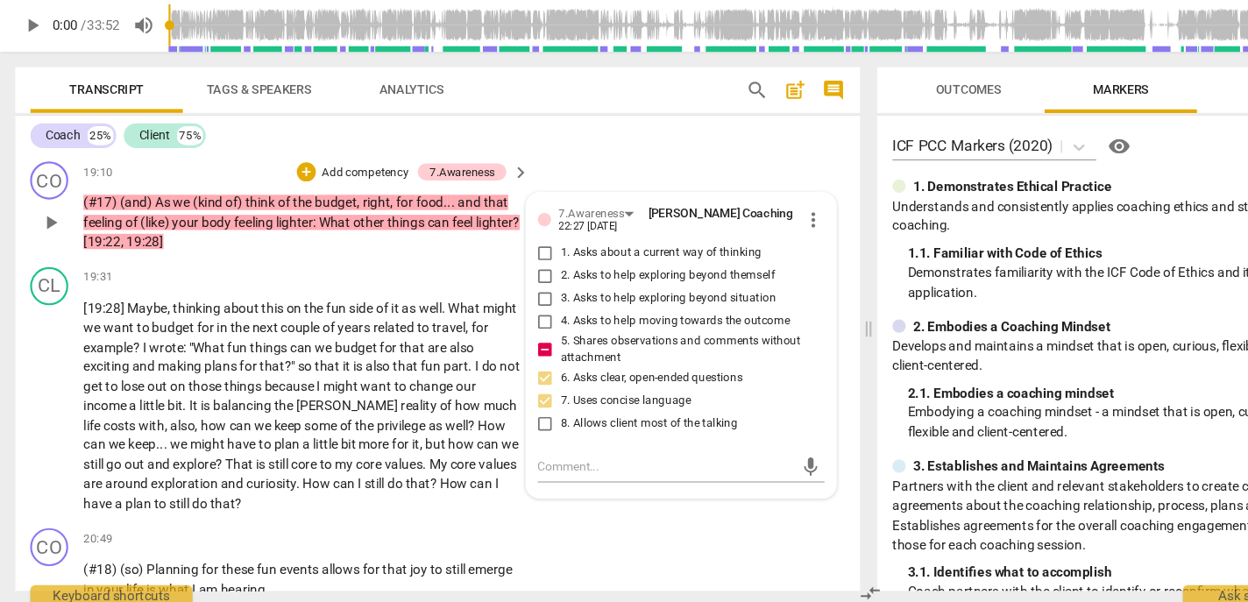
click at [542, 306] on span "2. Asks to help exploring beyond themself" at bounding box center [614, 298] width 197 height 16
click at [516, 308] on input "2. Asks to help exploring beyond themself" at bounding box center [502, 297] width 28 height 21
click at [543, 348] on span "4. Asks to help moving towards the outcome" at bounding box center [621, 340] width 211 height 16
click at [516, 350] on input "4. Asks to help moving towards the outcome" at bounding box center [502, 339] width 28 height 21
click at [552, 306] on span "2. Asks to help exploring beyond themself" at bounding box center [614, 298] width 197 height 16
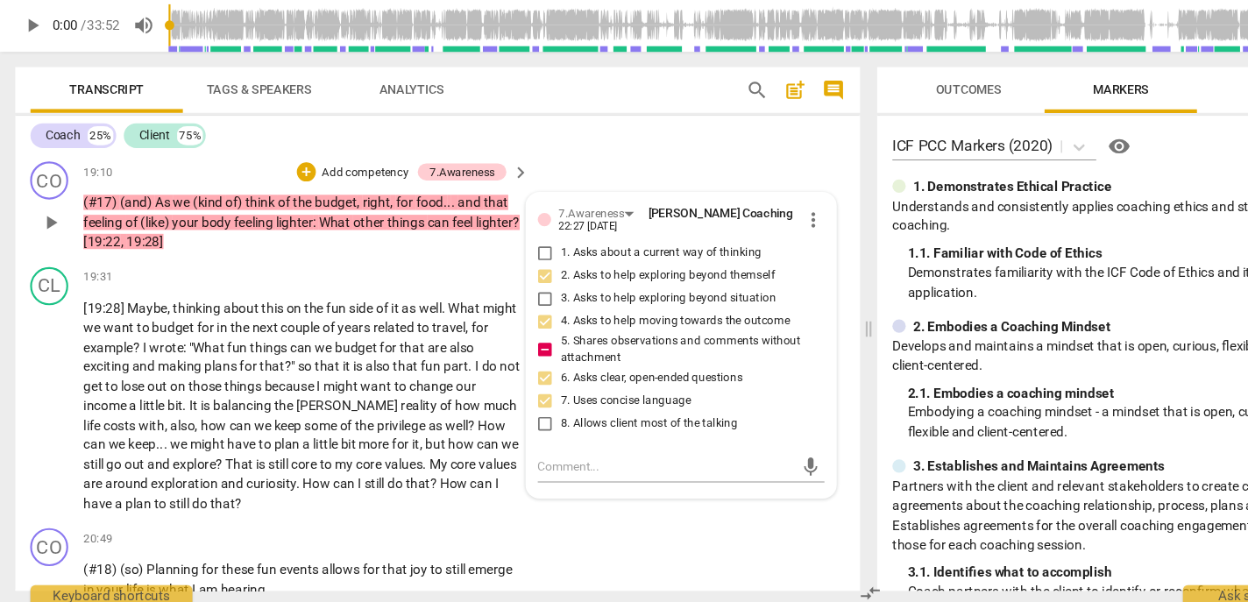
click at [516, 308] on input "2. Asks to help exploring beyond themself" at bounding box center [502, 297] width 28 height 21
click at [552, 306] on span "2. Asks to help exploring beyond themself" at bounding box center [614, 298] width 197 height 16
click at [516, 308] on input "2. Asks to help exploring beyond themself" at bounding box center [502, 297] width 28 height 21
click at [544, 327] on span "3. Asks to help exploring beyond situation" at bounding box center [615, 319] width 198 height 16
click at [516, 329] on input "3. Asks to help exploring beyond situation" at bounding box center [502, 318] width 28 height 21
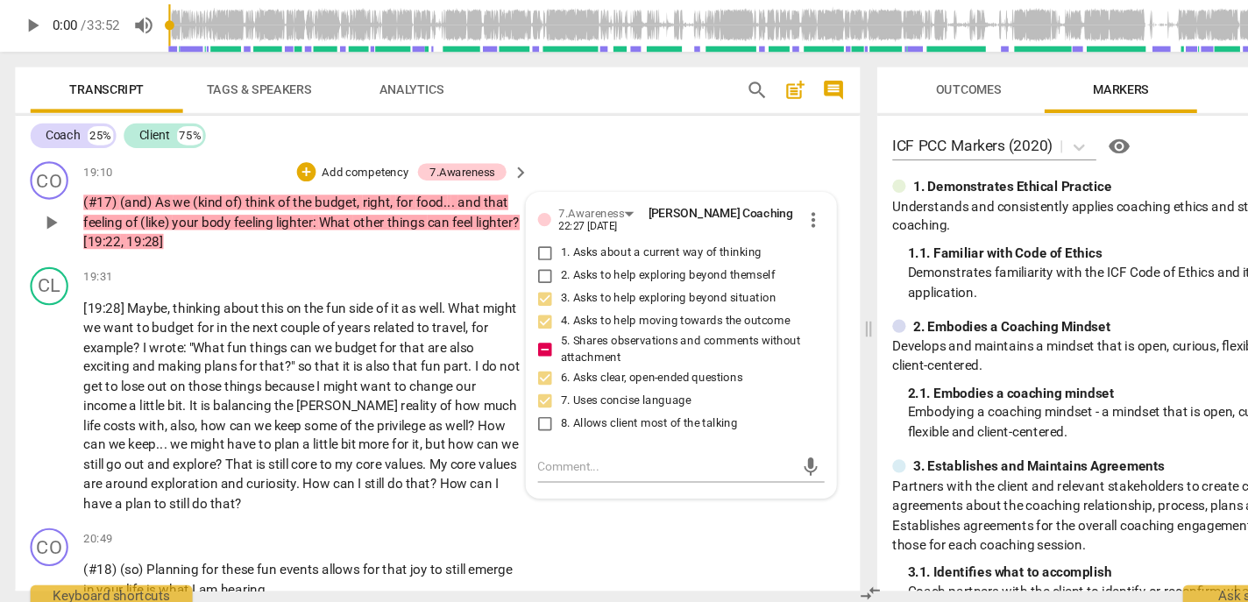
click at [309, 211] on p "Add competency" at bounding box center [335, 203] width 83 height 16
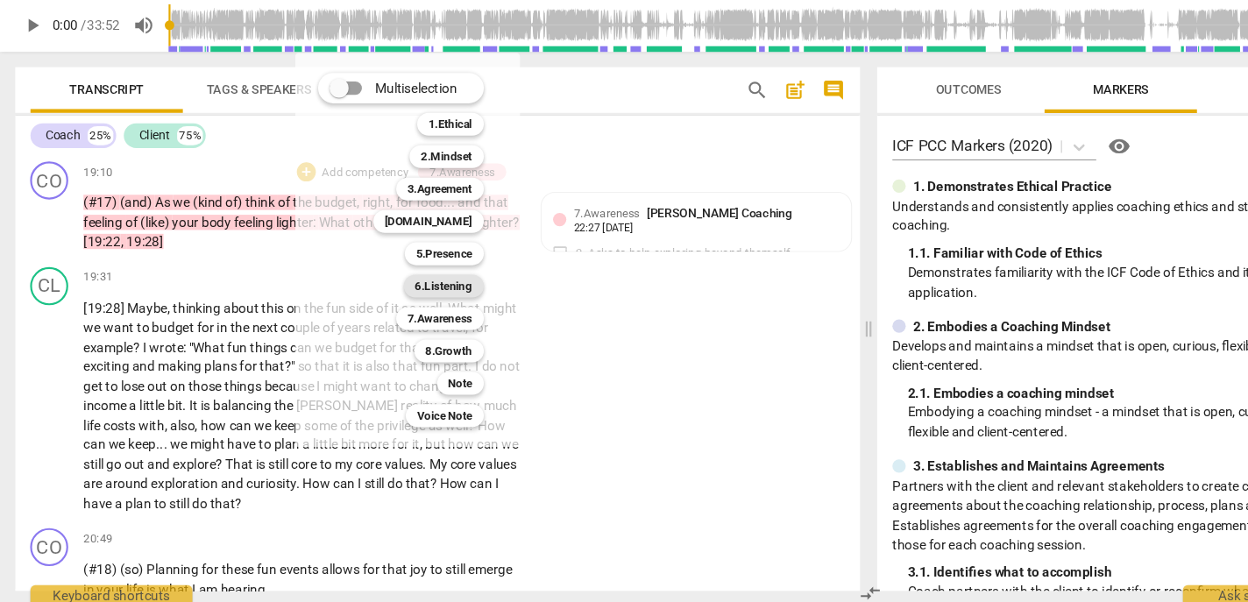
click at [415, 303] on b "6.Listening" at bounding box center [408, 307] width 53 height 21
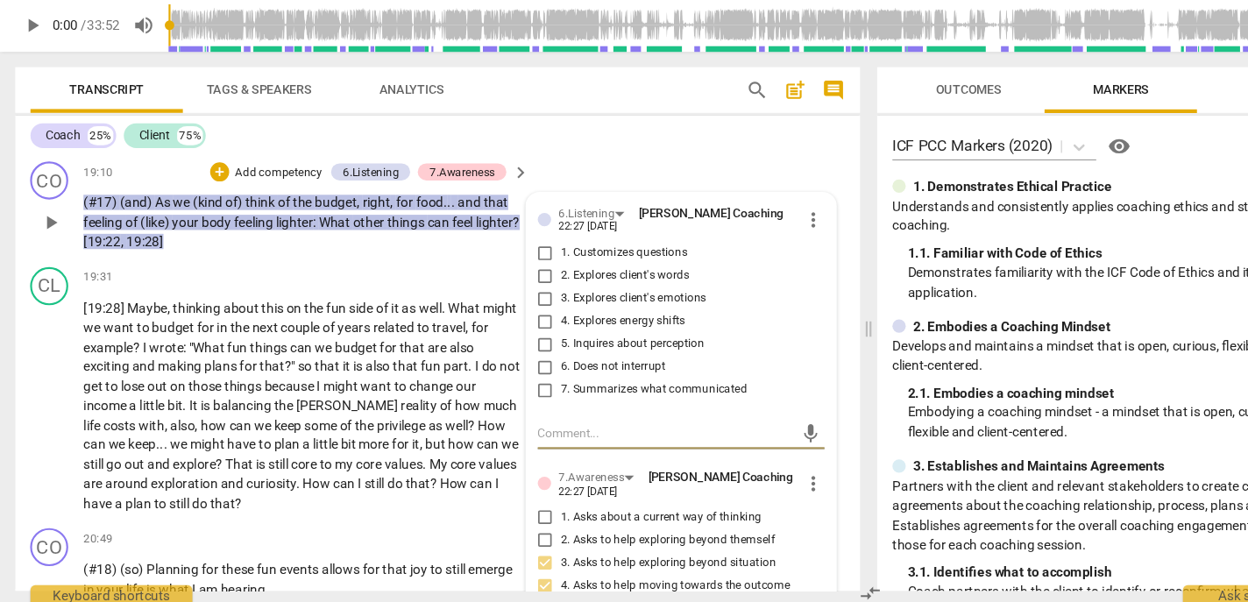
click at [555, 285] on span "1. Customizes questions" at bounding box center [574, 277] width 117 height 16
click at [516, 287] on input "1. Customizes questions" at bounding box center [502, 276] width 28 height 21
click at [559, 411] on span "7. Summarizes what communicated" at bounding box center [602, 403] width 172 height 16
click at [516, 414] on input "7. Summarizes what communicated" at bounding box center [502, 403] width 28 height 21
click at [542, 369] on span "5. Inquires about perception" at bounding box center [582, 361] width 132 height 16
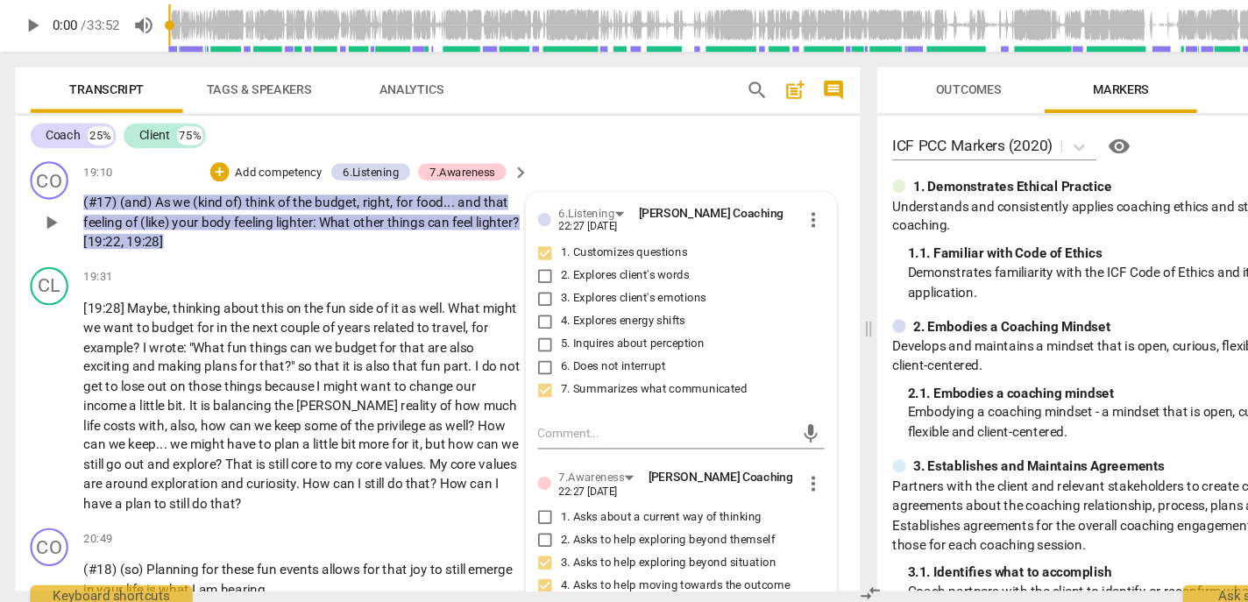
click at [516, 372] on input "5. Inquires about perception" at bounding box center [502, 360] width 28 height 21
click at [240, 211] on p "Add competency" at bounding box center [256, 203] width 83 height 16
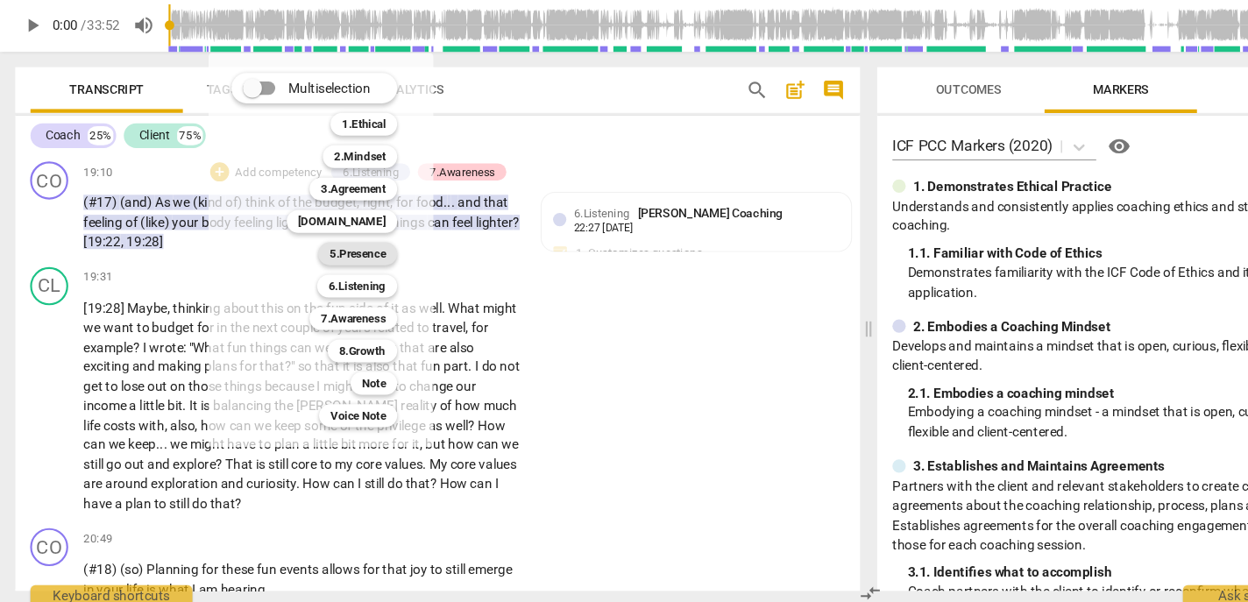
click at [327, 274] on b "5.Presence" at bounding box center [329, 277] width 52 height 21
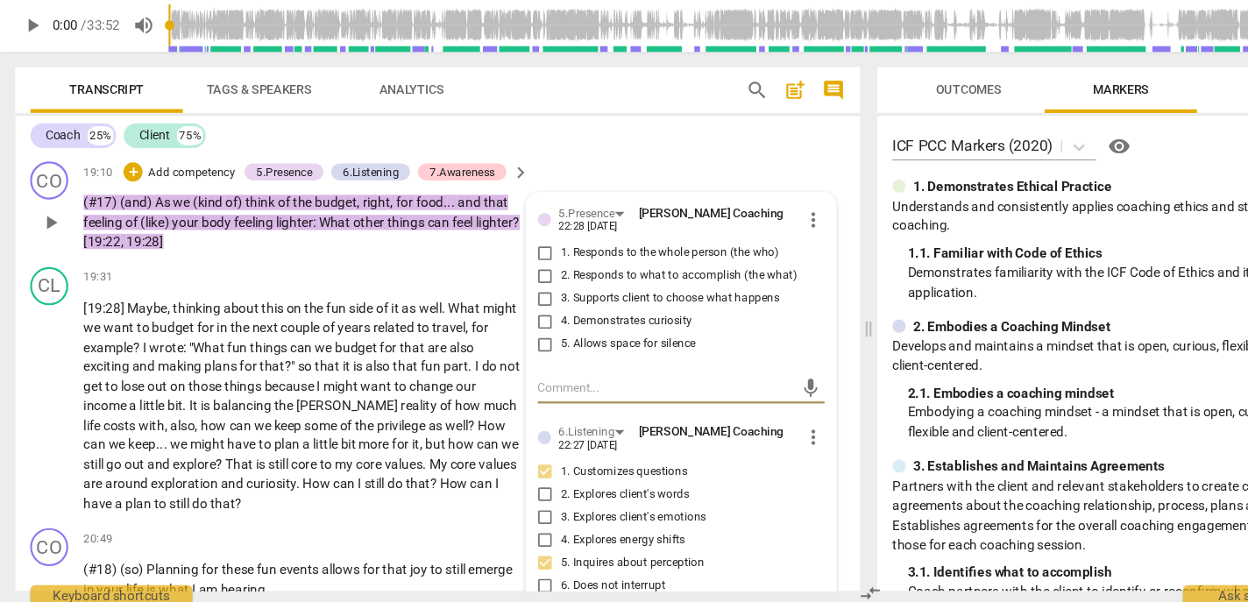
click at [582, 285] on span "1. Responds to the whole person (the who)" at bounding box center [616, 277] width 201 height 16
click at [516, 287] on input "1. Responds to the whole person (the who)" at bounding box center [502, 276] width 28 height 21
click at [548, 348] on span "4. Demonstrates curiosity" at bounding box center [576, 340] width 121 height 16
click at [516, 350] on input "4. Demonstrates curiosity" at bounding box center [502, 339] width 28 height 21
click at [195, 211] on p "Add competency" at bounding box center [176, 203] width 83 height 16
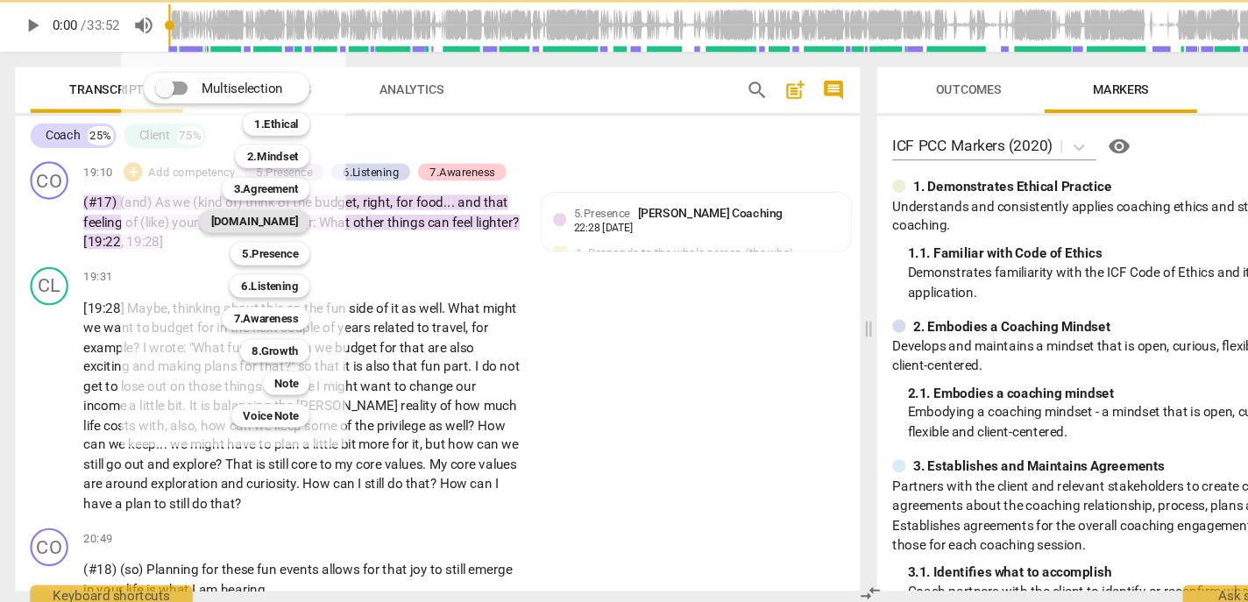
click at [253, 251] on b "[DOMAIN_NAME]" at bounding box center [234, 247] width 81 height 21
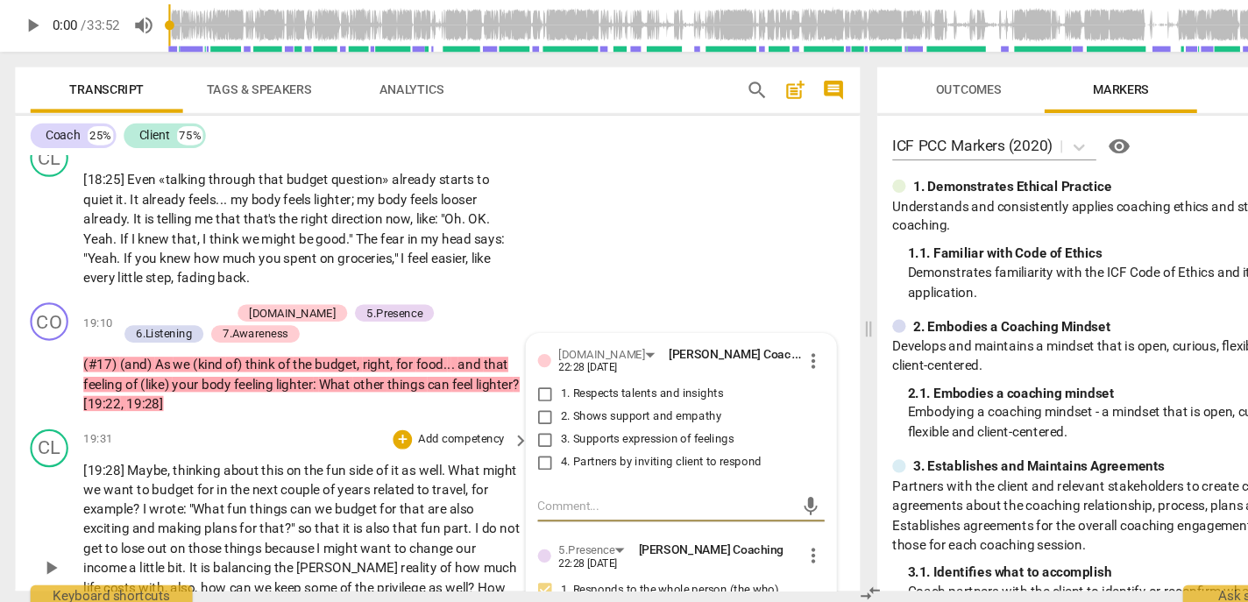
scroll to position [4262, 0]
click at [534, 456] on span "3. Supports expression of feelings" at bounding box center [595, 449] width 159 height 16
click at [516, 459] on input "3. Supports expression of feelings" at bounding box center [502, 448] width 28 height 21
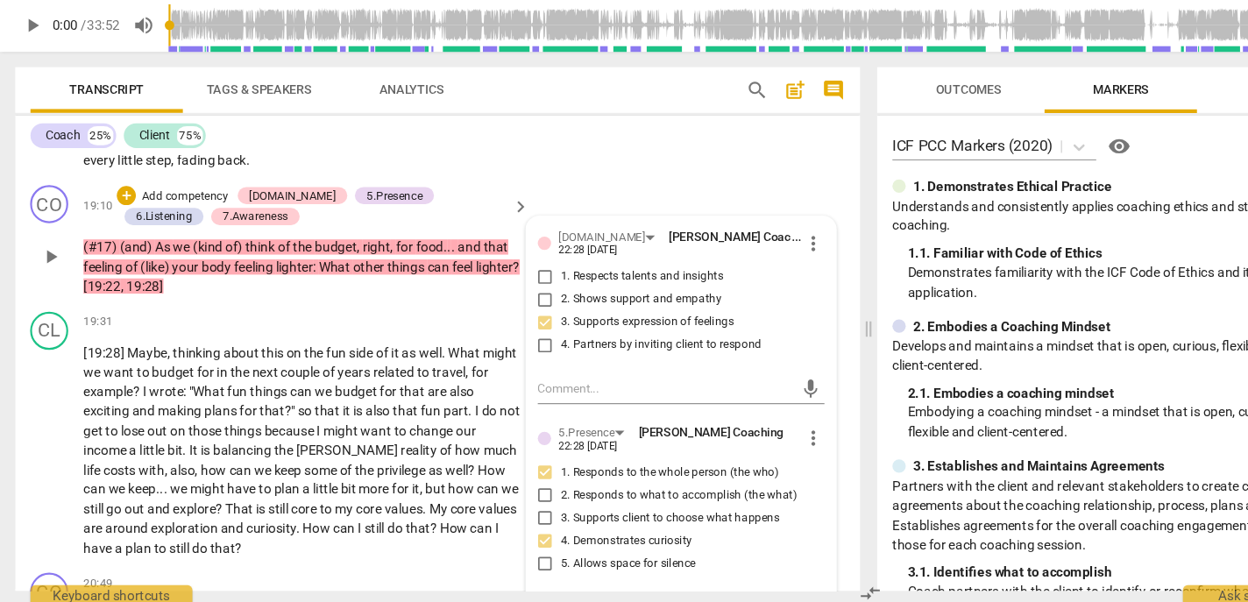
scroll to position [4370, 0]
click at [308, 411] on span "we" at bounding box center [299, 404] width 18 height 14
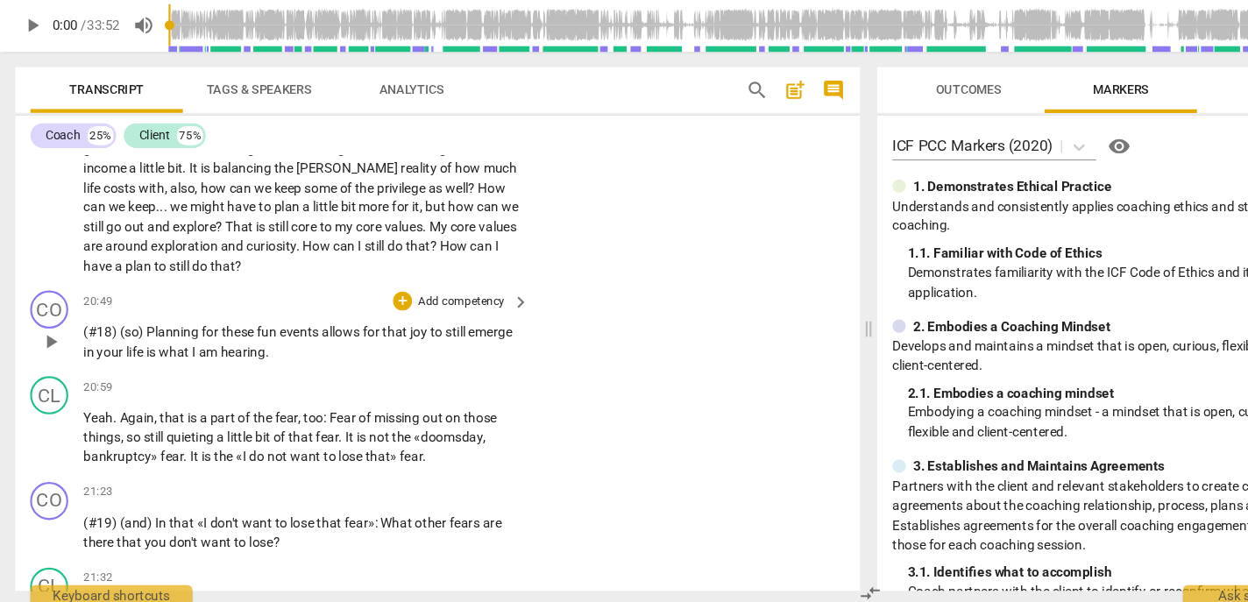
scroll to position [4582, 0]
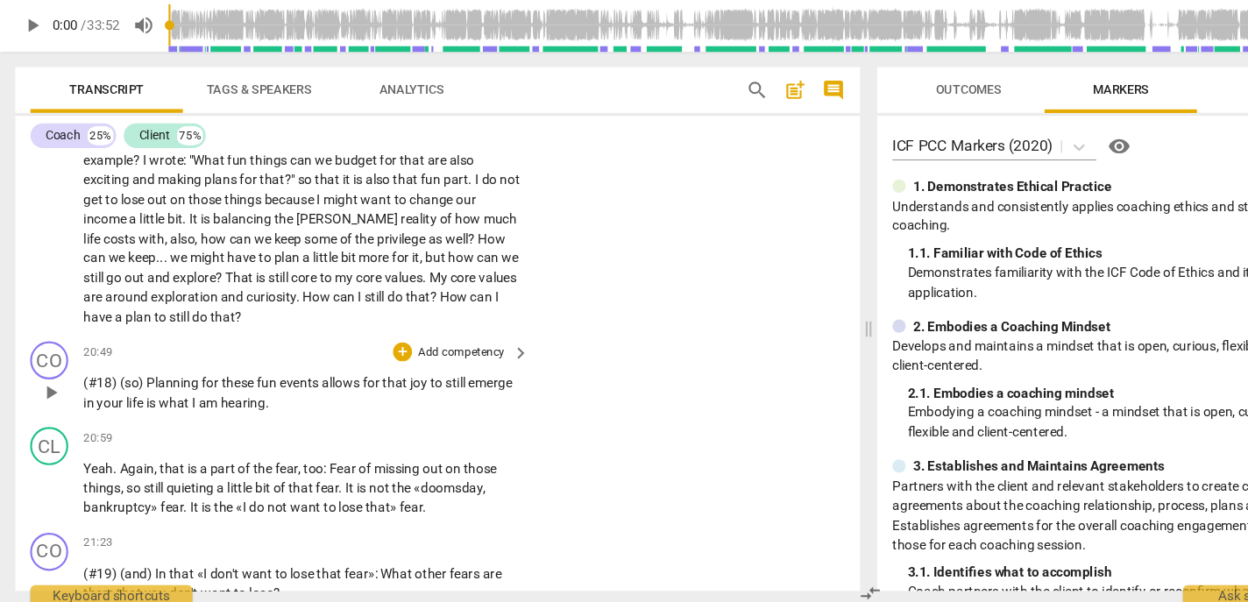
click at [421, 377] on p "Add competency" at bounding box center [424, 369] width 83 height 16
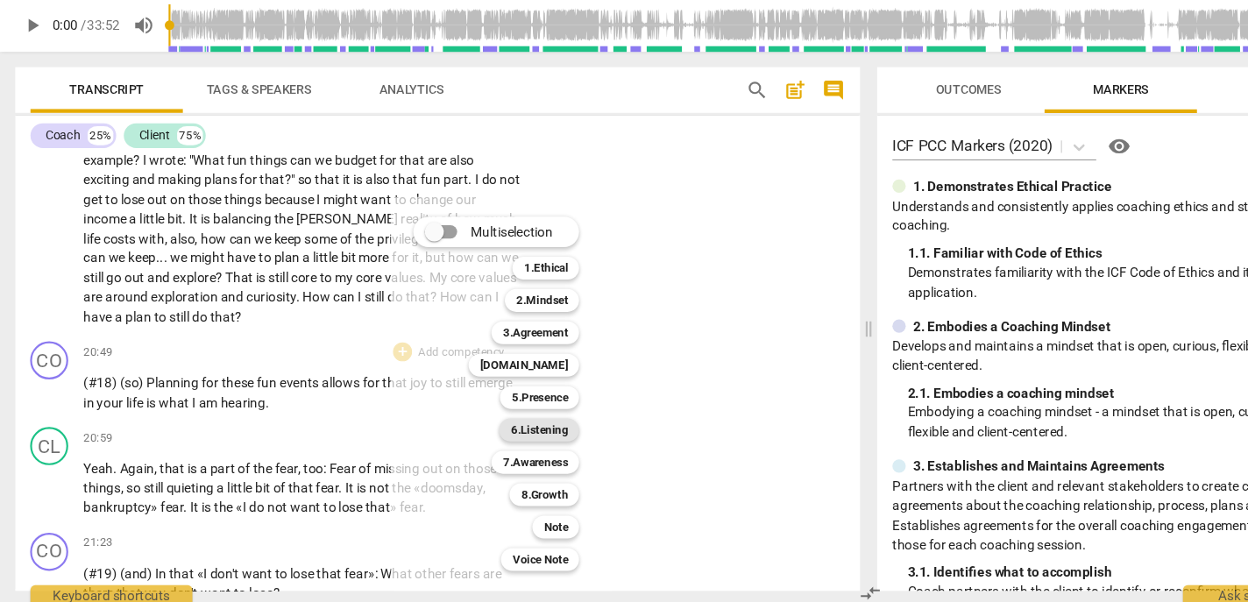
click at [498, 441] on b "6.Listening" at bounding box center [496, 439] width 53 height 21
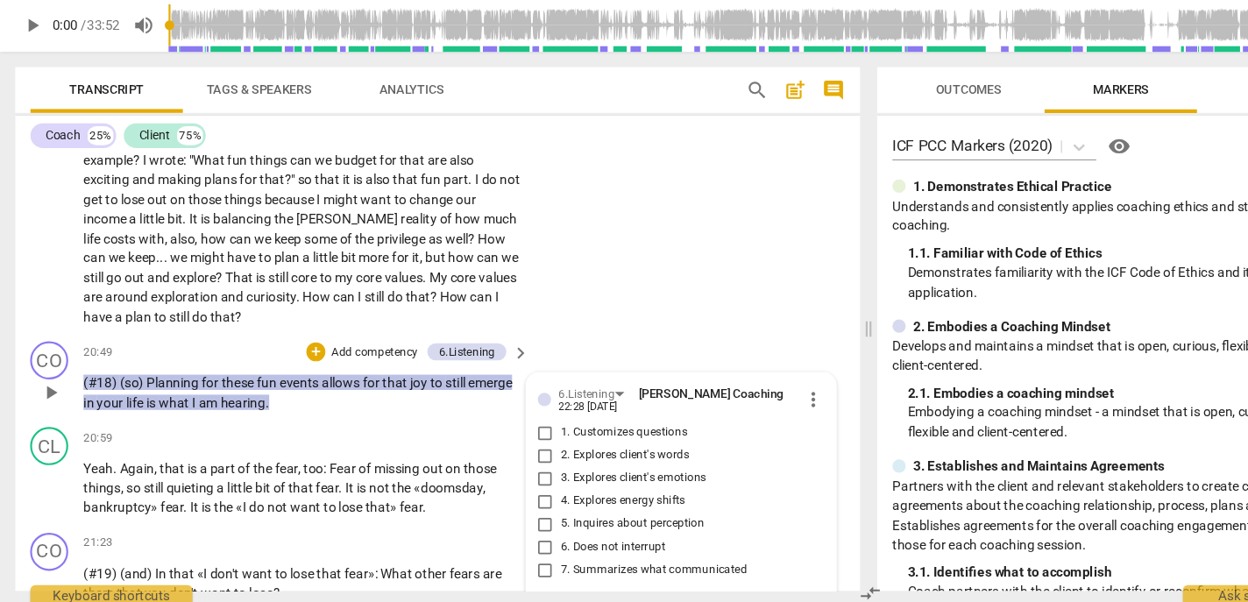
scroll to position [4875, 0]
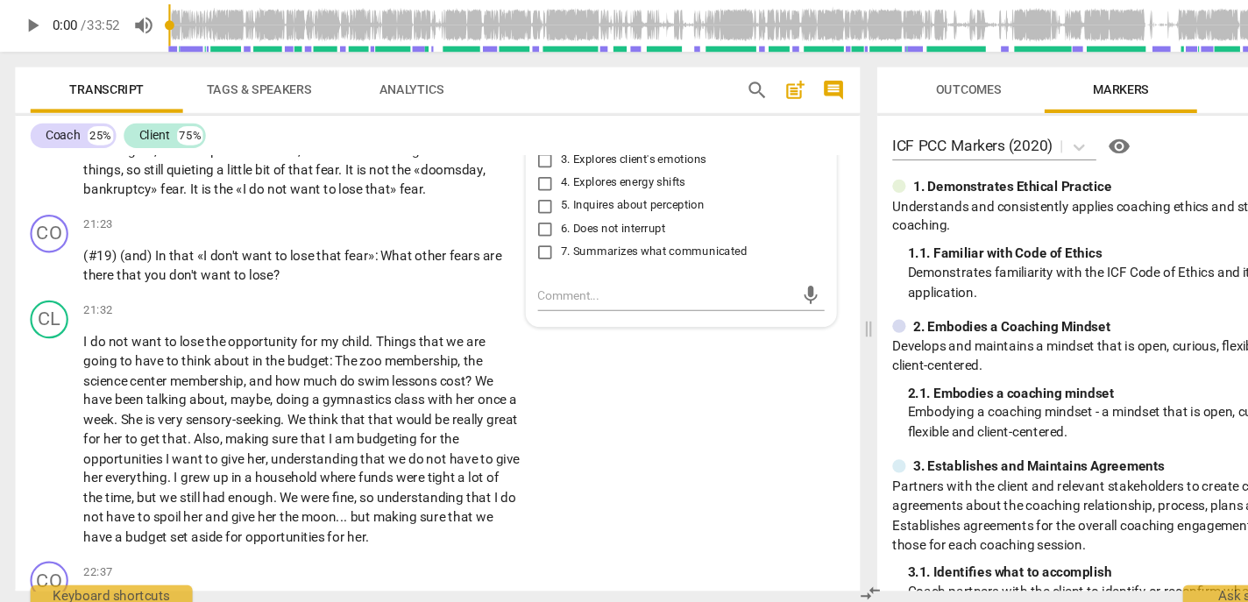
click at [543, 287] on label "7. Summarizes what communicated" at bounding box center [620, 275] width 264 height 21
click at [516, 287] on input "7. Summarizes what communicated" at bounding box center [502, 275] width 28 height 21
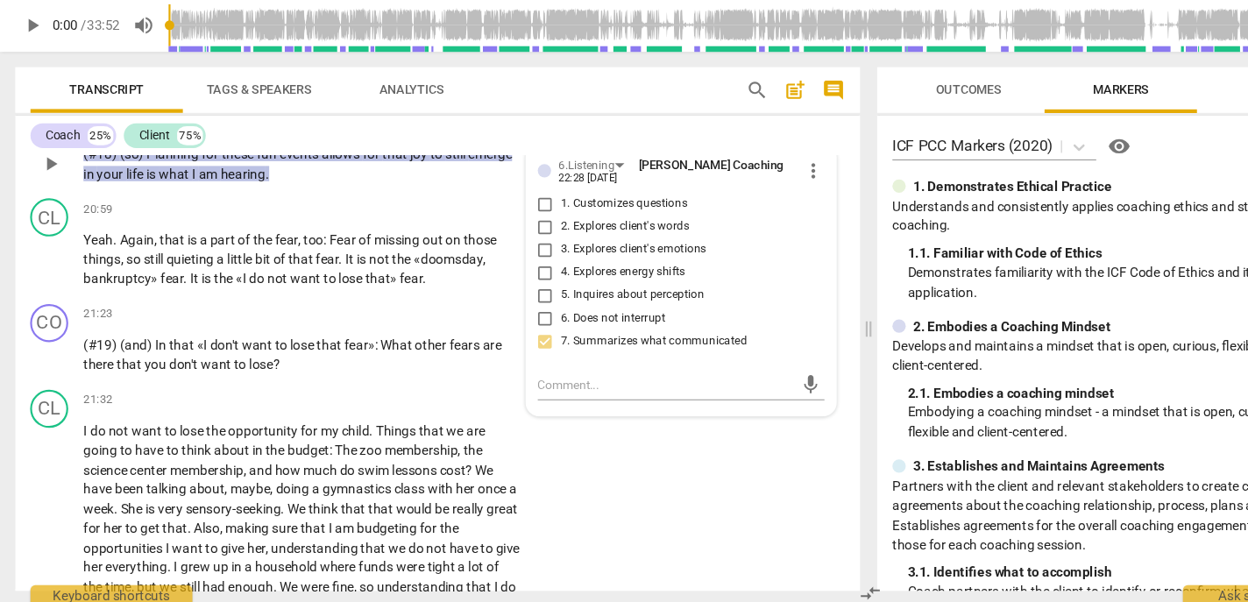
scroll to position [4772, 0]
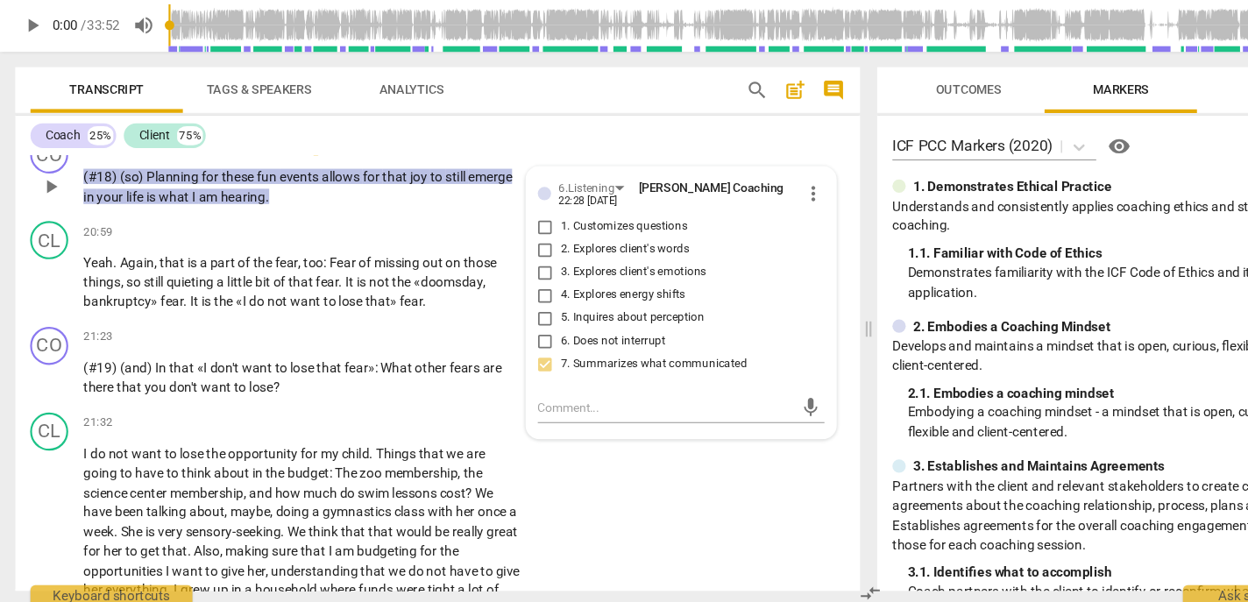
click at [547, 261] on span "1. Customizes questions" at bounding box center [574, 253] width 117 height 16
click at [516, 264] on input "1. Customizes questions" at bounding box center [502, 253] width 28 height 21
click at [320, 188] on div "+ Add competency" at bounding box center [334, 179] width 104 height 18
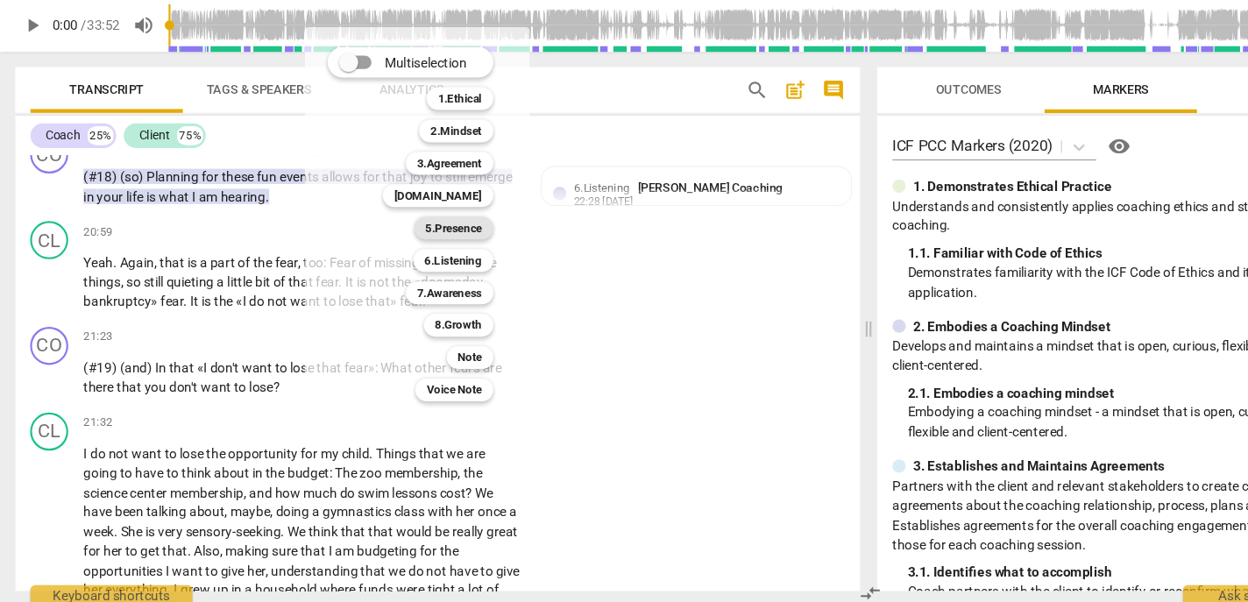
click at [418, 257] on b "5.Presence" at bounding box center [418, 254] width 52 height 21
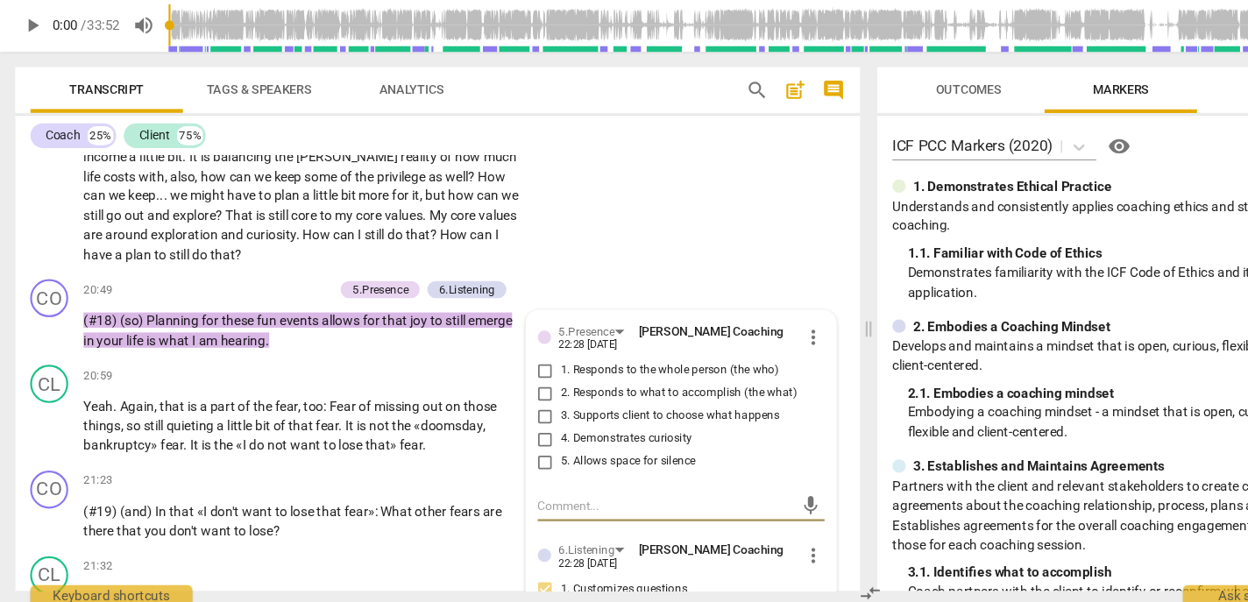
scroll to position [4640, 0]
click at [539, 393] on span "1. Responds to the whole person (the who)" at bounding box center [616, 385] width 201 height 16
click at [516, 395] on input "1. Responds to the whole person (the who)" at bounding box center [502, 384] width 28 height 21
click at [539, 414] on span "2. Responds to what to accomplish (the what)" at bounding box center [624, 406] width 217 height 16
click at [516, 416] on input "2. Responds to what to accomplish (the what)" at bounding box center [502, 405] width 28 height 21
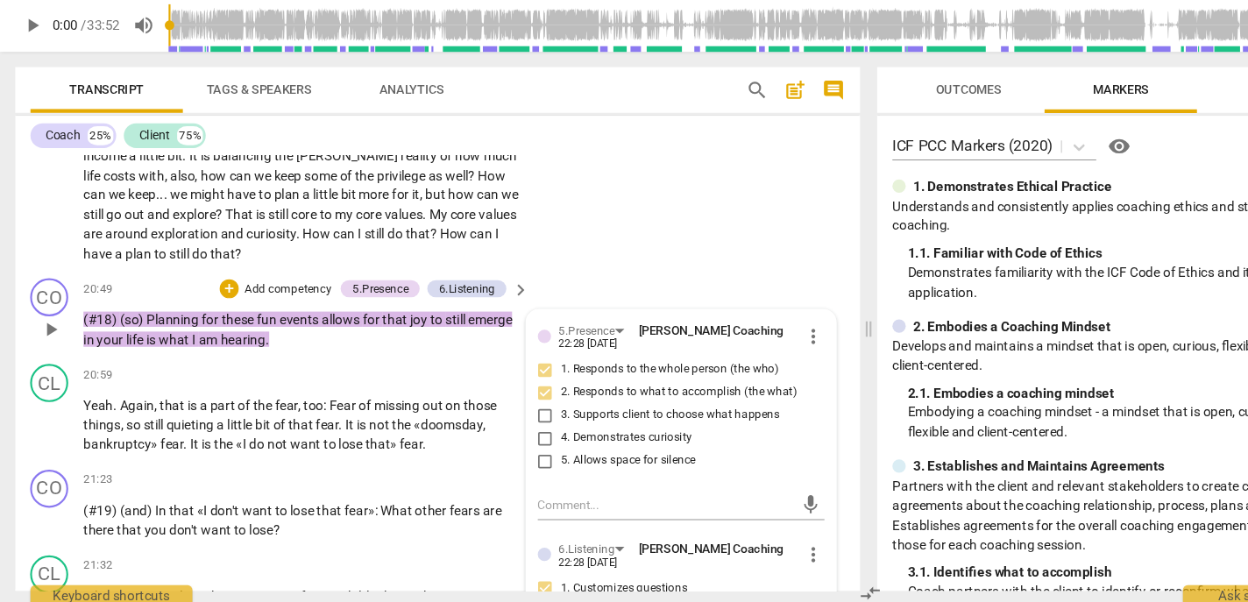
click at [259, 319] on div "+ Add competency" at bounding box center [254, 310] width 104 height 18
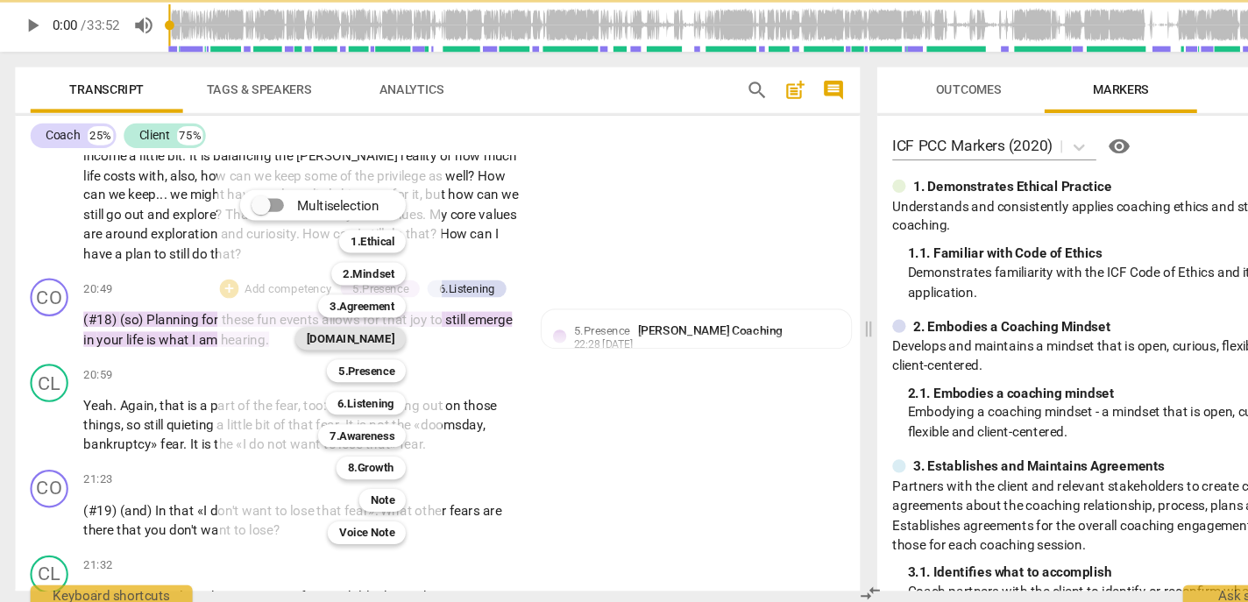
click at [353, 351] on b "[DOMAIN_NAME]" at bounding box center [322, 355] width 81 height 21
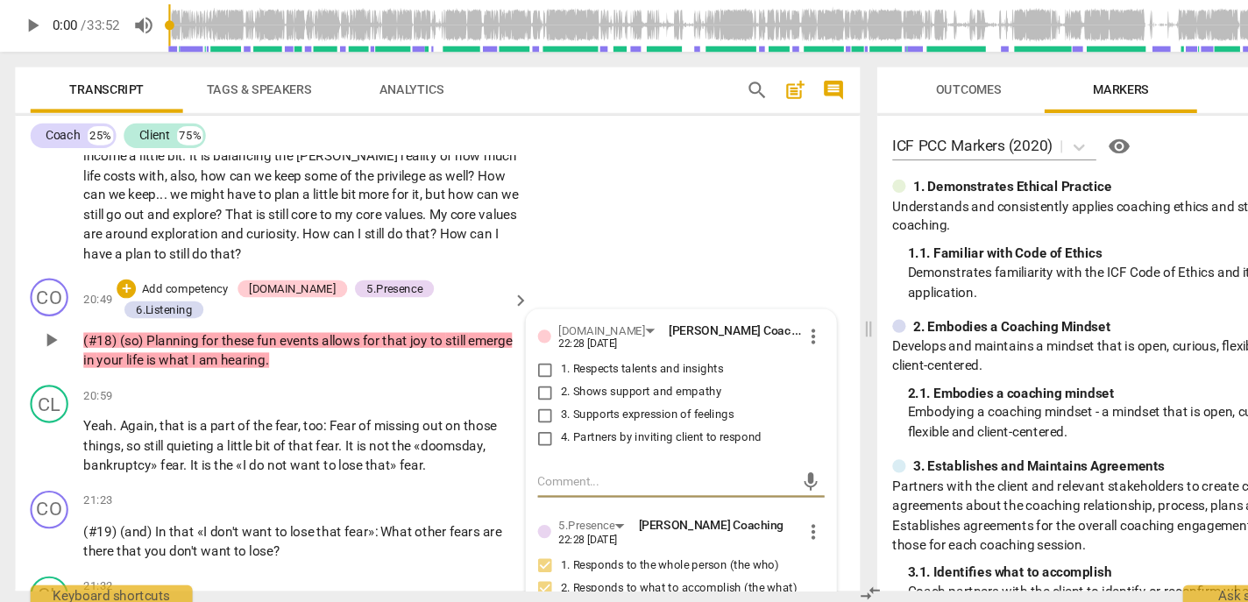
click at [569, 393] on span "1. Respects talents and insights" at bounding box center [591, 385] width 150 height 16
click at [516, 395] on input "1. Respects talents and insights" at bounding box center [502, 384] width 28 height 21
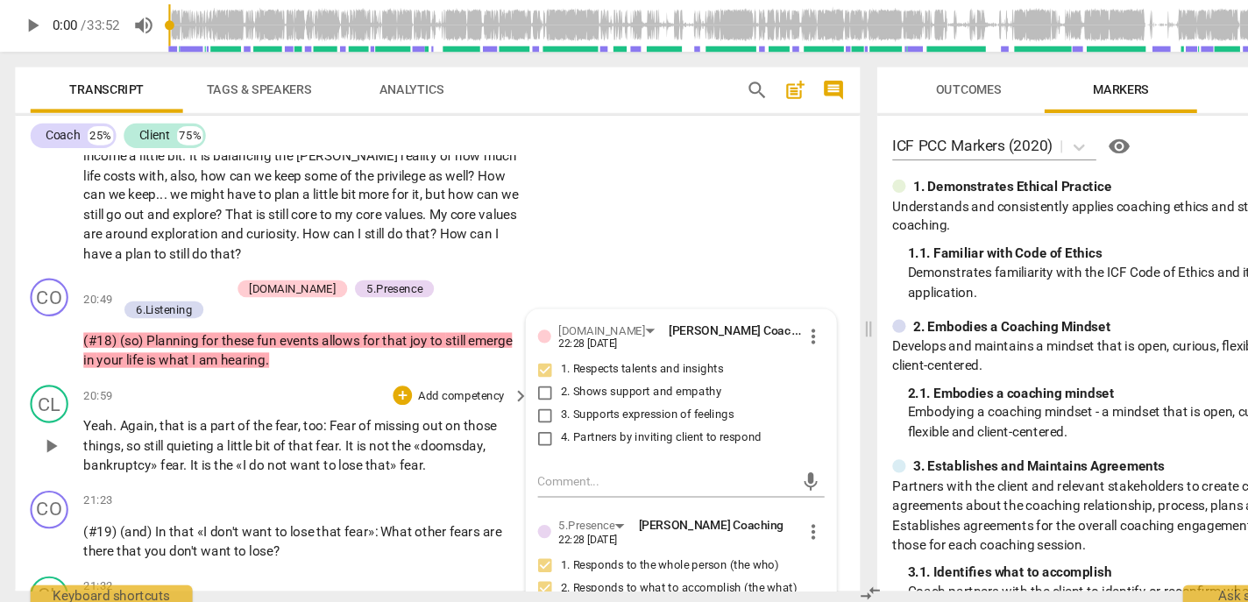
click at [273, 482] on p "Yeah . Again , that is a part of the fear , too : Fear of missing out on those …" at bounding box center [277, 455] width 401 height 54
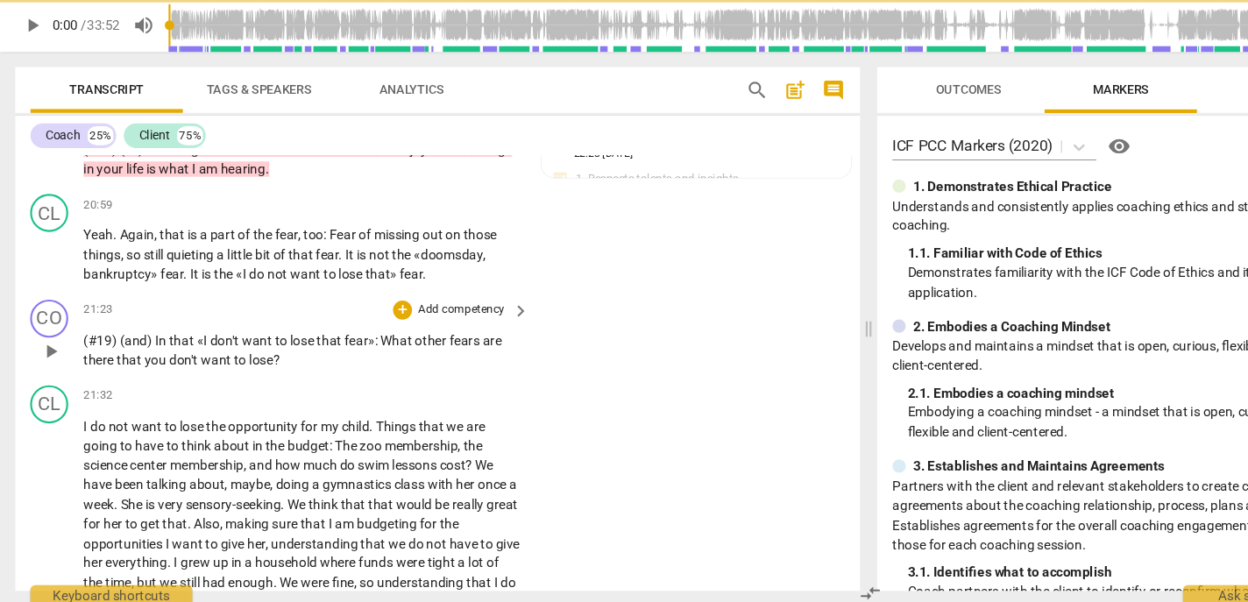
scroll to position [4857, 0]
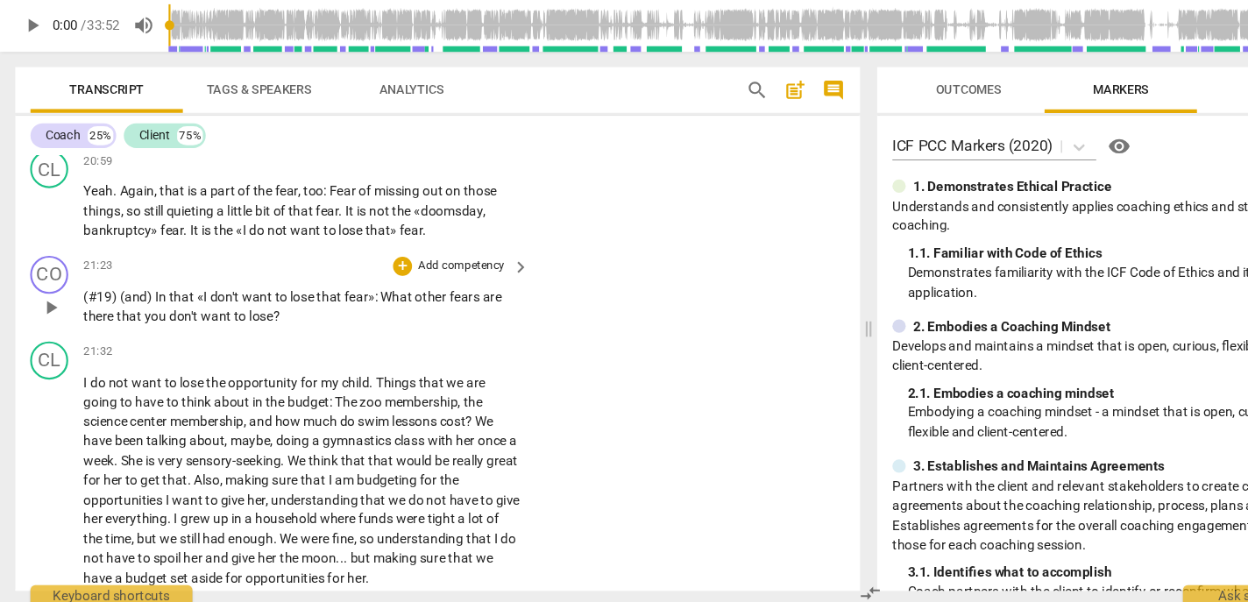
click at [408, 297] on p "Add competency" at bounding box center [424, 289] width 83 height 16
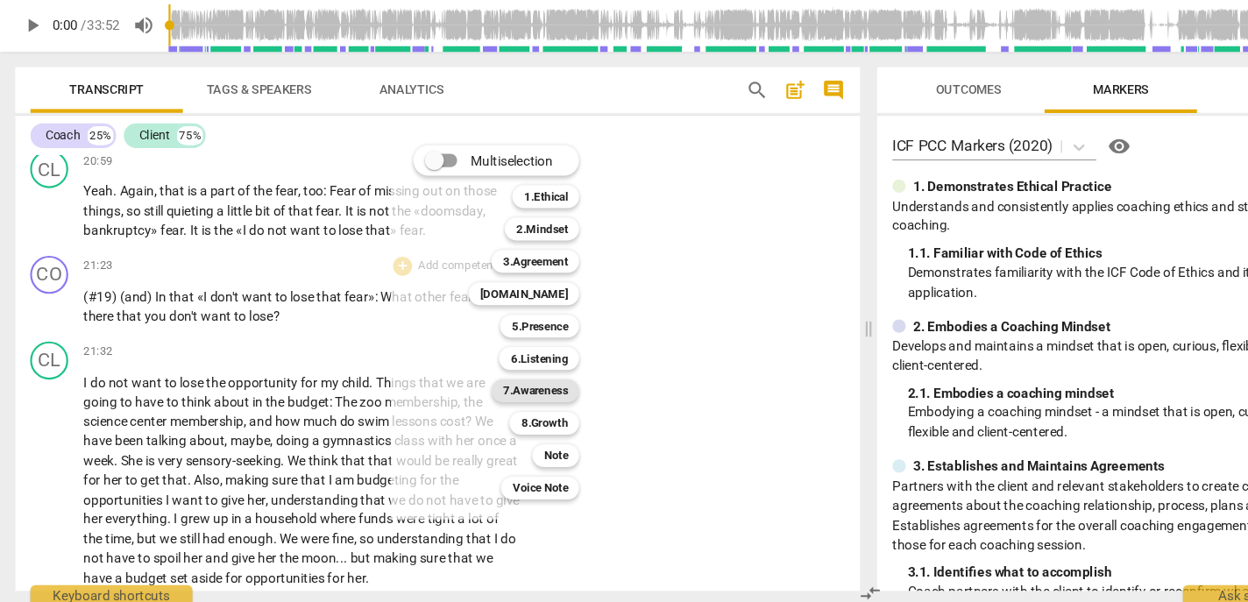
click at [490, 403] on b "7.Awareness" at bounding box center [493, 403] width 60 height 21
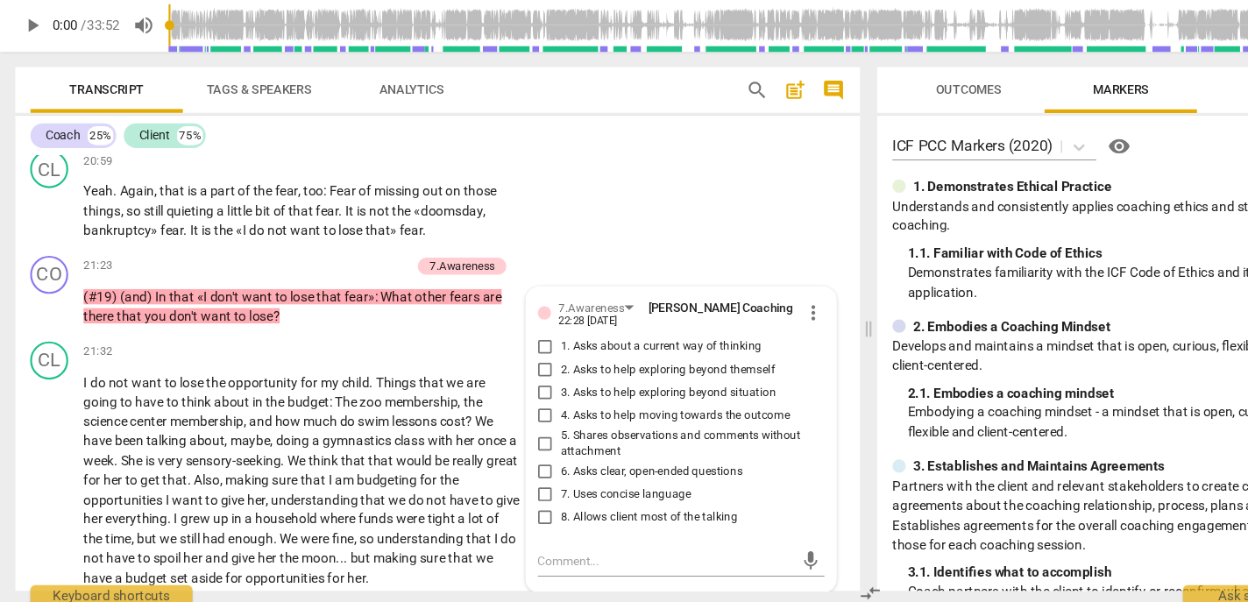
scroll to position [5082, 0]
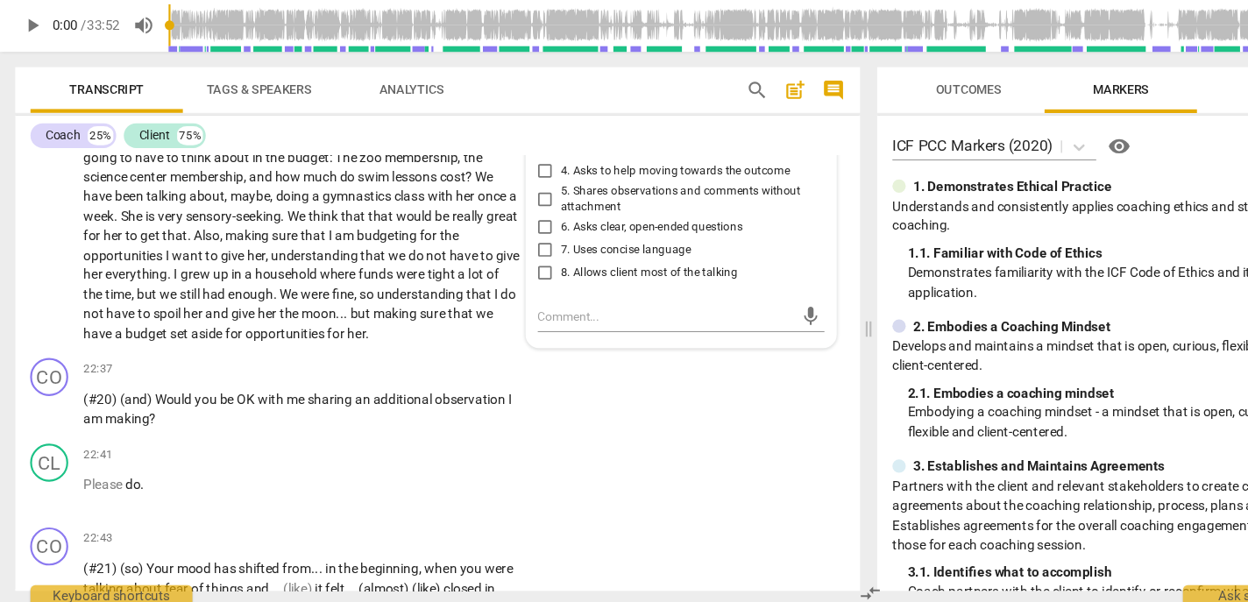
click at [561, 261] on span "6. Asks clear, open-ended questions" at bounding box center [599, 253] width 167 height 16
click at [516, 264] on input "6. Asks clear, open-ended questions" at bounding box center [502, 253] width 28 height 21
click at [548, 282] on span "7. Uses concise language" at bounding box center [576, 274] width 120 height 16
click at [516, 285] on input "7. Uses concise language" at bounding box center [502, 274] width 28 height 21
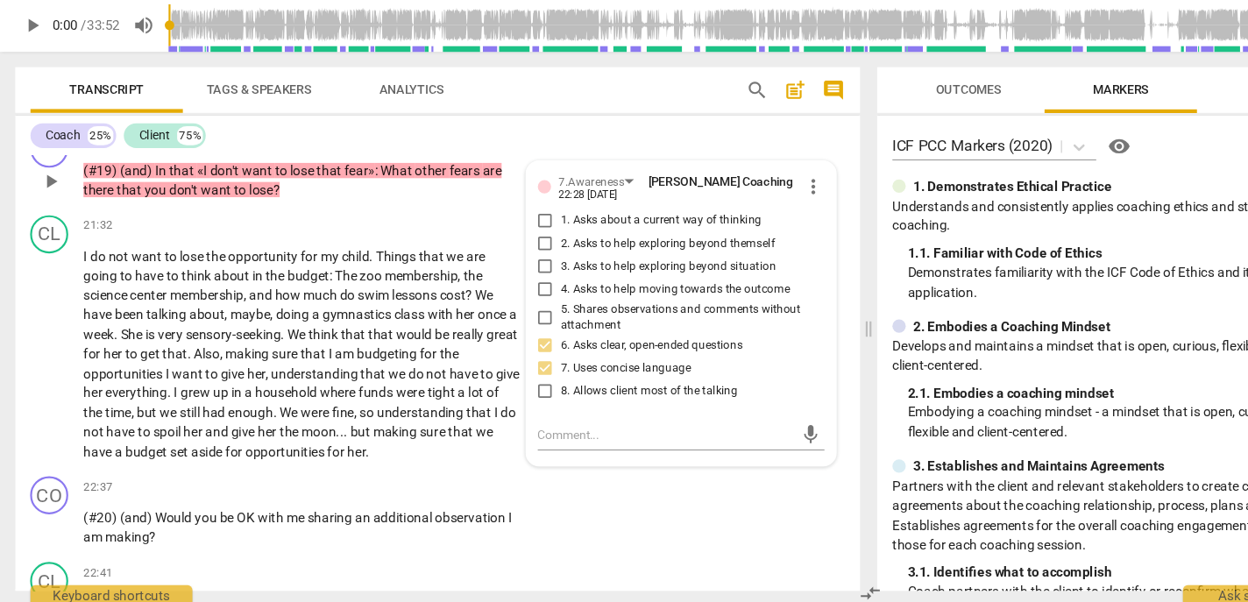
scroll to position [4971, 0]
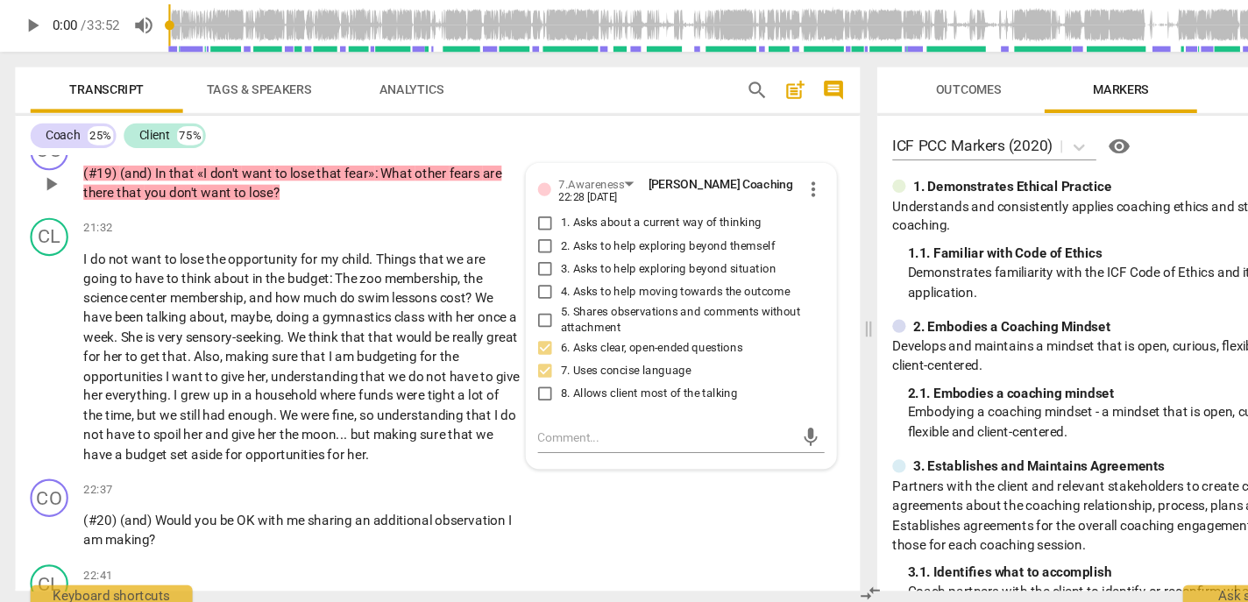
click at [544, 279] on span "2. Asks to help exploring beyond themself" at bounding box center [614, 271] width 197 height 16
click at [516, 281] on input "2. Asks to help exploring beyond themself" at bounding box center [502, 270] width 28 height 21
click at [335, 183] on p "Add competency" at bounding box center [335, 175] width 83 height 16
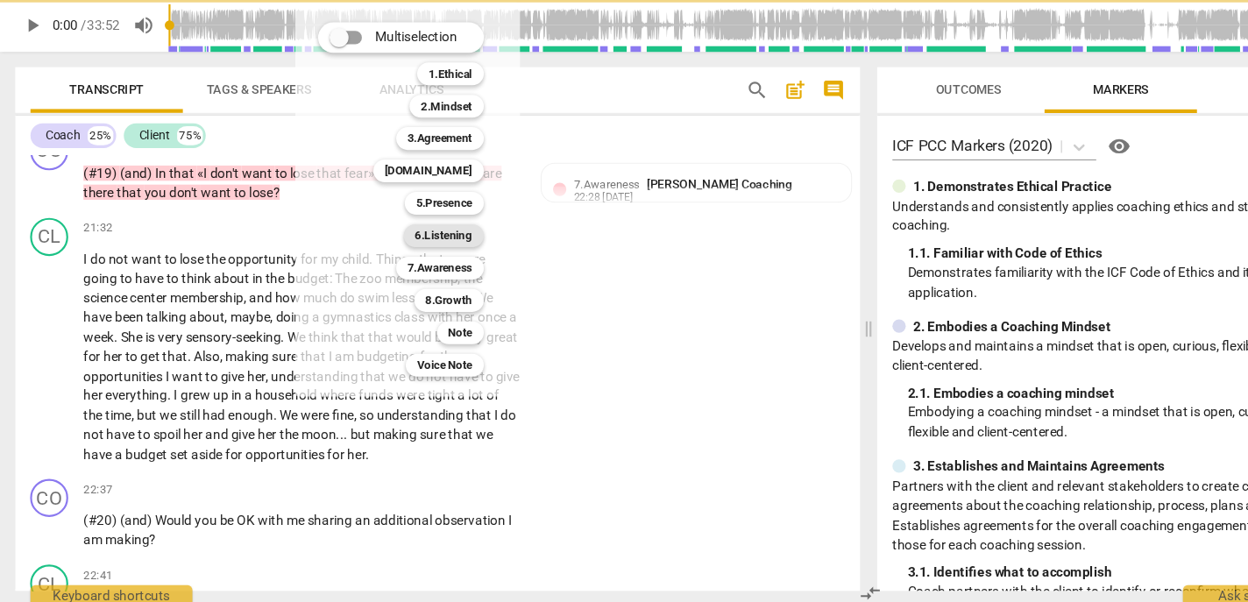
click at [411, 252] on b "6.Listening" at bounding box center [408, 261] width 53 height 21
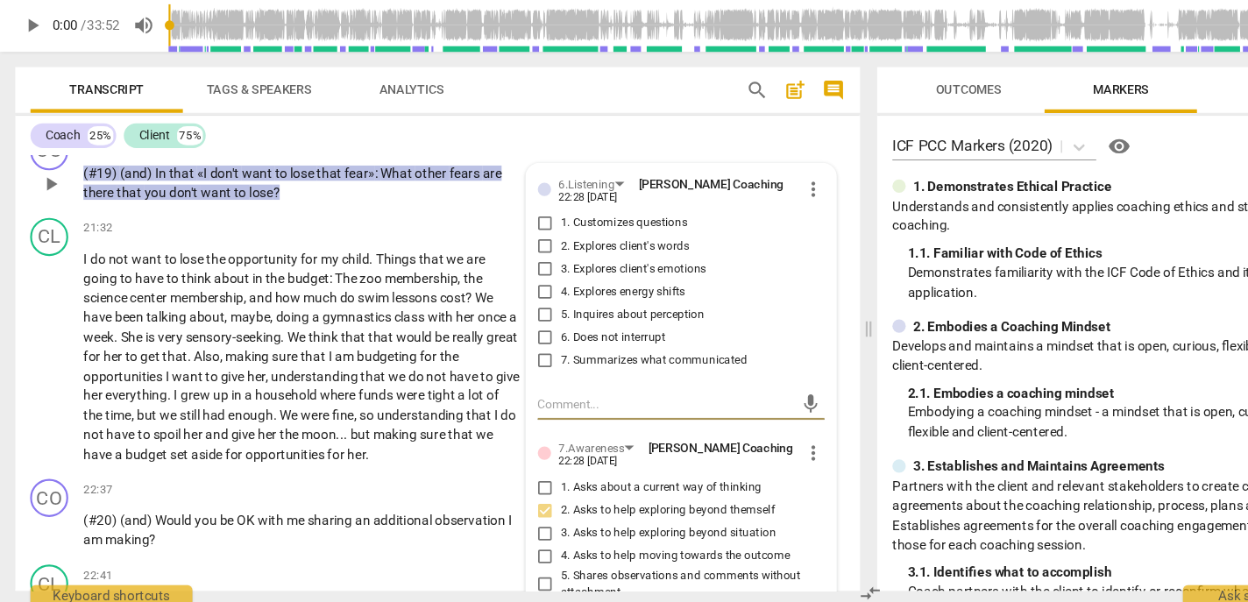
click at [547, 258] on span "1. Customizes questions" at bounding box center [574, 250] width 117 height 16
click at [516, 260] on input "1. Customizes questions" at bounding box center [502, 249] width 28 height 21
click at [548, 300] on span "3. Explores client's emotions" at bounding box center [583, 292] width 134 height 16
click at [516, 302] on input "3. Explores client's emotions" at bounding box center [502, 291] width 28 height 21
click at [541, 384] on span "7. Summarizes what communicated" at bounding box center [602, 376] width 172 height 16
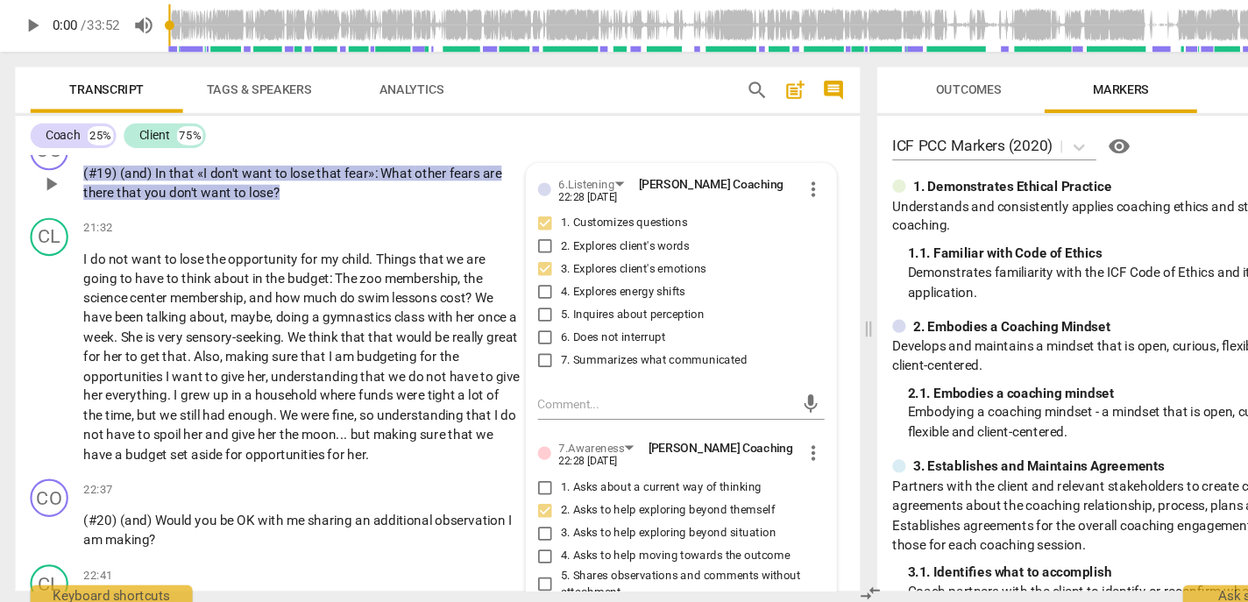
click at [516, 386] on input "7. Summarizes what communicated" at bounding box center [502, 375] width 28 height 21
click at [262, 183] on p "Add competency" at bounding box center [256, 175] width 83 height 16
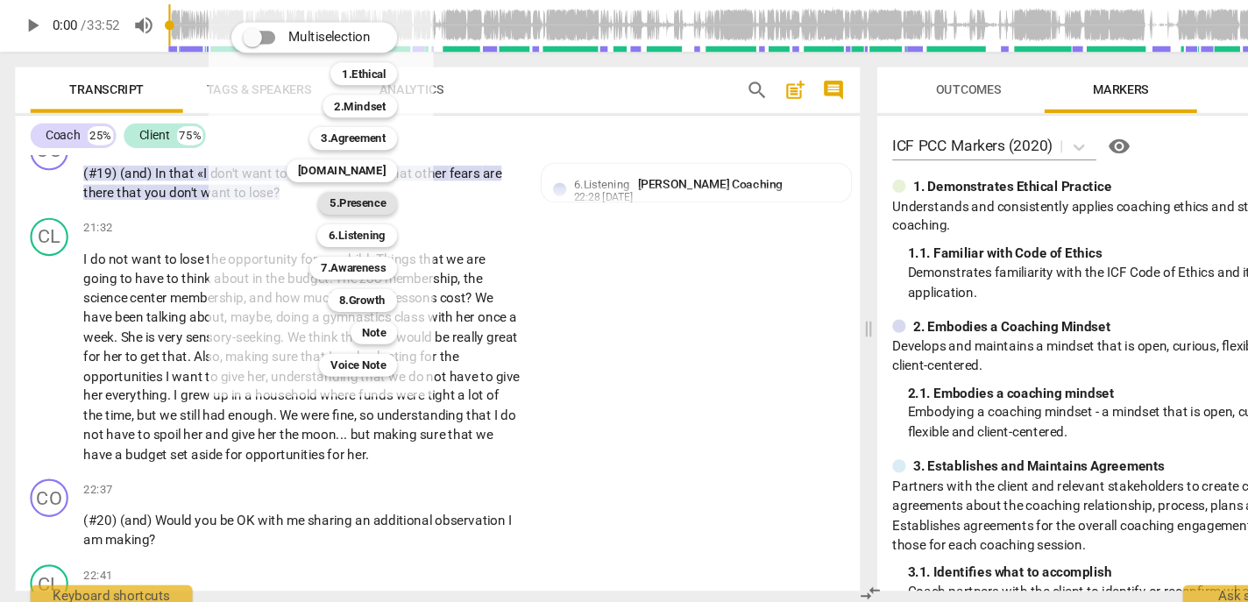
click at [336, 237] on b "5.Presence" at bounding box center [329, 231] width 52 height 21
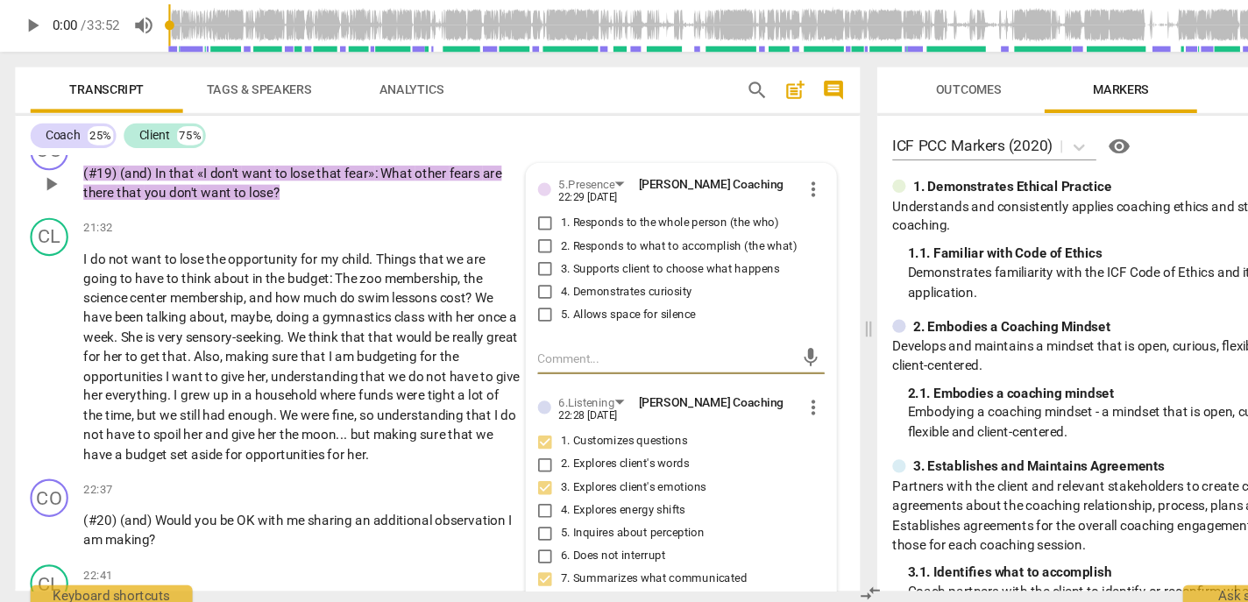
click at [553, 258] on span "1. Responds to the whole person (the who)" at bounding box center [616, 250] width 201 height 16
click at [516, 260] on input "1. Responds to the whole person (the who)" at bounding box center [502, 249] width 28 height 21
click at [550, 321] on span "4. Demonstrates curiosity" at bounding box center [576, 313] width 121 height 16
click at [516, 323] on input "4. Demonstrates curiosity" at bounding box center [502, 312] width 28 height 21
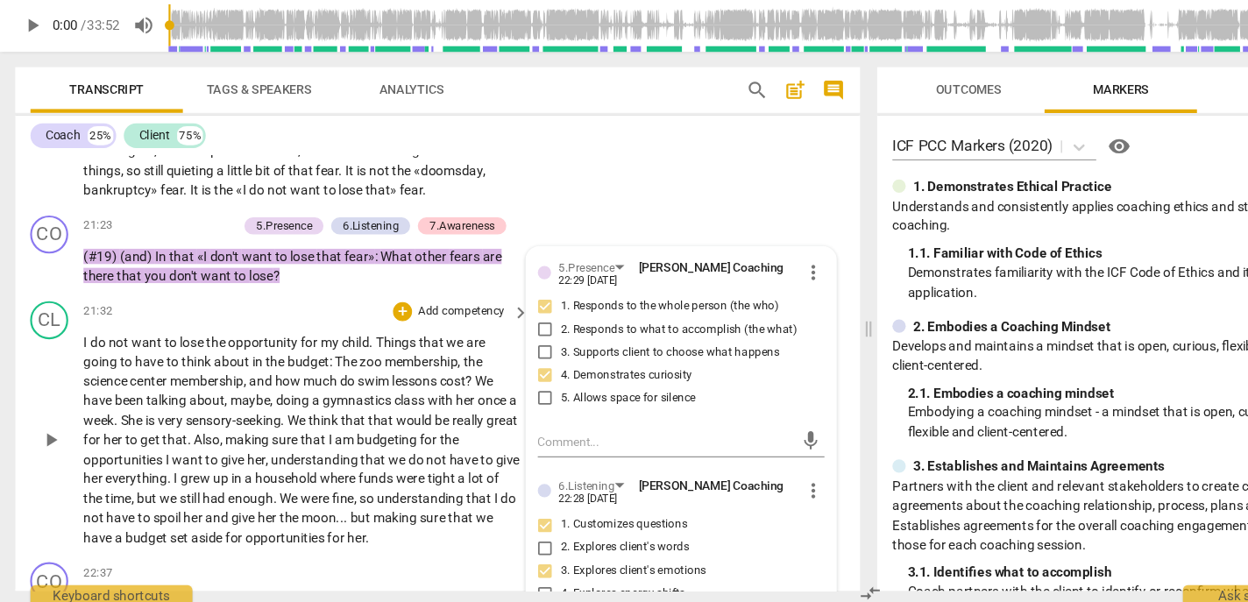
scroll to position [4894, 0]
click at [203, 259] on p "Add competency" at bounding box center [176, 252] width 83 height 16
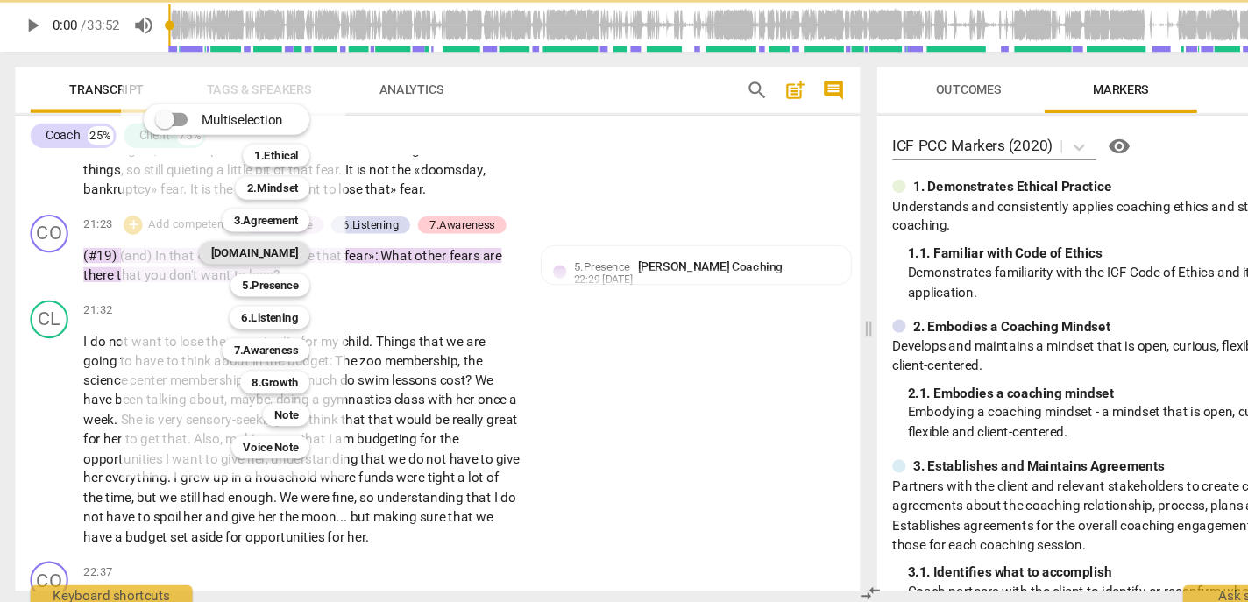
click at [253, 274] on b "[DOMAIN_NAME]" at bounding box center [234, 276] width 81 height 21
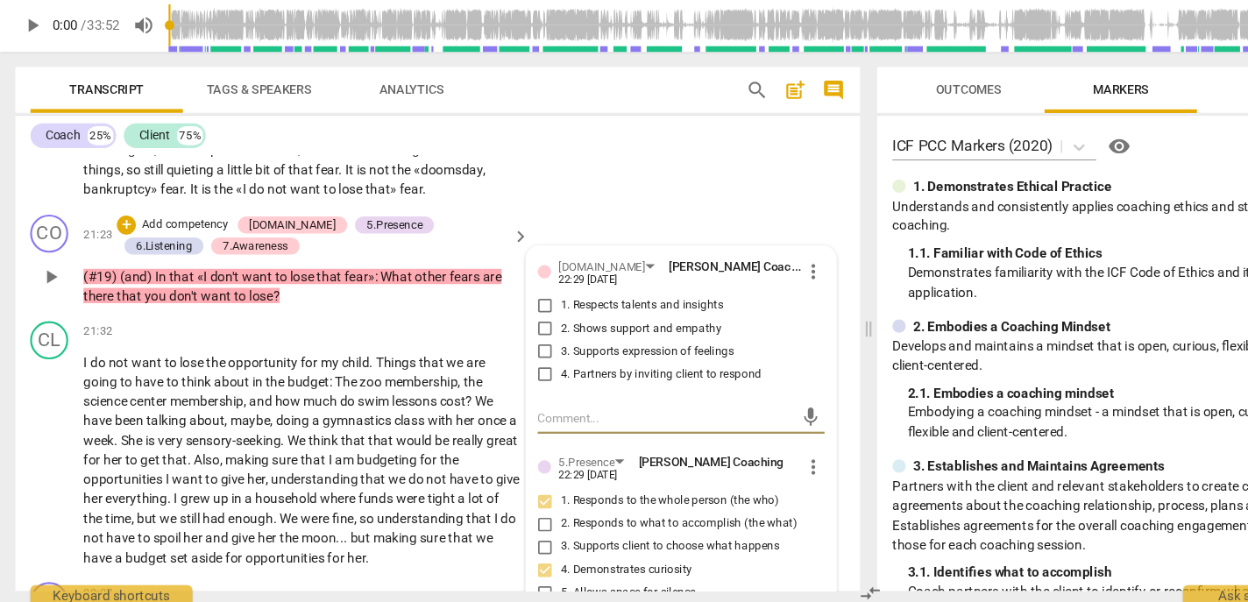
click at [547, 355] on span "2. Shows support and empathy" at bounding box center [590, 347] width 148 height 16
click at [516, 357] on input "2. Shows support and empathy" at bounding box center [502, 346] width 28 height 21
click at [542, 376] on span "3. Supports expression of feelings" at bounding box center [595, 368] width 159 height 16
click at [516, 379] on input "3. Supports expression of feelings" at bounding box center [502, 367] width 28 height 21
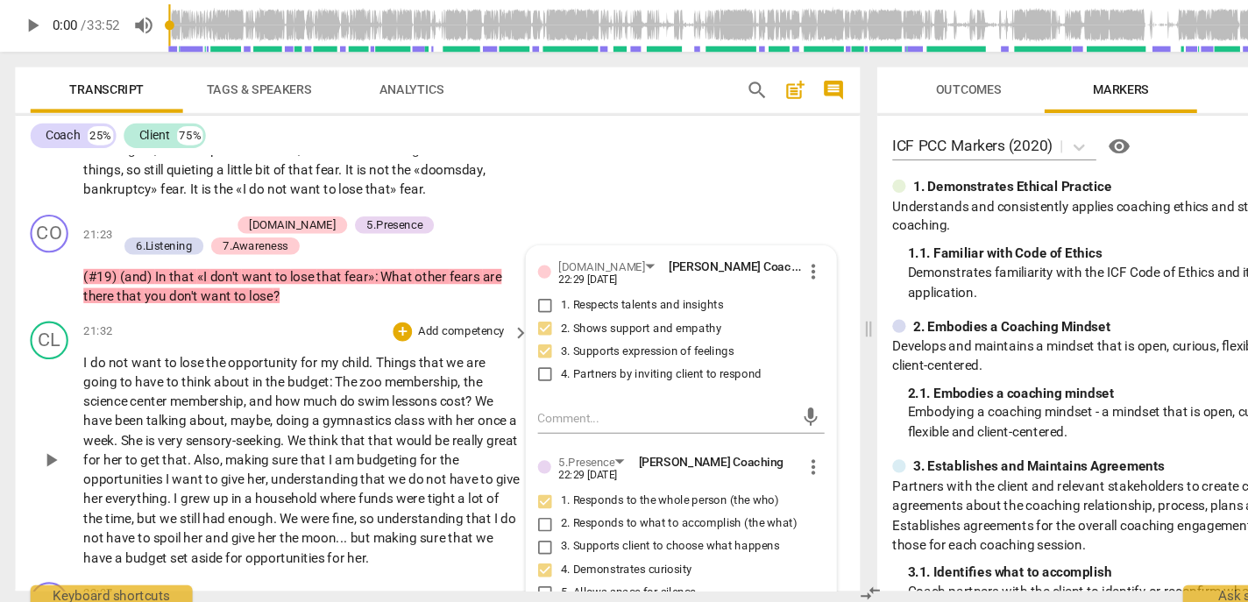
click at [325, 421] on span "do" at bounding box center [321, 414] width 17 height 14
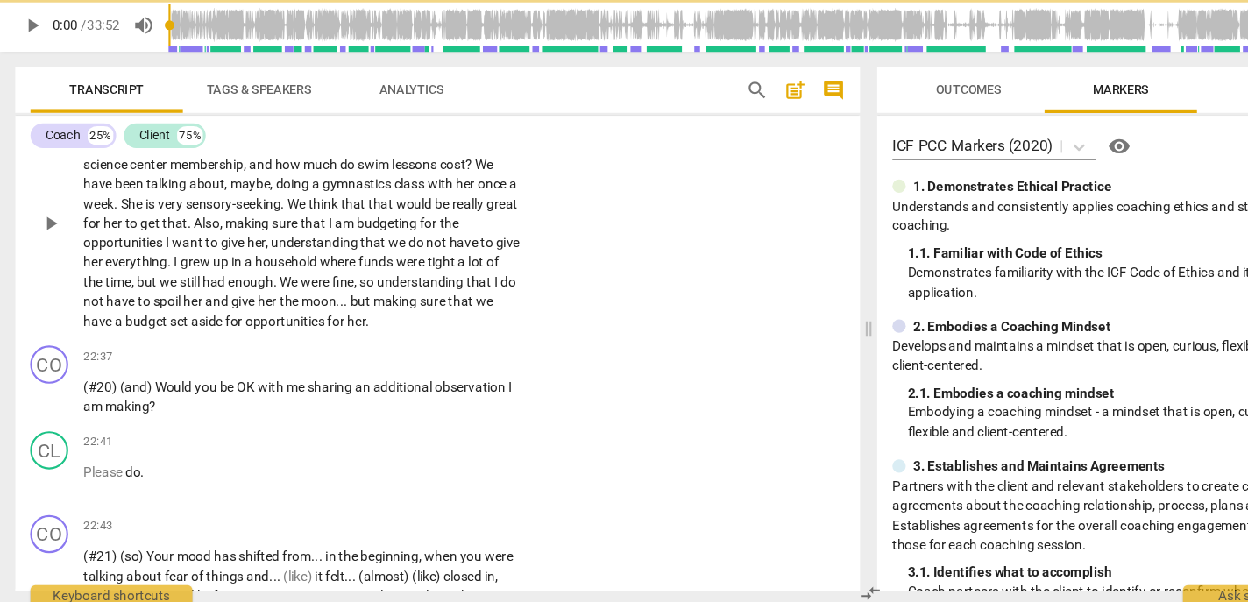
scroll to position [5140, 0]
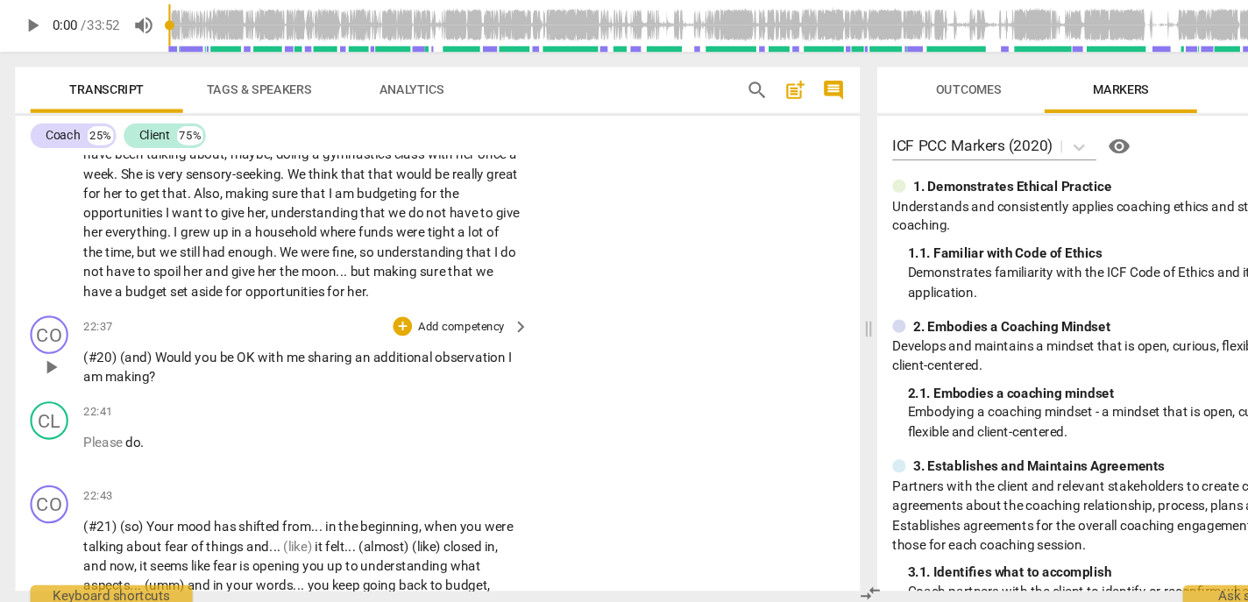
click at [414, 353] on p "Add competency" at bounding box center [424, 345] width 83 height 16
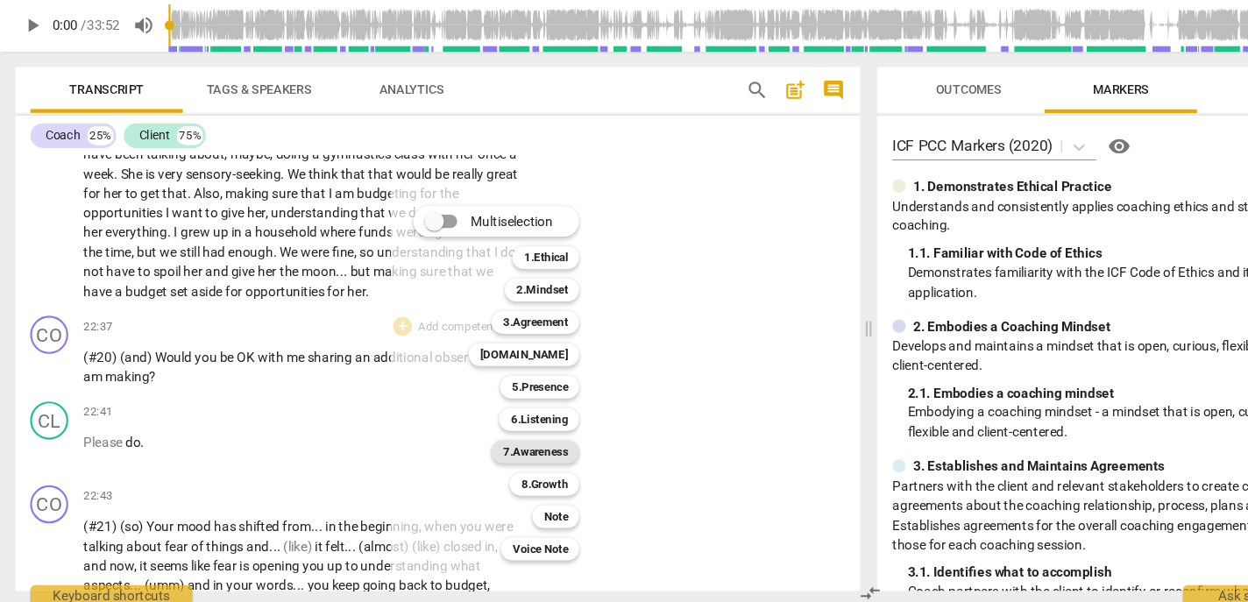
click at [498, 458] on b "7.Awareness" at bounding box center [493, 459] width 60 height 21
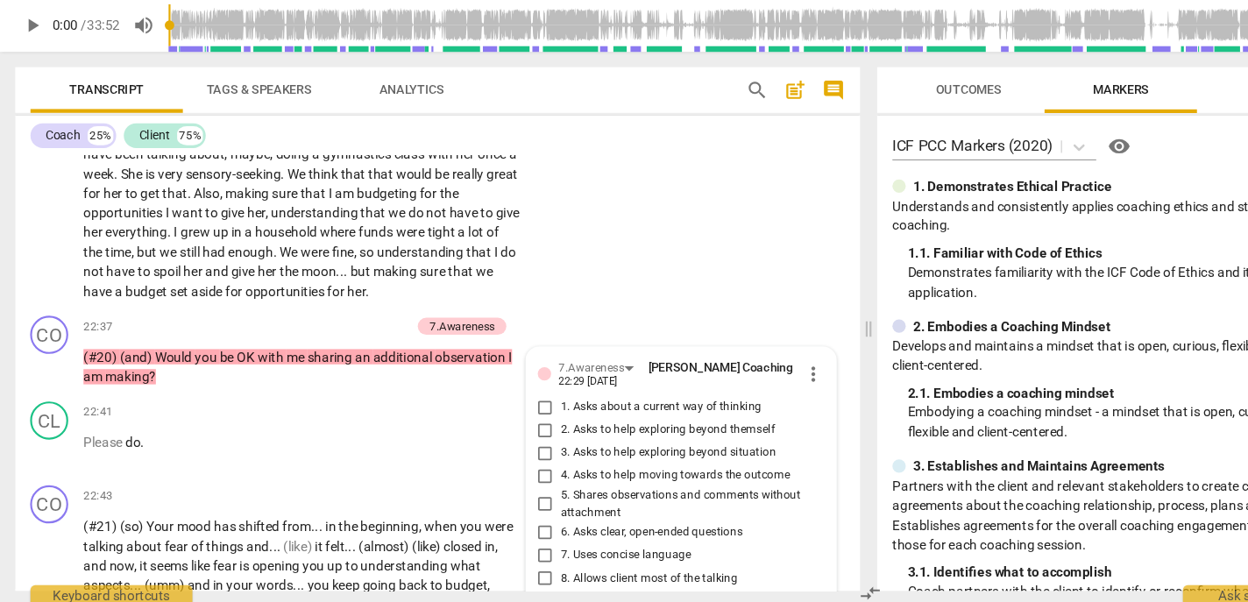
scroll to position [5420, 0]
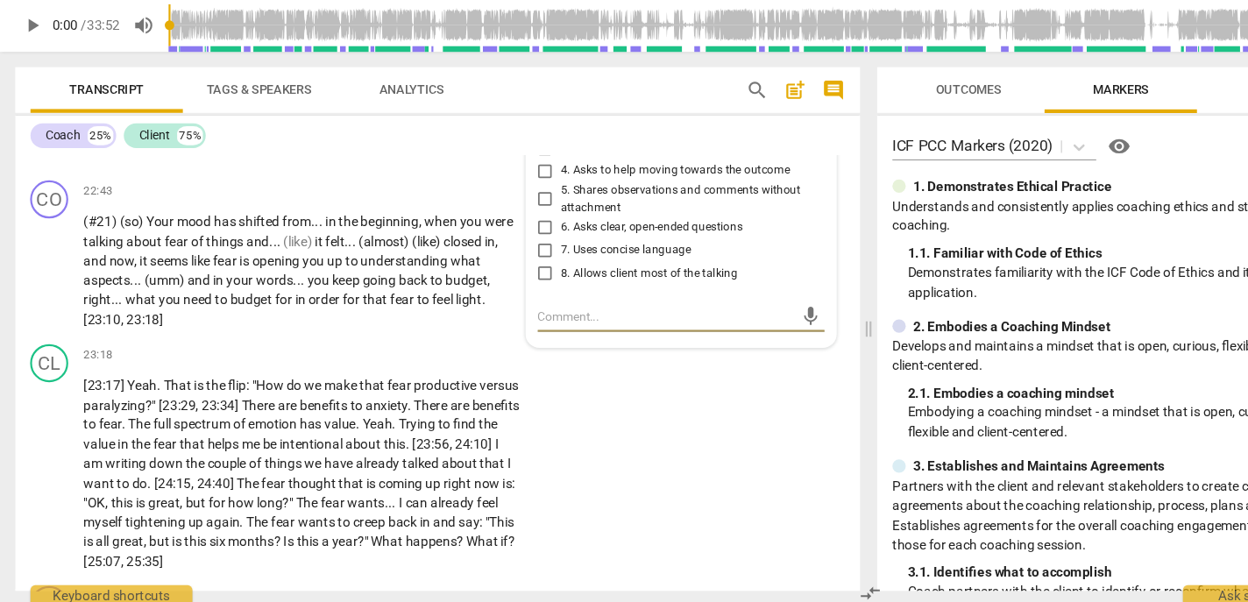
click at [531, 262] on span "6. Asks clear, open-ended questions" at bounding box center [599, 254] width 167 height 16
click at [516, 264] on input "6. Asks clear, open-ended questions" at bounding box center [502, 253] width 28 height 21
click at [531, 262] on span "6. Asks clear, open-ended questions" at bounding box center [599, 254] width 167 height 16
click at [516, 264] on input "6. Asks clear, open-ended questions" at bounding box center [502, 253] width 28 height 21
click at [530, 283] on span "7. Uses concise language" at bounding box center [576, 275] width 120 height 16
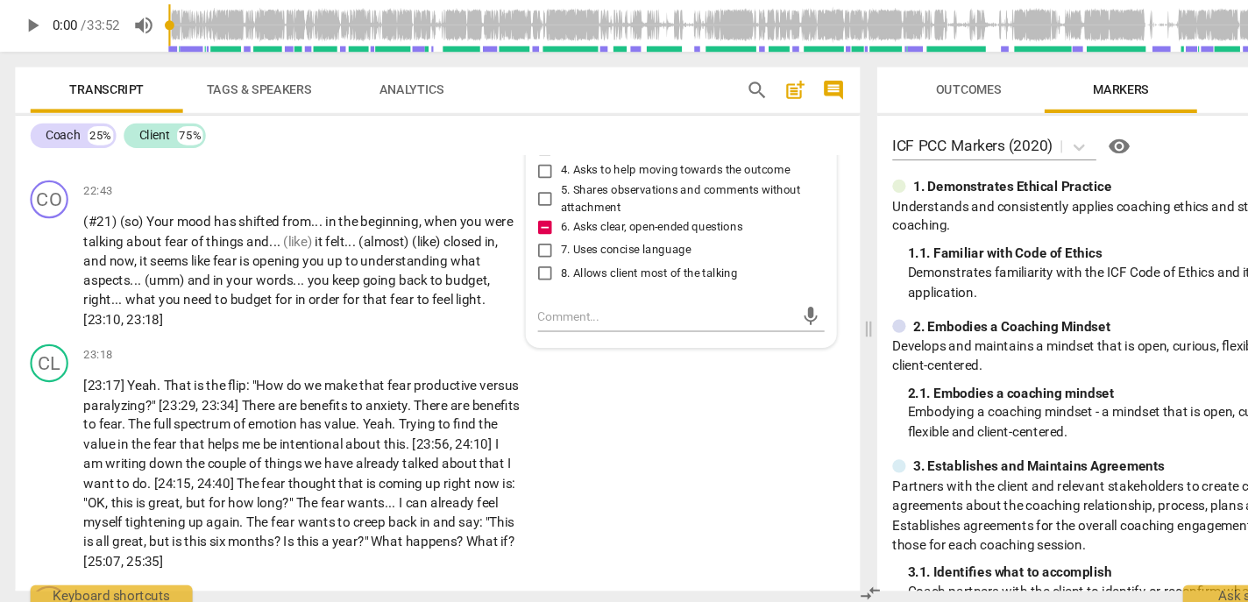
click at [516, 285] on input "7. Uses concise language" at bounding box center [502, 274] width 28 height 21
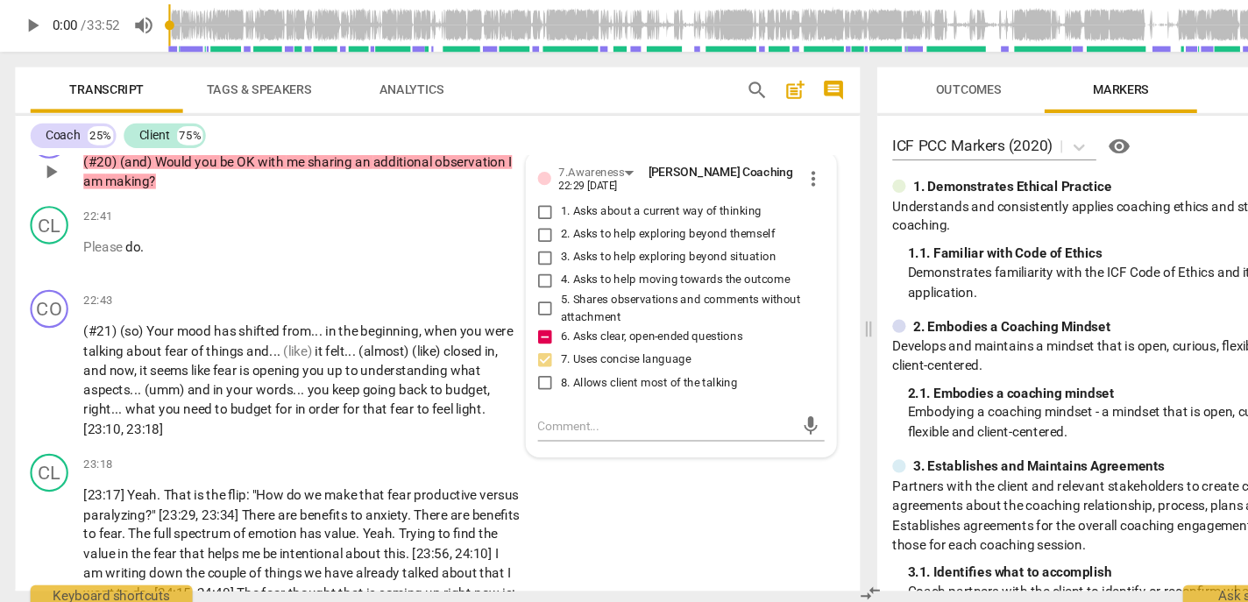
scroll to position [5318, 0]
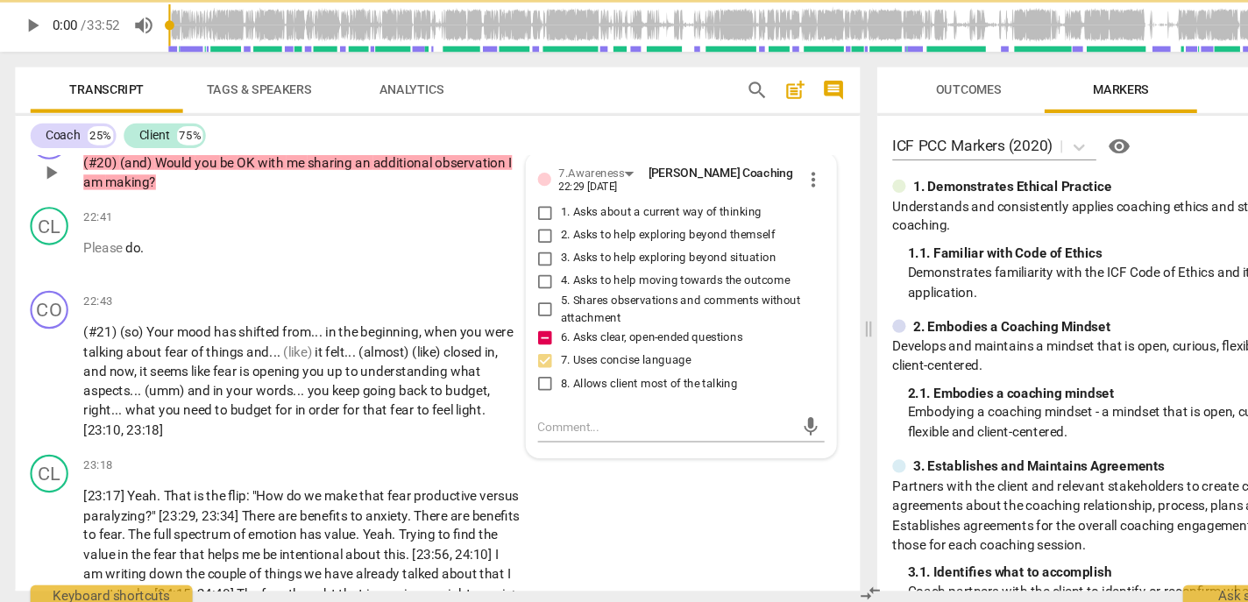
click at [563, 344] on span "5. Shares observations and comments without attachment" at bounding box center [634, 329] width 236 height 31
click at [516, 340] on input "5. Shares observations and comments without attachment" at bounding box center [502, 329] width 28 height 21
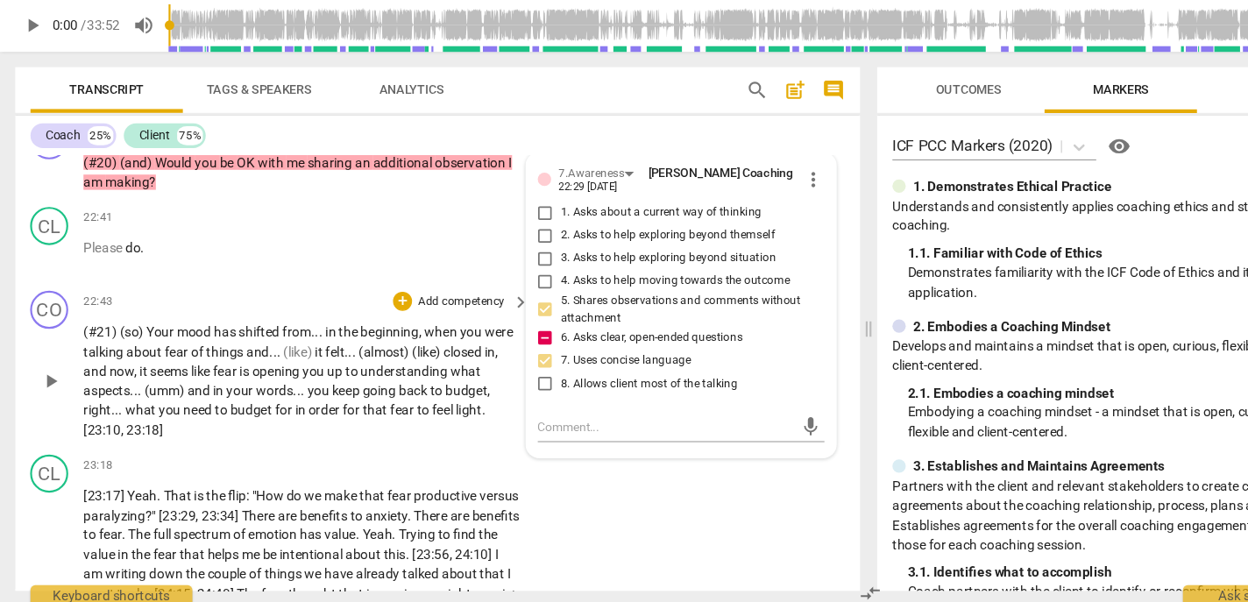
click at [322, 375] on span "." at bounding box center [323, 368] width 4 height 14
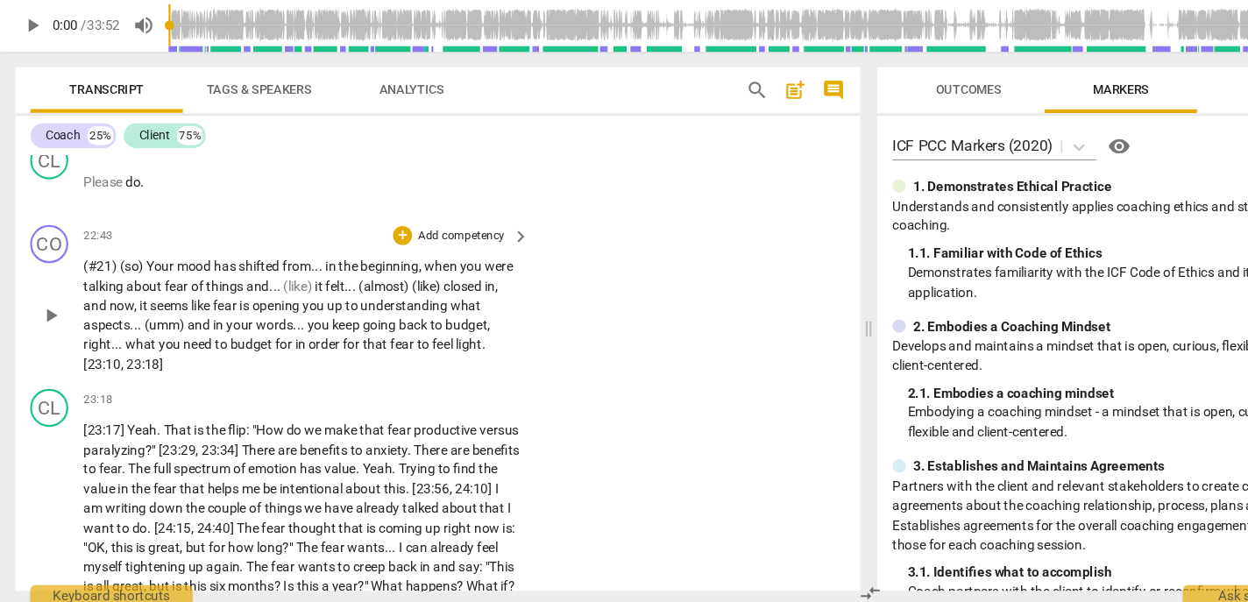
scroll to position [5380, 0]
click at [416, 269] on p "Add competency" at bounding box center [424, 261] width 83 height 16
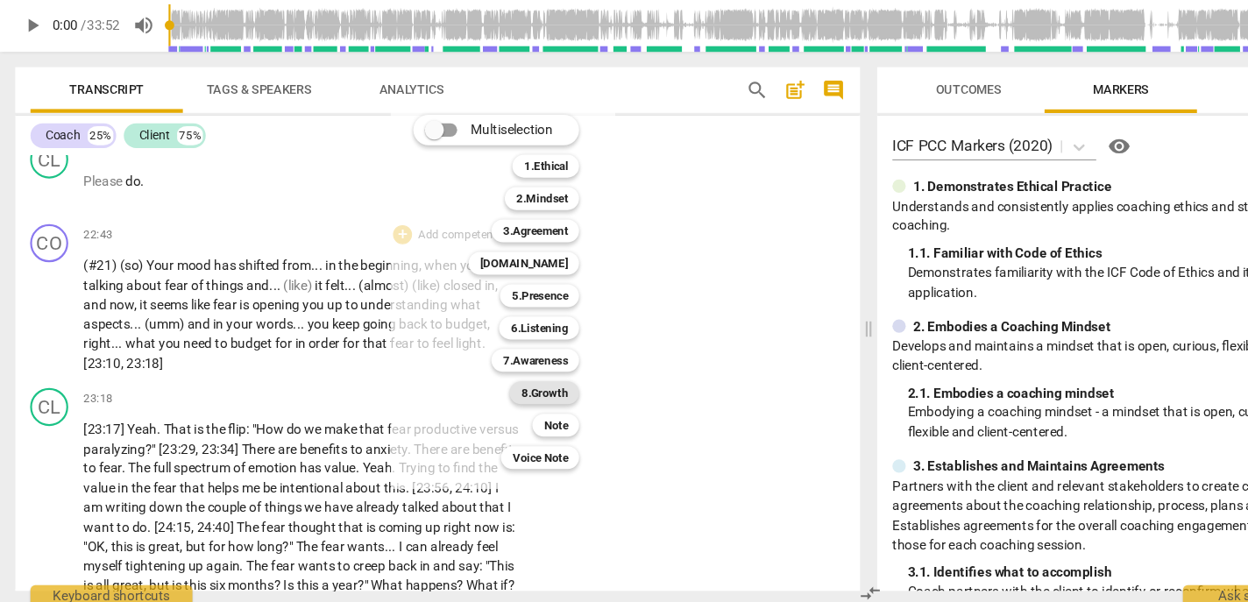
click at [495, 409] on b "8.Growth" at bounding box center [500, 405] width 43 height 21
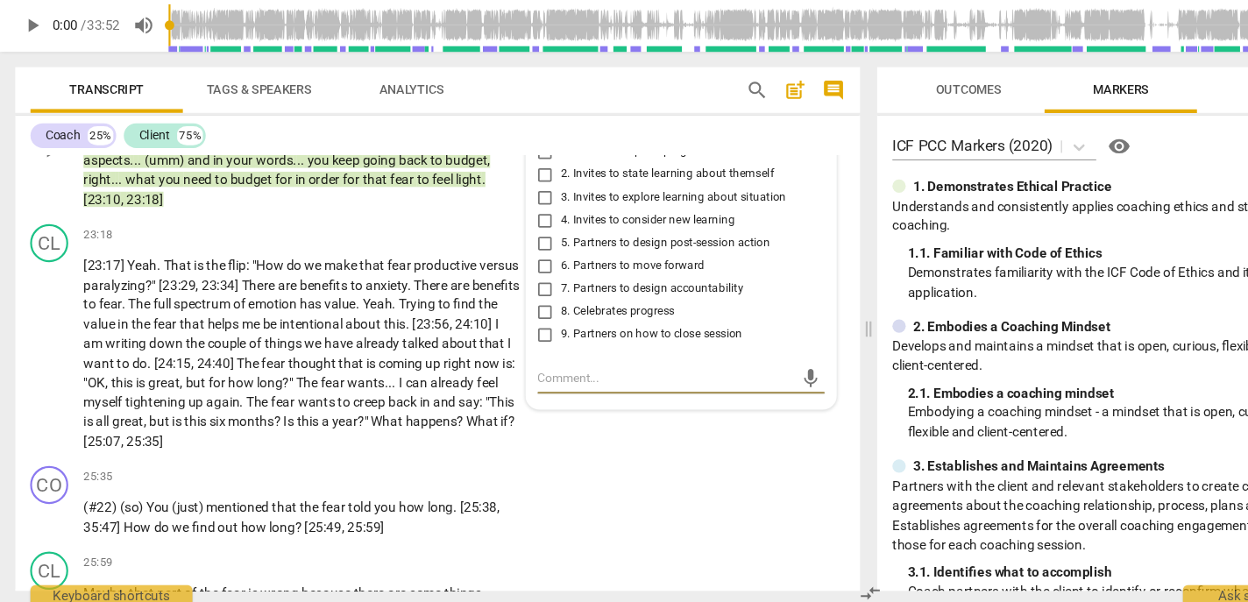
scroll to position [5531, 0]
click at [536, 338] on span "8. Celebrates progress" at bounding box center [568, 330] width 105 height 16
click at [516, 341] on input "8. Celebrates progress" at bounding box center [502, 330] width 28 height 21
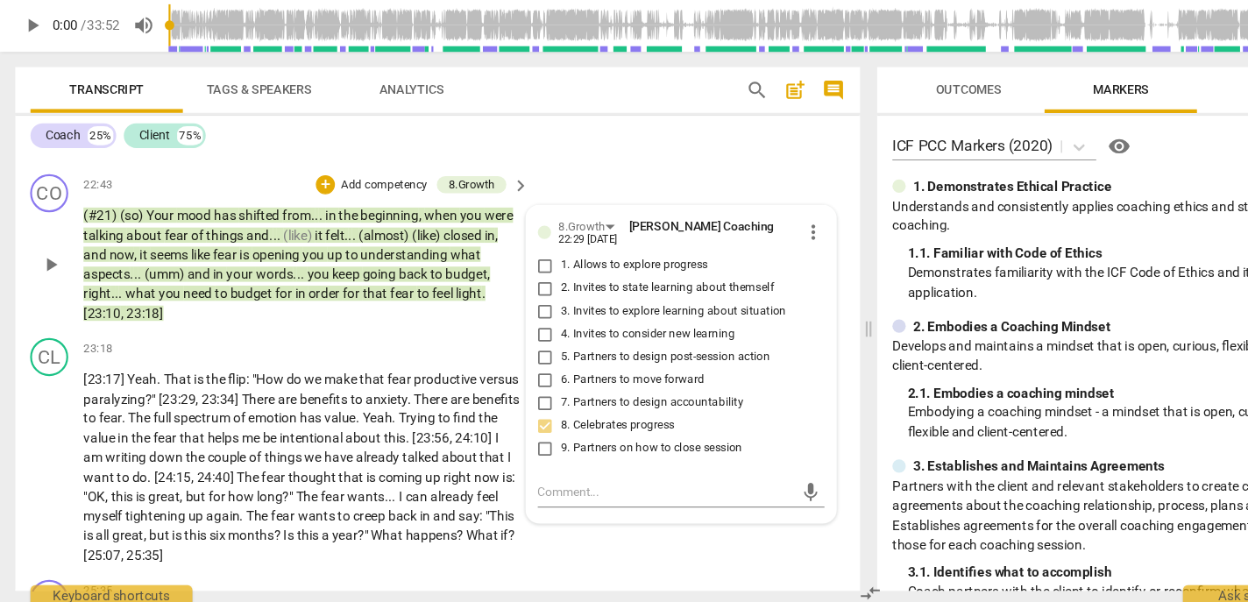
click at [358, 223] on p "Add competency" at bounding box center [353, 215] width 83 height 16
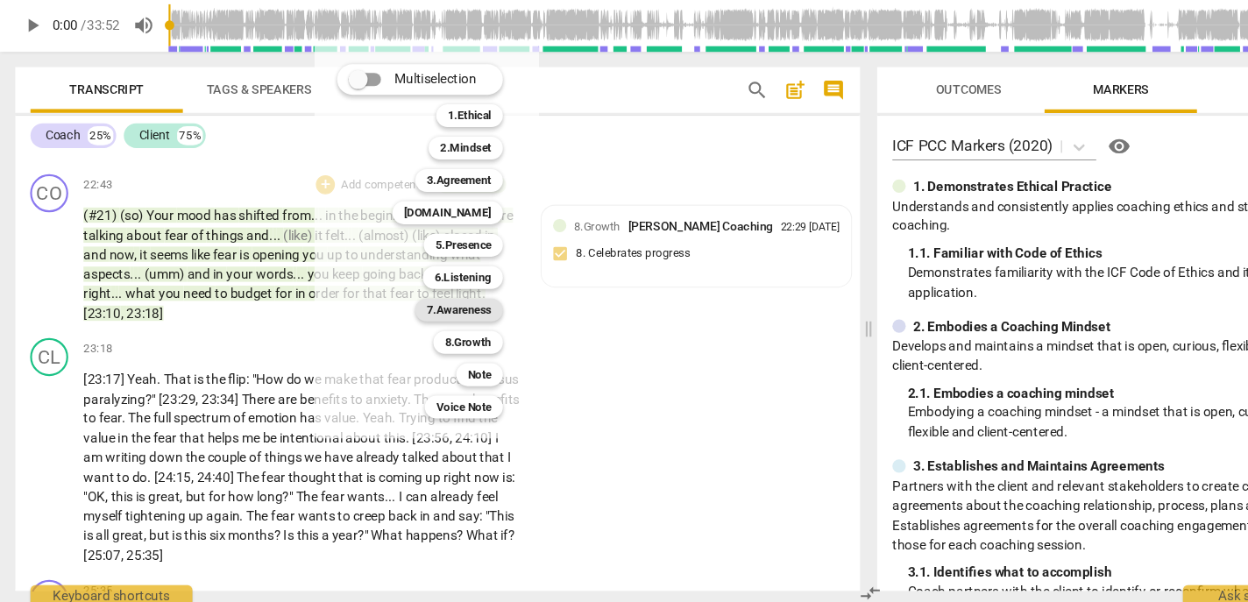
click at [433, 323] on b "7.Awareness" at bounding box center [423, 329] width 60 height 21
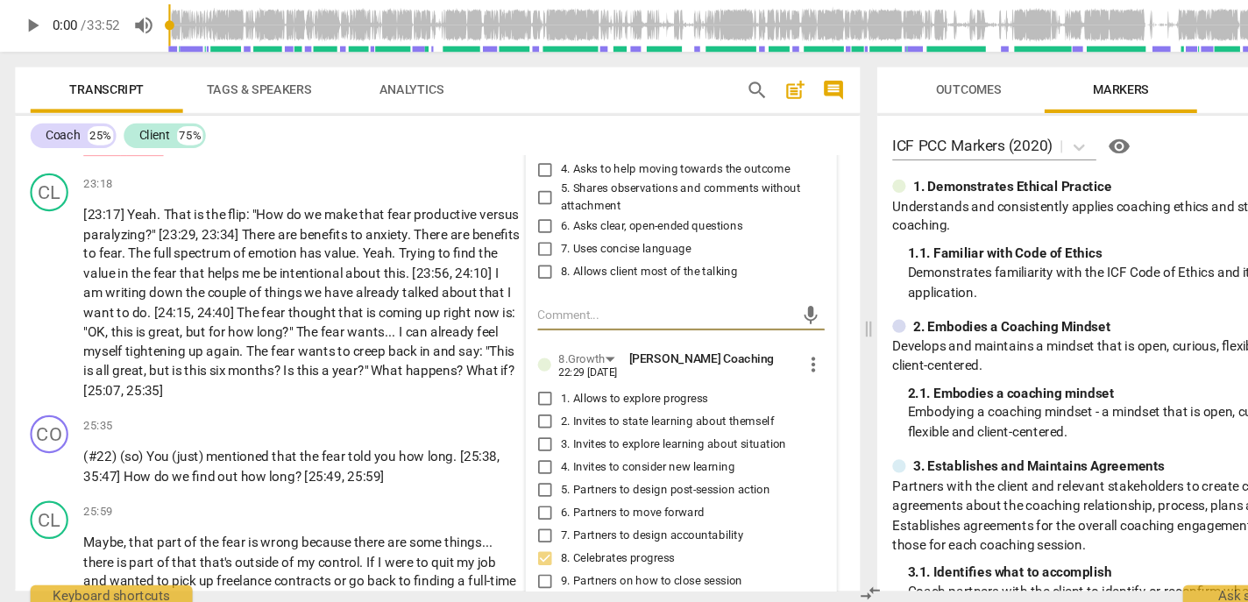
scroll to position [5557, 0]
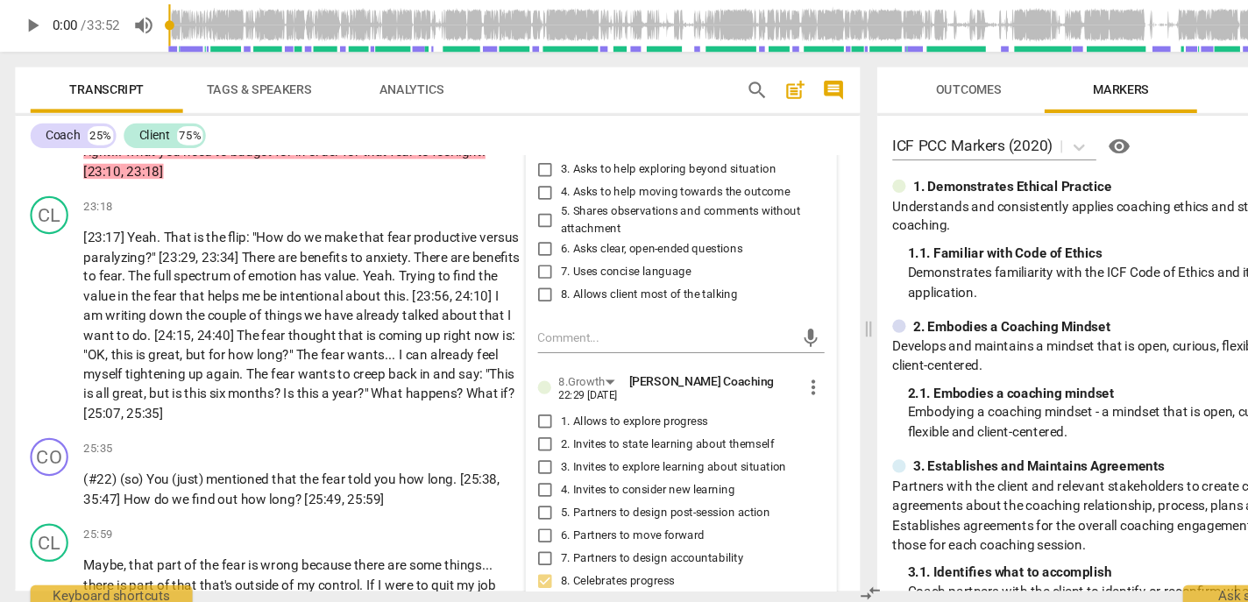
click at [543, 262] on span "5. Shares observations and comments without attachment" at bounding box center [634, 246] width 236 height 31
click at [516, 258] on input "5. Shares observations and comments without attachment" at bounding box center [502, 247] width 28 height 21
click at [541, 262] on span "5. Shares observations and comments without attachment" at bounding box center [634, 246] width 236 height 31
click at [516, 258] on input "5. Shares observations and comments without attachment" at bounding box center [502, 247] width 28 height 21
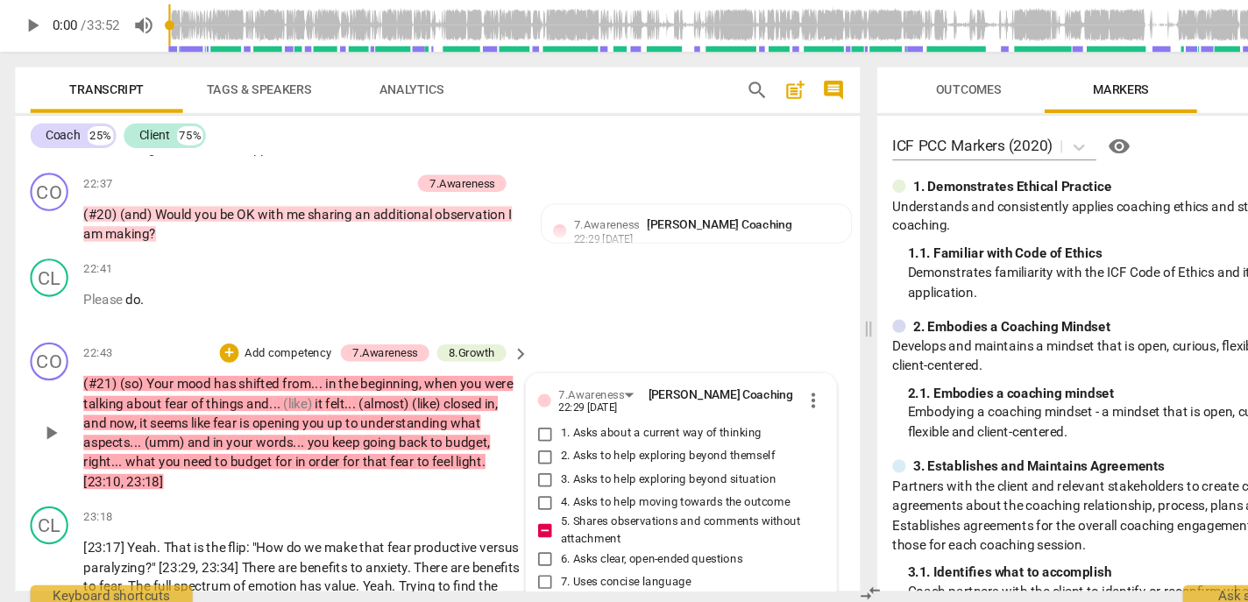
scroll to position [5269, 0]
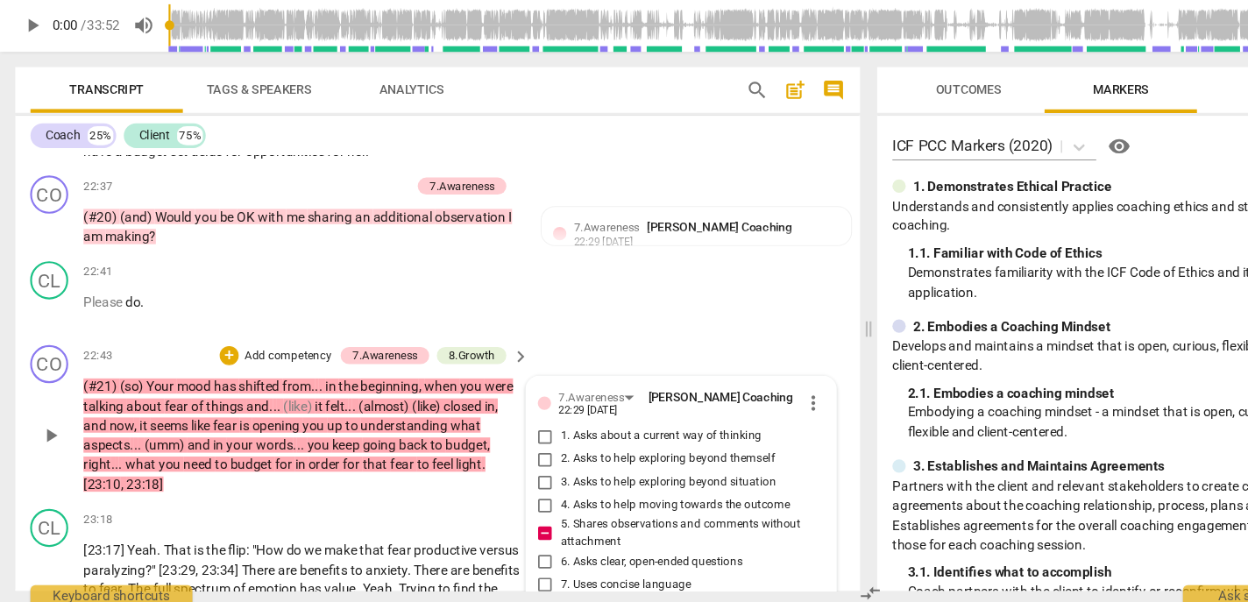
click at [282, 380] on p "Add competency" at bounding box center [264, 372] width 83 height 16
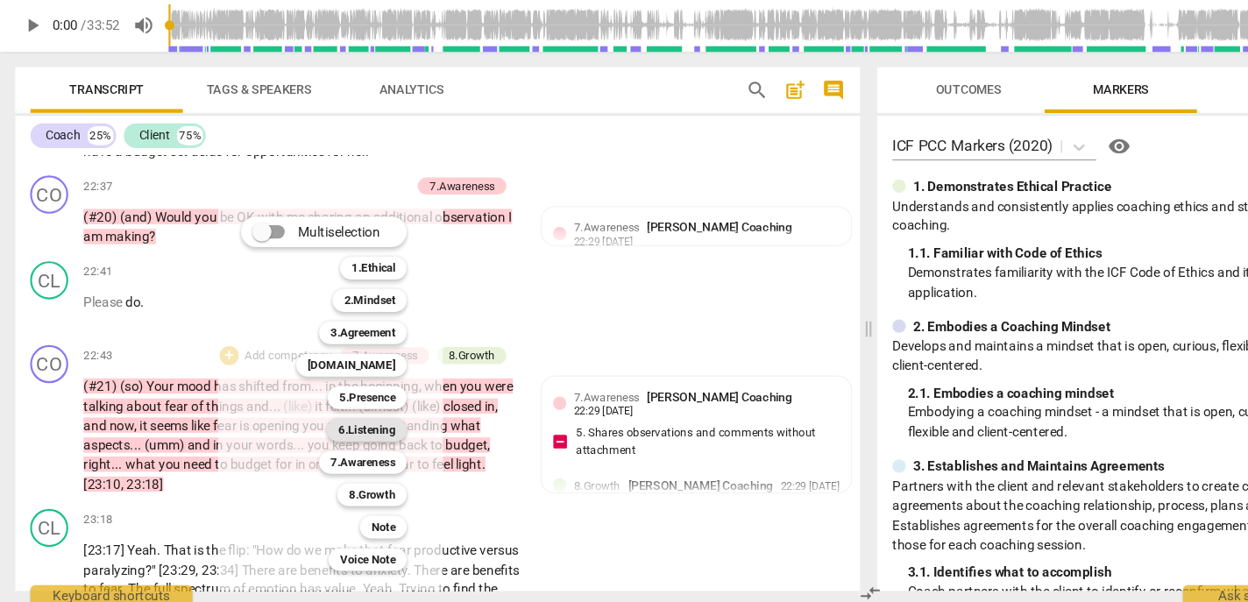
click at [345, 441] on b "6.Listening" at bounding box center [337, 439] width 53 height 21
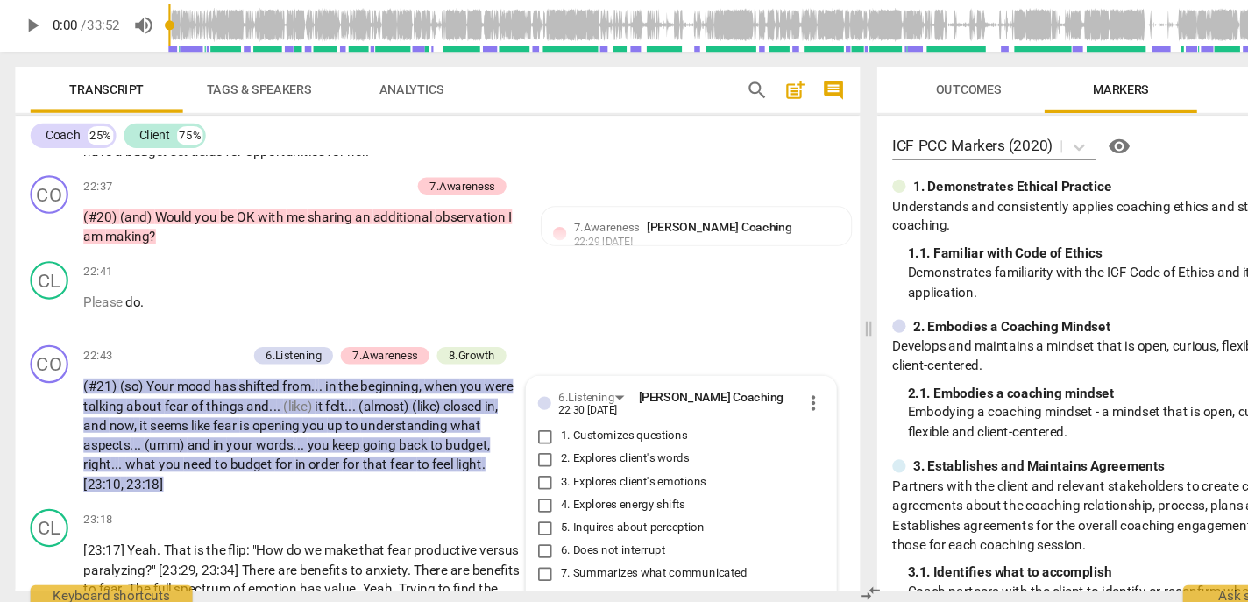
scroll to position [5545, 0]
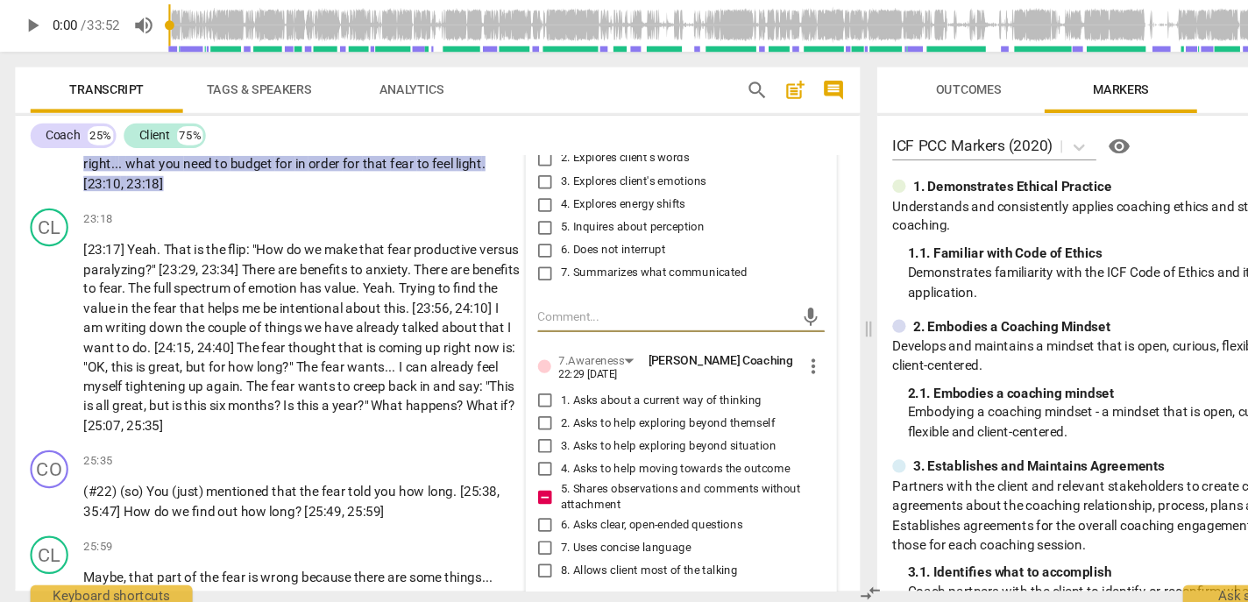
click at [563, 303] on span "7. Summarizes what communicated" at bounding box center [602, 295] width 172 height 16
click at [516, 306] on input "7. Summarizes what communicated" at bounding box center [502, 295] width 28 height 21
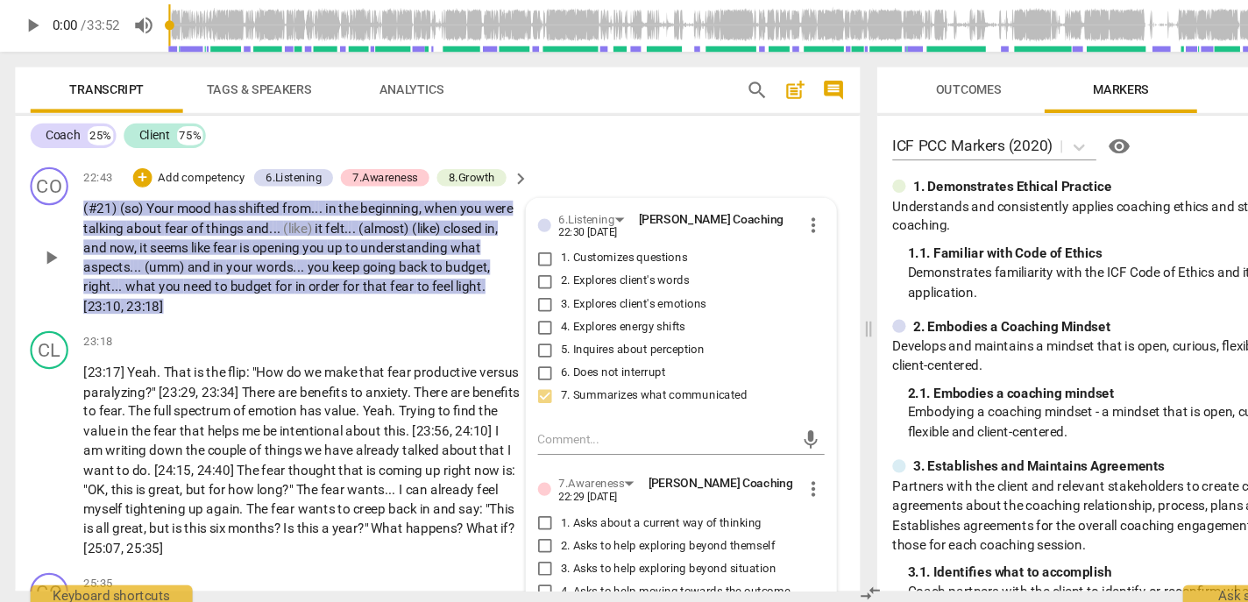
scroll to position [5432, 0]
click at [530, 290] on span "1. Customizes questions" at bounding box center [574, 282] width 117 height 16
click at [516, 293] on input "1. Customizes questions" at bounding box center [502, 282] width 28 height 21
click at [202, 216] on p "Add competency" at bounding box center [185, 209] width 83 height 16
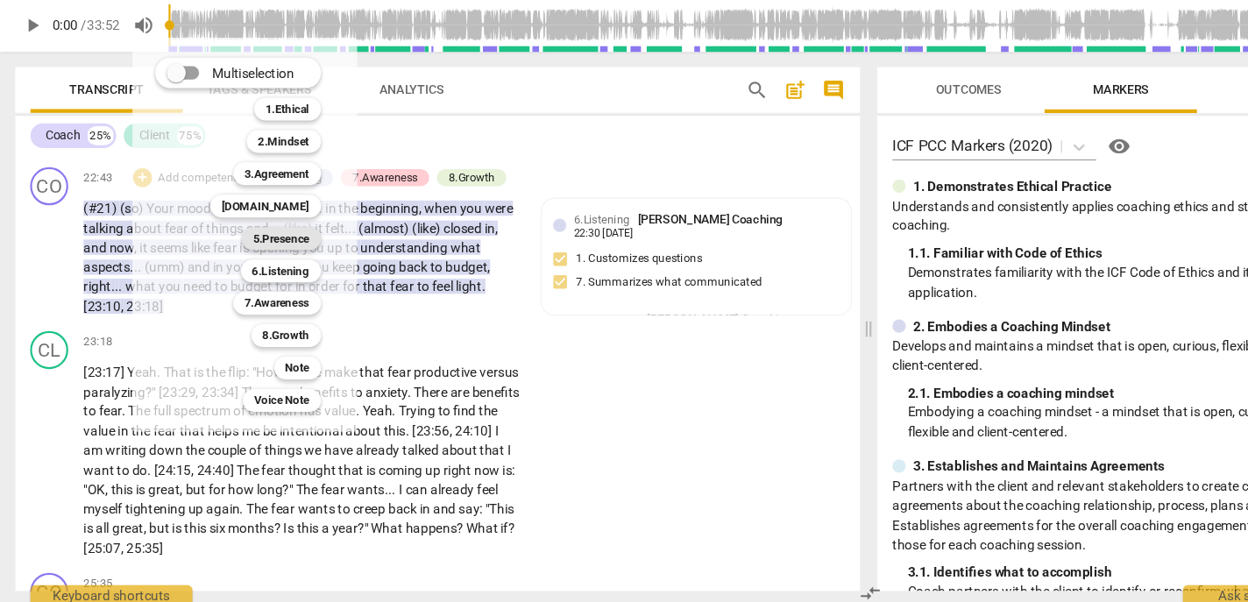
click at [267, 257] on b "5.Presence" at bounding box center [259, 263] width 52 height 21
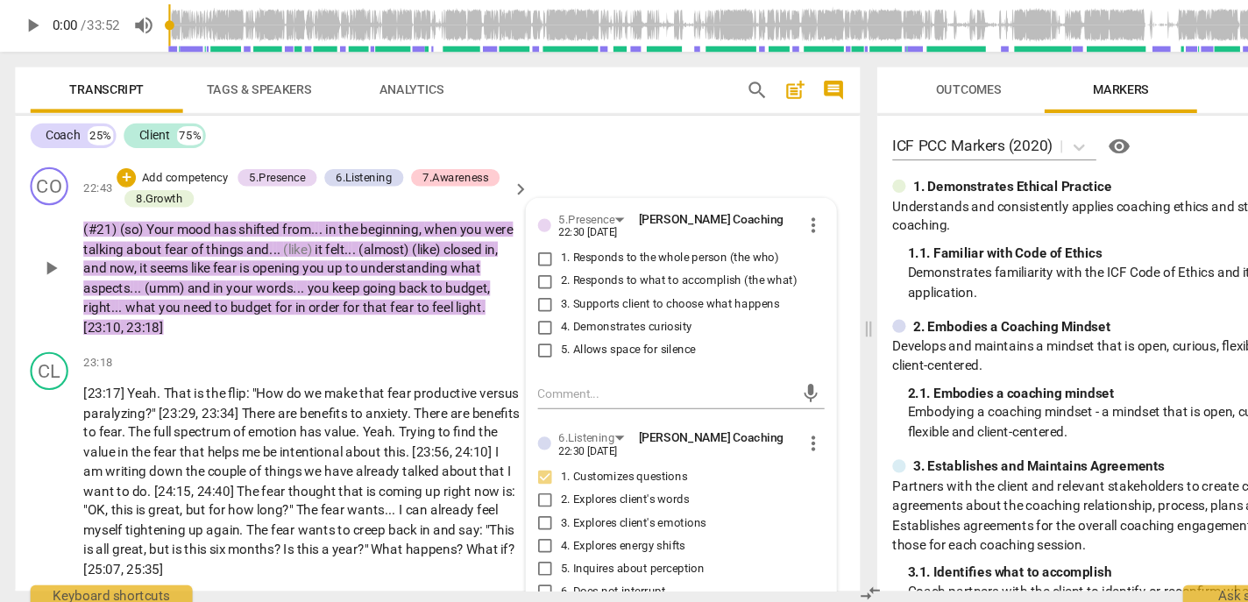
click
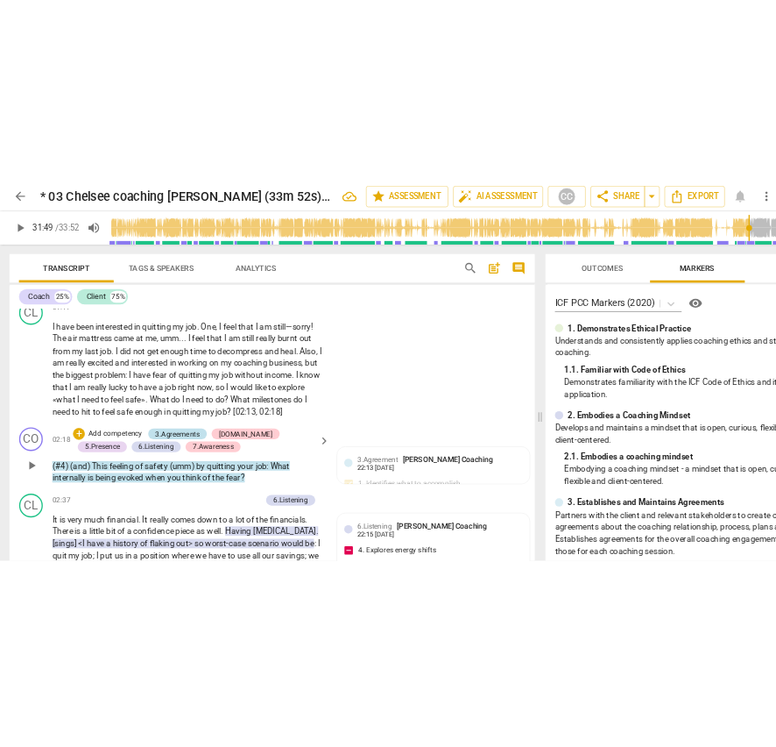
scroll to position [0, 0]
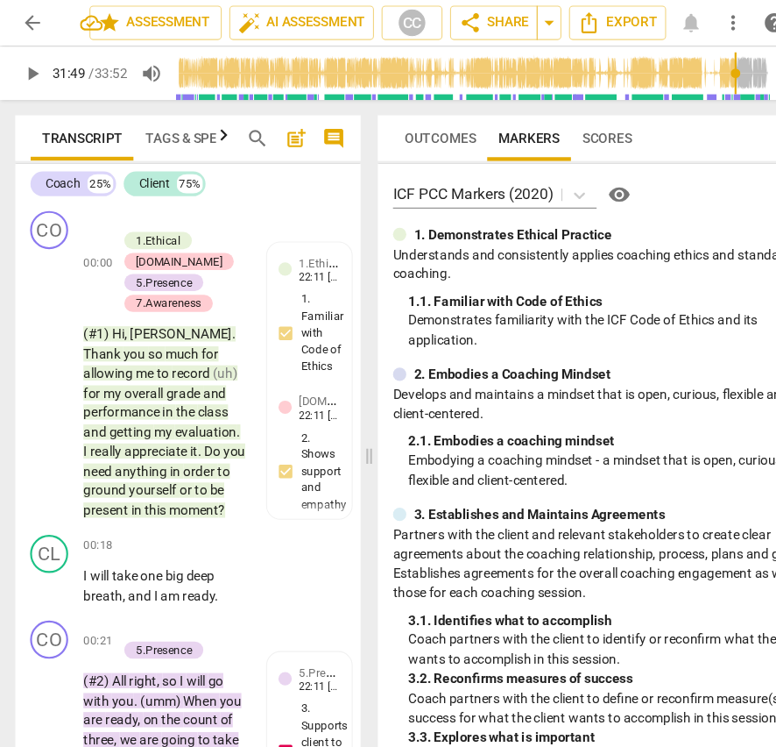
click at [386, 360] on p "Develops and maintains a mindset that is open, curious, flexible and client-cen…" at bounding box center [561, 372] width 399 height 36
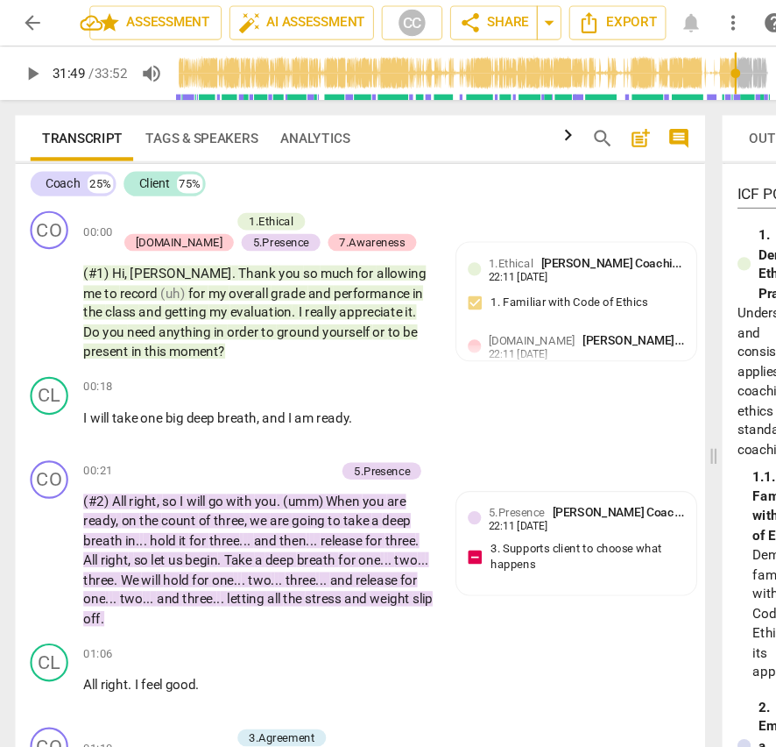
drag, startPoint x: 342, startPoint y: 417, endPoint x: 662, endPoint y: 426, distance: 320.8
click at [662, 426] on span at bounding box center [657, 419] width 11 height 655
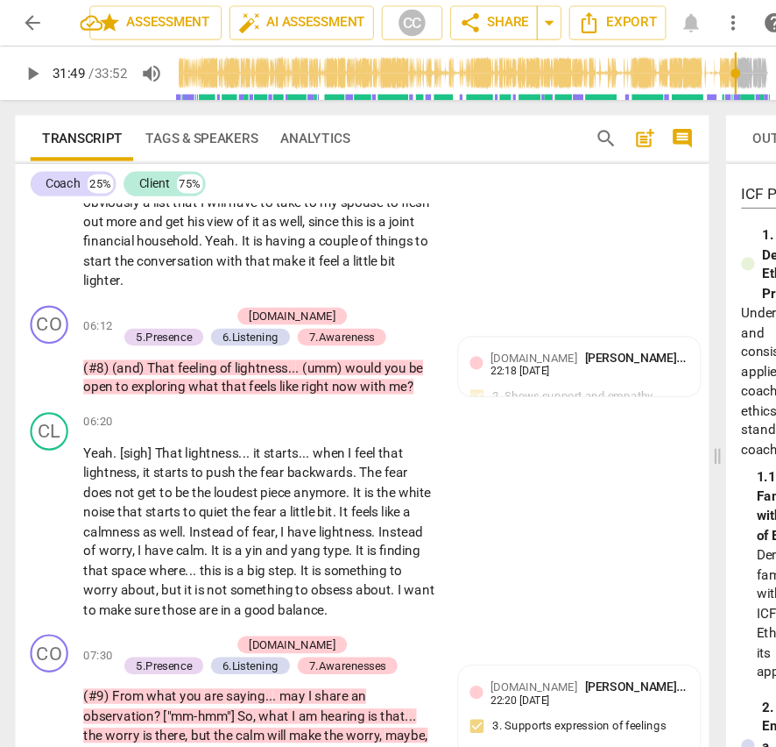
scroll to position [1878, 0]
